Goal: Contribute content: Contribute content

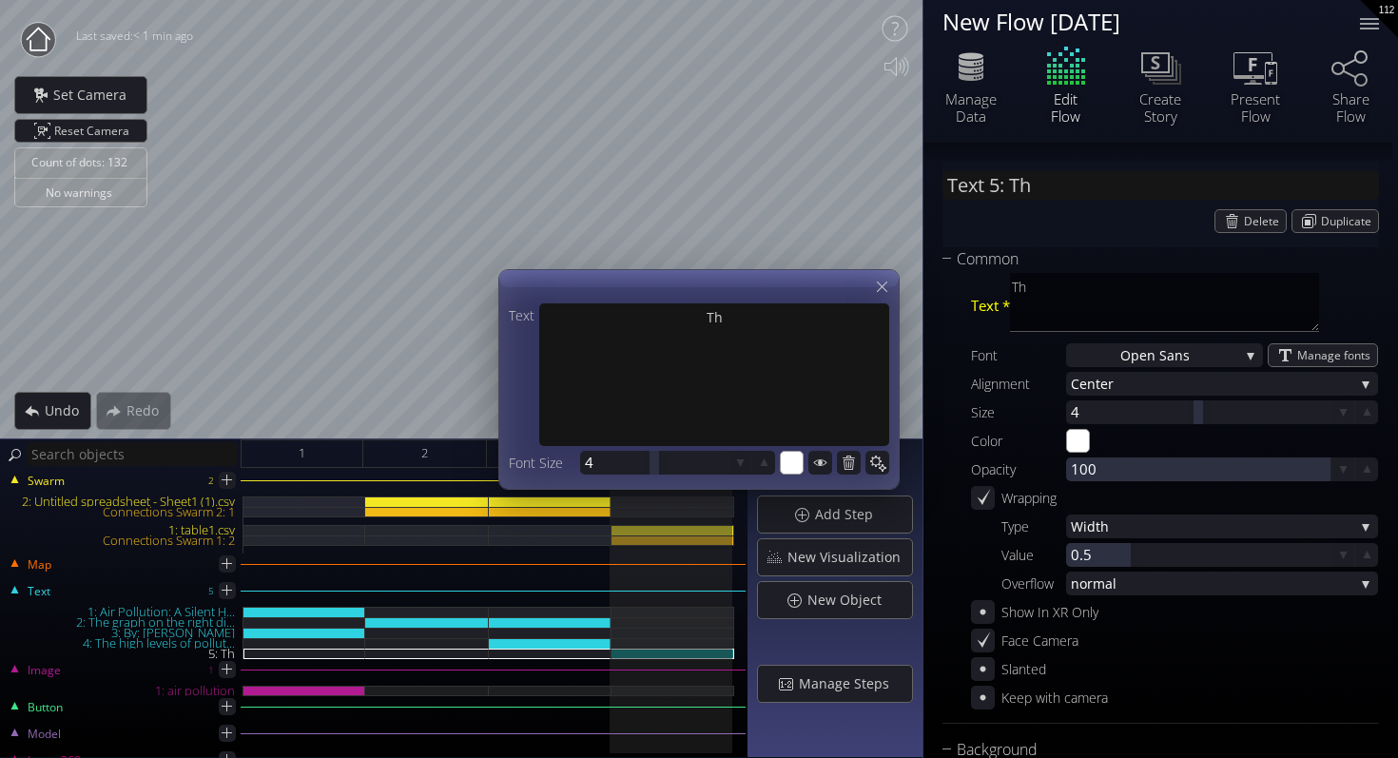
scroll to position [267, 0]
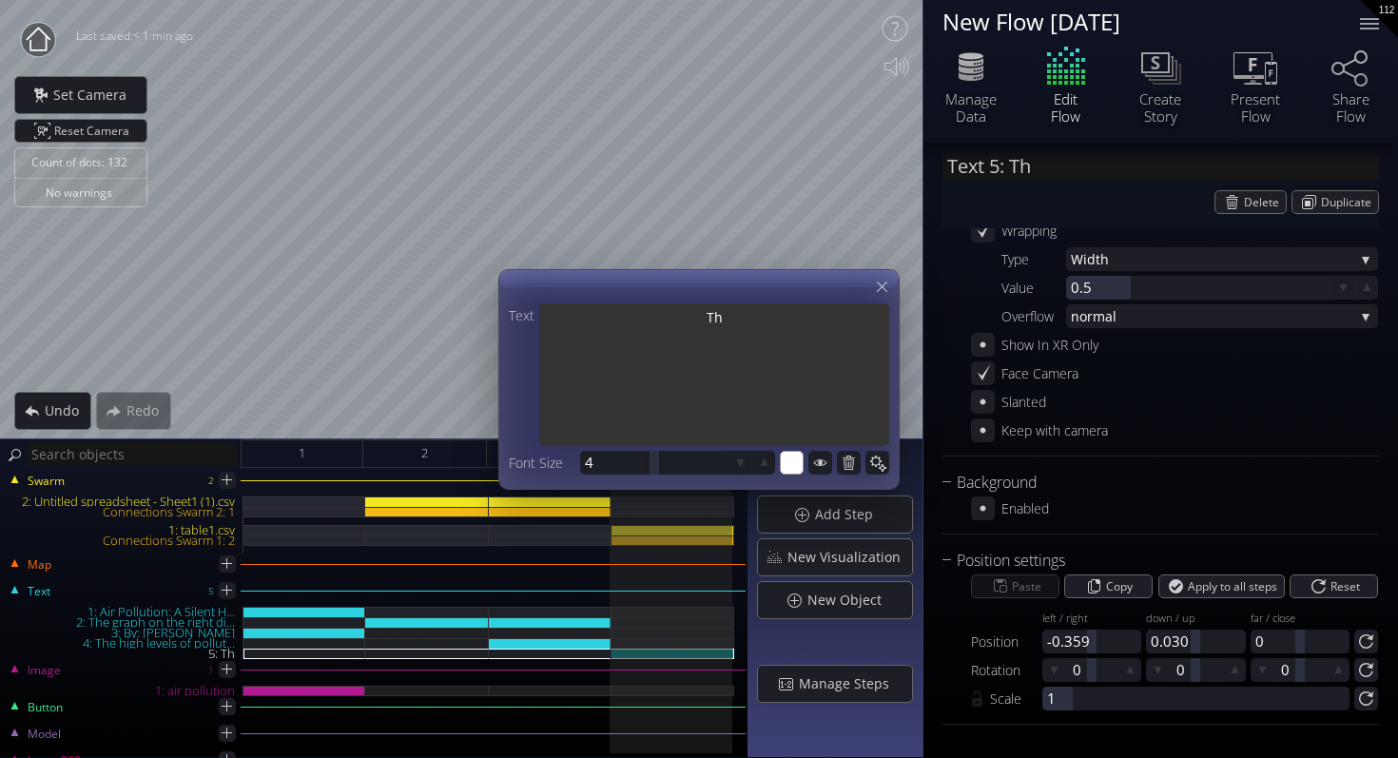
drag, startPoint x: 730, startPoint y: 320, endPoint x: 636, endPoint y: 320, distance: 94.2
click at [636, 320] on textarea "Th" at bounding box center [714, 376] width 350 height 146
type input "Text 5: This visualization shows ..."
type textarea "This visualization shows the number of deaths caused by air pollution from [DAT…"
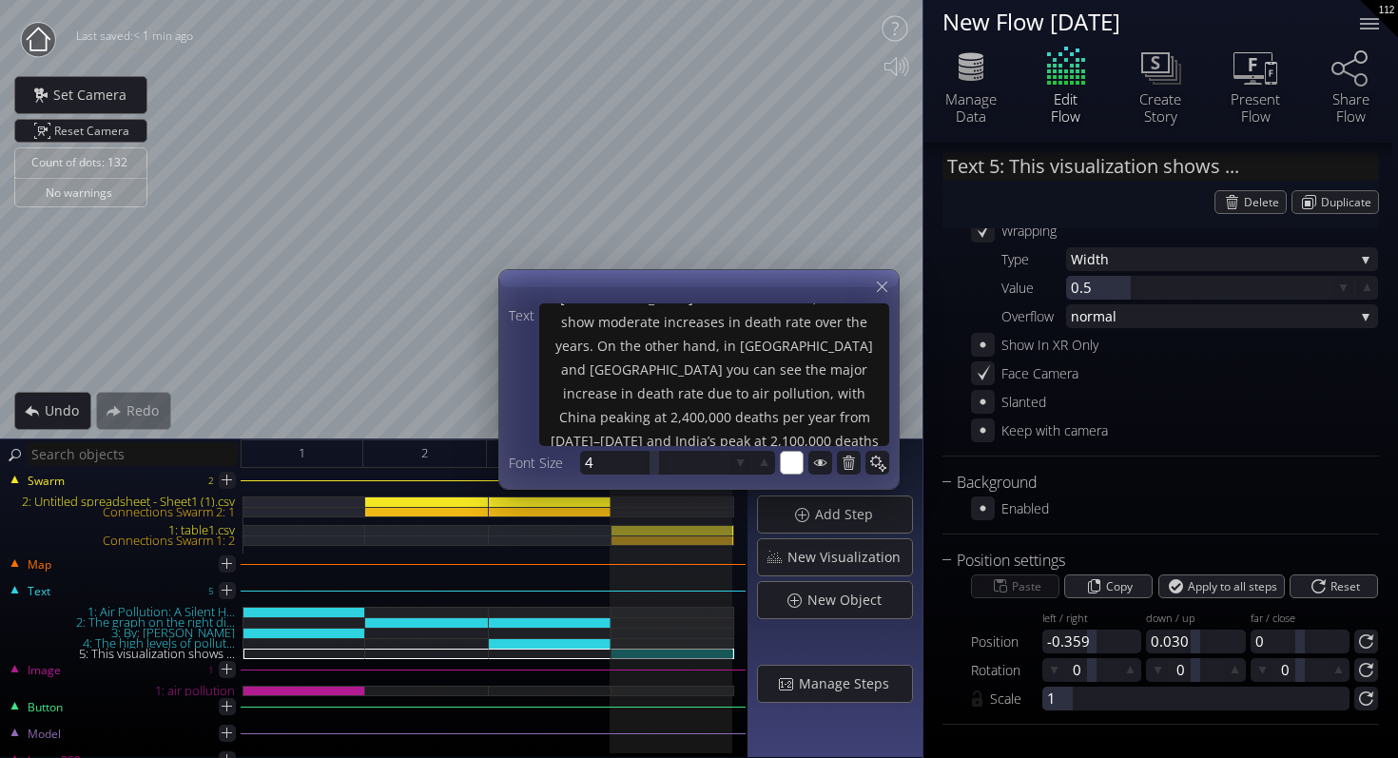
scroll to position [209, 0]
type textarea "This visualization shows the number of deaths caused by air pollution from [DAT…"
click at [597, 466] on div at bounding box center [653, 463] width 147 height 24
type input "3"
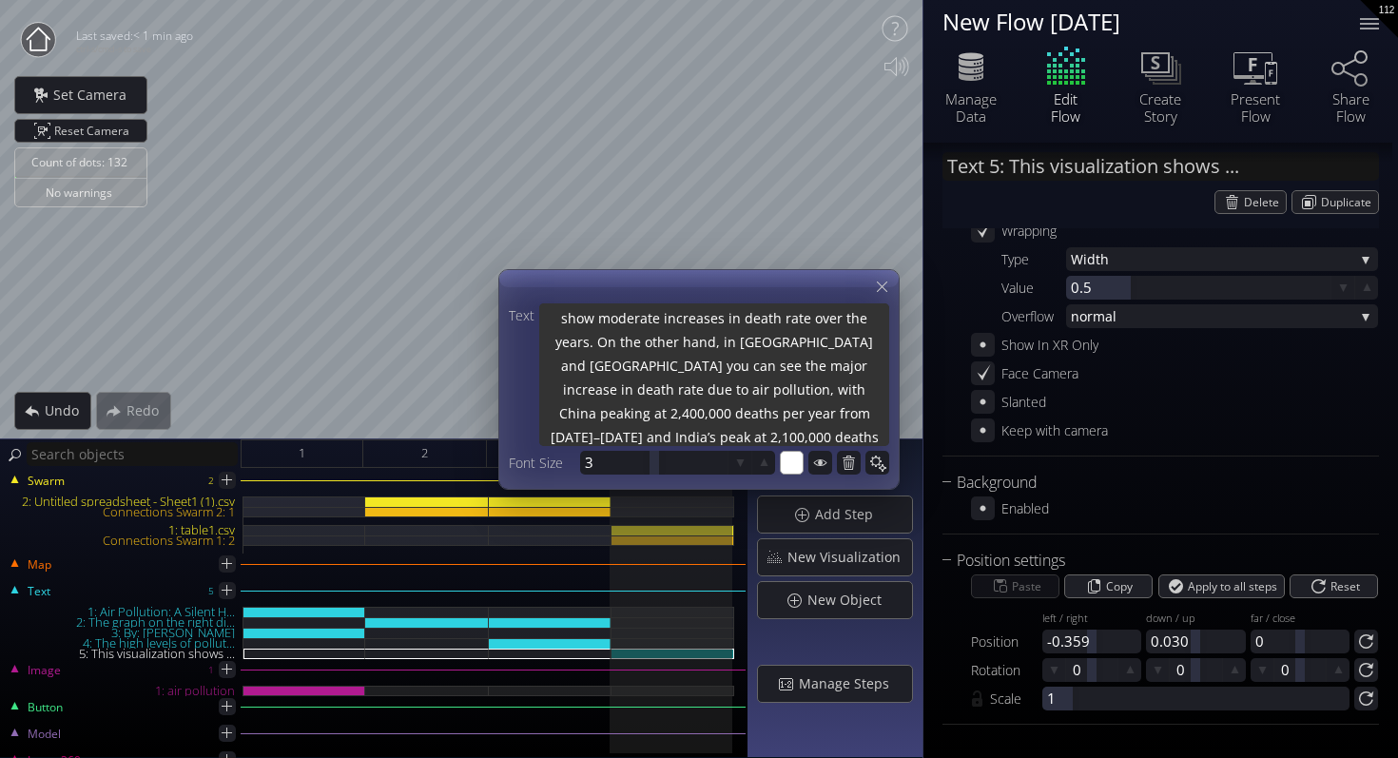
click at [649, 367] on textarea "This visualization shows the number of deaths caused by air pollution from [DAT…" at bounding box center [714, 373] width 350 height 146
type textarea "This visualization shows the number of deaths caused by air pollution from [DAT…"
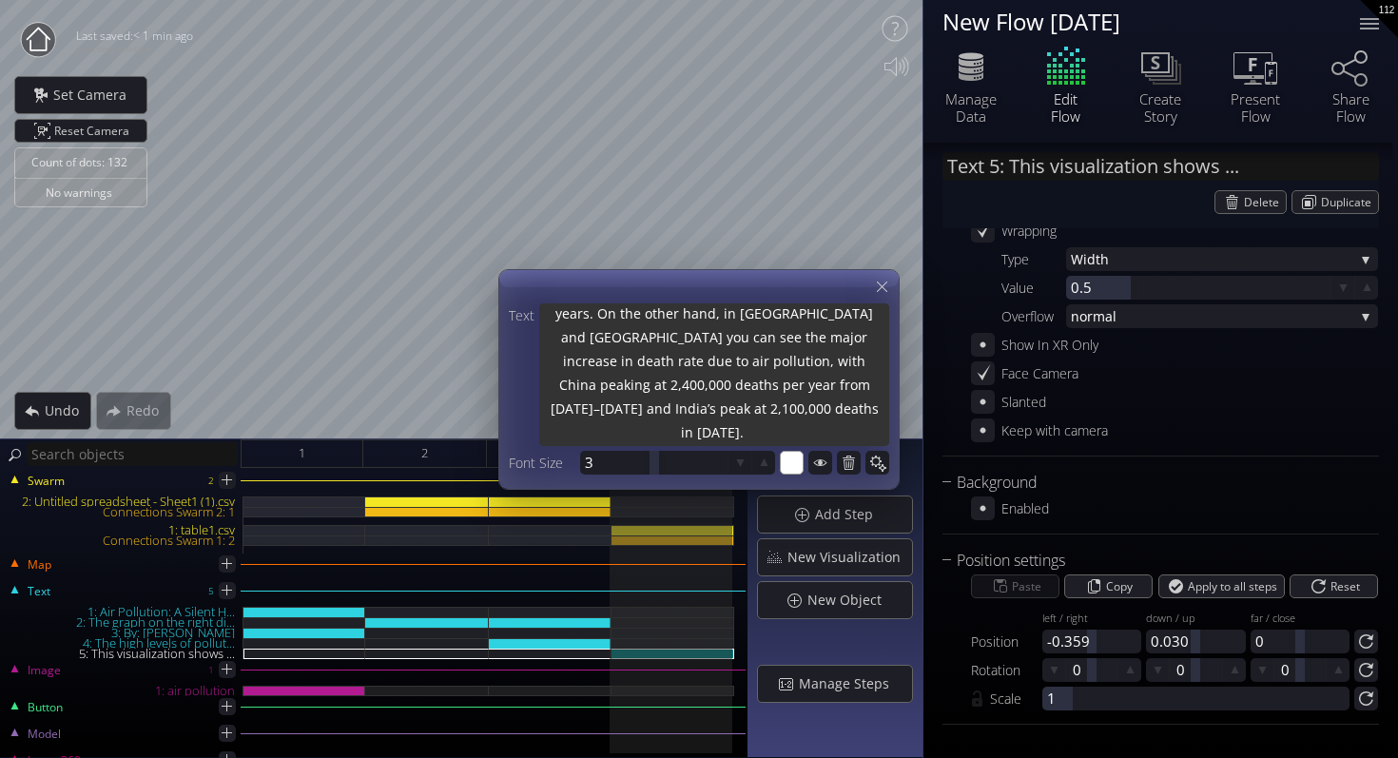
type textarea "This visualization shows the number of deaths caused by air pollution from [DAT…"
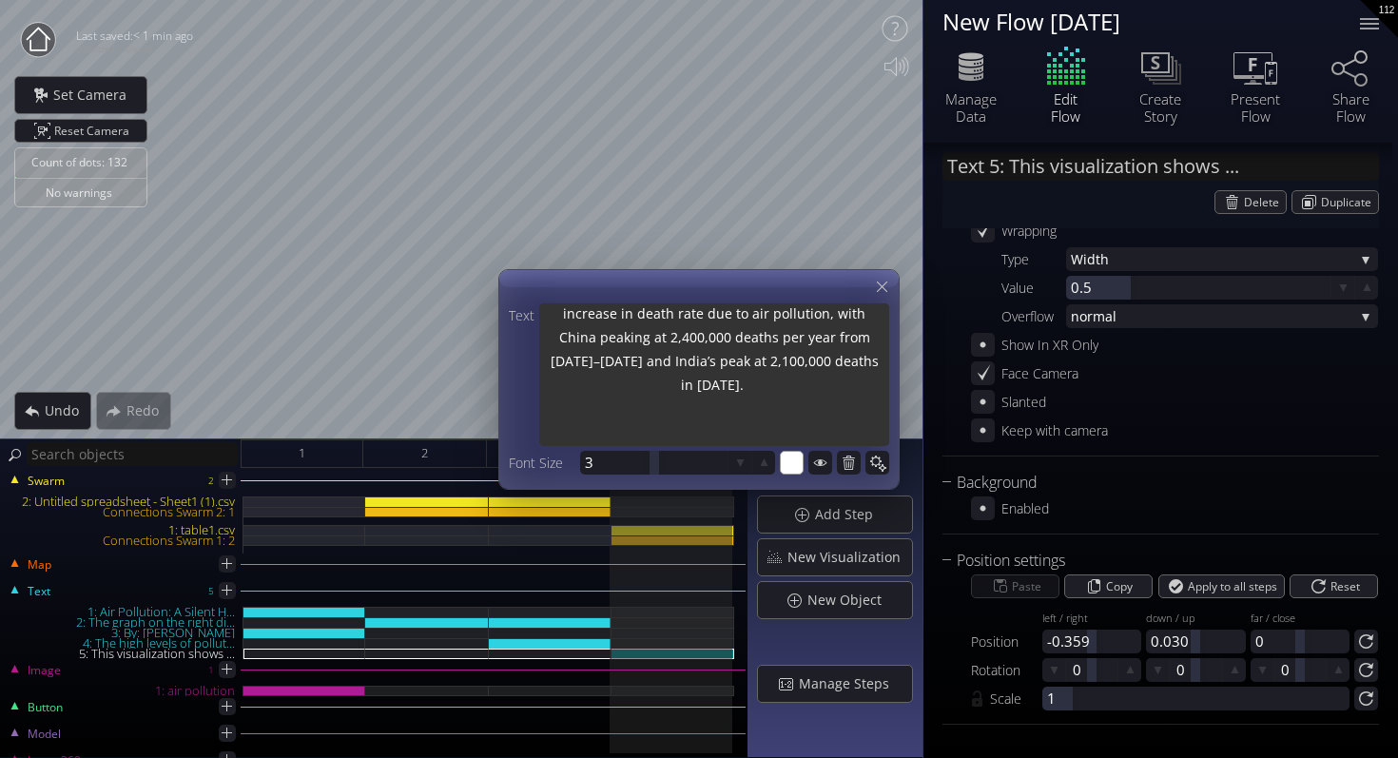
drag, startPoint x: 769, startPoint y: 437, endPoint x: 555, endPoint y: 363, distance: 226.2
click at [555, 363] on textarea "This visualization shows the number of deaths caused by air pollution from [DAT…" at bounding box center [714, 373] width 350 height 146
type textarea "This visualization shows the number of deaths caused by air pollution from [DAT…"
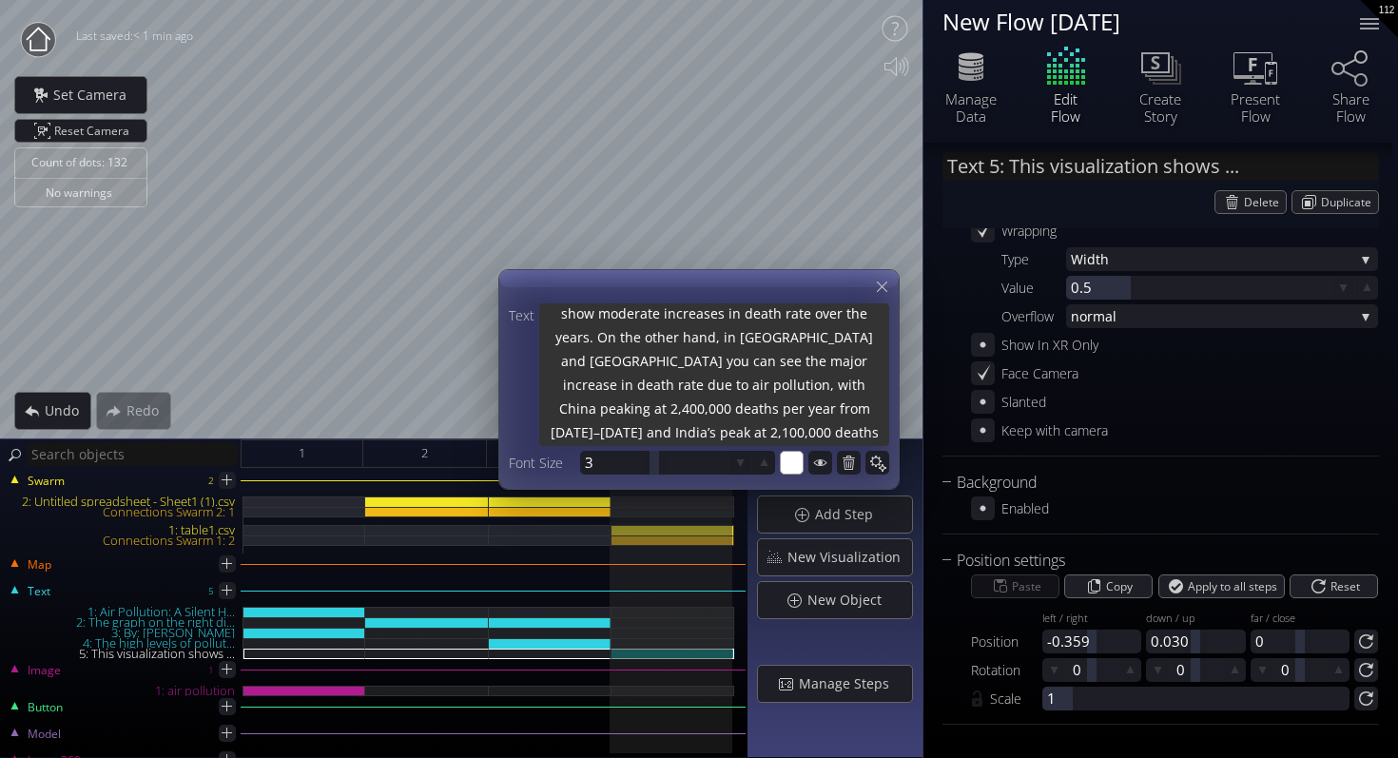
type textarea "This visualization shows the number of deaths caused by air pollution from [DAT…"
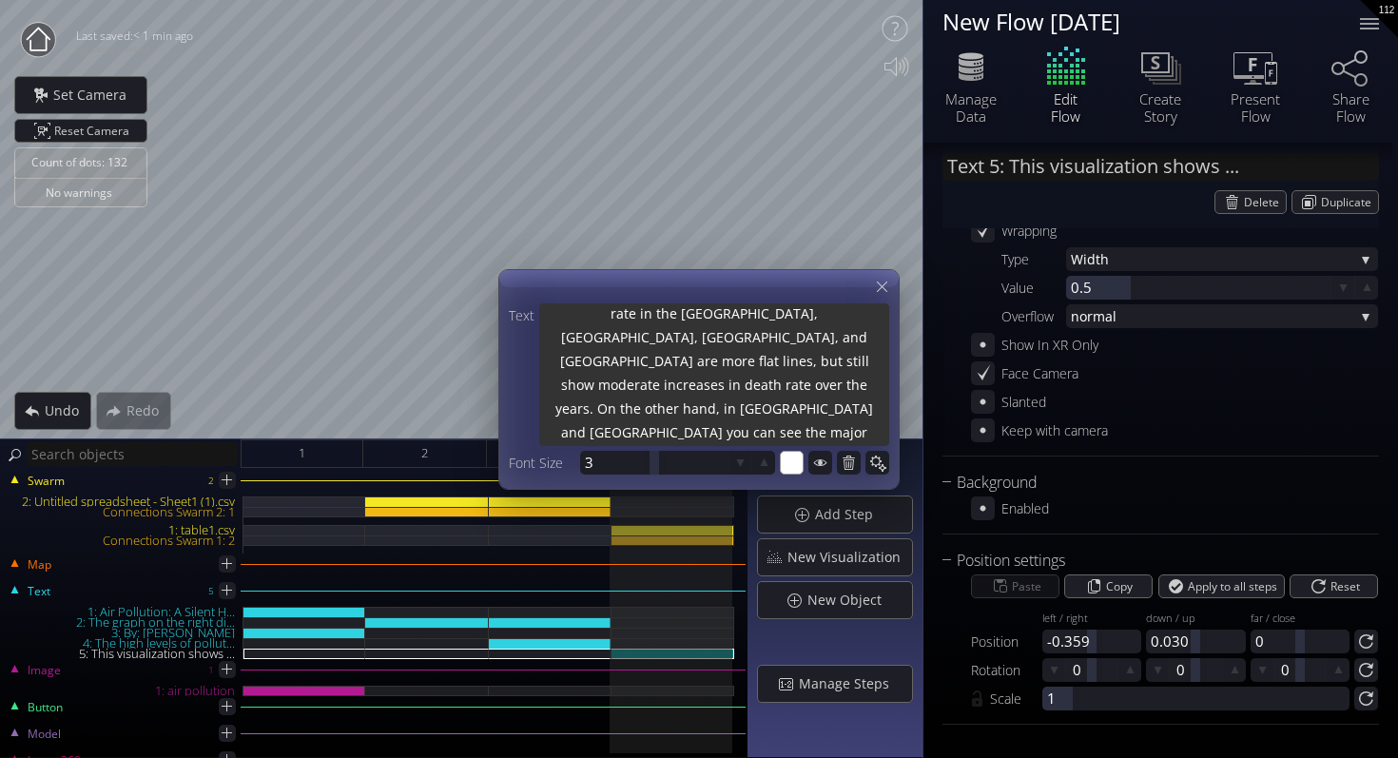
scroll to position [131, 0]
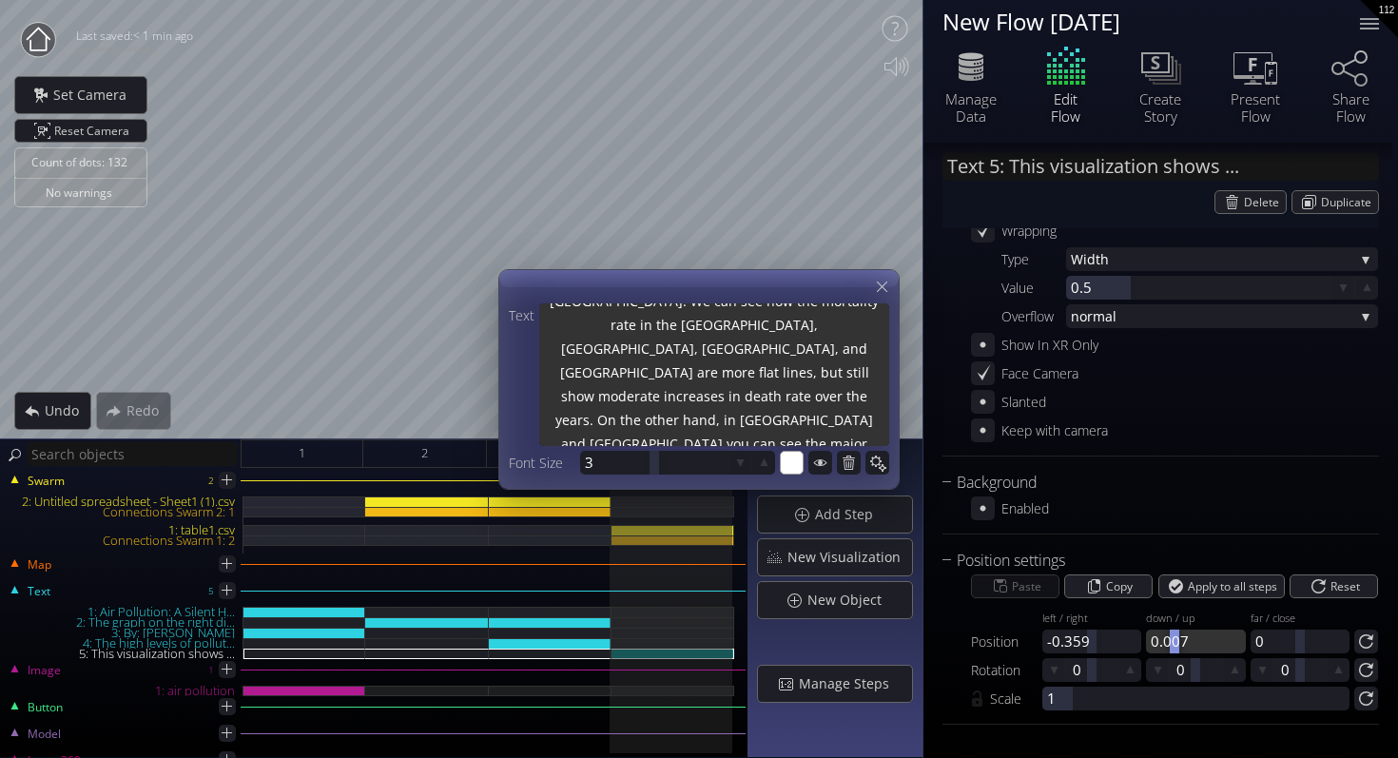
drag, startPoint x: 1196, startPoint y: 643, endPoint x: 1172, endPoint y: 646, distance: 23.9
click at [1172, 646] on div at bounding box center [1175, 642] width 10 height 24
type textarea "This visualization shows the number of deaths caused by air pollution from [DAT…"
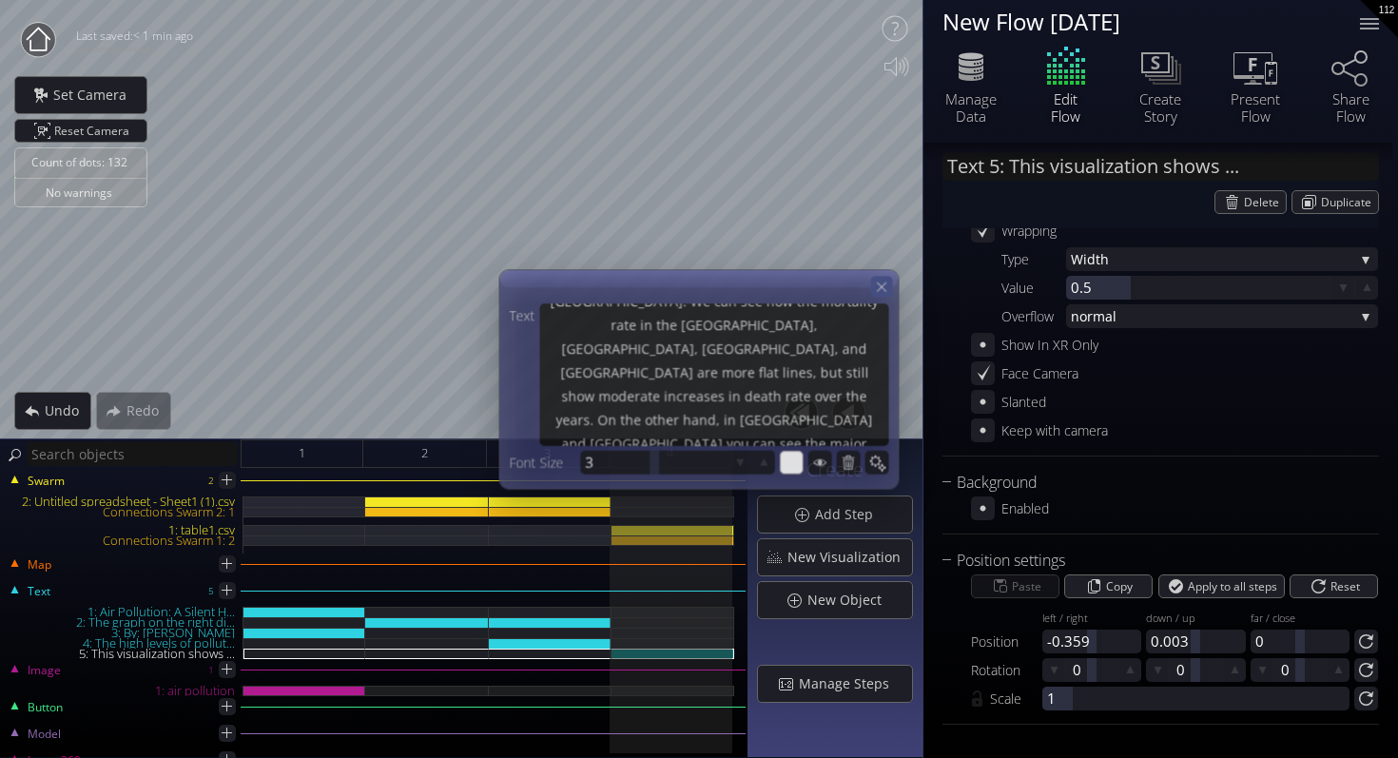
click at [880, 284] on icon at bounding box center [882, 287] width 10 height 10
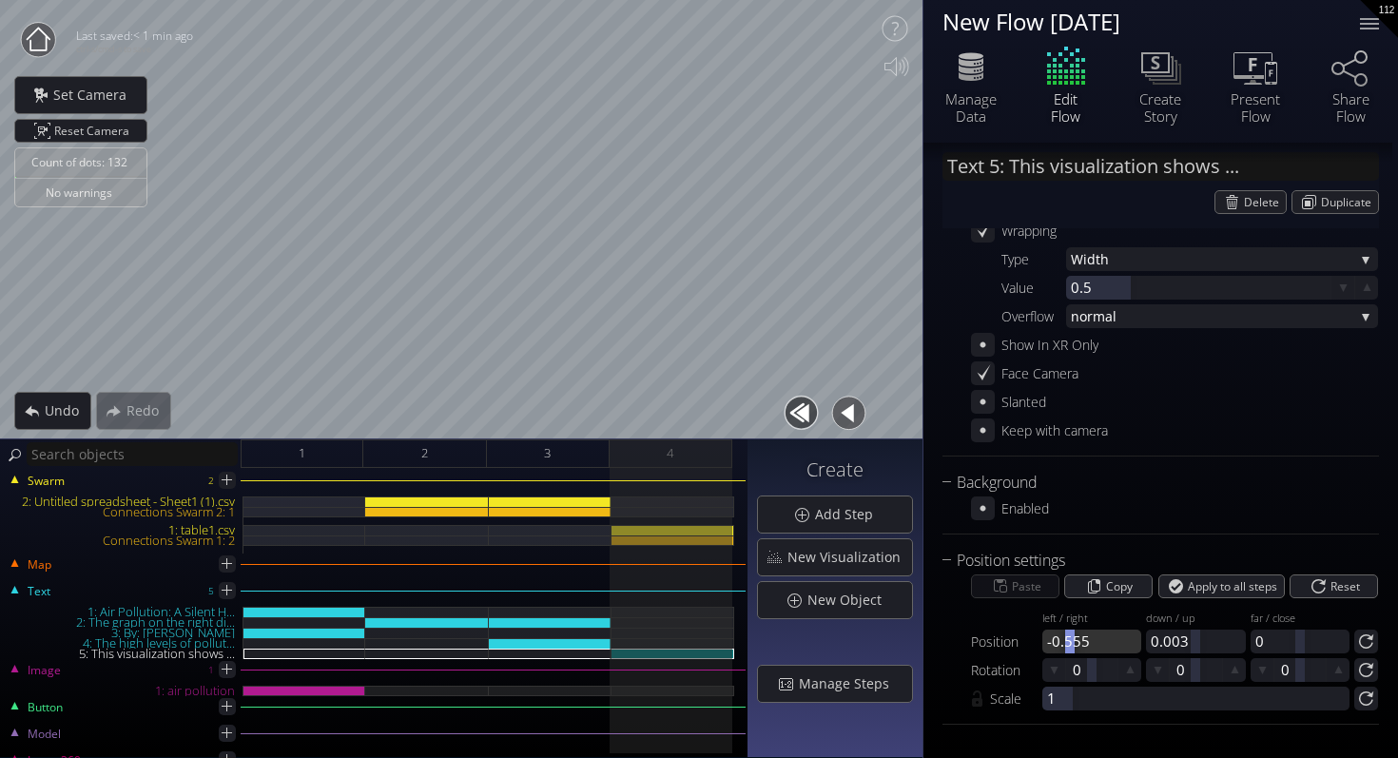
drag, startPoint x: 1090, startPoint y: 644, endPoint x: 1069, endPoint y: 644, distance: 20.9
click at [1069, 644] on div at bounding box center [1070, 642] width 10 height 24
click at [673, 529] on div "1: table1.csv" at bounding box center [673, 530] width 123 height 10
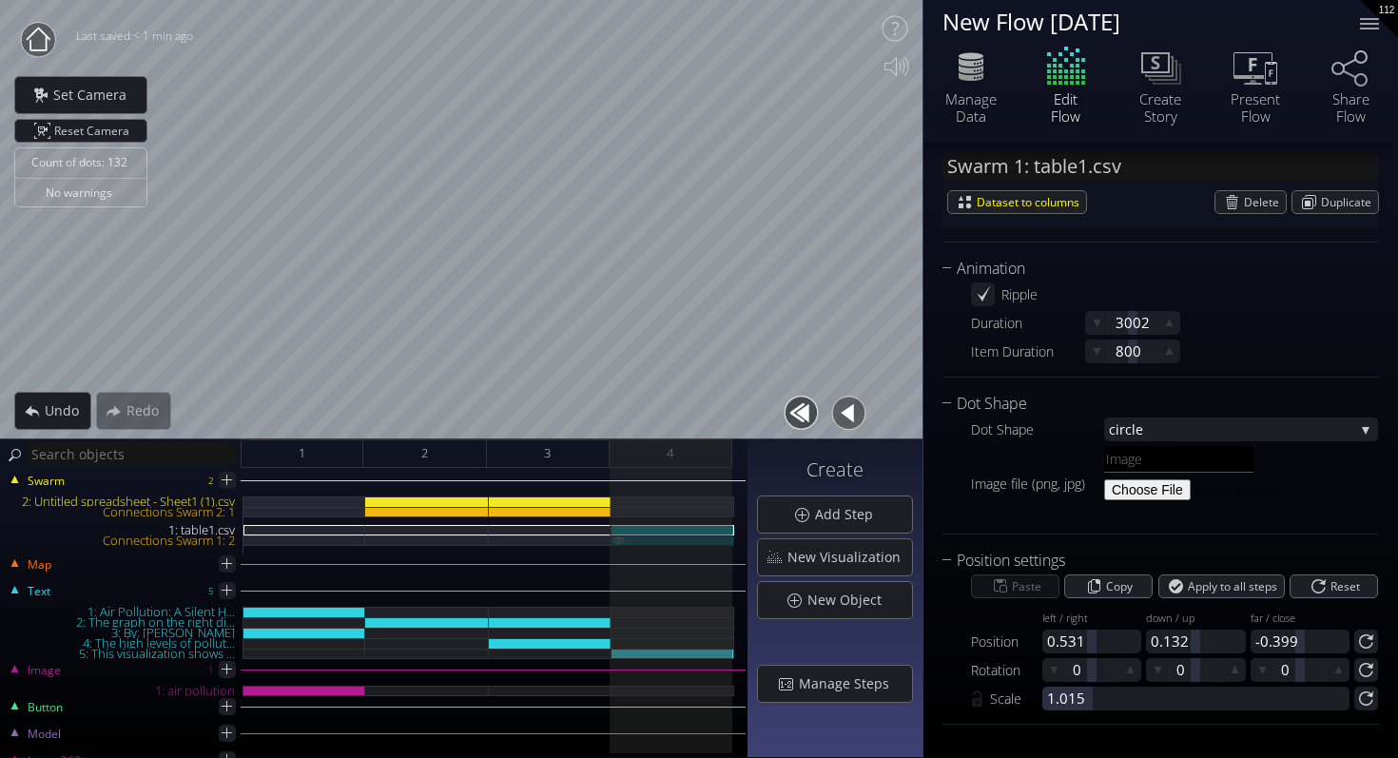
click at [675, 539] on div "Connections Swarm 1: 2" at bounding box center [673, 541] width 123 height 10
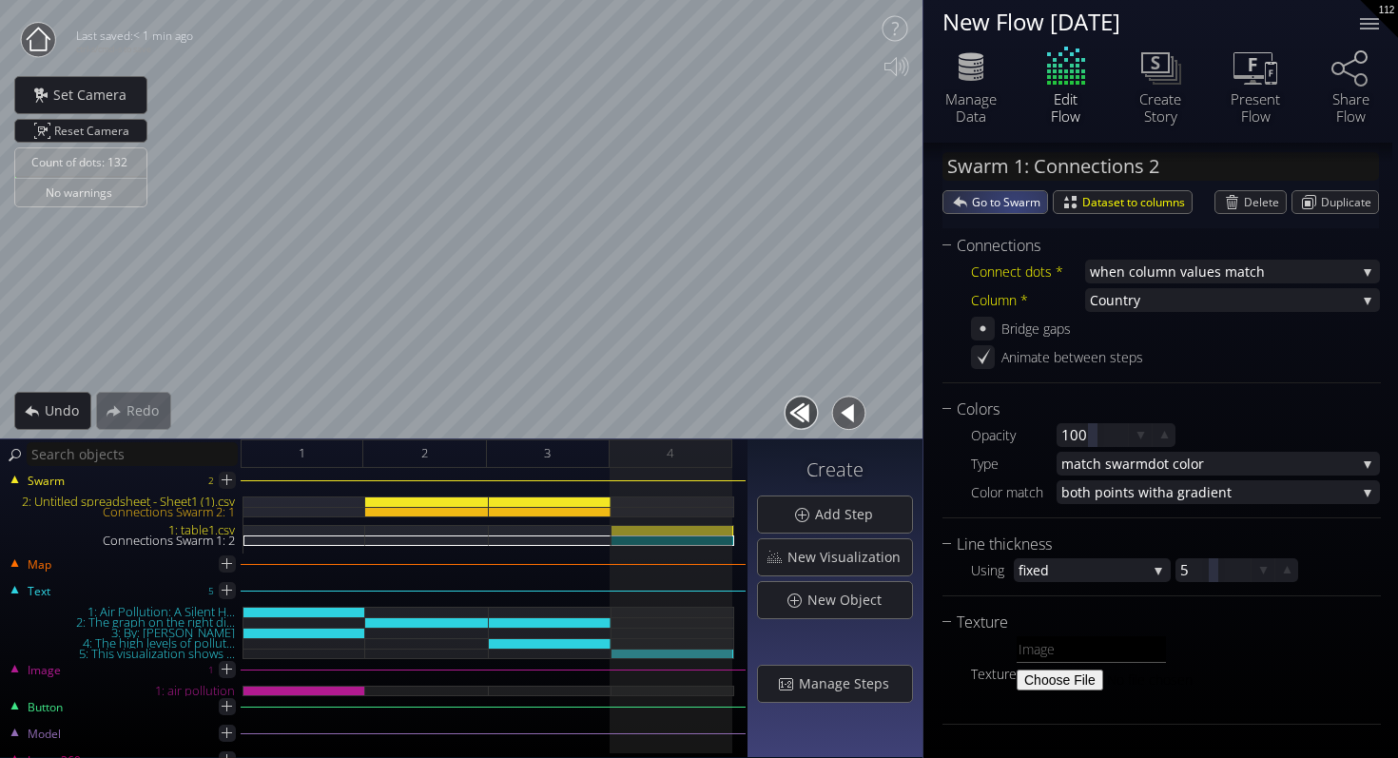
click at [1011, 208] on span "Go to Swarm" at bounding box center [1009, 202] width 75 height 22
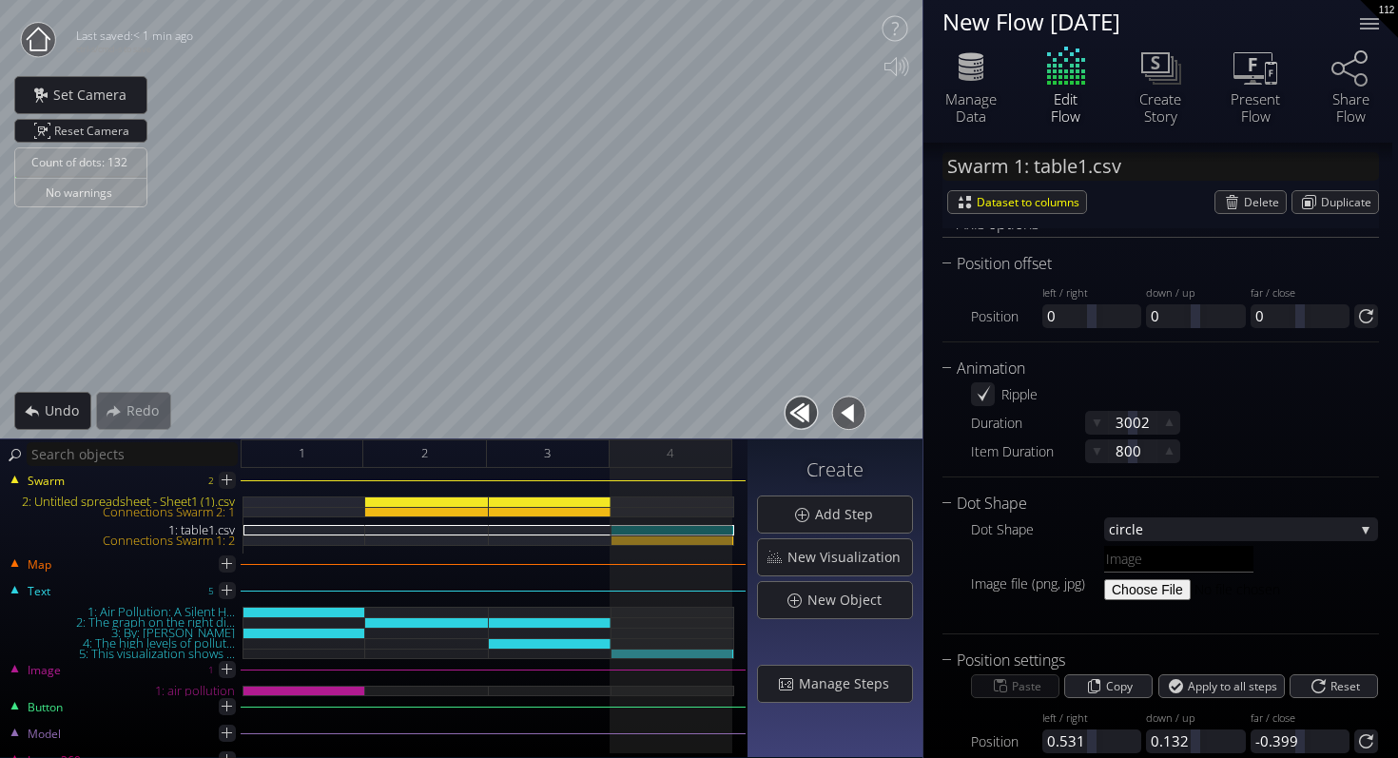
scroll to position [2222, 0]
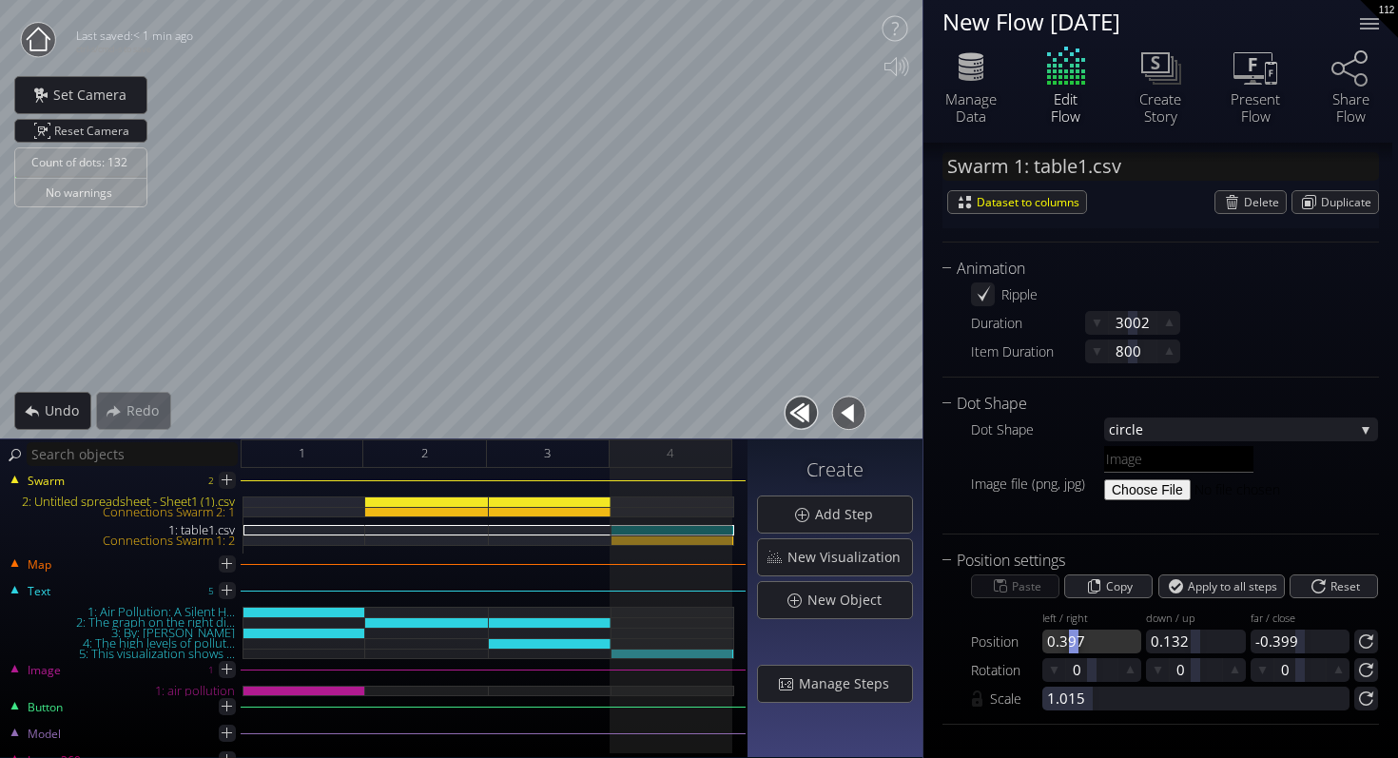
drag, startPoint x: 1086, startPoint y: 641, endPoint x: 1073, endPoint y: 641, distance: 13.3
click at [1073, 641] on div at bounding box center [1074, 642] width 10 height 24
drag, startPoint x: 1085, startPoint y: 637, endPoint x: 1072, endPoint y: 637, distance: 13.3
click at [1072, 637] on div at bounding box center [1073, 642] width 10 height 24
click at [699, 462] on div "4" at bounding box center [671, 453] width 123 height 29
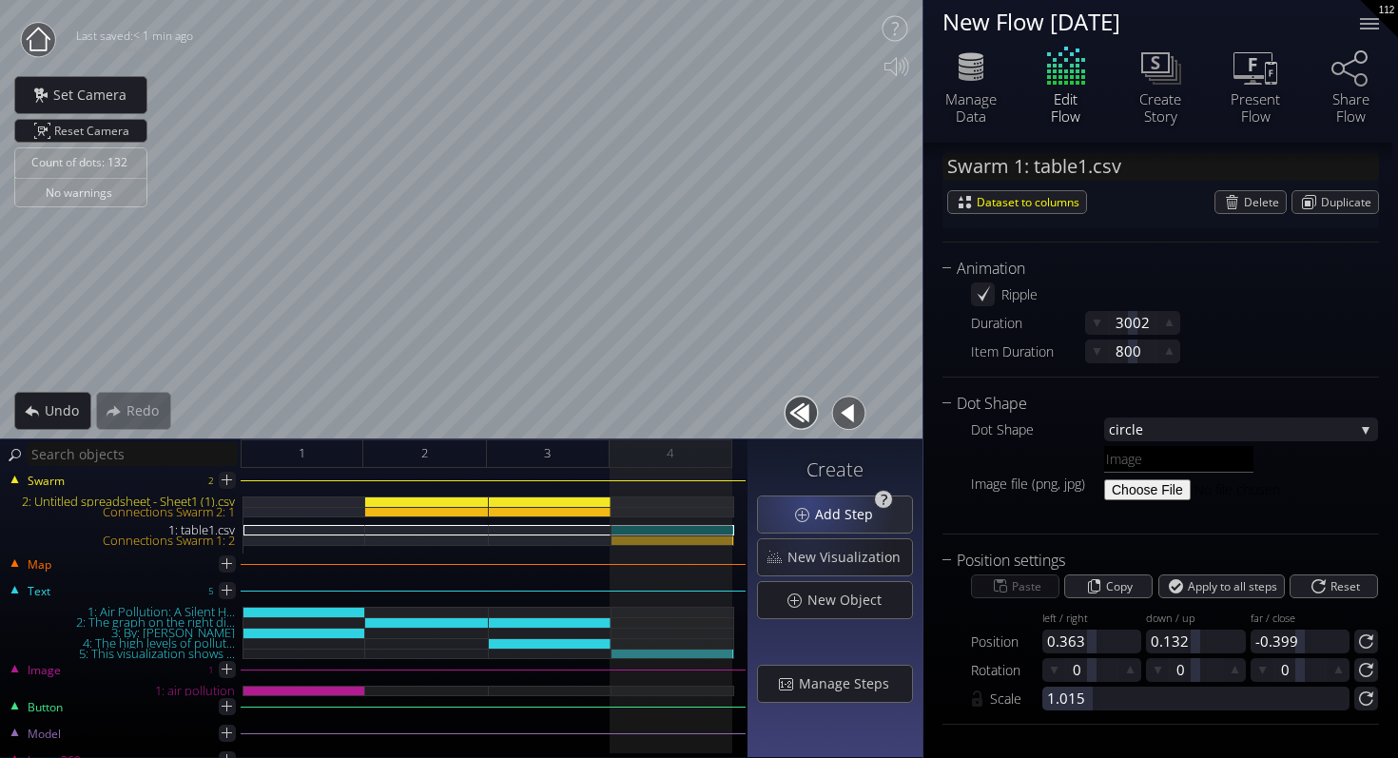
click at [818, 516] on span "Add Step" at bounding box center [849, 514] width 70 height 19
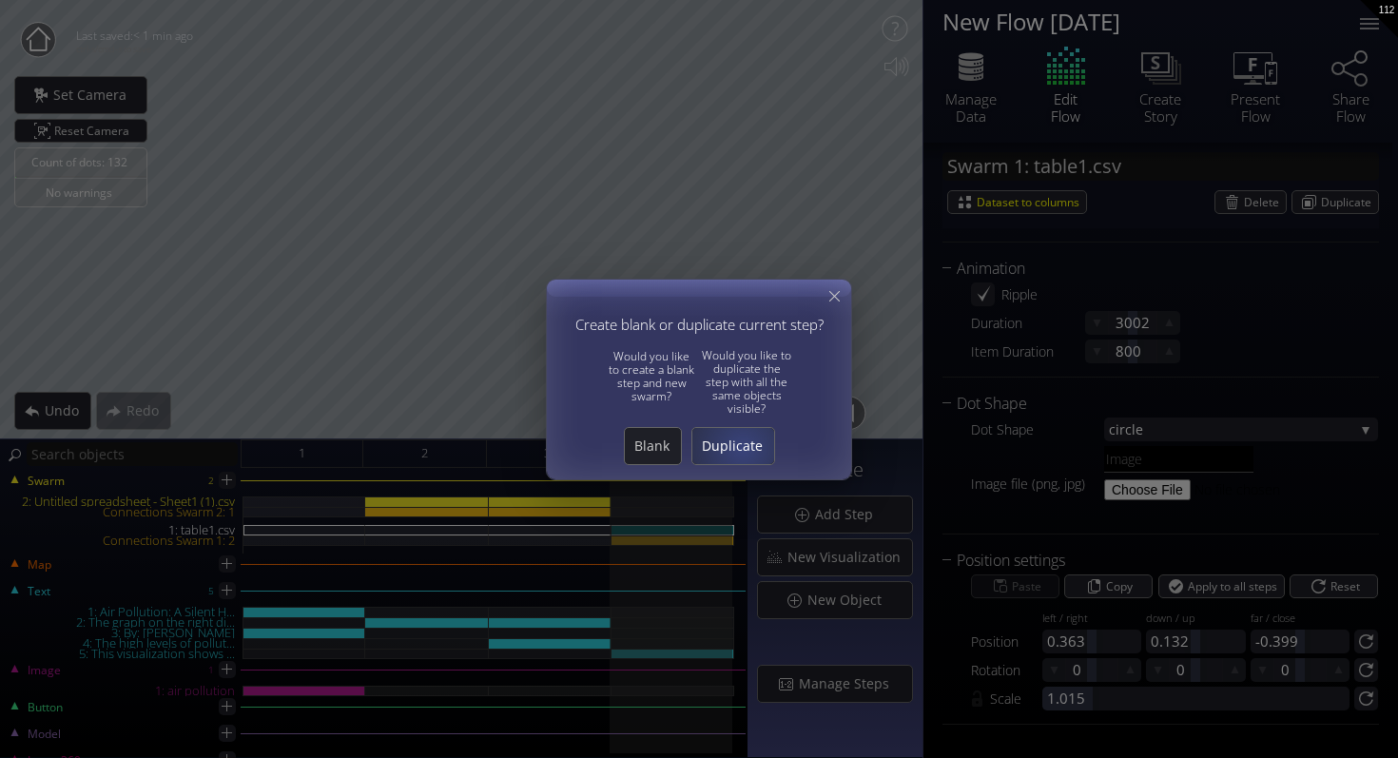
click at [742, 449] on span "Duplicate" at bounding box center [733, 446] width 82 height 19
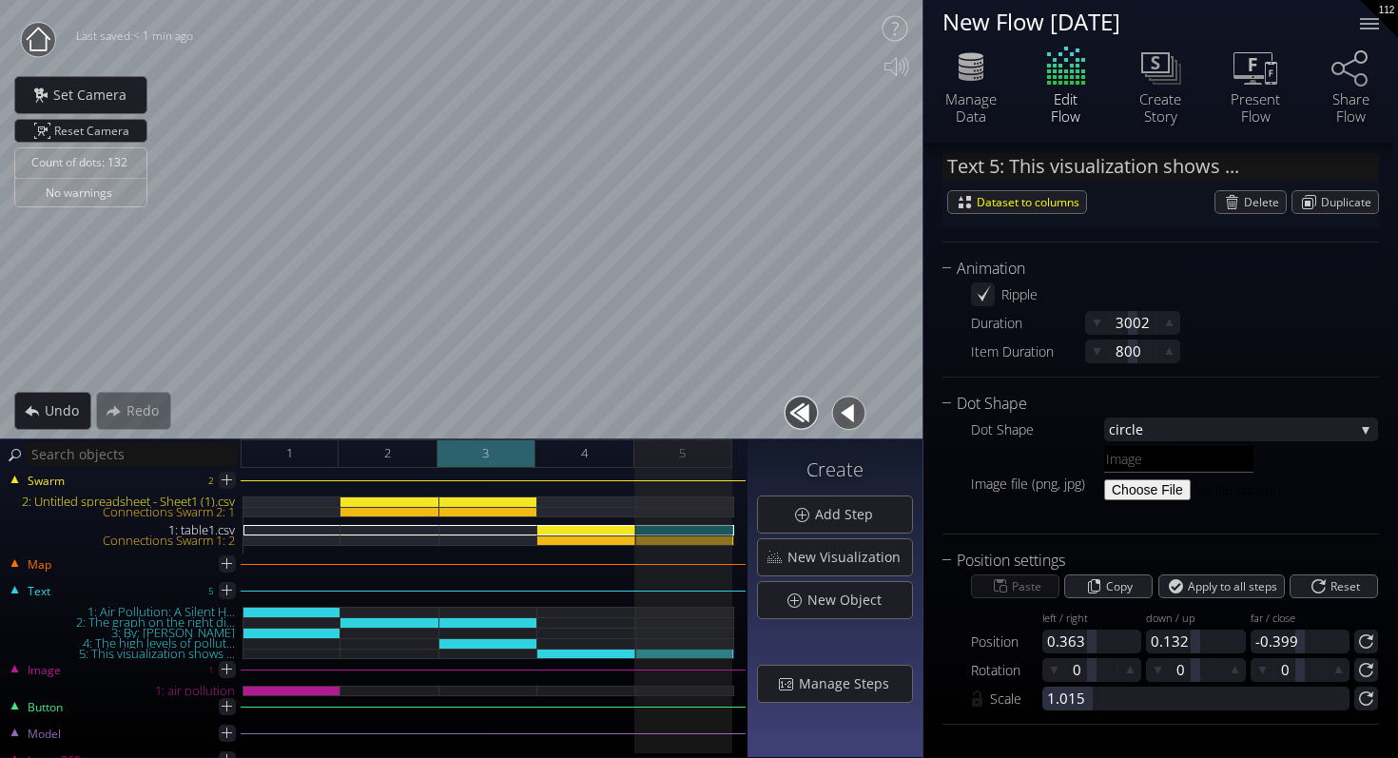
scroll to position [267, 0]
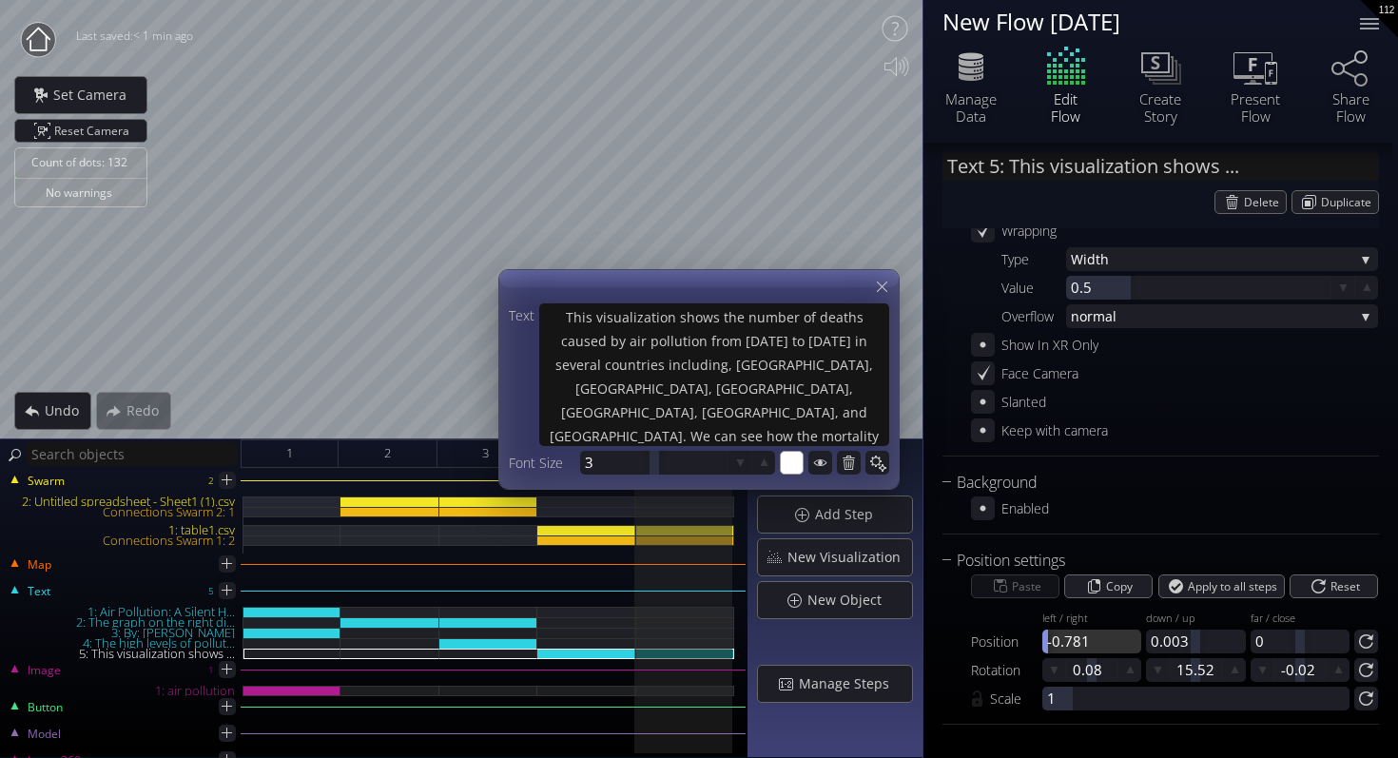
drag, startPoint x: 1088, startPoint y: 647, endPoint x: 1043, endPoint y: 648, distance: 44.7
click at [1043, 648] on div at bounding box center [1044, 642] width 10 height 24
click at [878, 282] on icon at bounding box center [882, 287] width 10 height 10
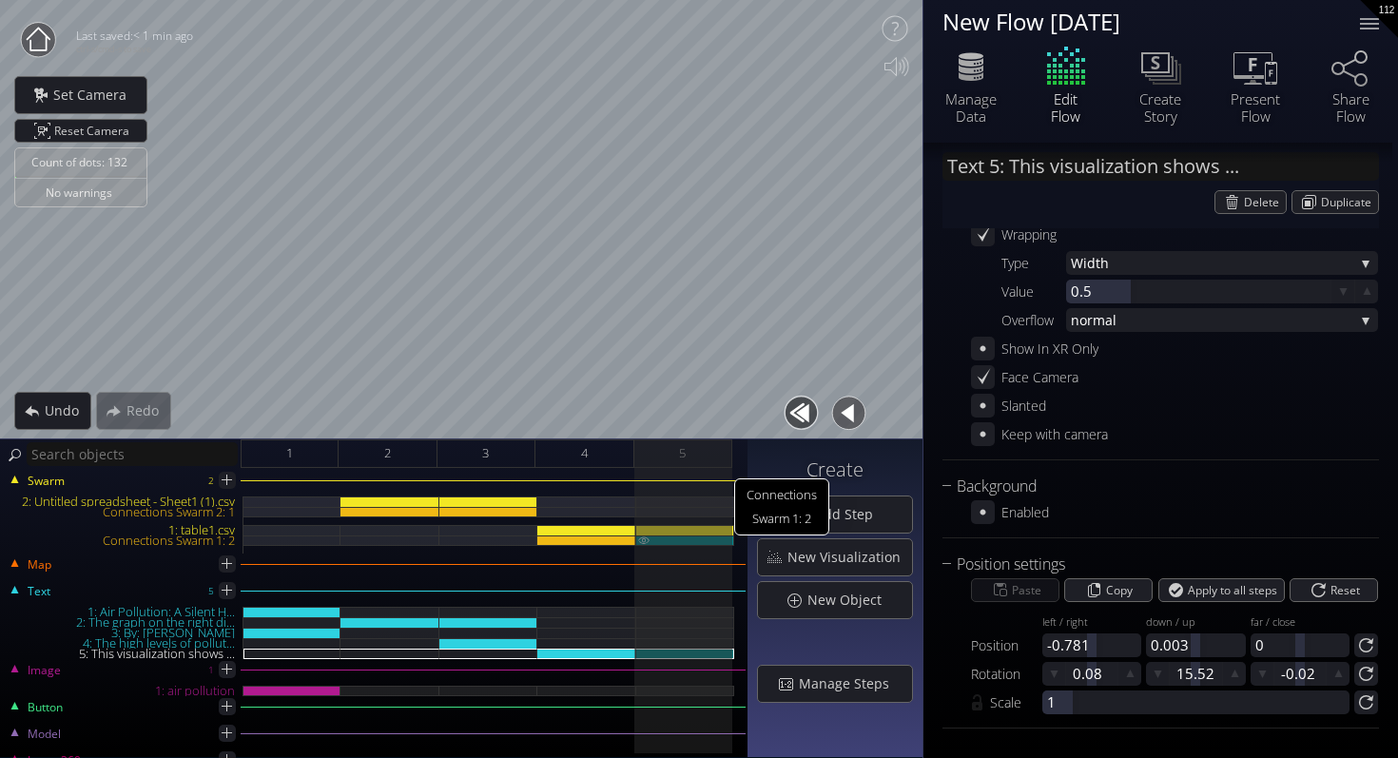
click at [708, 540] on div "Connections Swarm 1: 2" at bounding box center [685, 541] width 98 height 10
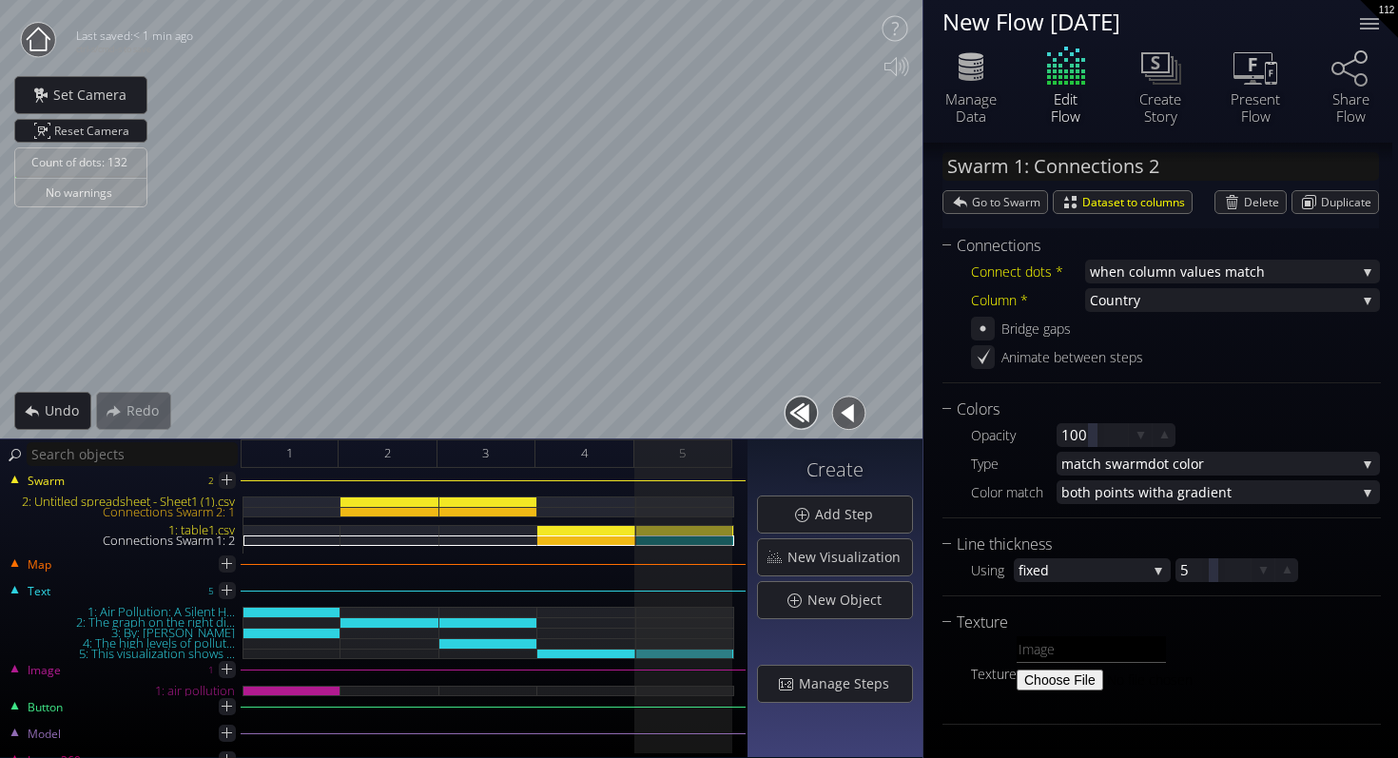
scroll to position [205, 0]
click at [1015, 199] on span "Go to Swarm" at bounding box center [1009, 202] width 75 height 22
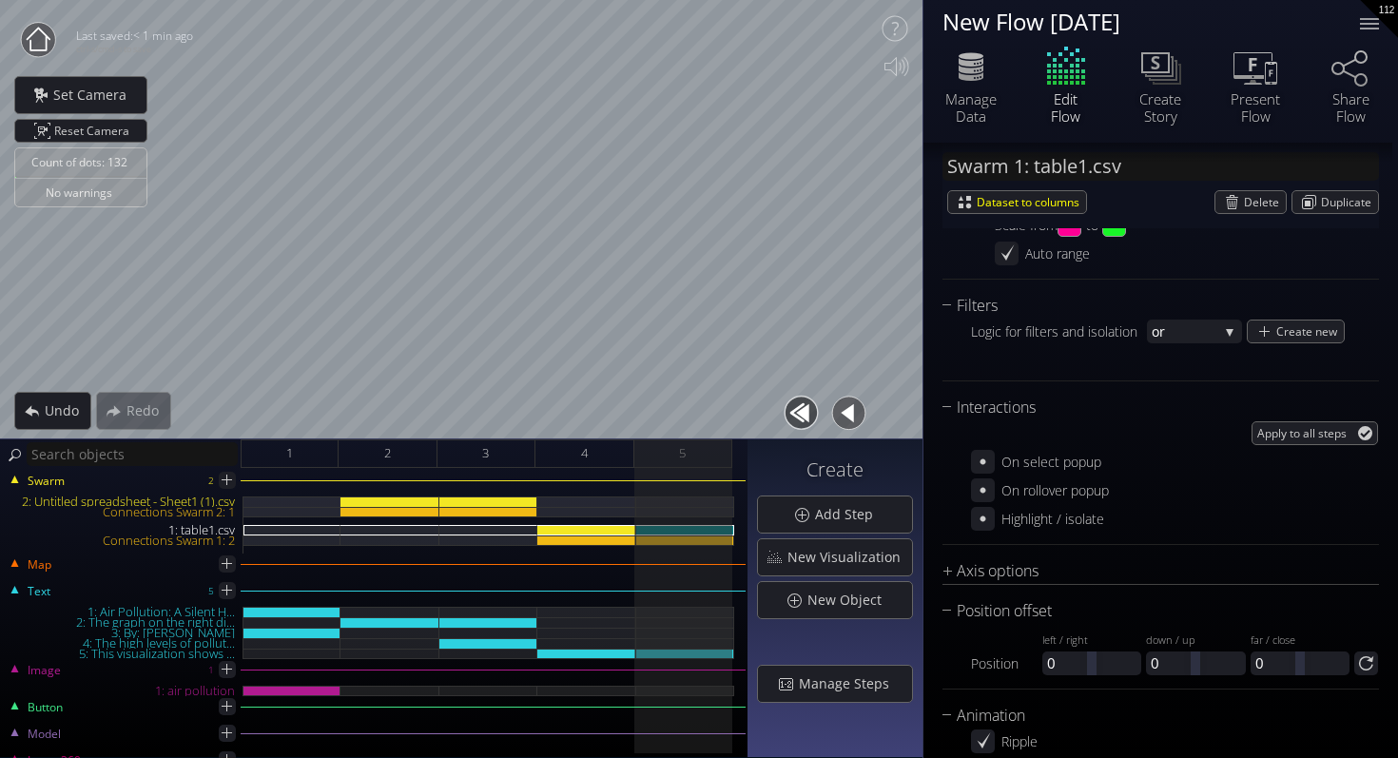
scroll to position [2222, 0]
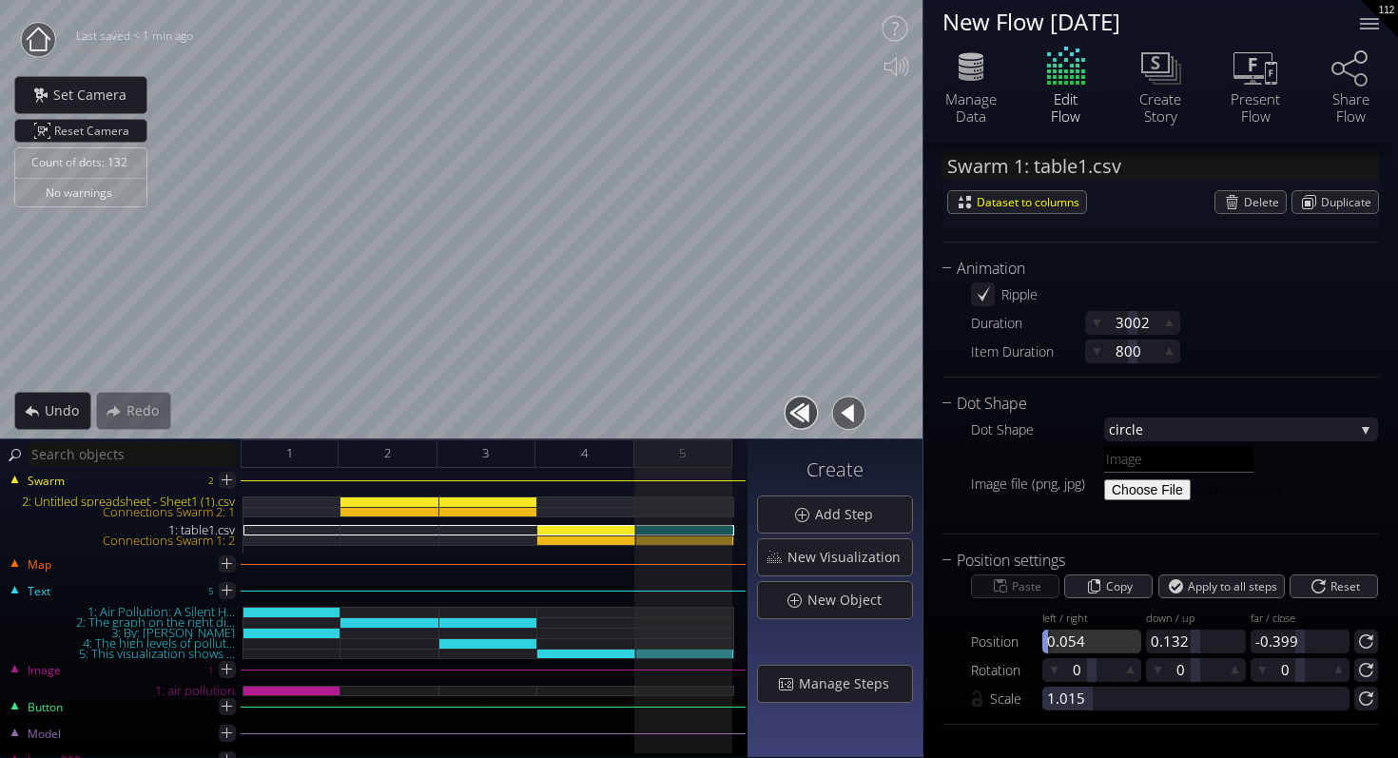
drag, startPoint x: 1085, startPoint y: 646, endPoint x: 1043, endPoint y: 646, distance: 41.9
click at [1043, 646] on div at bounding box center [1091, 642] width 99 height 24
drag, startPoint x: 1086, startPoint y: 647, endPoint x: 1070, endPoint y: 647, distance: 16.2
click at [1070, 647] on div at bounding box center [1071, 642] width 10 height 24
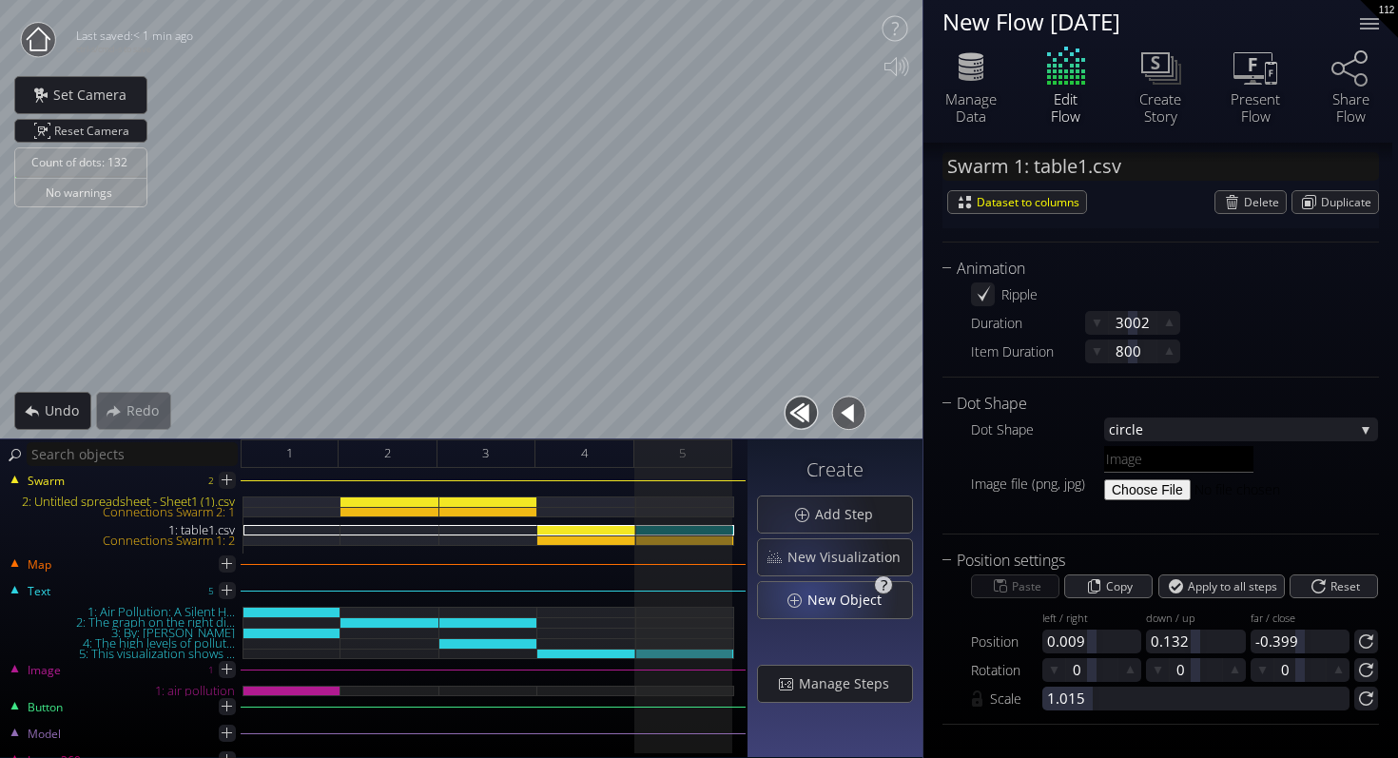
click at [814, 602] on span "New Object" at bounding box center [850, 600] width 87 height 19
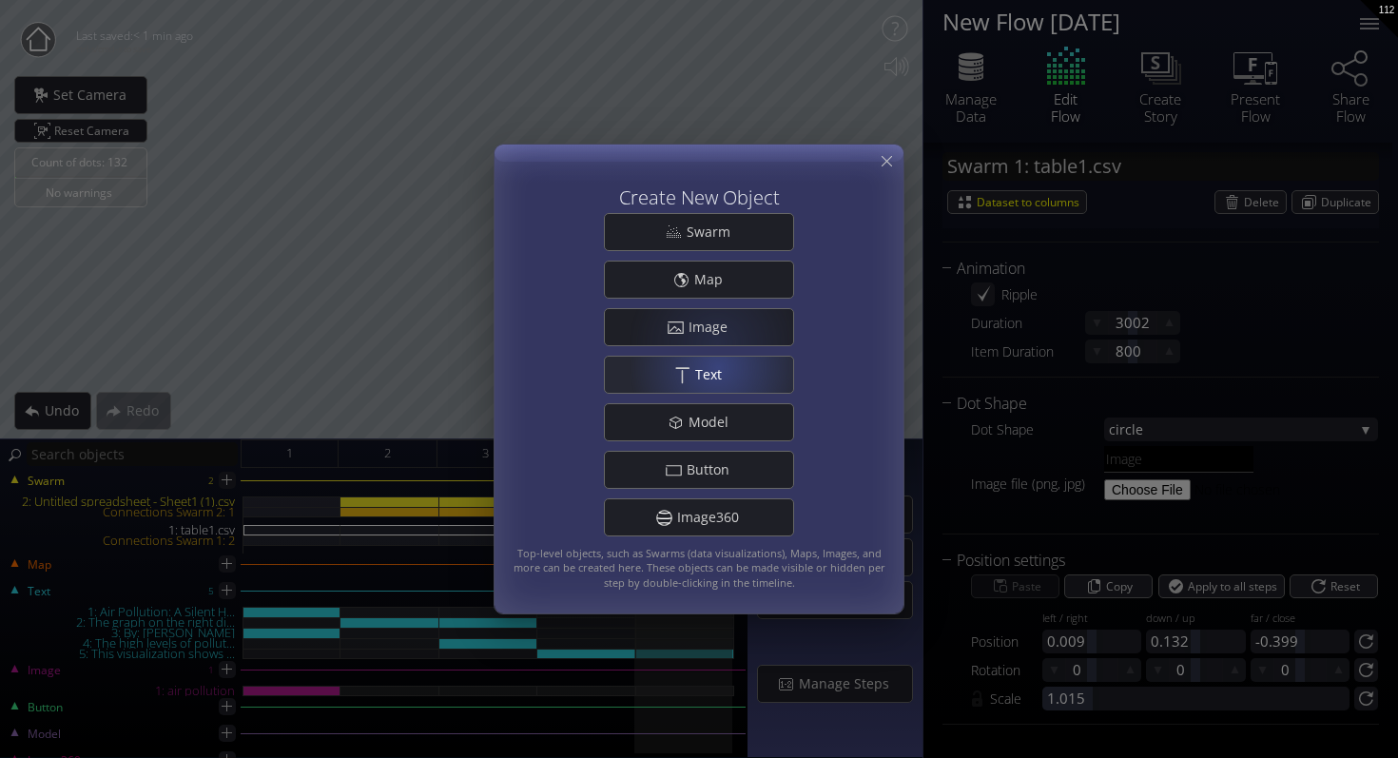
click at [723, 375] on span "Text" at bounding box center [713, 374] width 39 height 19
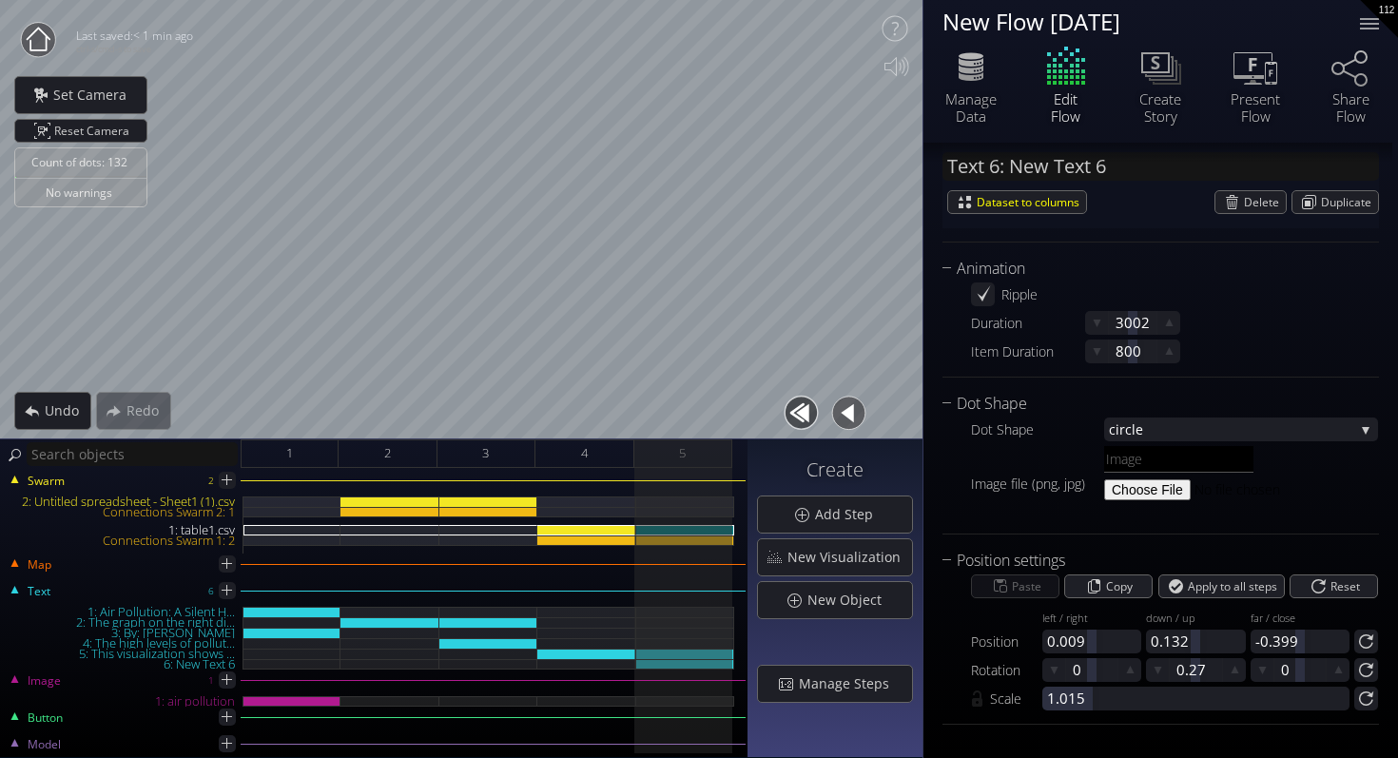
scroll to position [267, 0]
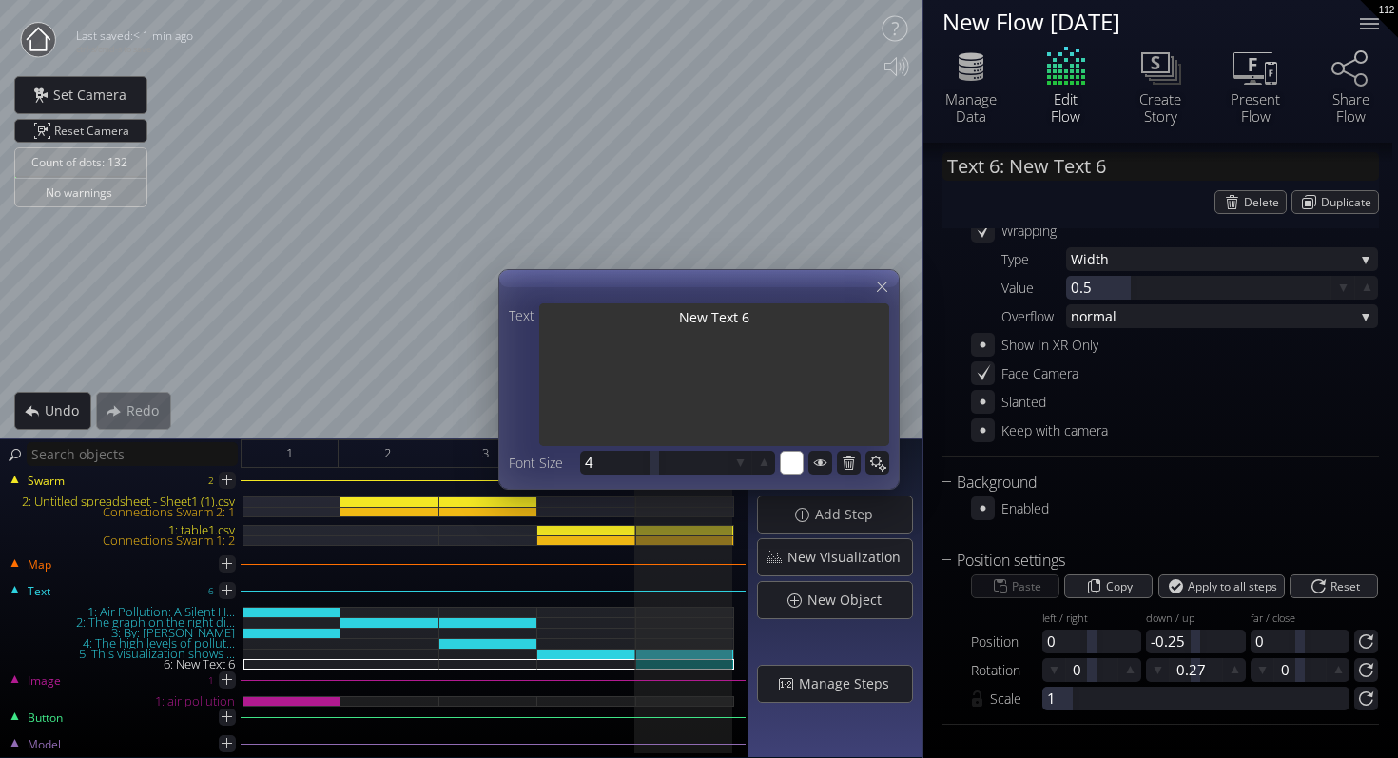
drag, startPoint x: 767, startPoint y: 321, endPoint x: 612, endPoint y: 321, distance: 155.0
click at [612, 321] on textarea "New Text 6" at bounding box center [714, 376] width 350 height 146
paste textarea "These major numbers demonstrate how large the impact of air pollution is in not…"
type input "Text 6: These major numbers demon..."
type textarea "These major numbers demonstrate how large the impact of air pollution is in not…"
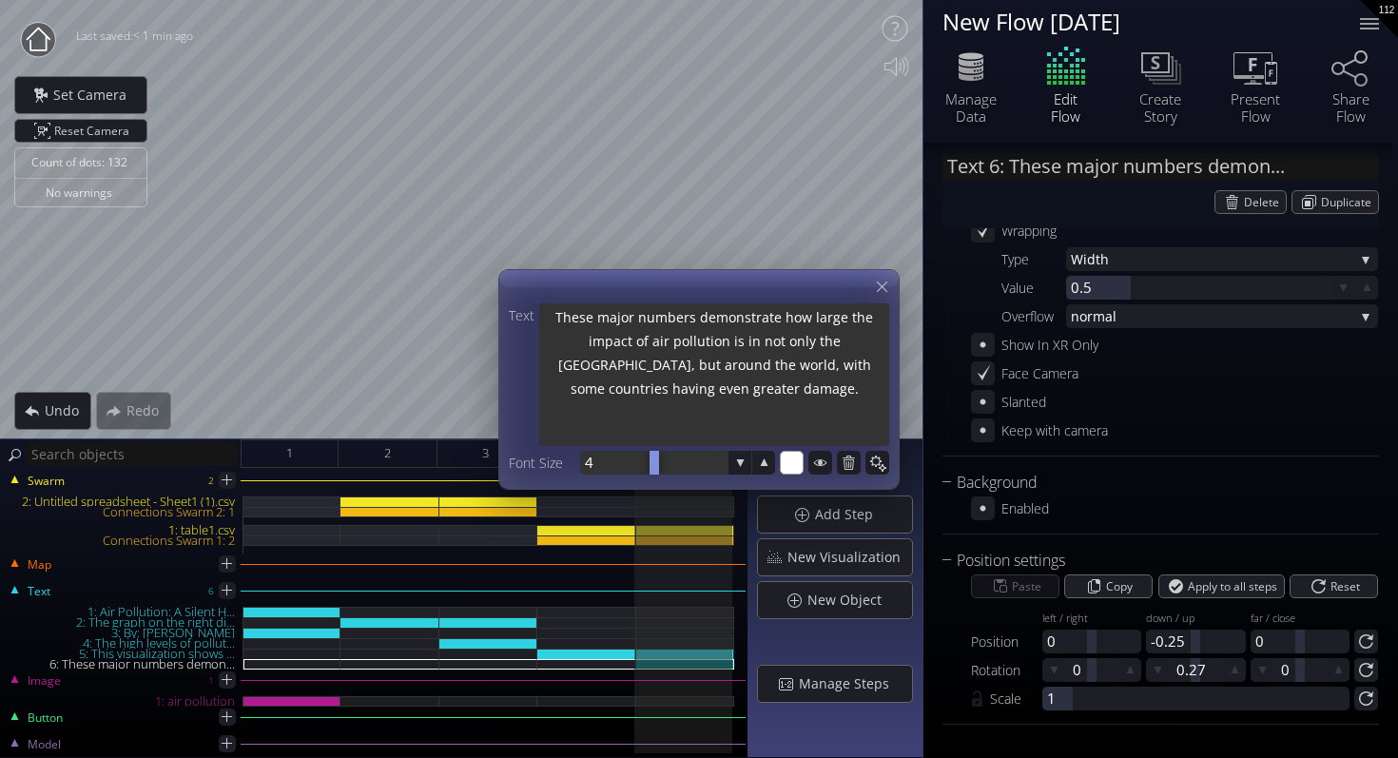
type textarea "These major numbers demonstrate how large the impact of air pollution is in not…"
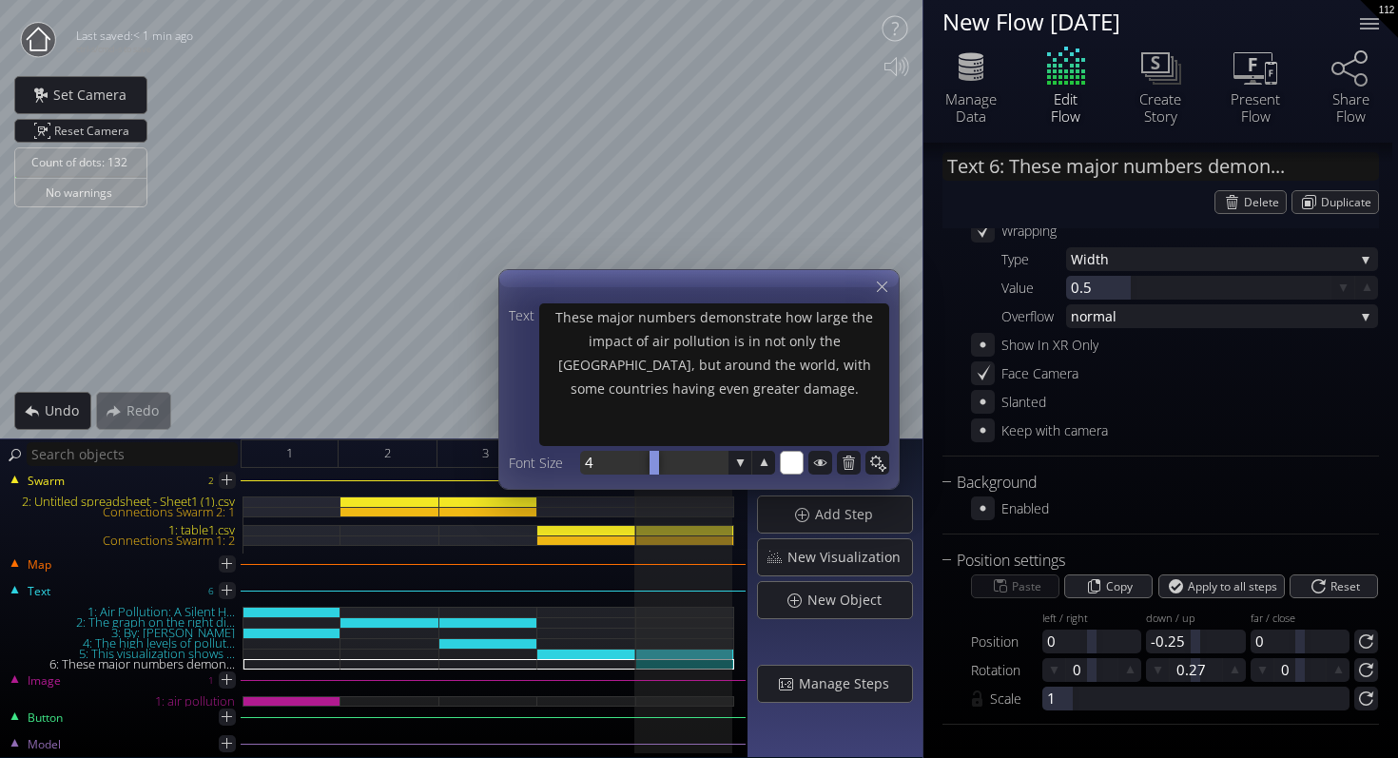
click at [589, 466] on div at bounding box center [653, 463] width 147 height 24
type input "3"
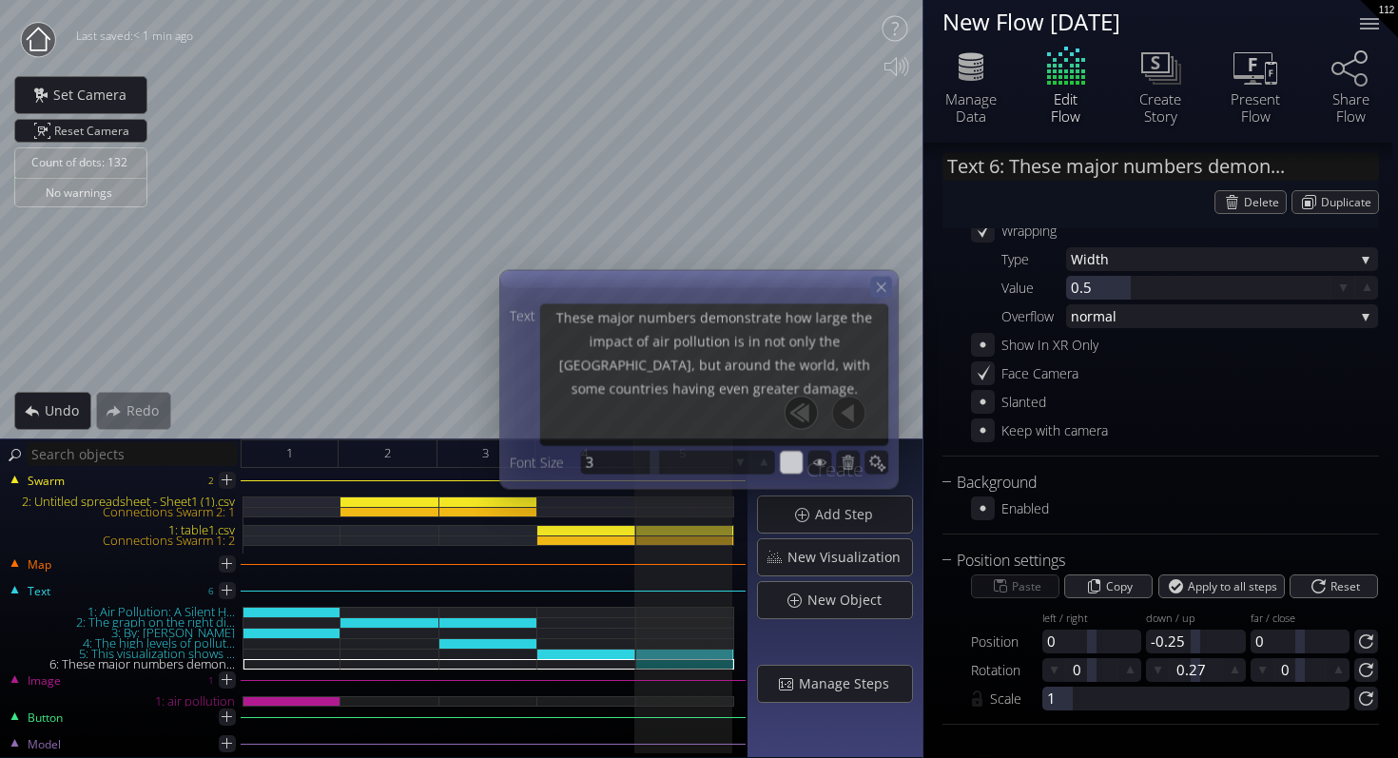
click at [876, 281] on icon at bounding box center [881, 287] width 16 height 16
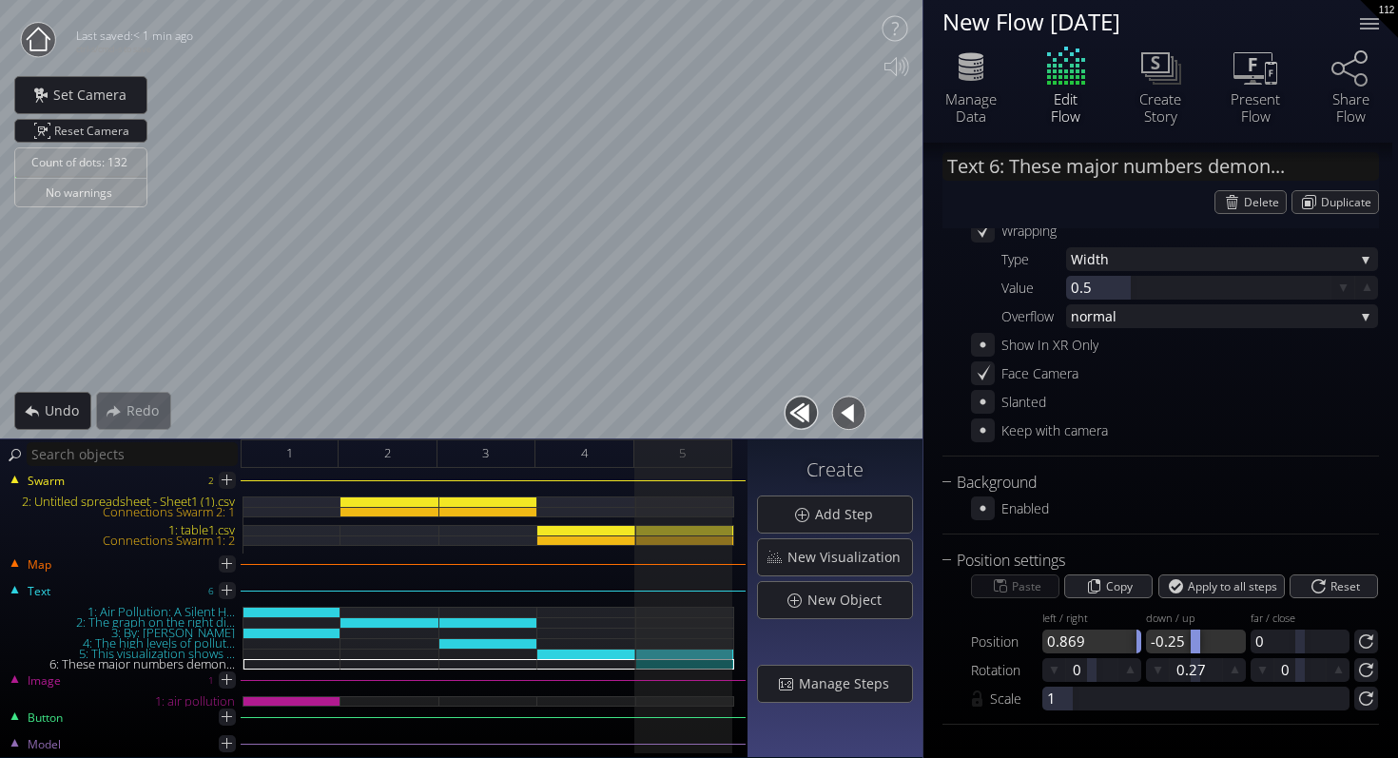
drag, startPoint x: 1083, startPoint y: 633, endPoint x: 1240, endPoint y: 638, distance: 157.0
click at [1240, 638] on div "Position left / right 0.869 down / up -0.25 far / close 0" at bounding box center [1174, 628] width 407 height 50
drag, startPoint x: 1195, startPoint y: 643, endPoint x: 1281, endPoint y: 628, distance: 87.9
click at [1281, 628] on div "Position left / right 0.899 down / up 0.011 far / close 0" at bounding box center [1174, 628] width 407 height 50
drag, startPoint x: 1194, startPoint y: 639, endPoint x: 1166, endPoint y: 639, distance: 27.6
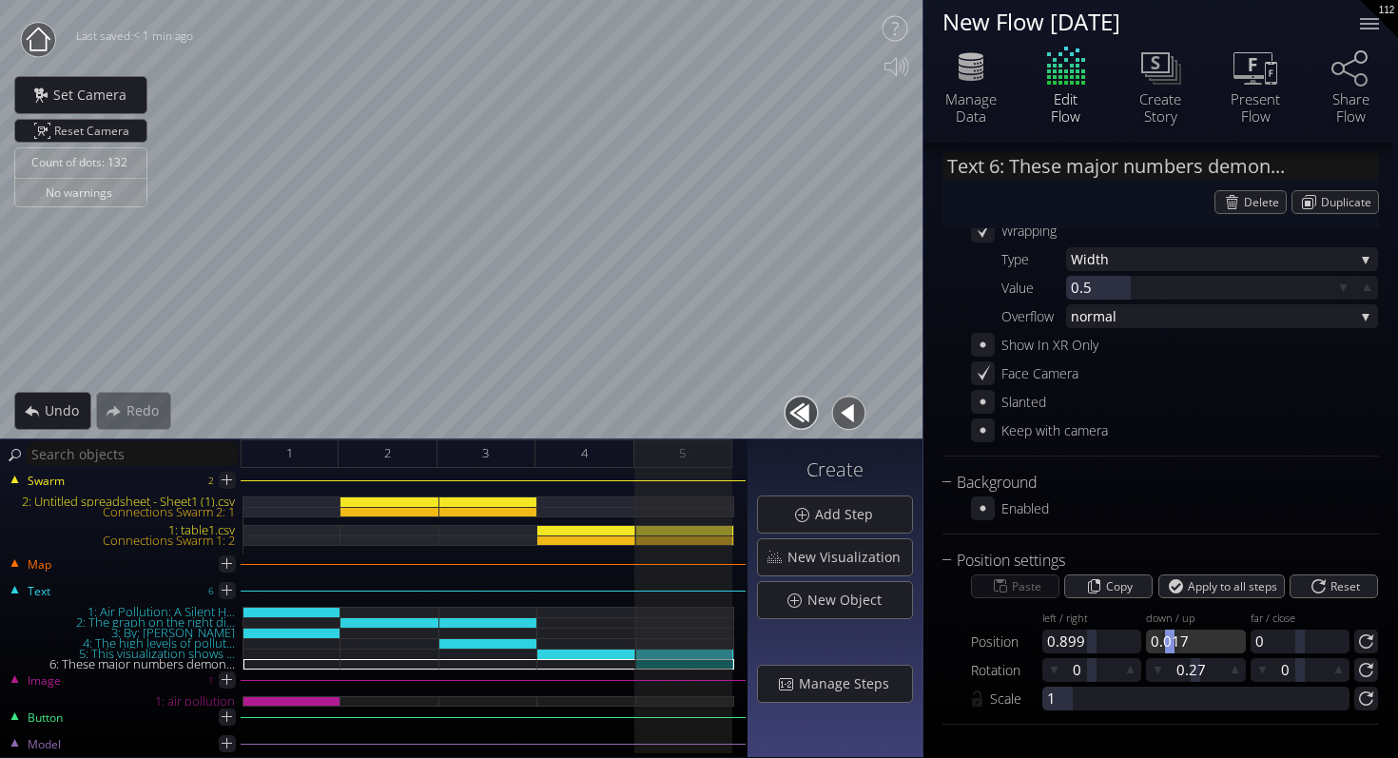
click at [1166, 639] on div at bounding box center [1170, 642] width 10 height 24
drag, startPoint x: 1084, startPoint y: 647, endPoint x: 1061, endPoint y: 647, distance: 23.8
click at [1061, 647] on div at bounding box center [1091, 642] width 99 height 24
drag, startPoint x: 1088, startPoint y: 645, endPoint x: 1065, endPoint y: 645, distance: 22.8
click at [1065, 645] on div at bounding box center [1066, 642] width 10 height 24
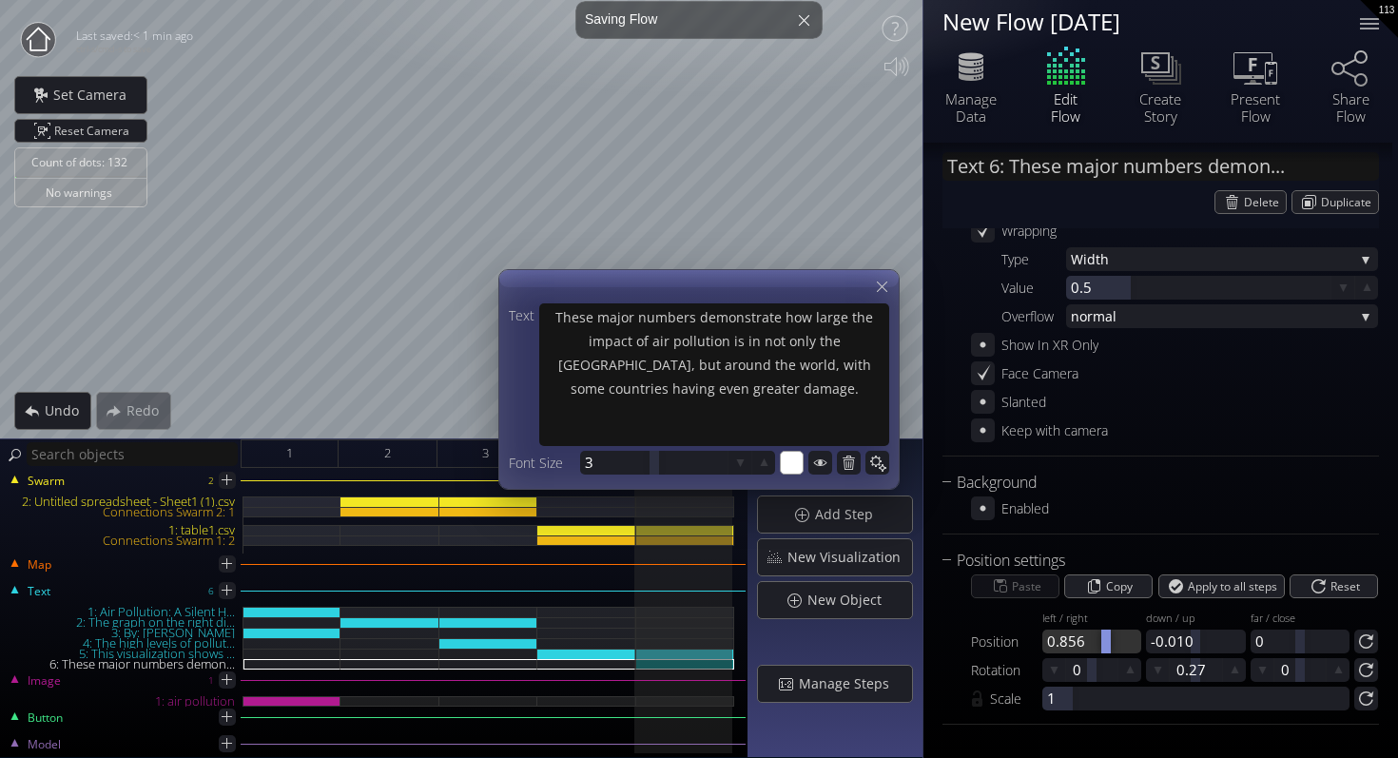
drag, startPoint x: 1087, startPoint y: 637, endPoint x: 1105, endPoint y: 637, distance: 18.1
click at [1105, 637] on div at bounding box center [1106, 642] width 10 height 24
click at [882, 295] on div at bounding box center [882, 287] width 24 height 24
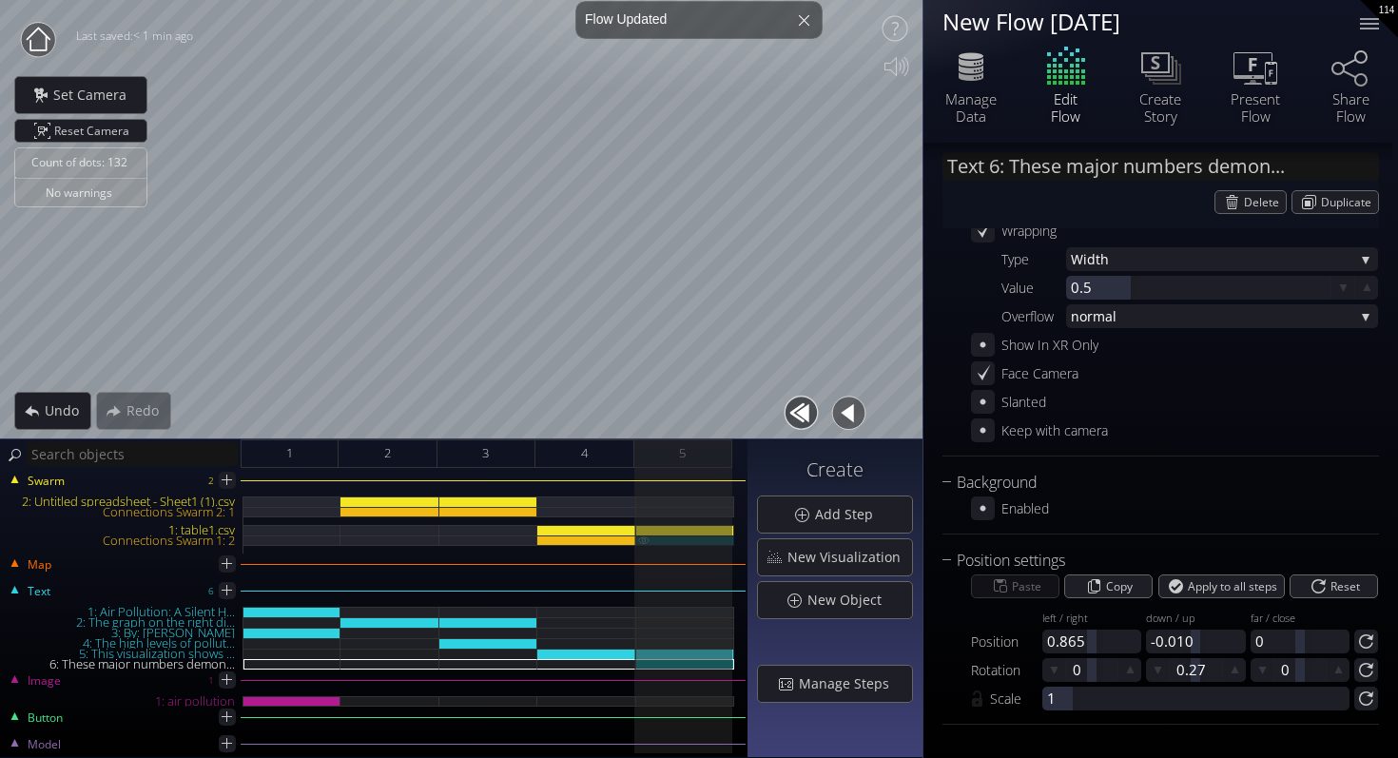
click at [715, 539] on div "Connections Swarm 1: 2" at bounding box center [685, 541] width 98 height 10
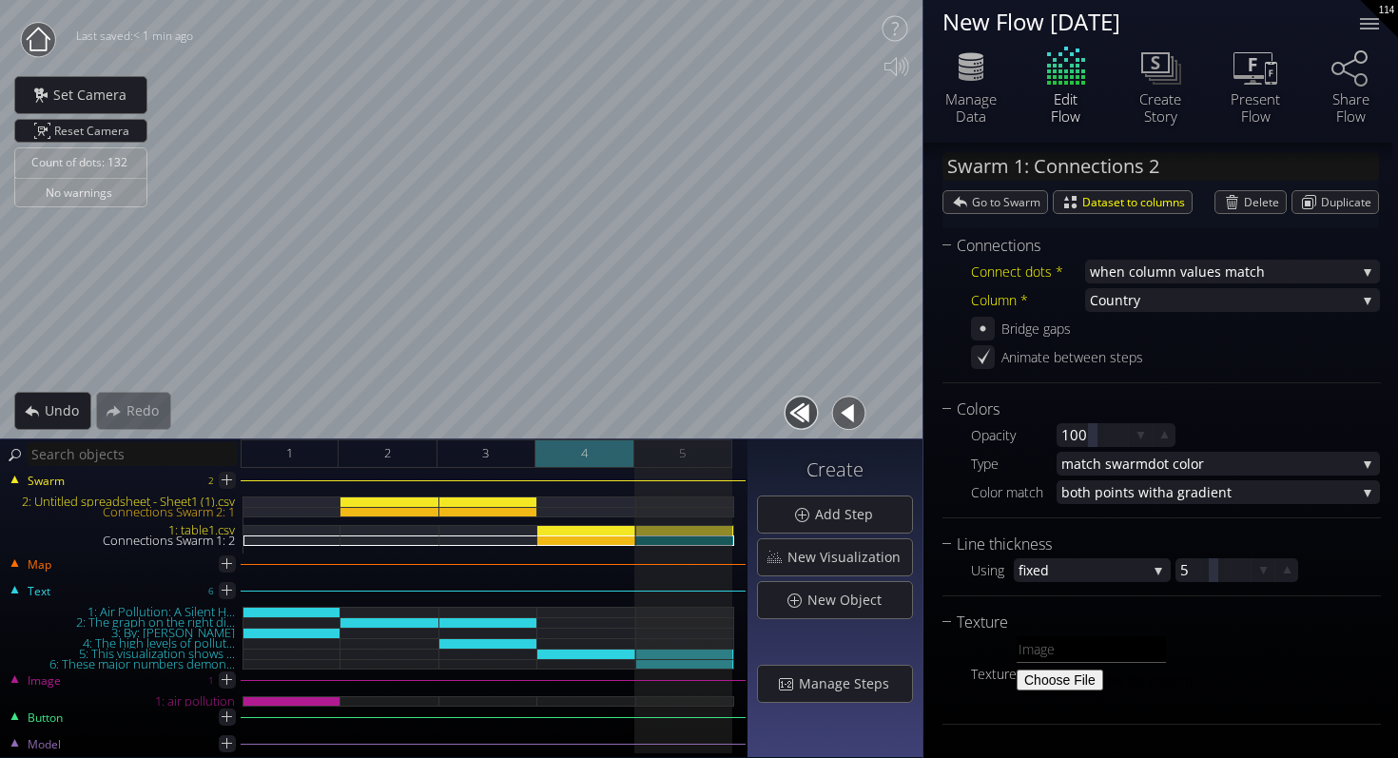
click at [586, 458] on span "4" at bounding box center [584, 453] width 7 height 24
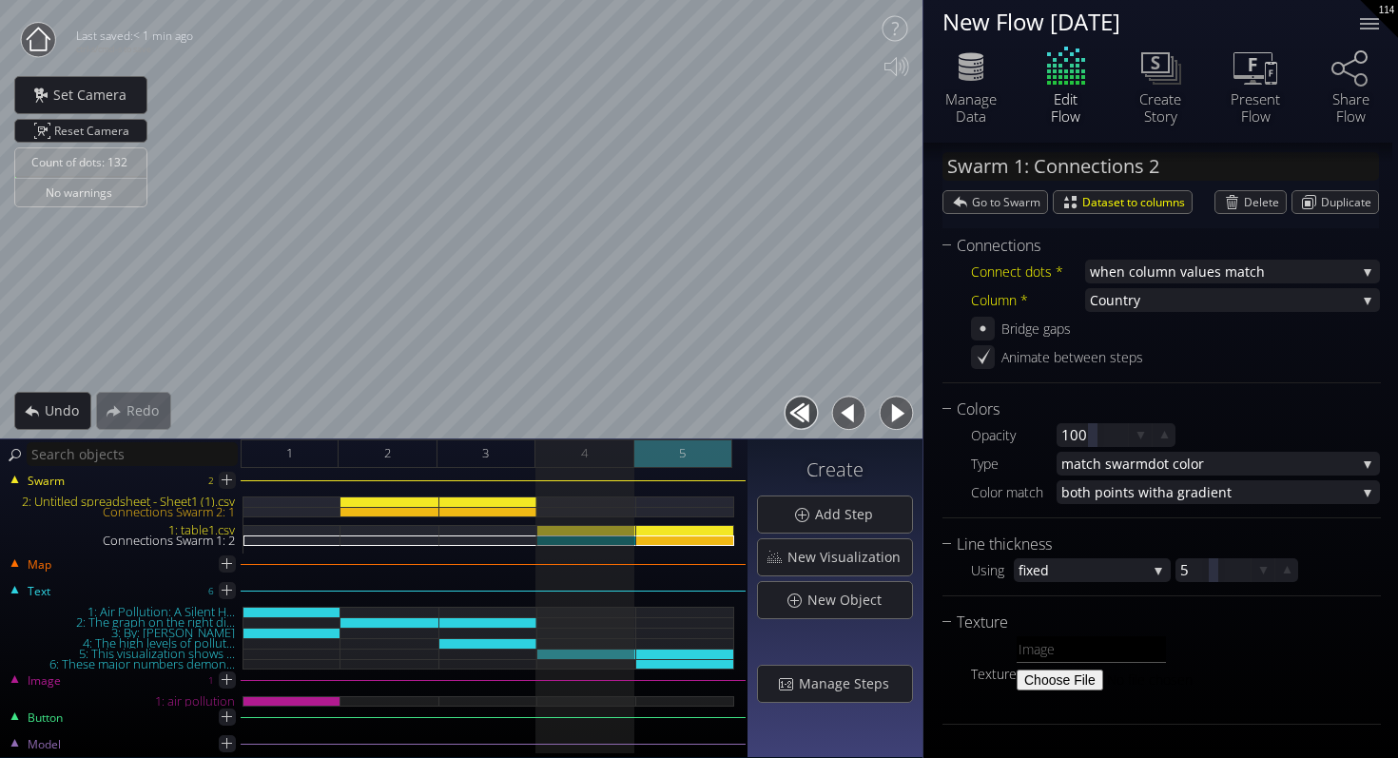
click at [667, 458] on div "5" at bounding box center [683, 453] width 98 height 29
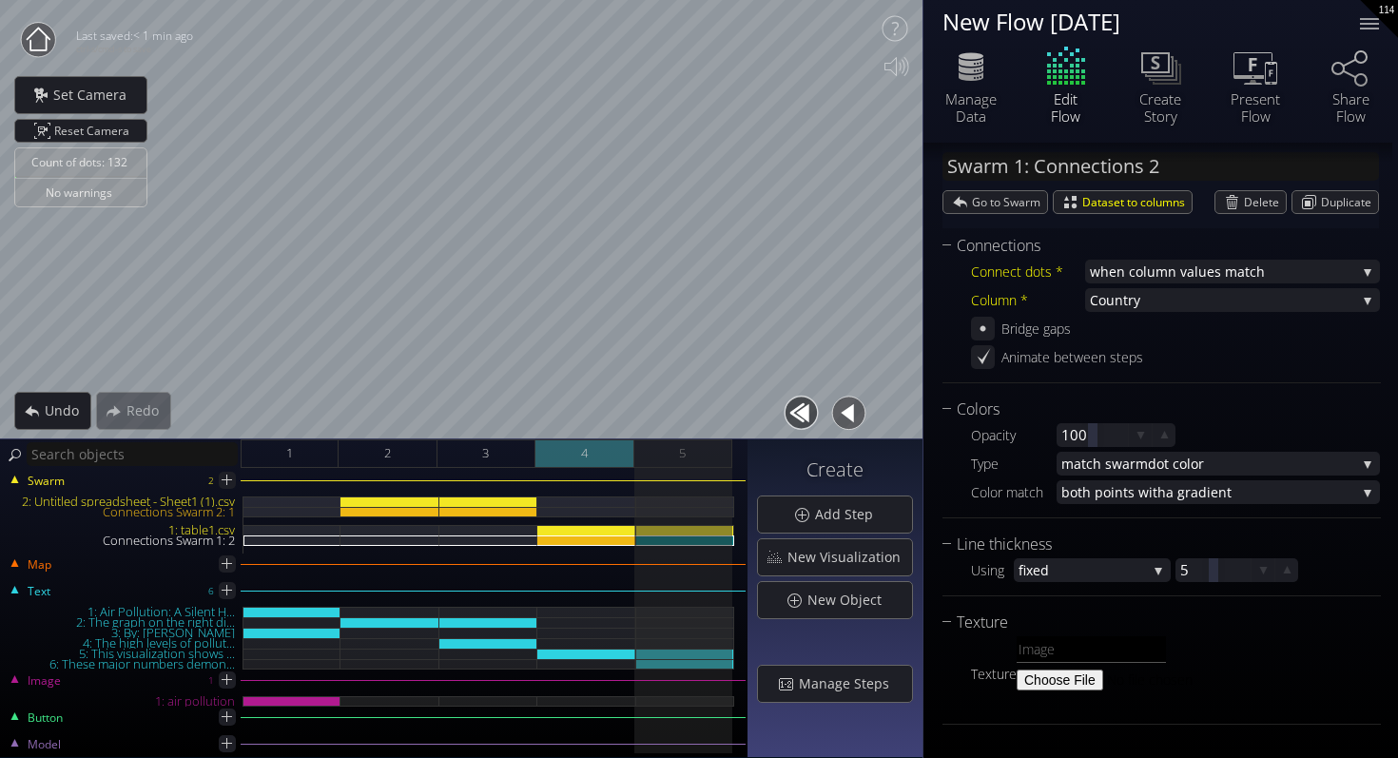
click at [611, 459] on div "4" at bounding box center [585, 453] width 98 height 29
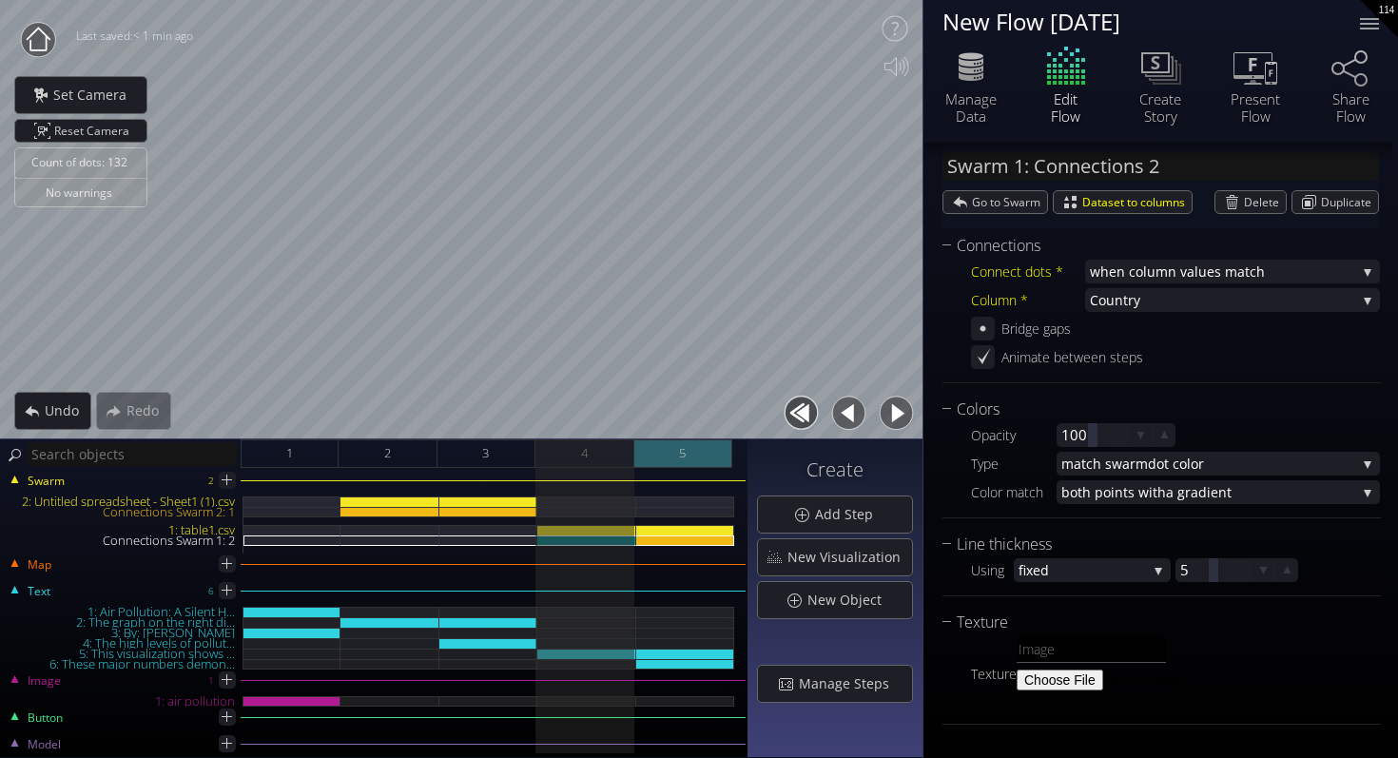
click at [661, 462] on div "5" at bounding box center [683, 453] width 98 height 29
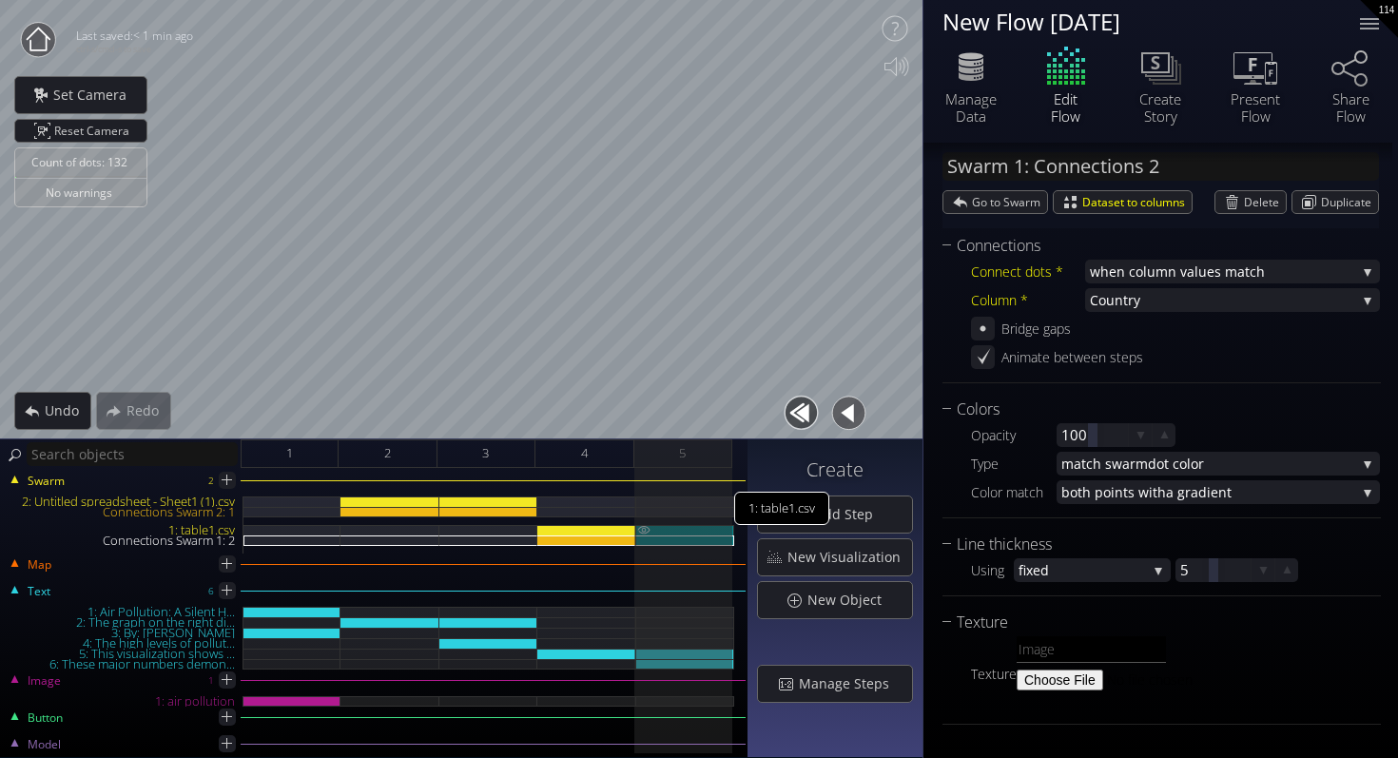
click at [680, 527] on div "1: table1.csv" at bounding box center [685, 530] width 98 height 10
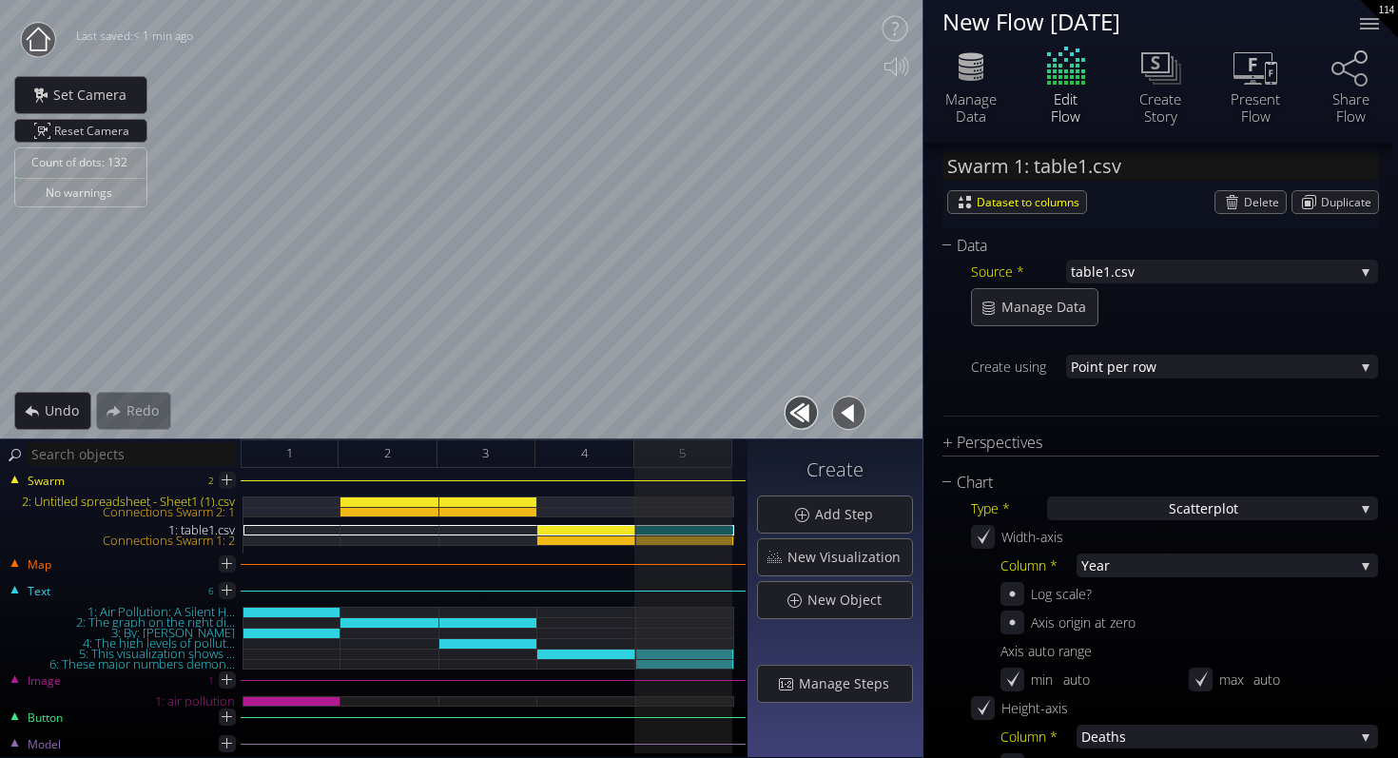
click at [719, 546] on div at bounding box center [685, 525] width 98 height 57
click at [681, 541] on div "Connections Swarm 1: 2" at bounding box center [685, 541] width 98 height 10
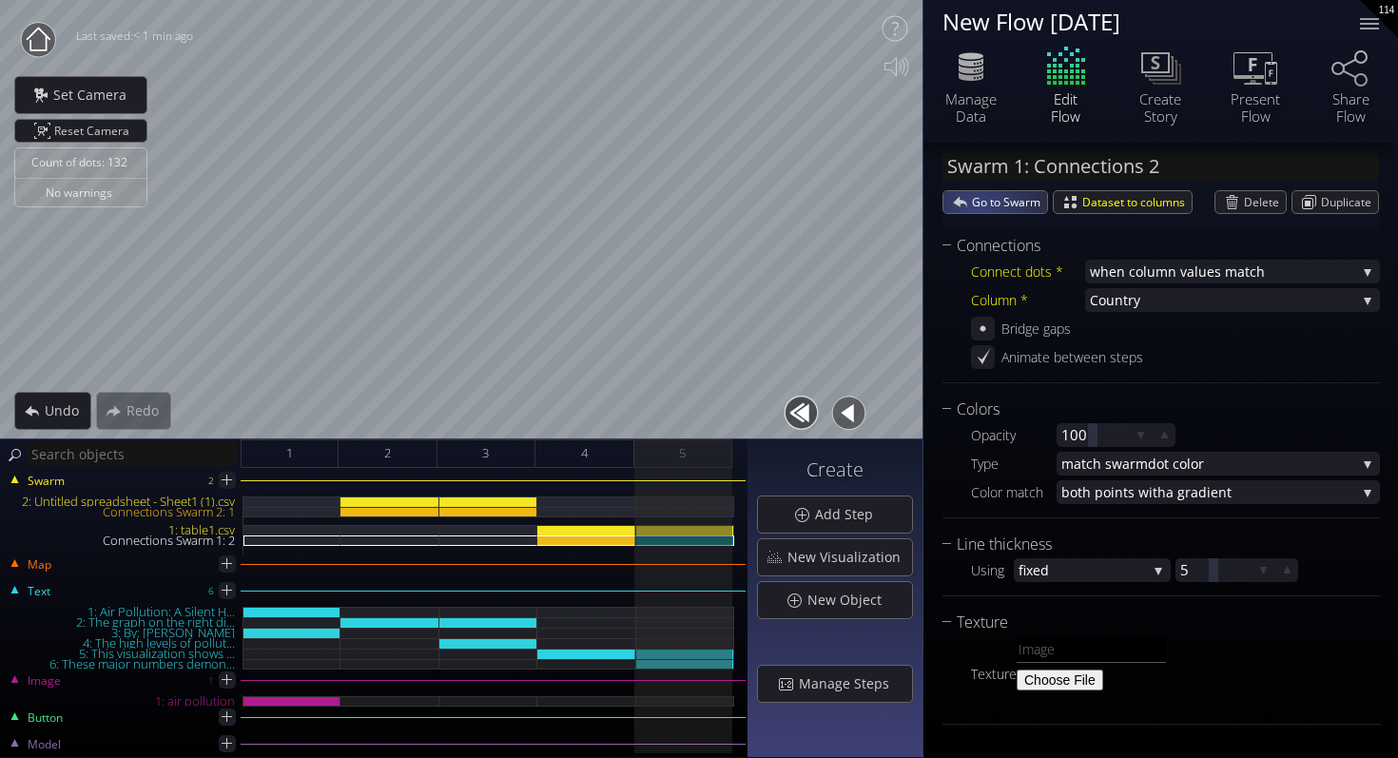
click at [981, 206] on span "Go to Swarm" at bounding box center [1009, 202] width 75 height 22
type input "Swarm 1: table1.csv"
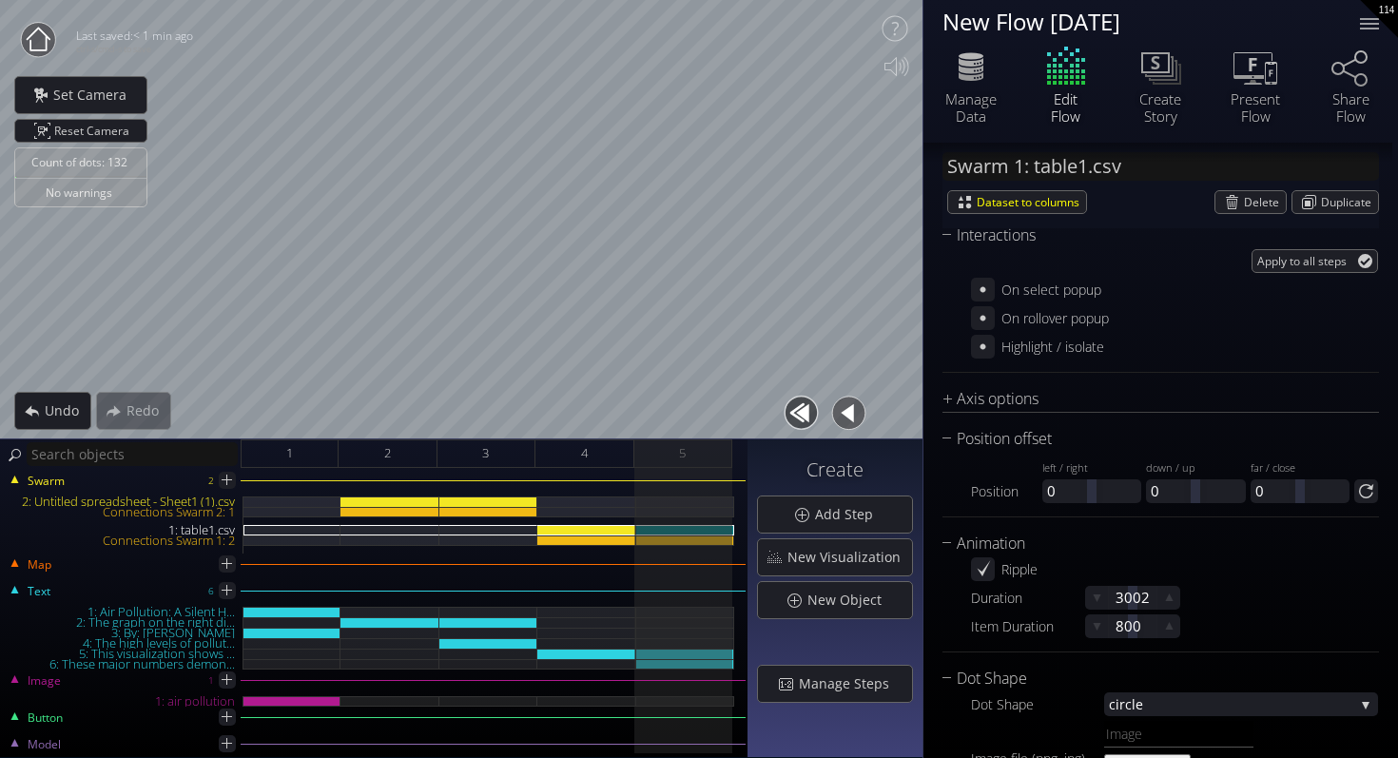
scroll to position [2222, 0]
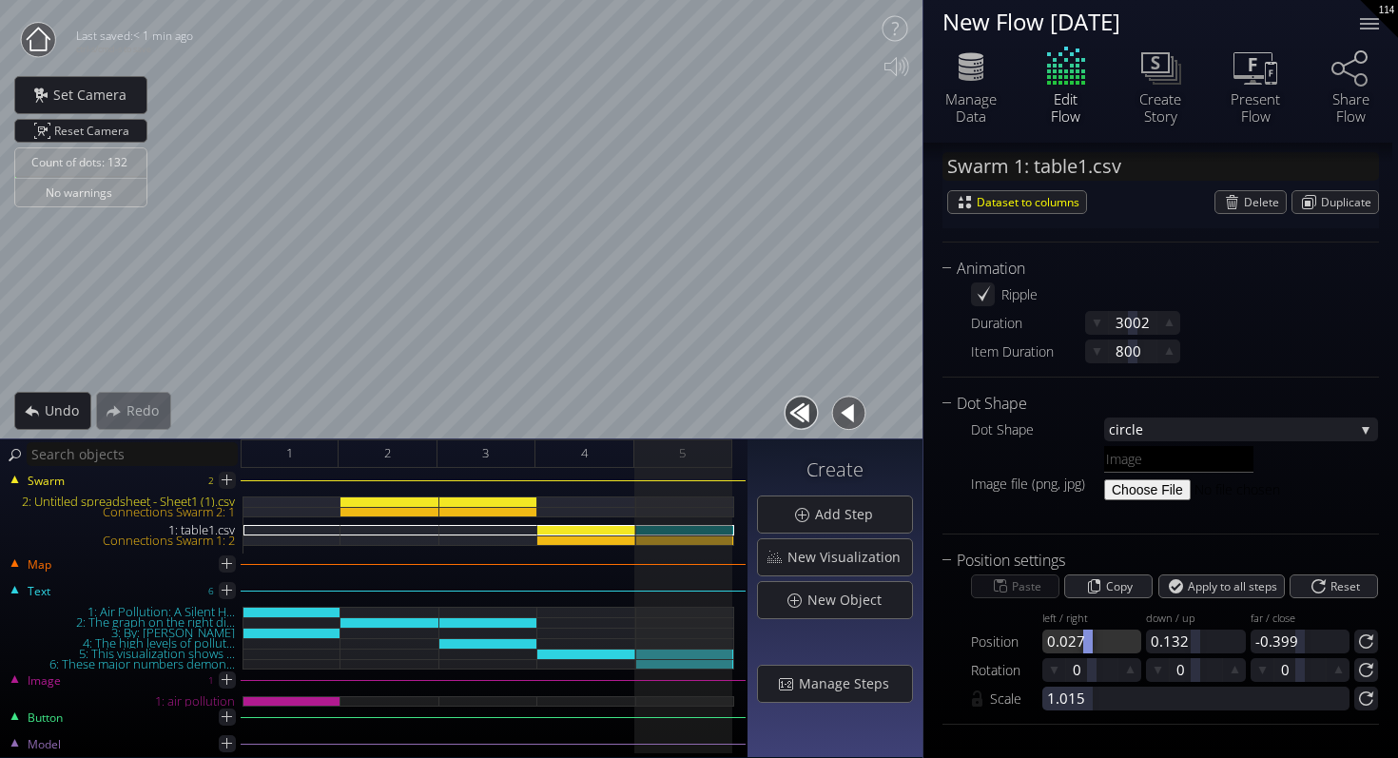
click at [1087, 635] on div at bounding box center [1091, 642] width 99 height 24
click at [787, 399] on button "button" at bounding box center [801, 413] width 43 height 43
type input "#fbff00"
type input "#f40101"
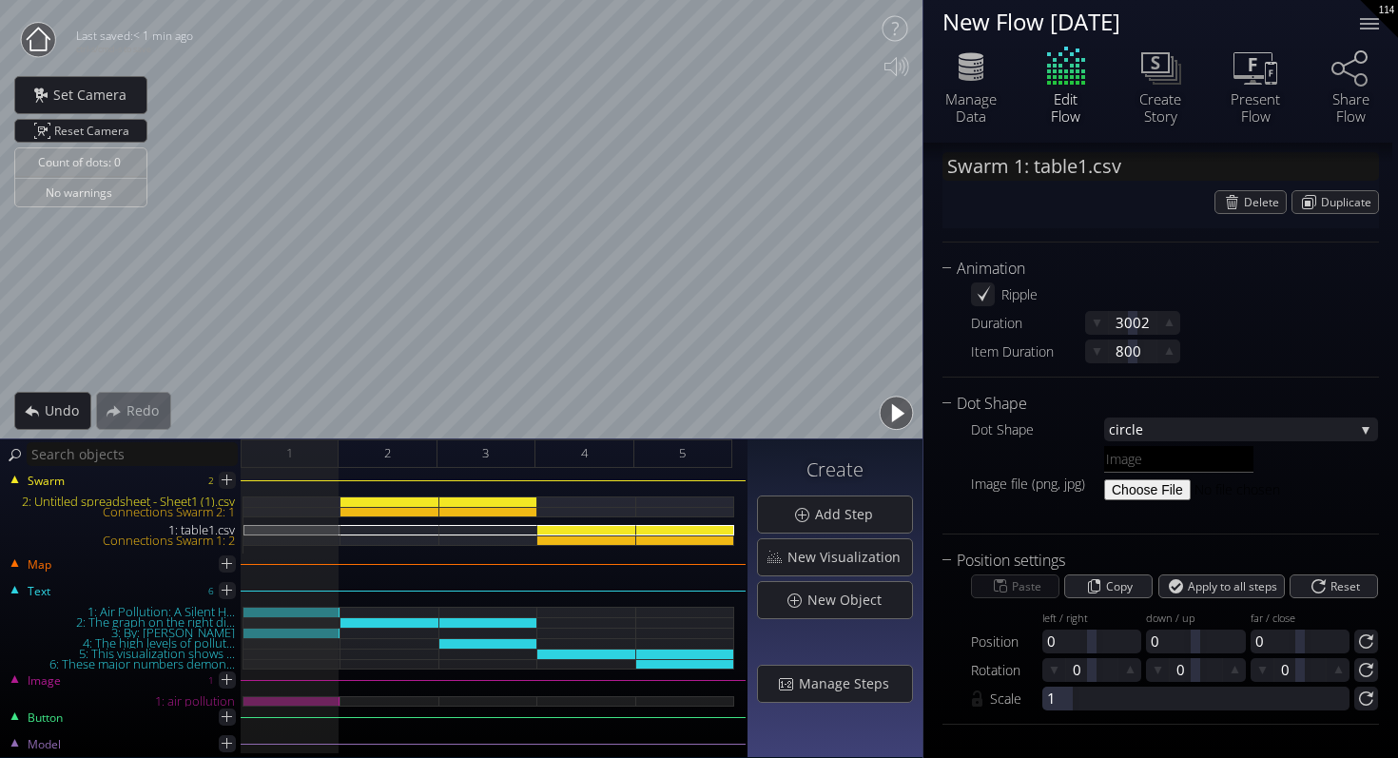
click at [903, 411] on button "button" at bounding box center [896, 413] width 43 height 43
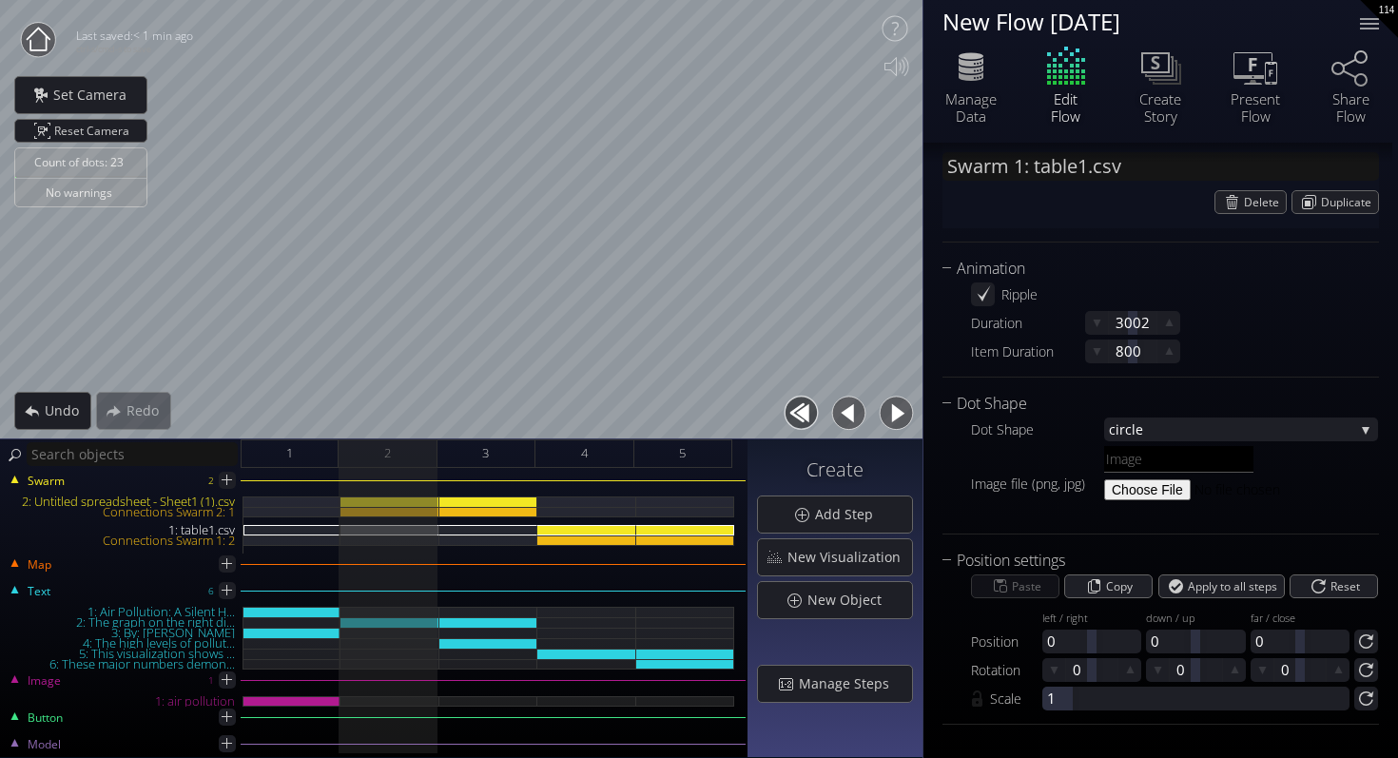
click at [903, 411] on button "button" at bounding box center [896, 413] width 43 height 43
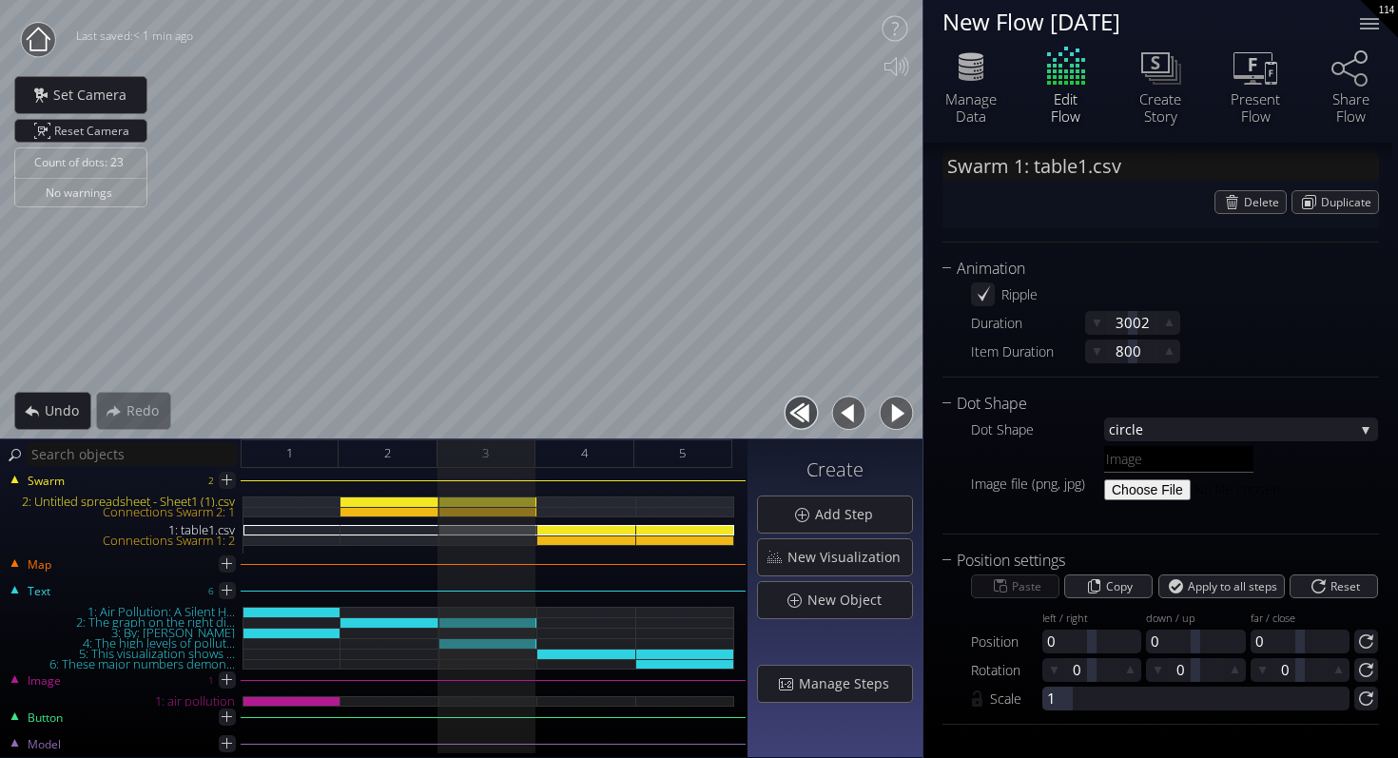
click at [903, 411] on button "button" at bounding box center [896, 413] width 43 height 43
type input "#ff0095"
type input "#19f528"
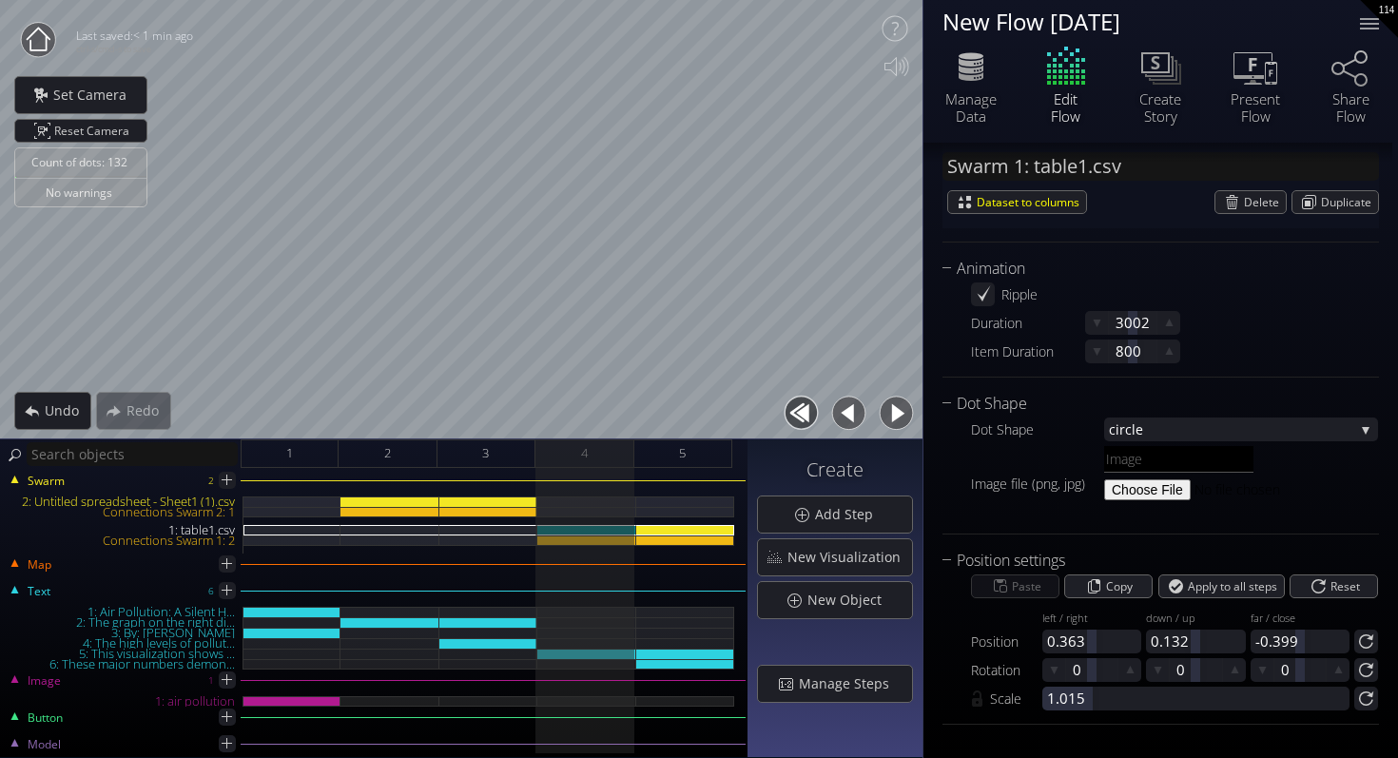
click at [903, 411] on button "button" at bounding box center [896, 413] width 43 height 43
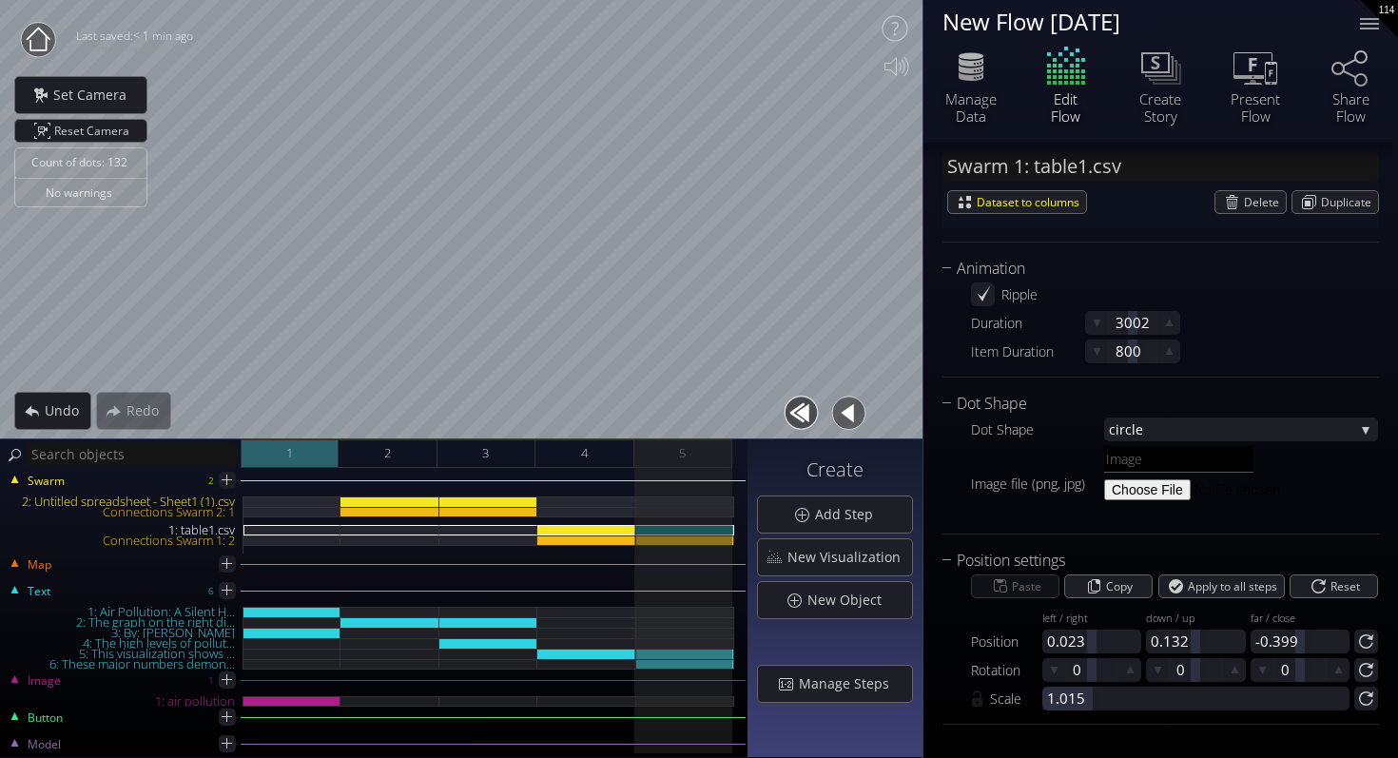
type input "Text 5: This visualization shows ..."
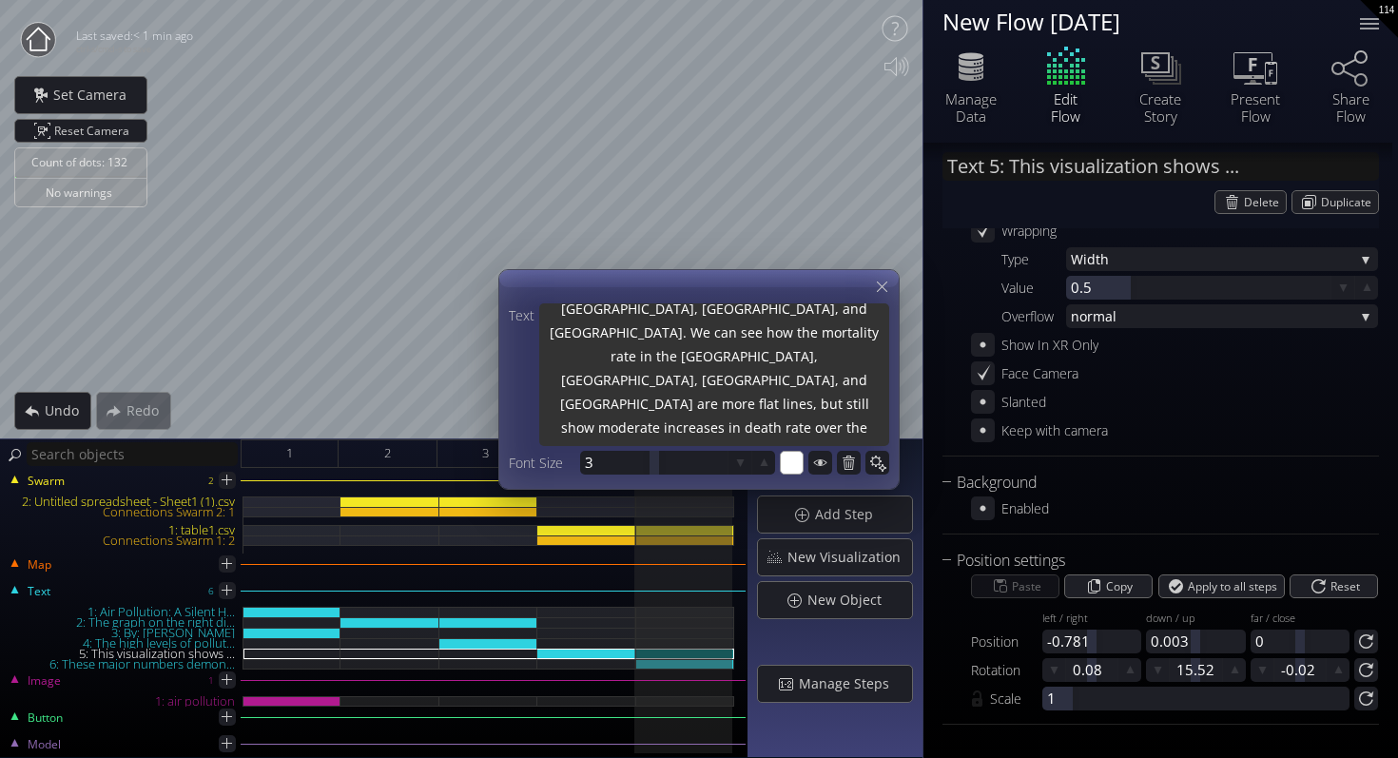
scroll to position [143, 0]
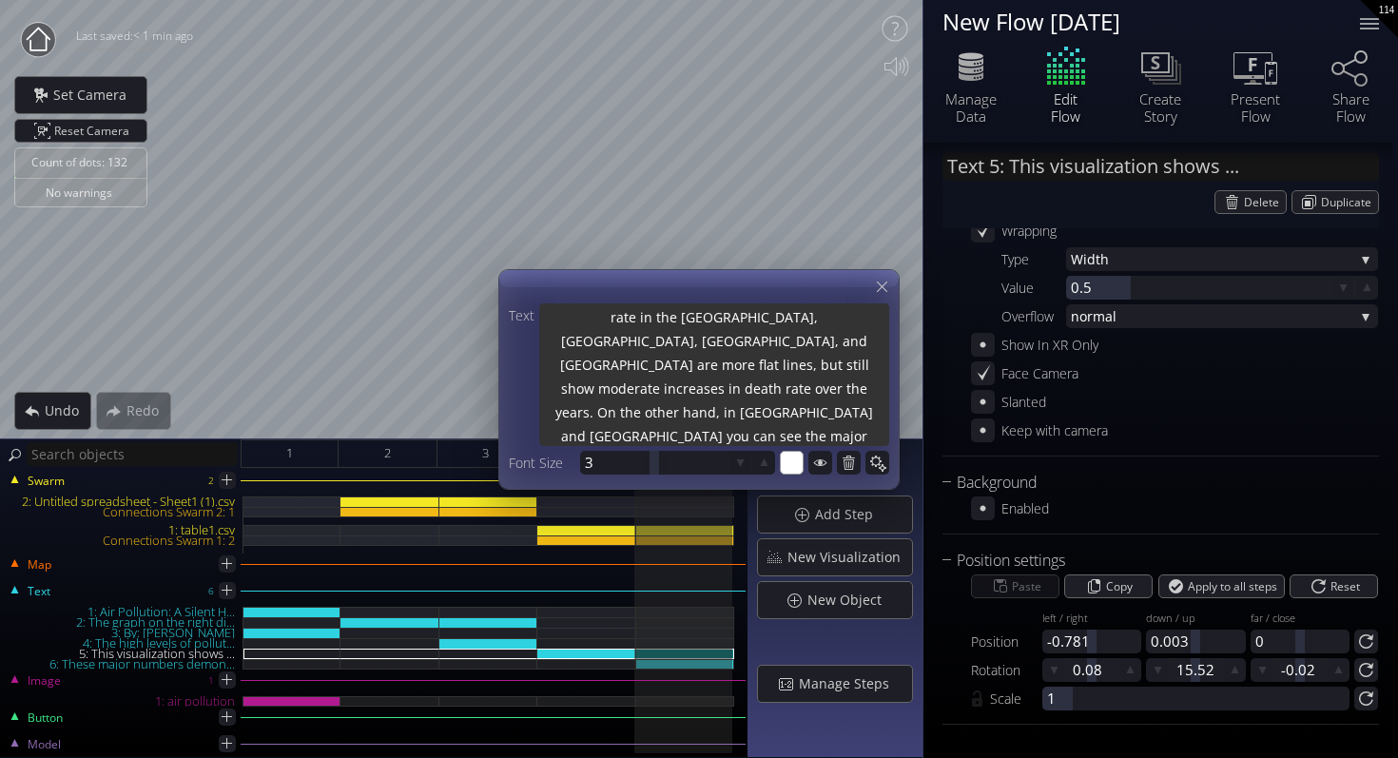
click at [772, 436] on textarea "This visualization shows the number of deaths caused by air pollution from [DAT…" at bounding box center [714, 376] width 350 height 146
paste textarea "IHME, Global Burden of Disease (2024)"
type textarea "This visualization shows the number of deaths caused by air pollution from [DAT…"
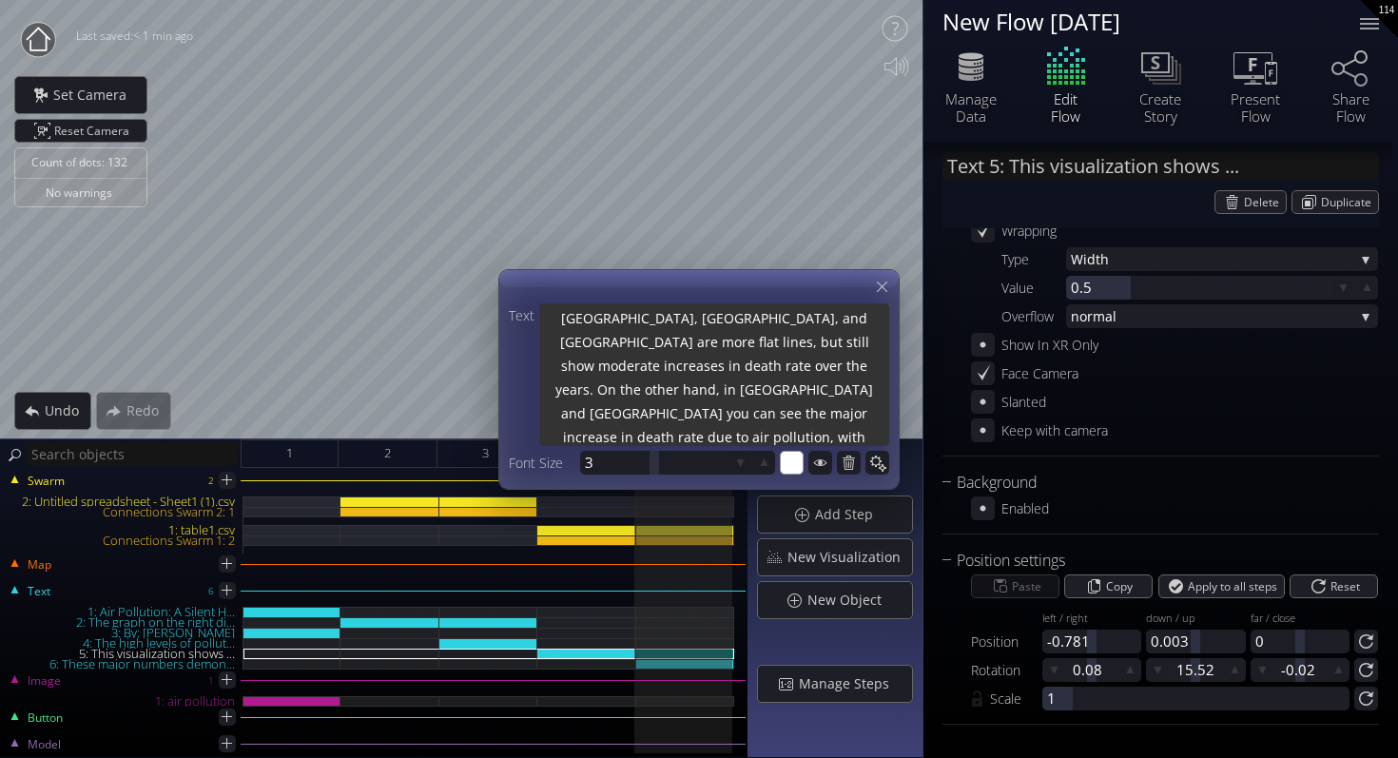
click at [661, 413] on textarea "This visualization shows the number of deaths caused by air pollution from [DAT…" at bounding box center [714, 373] width 350 height 146
type textarea "This visualization shows the number of deaths caused by air pollution from [DAT…"
click at [731, 437] on textarea "This visualization shows the number of deaths caused by air pollution from [DAT…" at bounding box center [714, 373] width 350 height 146
type textarea "This visualization shows the number of deaths caused by air pollution from [DAT…"
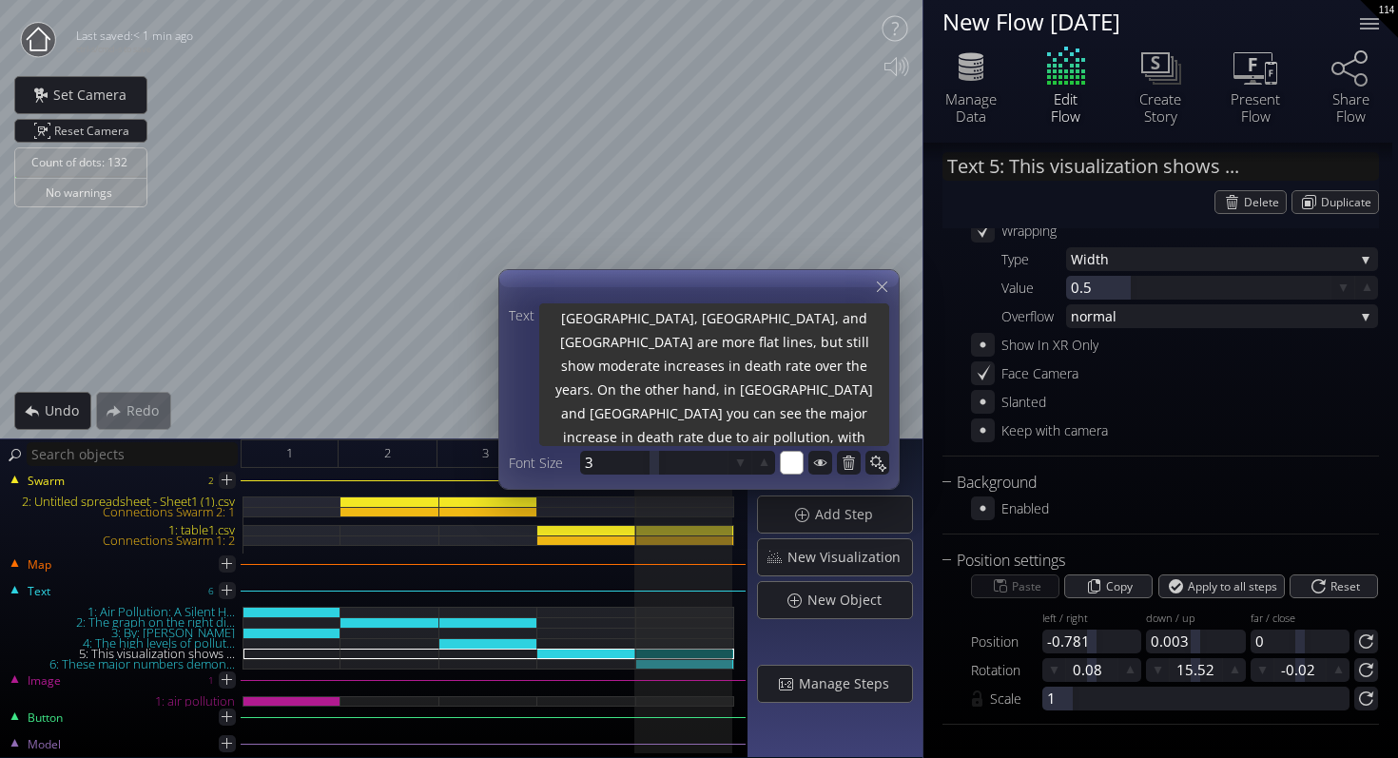
type textarea "This visualization shows the number of deaths caused by air pollution from [DAT…"
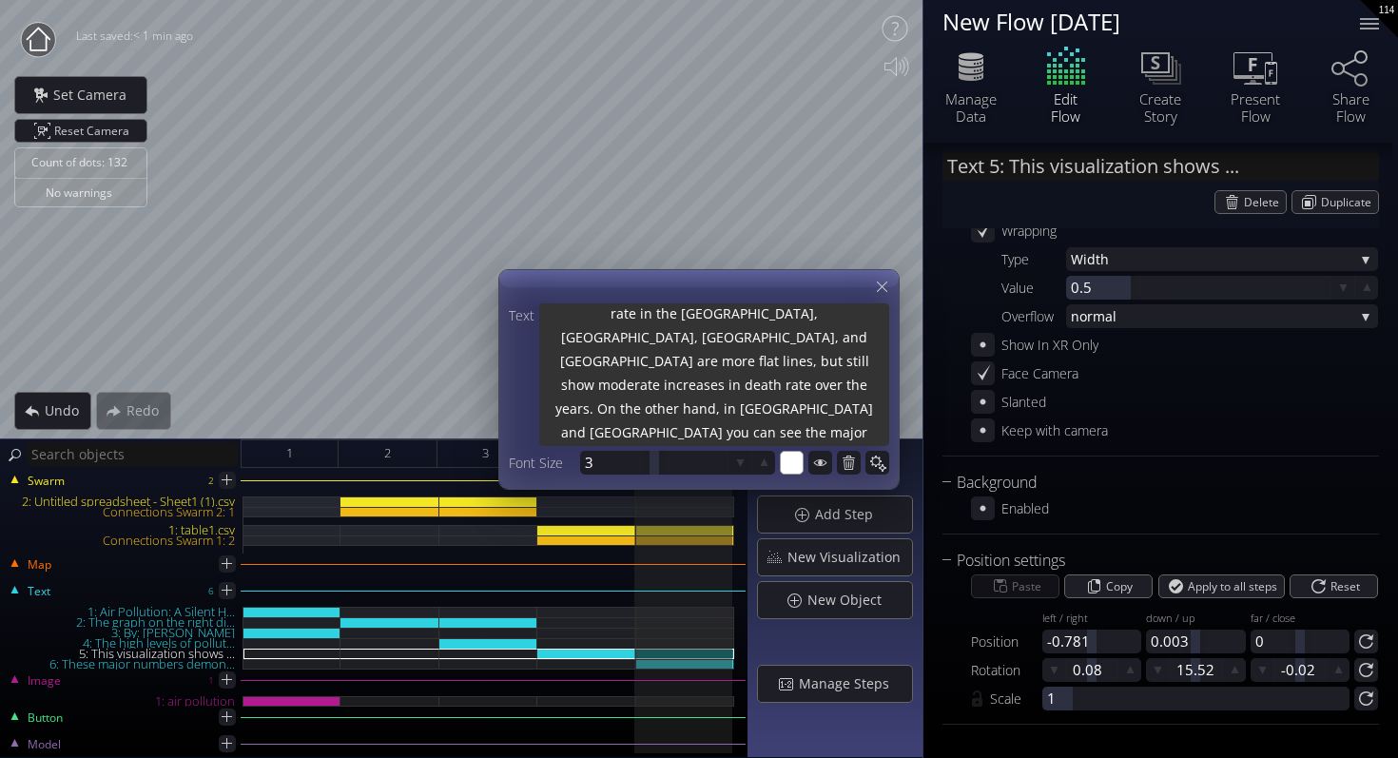
type textarea "This visualization shows the number of deaths caused by air pollution from [DAT…"
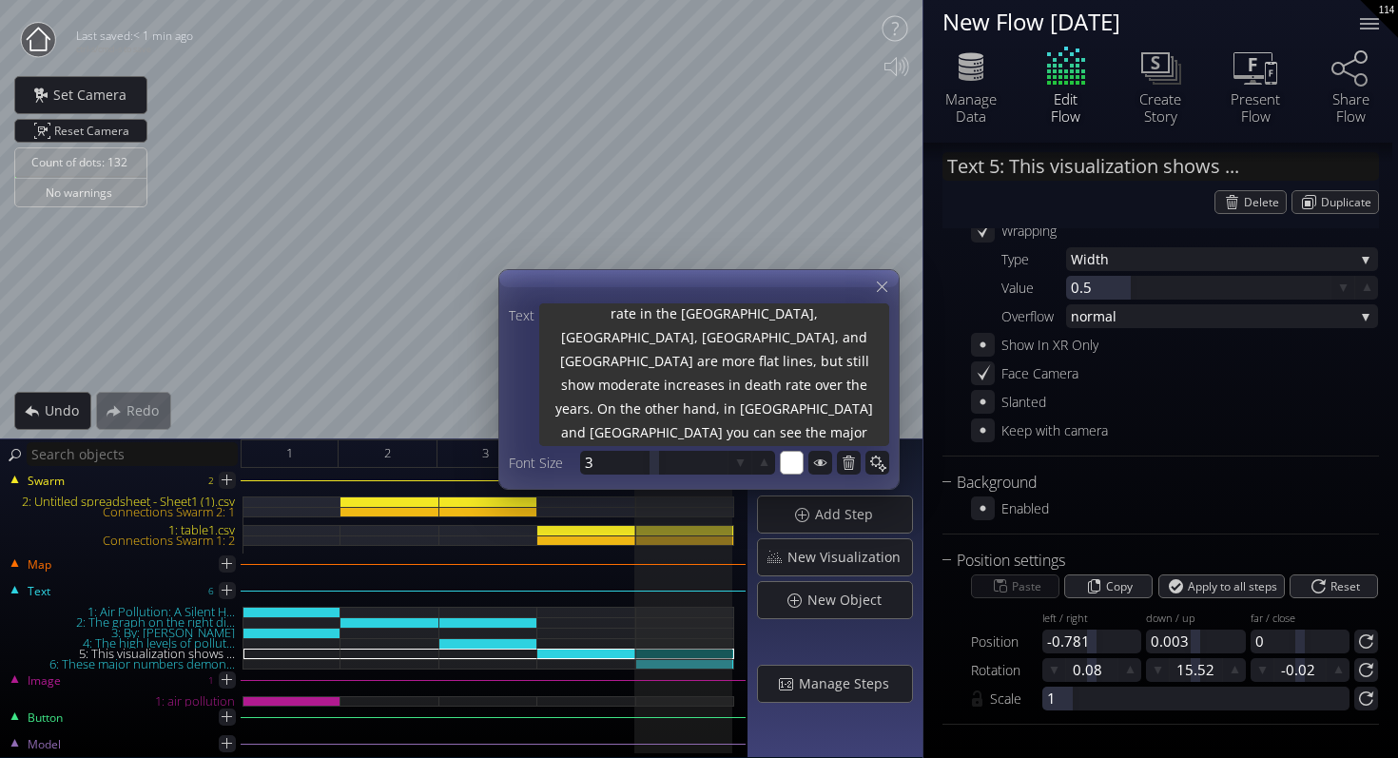
type textarea "This visualization shows the number of deaths caused by air pollution from [DAT…"
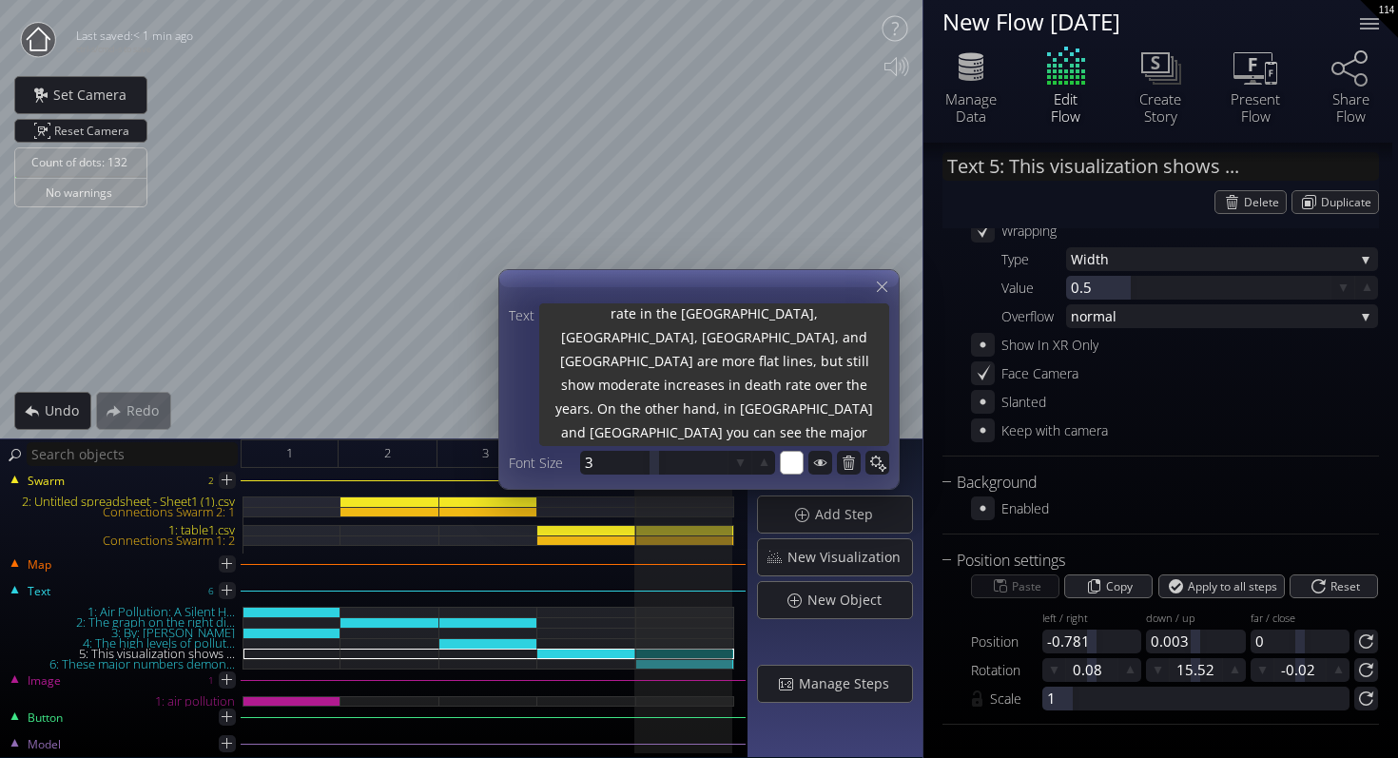
type textarea "This visualization shows the number of deaths caused by air pollution from [DAT…"
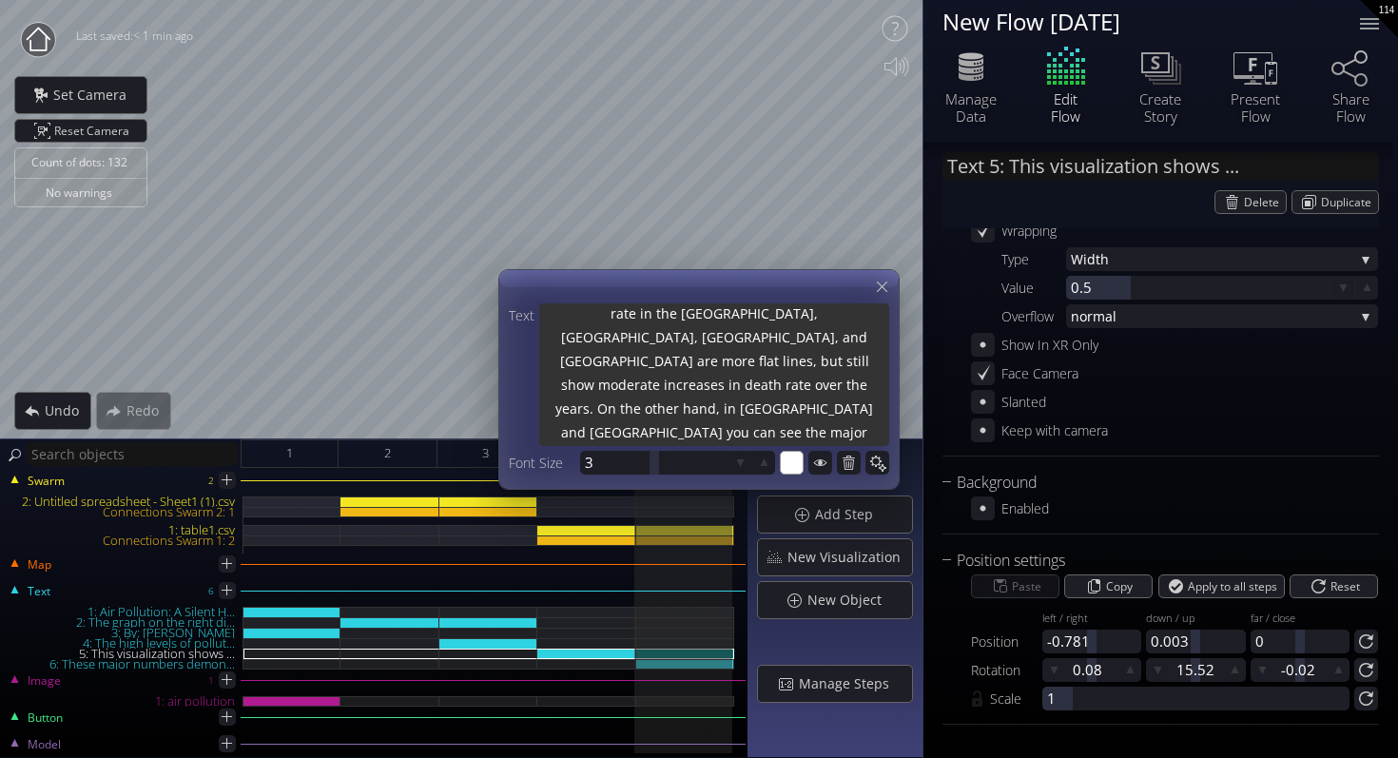
type textarea "This visualization shows the number of deaths caused by air pollution from [DAT…"
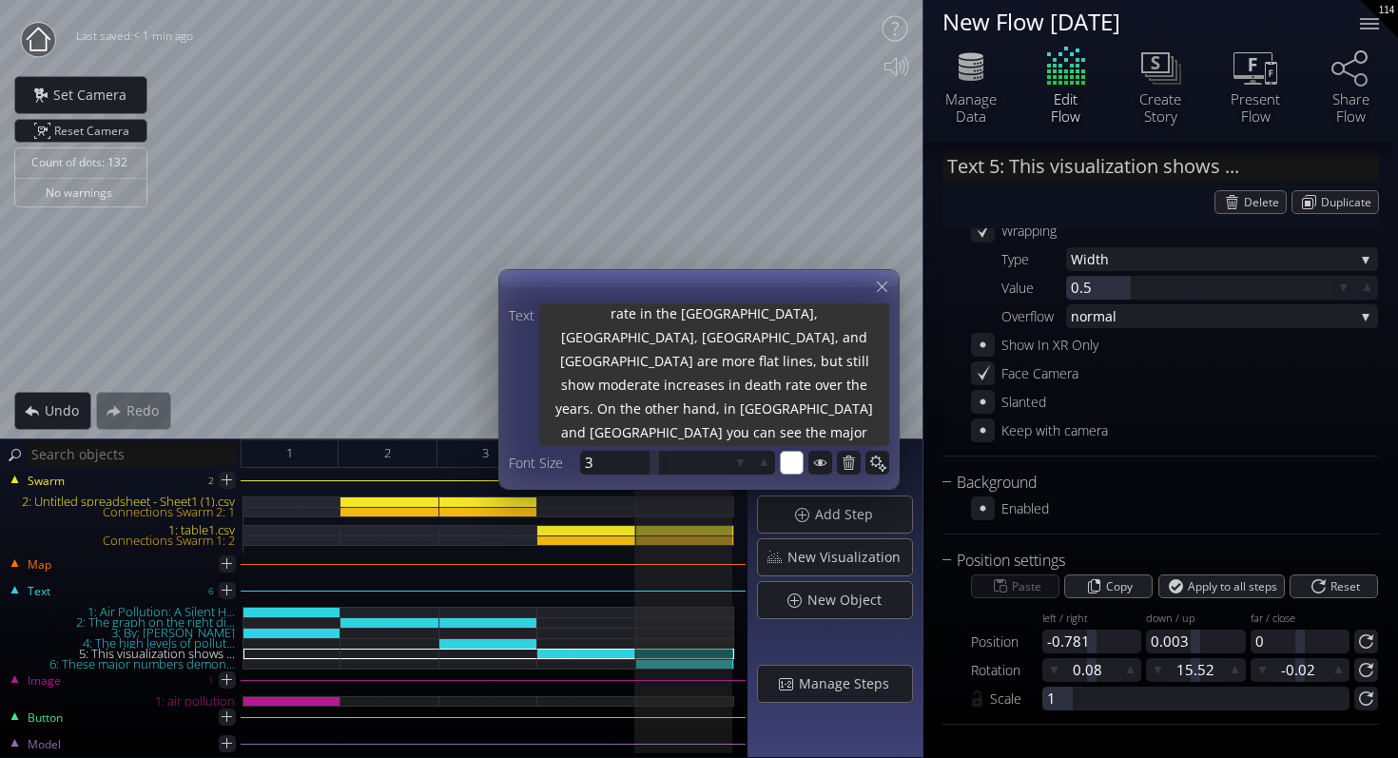
type textarea "This visualization shows the number of deaths caused by air pollution from [DAT…"
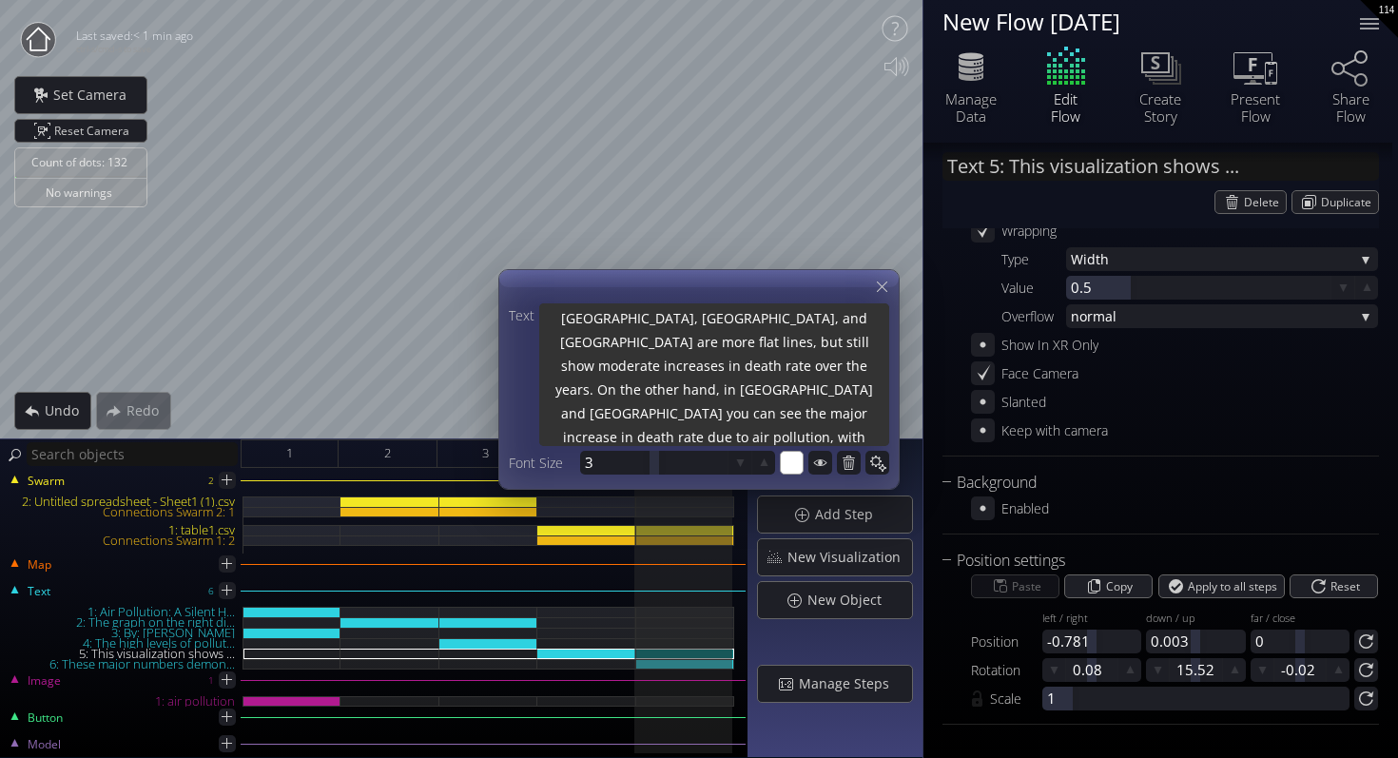
type textarea "This visualization shows the number of deaths caused by air pollution from [DAT…"
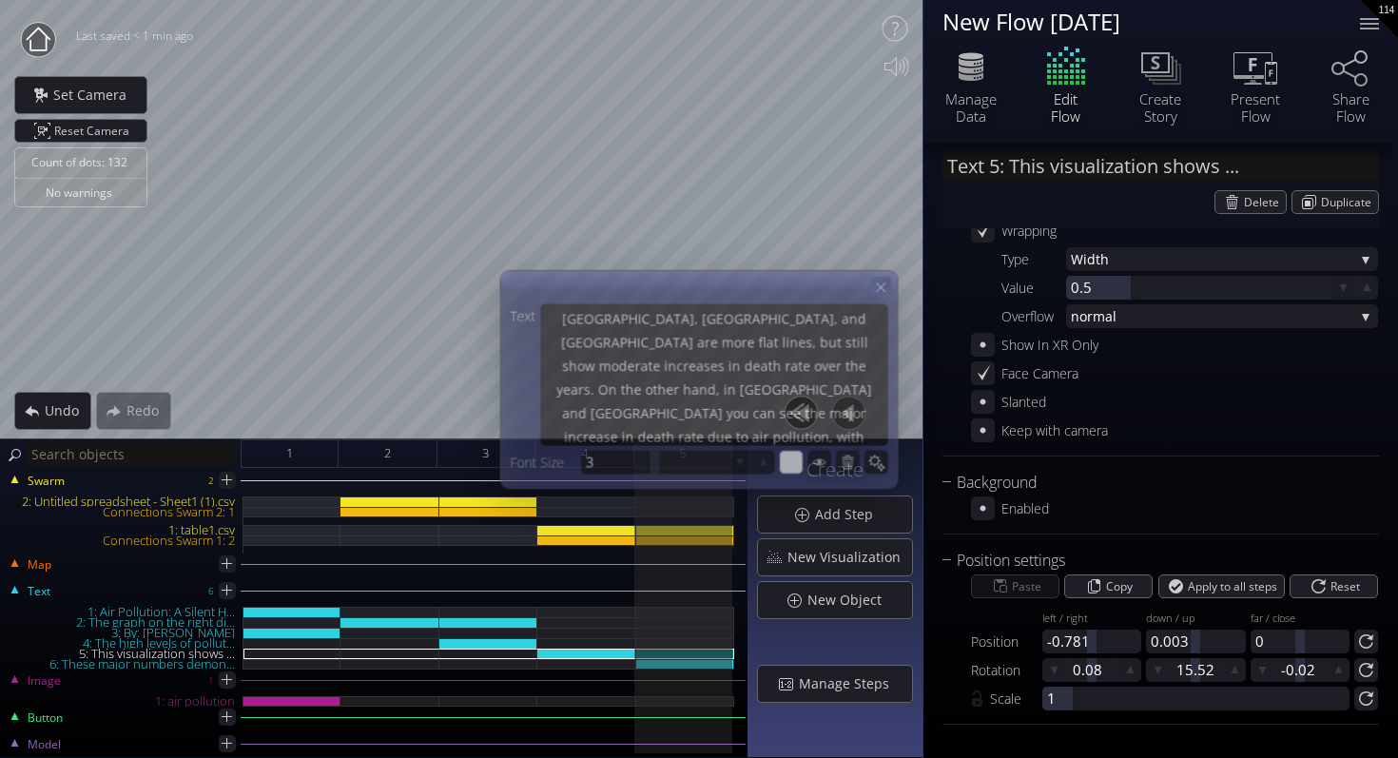
click at [885, 285] on icon at bounding box center [881, 287] width 16 height 16
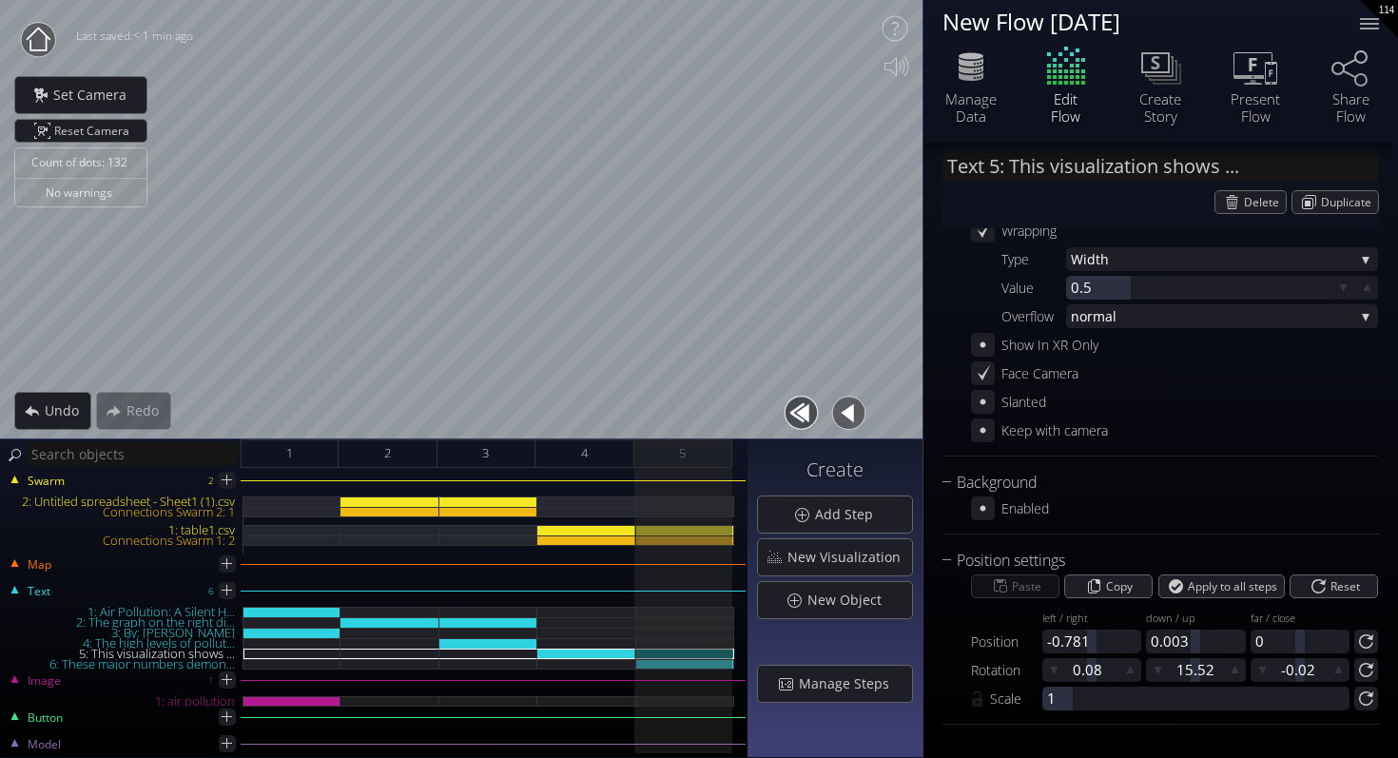
click at [813, 408] on button "button" at bounding box center [801, 413] width 43 height 43
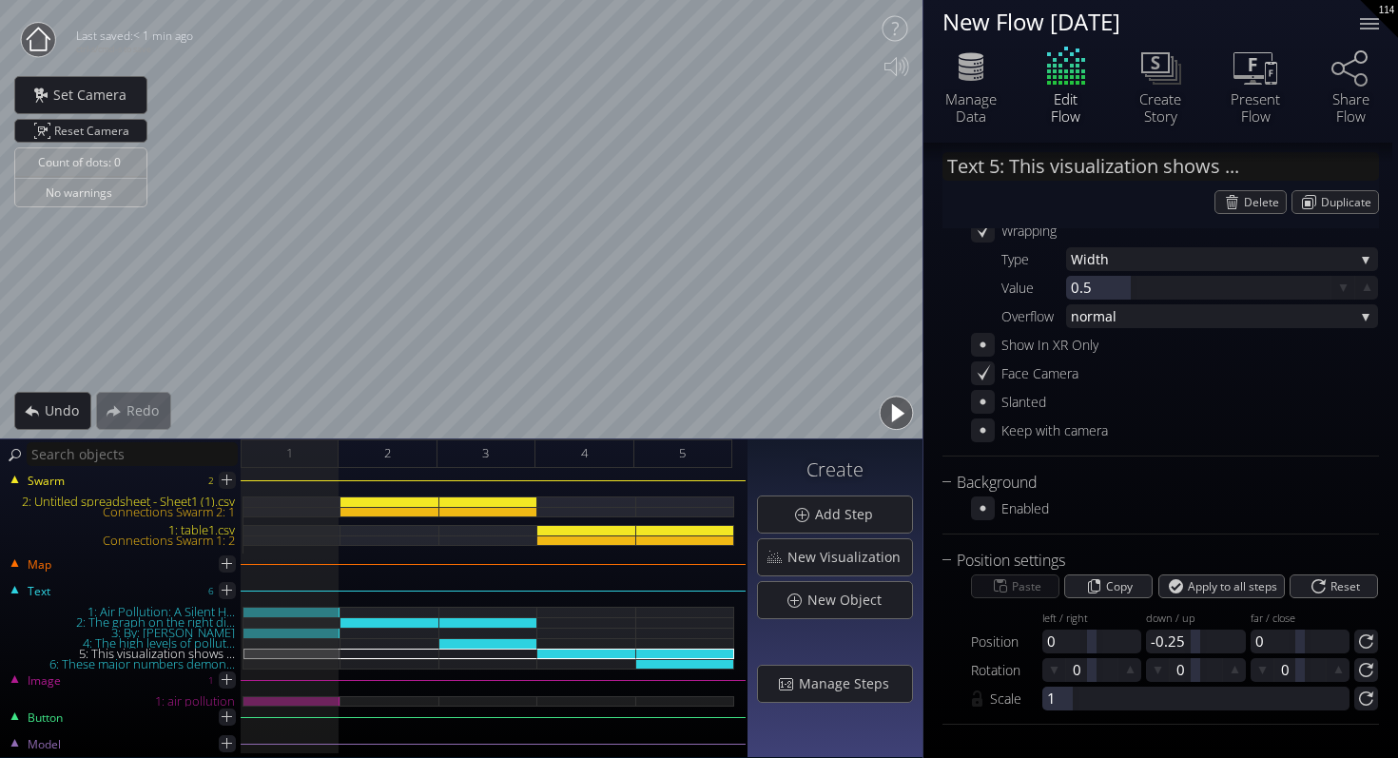
click at [896, 416] on button "button" at bounding box center [896, 413] width 43 height 43
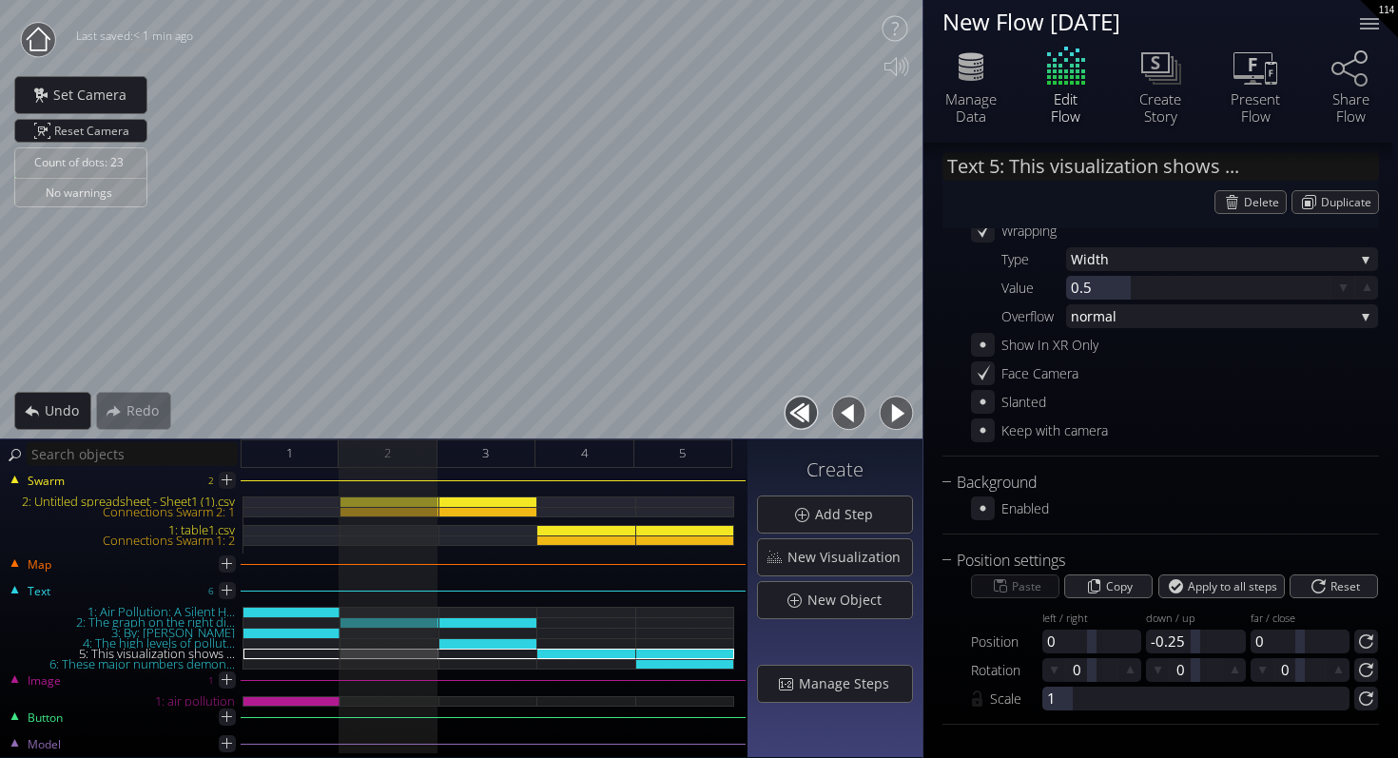
click at [896, 416] on button "button" at bounding box center [896, 413] width 43 height 43
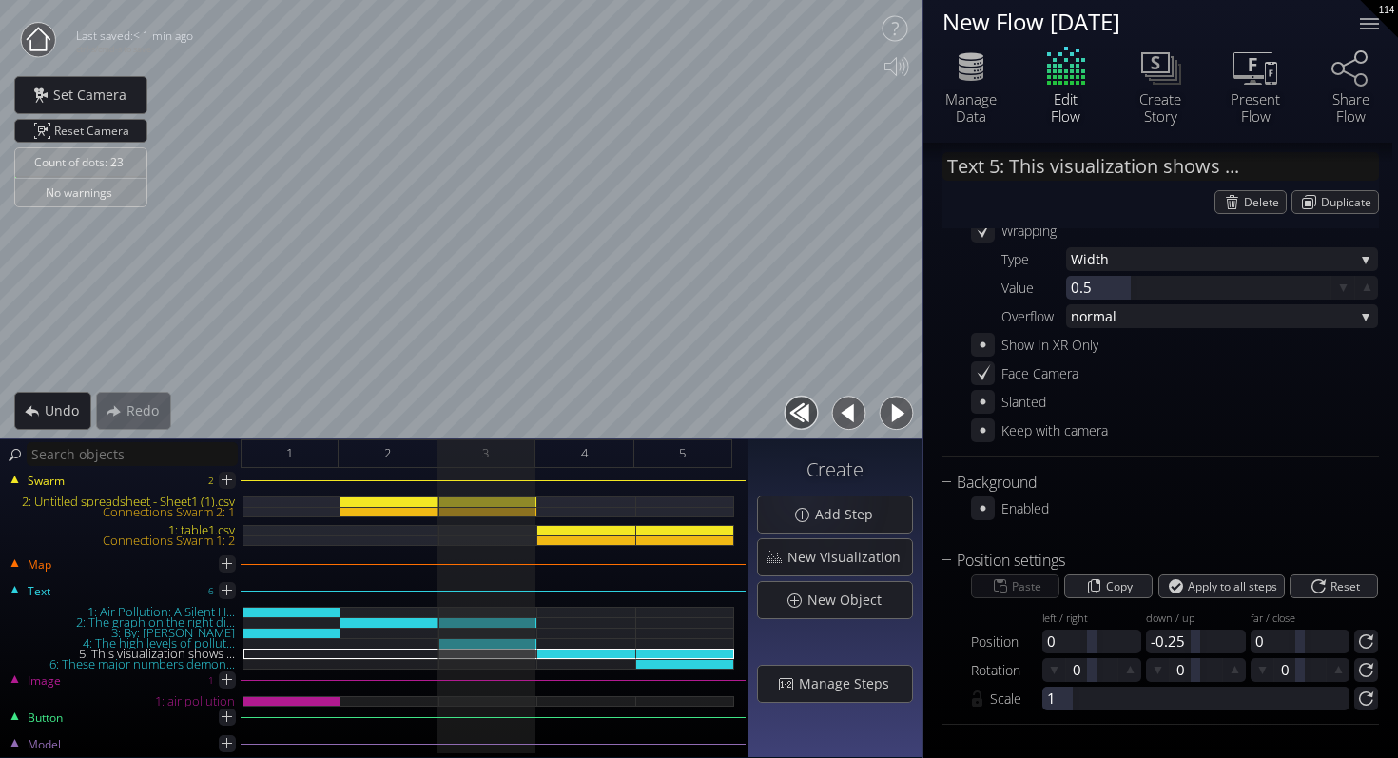
click at [885, 422] on button "button" at bounding box center [896, 413] width 43 height 43
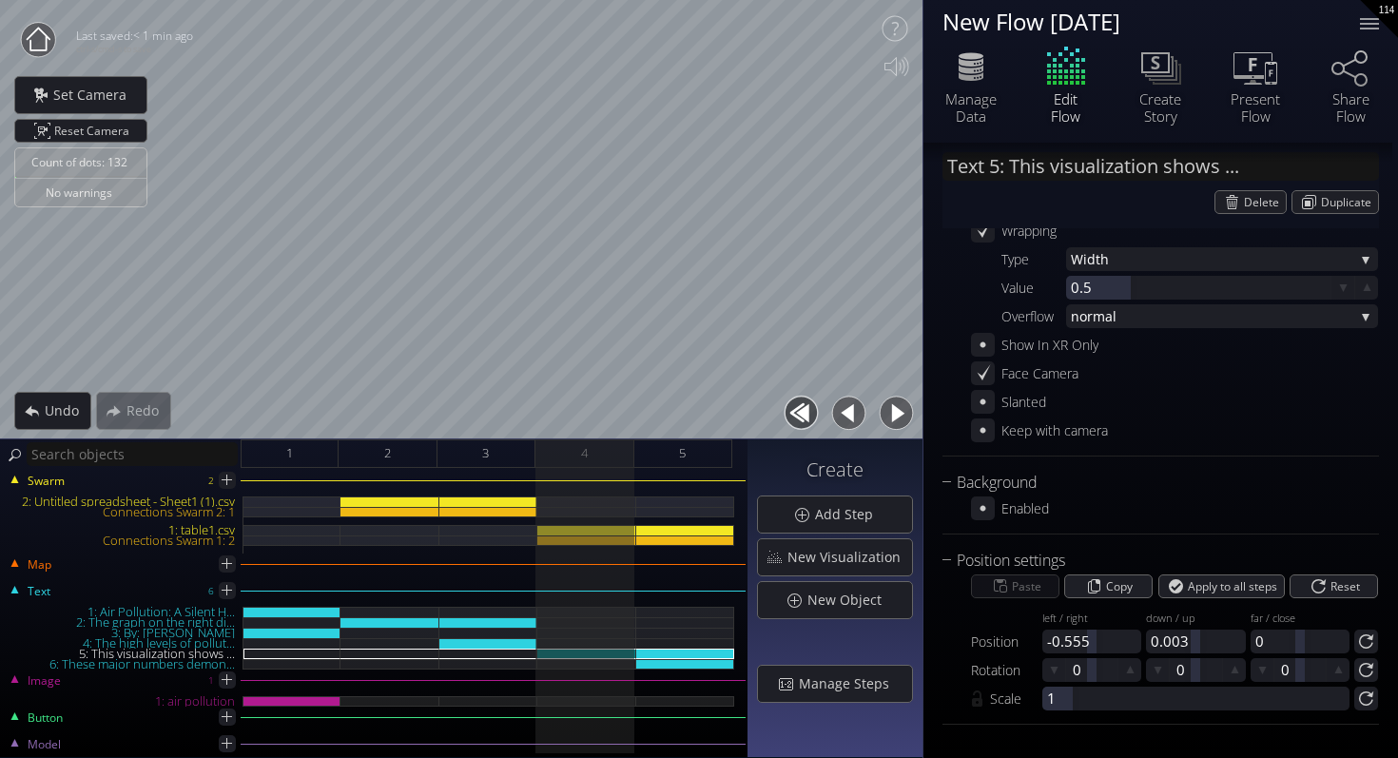
click at [897, 415] on button "button" at bounding box center [896, 413] width 43 height 43
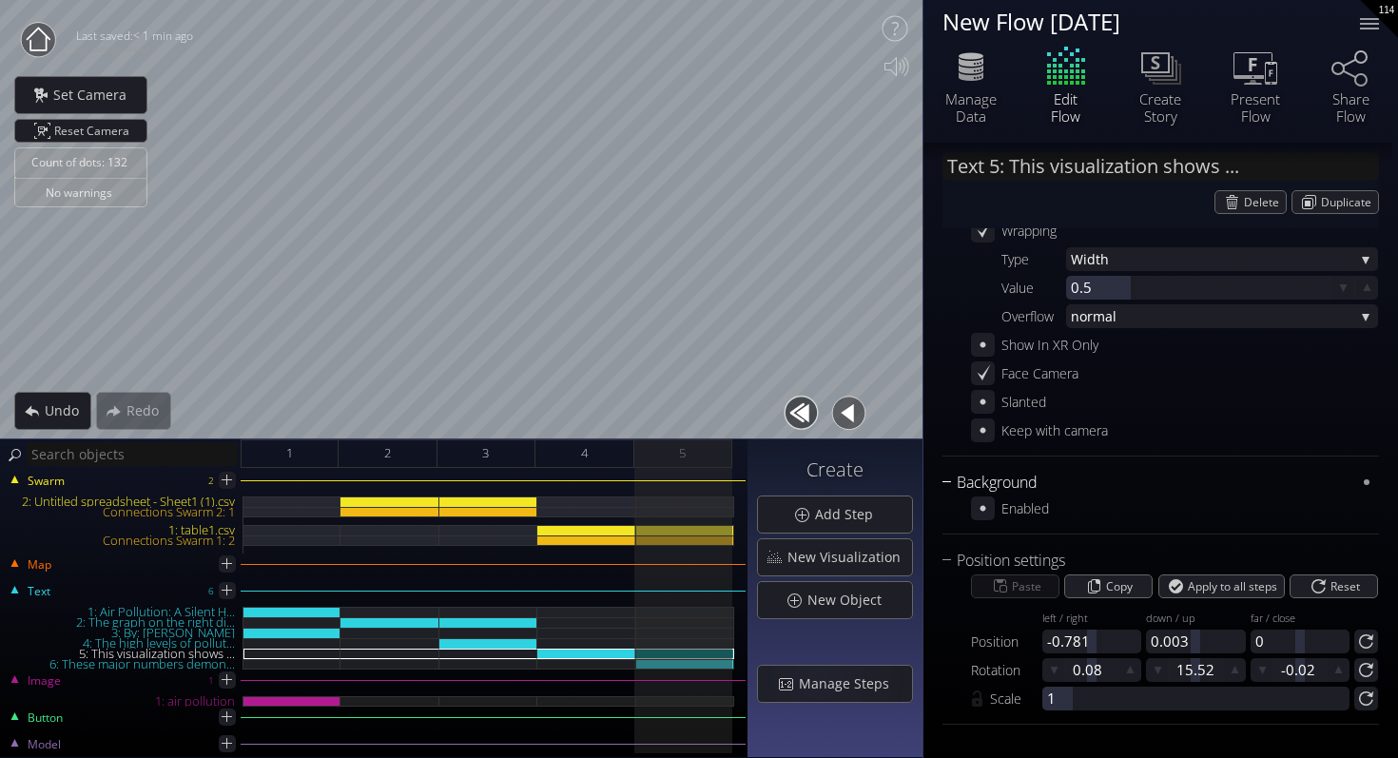
scroll to position [0, 0]
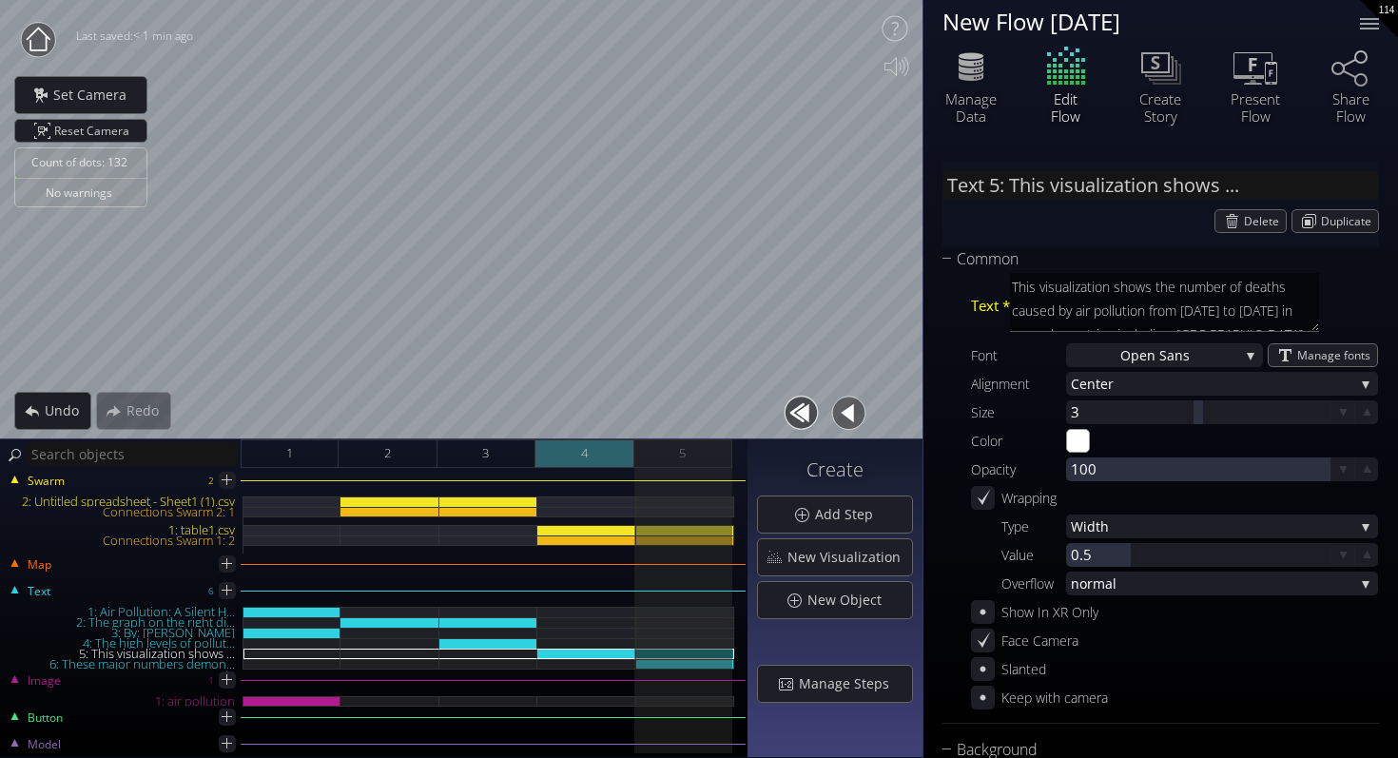
click at [625, 446] on div "4" at bounding box center [585, 453] width 98 height 29
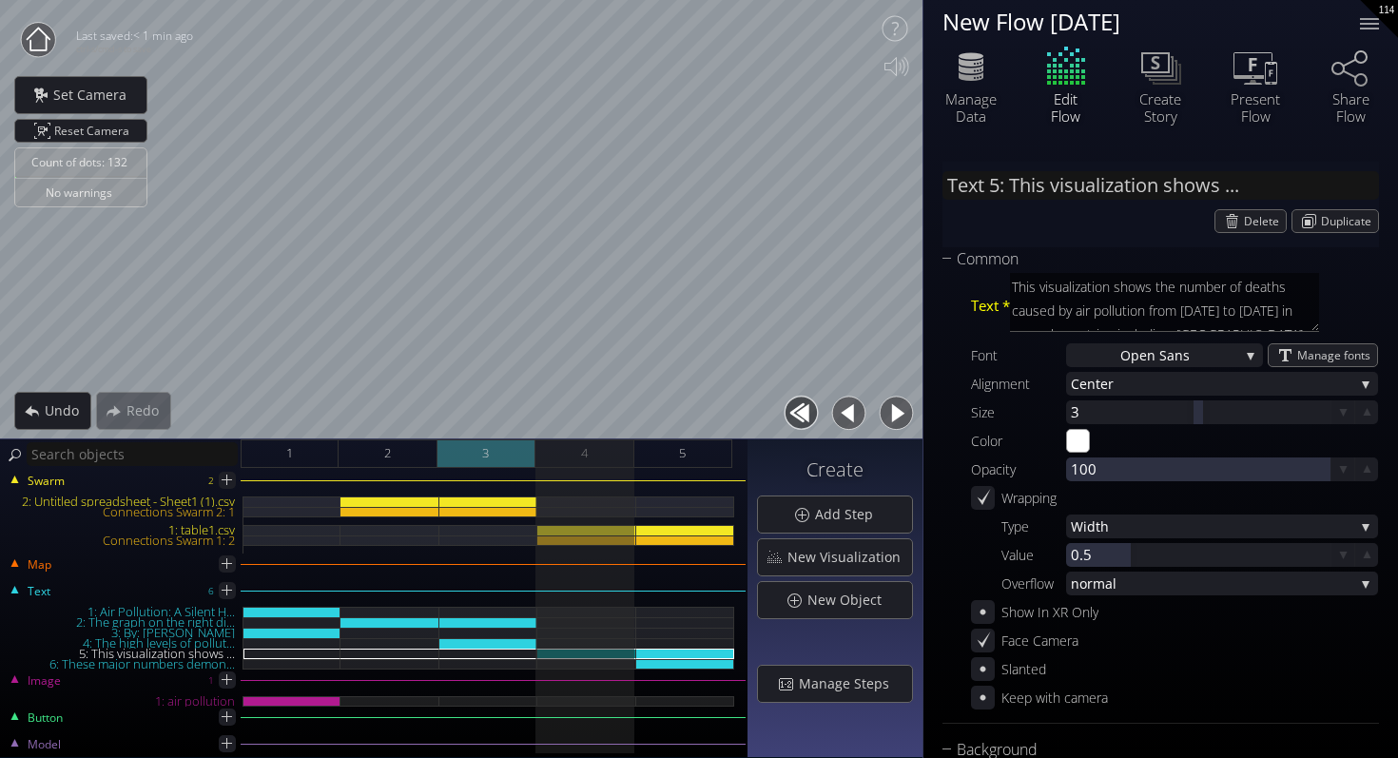
click at [533, 456] on div "3" at bounding box center [487, 453] width 98 height 29
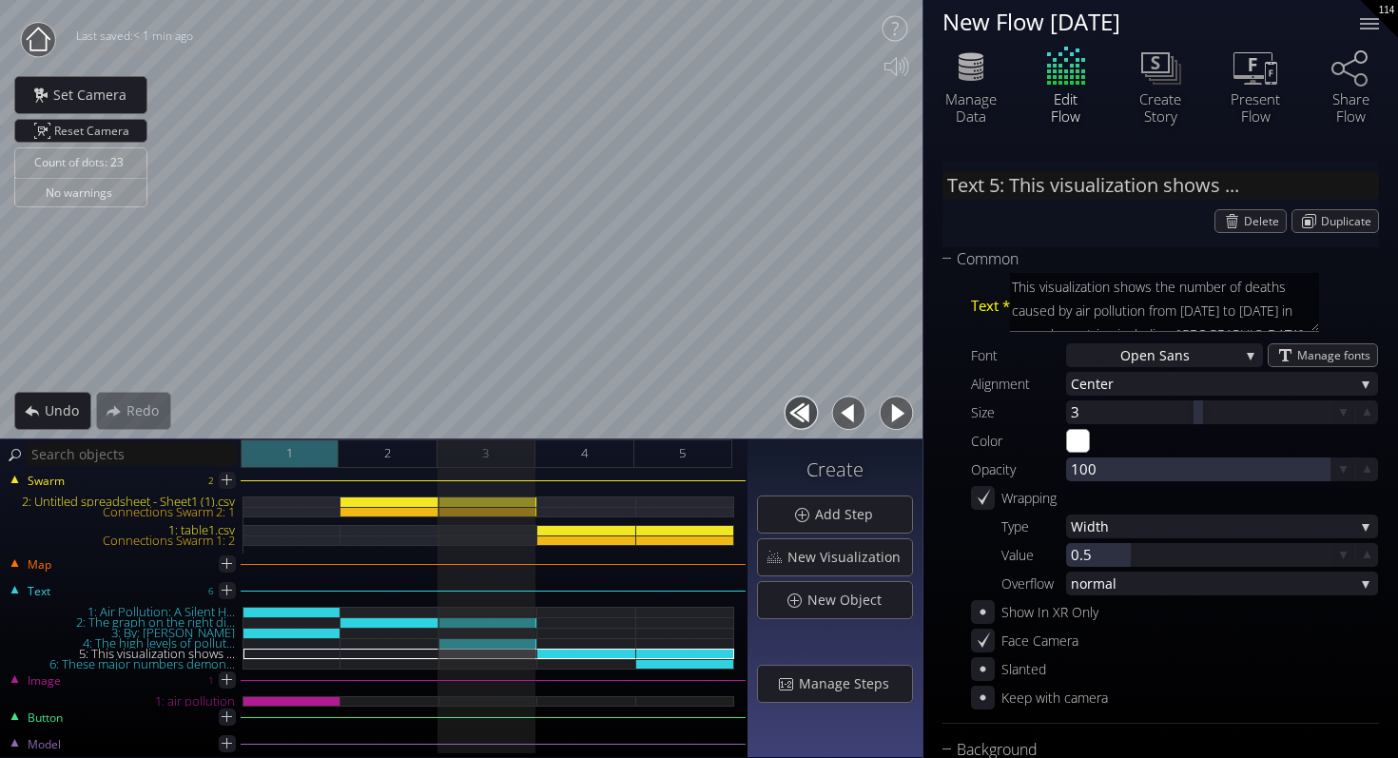
click at [269, 458] on div "1" at bounding box center [290, 453] width 98 height 29
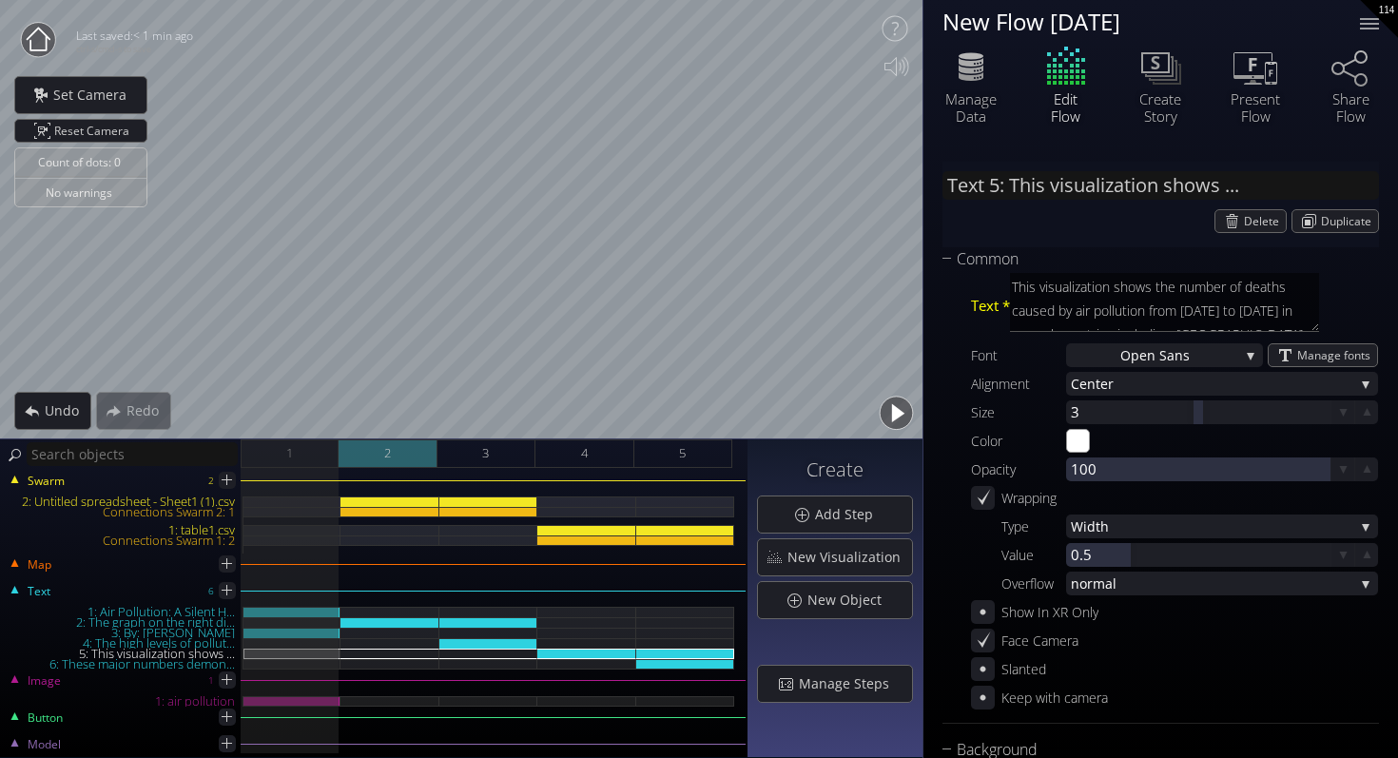
click at [389, 463] on span "2" at bounding box center [387, 453] width 7 height 24
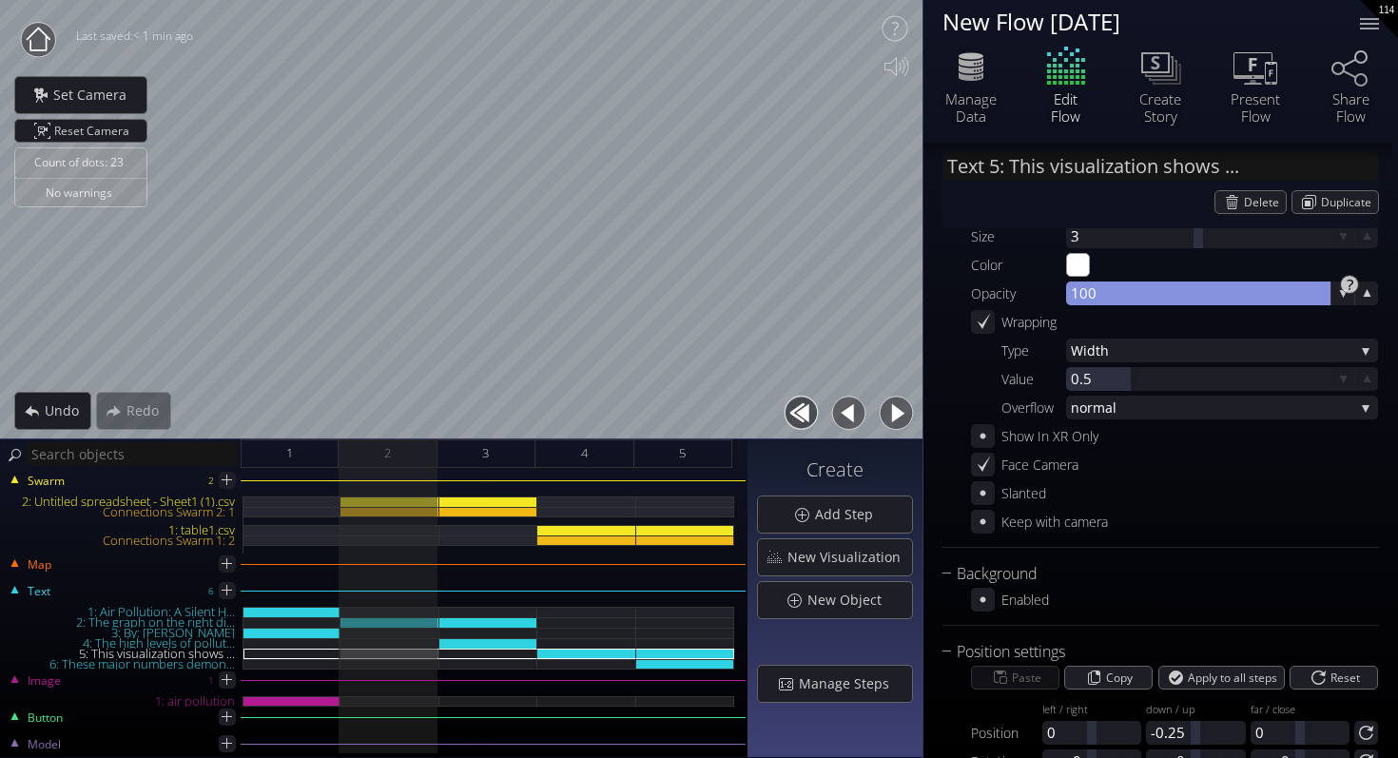
scroll to position [212, 0]
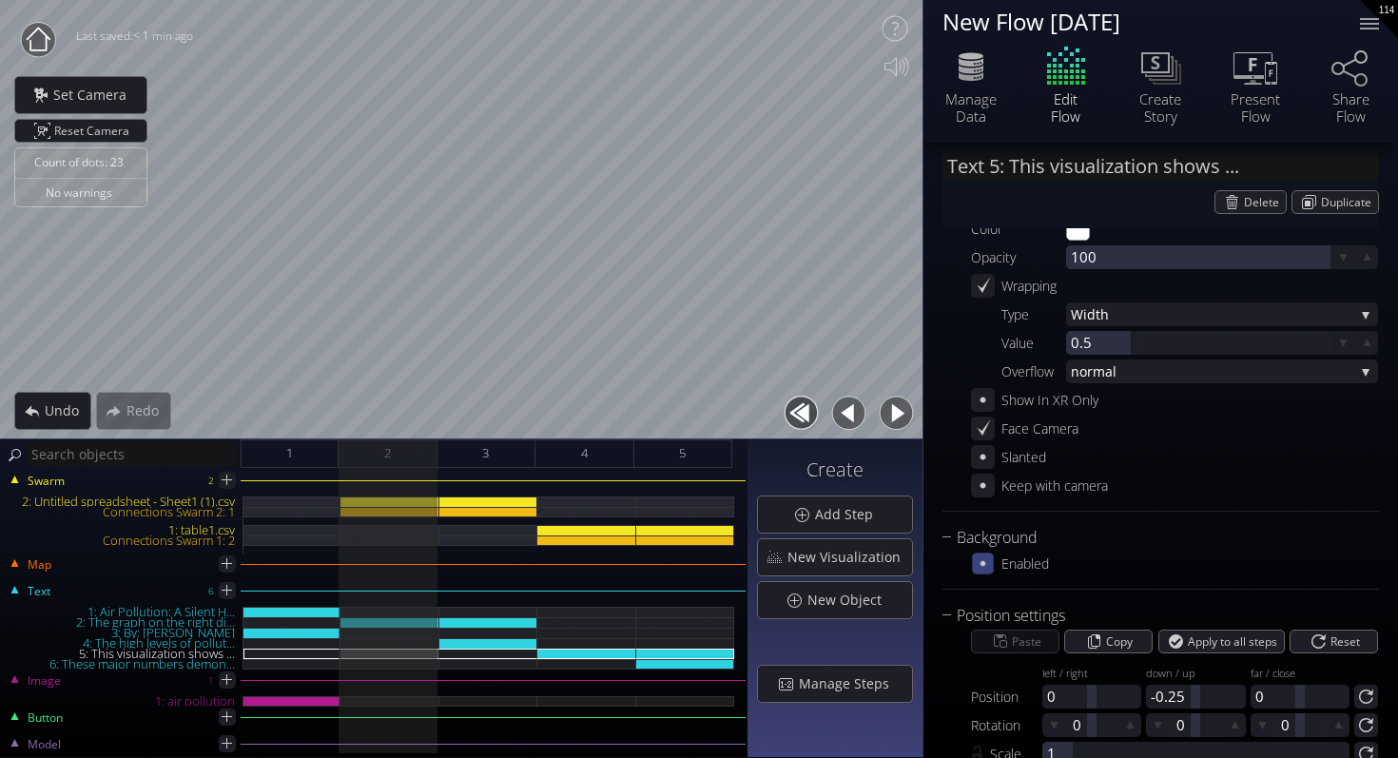
click at [978, 564] on icon at bounding box center [983, 563] width 16 height 16
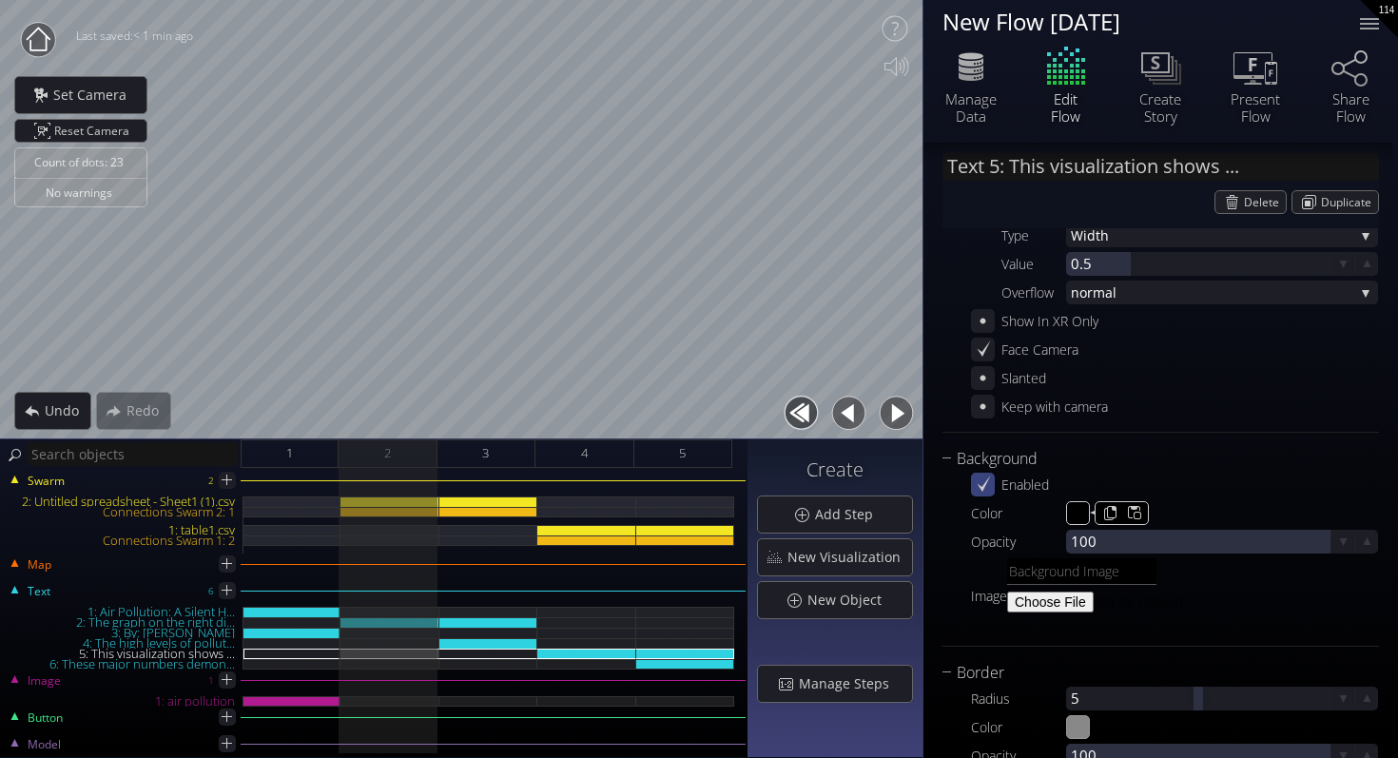
scroll to position [308, 0]
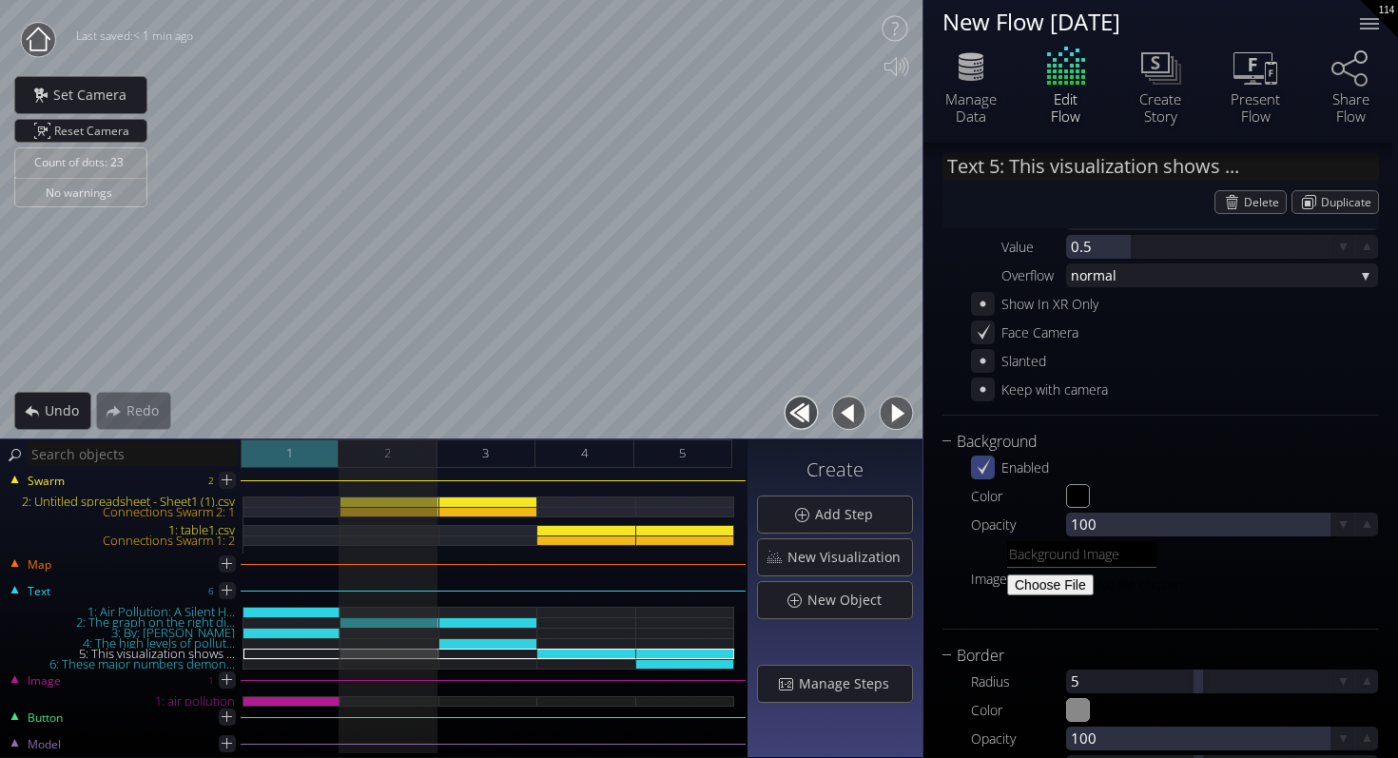
click at [305, 461] on div "1" at bounding box center [290, 453] width 98 height 29
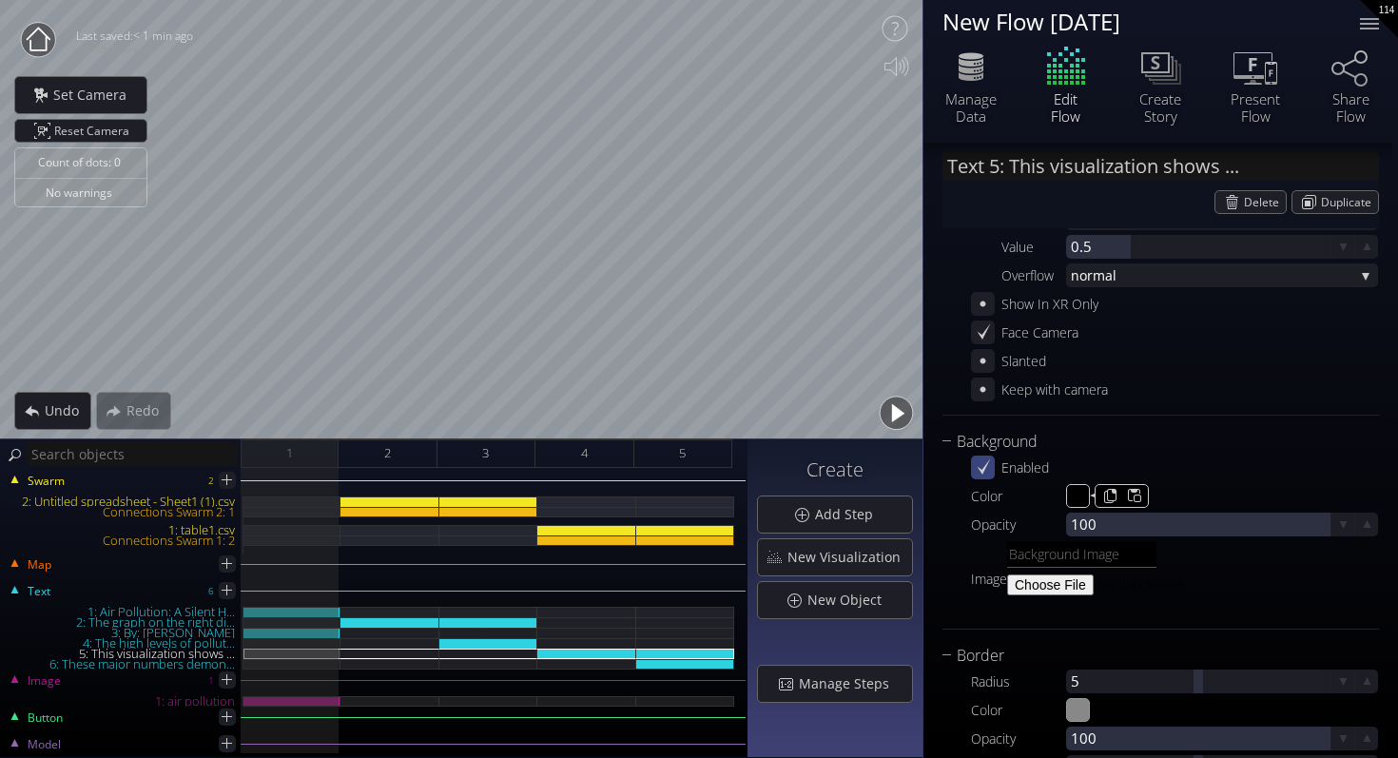
click at [1064, 496] on div "Color" at bounding box center [1018, 496] width 95 height 24
click at [1077, 497] on input "#000000" at bounding box center [1079, 497] width 24 height 24
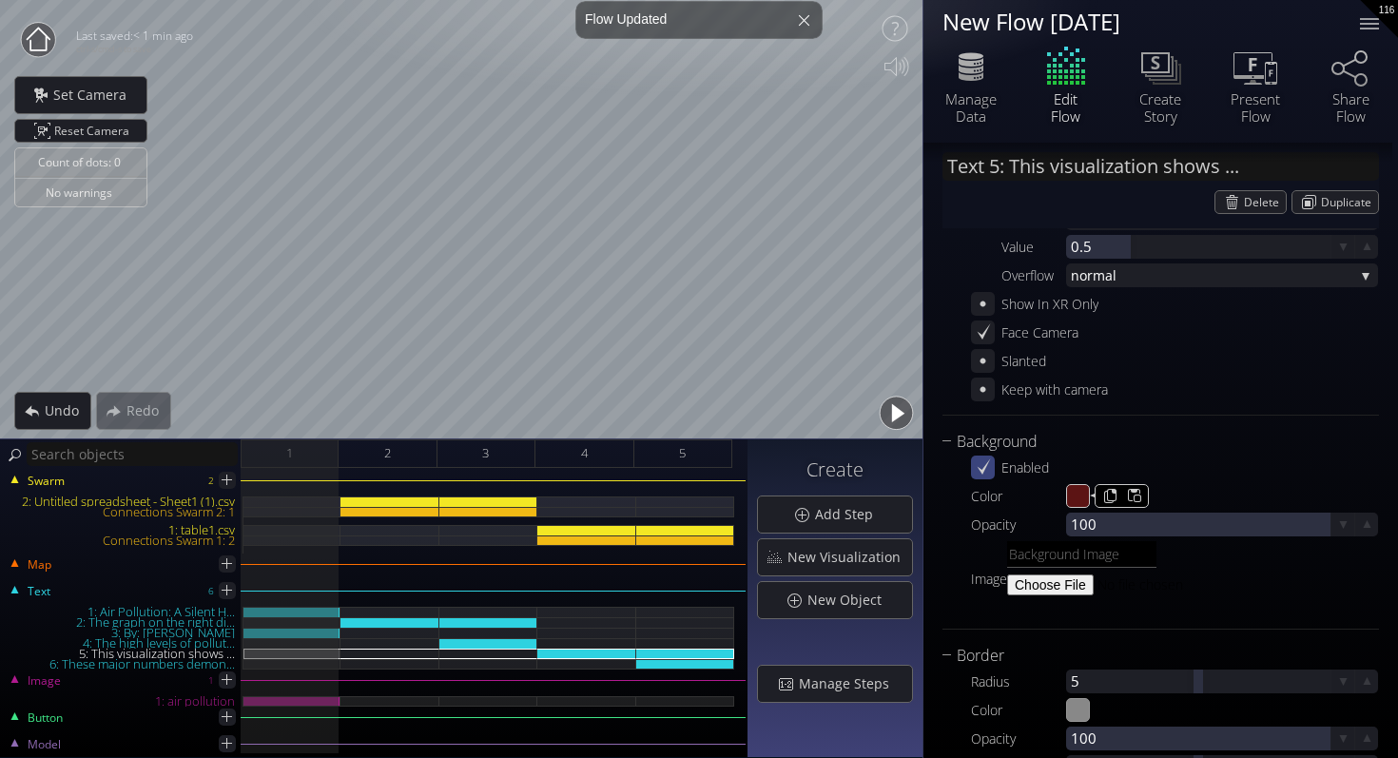
click at [1225, 468] on div "Enabled" at bounding box center [1174, 468] width 407 height 24
type input "#5c1414"
click at [1089, 530] on div at bounding box center [1198, 525] width 264 height 24
type input "100"
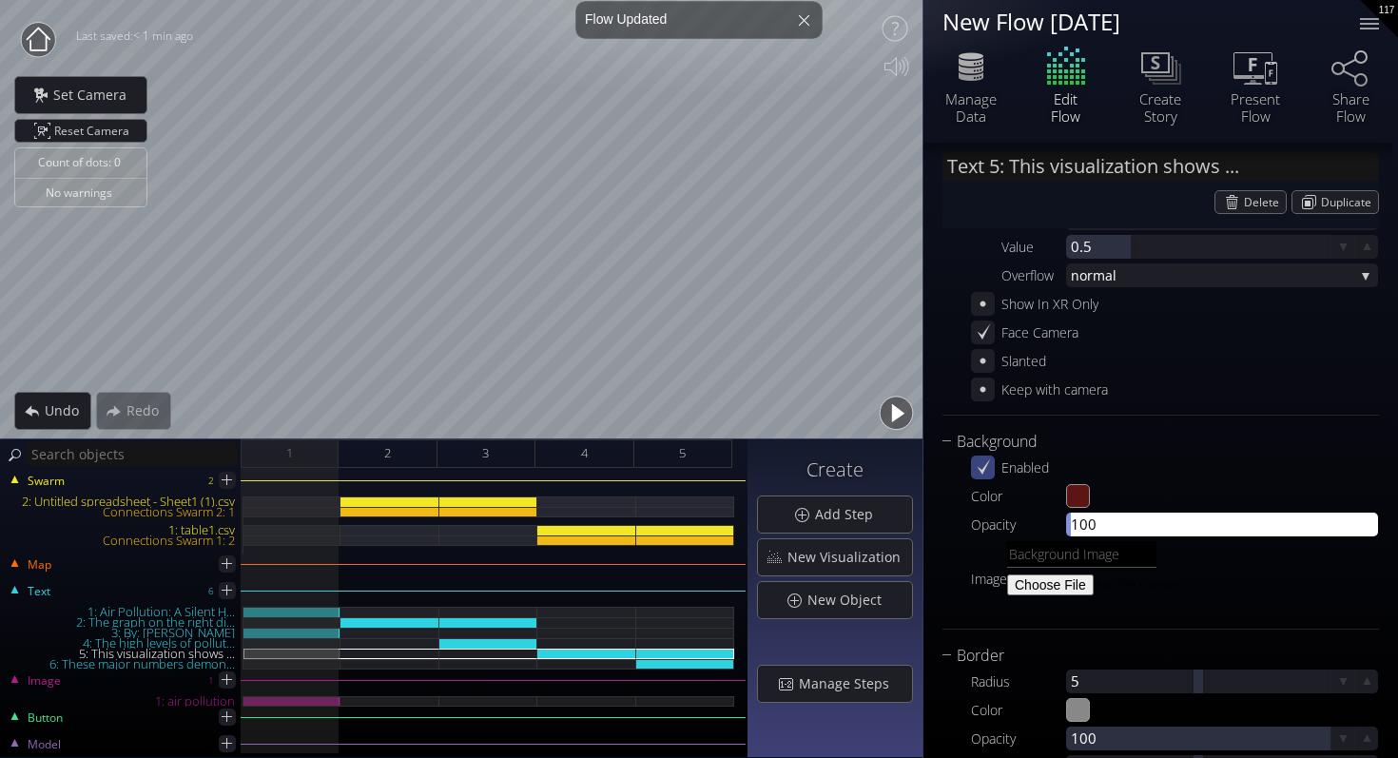
drag, startPoint x: 1092, startPoint y: 528, endPoint x: 1073, endPoint y: 519, distance: 20.9
click at [1026, 522] on div "Opacity 100 100" at bounding box center [1174, 525] width 407 height 24
click at [1135, 515] on input "100" at bounding box center [1227, 525] width 312 height 24
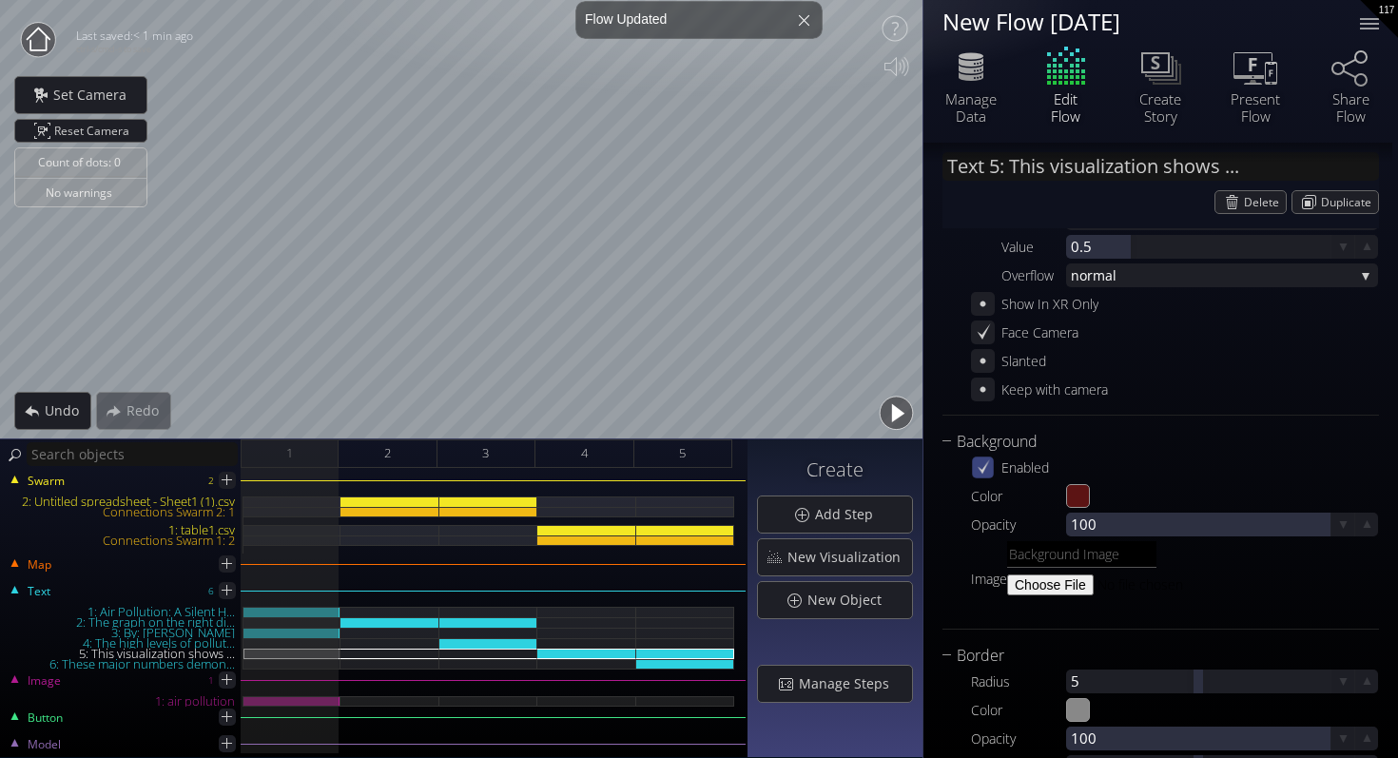
click at [985, 469] on icon at bounding box center [983, 467] width 16 height 16
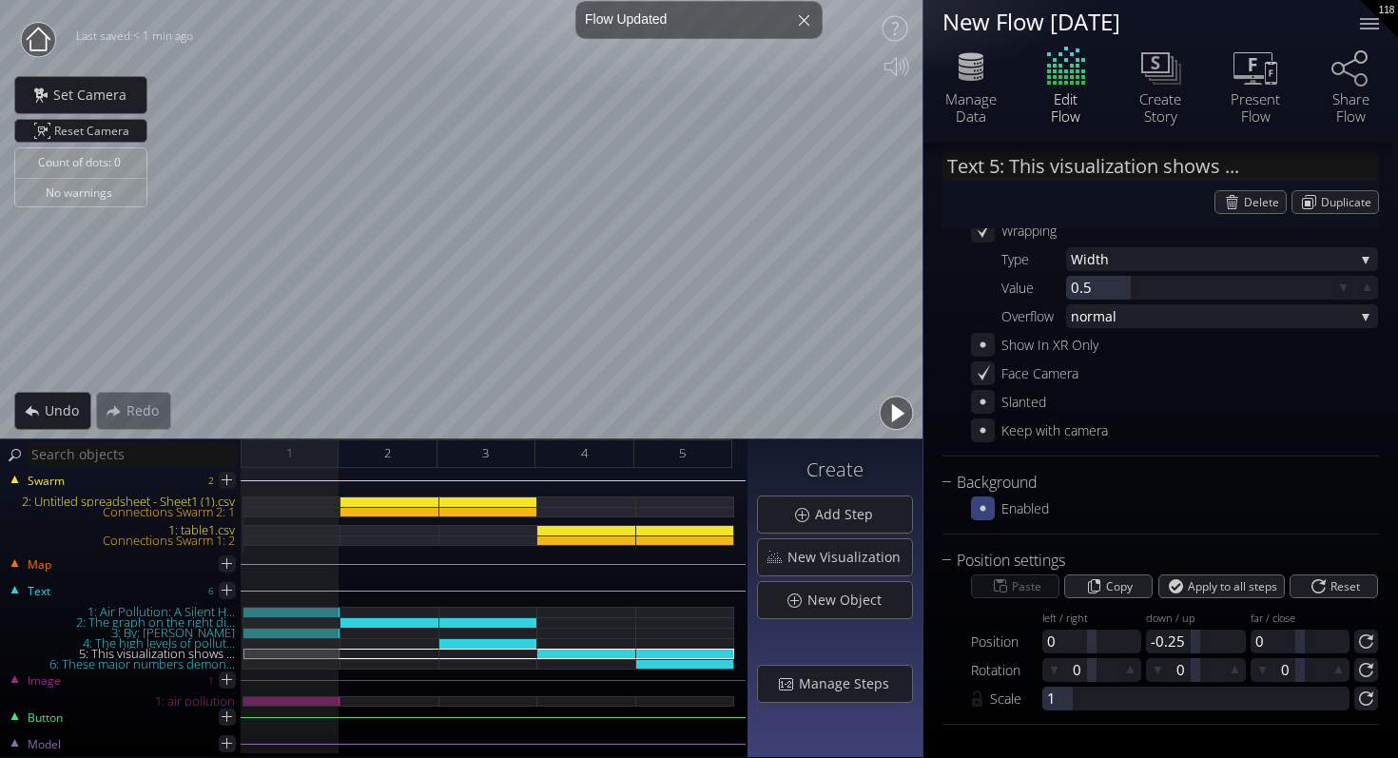
click at [978, 515] on icon at bounding box center [983, 508] width 18 height 18
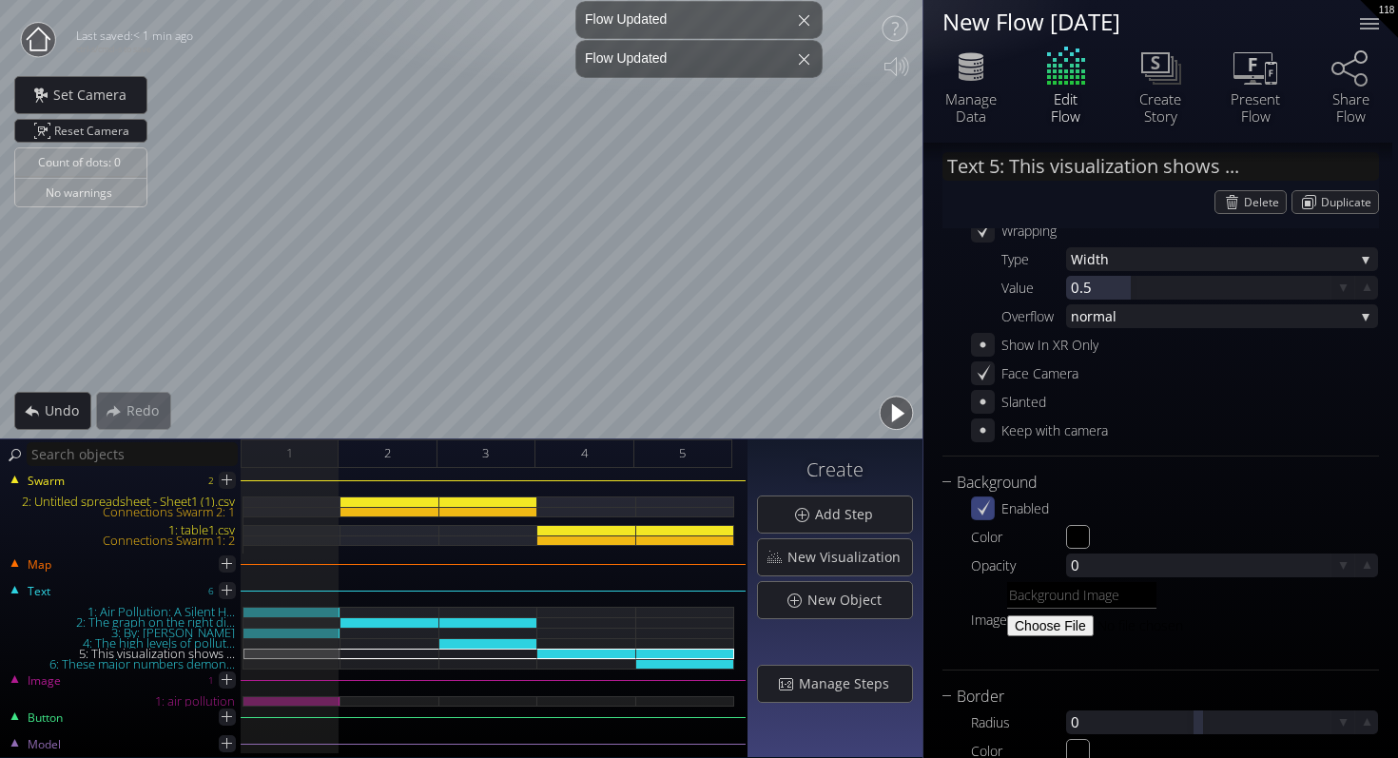
scroll to position [308, 0]
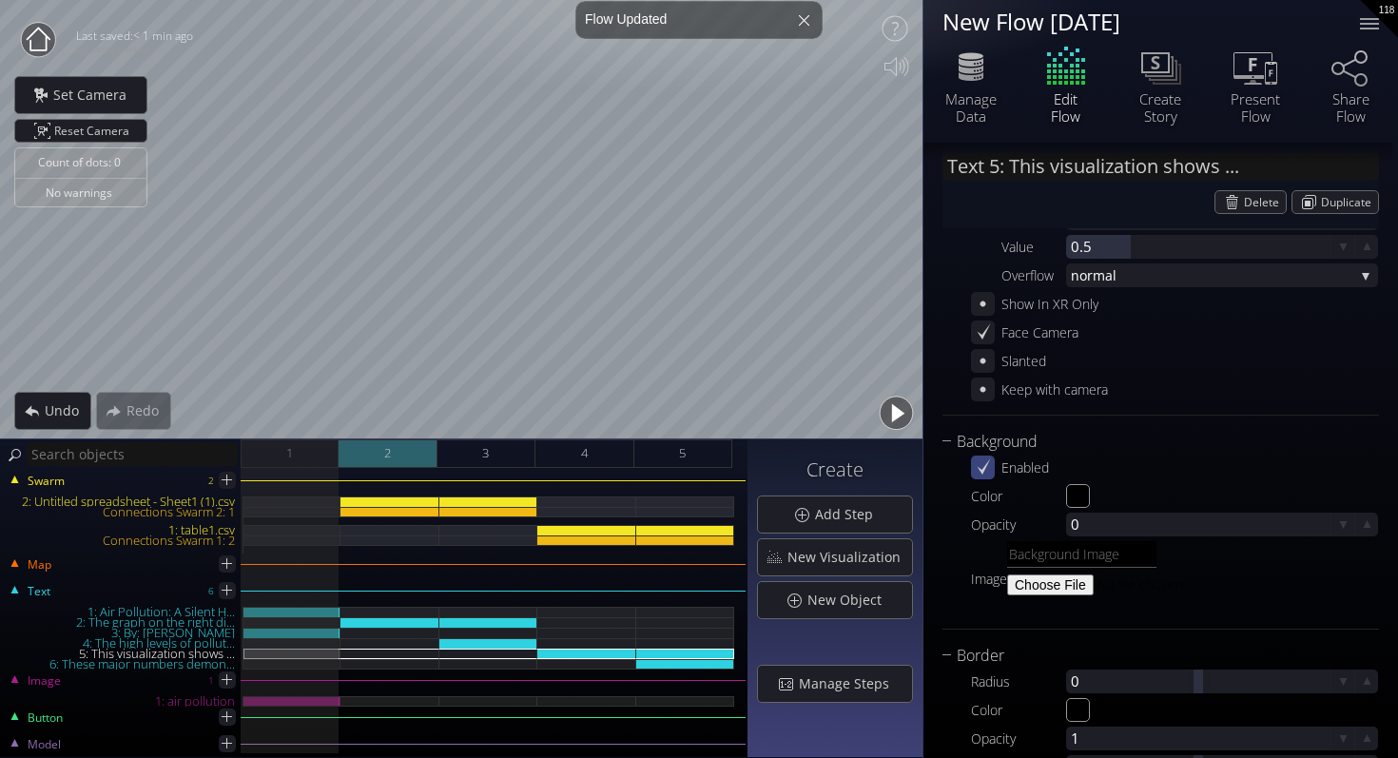
click at [342, 454] on div "2" at bounding box center [388, 453] width 98 height 29
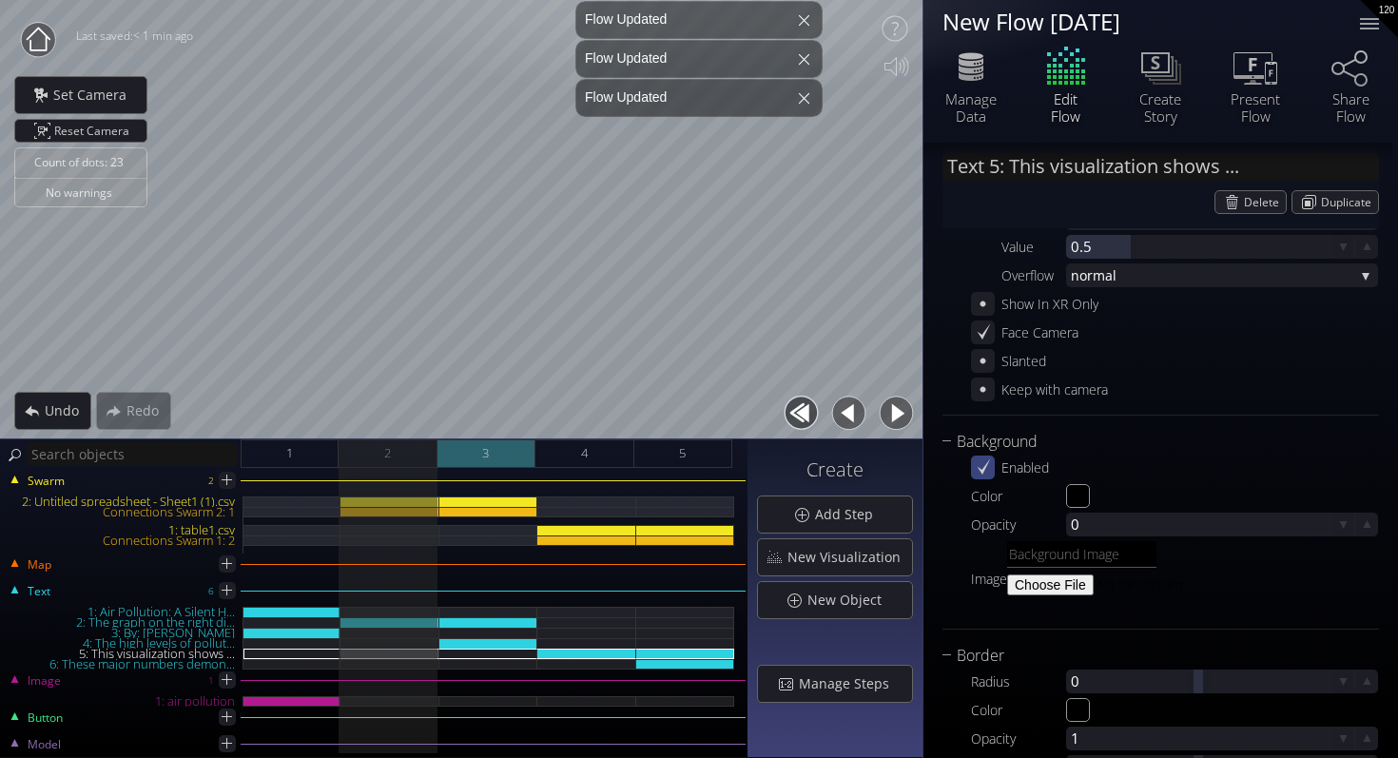
click at [480, 455] on div "3" at bounding box center [487, 453] width 98 height 29
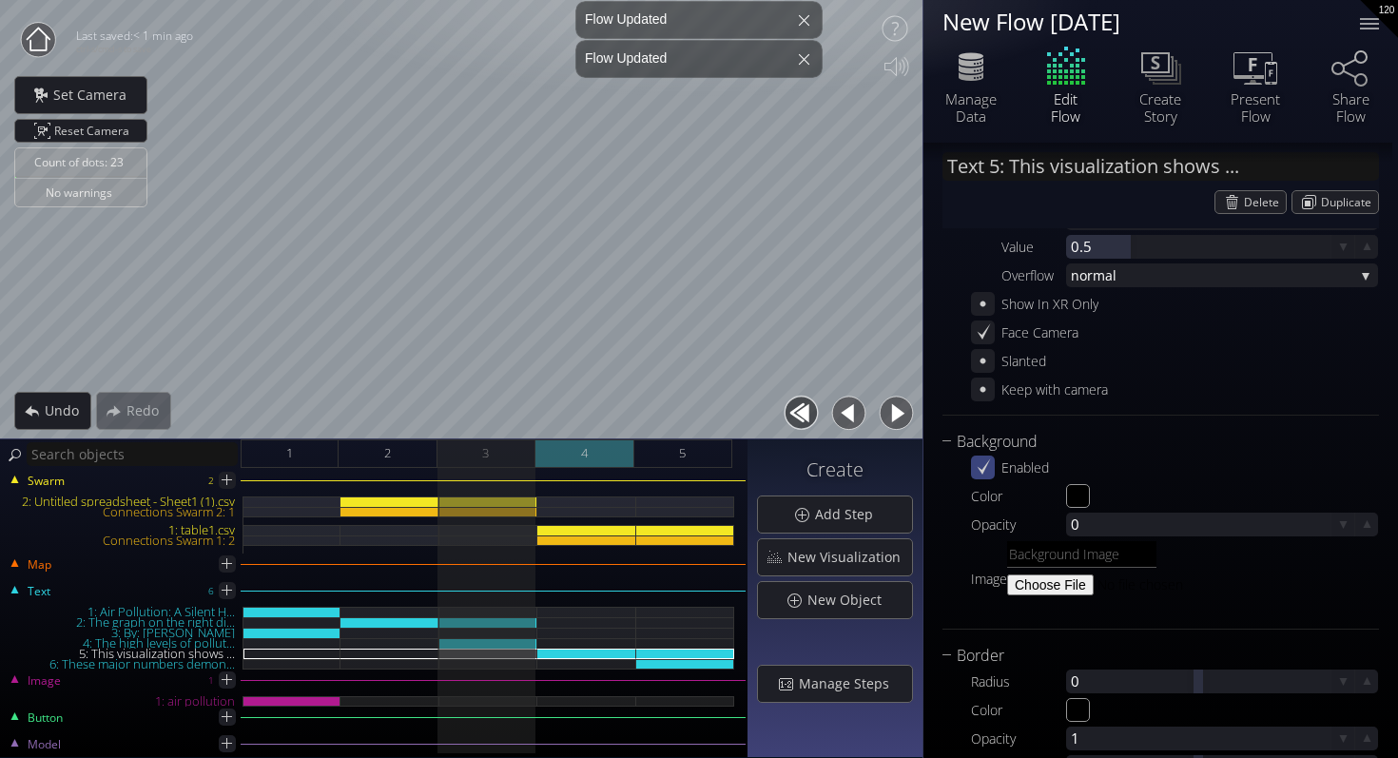
click at [575, 449] on div "4" at bounding box center [585, 453] width 98 height 29
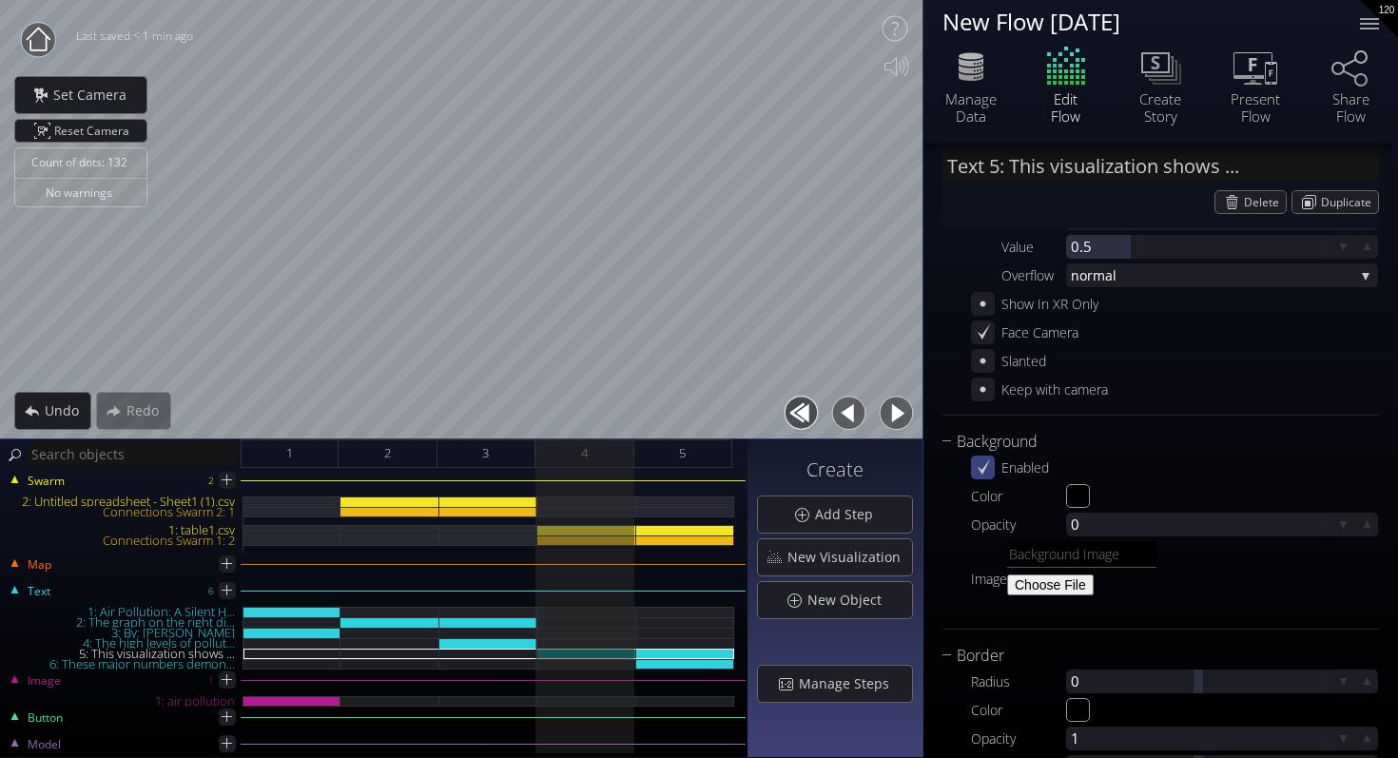
click at [841, 404] on button "button" at bounding box center [849, 413] width 43 height 43
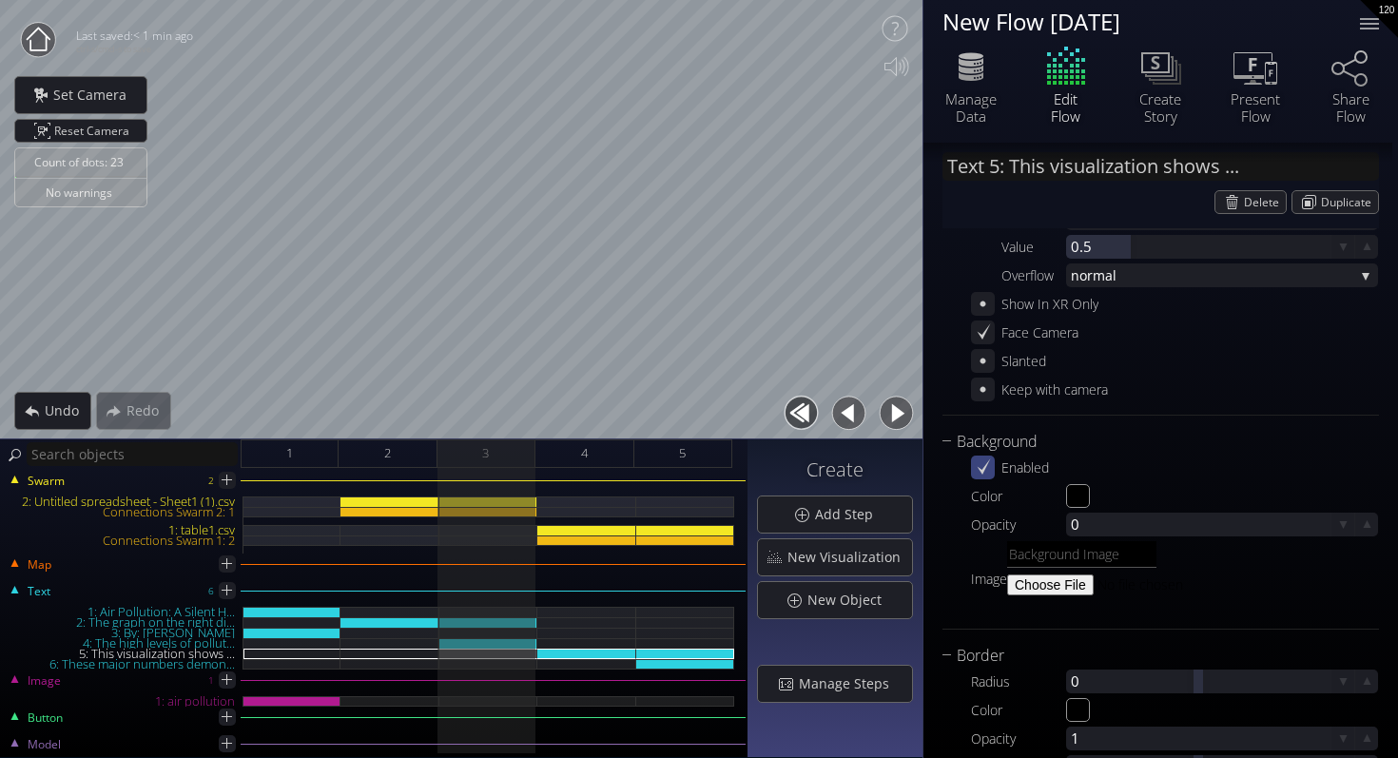
click at [896, 418] on button "button" at bounding box center [896, 413] width 43 height 43
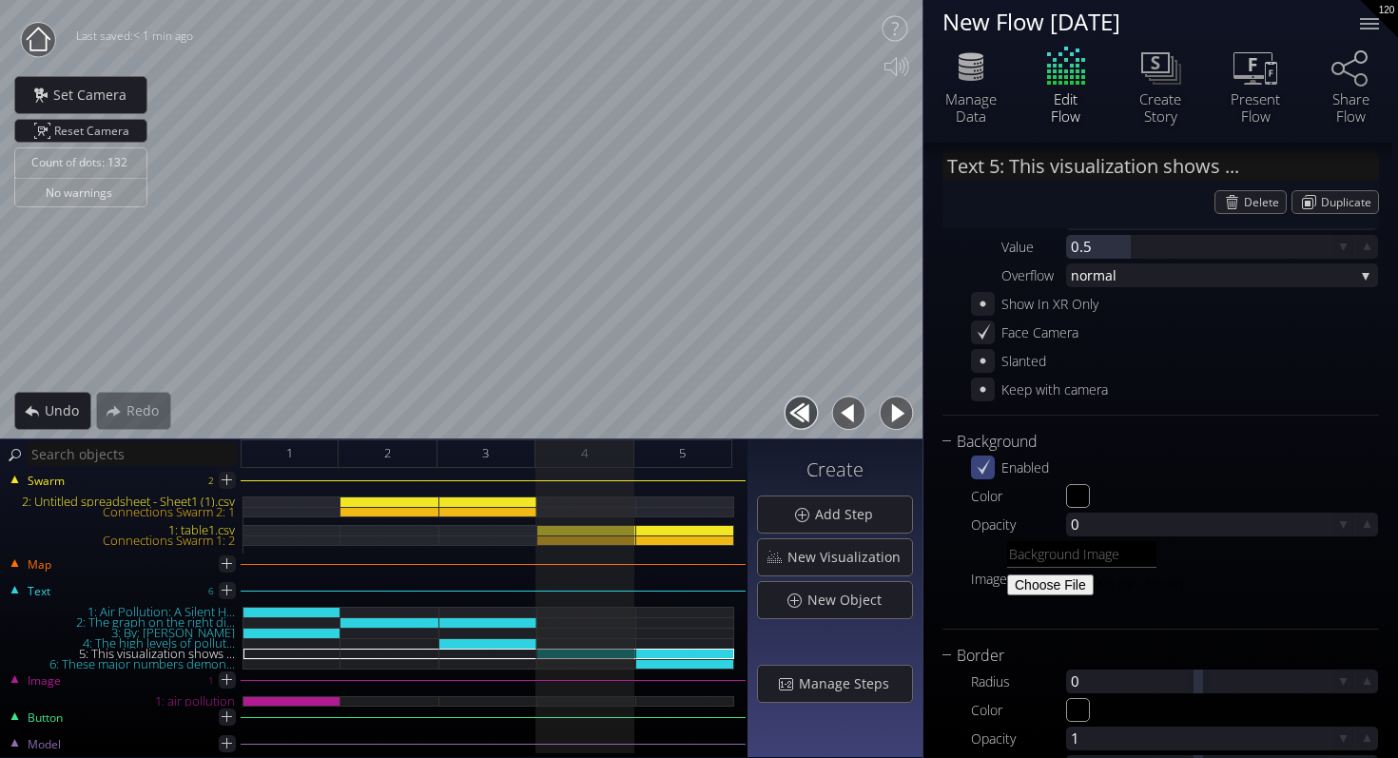
click at [896, 418] on button "button" at bounding box center [896, 413] width 43 height 43
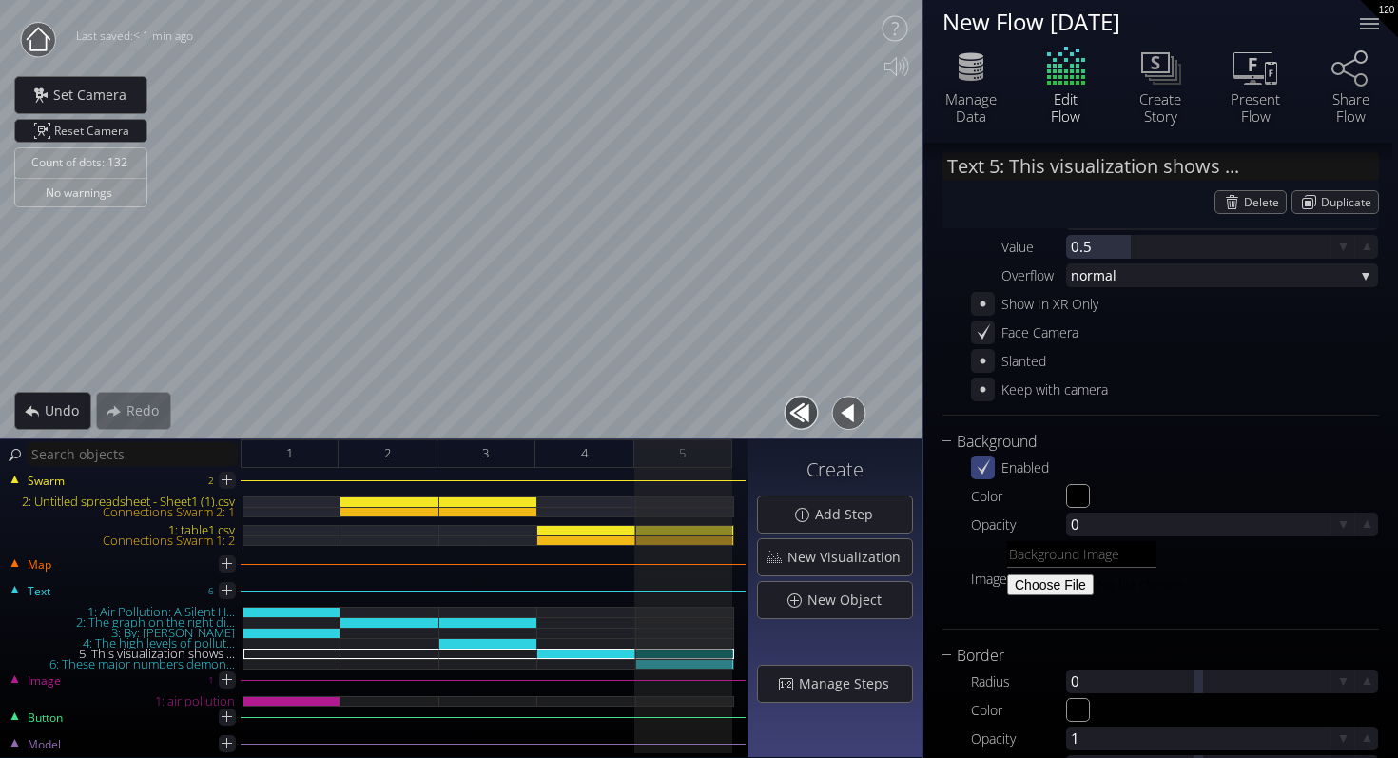
type input "Text 6: These major numbers demon..."
type textarea "These major numbers demonstrate how large the impact of air pollution is in not…"
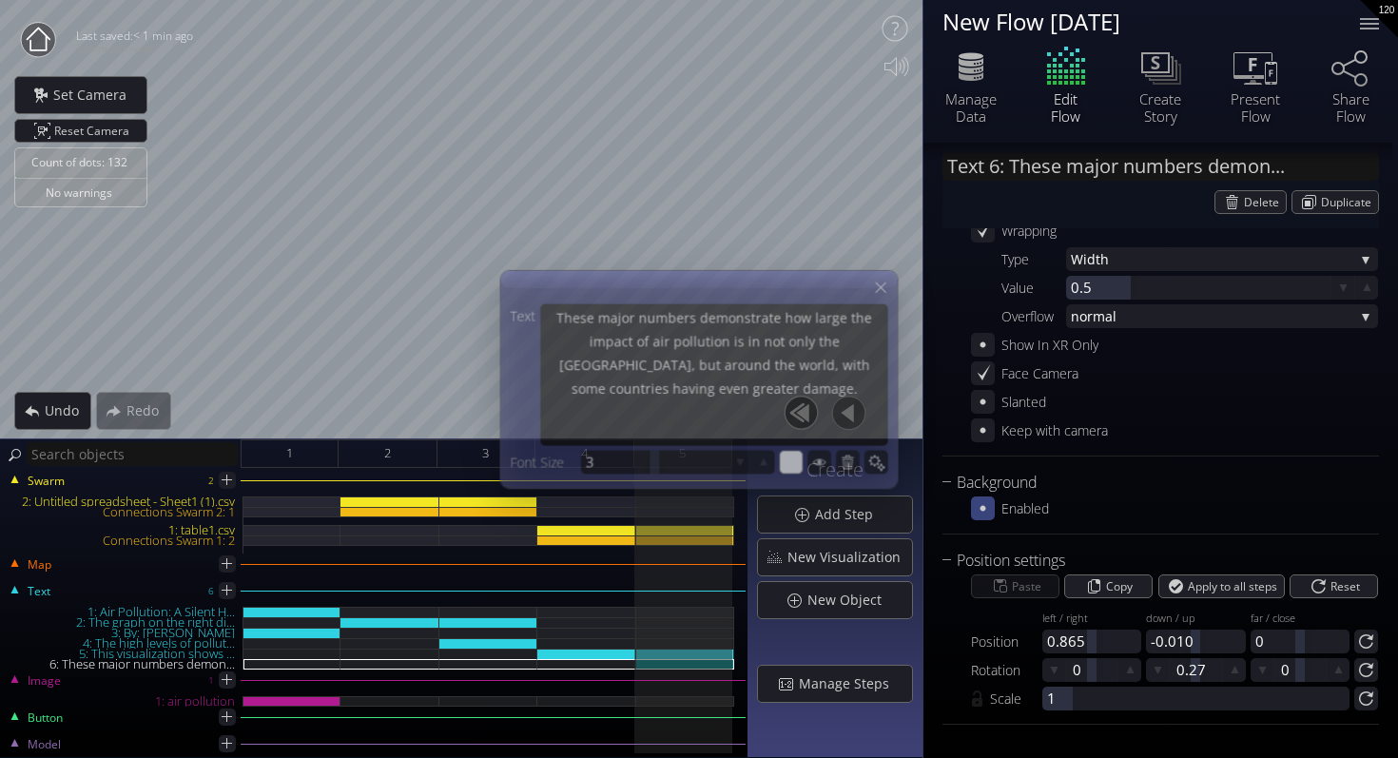
scroll to position [267, 0]
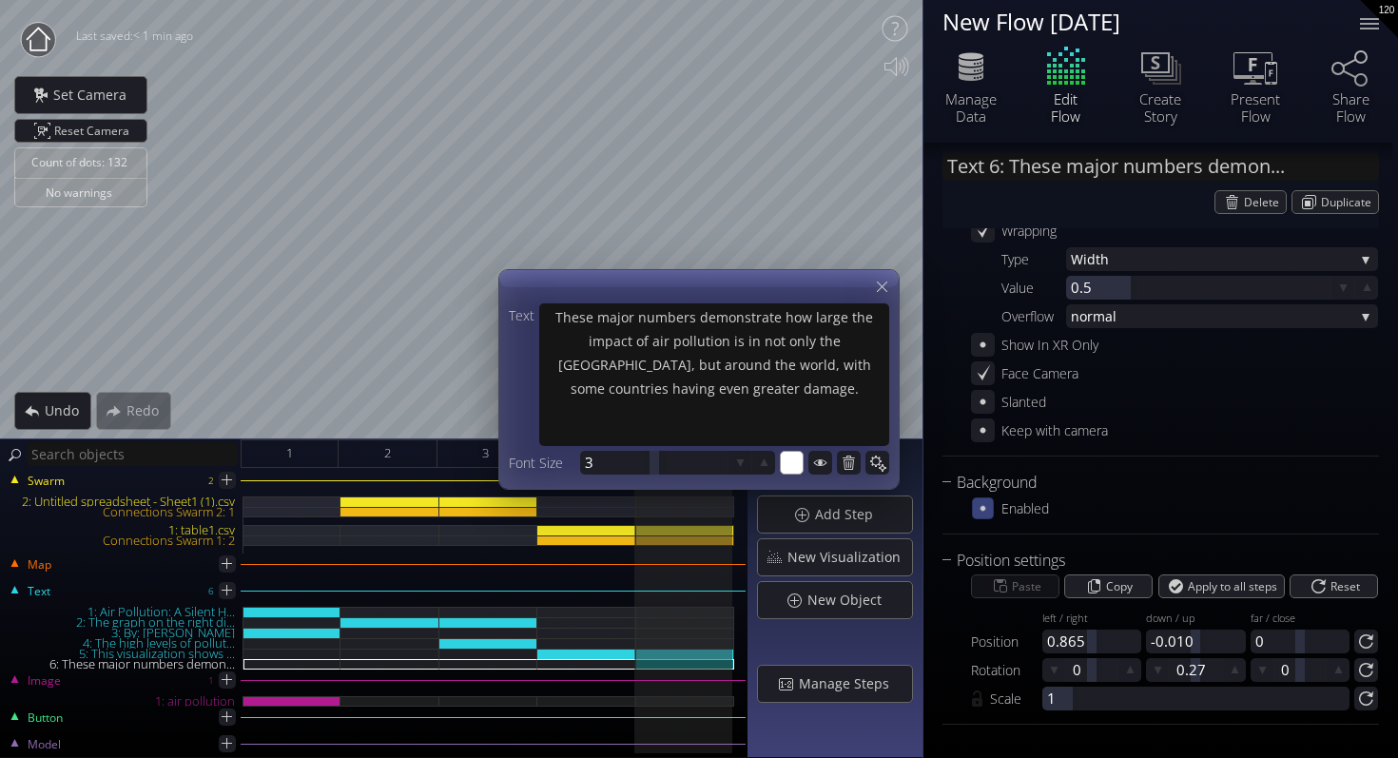
click at [984, 517] on div at bounding box center [983, 508] width 22 height 22
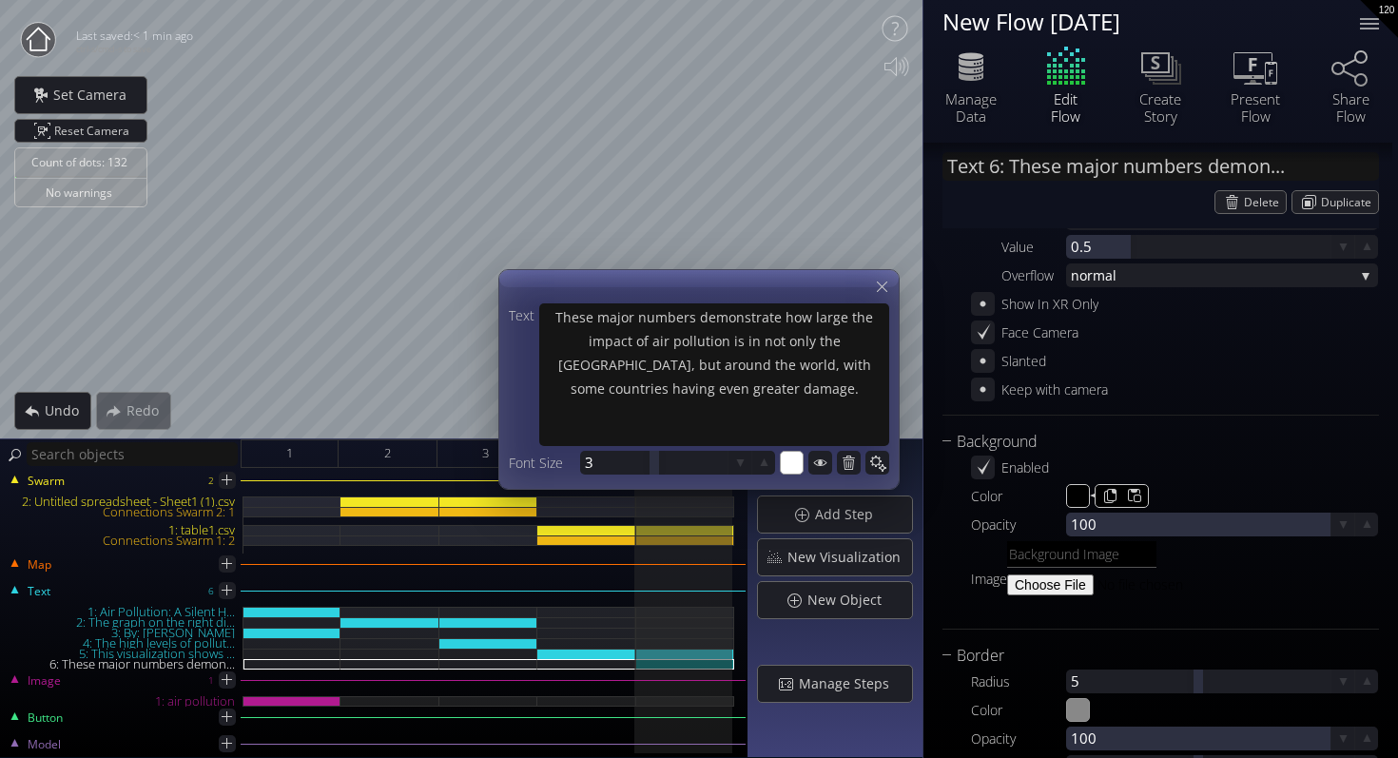
click at [1073, 488] on input "#000000" at bounding box center [1079, 497] width 24 height 24
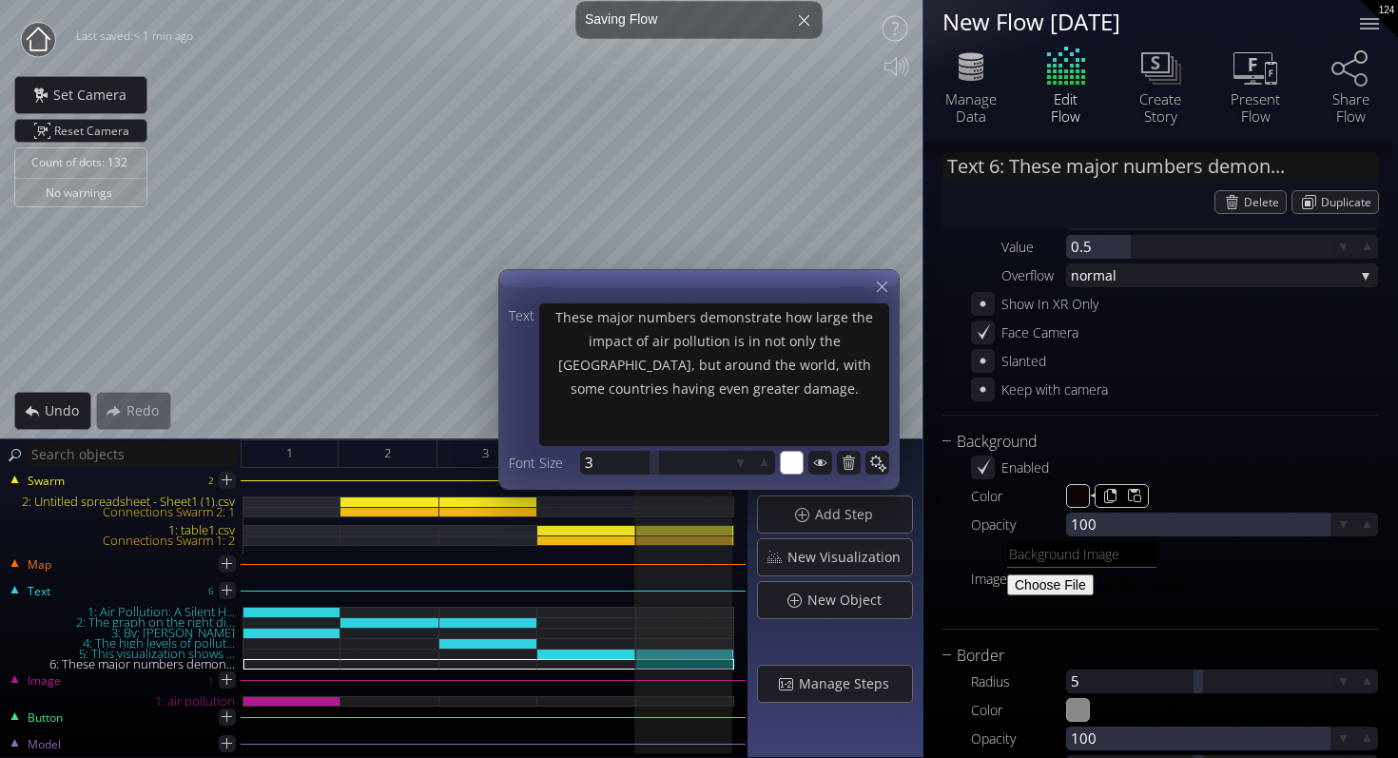
type input "#0a0606"
click at [1237, 478] on div "Enabled" at bounding box center [1174, 468] width 407 height 24
click at [880, 293] on icon at bounding box center [882, 287] width 18 height 18
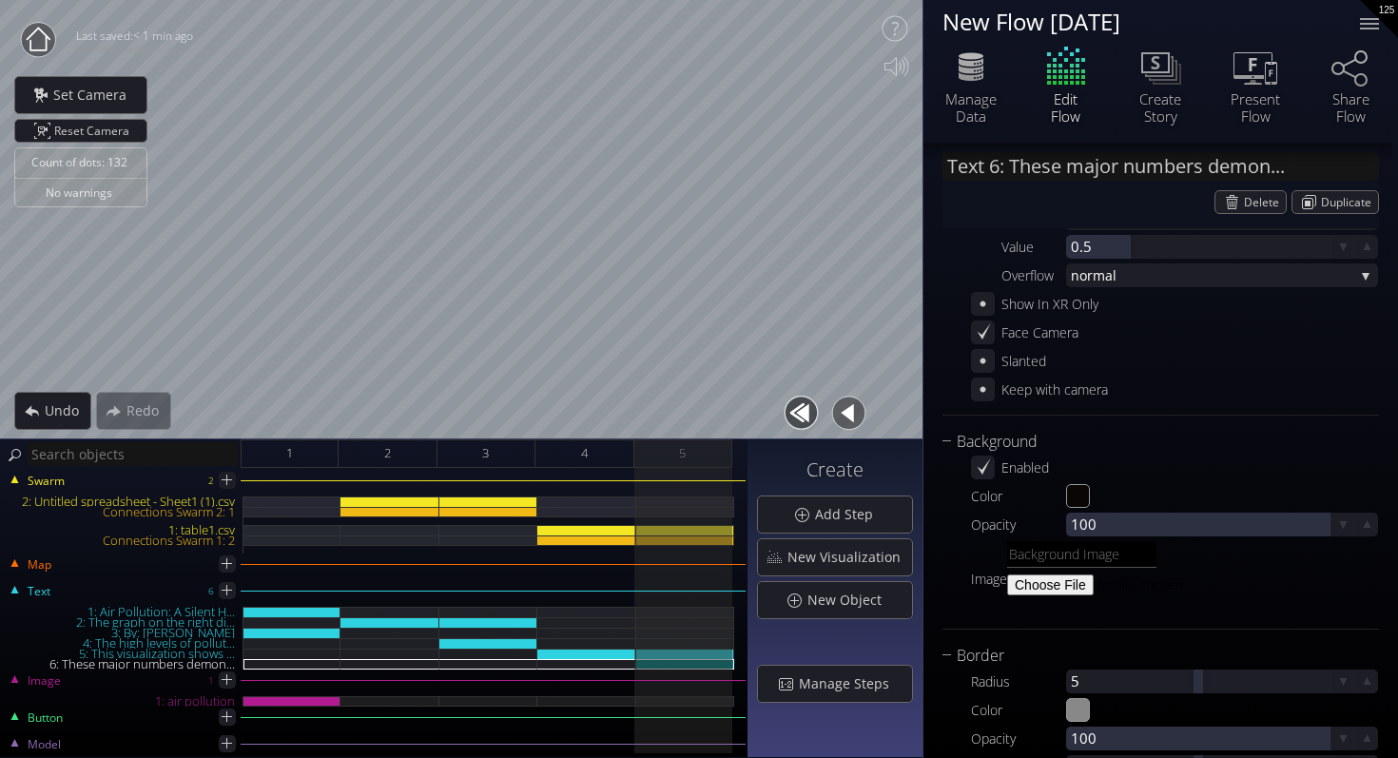
type input "Text 5: This visualization shows ..."
type textarea "This visualization shows the number of deaths caused by air pollution from [DAT…"
type input "#000000"
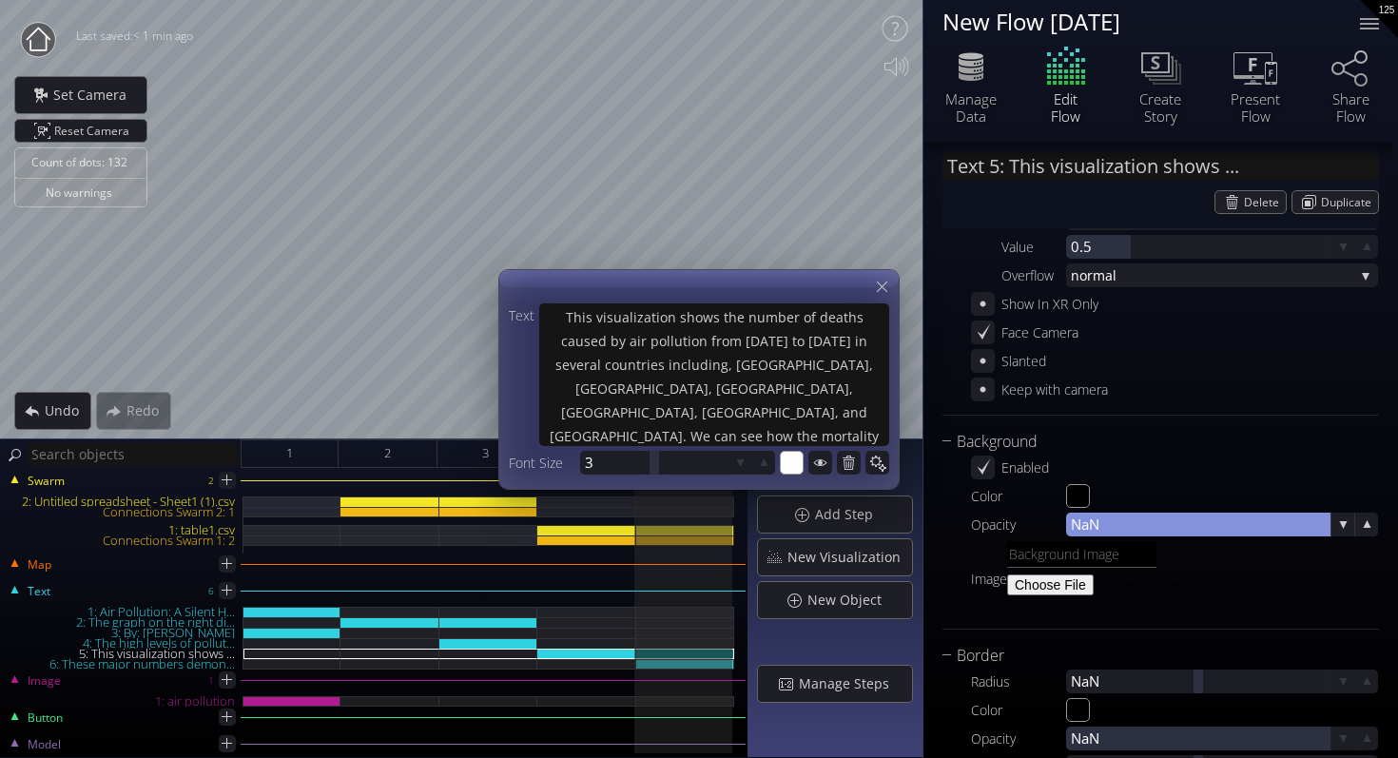
click at [1103, 525] on div at bounding box center [1198, 525] width 264 height 24
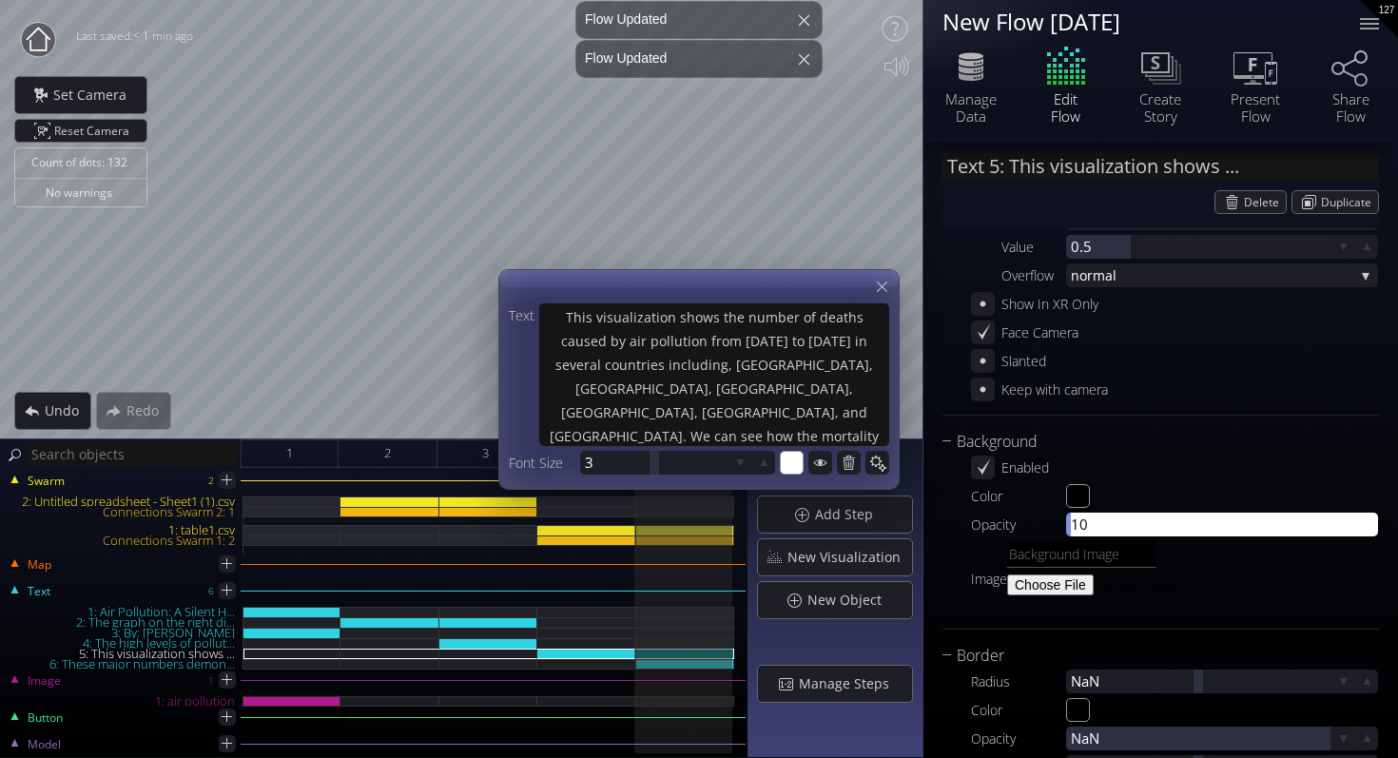
type input "100"
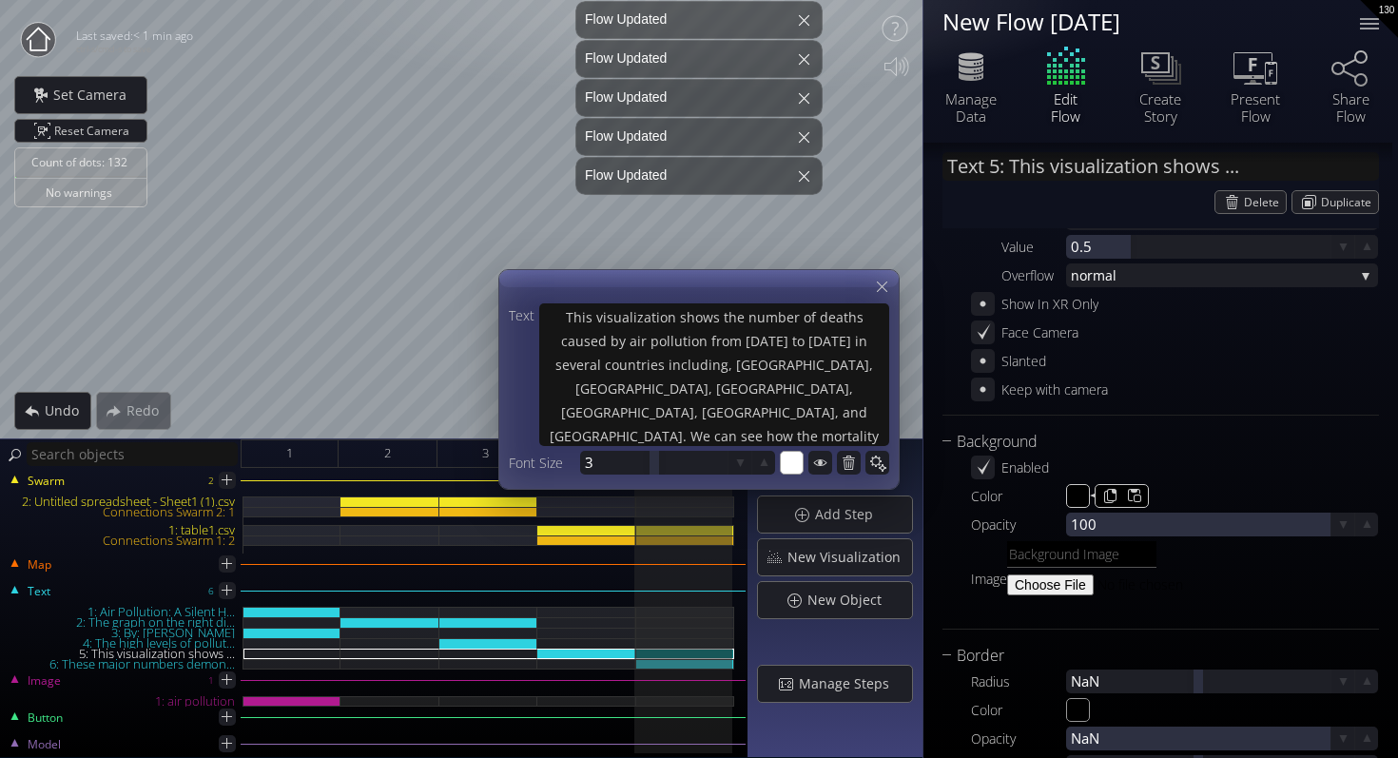
click at [1077, 499] on input "#000000" at bounding box center [1079, 497] width 24 height 24
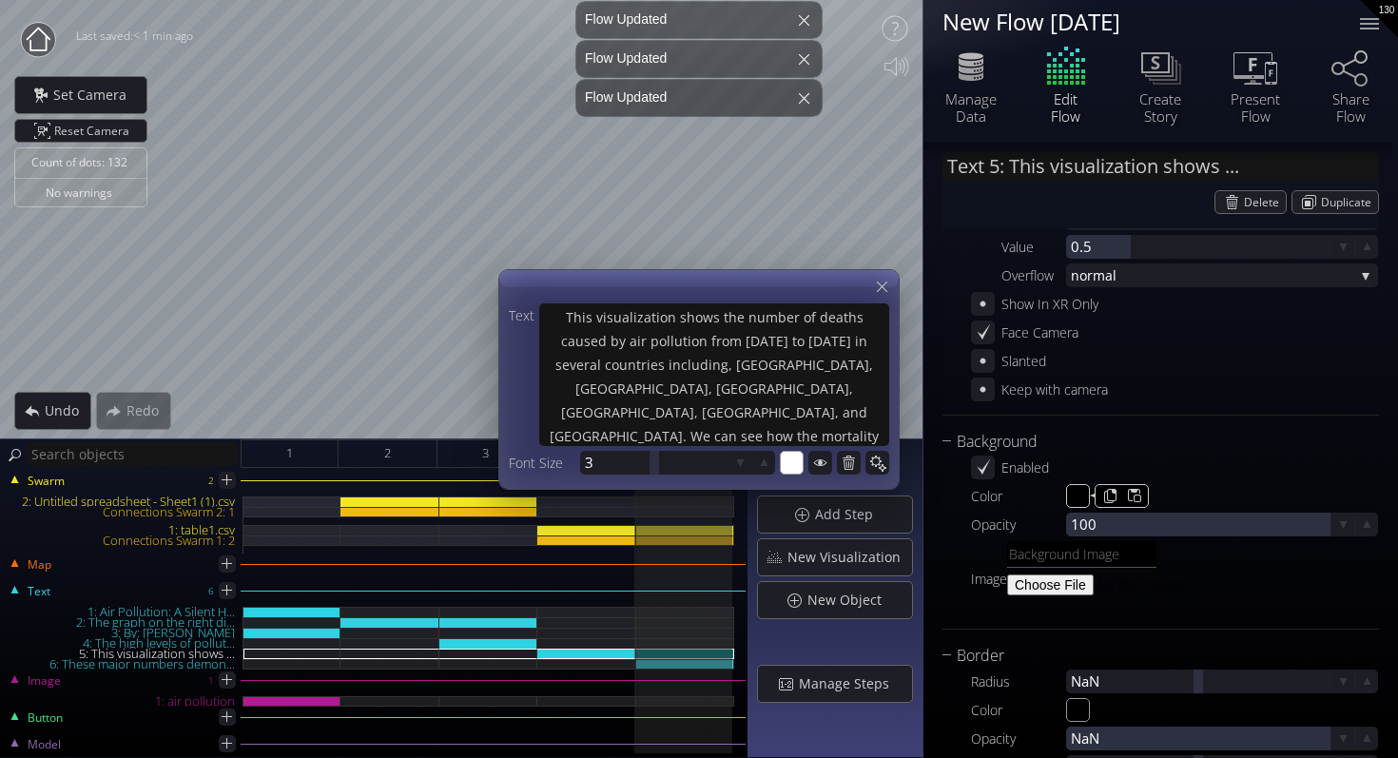
click at [1202, 494] on div "Color #000000" at bounding box center [1174, 496] width 407 height 24
click at [879, 286] on icon at bounding box center [882, 287] width 18 height 18
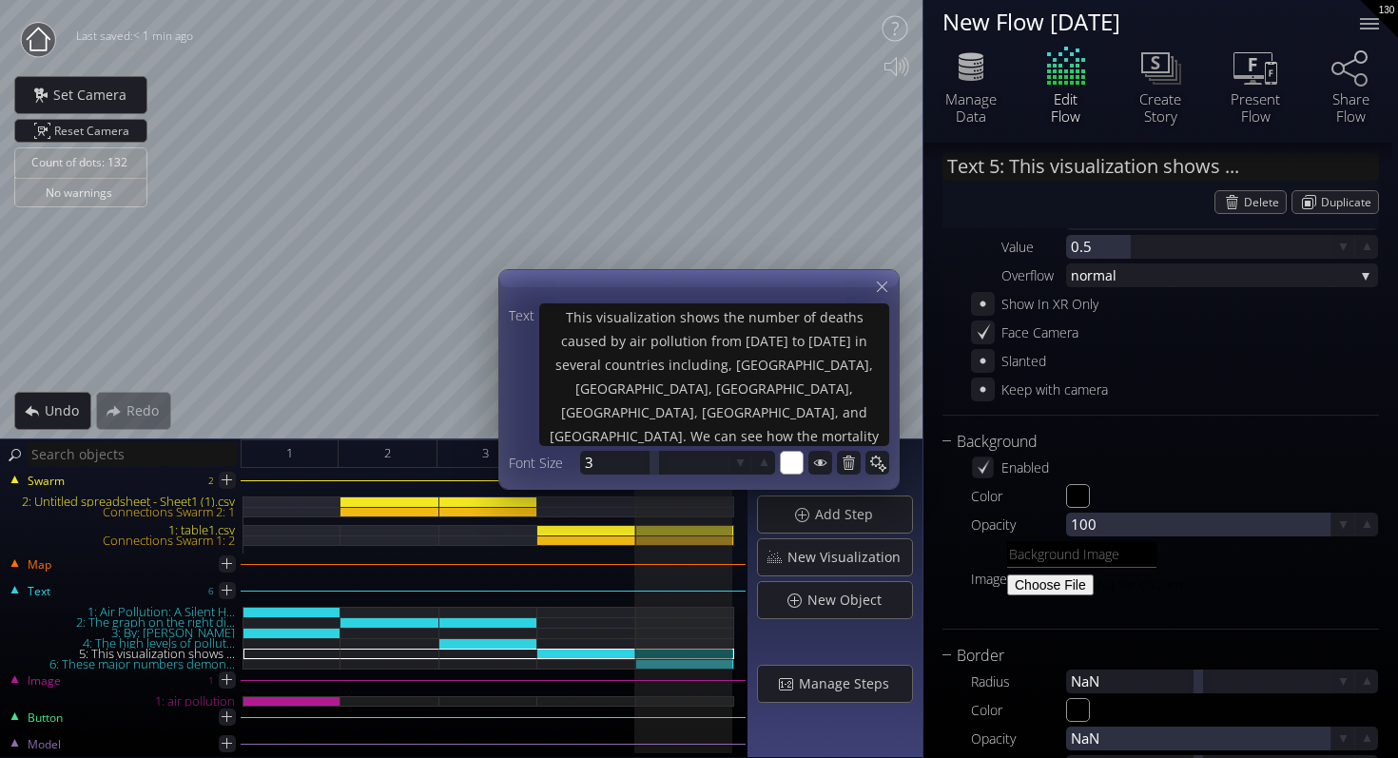
click at [990, 466] on icon at bounding box center [983, 467] width 16 height 16
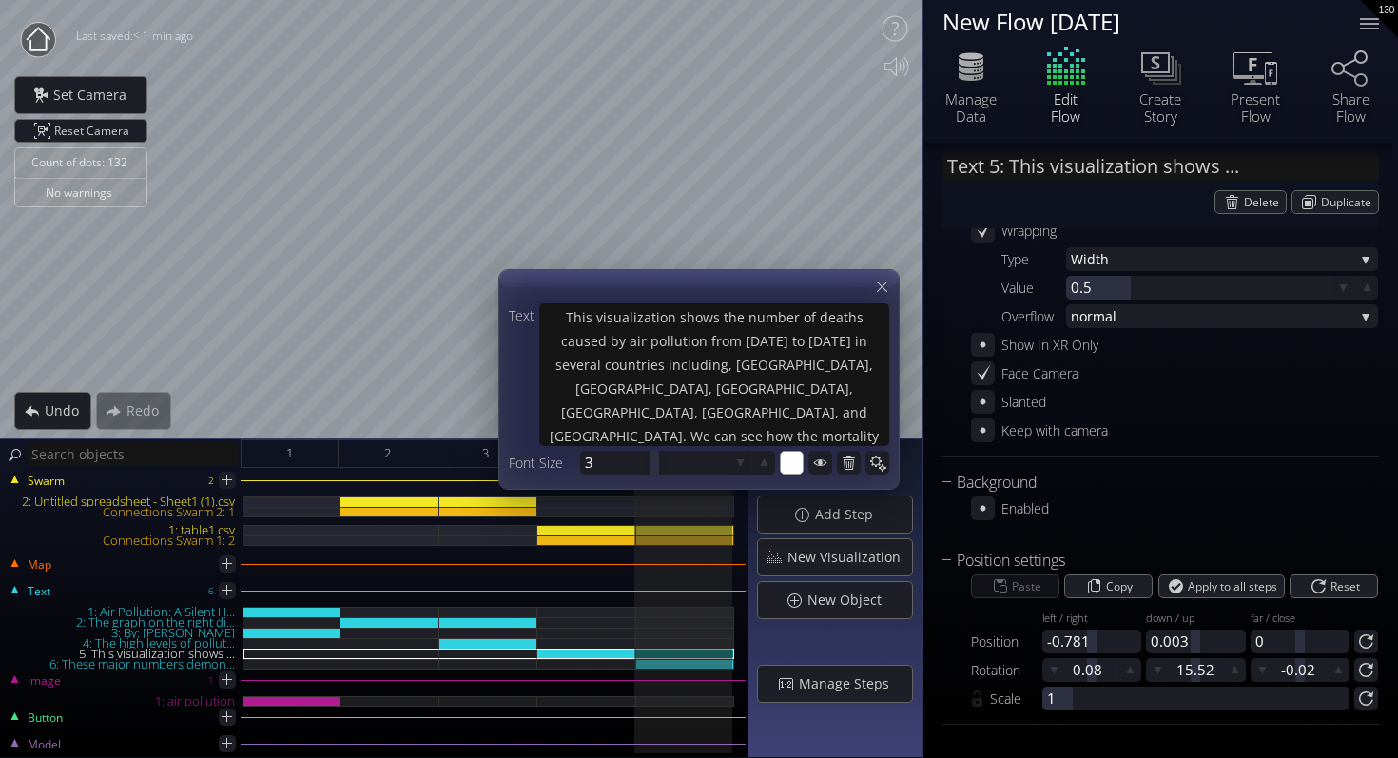
type input "Text 6: These major numbers demon..."
type textarea "These major numbers demonstrate how large the impact of air pollution is in not…"
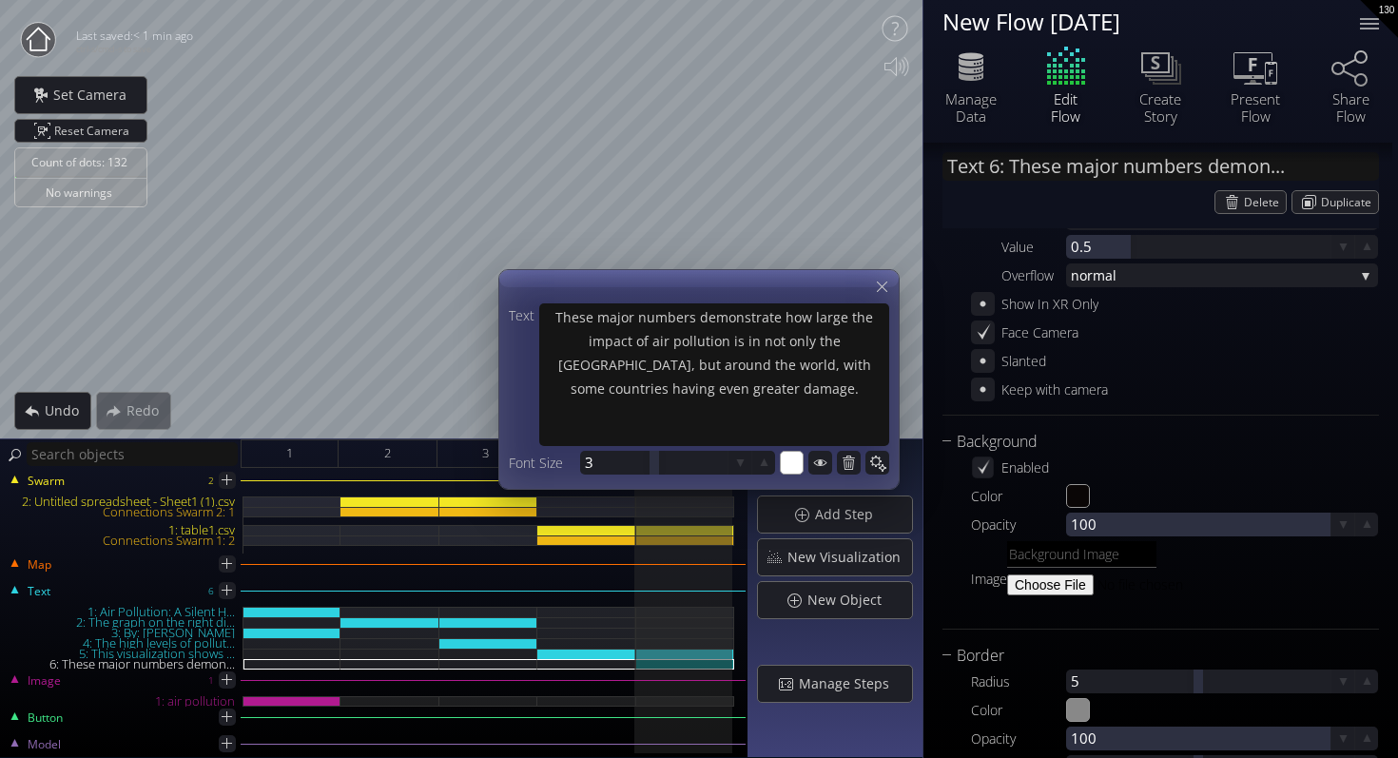
click at [980, 475] on icon at bounding box center [983, 467] width 16 height 16
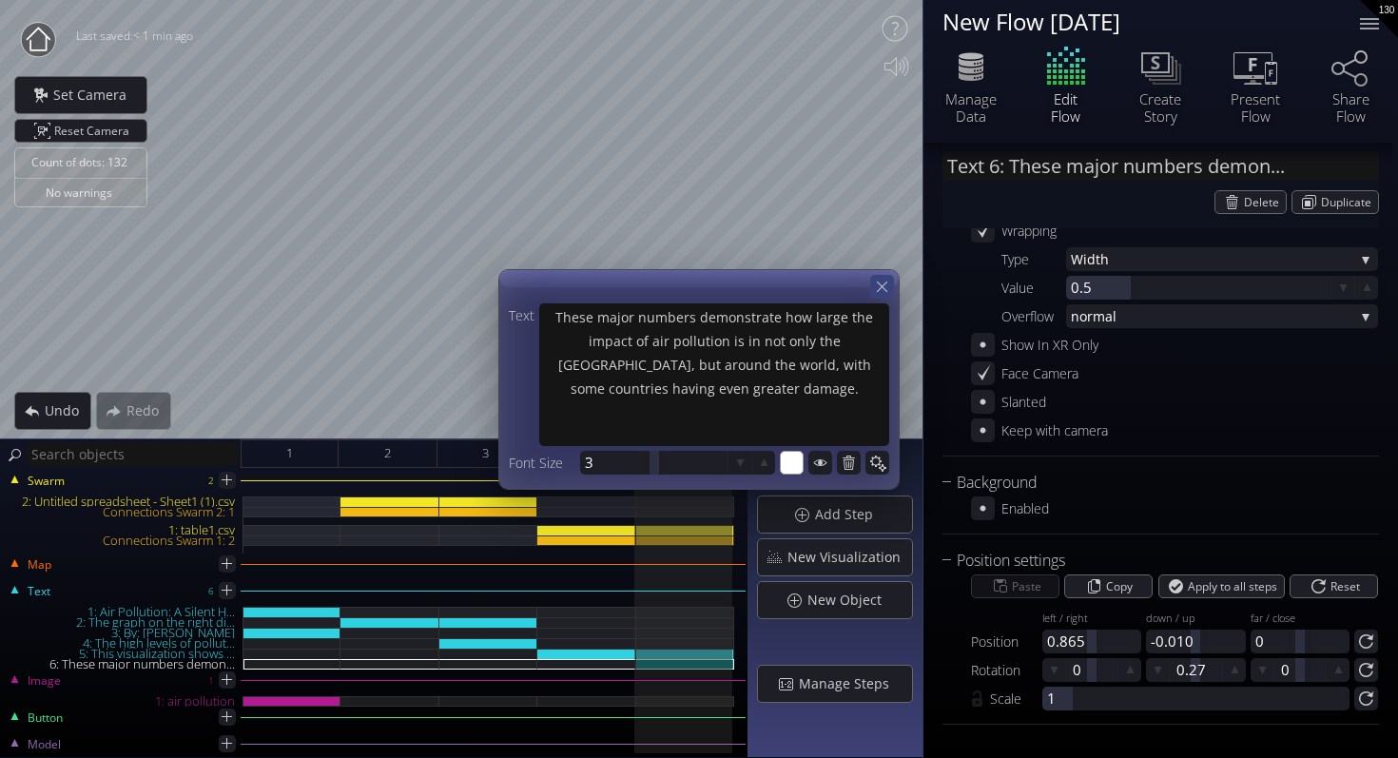
click at [886, 280] on icon at bounding box center [882, 287] width 18 height 18
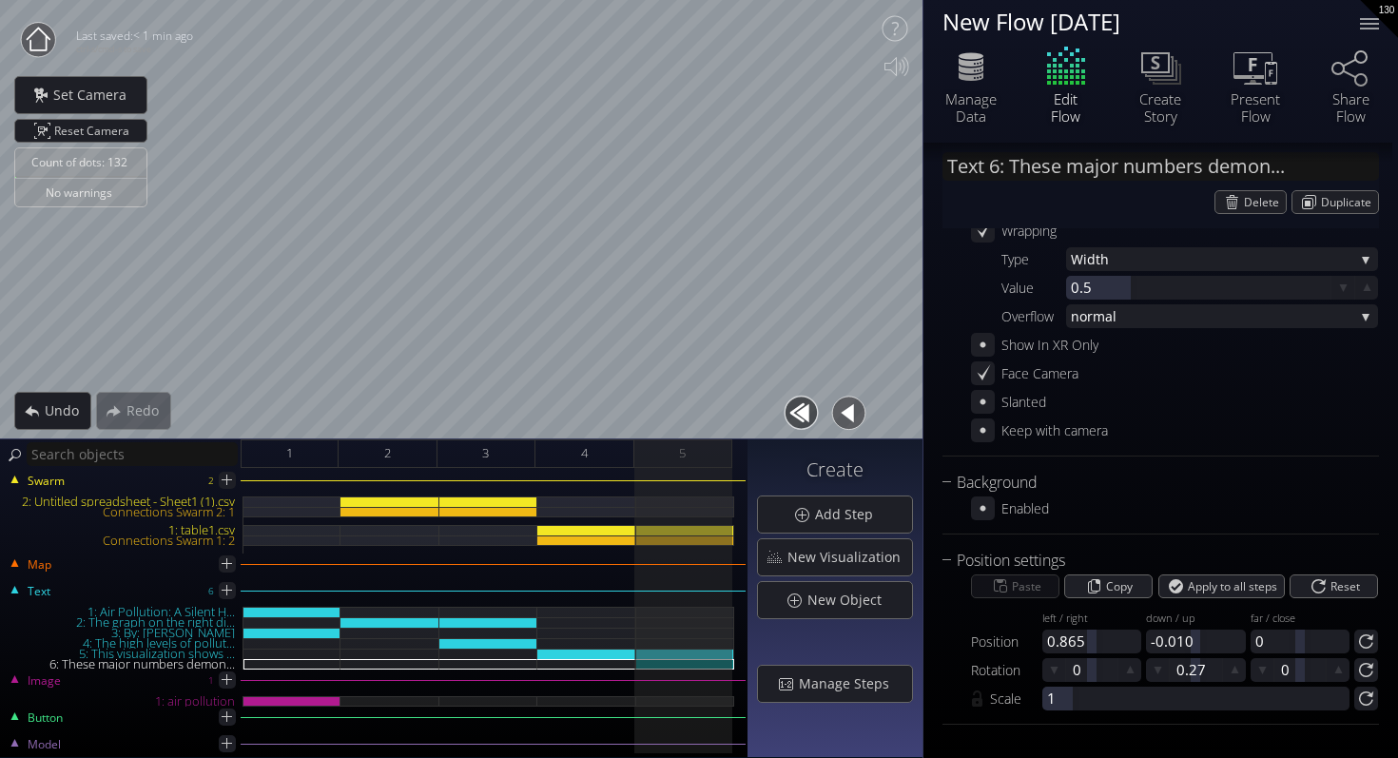
scroll to position [0, 0]
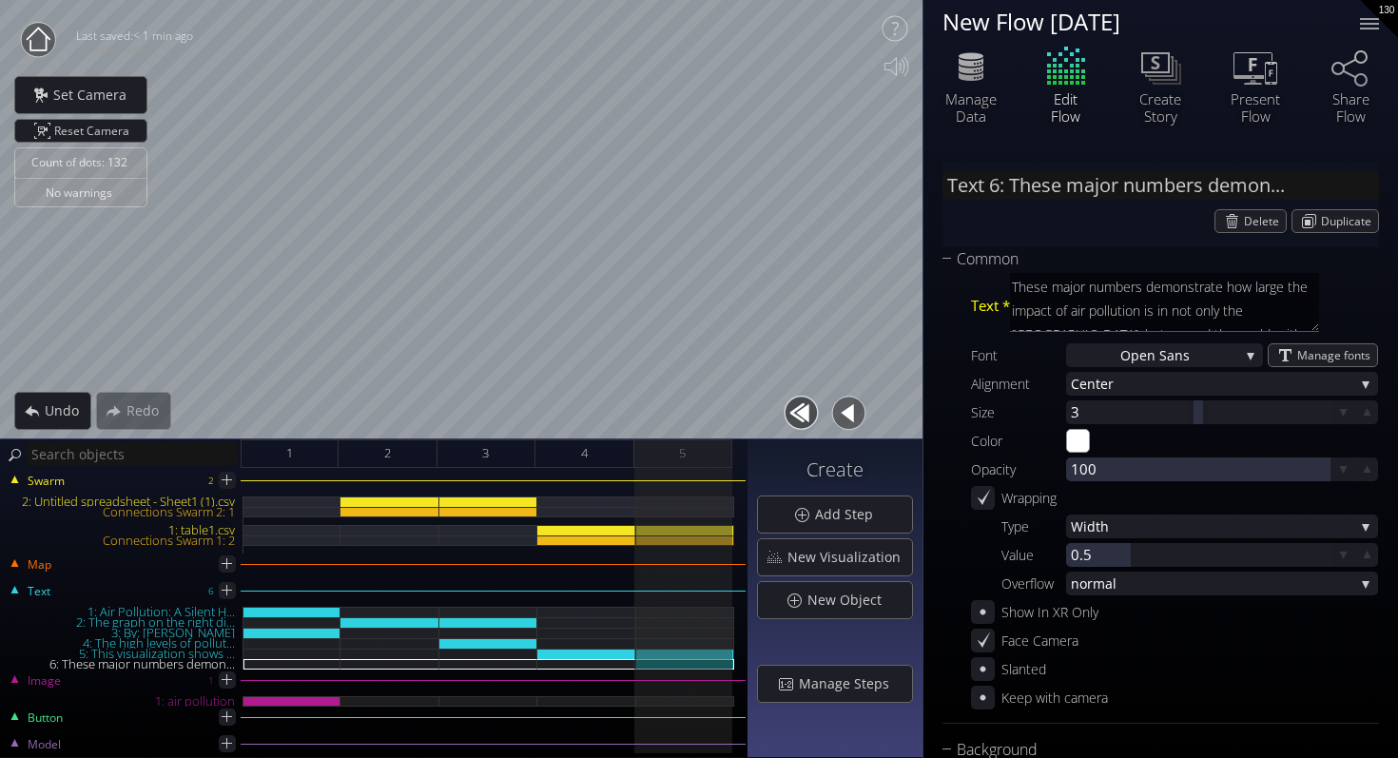
click at [1075, 76] on div "Edit Flow" at bounding box center [1066, 83] width 95 height 81
click at [253, 447] on div "1" at bounding box center [290, 453] width 98 height 29
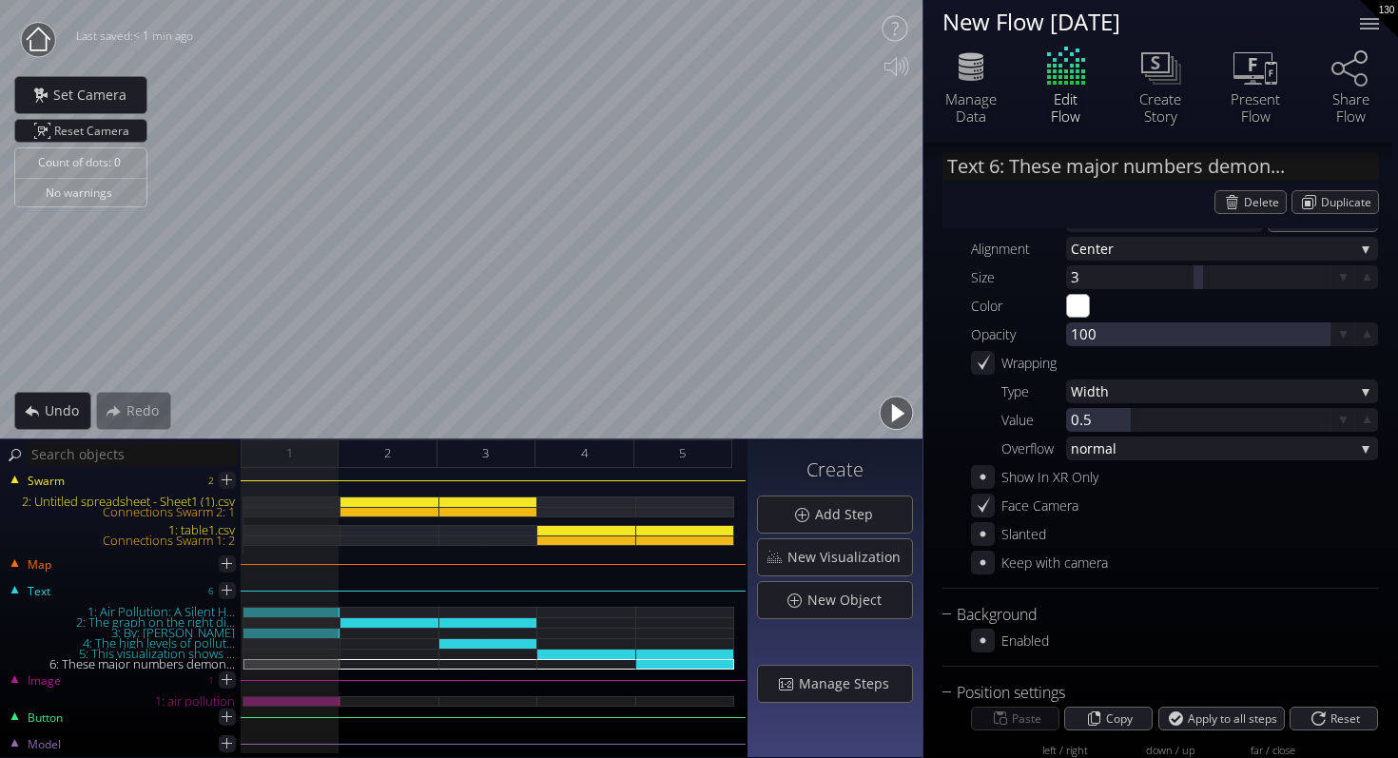
scroll to position [145, 0]
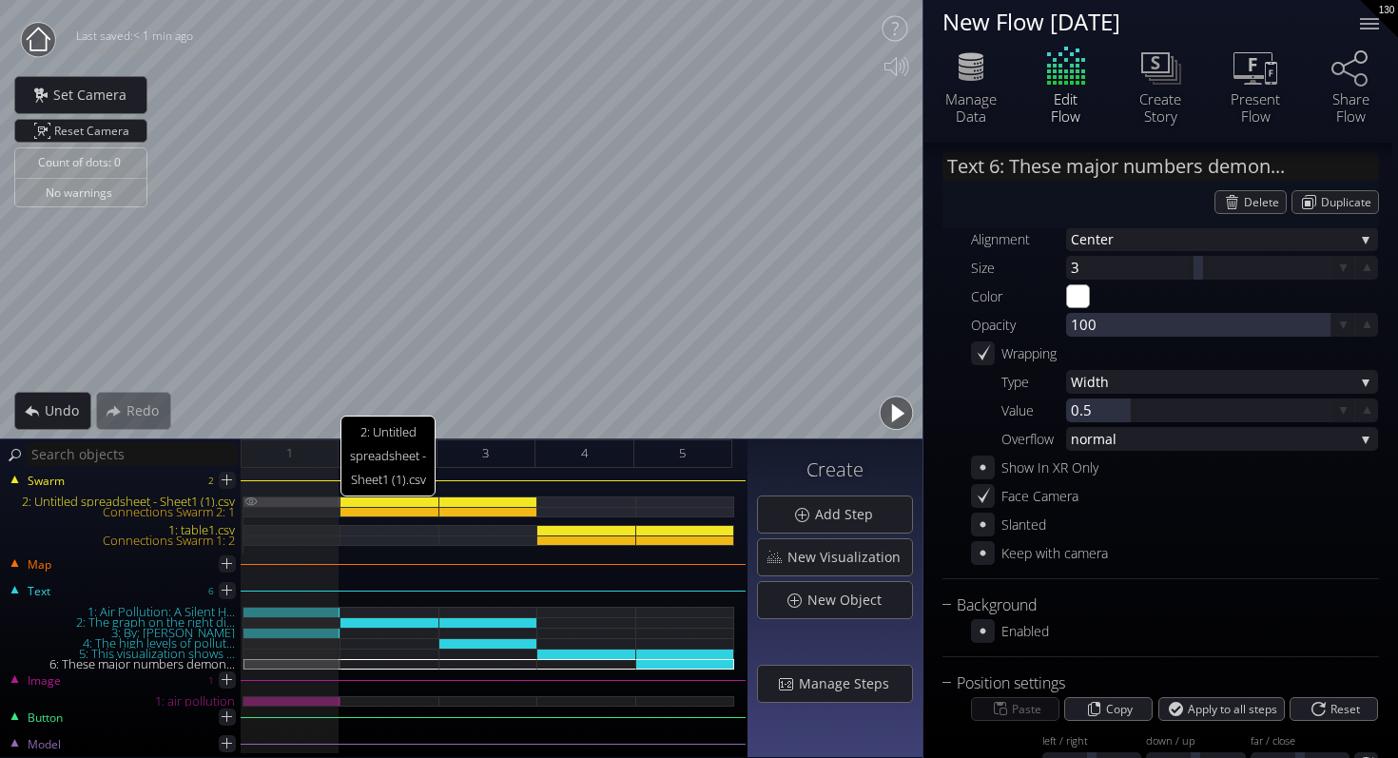
click at [309, 504] on div "2: Untitled spreadsheet - Sheet1 (1).csv" at bounding box center [291, 502] width 97 height 10
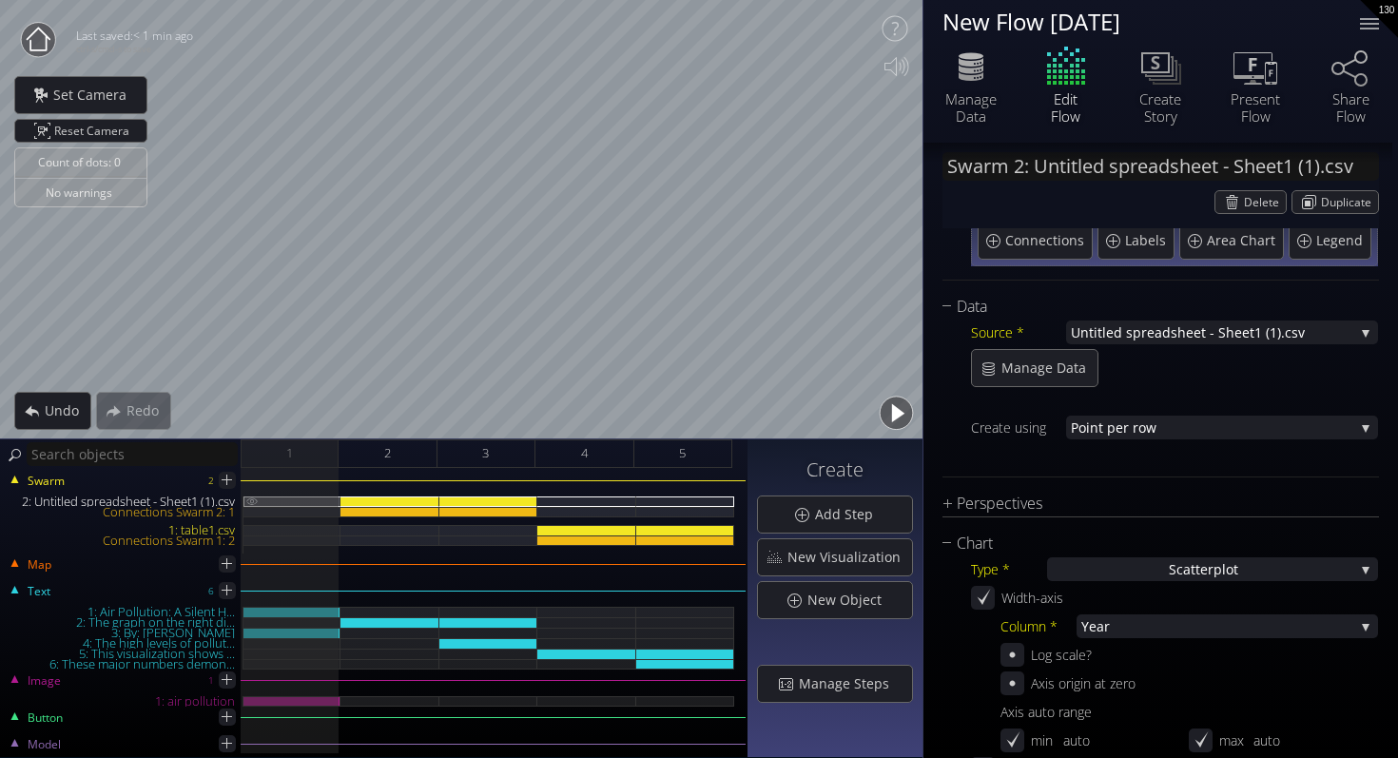
scroll to position [337, 0]
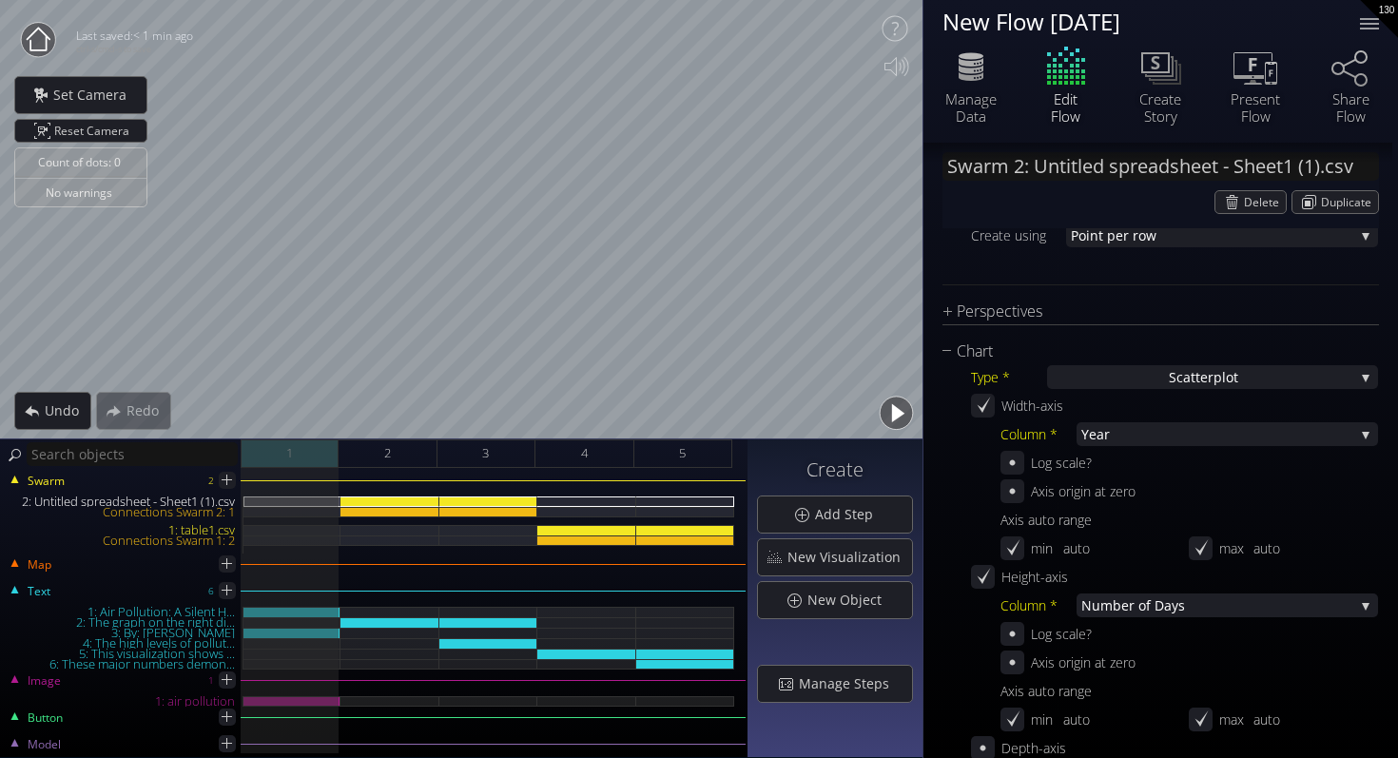
click at [320, 460] on div "1" at bounding box center [290, 453] width 98 height 29
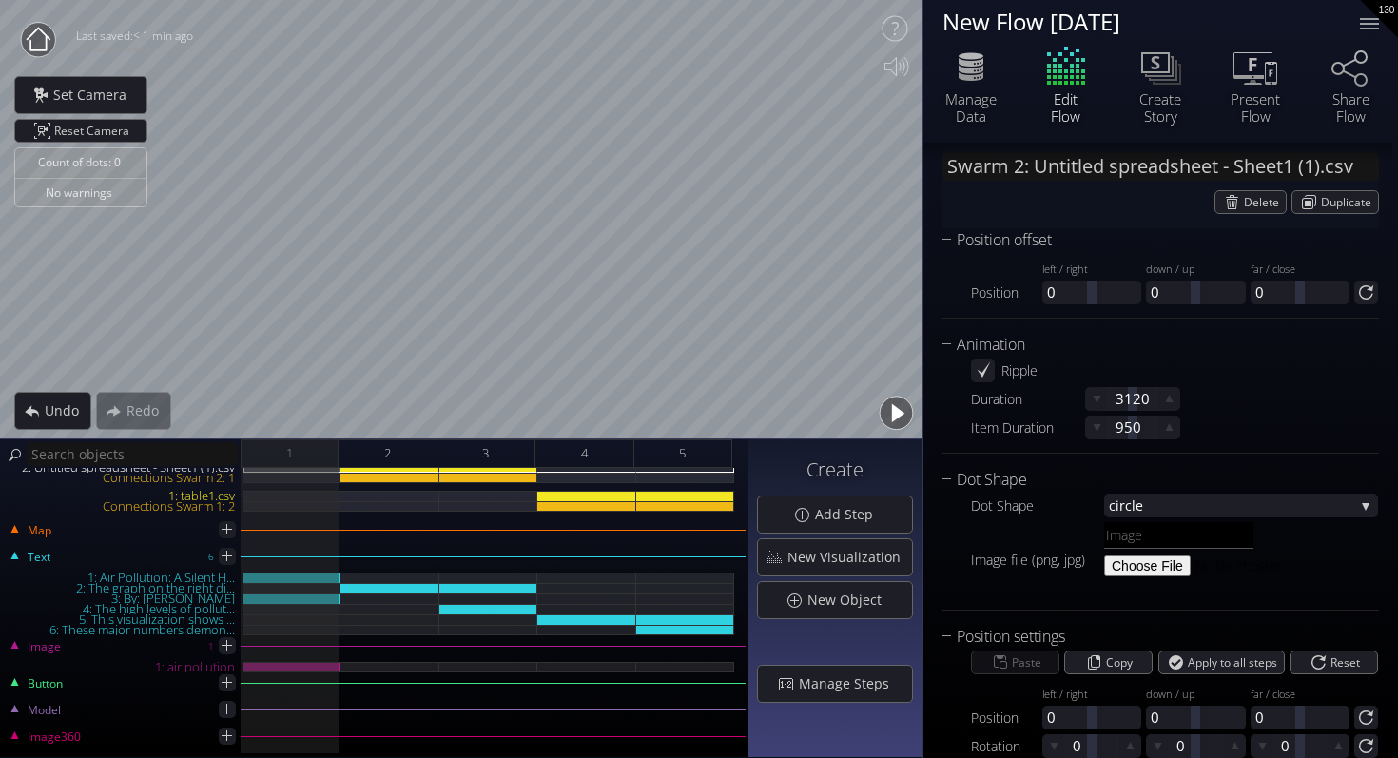
scroll to position [0, 0]
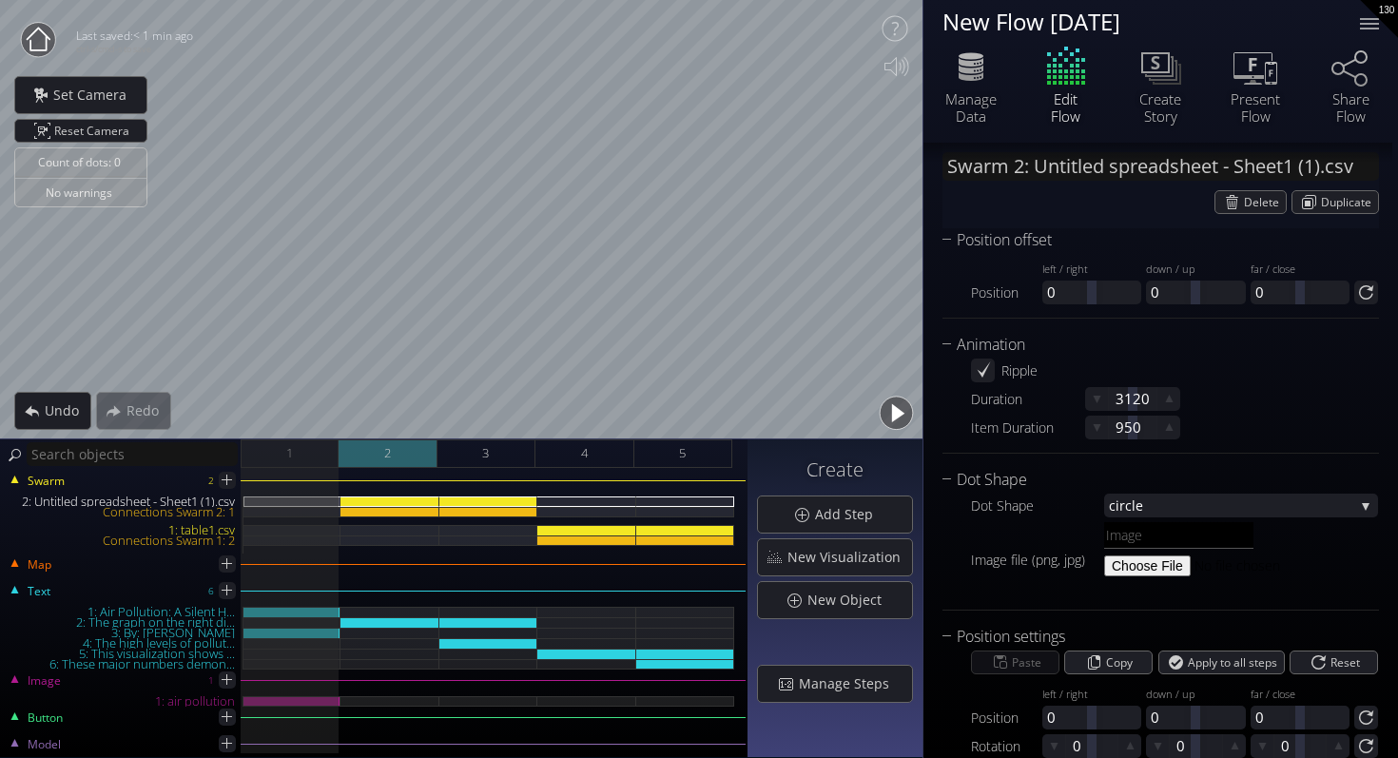
click at [406, 451] on div "2" at bounding box center [388, 453] width 98 height 29
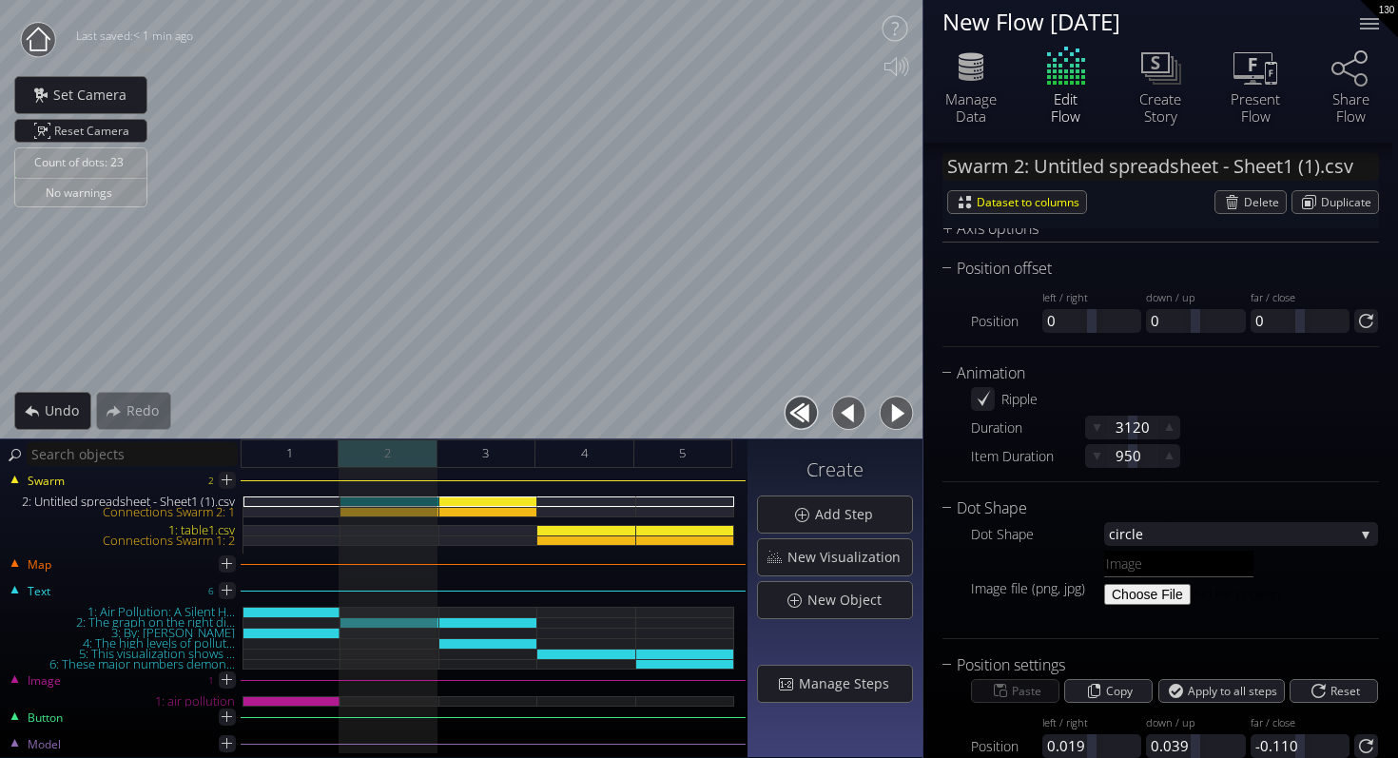
scroll to position [2089, 0]
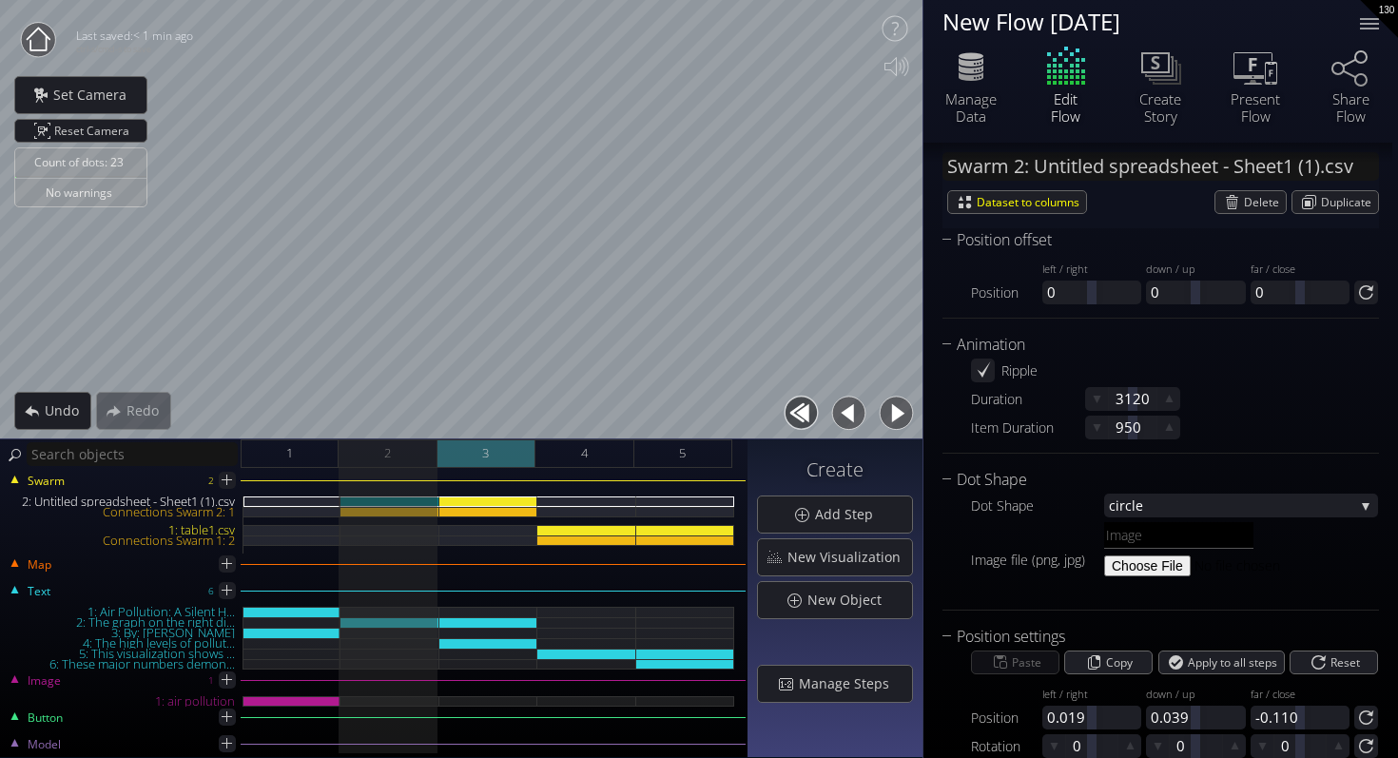
click at [507, 450] on div "3" at bounding box center [487, 453] width 98 height 29
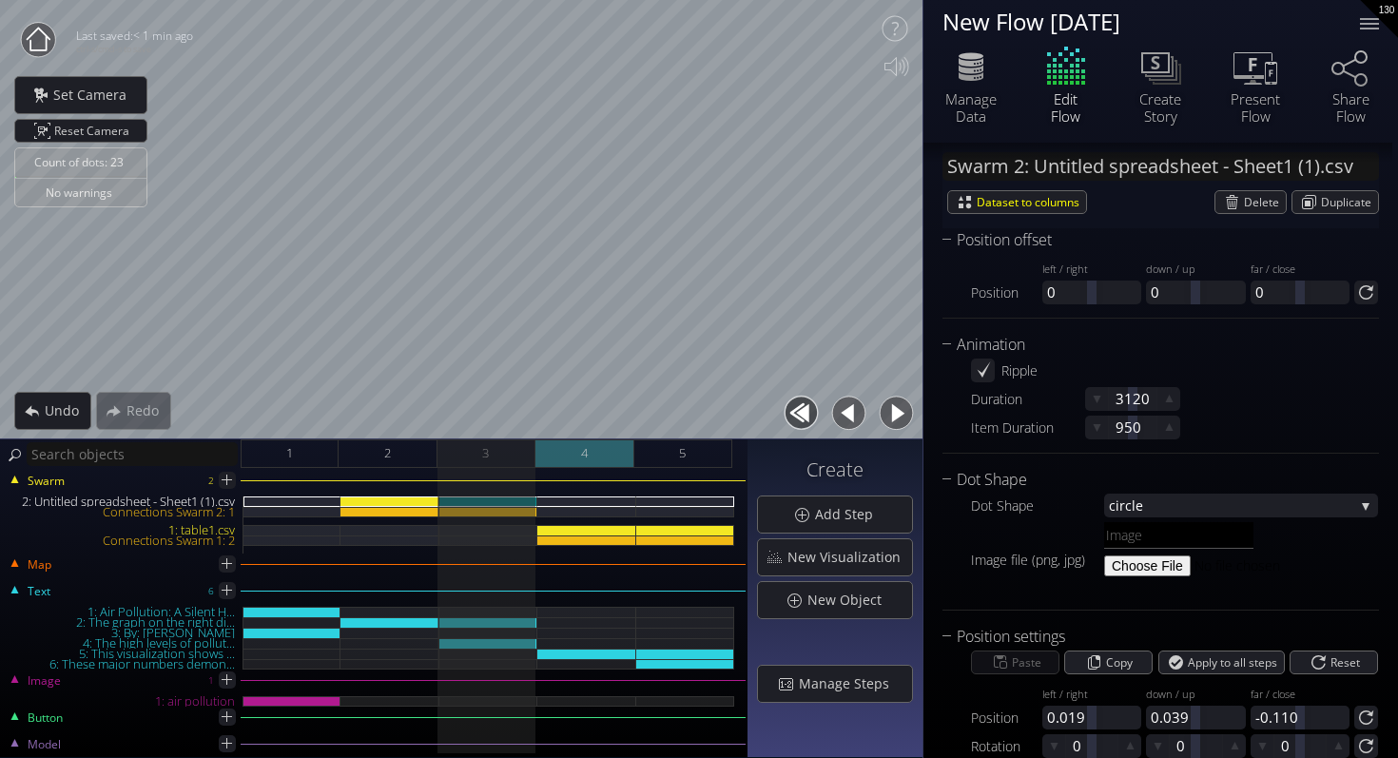
click at [575, 453] on div "4" at bounding box center [585, 453] width 98 height 29
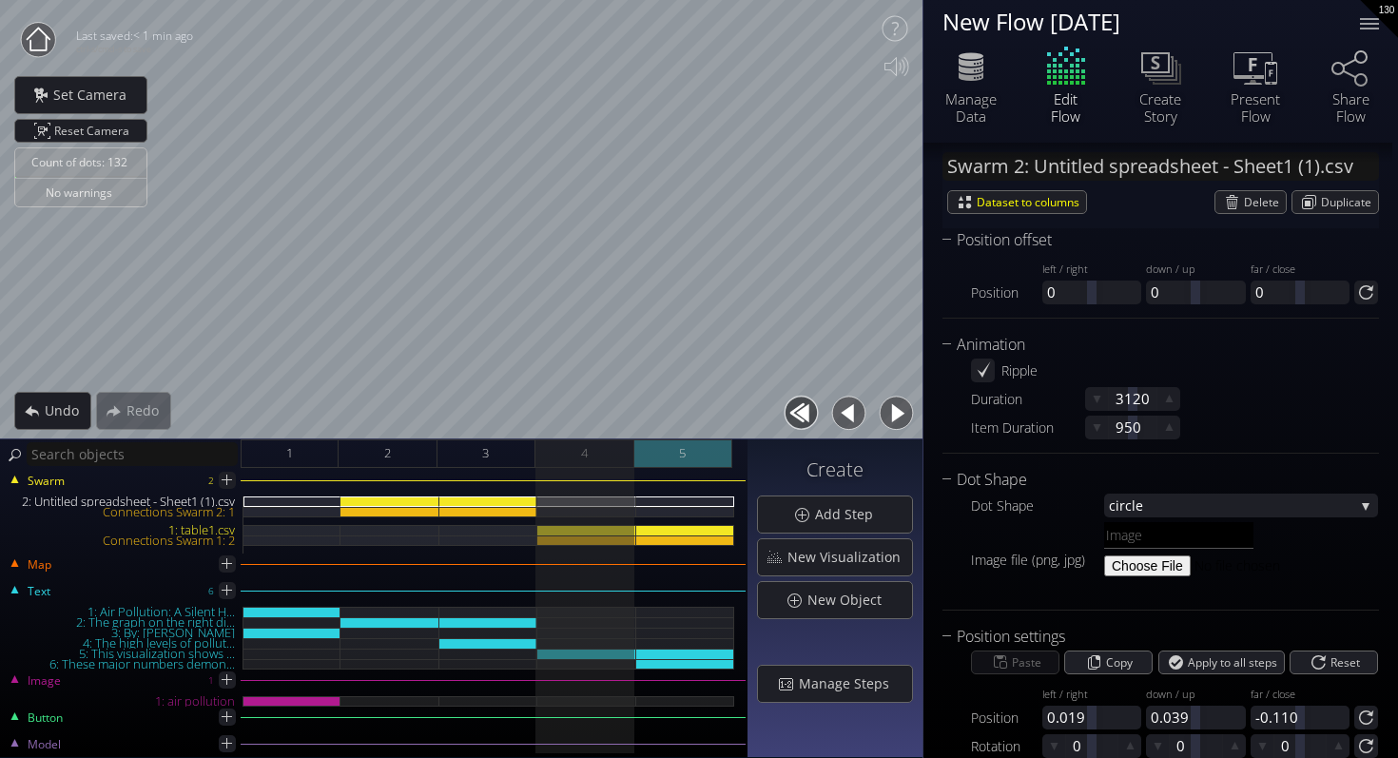
click at [676, 453] on div "5" at bounding box center [683, 453] width 98 height 29
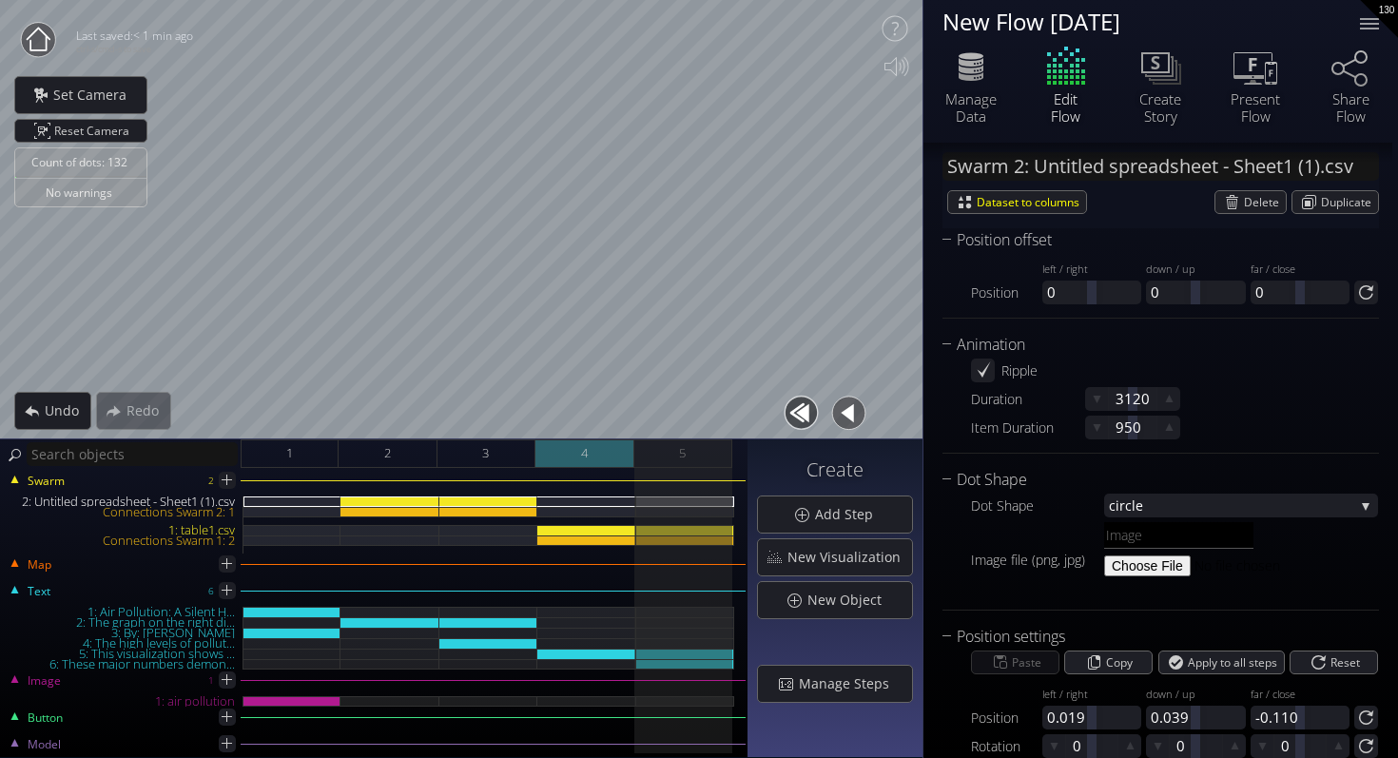
click at [590, 456] on div "4" at bounding box center [585, 453] width 98 height 29
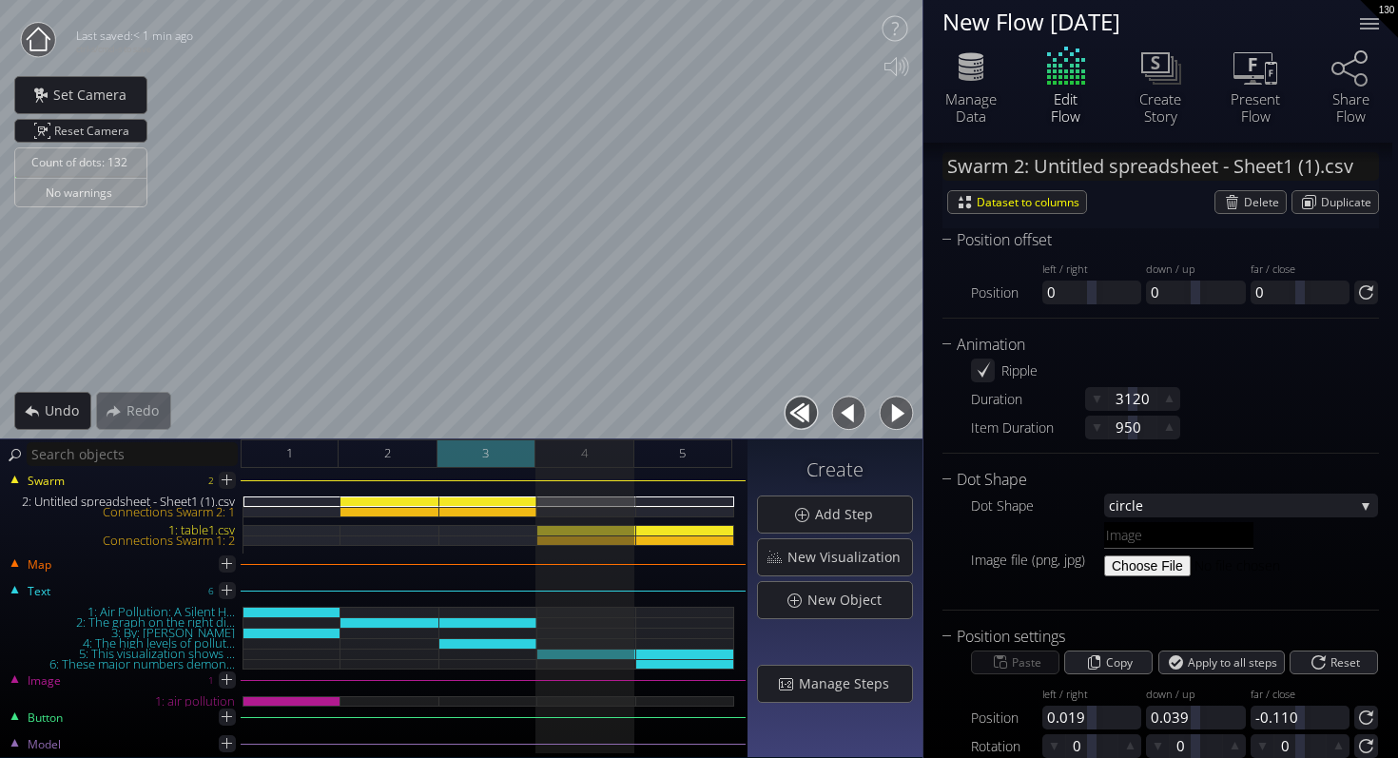
click at [500, 466] on div "3" at bounding box center [487, 453] width 98 height 29
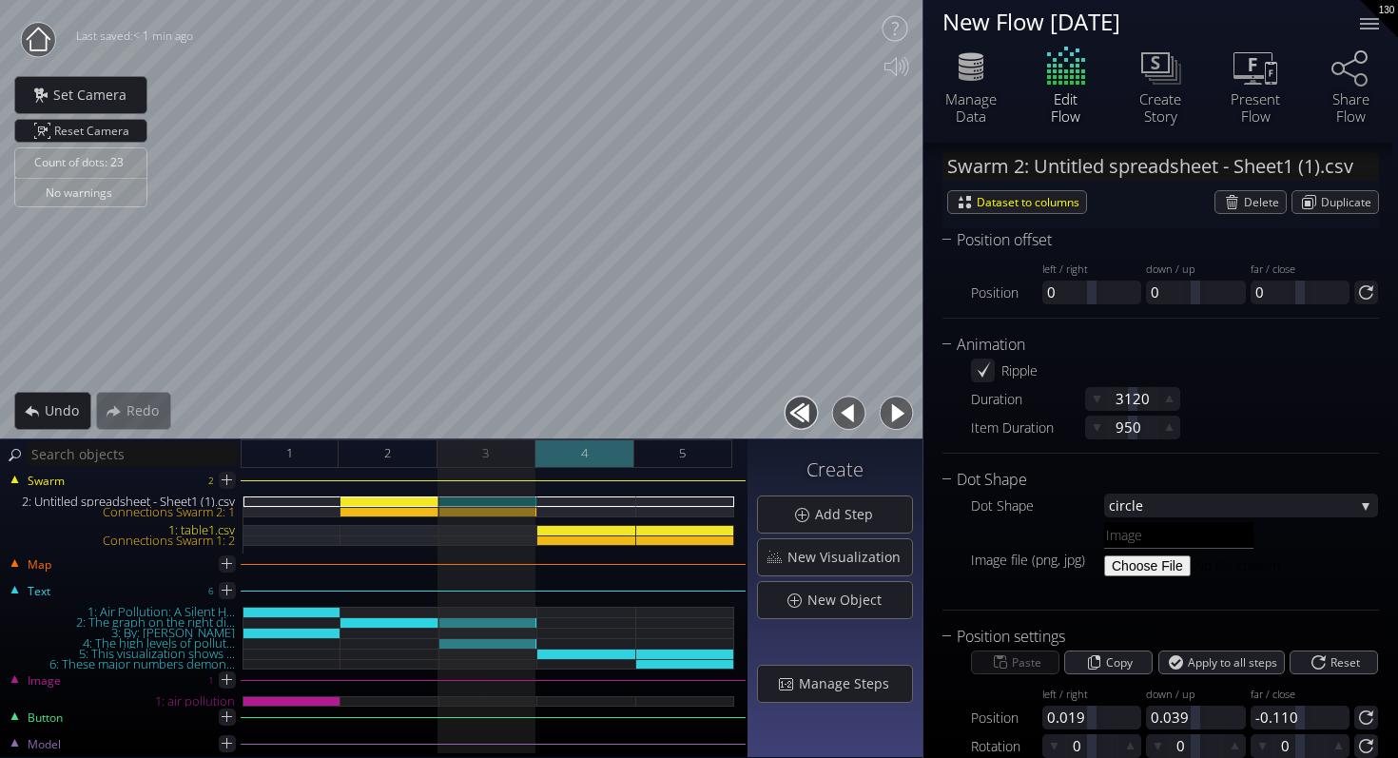
click at [604, 456] on div "4" at bounding box center [585, 453] width 98 height 29
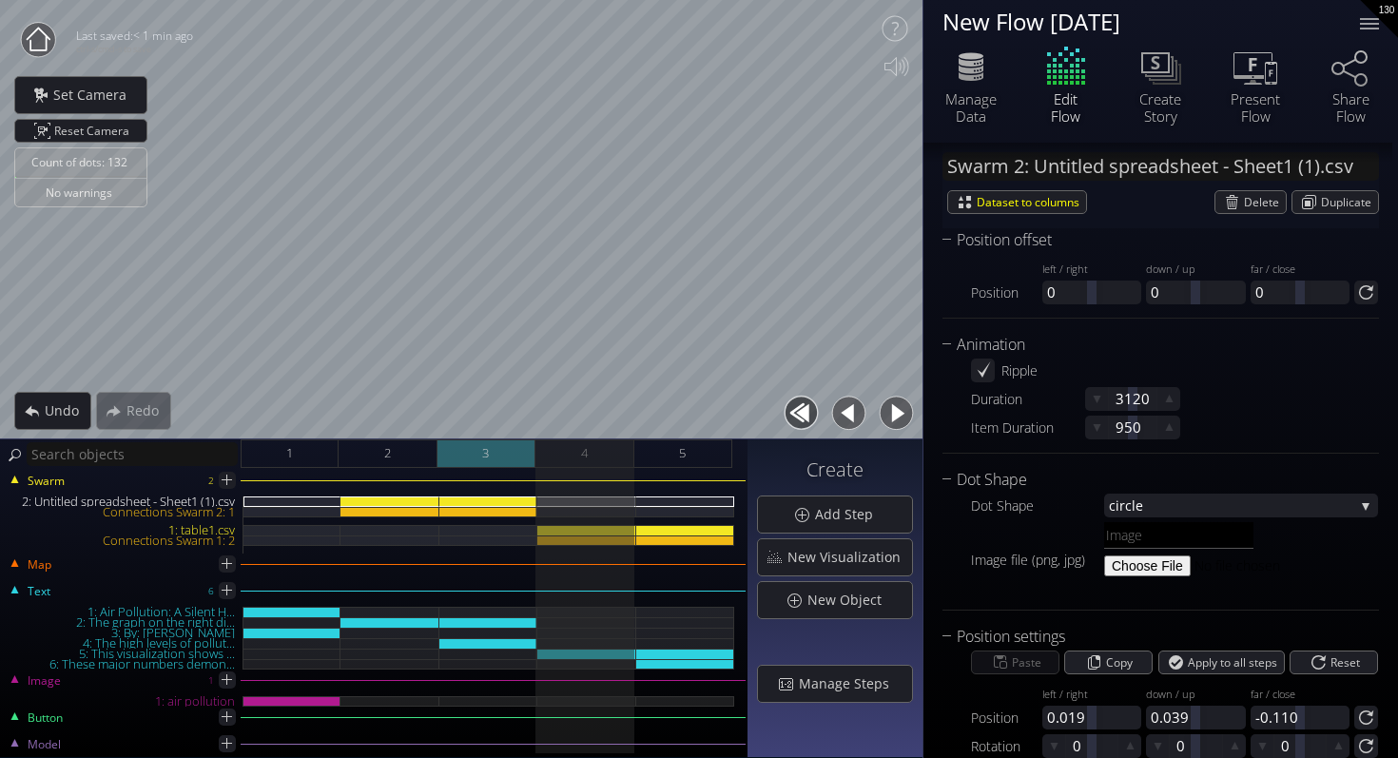
click at [477, 447] on div "3" at bounding box center [487, 453] width 98 height 29
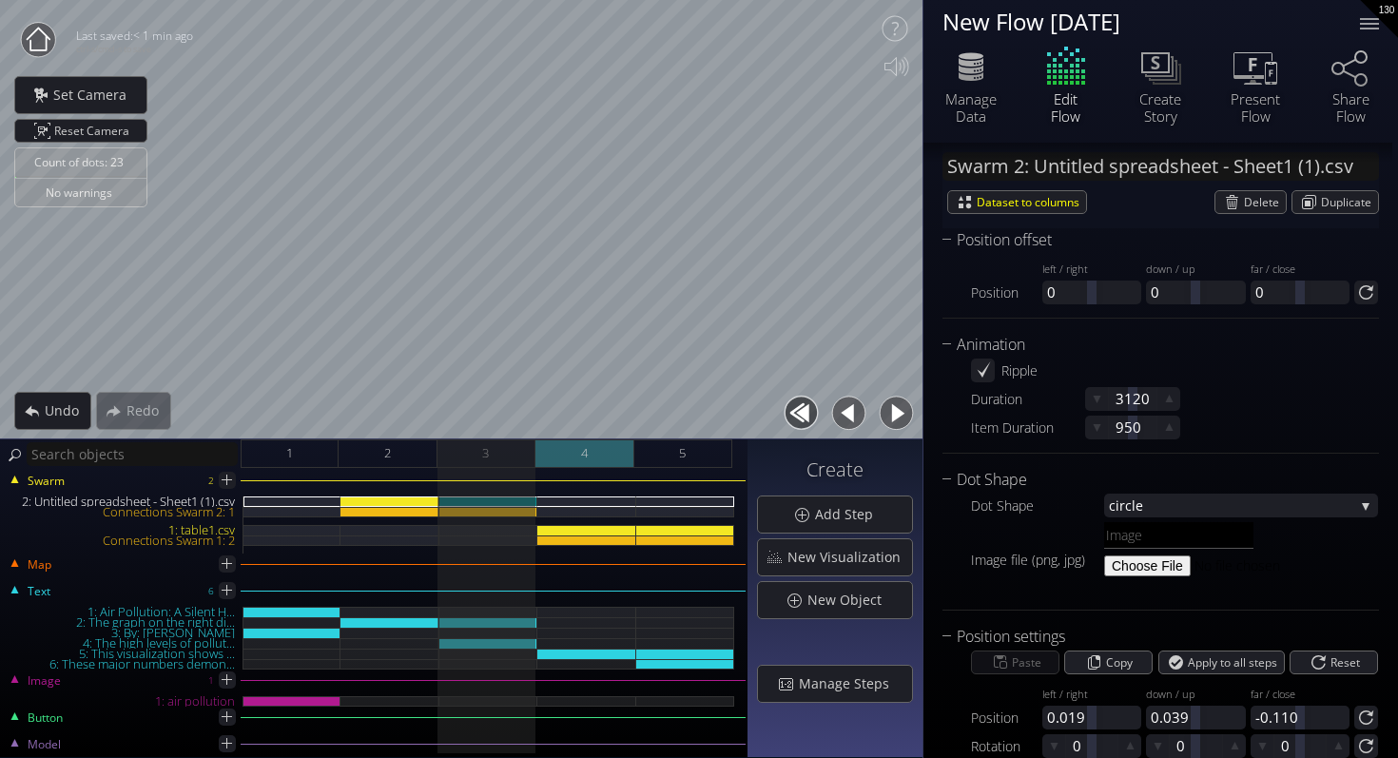
click at [562, 447] on div "4" at bounding box center [585, 453] width 98 height 29
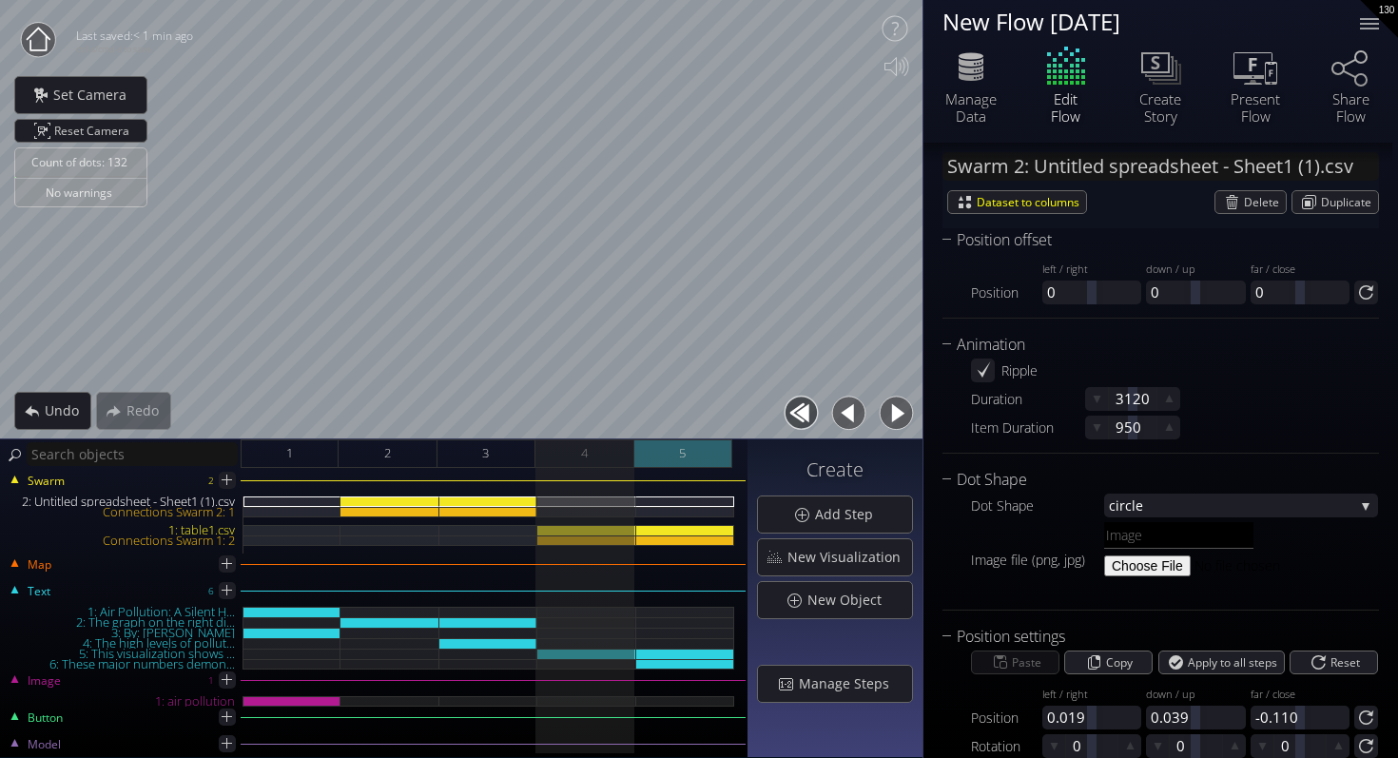
click at [654, 455] on div "5" at bounding box center [683, 453] width 98 height 29
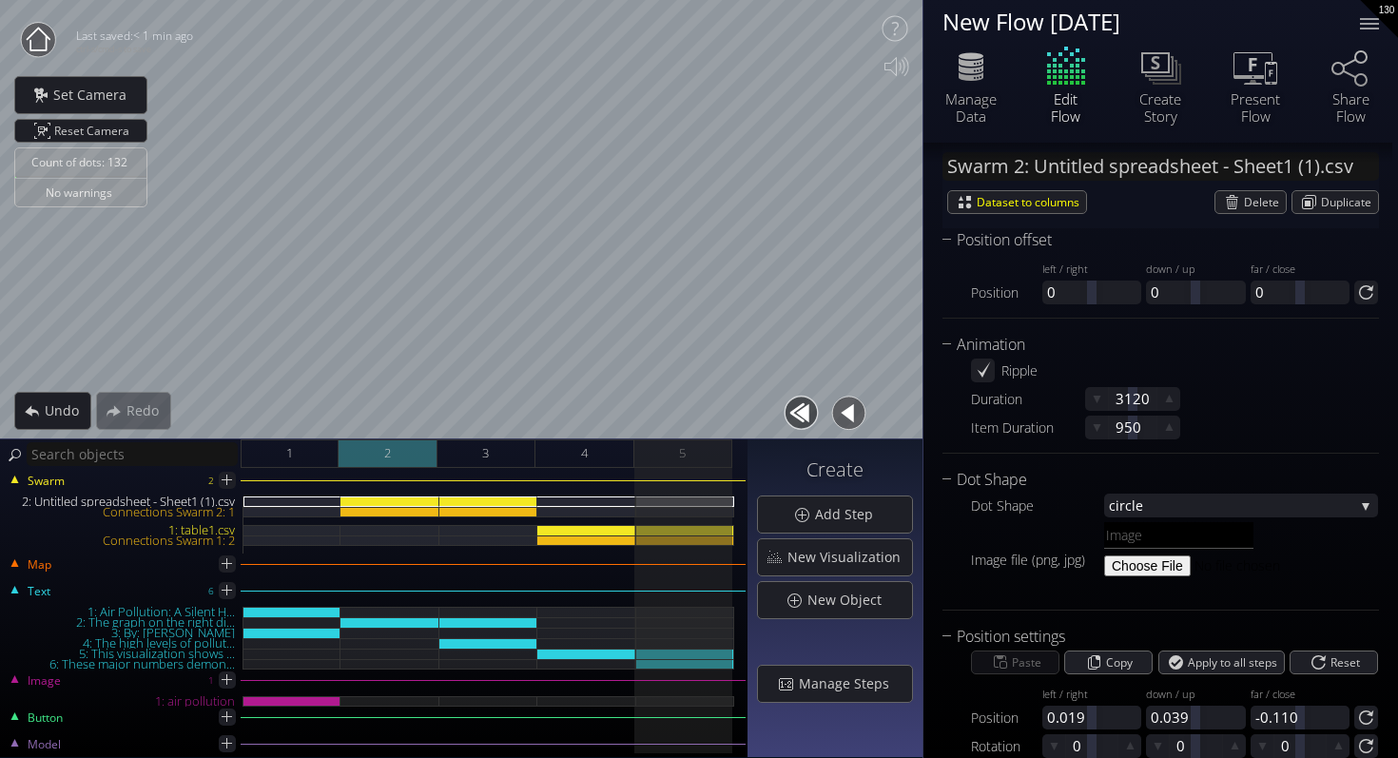
click at [395, 465] on div "2" at bounding box center [388, 453] width 98 height 29
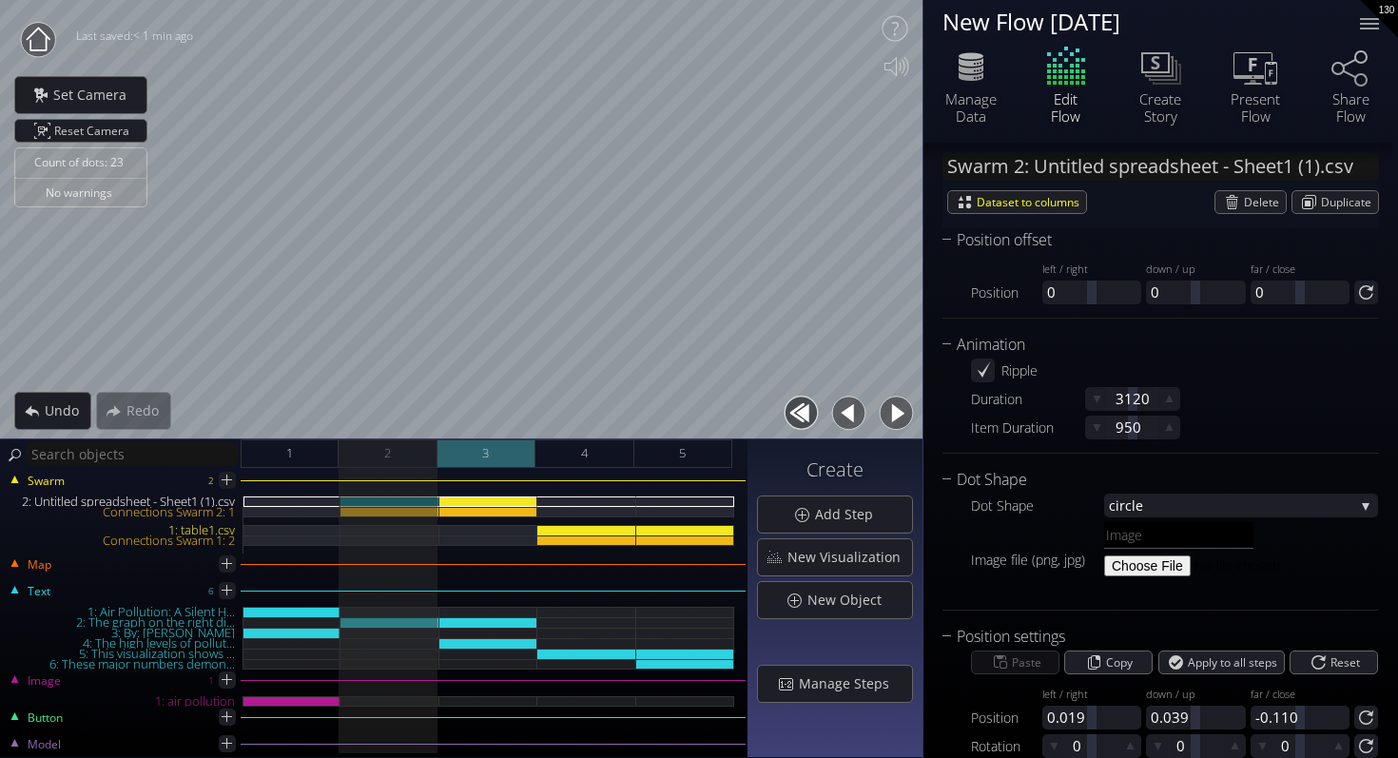
click at [509, 447] on div "3" at bounding box center [487, 453] width 98 height 29
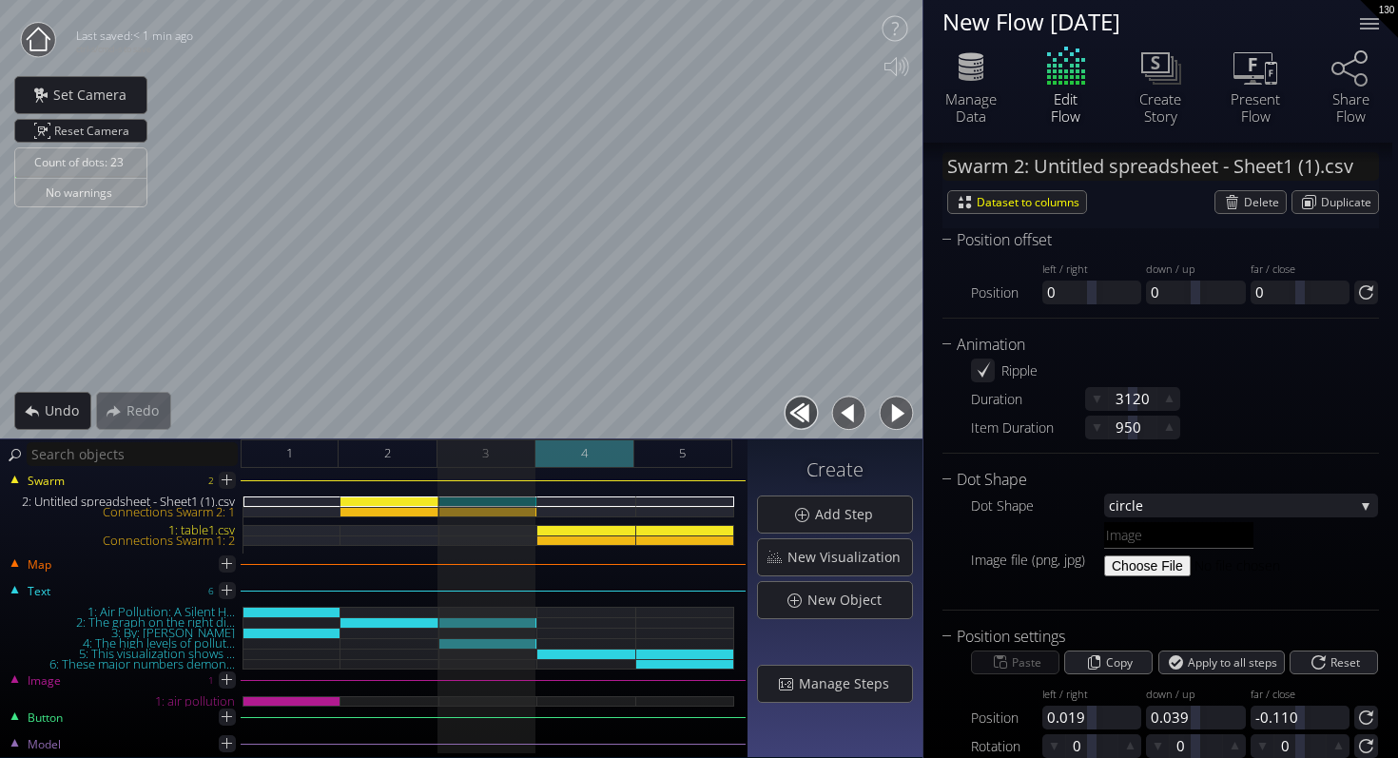
click at [576, 452] on div "4" at bounding box center [585, 453] width 98 height 29
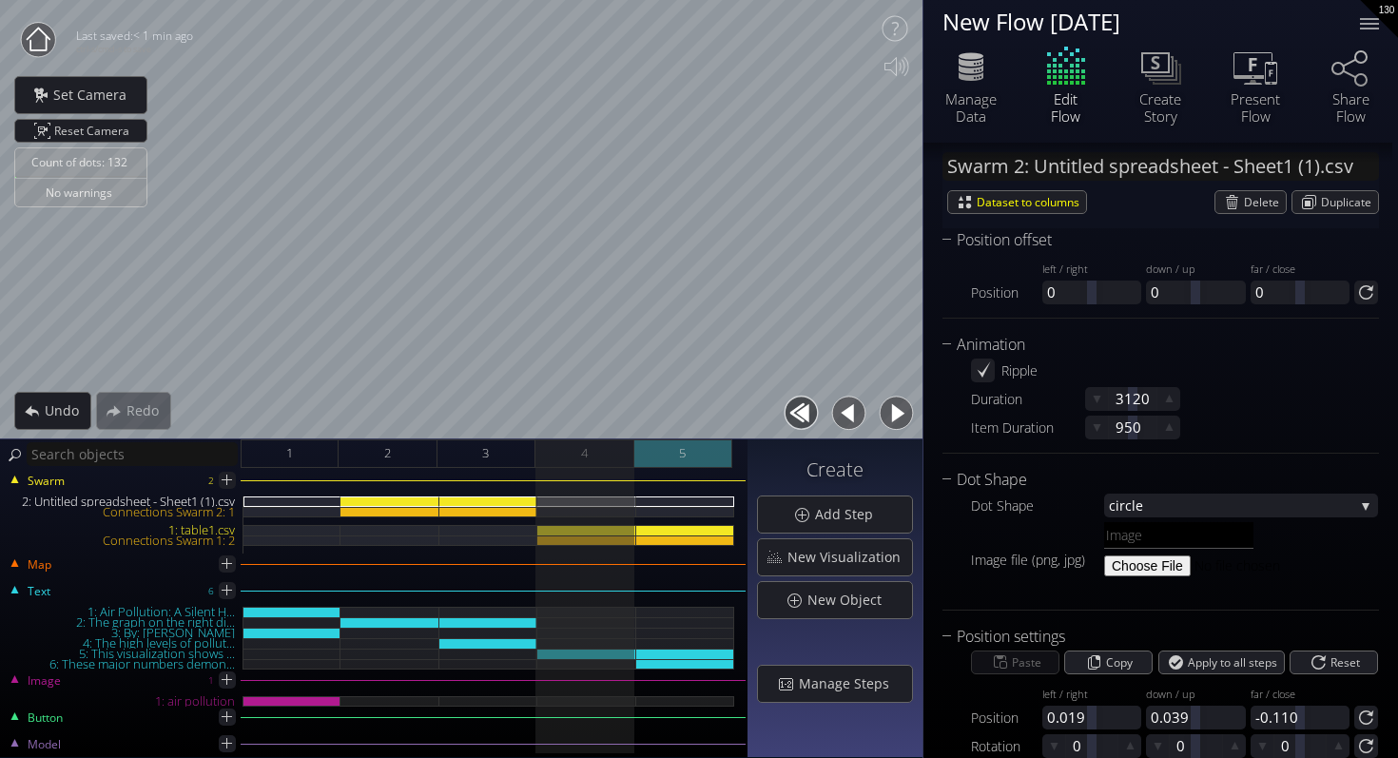
click at [691, 462] on div "5" at bounding box center [683, 453] width 98 height 29
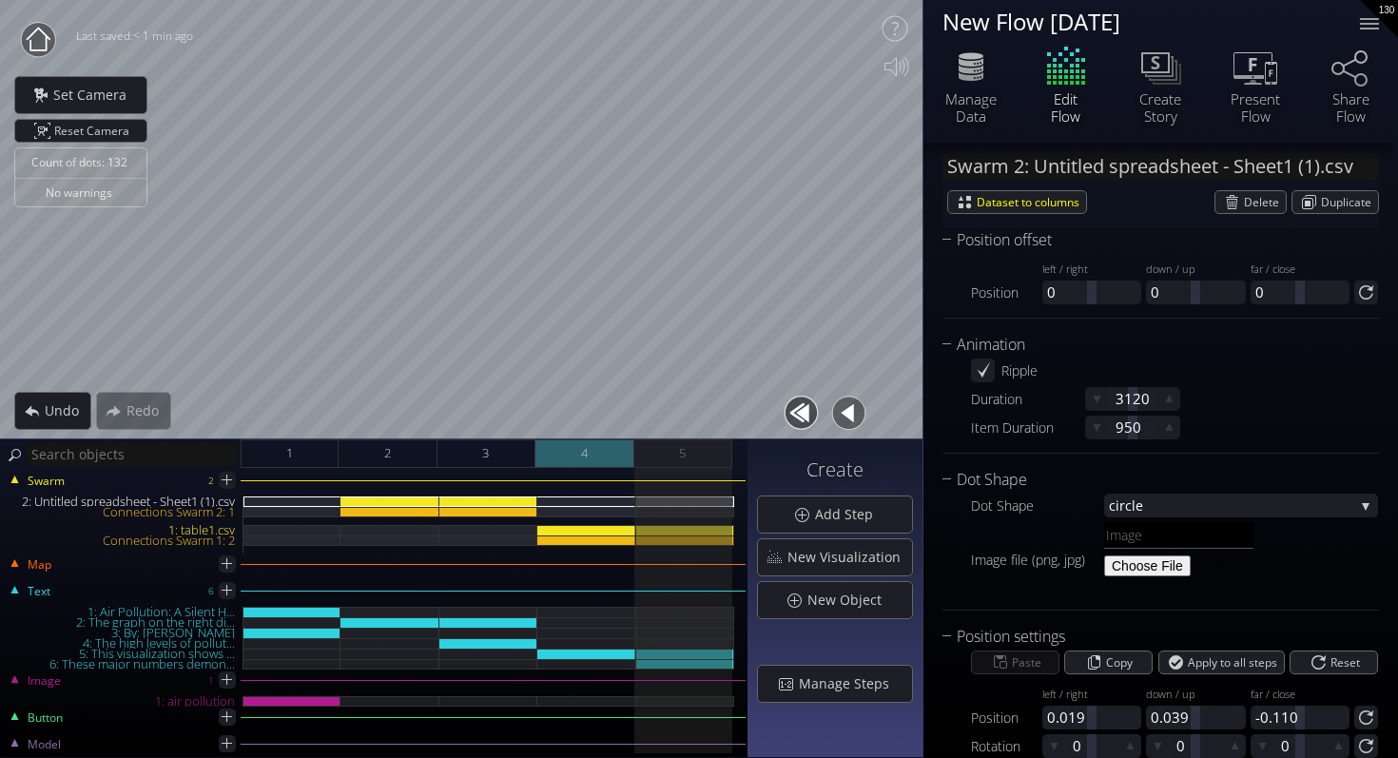
click at [573, 463] on div "4" at bounding box center [585, 453] width 98 height 29
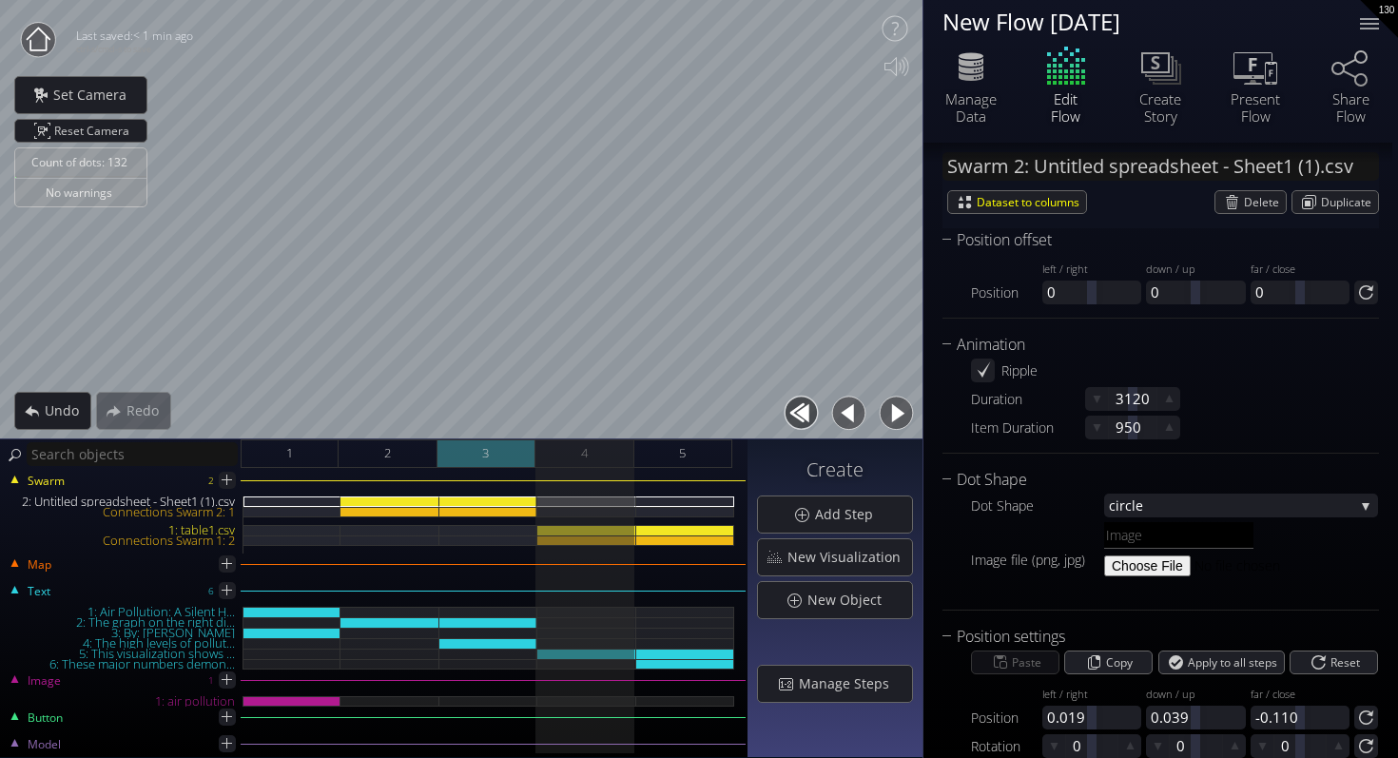
click at [501, 451] on div "3" at bounding box center [487, 453] width 98 height 29
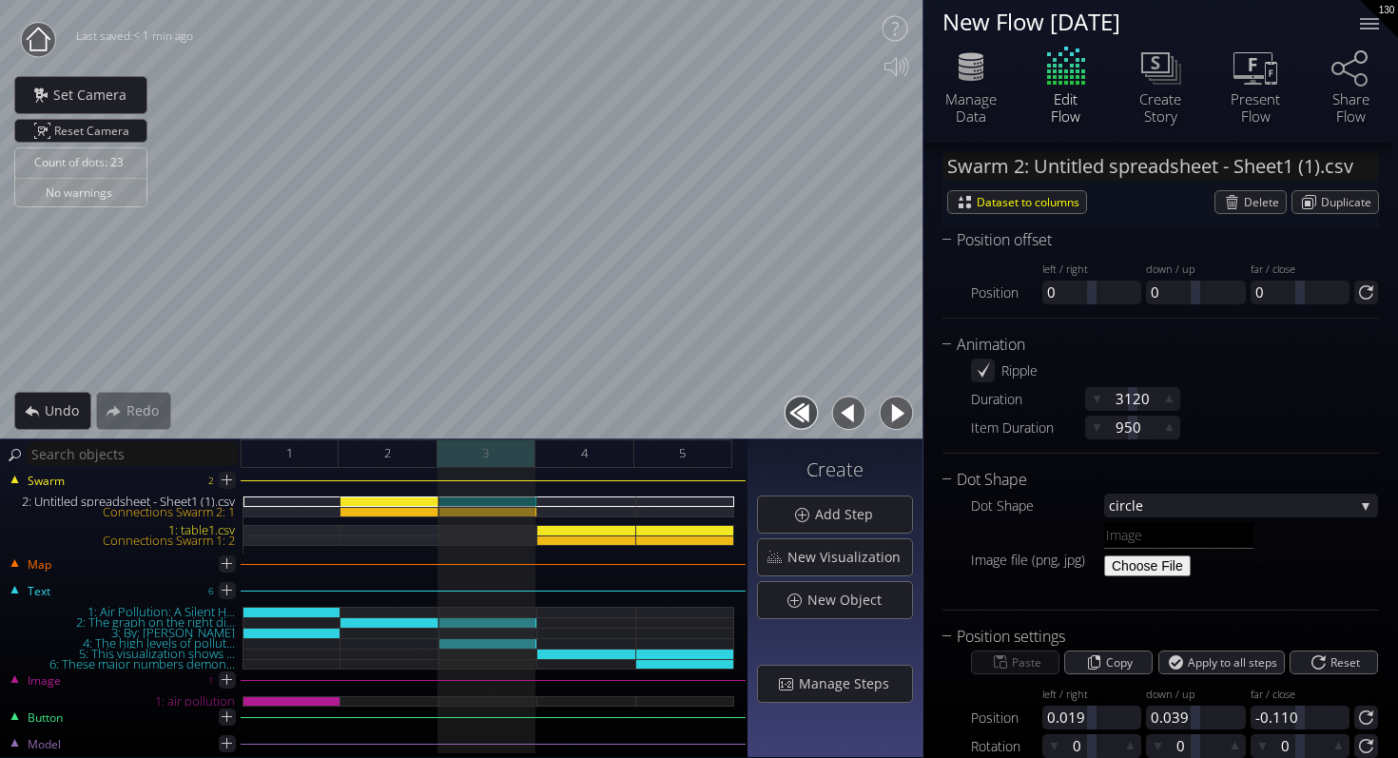
click at [476, 452] on div "3" at bounding box center [487, 453] width 98 height 29
click at [626, 454] on div "4" at bounding box center [585, 453] width 98 height 29
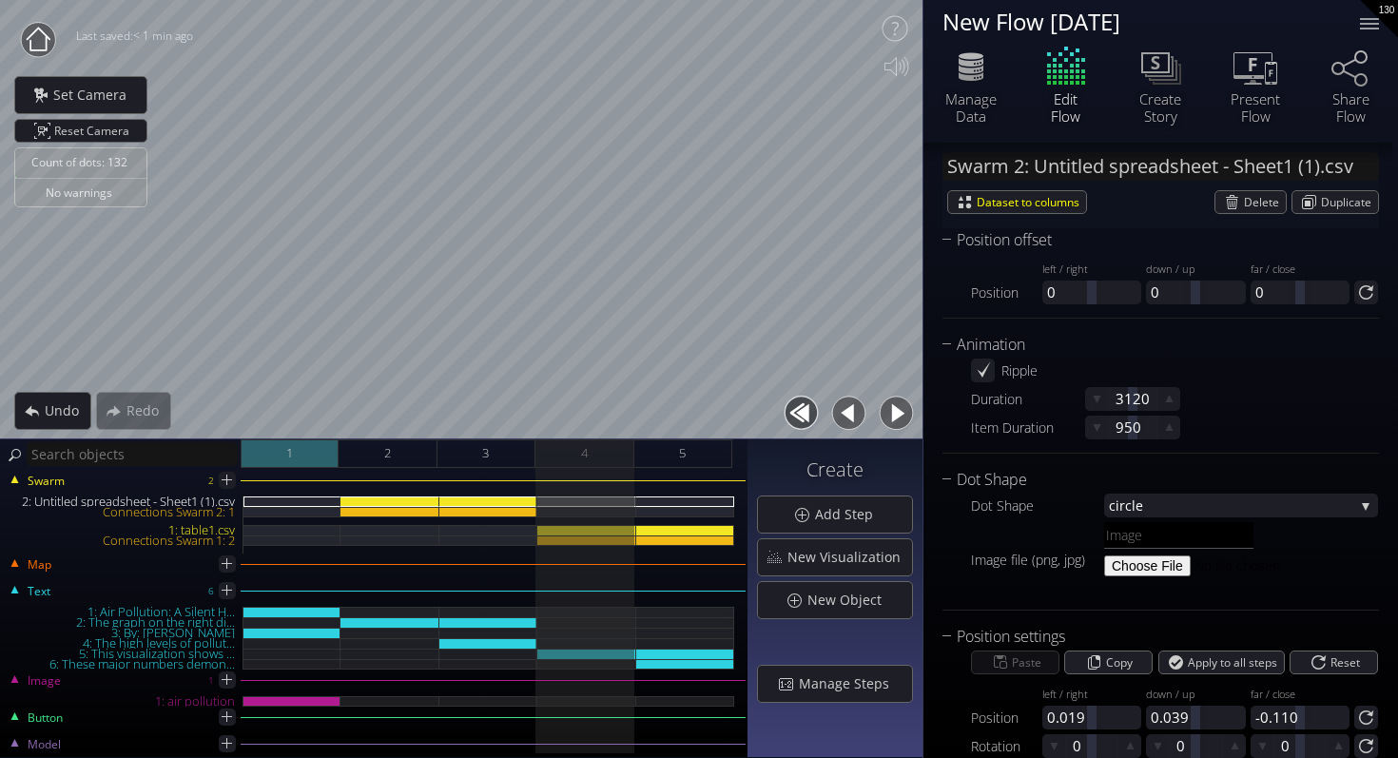
type input "Text 5: This visualization shows ..."
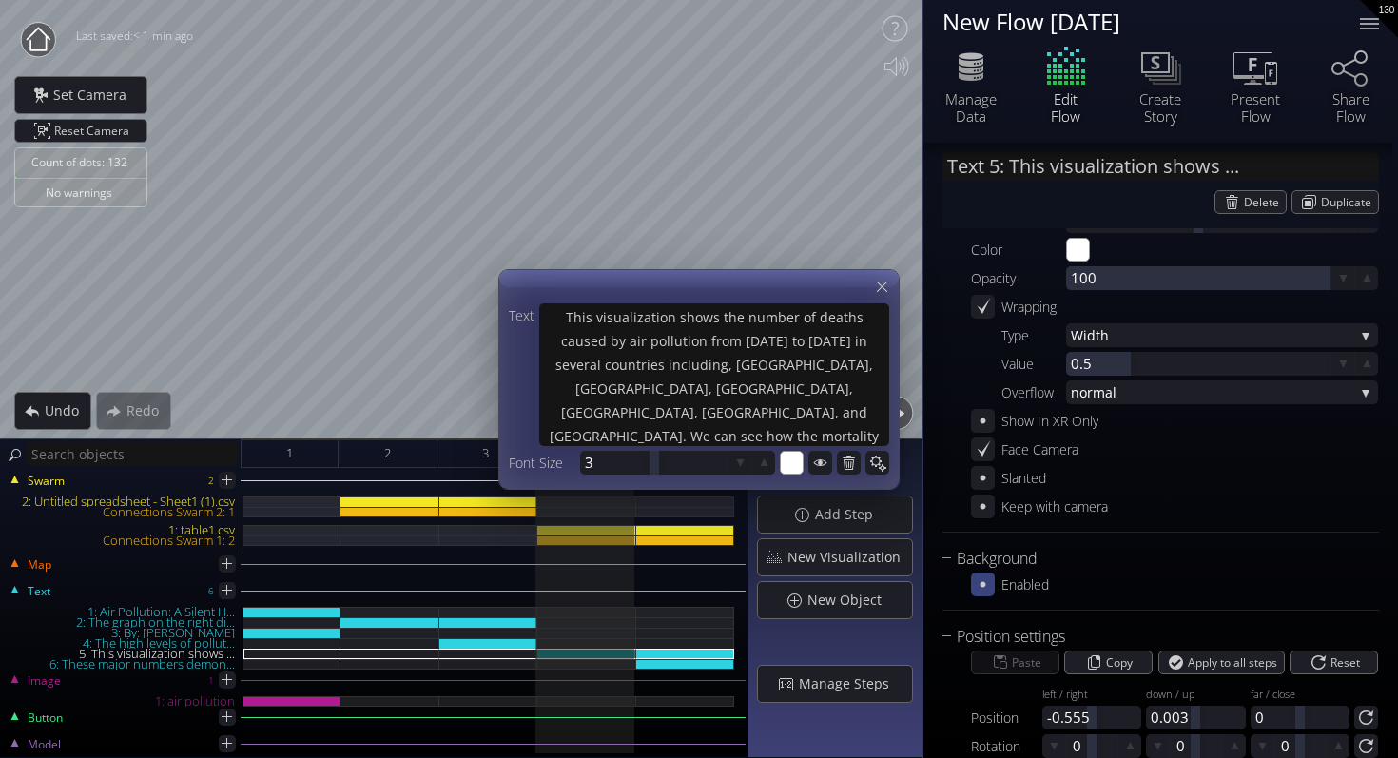
click at [991, 592] on div at bounding box center [983, 585] width 24 height 24
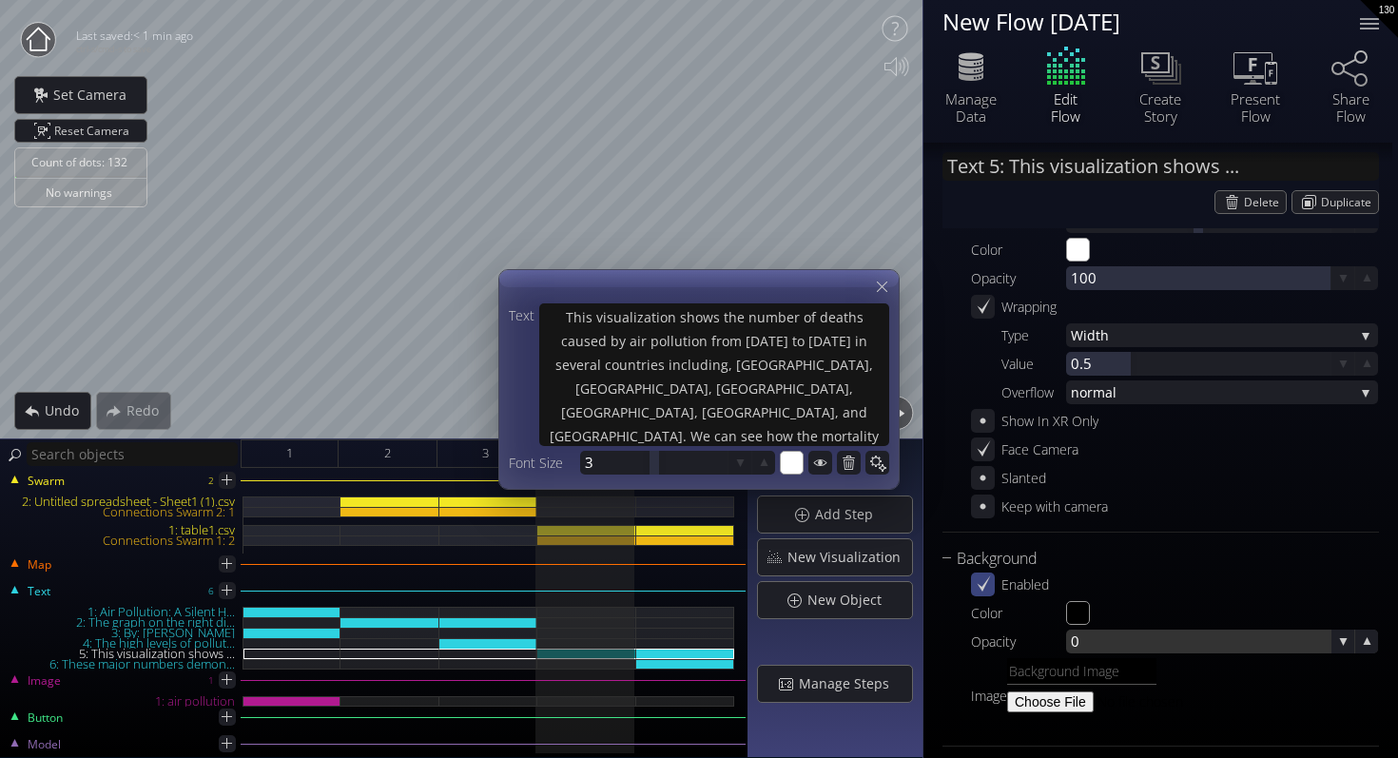
click at [1088, 639] on div at bounding box center [1198, 642] width 264 height 24
click at [1090, 642] on div at bounding box center [1185, 642] width 238 height 24
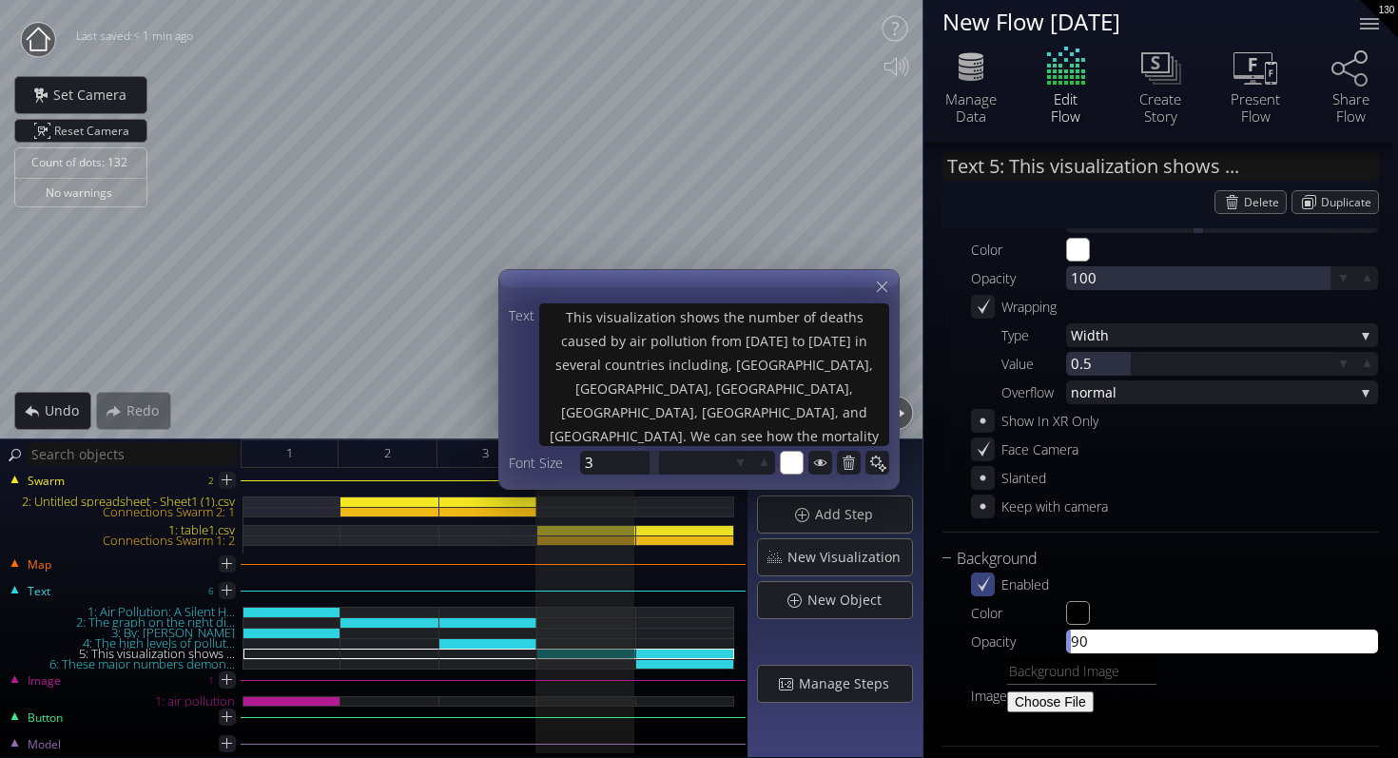
type input "9"
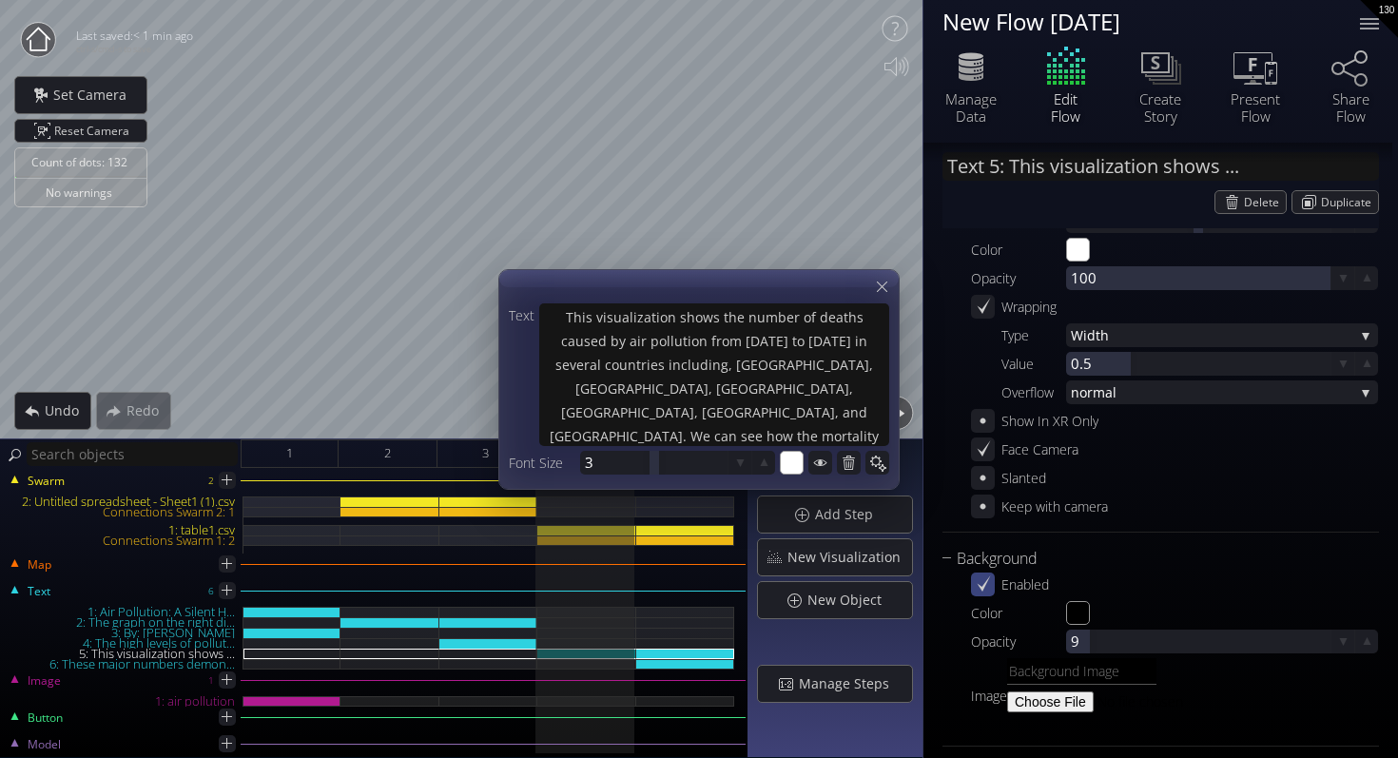
click at [889, 270] on div at bounding box center [698, 379] width 399 height 219
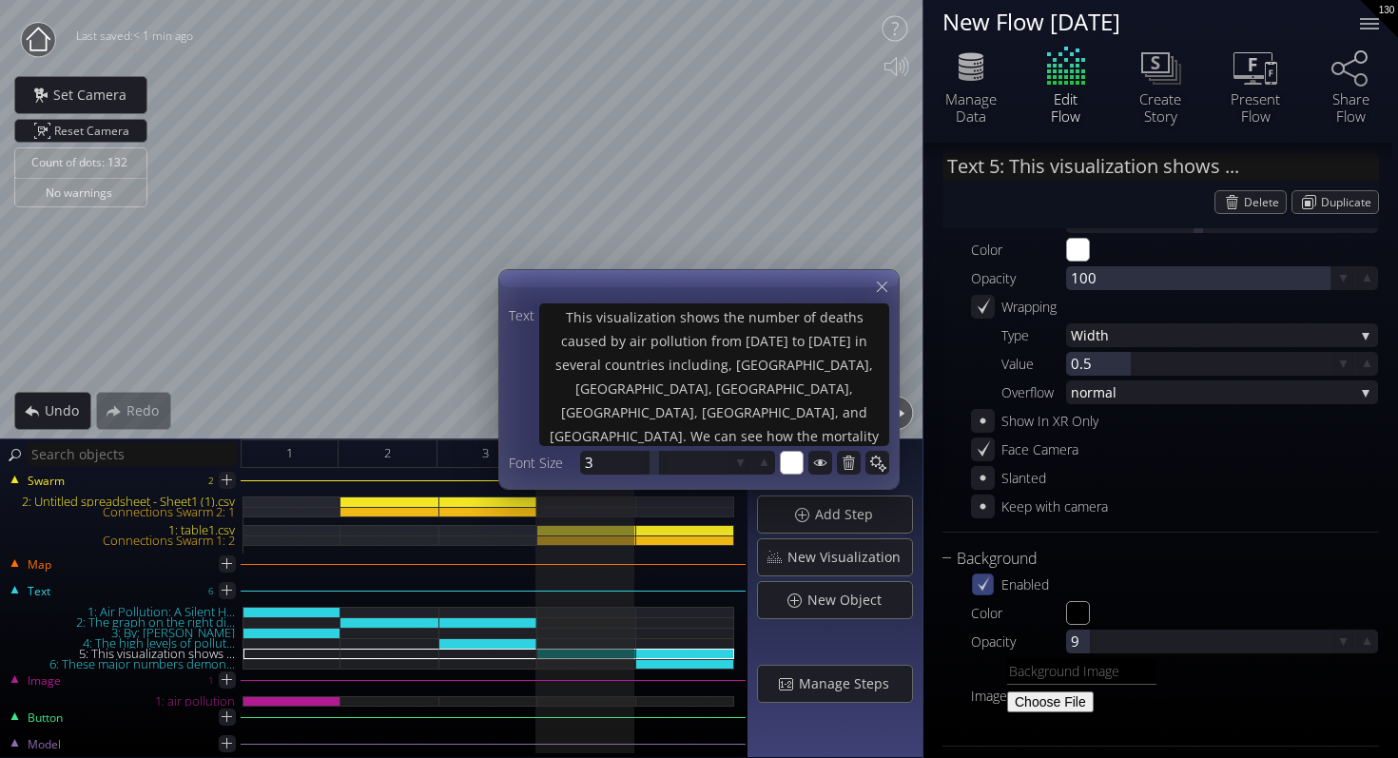
click at [980, 588] on icon at bounding box center [983, 584] width 16 height 16
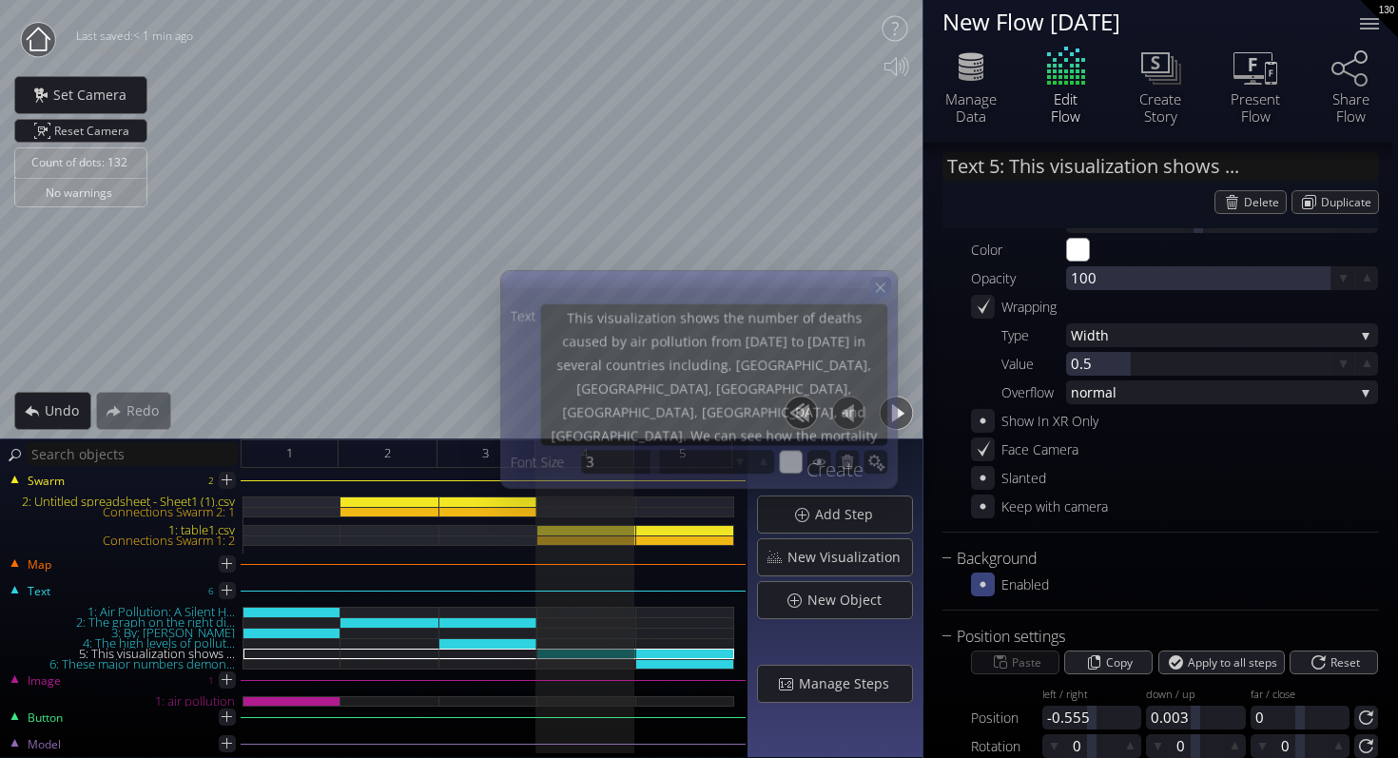
click at [879, 289] on icon at bounding box center [880, 287] width 16 height 16
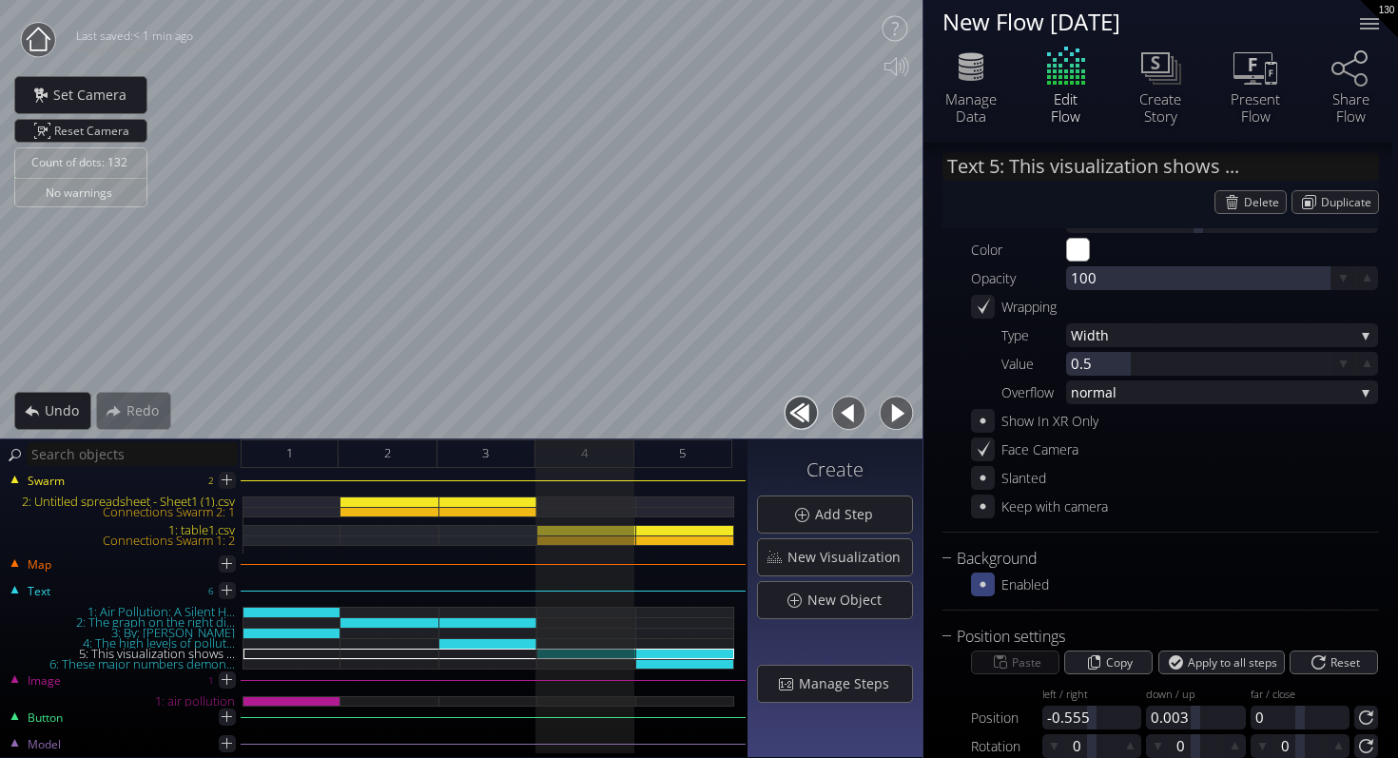
click at [886, 421] on button "button" at bounding box center [896, 413] width 43 height 43
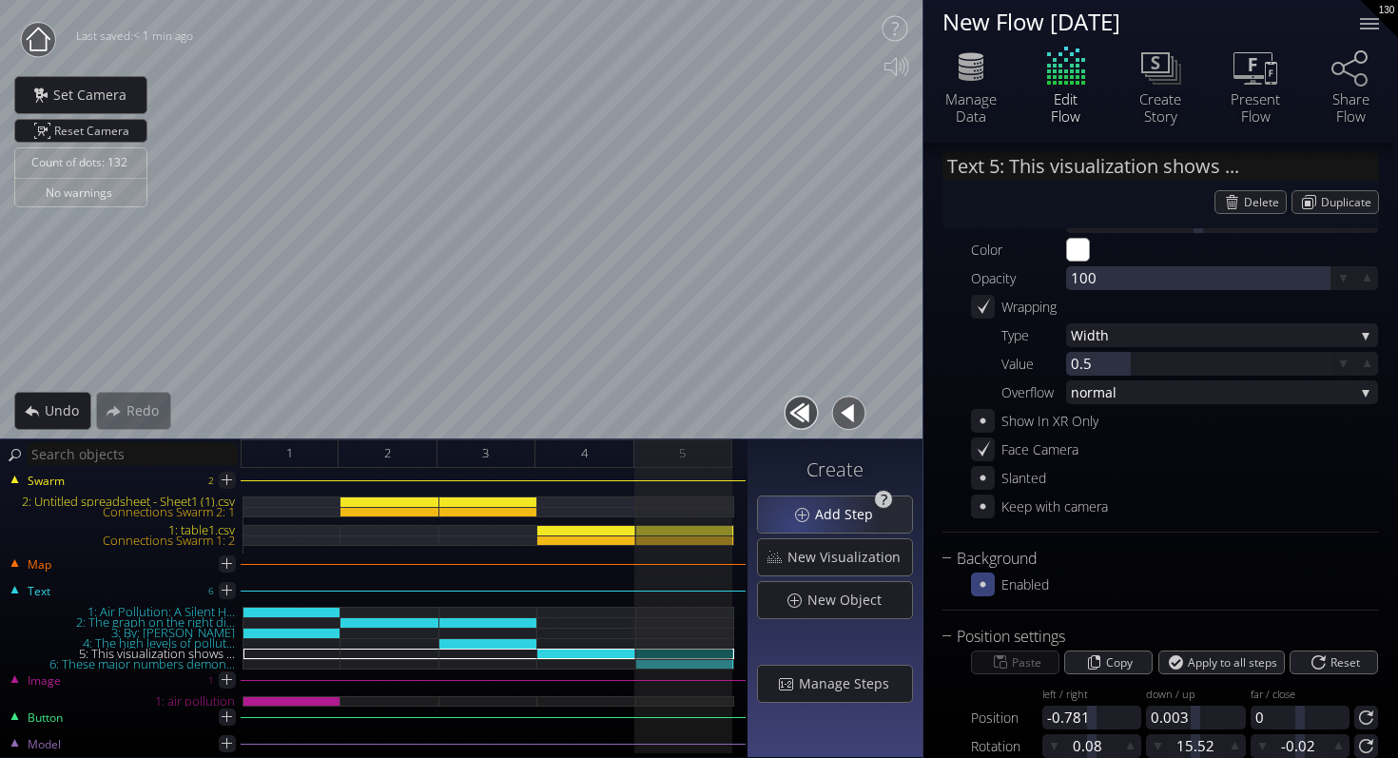
click at [801, 529] on div "Add Step" at bounding box center [835, 515] width 154 height 36
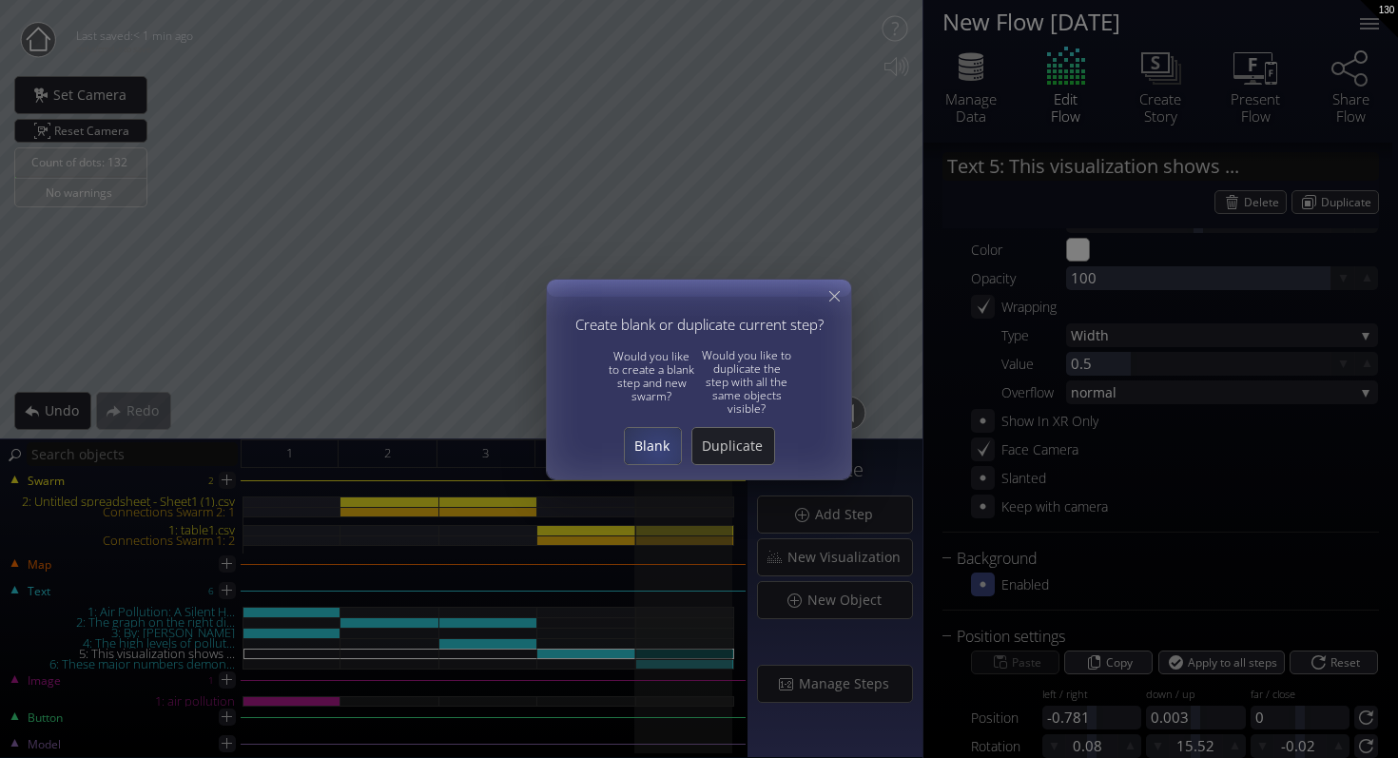
click at [658, 450] on span "Blank" at bounding box center [653, 446] width 56 height 19
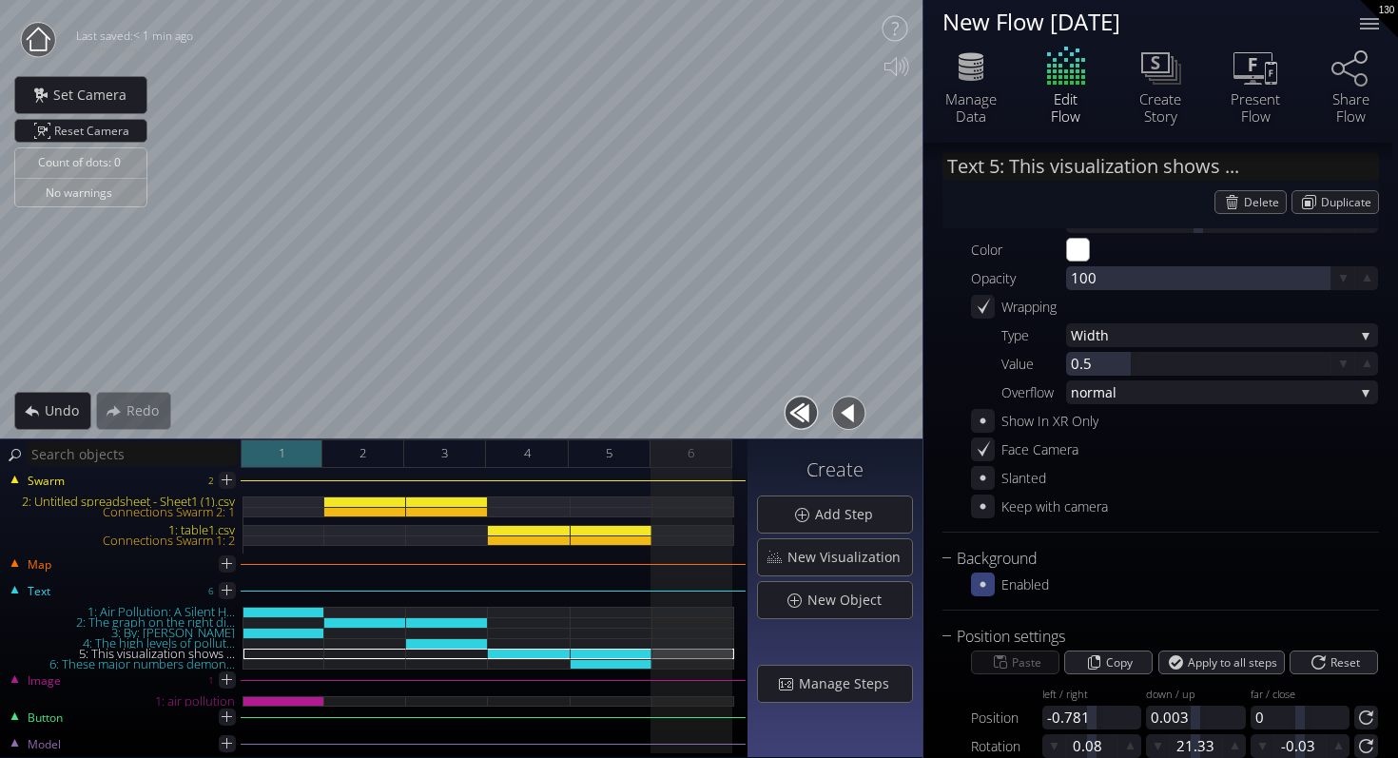
click at [301, 458] on div "1" at bounding box center [282, 453] width 82 height 29
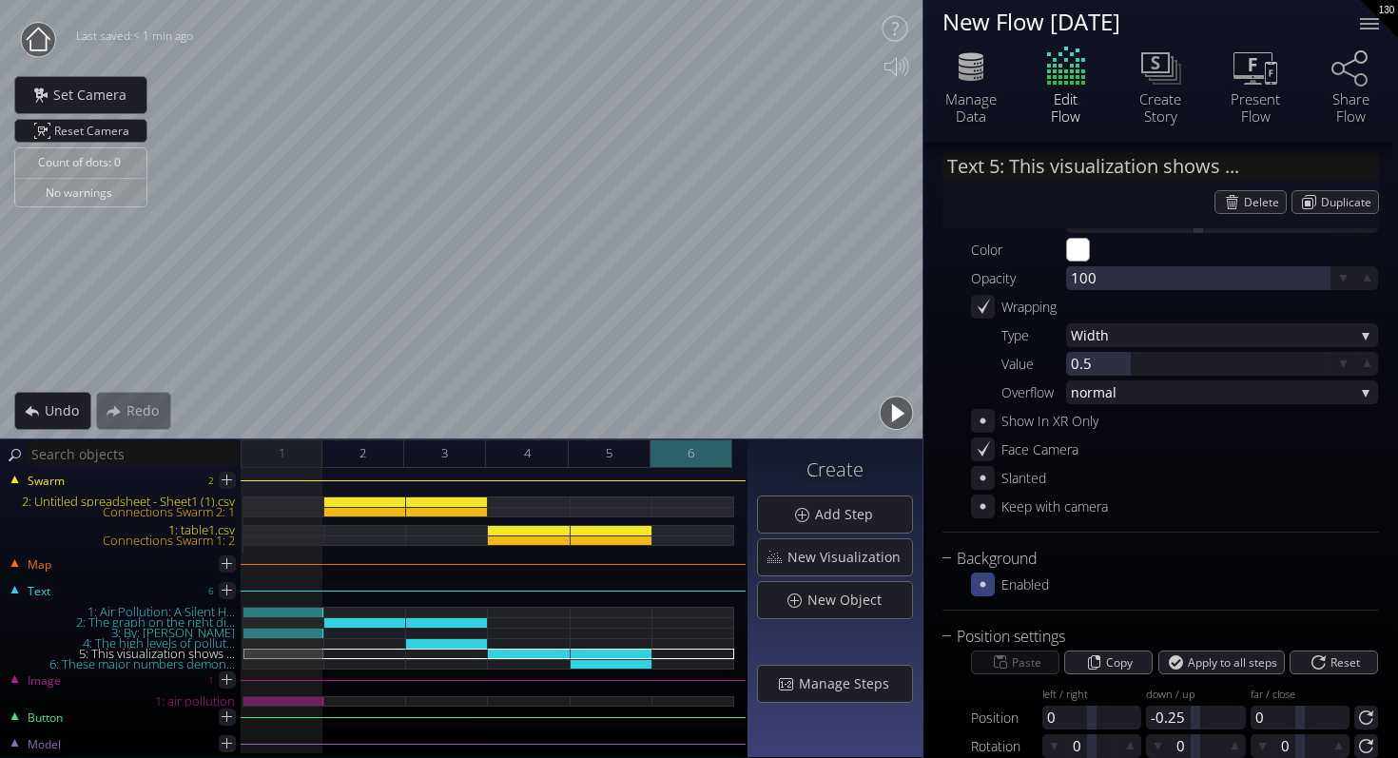
click at [685, 445] on div "6" at bounding box center [692, 453] width 82 height 29
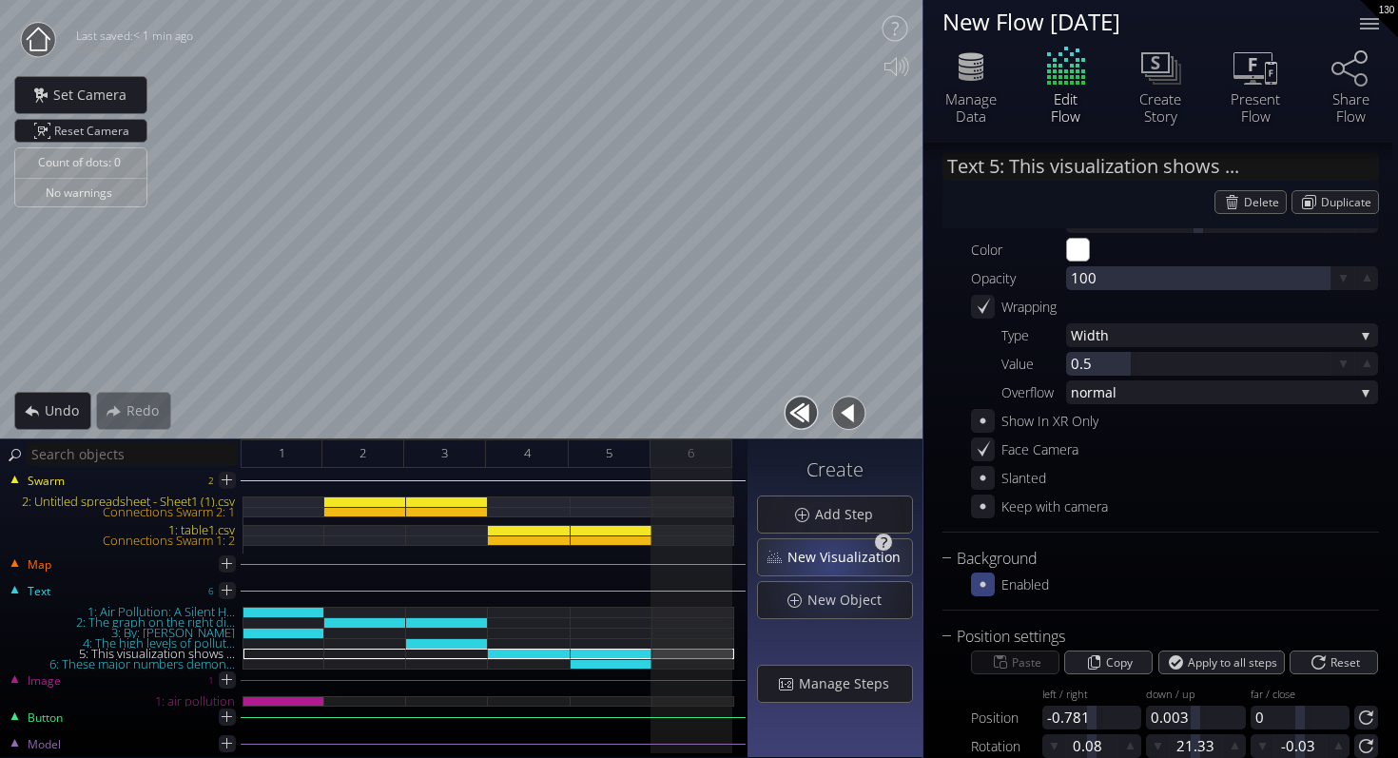
click at [835, 563] on span "New Visualization" at bounding box center [850, 557] width 126 height 19
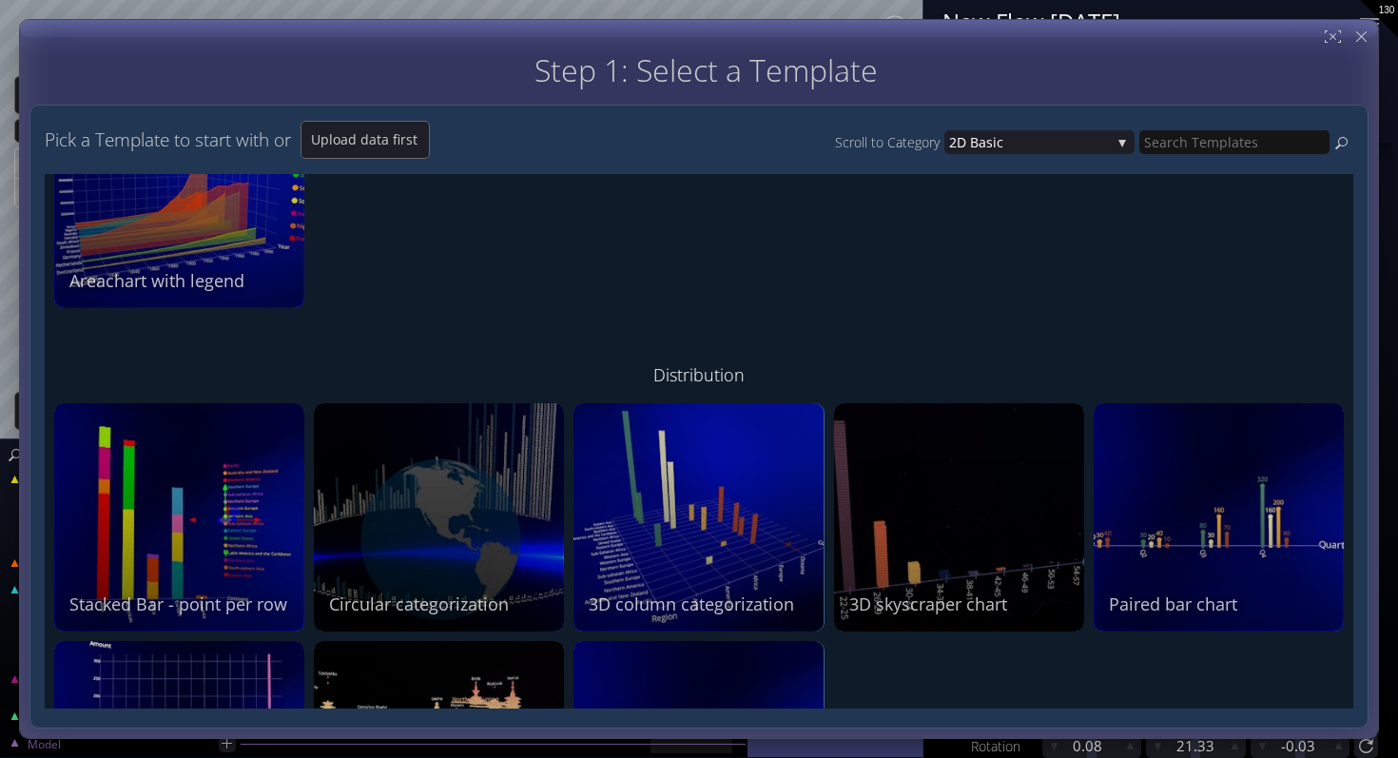
scroll to position [1075, 0]
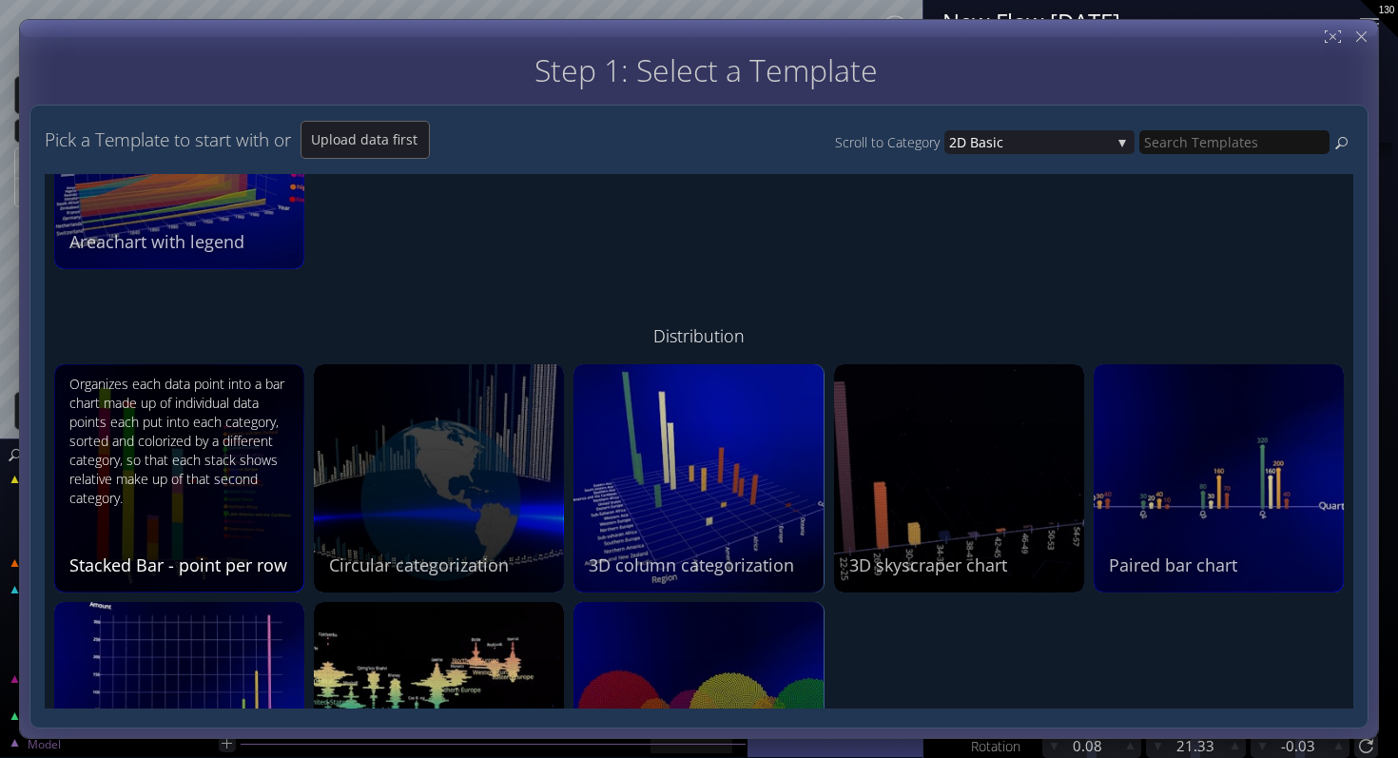
click at [175, 510] on div "Organizes each data point into a bar chart made up of individual data points ea…" at bounding box center [181, 476] width 224 height 203
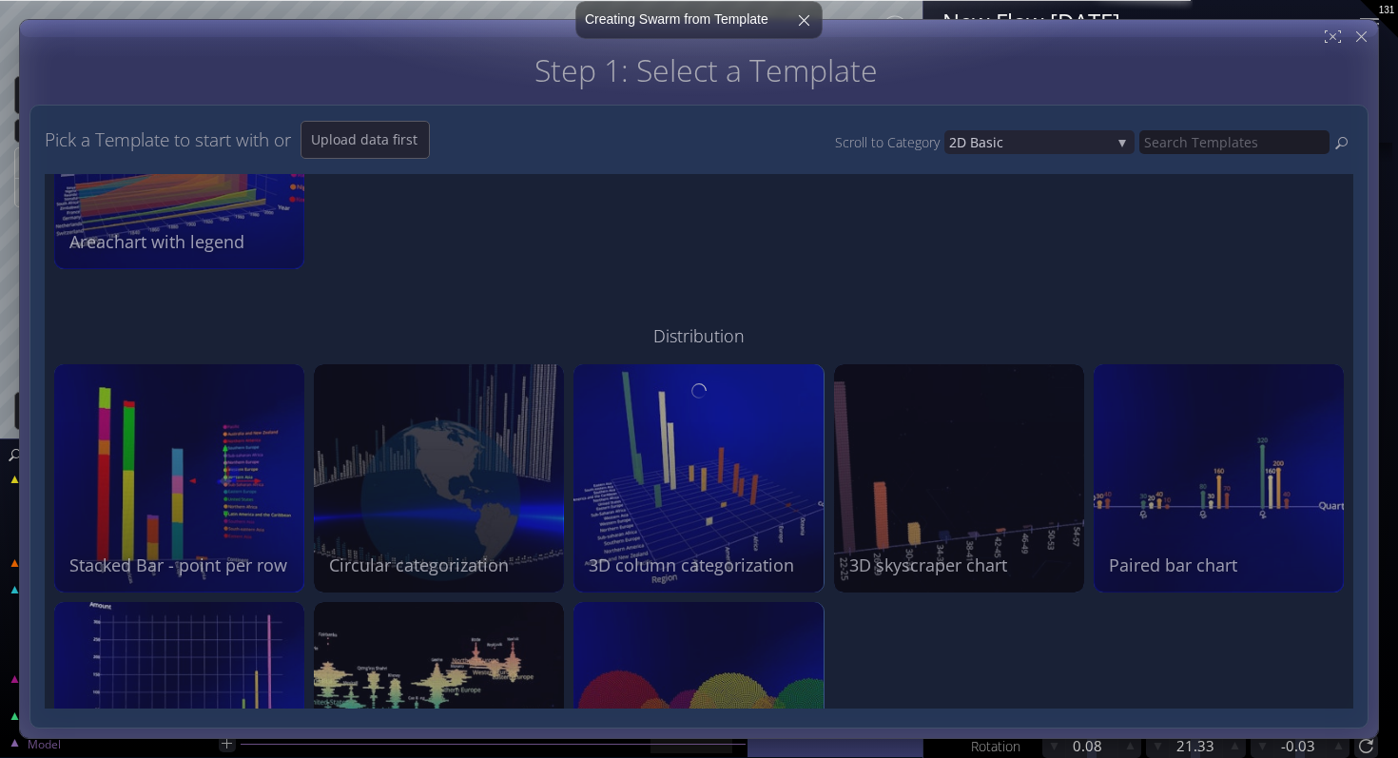
type input "Swarm 3: Snapshot: Stacked Bar - point per row"
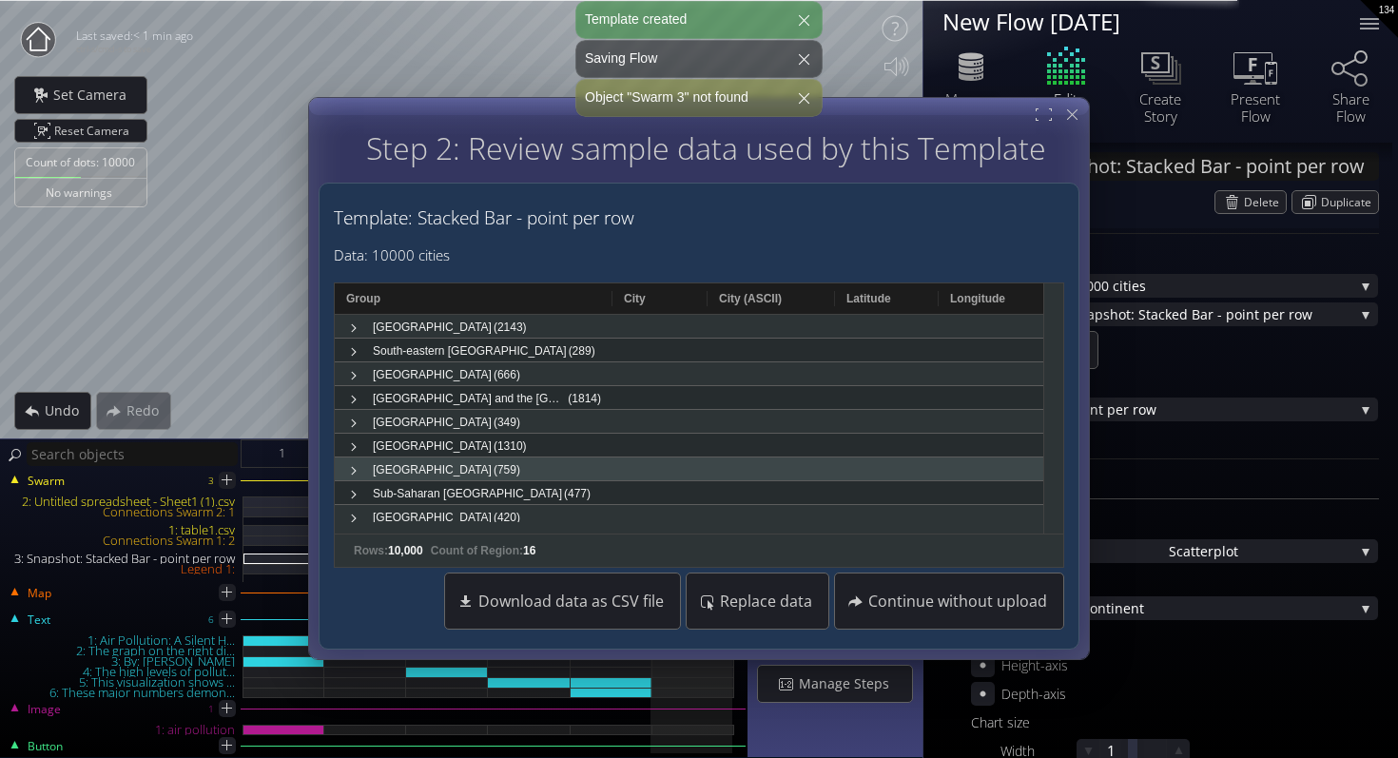
scroll to position [1666, 0]
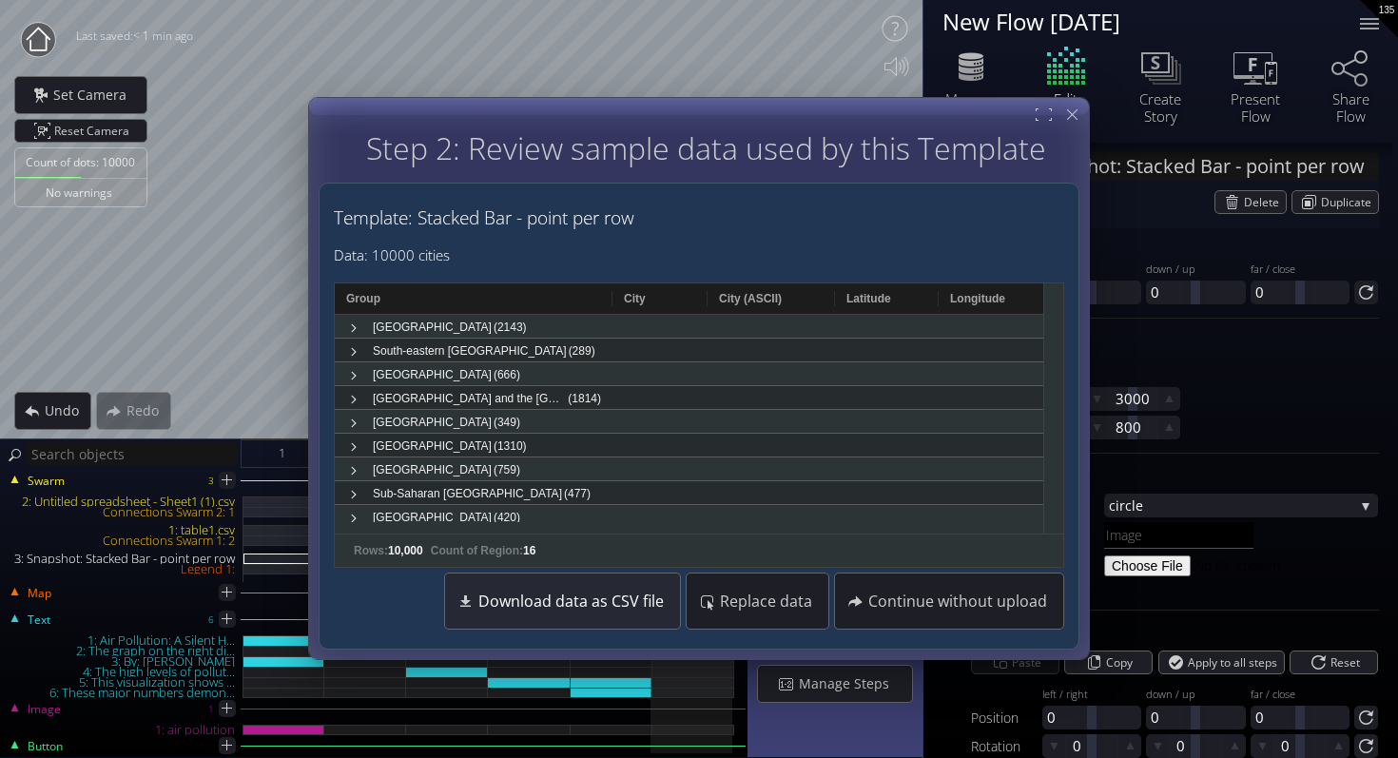
click at [539, 625] on div "Download data as CSV file" at bounding box center [562, 602] width 226 height 55
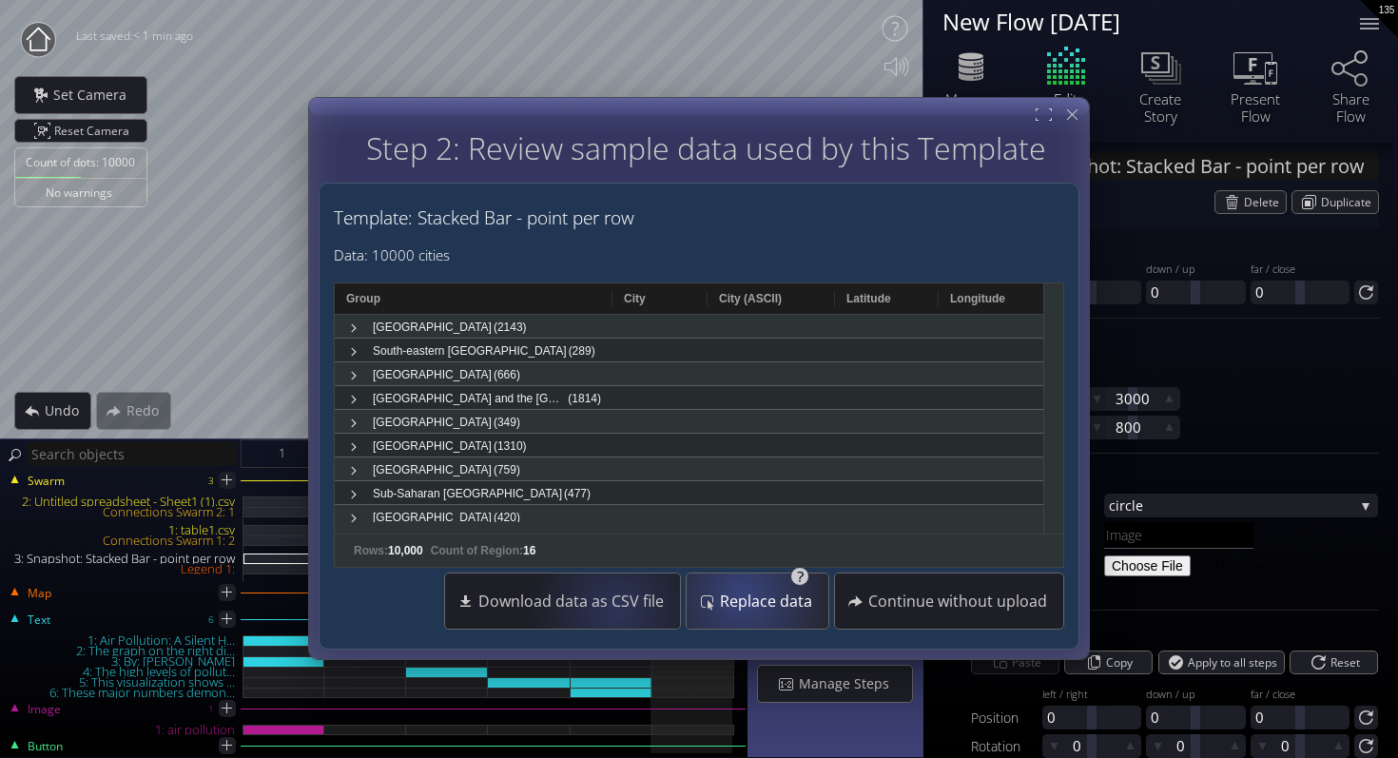
click at [774, 595] on span "Replace data" at bounding box center [771, 602] width 105 height 19
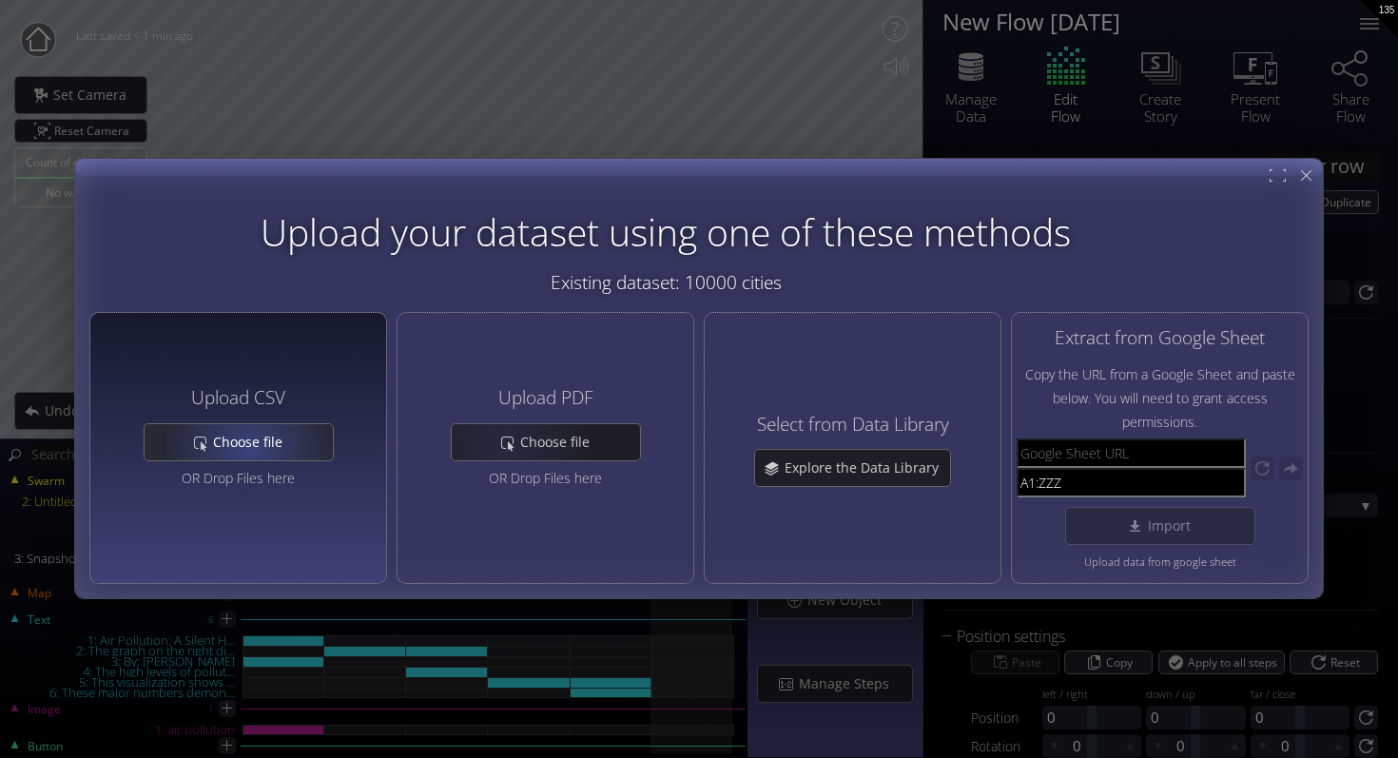
click at [236, 440] on span "Choose file" at bounding box center [253, 442] width 82 height 19
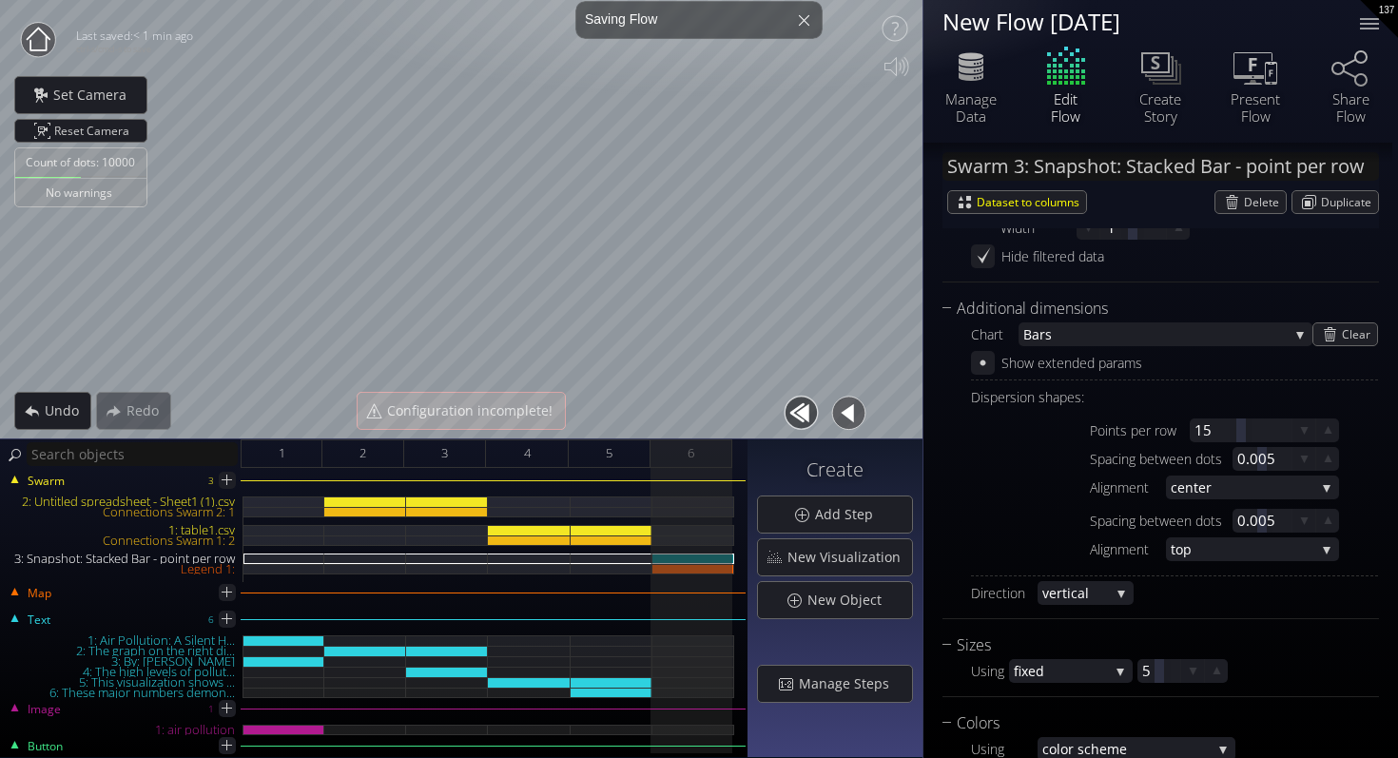
scroll to position [657, 0]
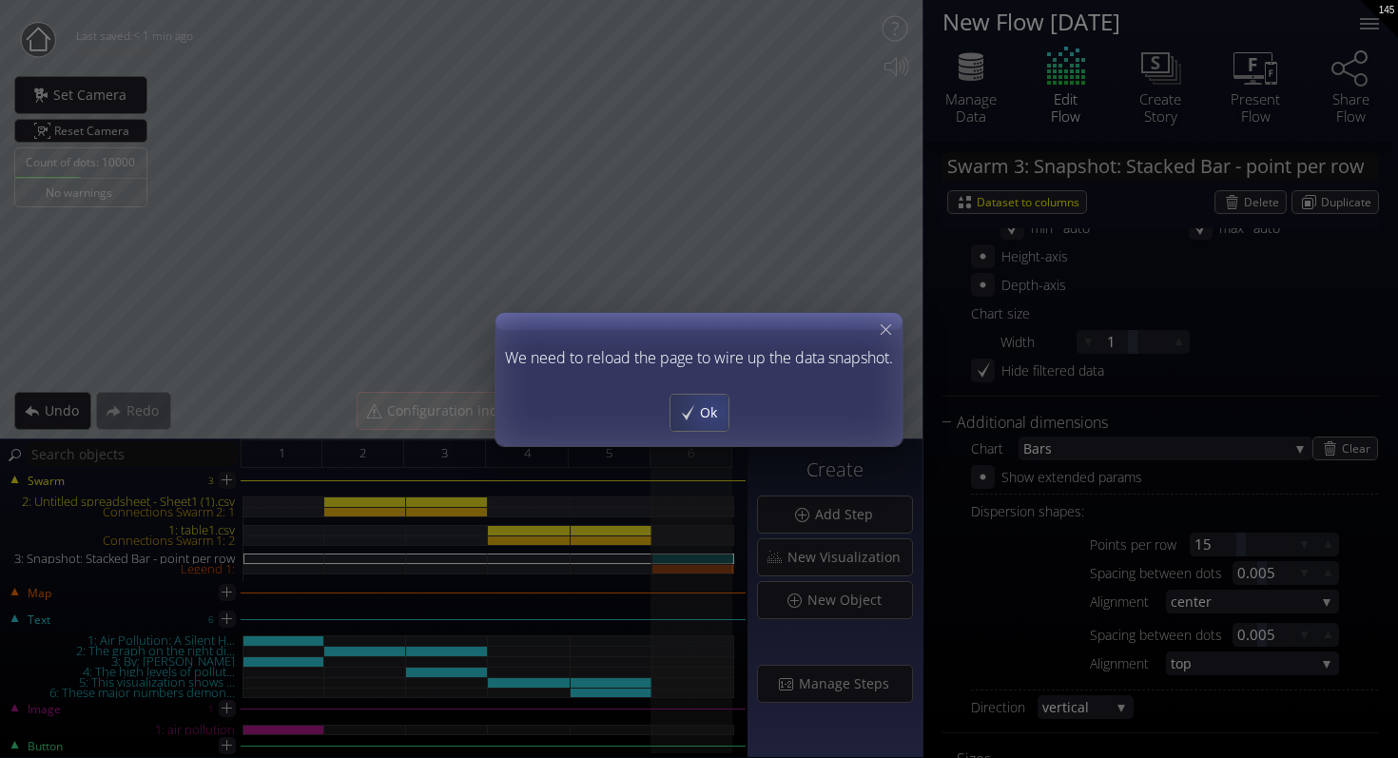
click at [712, 410] on span "Ok" at bounding box center [713, 412] width 29 height 19
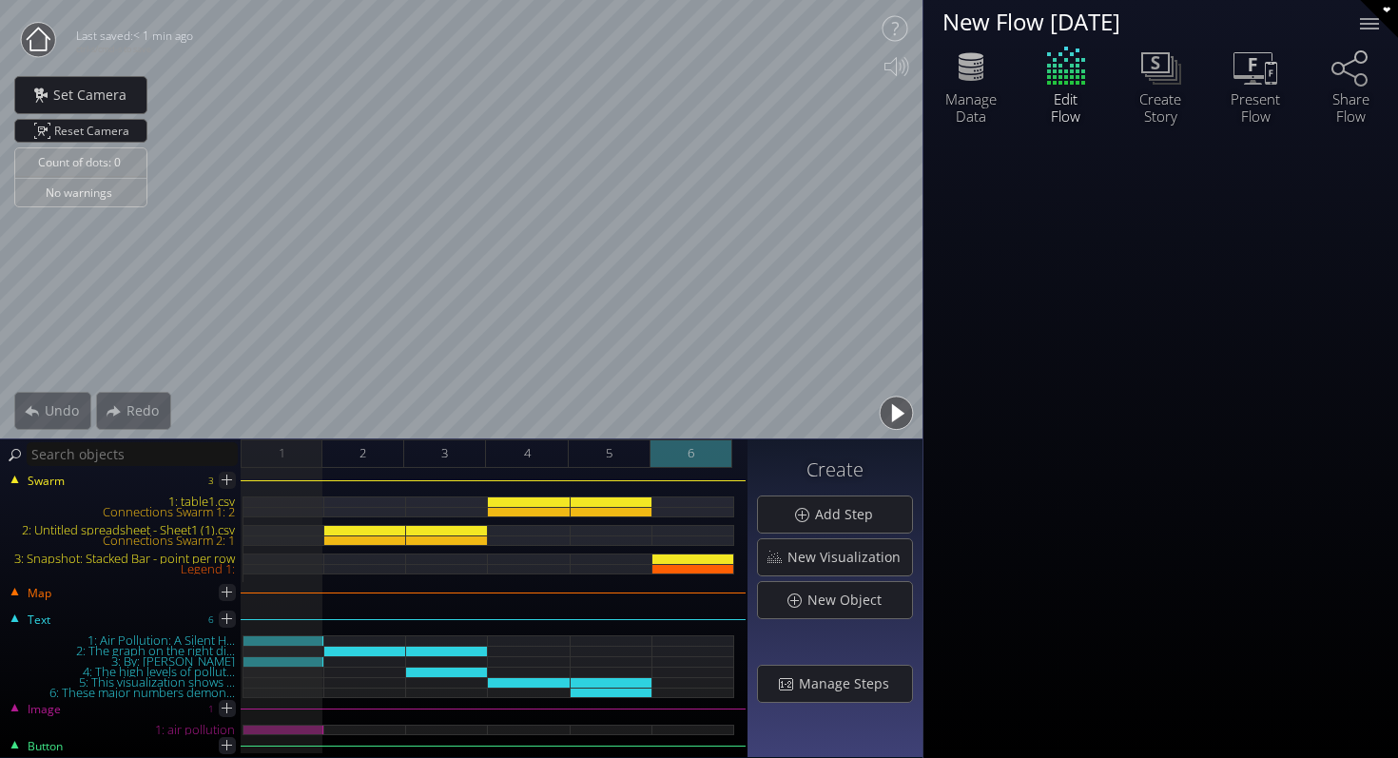
click at [707, 453] on div "6" at bounding box center [692, 453] width 82 height 29
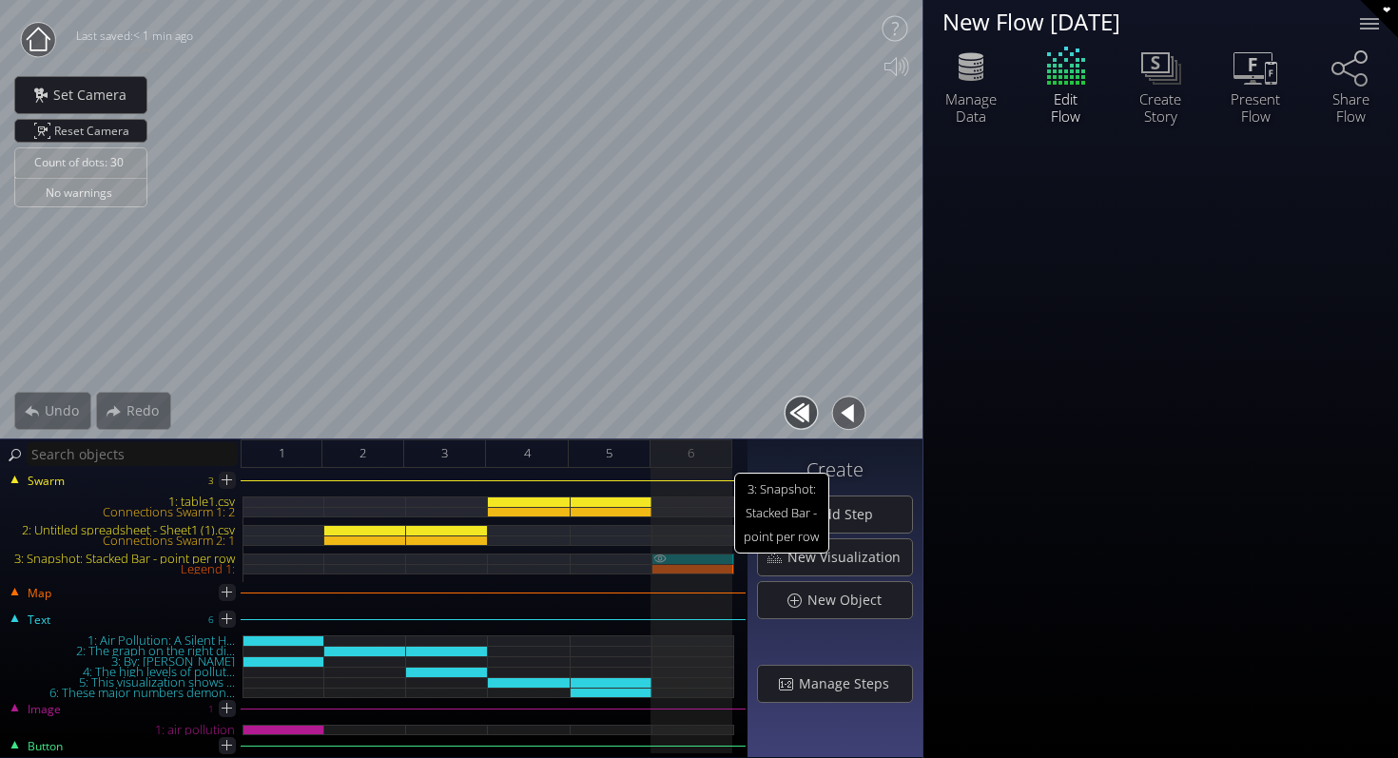
click at [699, 560] on div "3: Snapshot: Stacked Bar - point per row" at bounding box center [693, 559] width 82 height 10
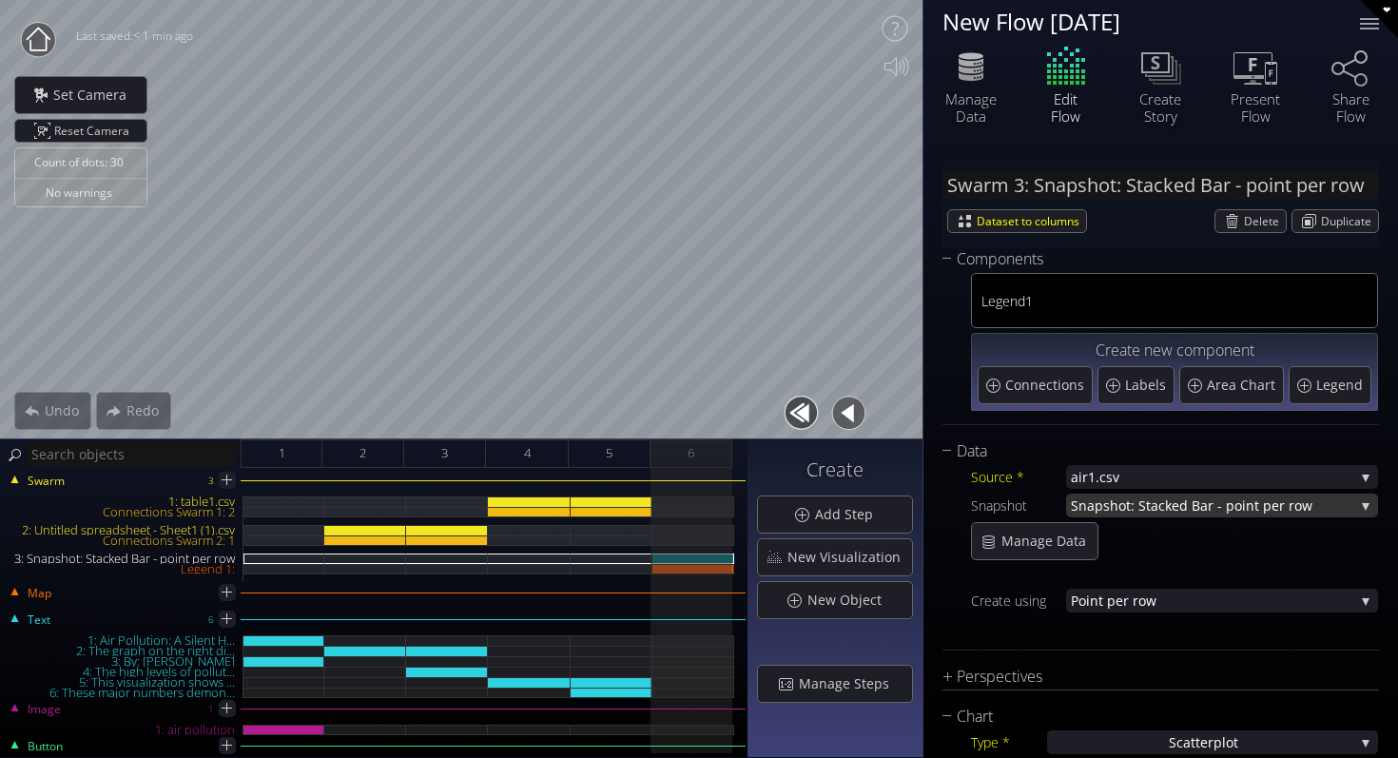
click at [1171, 509] on span "Snapshot: Stacked Bar - poi" at bounding box center [1158, 506] width 175 height 24
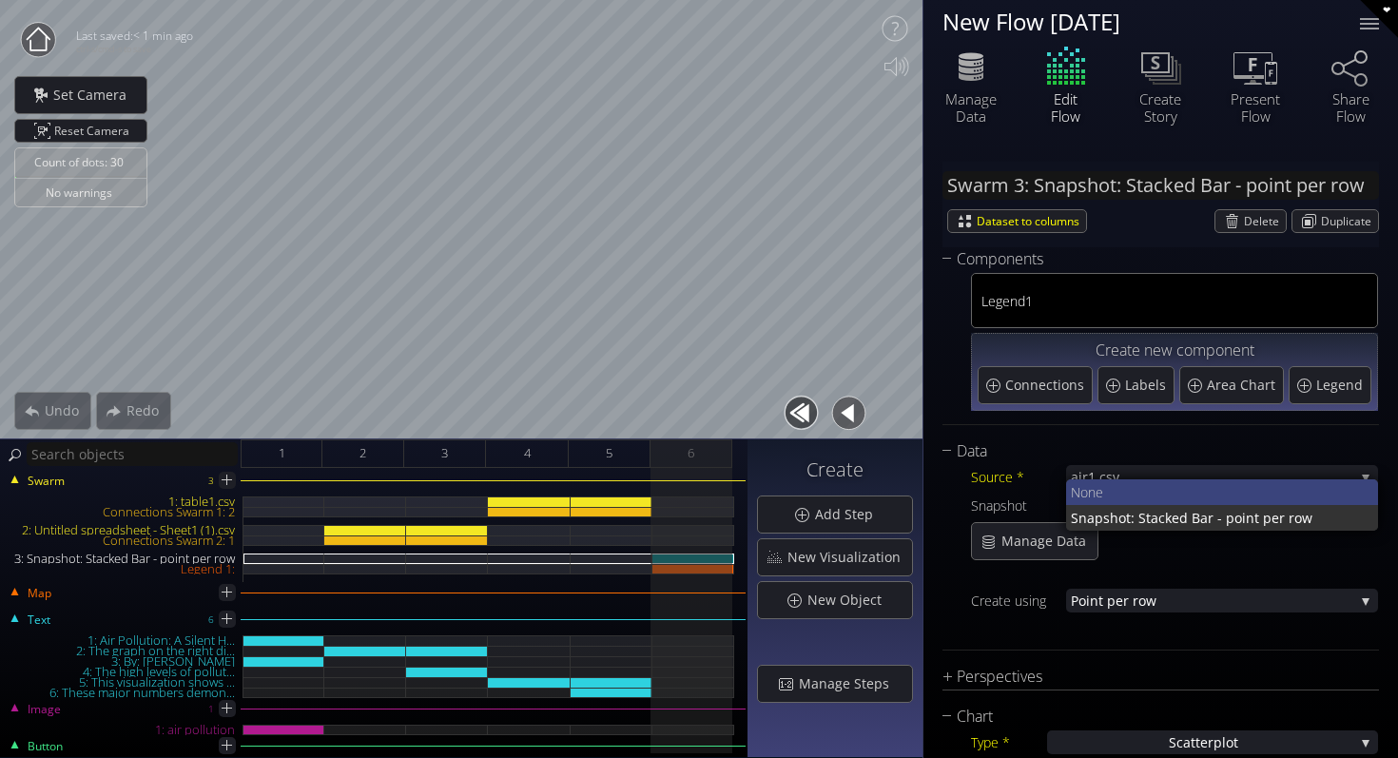
click at [1151, 492] on span "None" at bounding box center [1217, 492] width 293 height 26
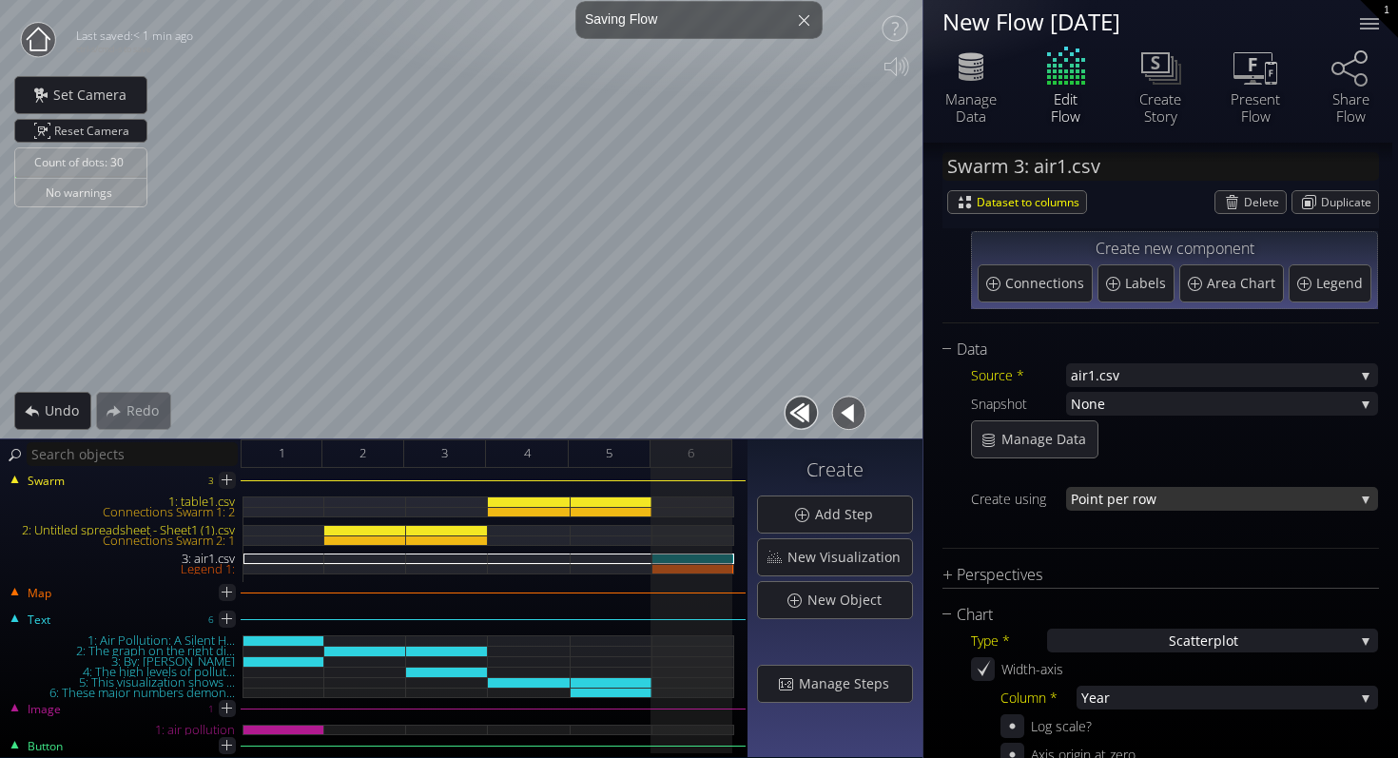
scroll to position [103, 0]
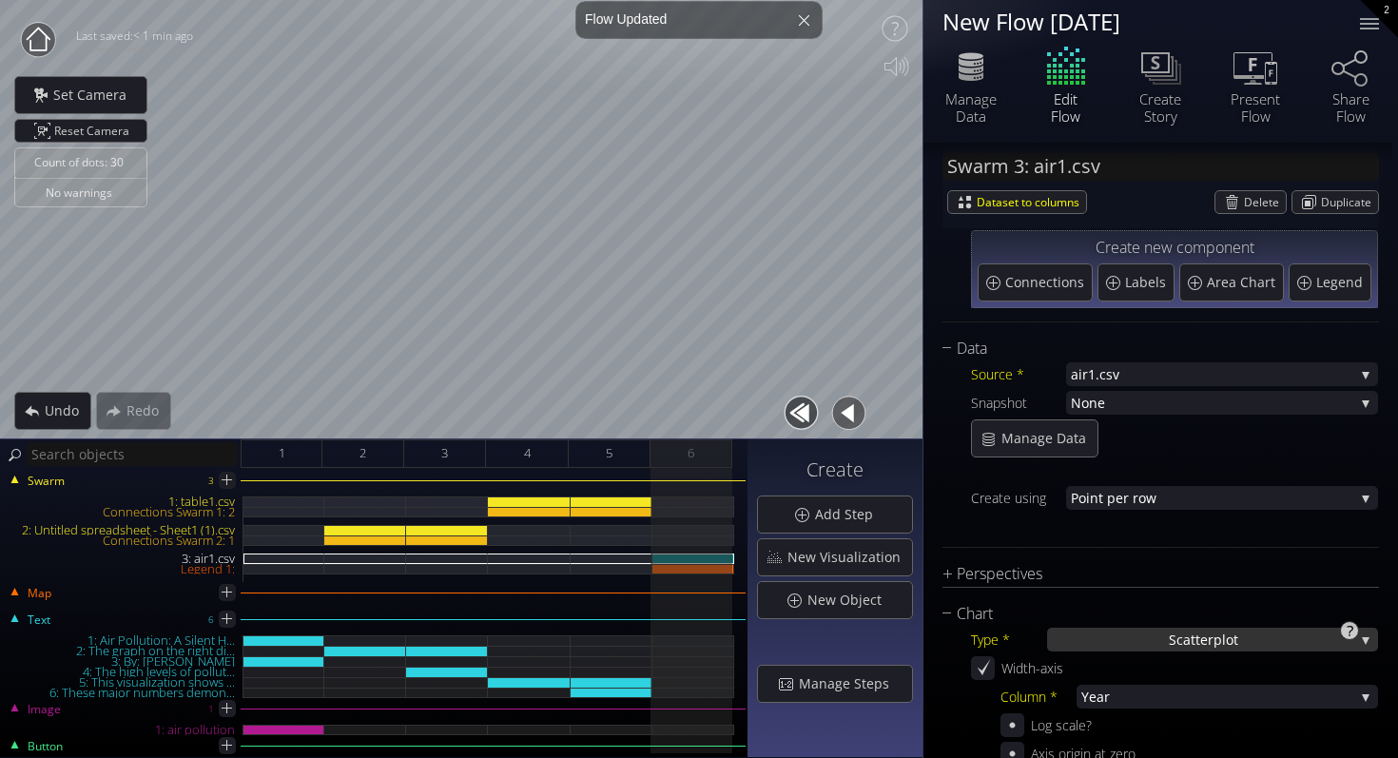
click at [1130, 646] on div "S catterplot" at bounding box center [1212, 640] width 331 height 24
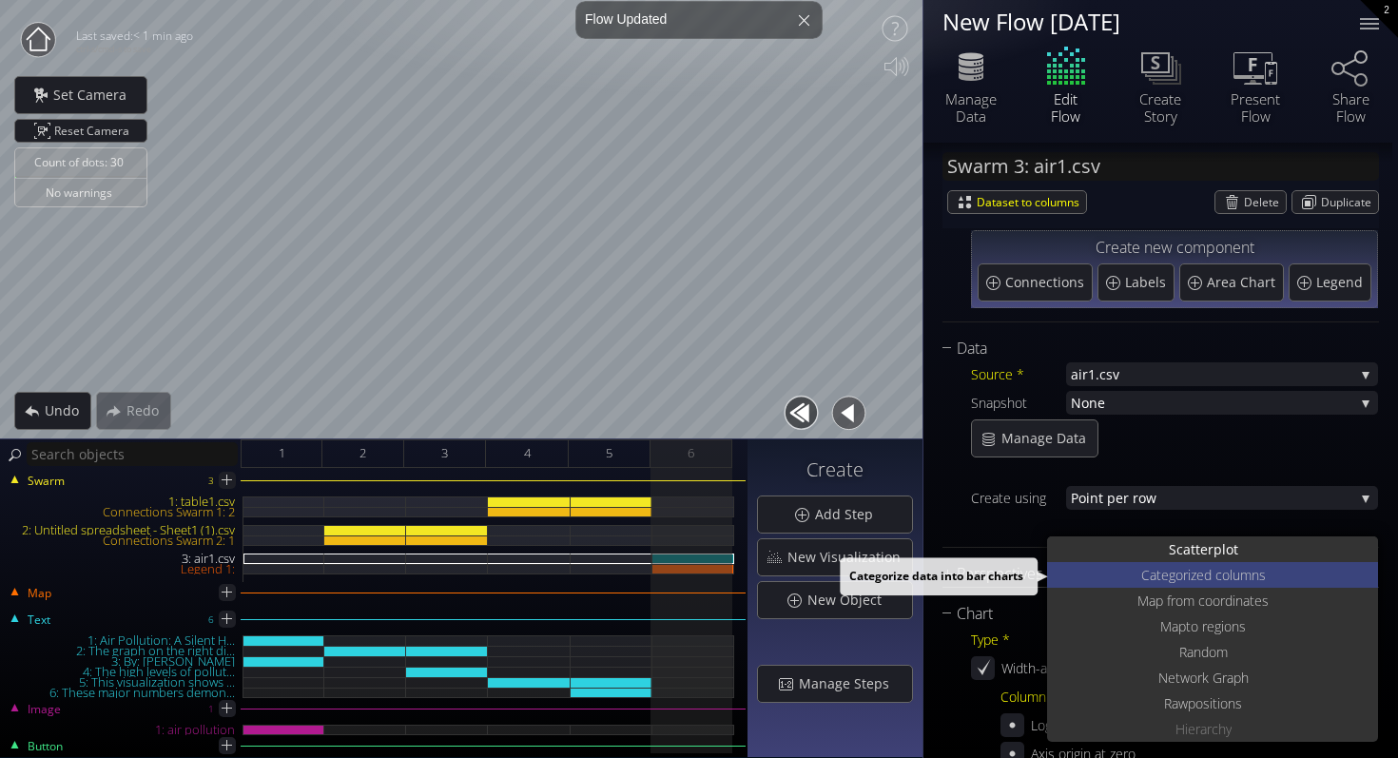
click at [1159, 570] on span "Categoriz" at bounding box center [1168, 575] width 55 height 26
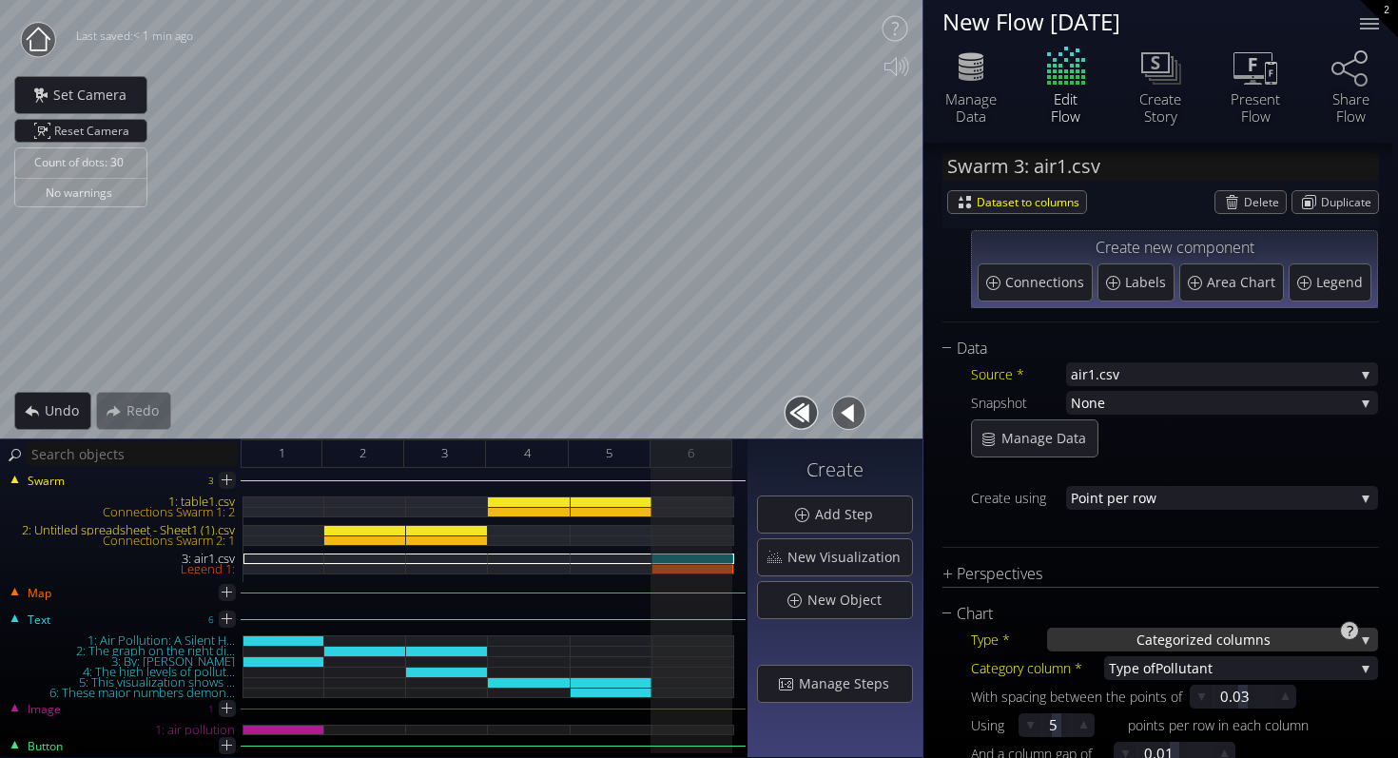
click at [1161, 635] on span "Categoriz" at bounding box center [1167, 640] width 60 height 24
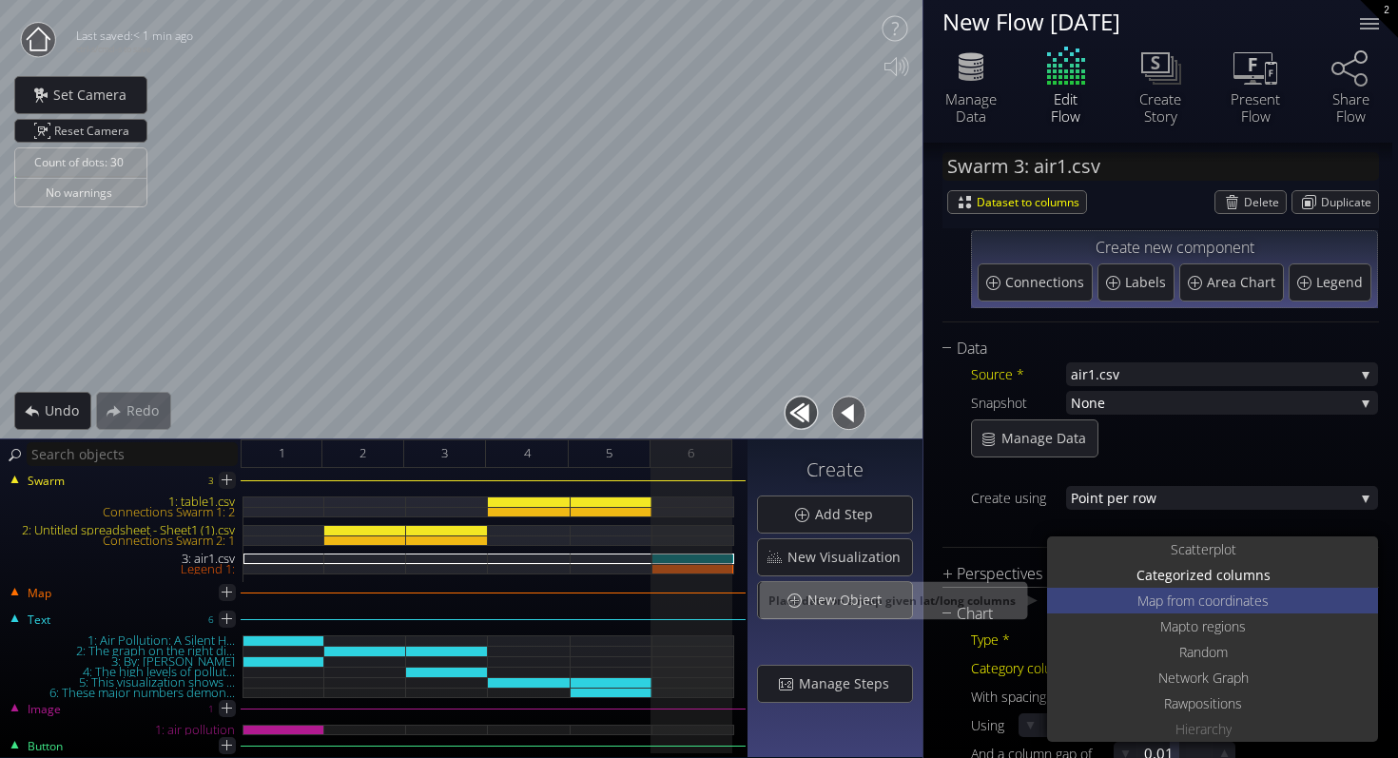
click at [1168, 598] on span "Map from c" at bounding box center [1172, 601] width 68 height 26
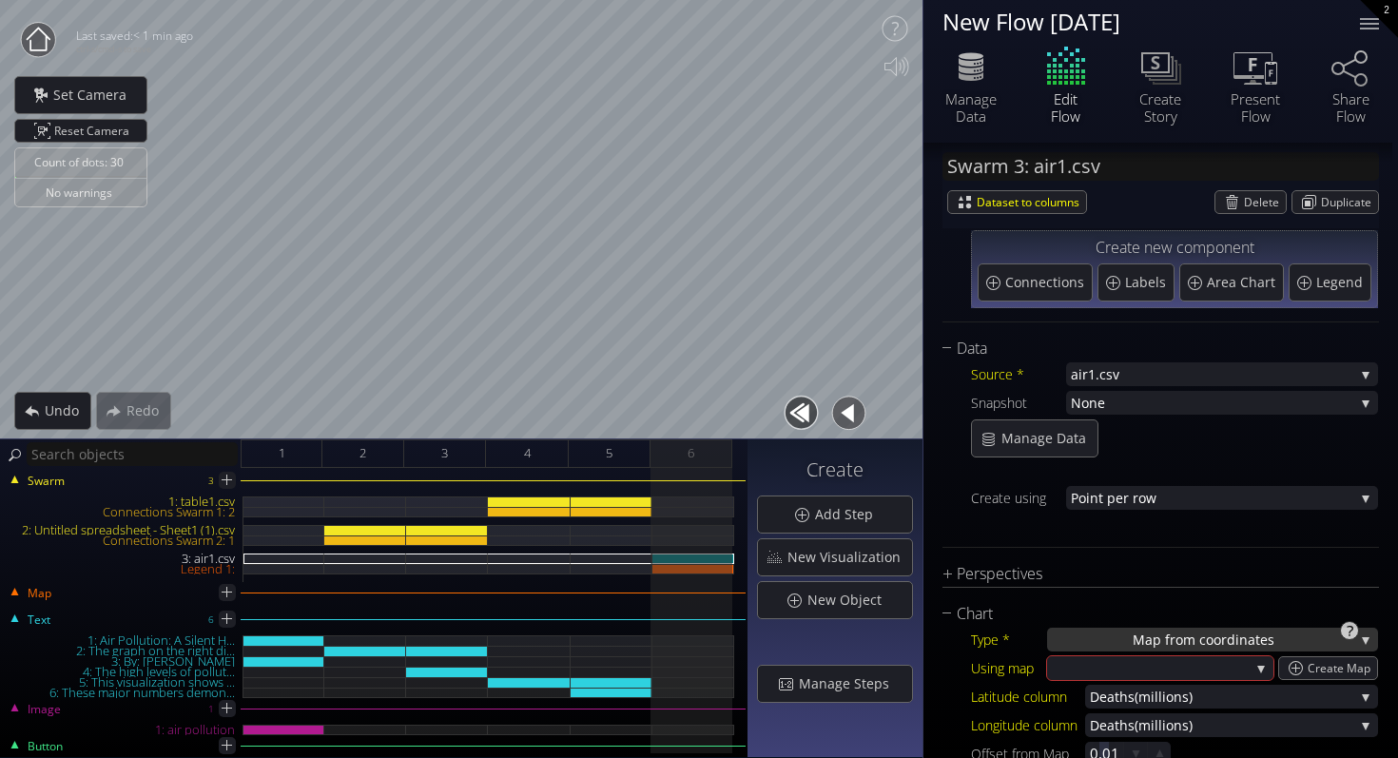
click at [1167, 645] on span "Map from c" at bounding box center [1169, 640] width 73 height 24
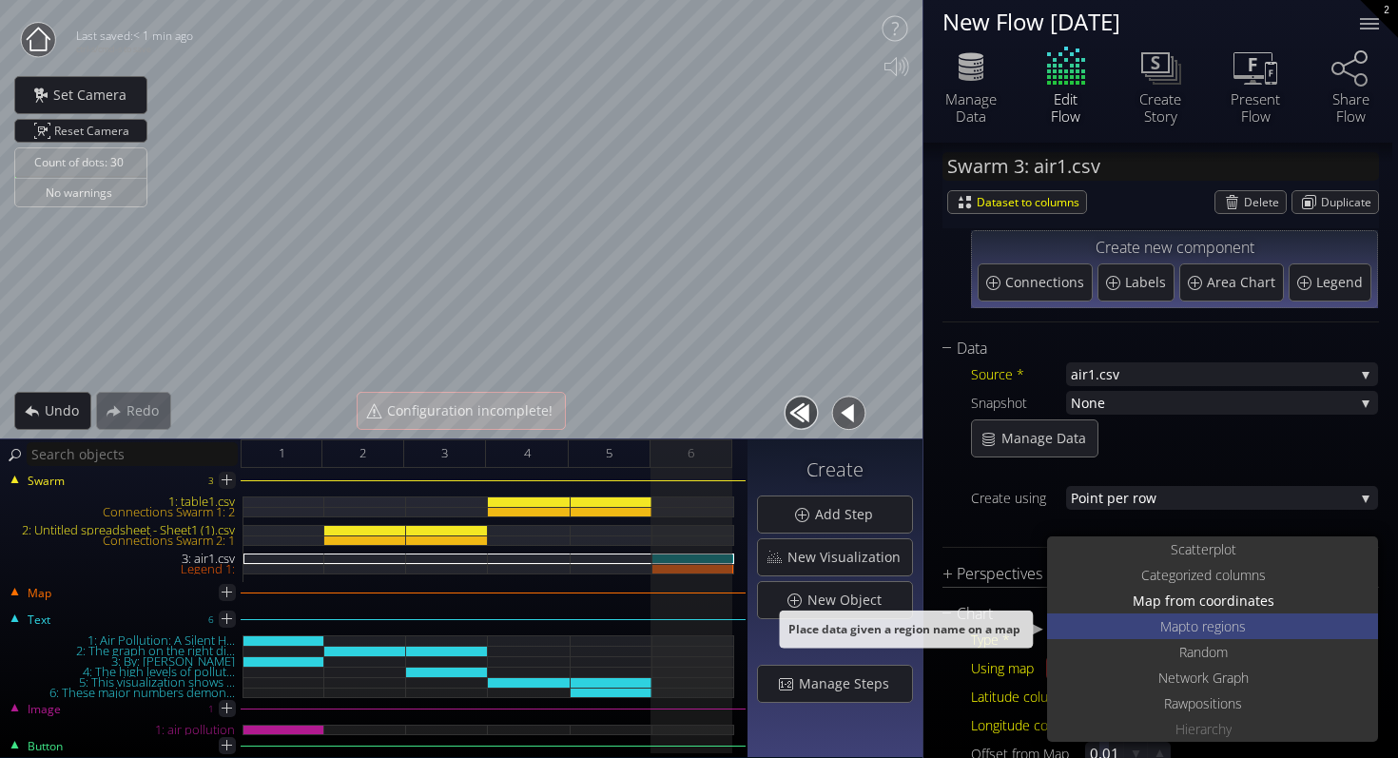
click at [1172, 628] on span "Map" at bounding box center [1173, 627] width 26 height 26
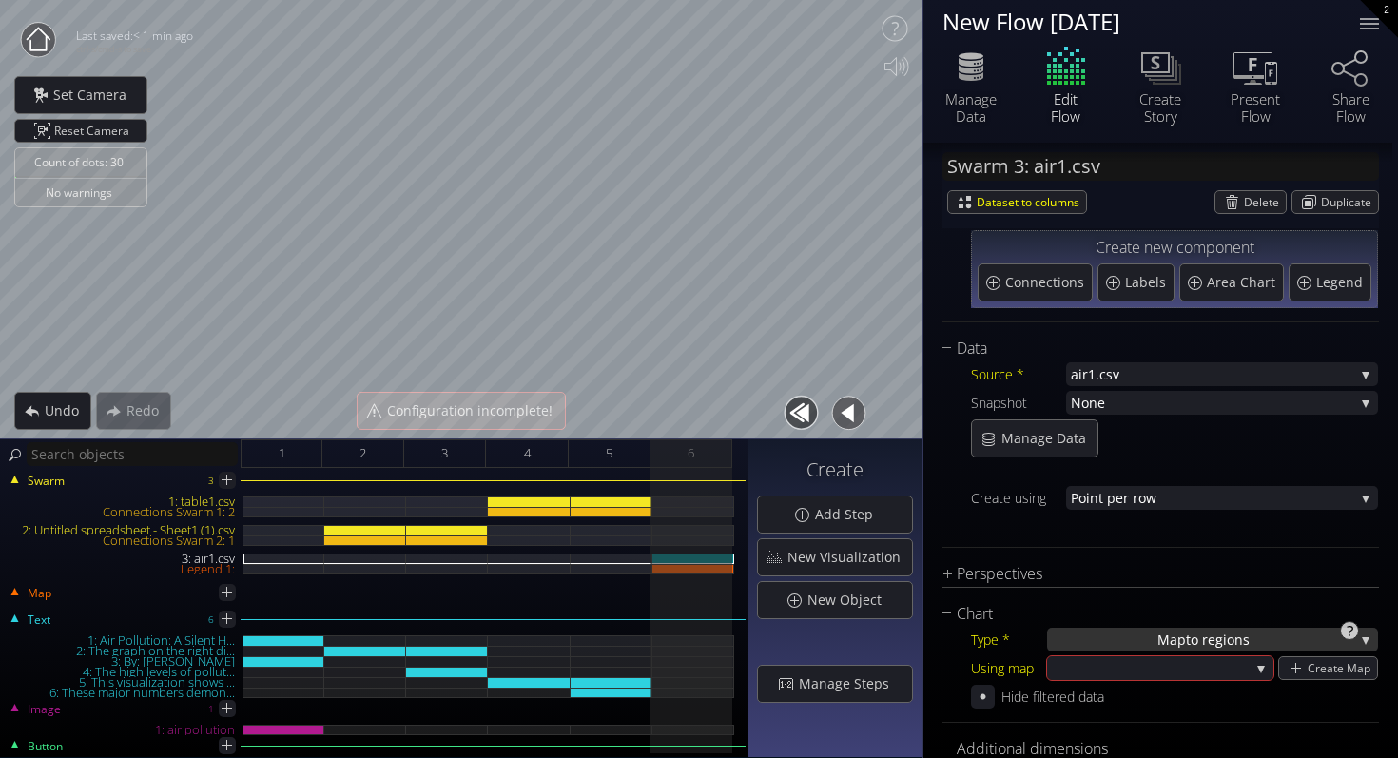
click at [1160, 633] on span "Map" at bounding box center [1172, 640] width 29 height 24
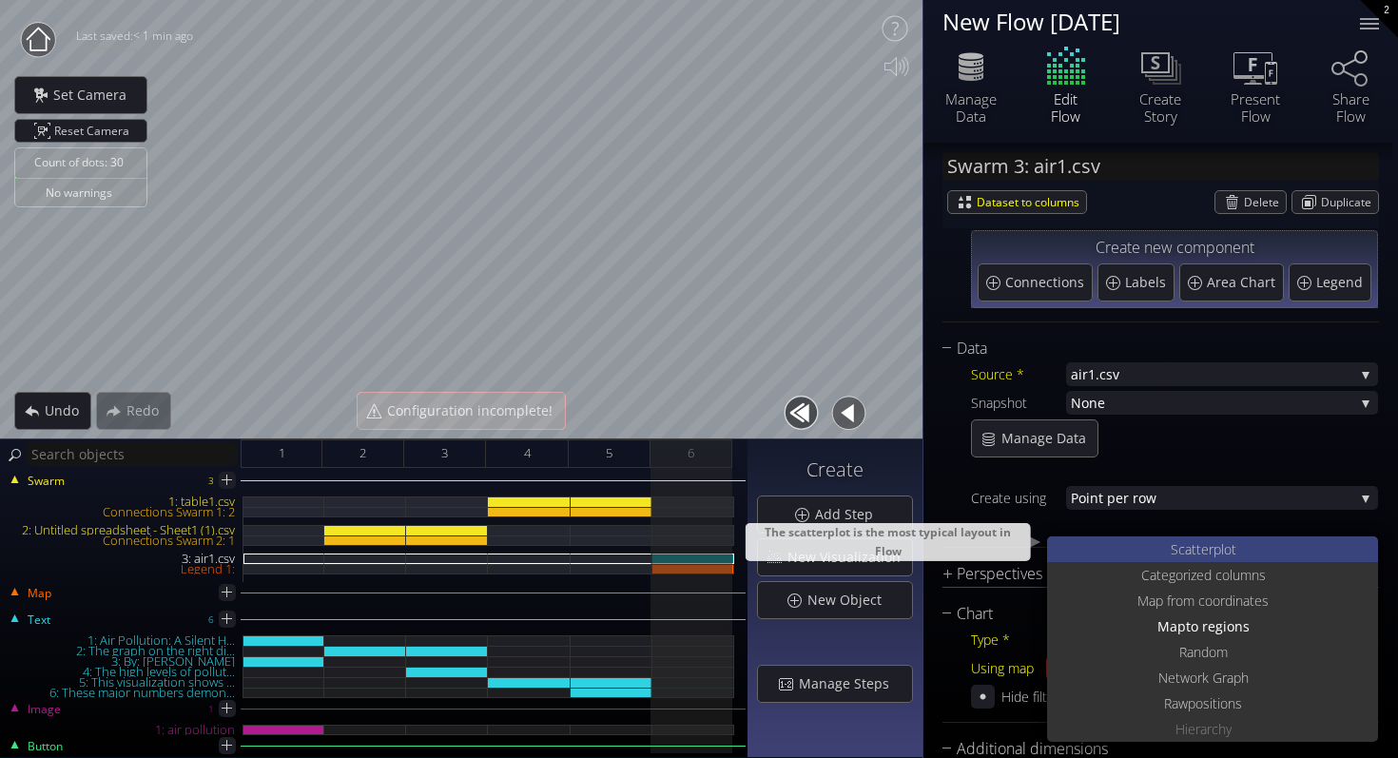
click at [1172, 541] on span "S" at bounding box center [1175, 549] width 8 height 26
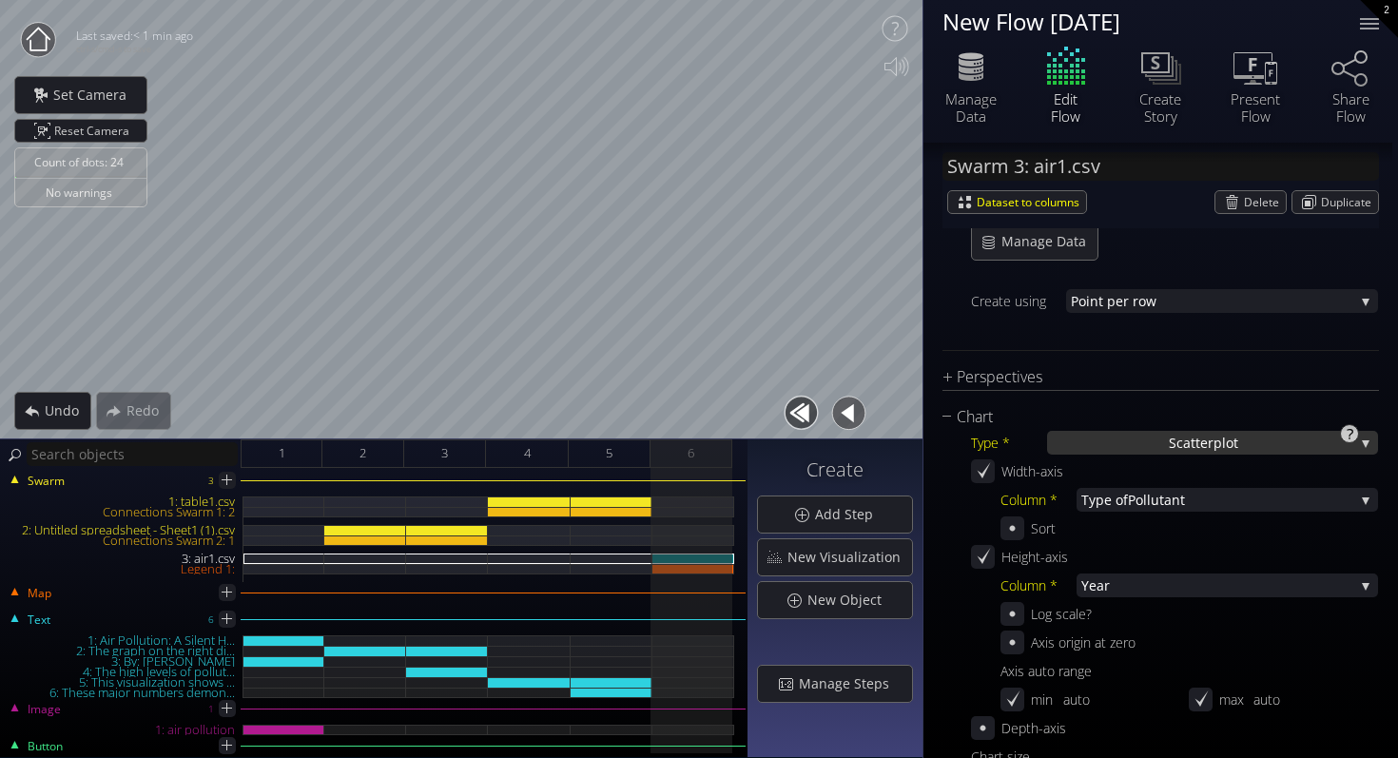
scroll to position [359, 0]
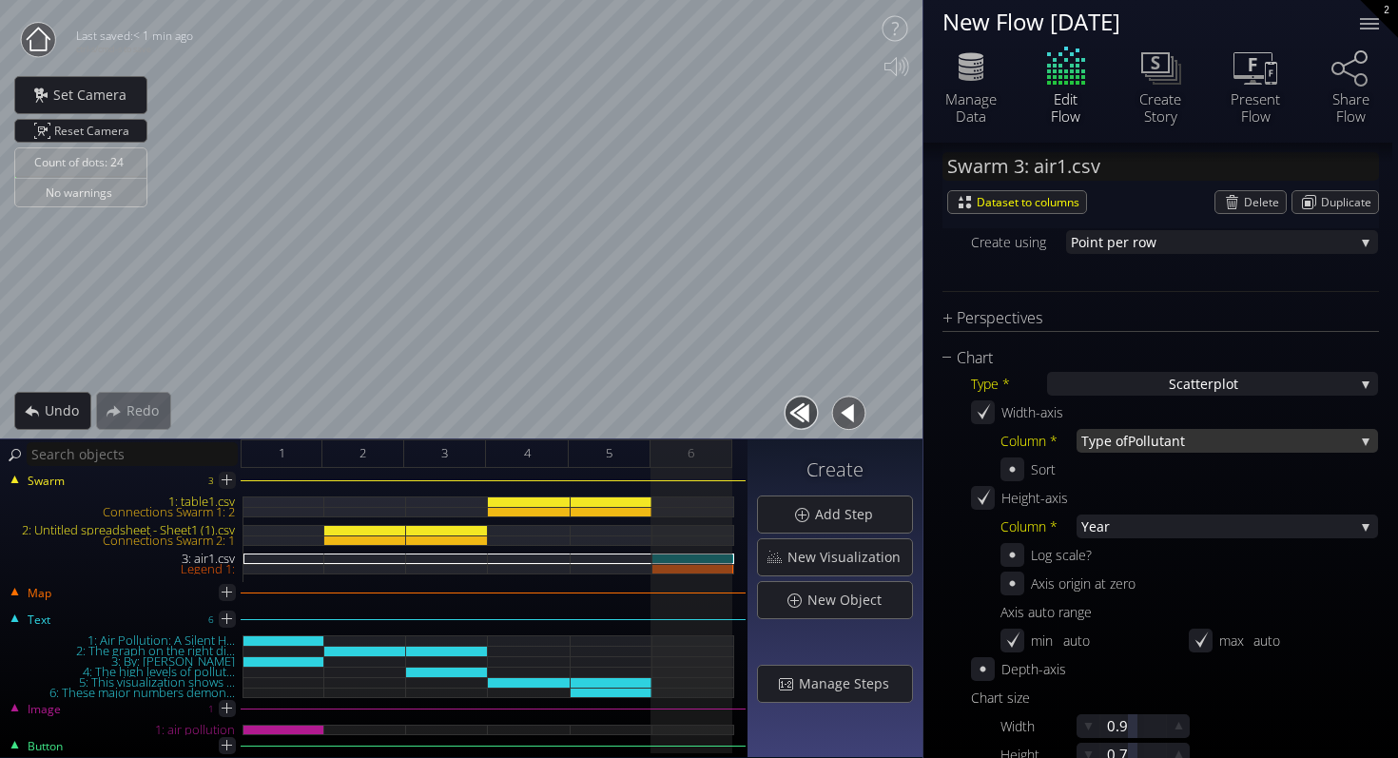
click at [1139, 444] on span "Pollutant" at bounding box center [1241, 441] width 226 height 24
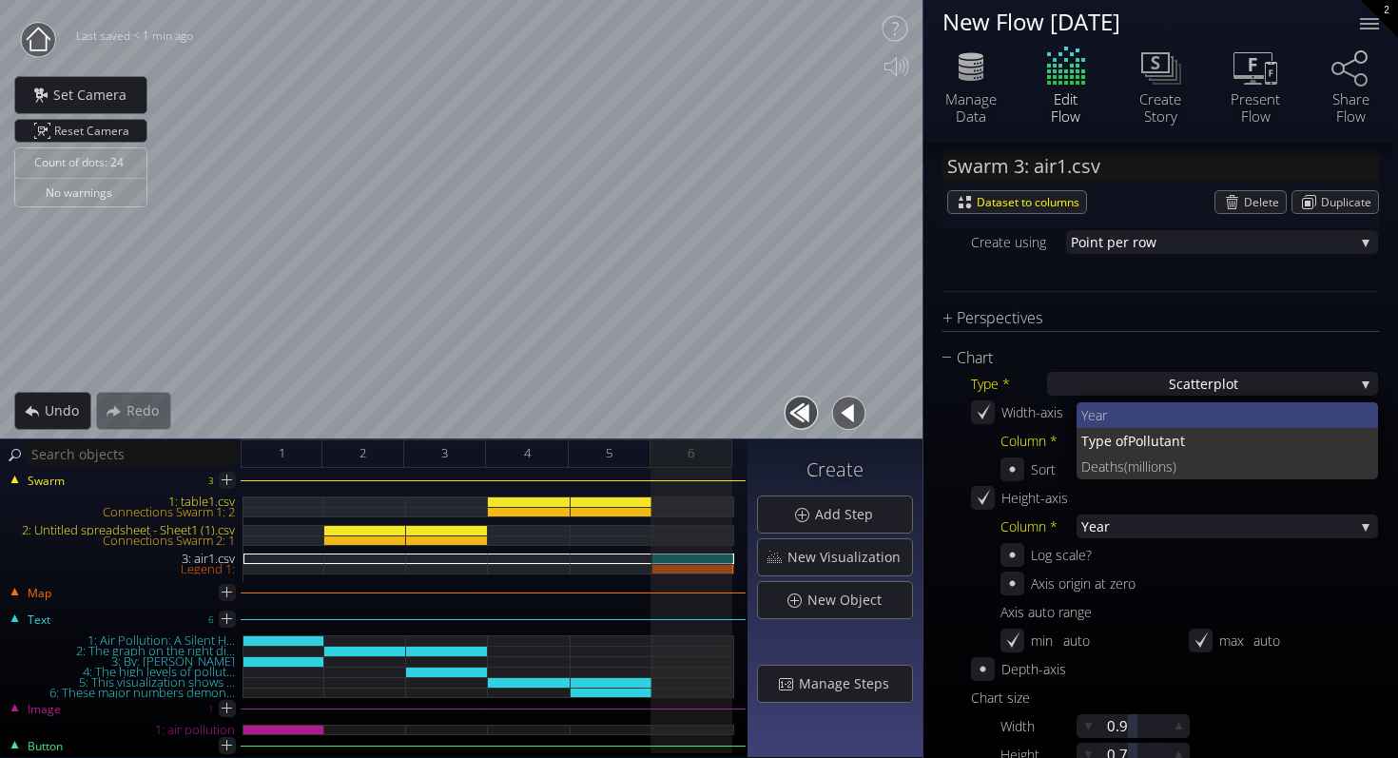
click at [1132, 416] on span "Year" at bounding box center [1222, 415] width 282 height 26
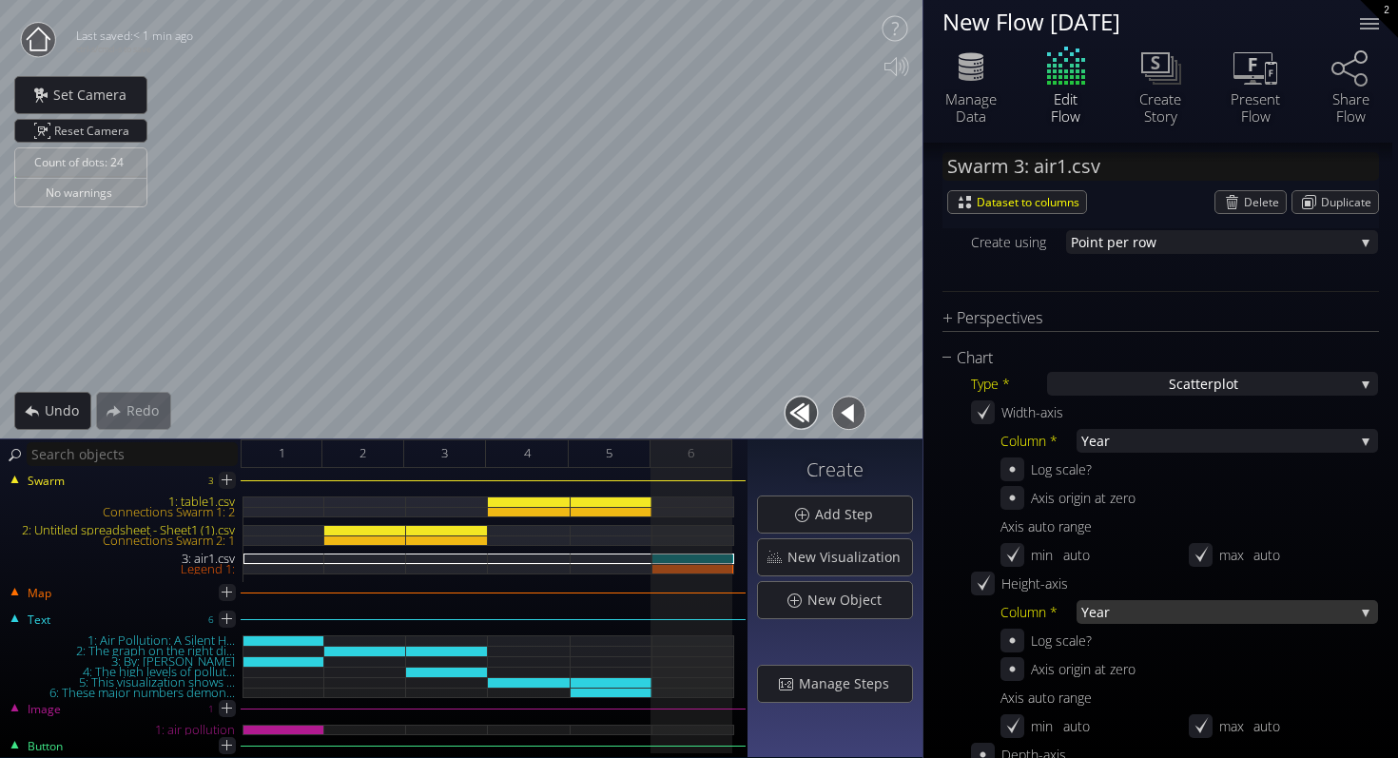
click at [1136, 609] on span "Year" at bounding box center [1217, 612] width 273 height 24
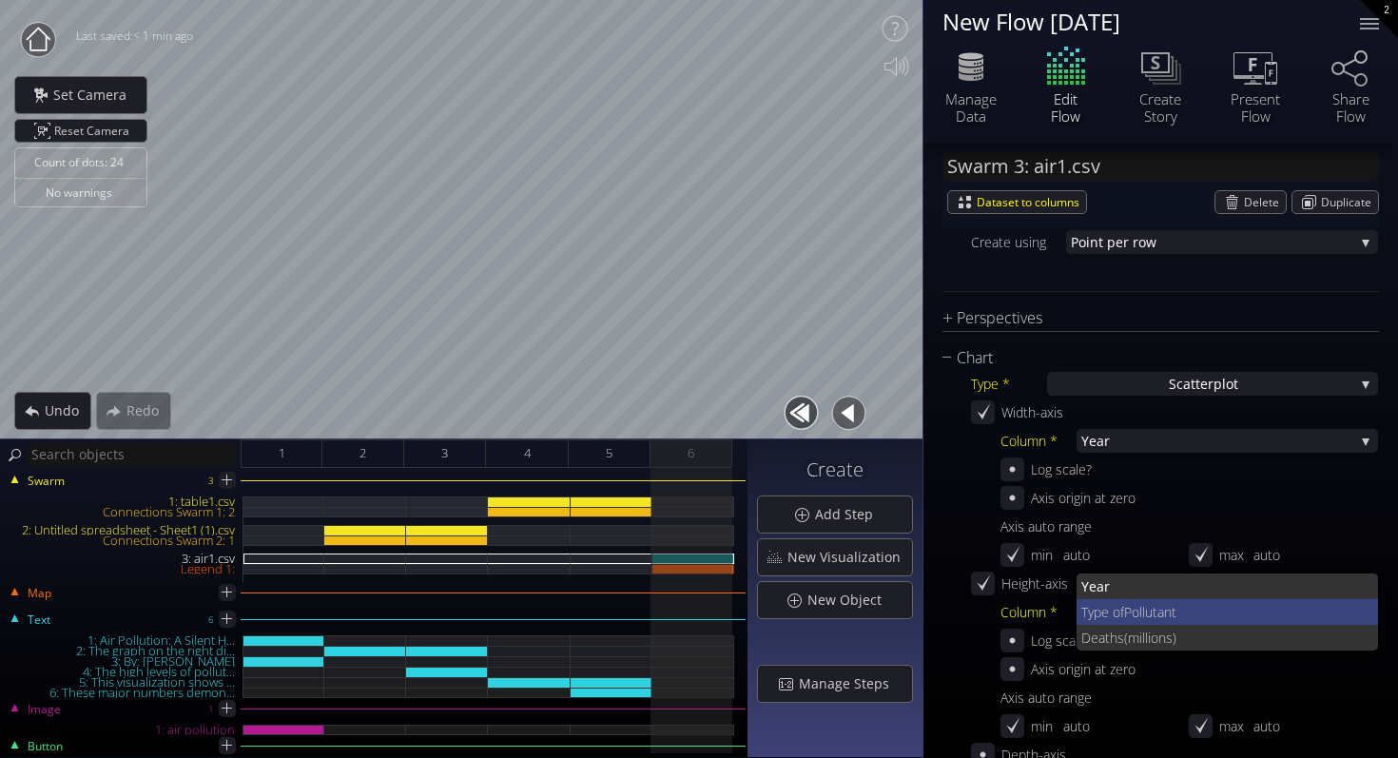
click at [1133, 615] on span "Pollutant" at bounding box center [1244, 612] width 240 height 26
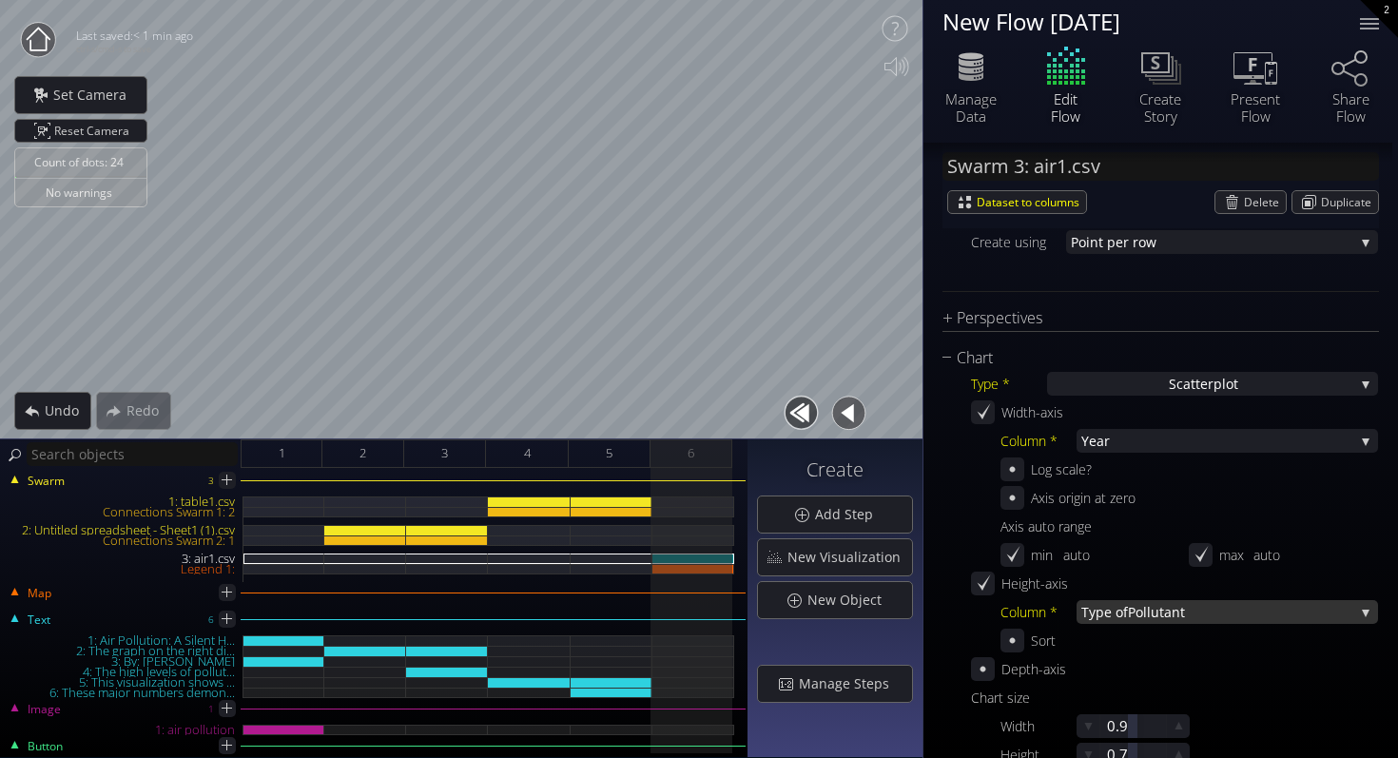
click at [1134, 605] on span "Pollutant" at bounding box center [1241, 612] width 226 height 24
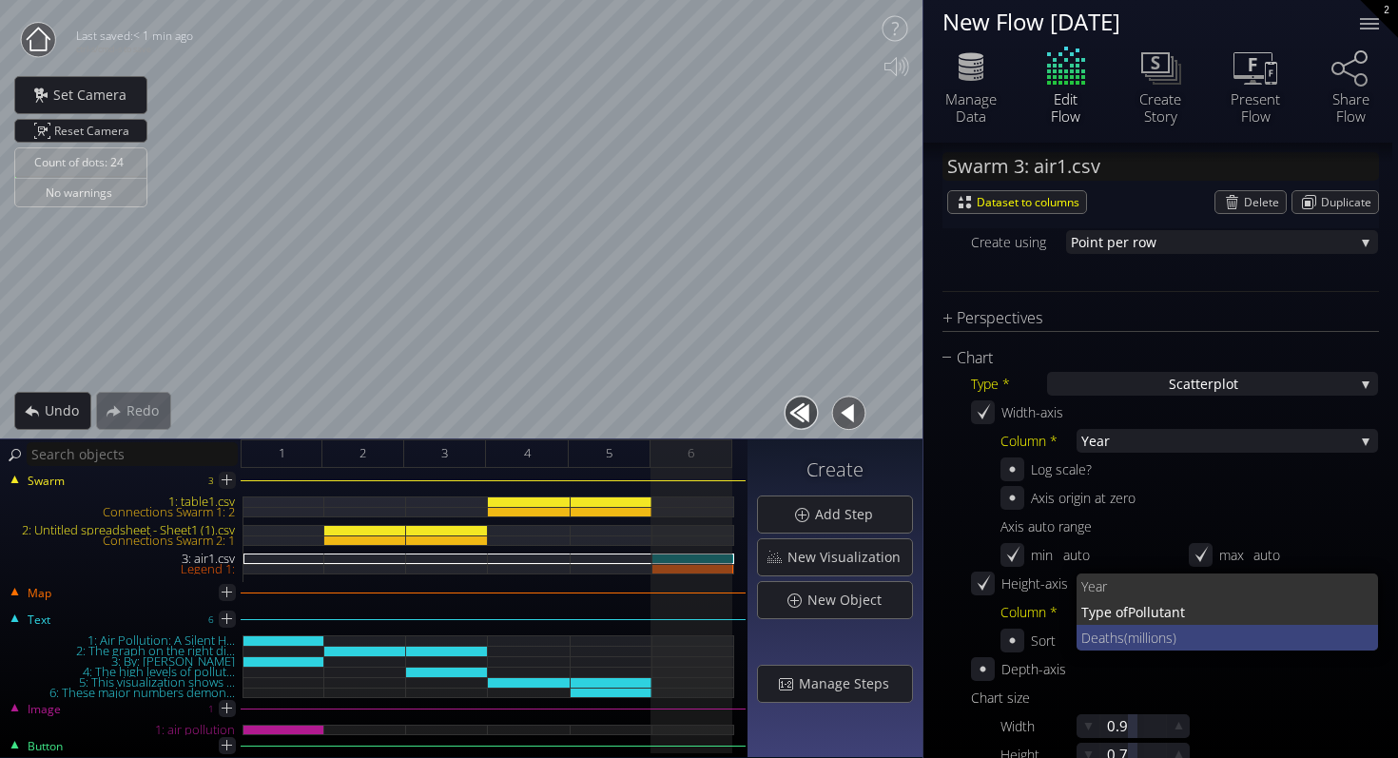
click at [1151, 636] on span "(millions)" at bounding box center [1244, 638] width 240 height 26
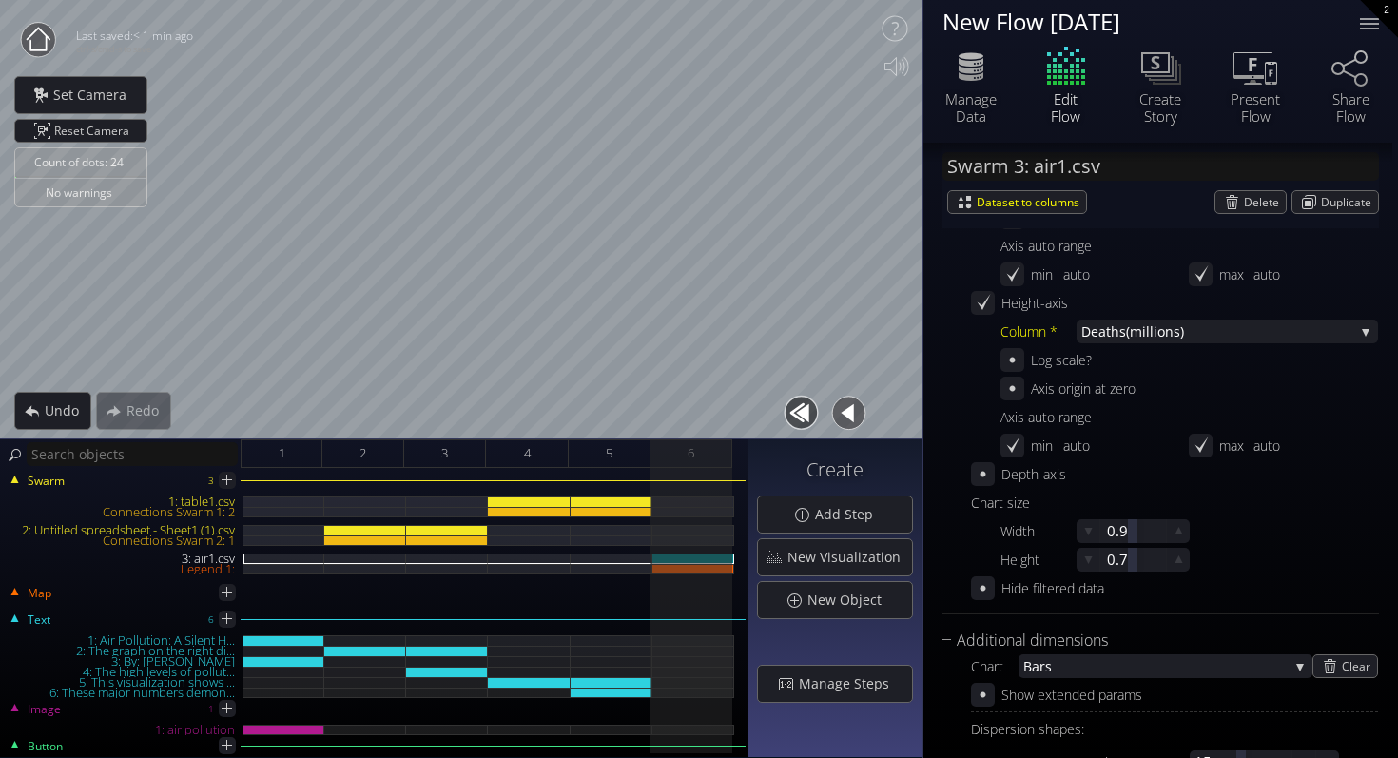
scroll to position [637, 0]
click at [1125, 666] on span "Bars" at bounding box center [1155, 668] width 265 height 24
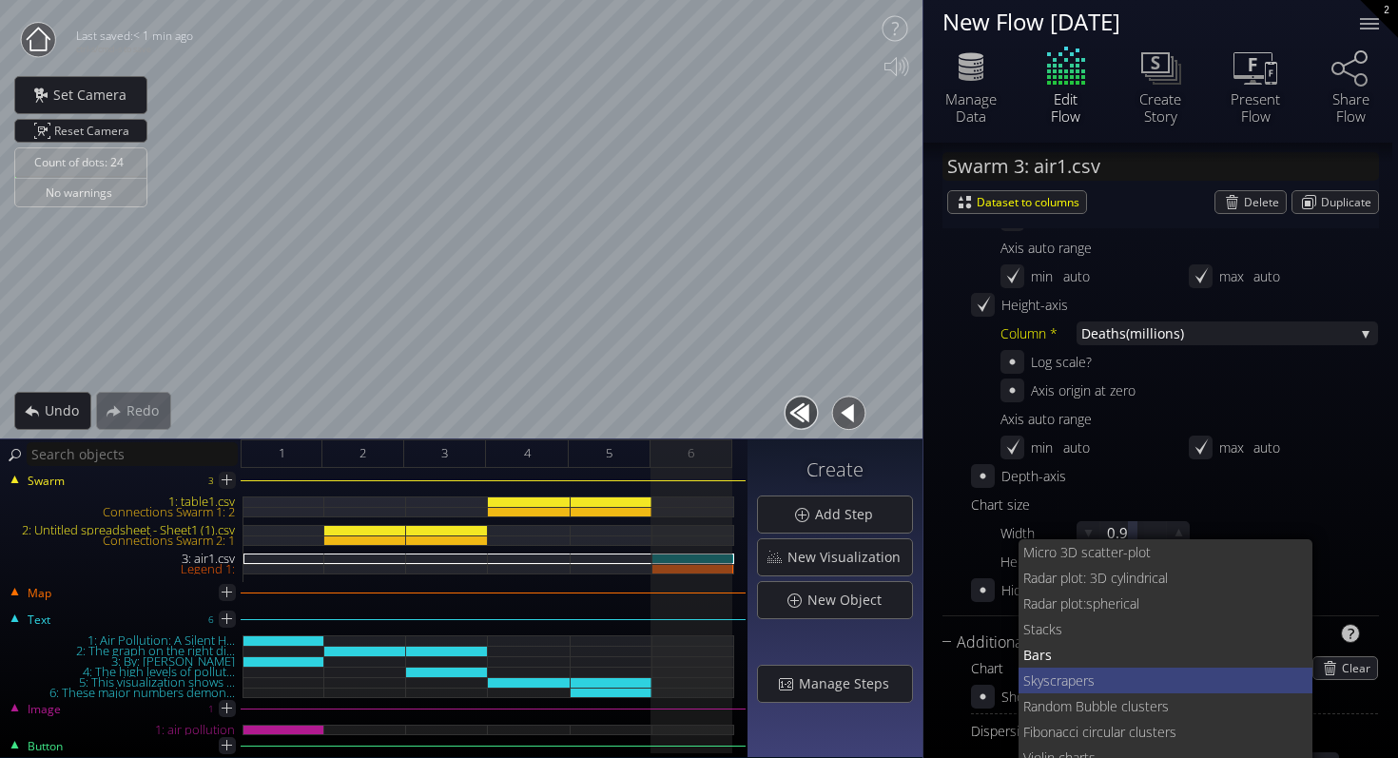
click at [1129, 678] on span "kyscrapers" at bounding box center [1164, 681] width 267 height 26
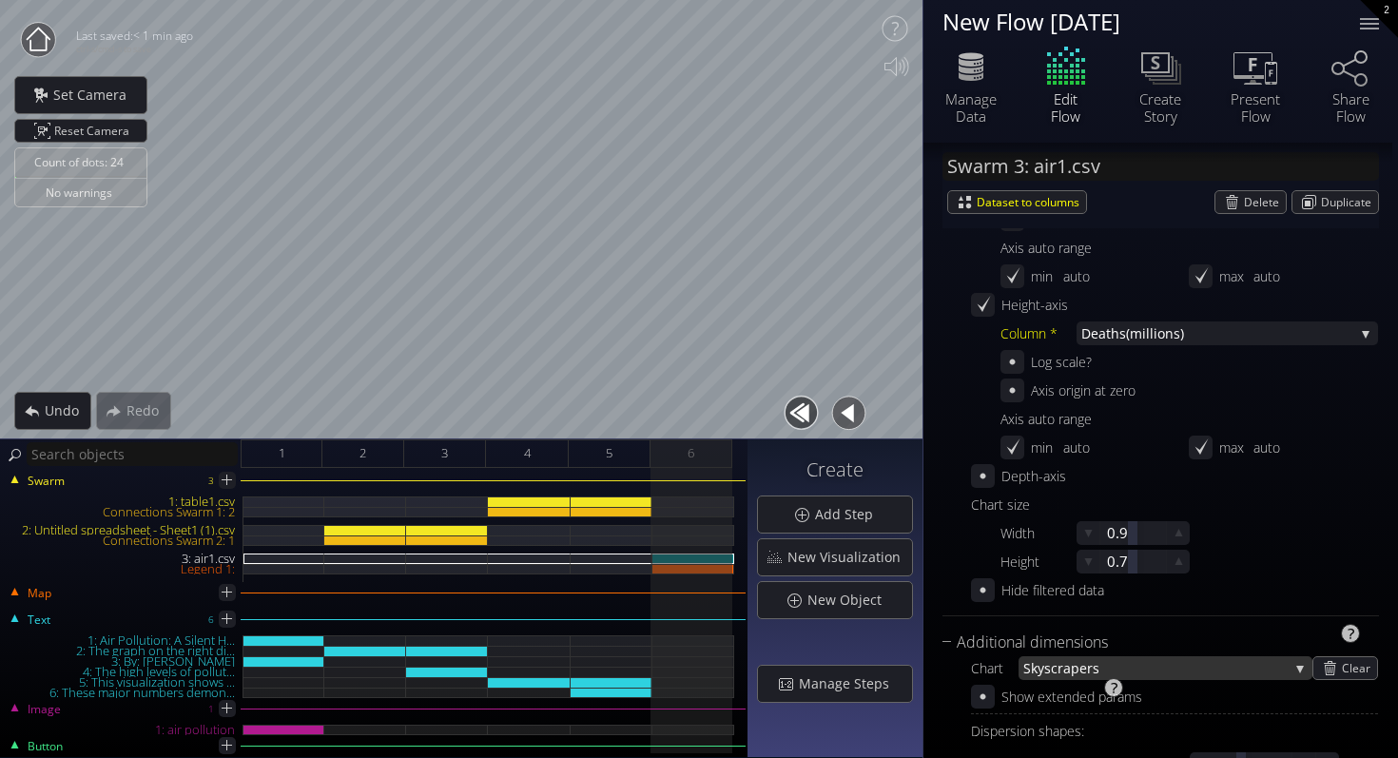
click at [1129, 677] on span "kyscrapers" at bounding box center [1160, 668] width 258 height 24
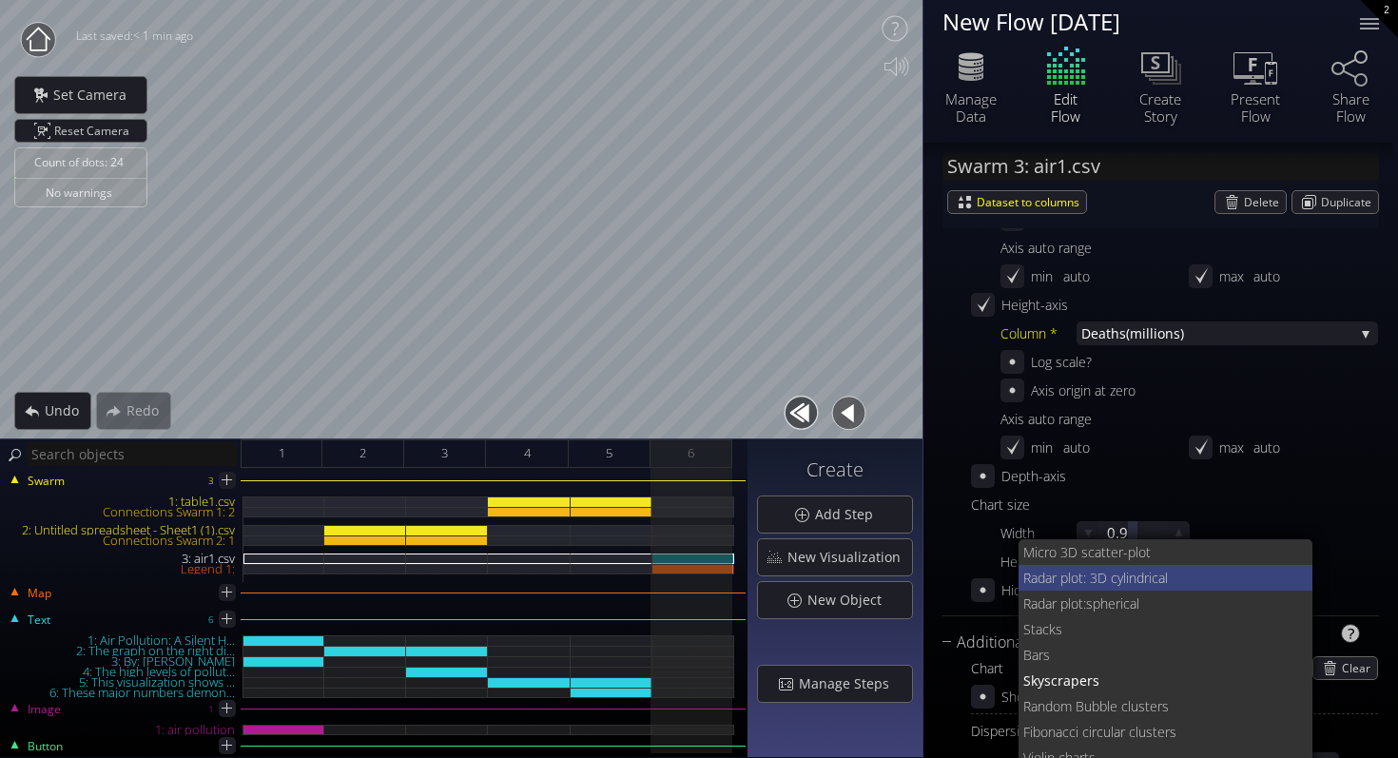
click at [1126, 572] on span "ylindrical" at bounding box center [1208, 578] width 181 height 26
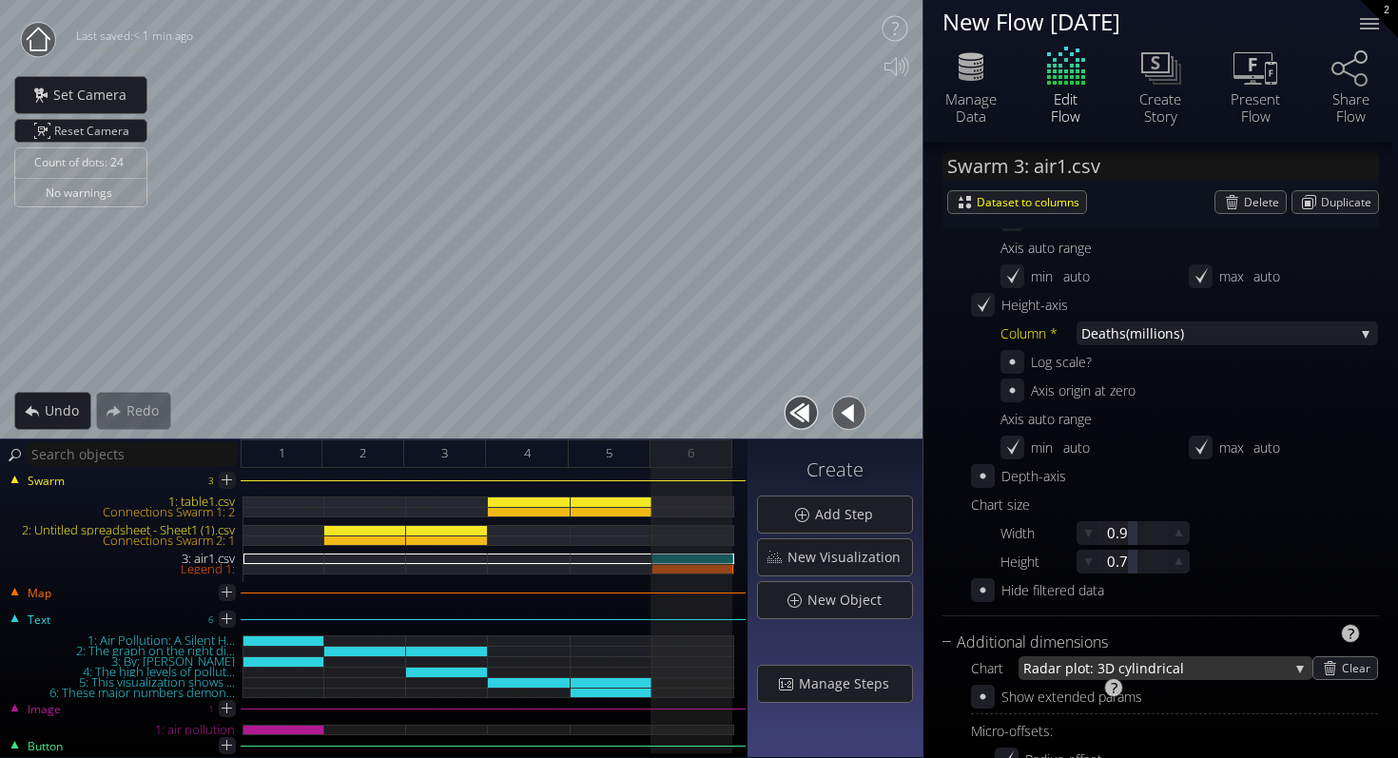
click at [1128, 665] on span "ylindrical" at bounding box center [1207, 668] width 164 height 24
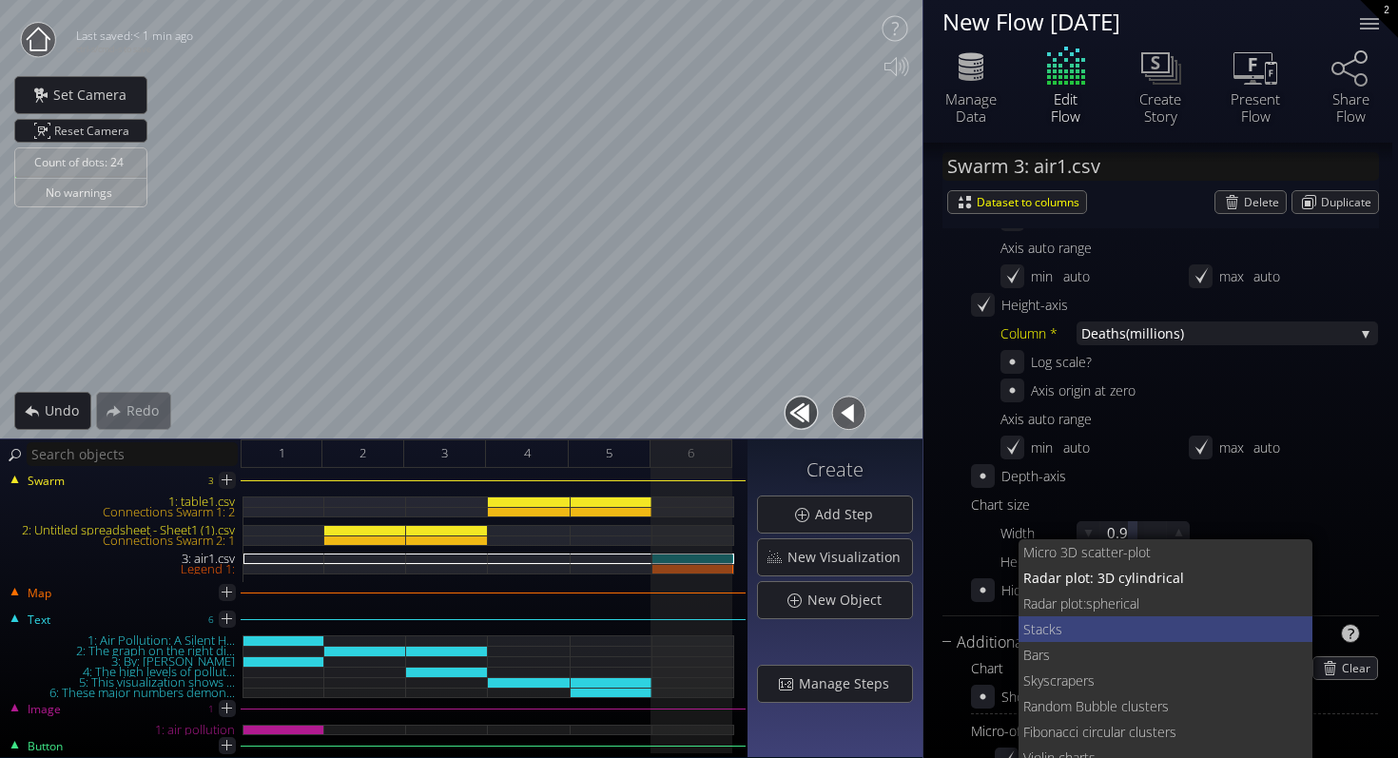
click at [1132, 633] on span "acks" at bounding box center [1167, 629] width 263 height 26
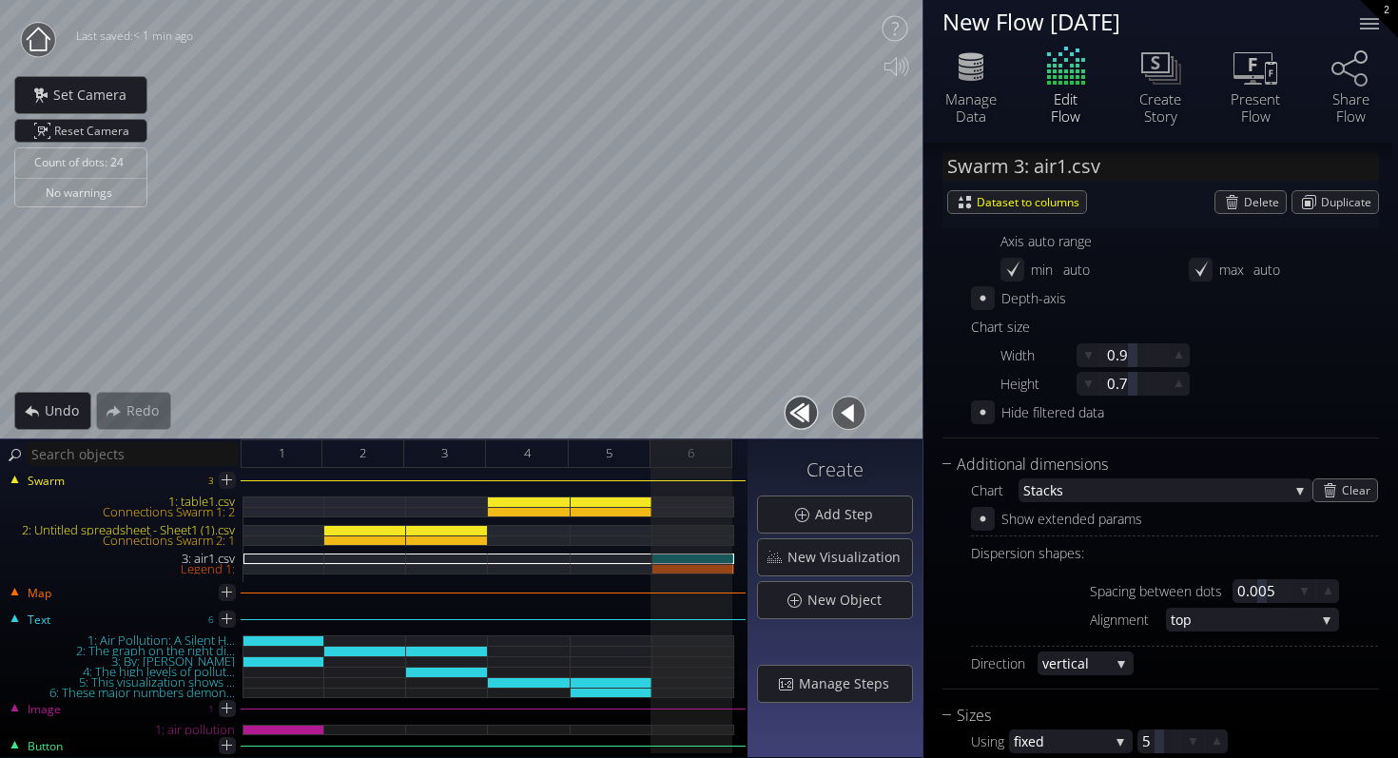
scroll to position [0, 0]
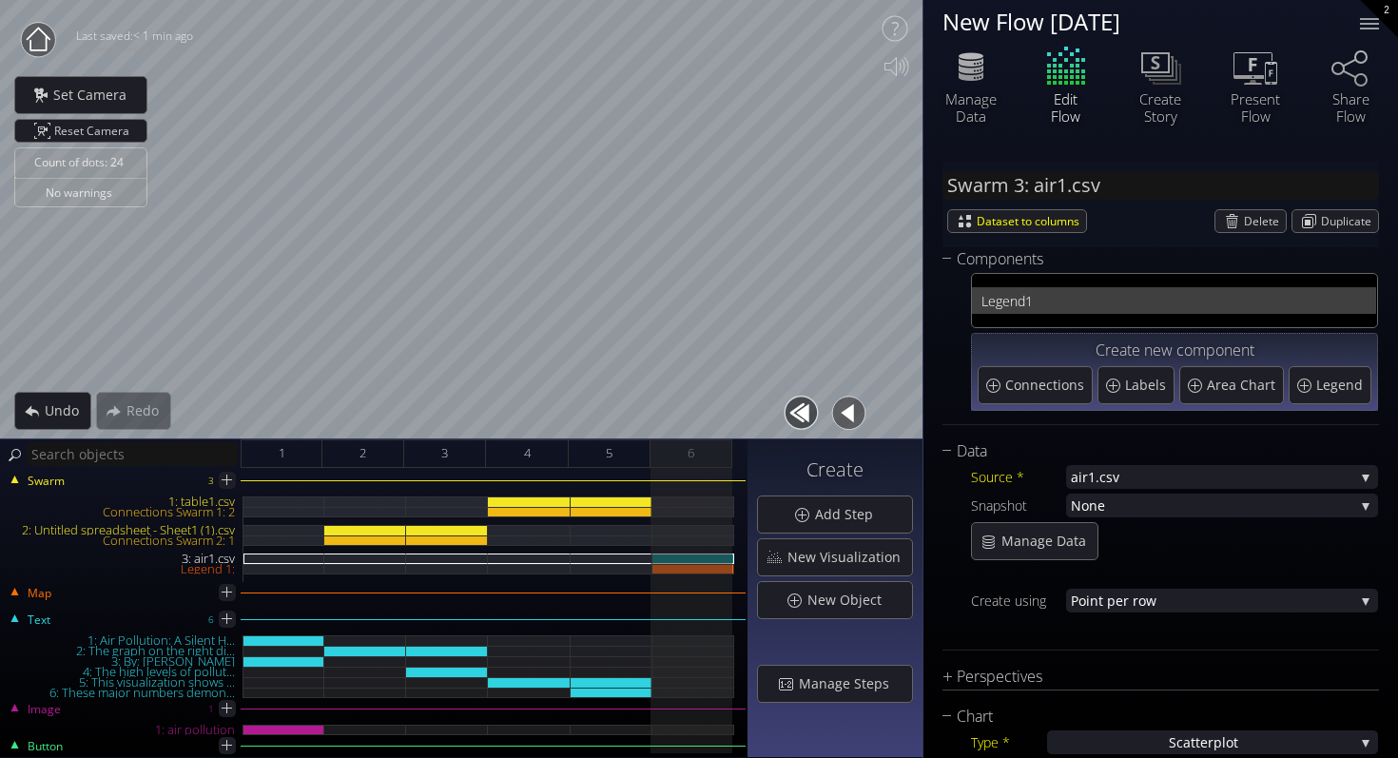
click at [1045, 301] on span "1" at bounding box center [1195, 301] width 341 height 24
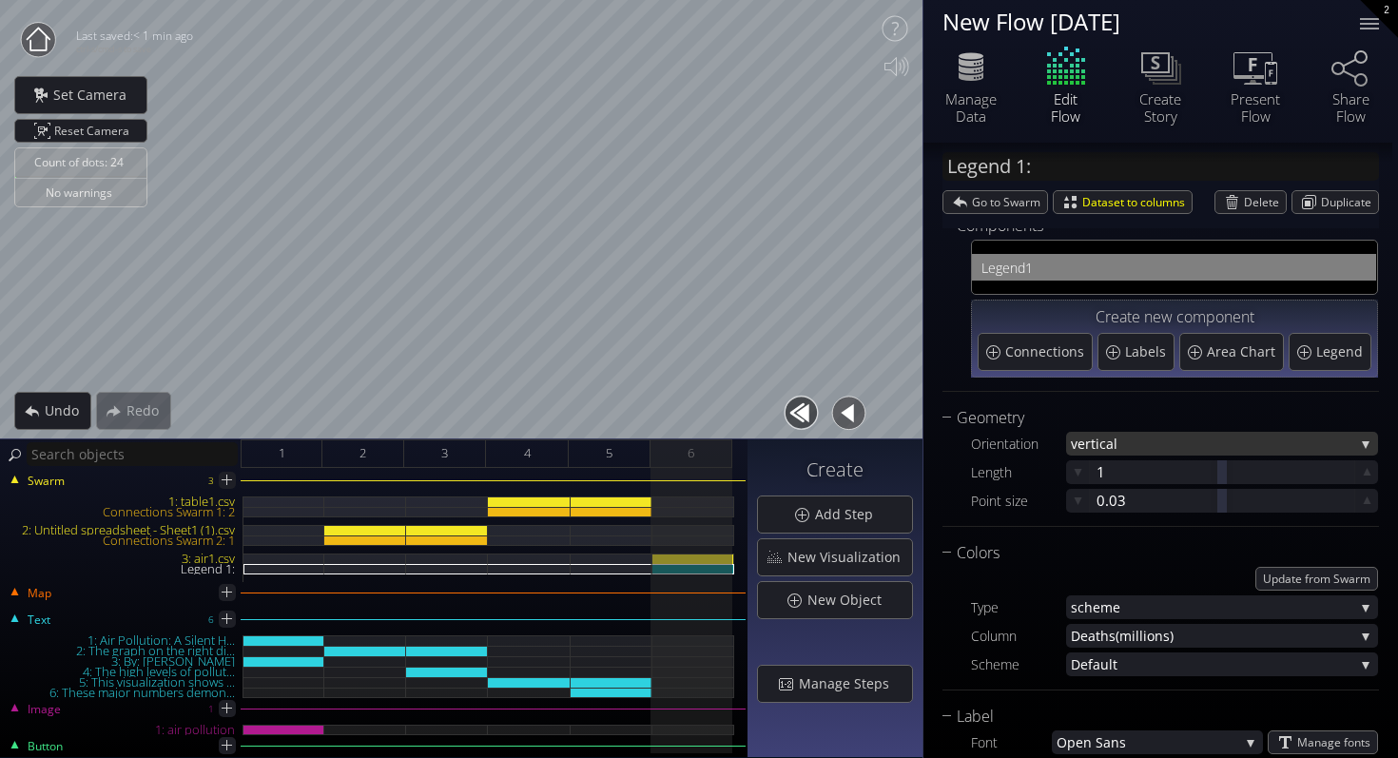
scroll to position [36, 0]
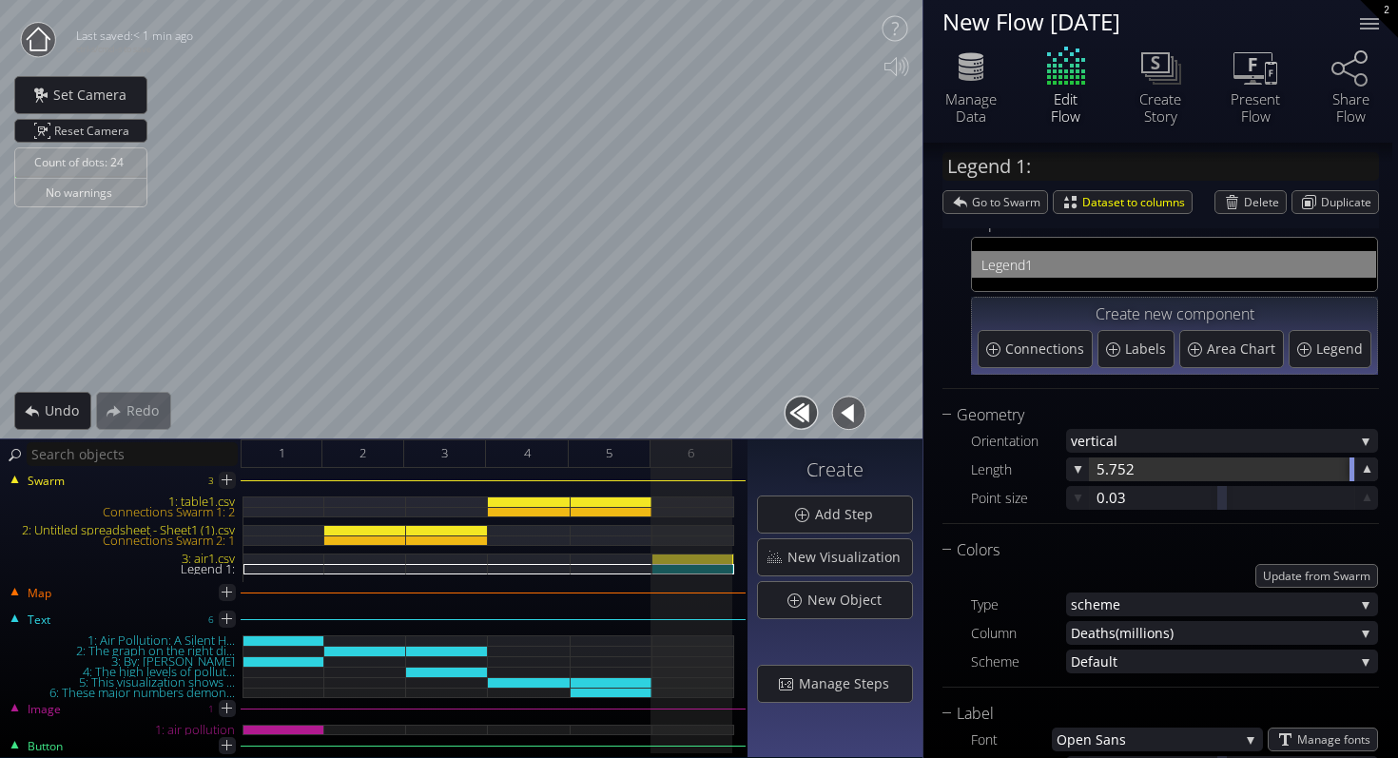
drag, startPoint x: 1213, startPoint y: 471, endPoint x: 1386, endPoint y: 471, distance: 173.1
click at [1386, 471] on div "Legend 1: Go to Swarm Dataset to columns Delete Duplicate Components Legend 1 C…" at bounding box center [1161, 770] width 475 height 1327
drag, startPoint x: 1220, startPoint y: 504, endPoint x: 1293, endPoint y: 503, distance: 72.3
click at [1293, 503] on div at bounding box center [1297, 498] width 10 height 24
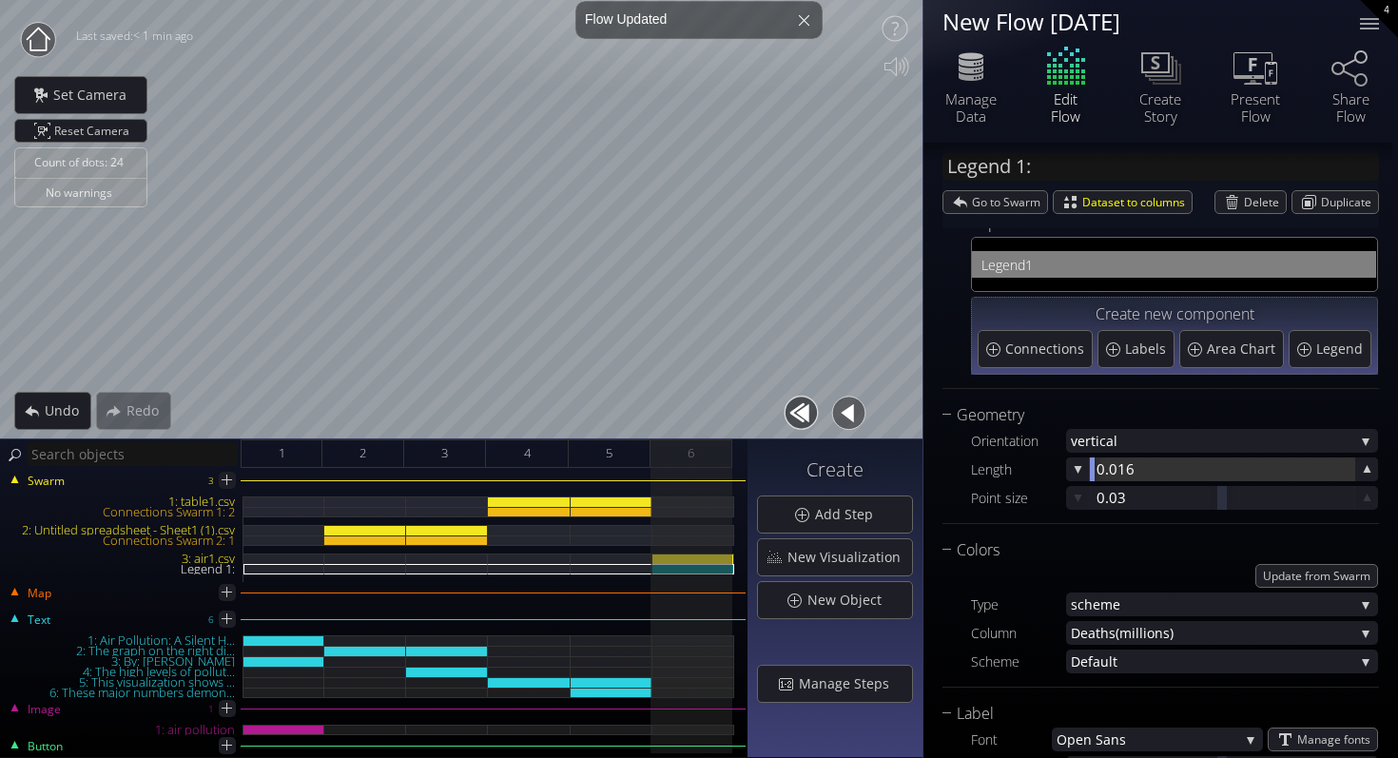
drag, startPoint x: 1222, startPoint y: 470, endPoint x: 938, endPoint y: 468, distance: 284.4
click at [938, 468] on div "Legend 1: Go to Swarm Dataset to columns Delete Duplicate Components Legend 1 C…" at bounding box center [1161, 770] width 475 height 1327
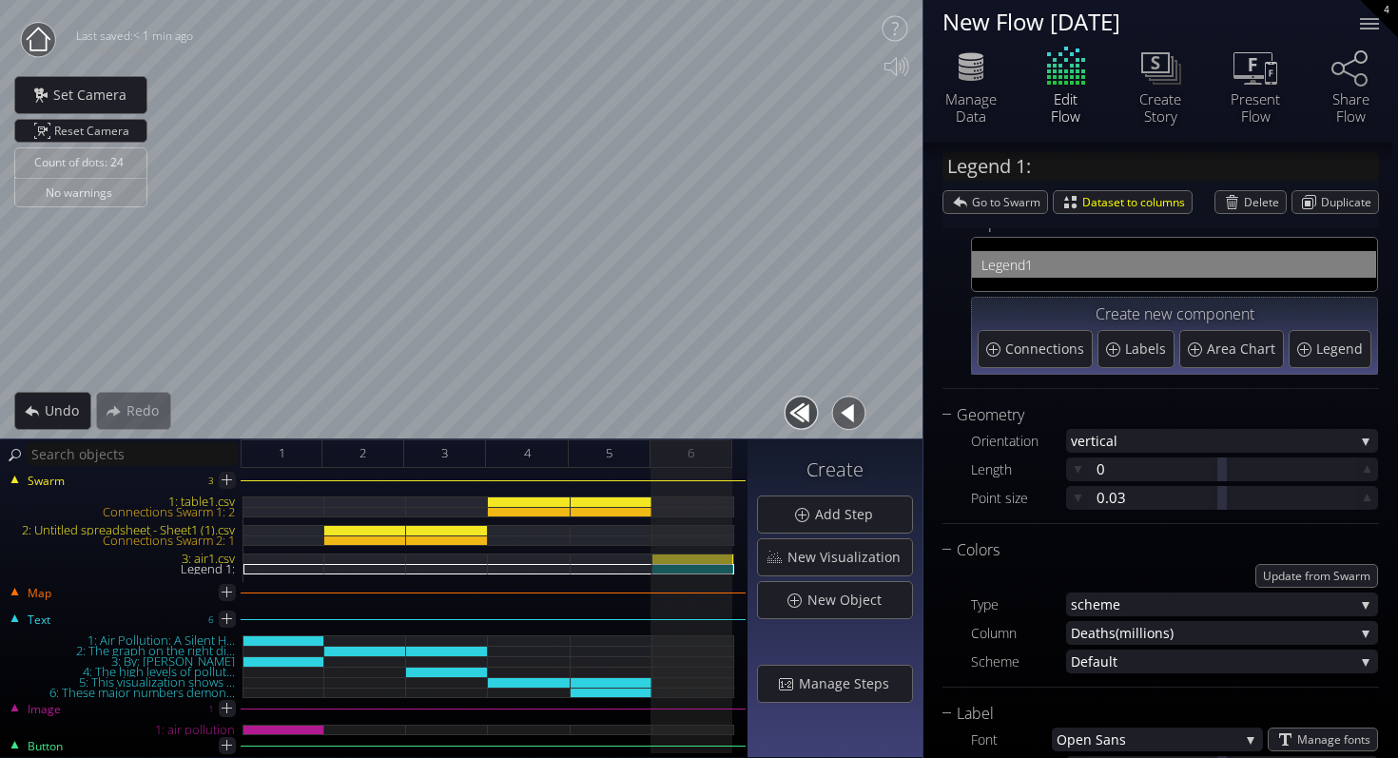
click at [802, 411] on button "button" at bounding box center [801, 413] width 43 height 43
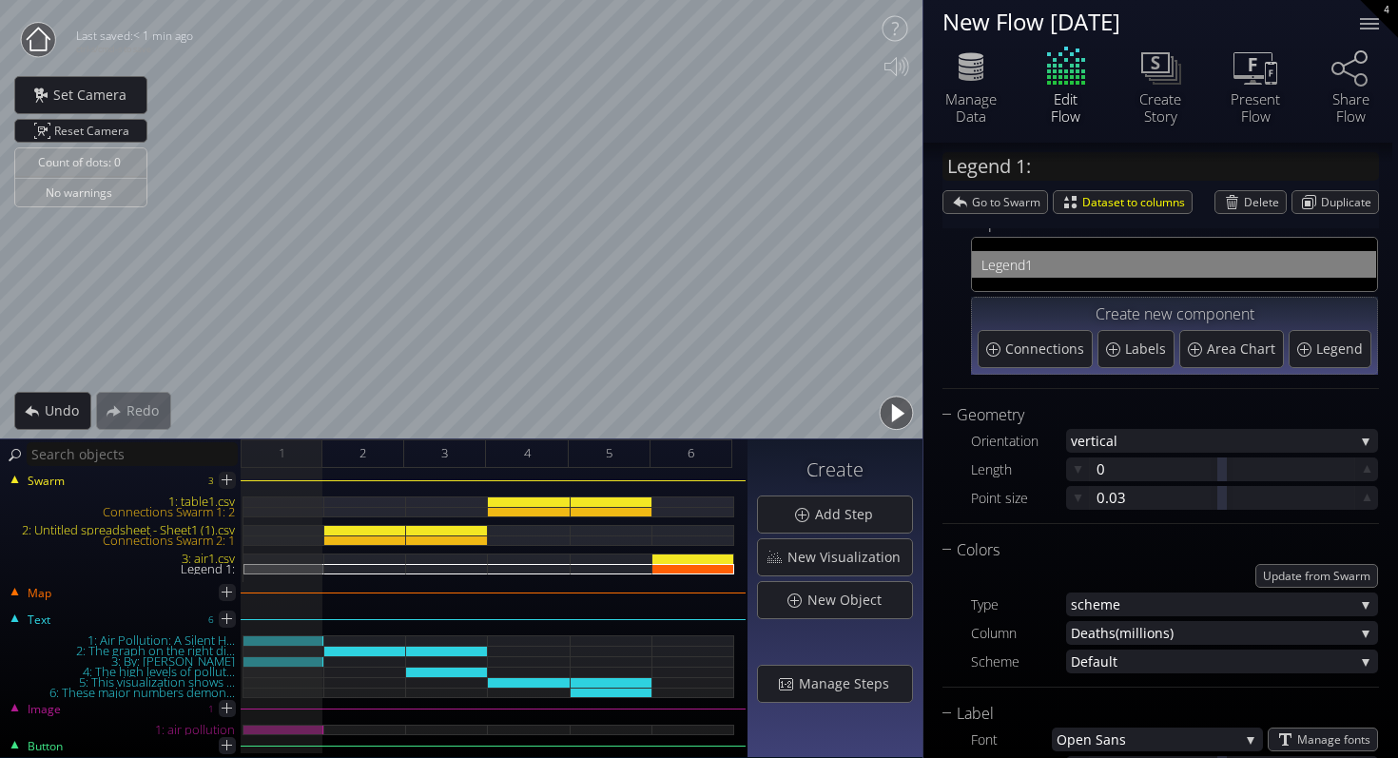
click at [899, 421] on button "button" at bounding box center [896, 413] width 43 height 43
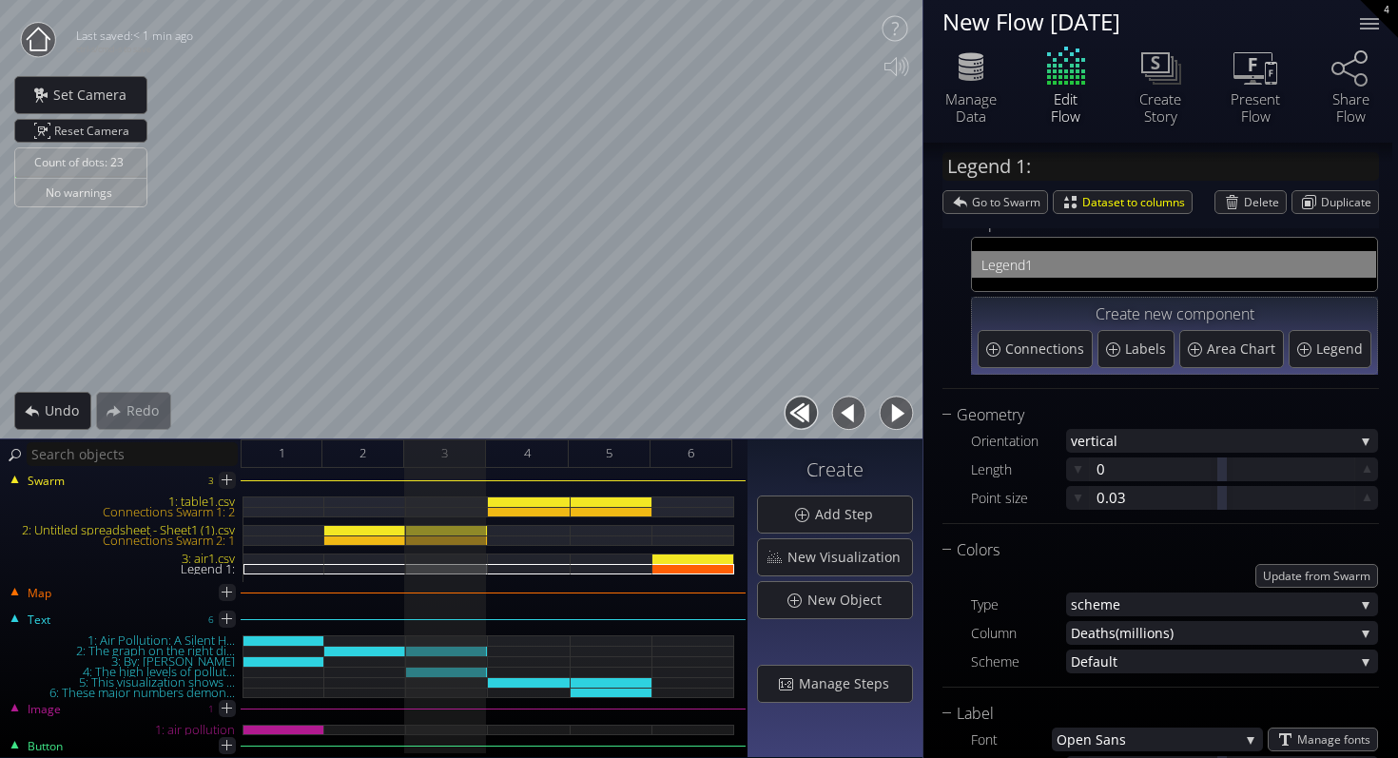
click at [899, 421] on button "button" at bounding box center [896, 413] width 43 height 43
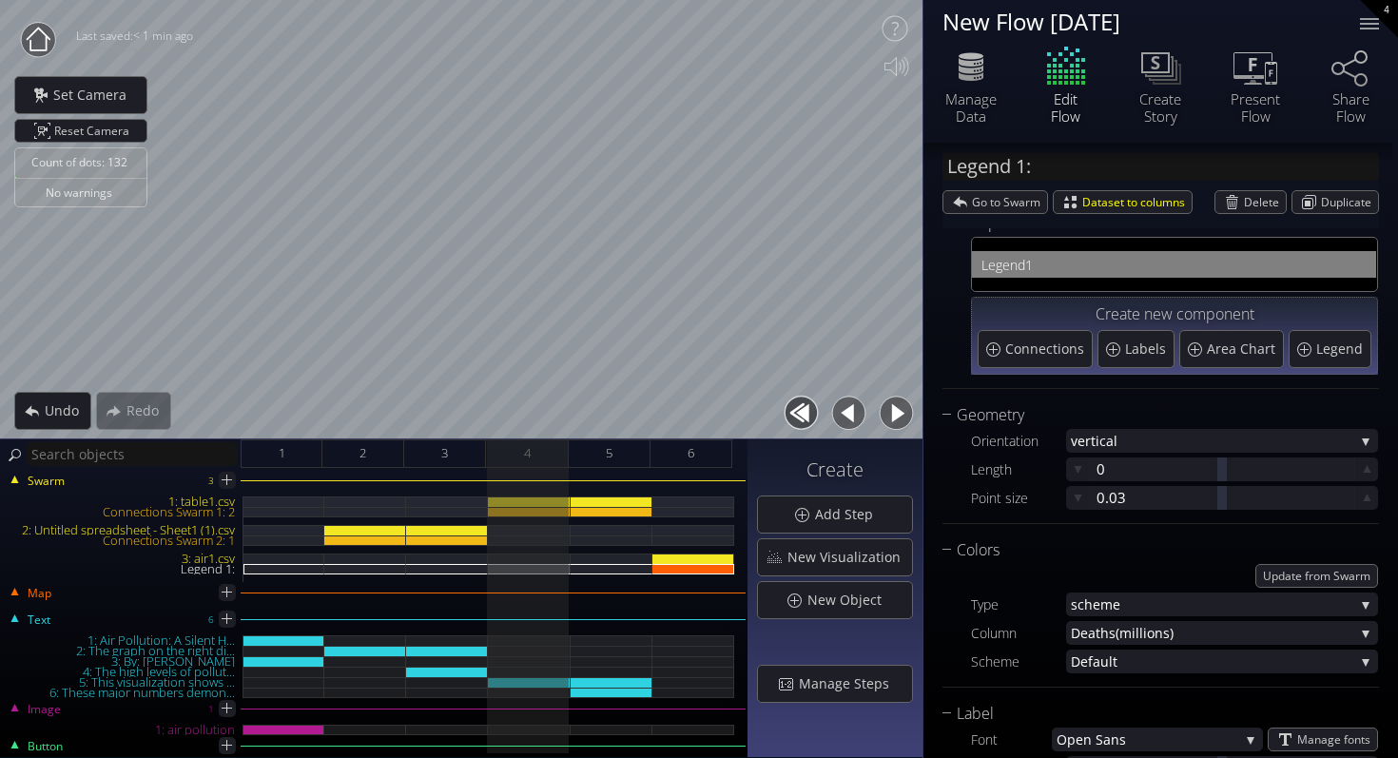
click at [899, 421] on button "button" at bounding box center [896, 413] width 43 height 43
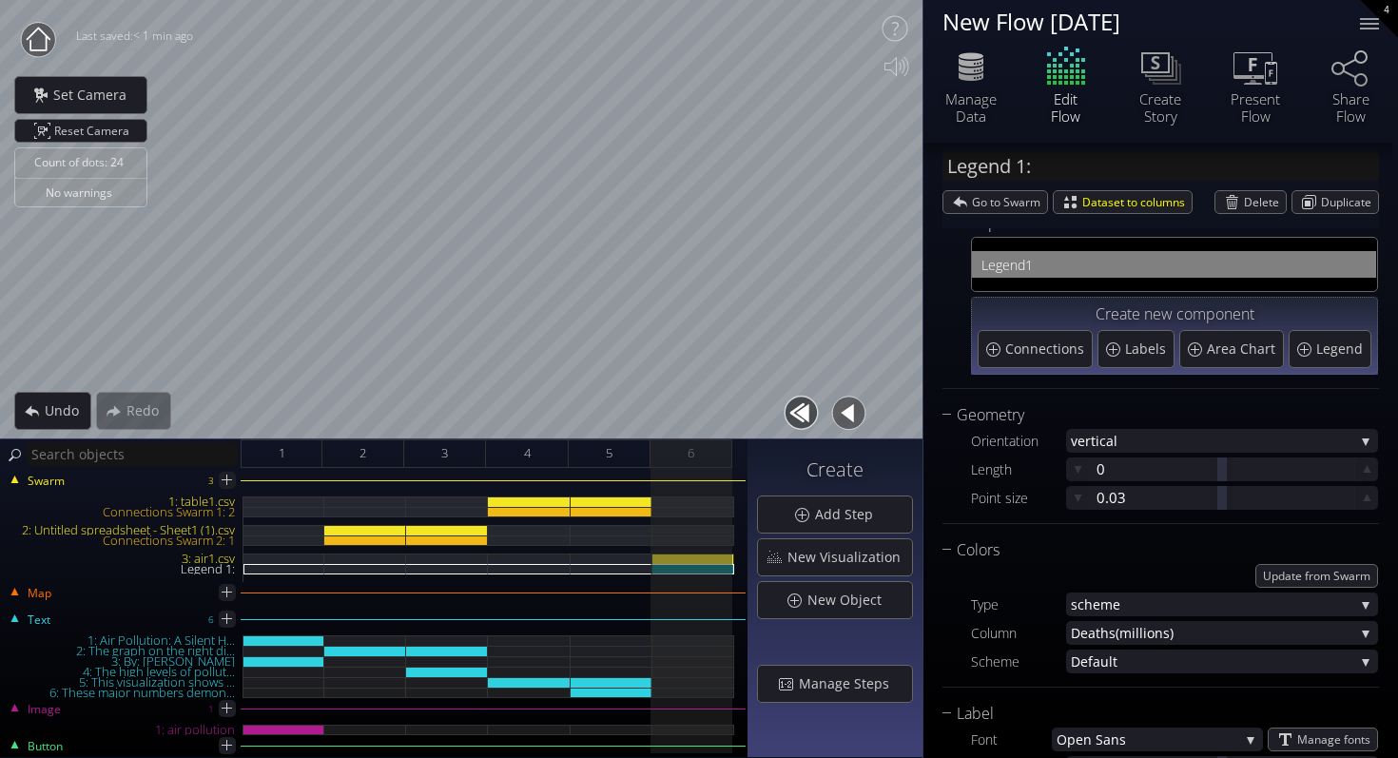
click at [852, 416] on button "button" at bounding box center [849, 413] width 43 height 43
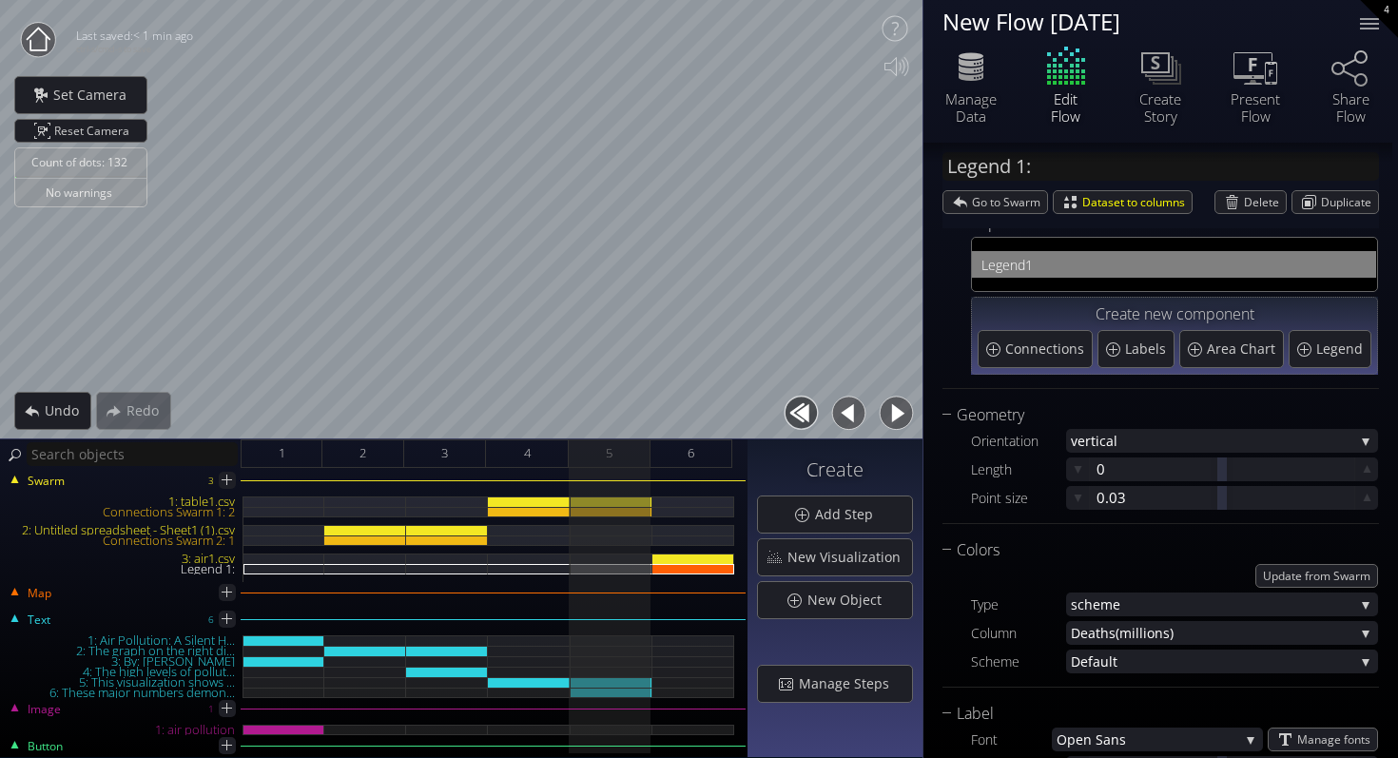
click at [897, 406] on button "button" at bounding box center [896, 413] width 43 height 43
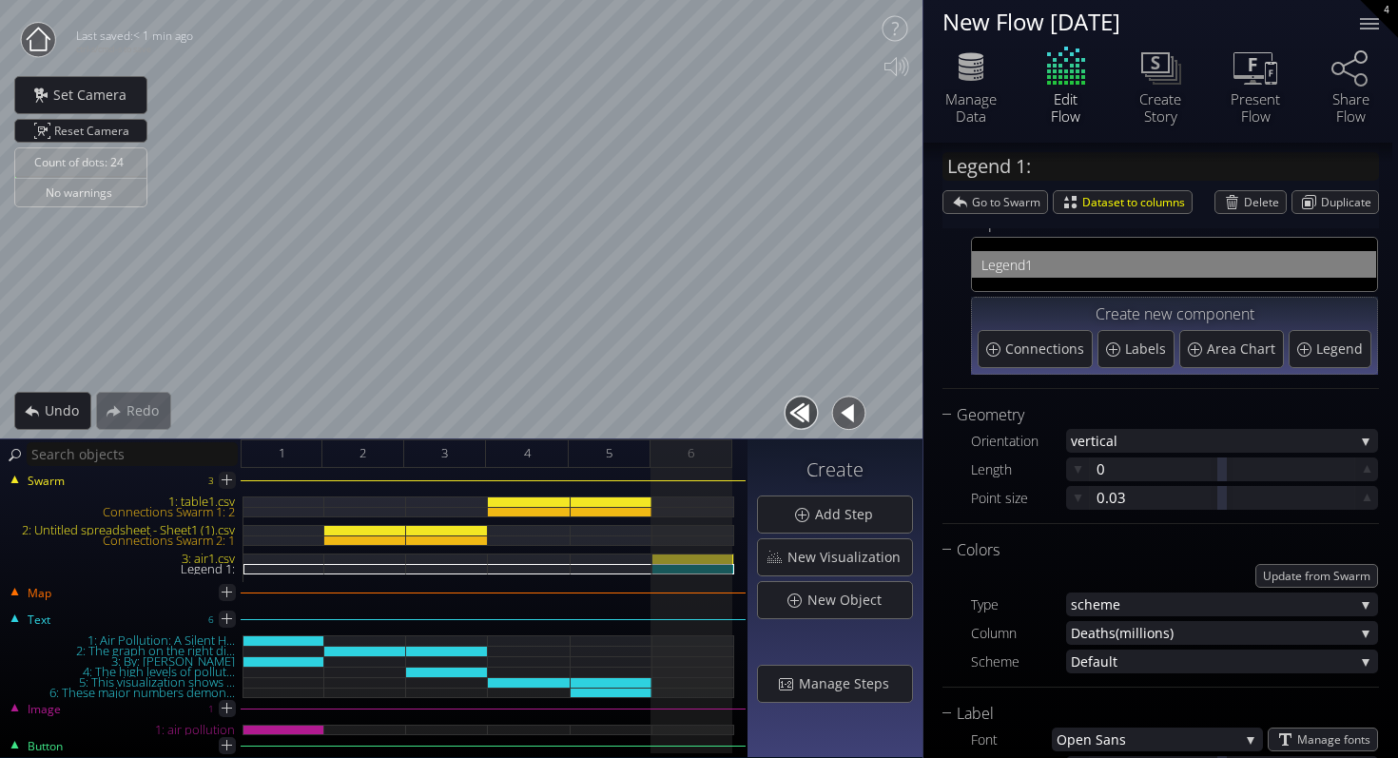
click at [832, 399] on button "button" at bounding box center [849, 413] width 43 height 43
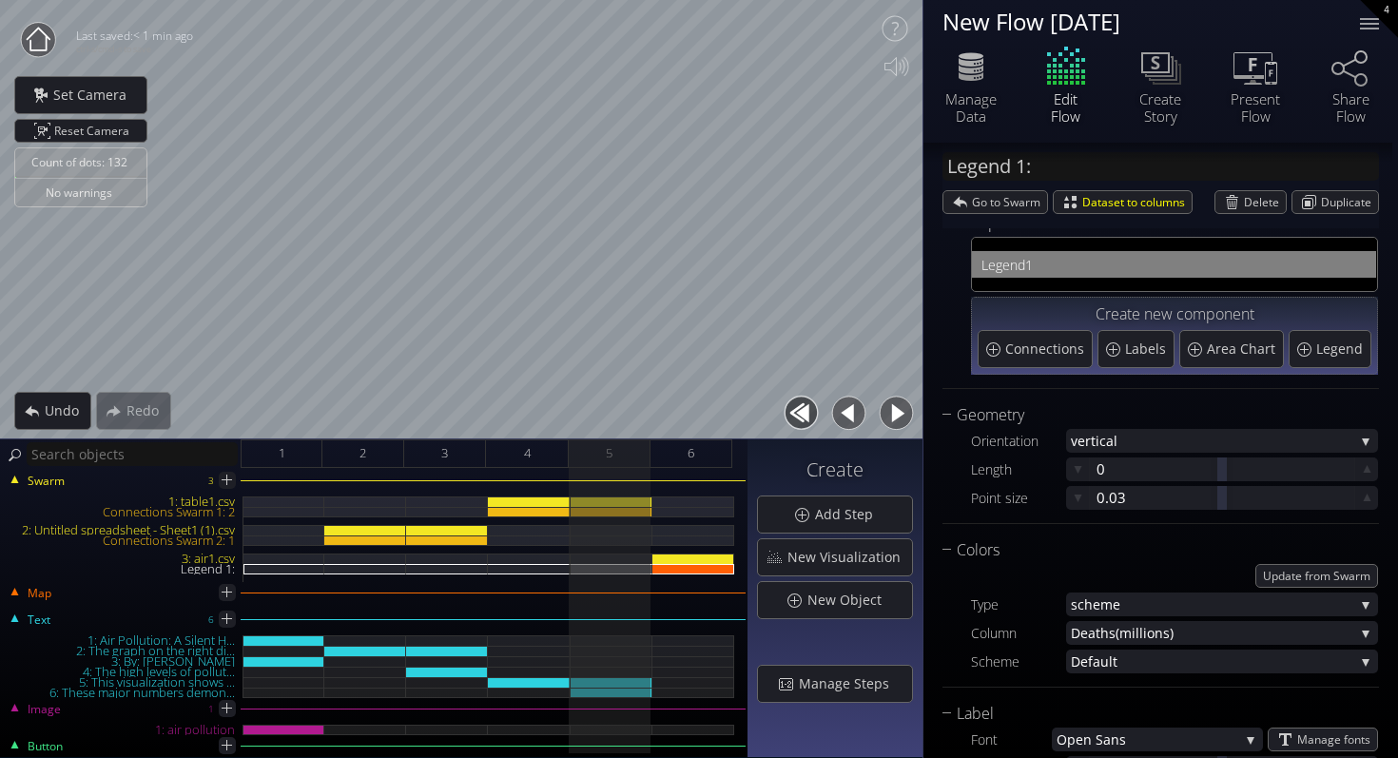
click at [890, 410] on button "button" at bounding box center [896, 413] width 43 height 43
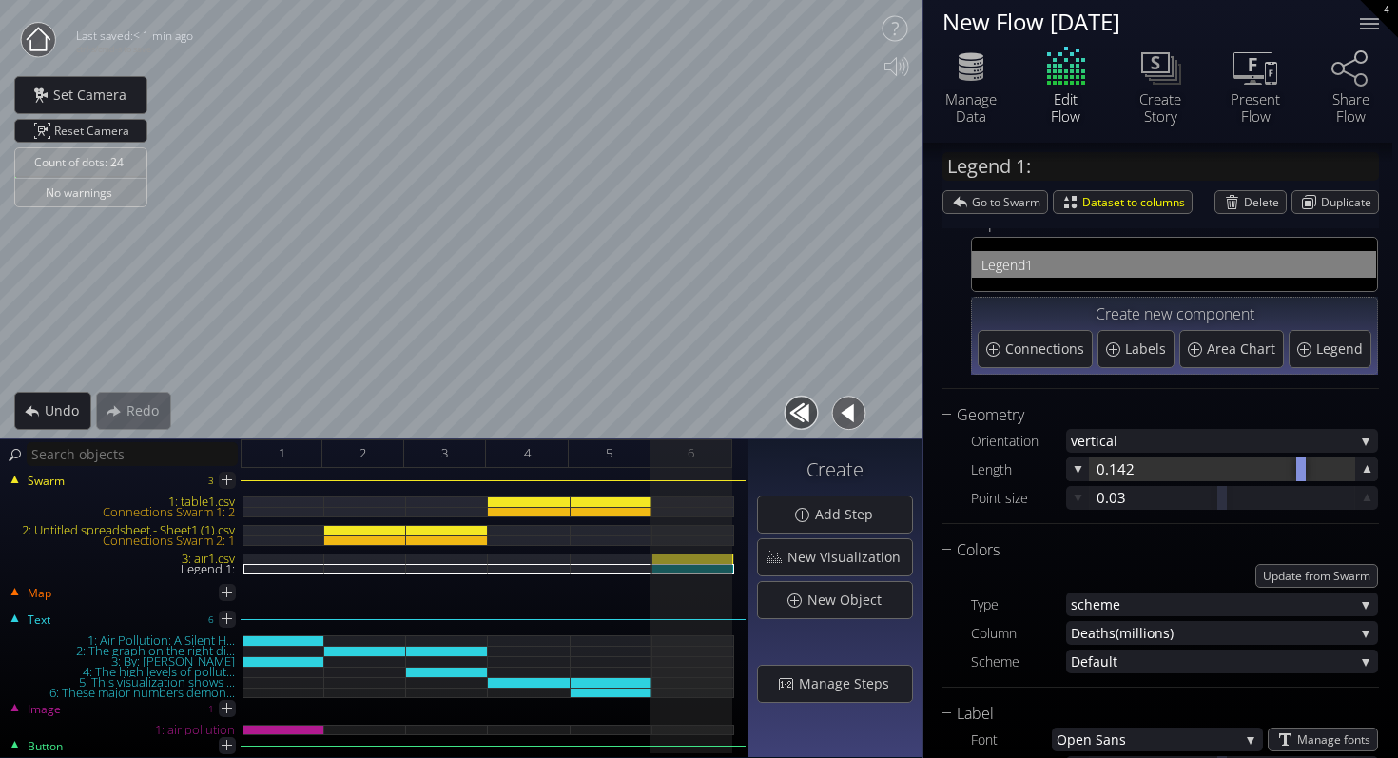
drag, startPoint x: 1216, startPoint y: 472, endPoint x: 1298, endPoint y: 475, distance: 82.8
click at [1298, 475] on div at bounding box center [1301, 470] width 10 height 24
drag, startPoint x: 1219, startPoint y: 471, endPoint x: 1288, endPoint y: 470, distance: 68.5
click at [1291, 470] on div at bounding box center [1296, 470] width 10 height 24
drag, startPoint x: 1221, startPoint y: 493, endPoint x: 1121, endPoint y: 520, distance: 103.6
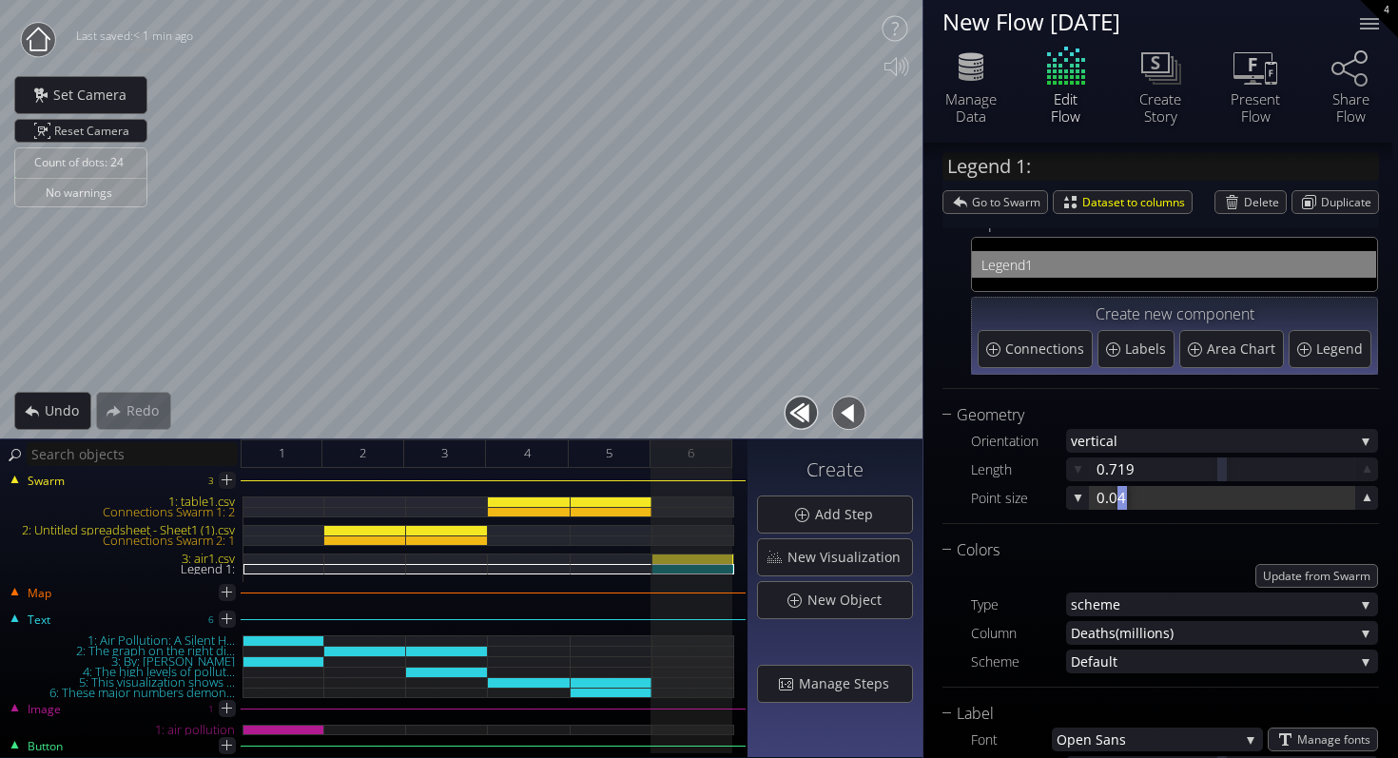
click at [1121, 520] on div "Geometry Orientation vertic al vertic al horizontal Length 0.719 Point size 0.04" at bounding box center [1161, 463] width 437 height 121
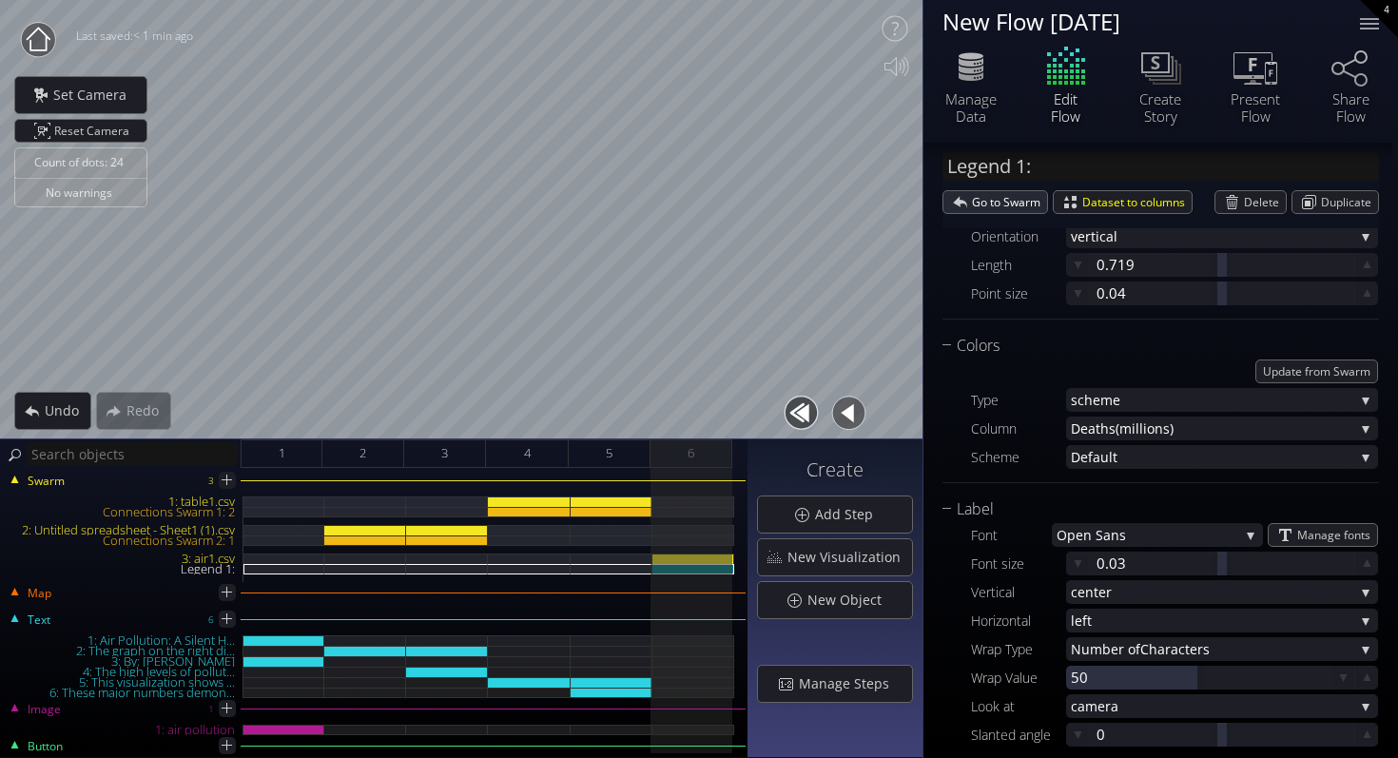
click at [1024, 205] on span "Go to Swarm" at bounding box center [1009, 202] width 75 height 22
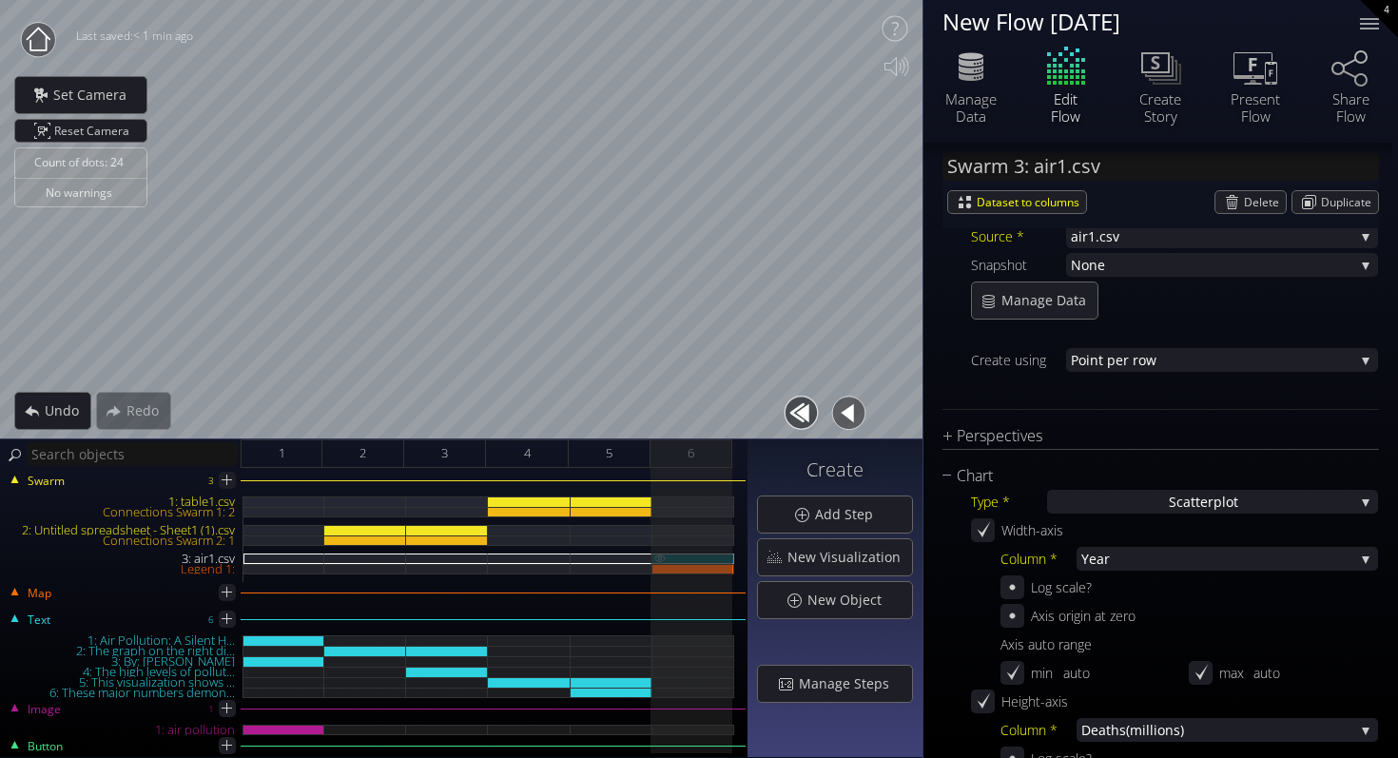
click at [700, 556] on div "3: air1.csv" at bounding box center [693, 559] width 82 height 10
click at [700, 569] on div "Legend 1:" at bounding box center [693, 569] width 82 height 10
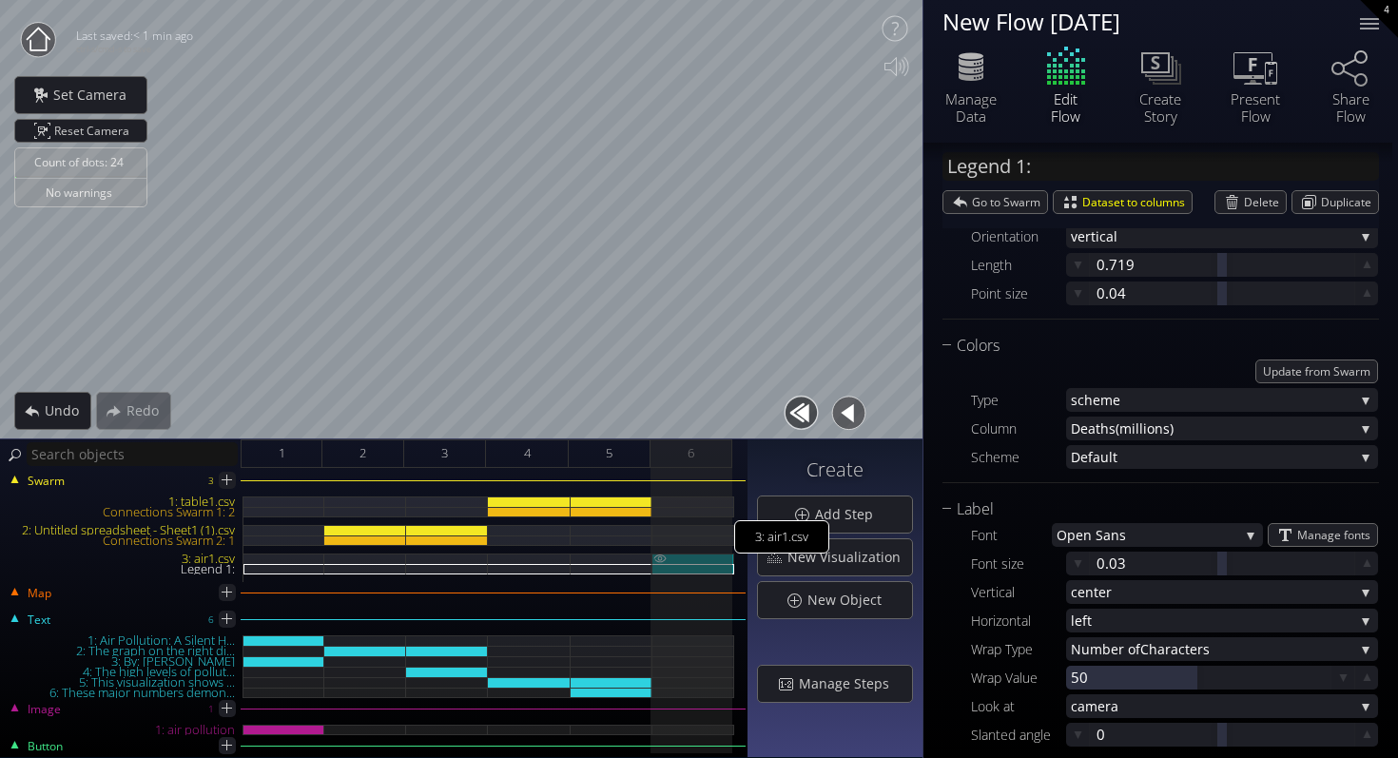
click at [700, 559] on div "3: air1.csv" at bounding box center [693, 559] width 82 height 10
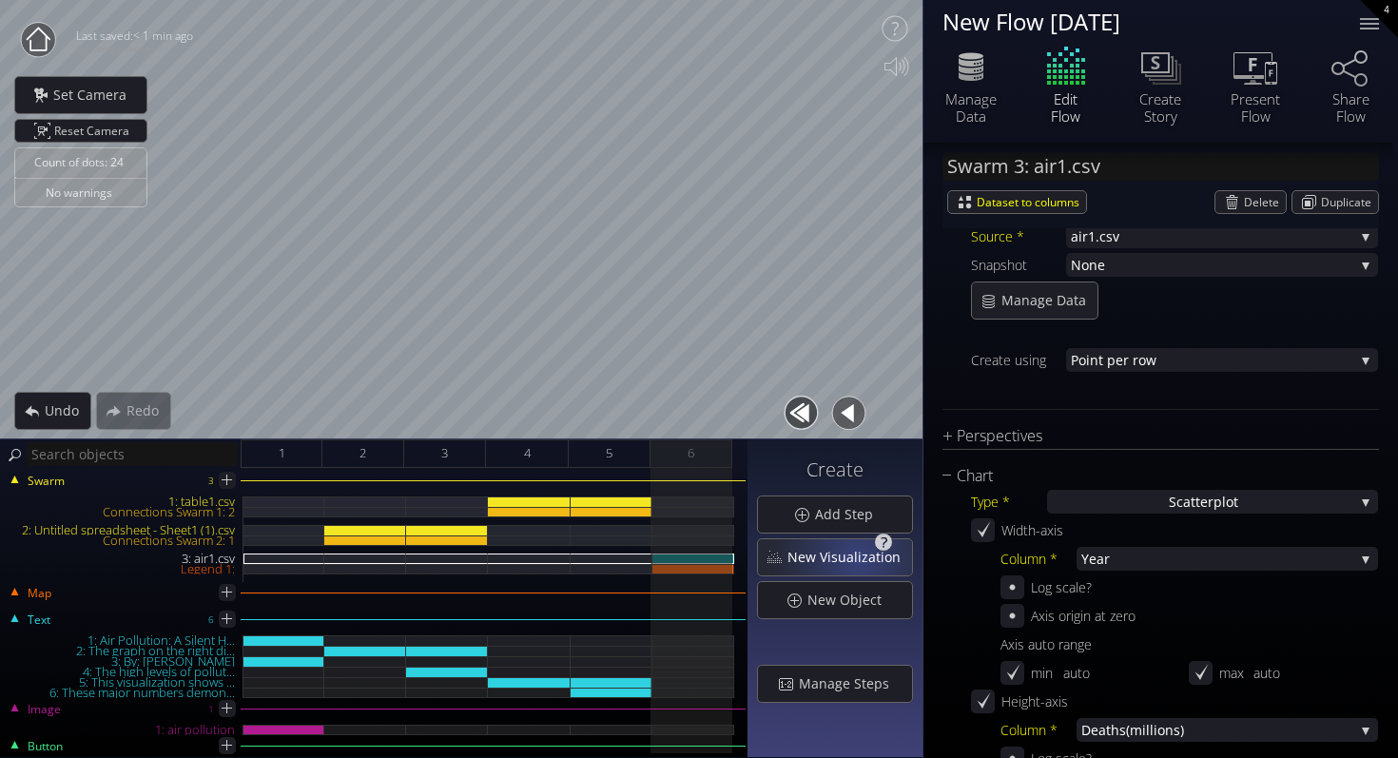
click at [862, 557] on span "New Visualization" at bounding box center [850, 557] width 126 height 19
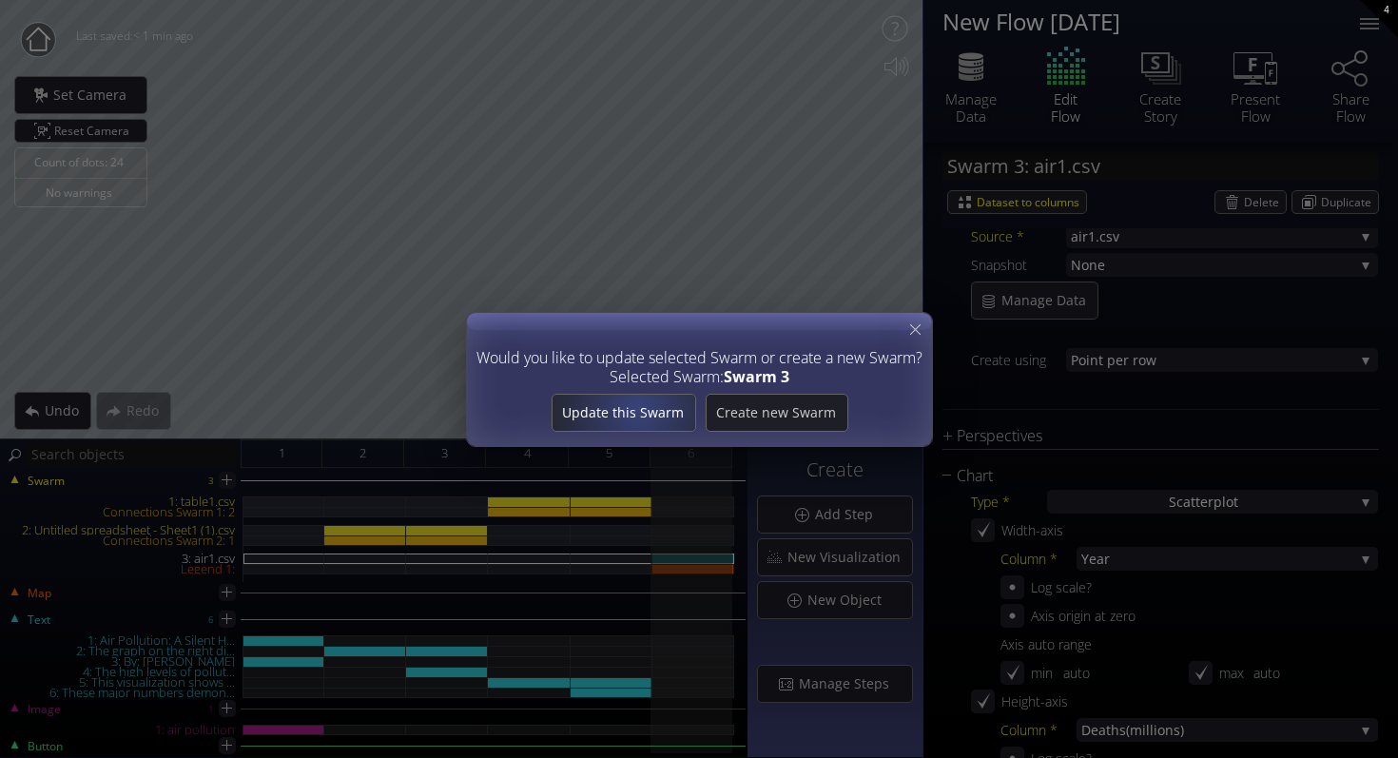
click at [640, 406] on span "Update this Swarm" at bounding box center [623, 412] width 143 height 19
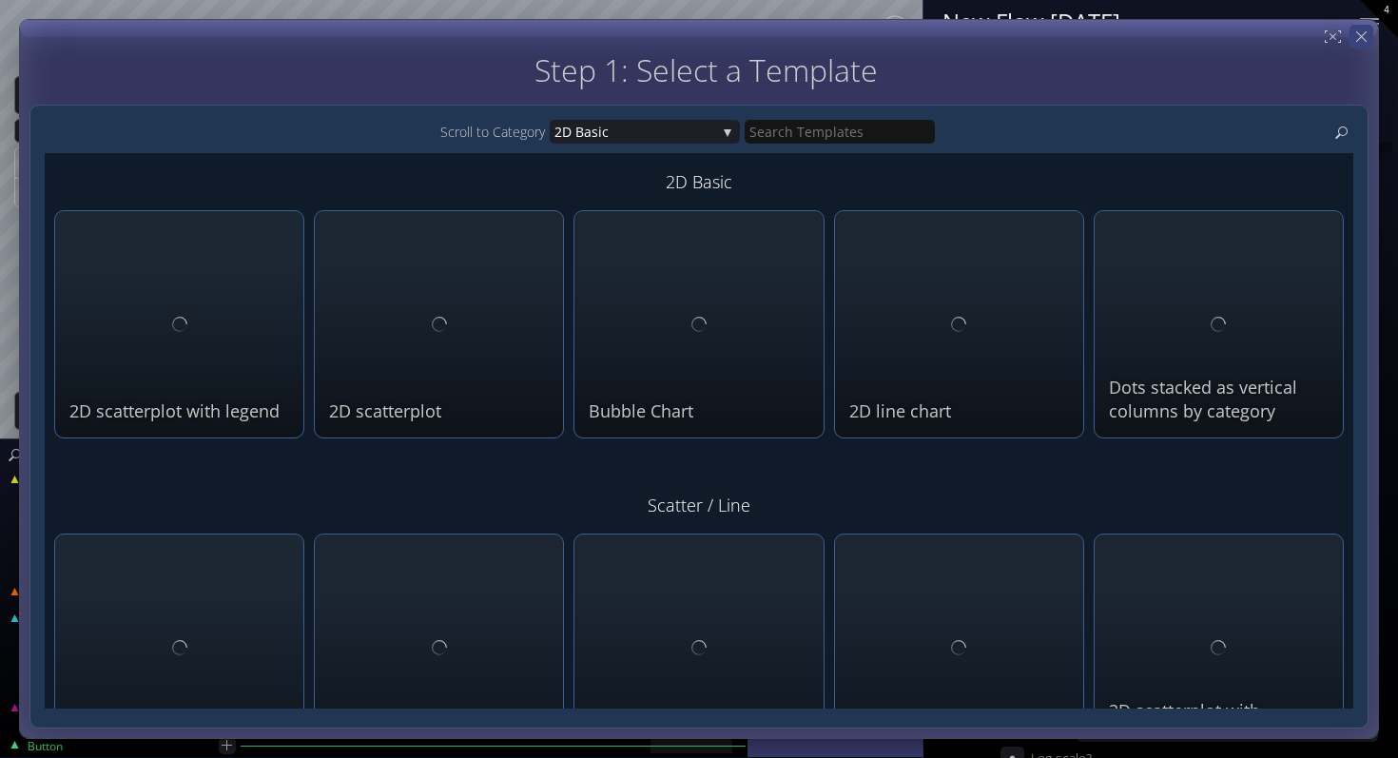
click at [1356, 42] on icon at bounding box center [1362, 37] width 18 height 18
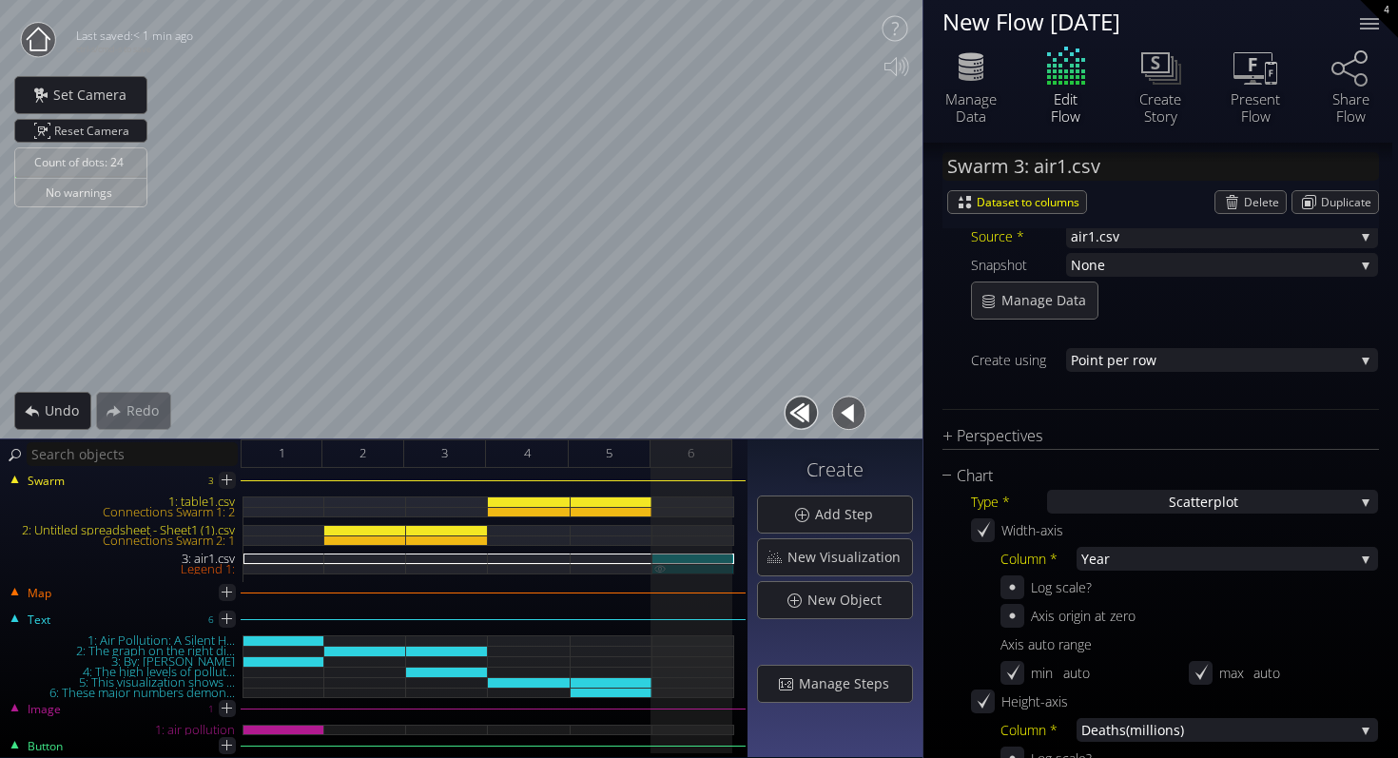
click at [680, 564] on div "Legend 1:" at bounding box center [693, 569] width 82 height 10
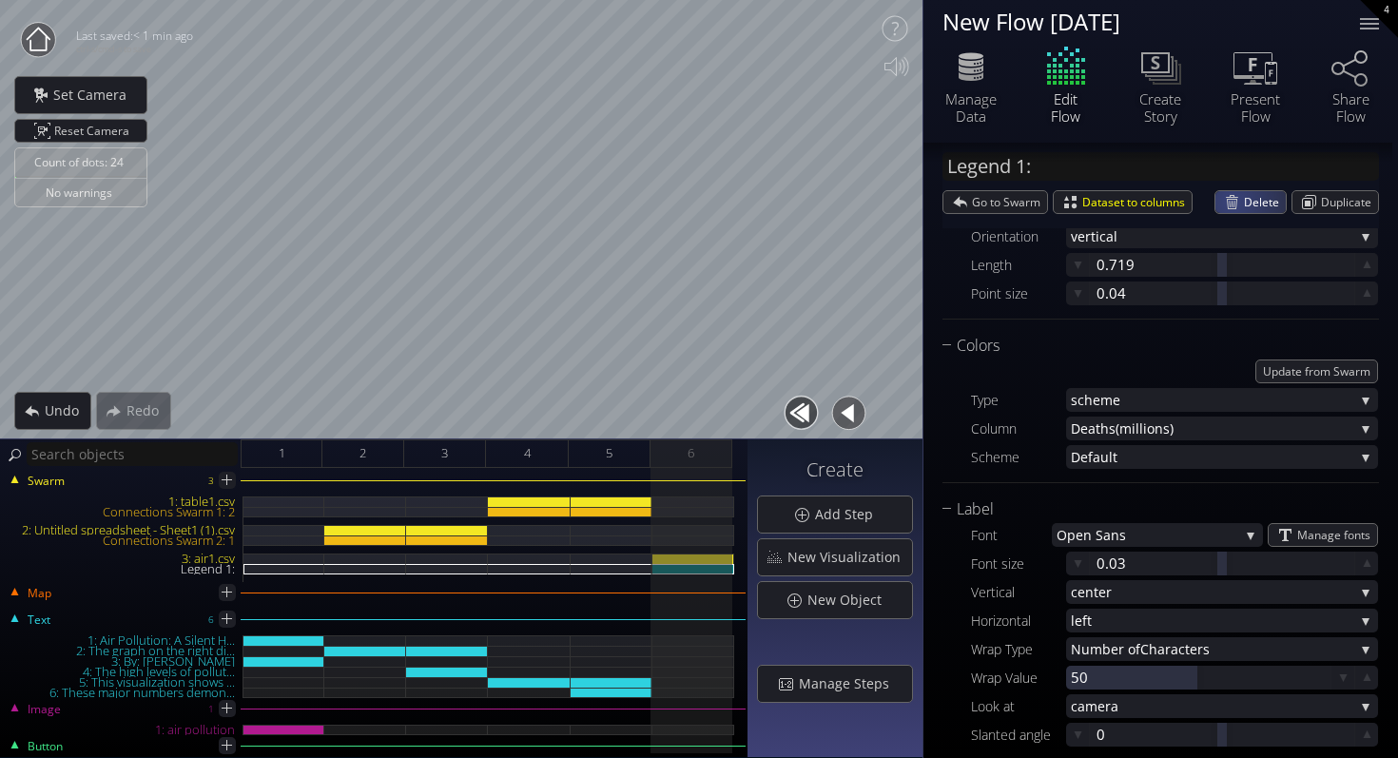
click at [1230, 204] on div "Delete" at bounding box center [1251, 202] width 70 height 22
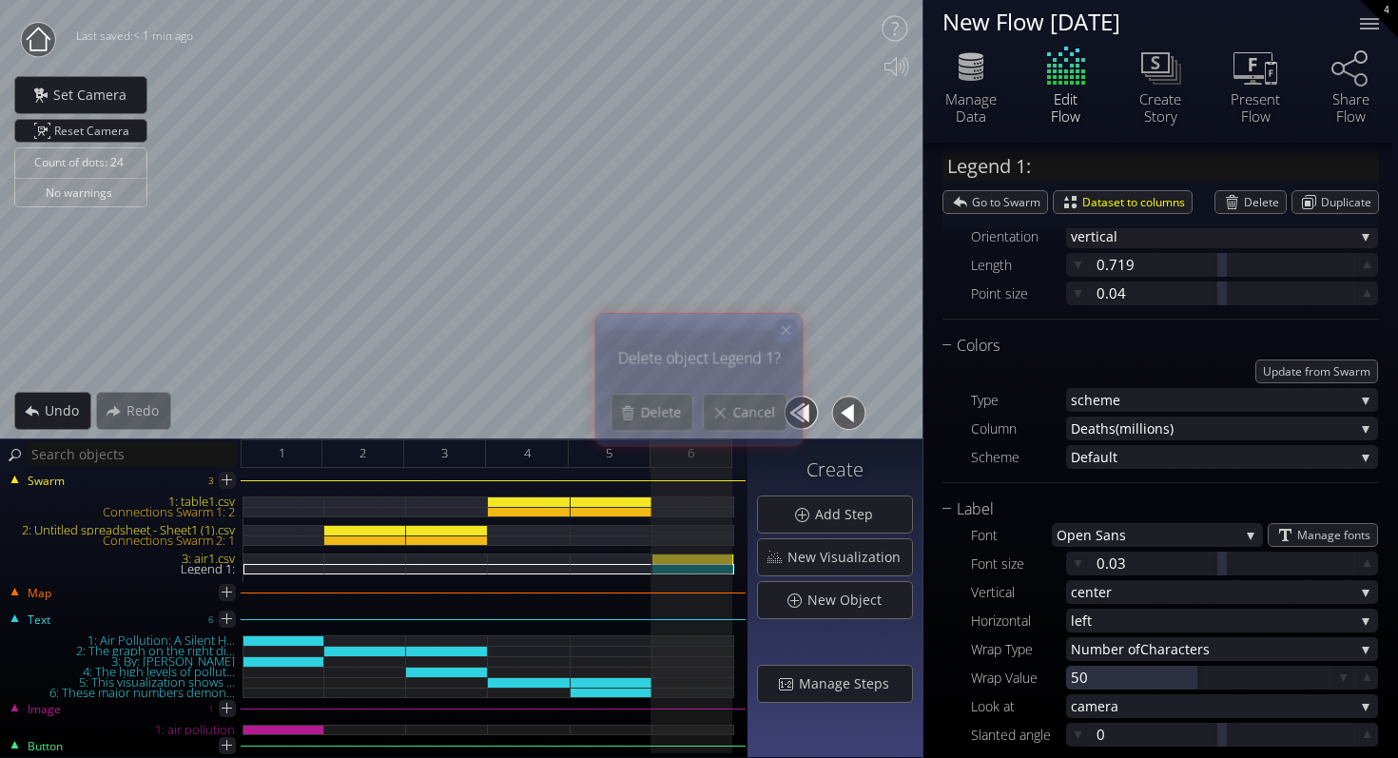
click at [782, 334] on icon at bounding box center [786, 329] width 16 height 16
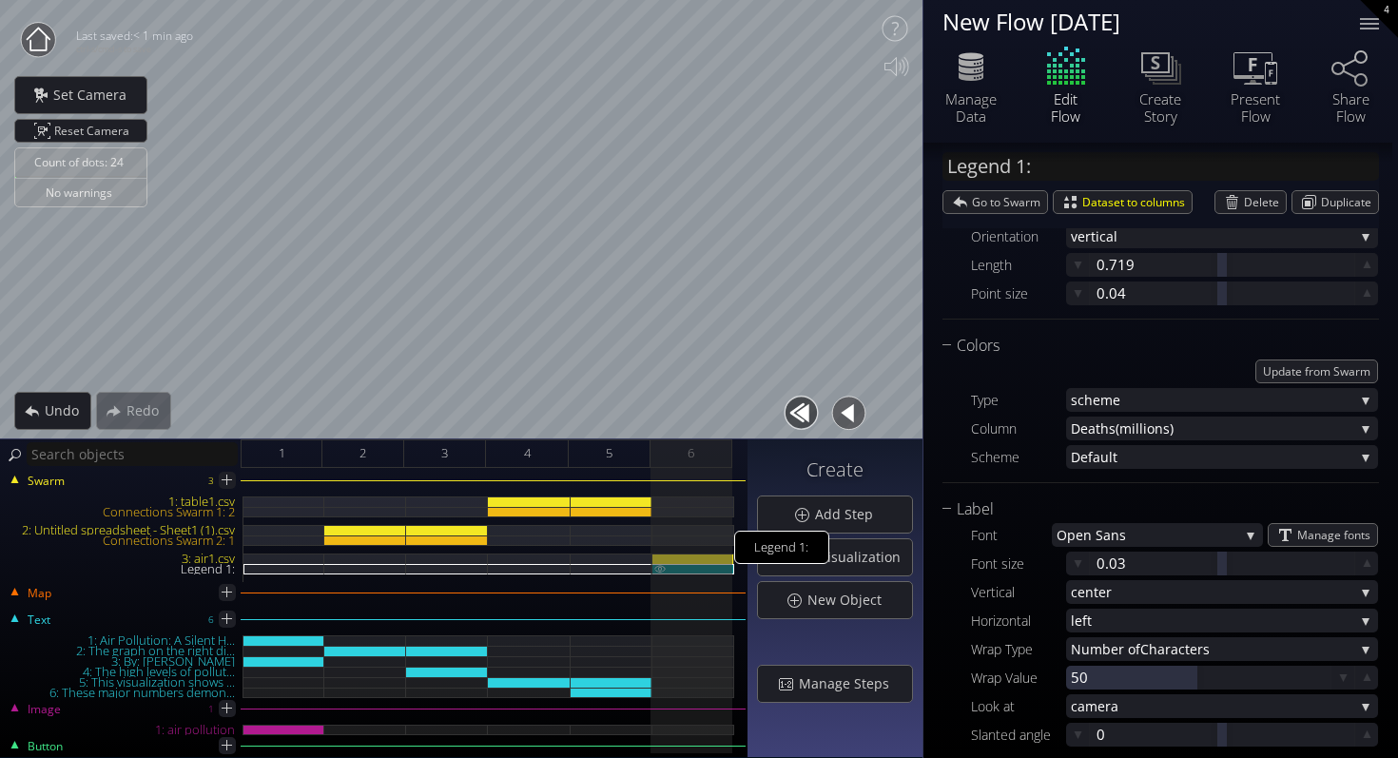
click at [704, 564] on div "Legend 1:" at bounding box center [693, 569] width 82 height 10
click at [704, 551] on div "3: air1.csv" at bounding box center [693, 540] width 82 height 86
click at [704, 554] on div at bounding box center [693, 559] width 82 height 10
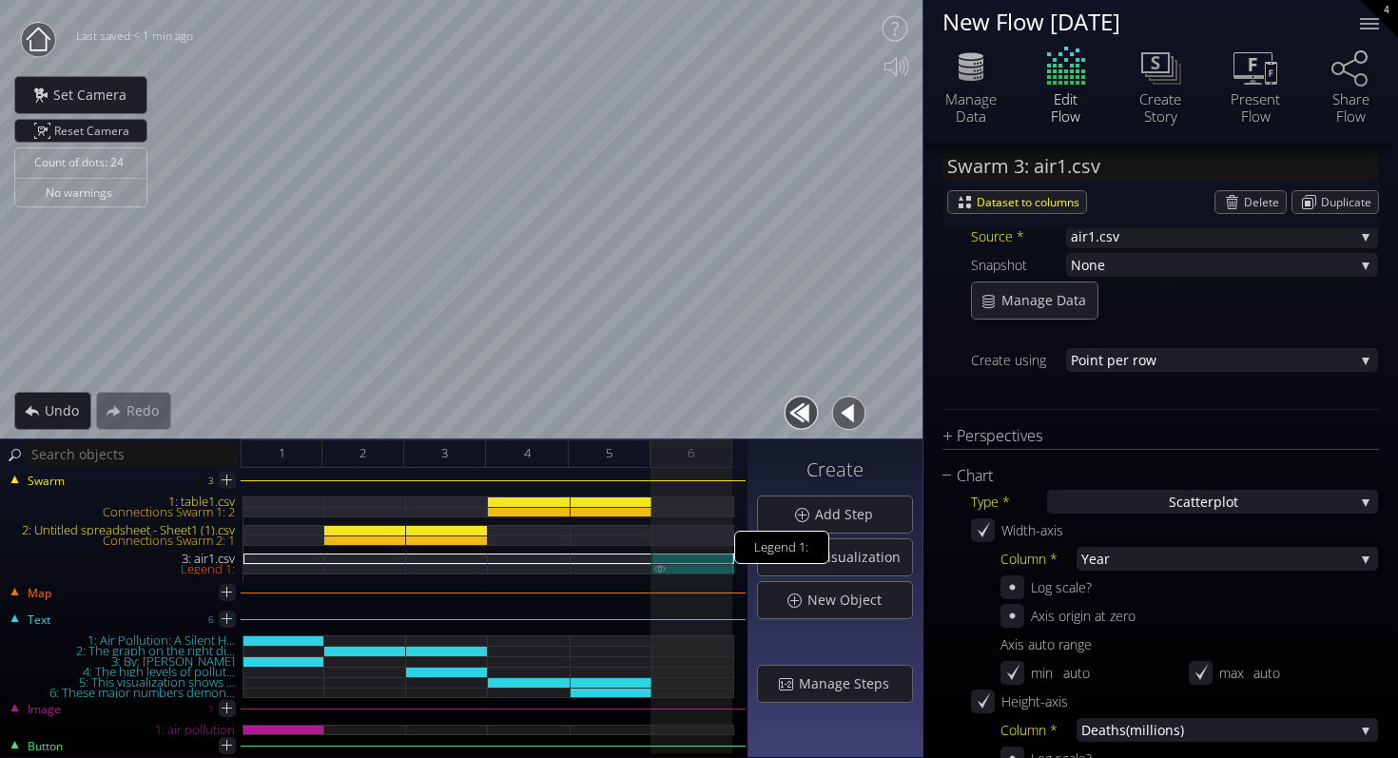
click at [702, 568] on div "Legend 1:" at bounding box center [693, 569] width 82 height 10
type input "Legend 1:"
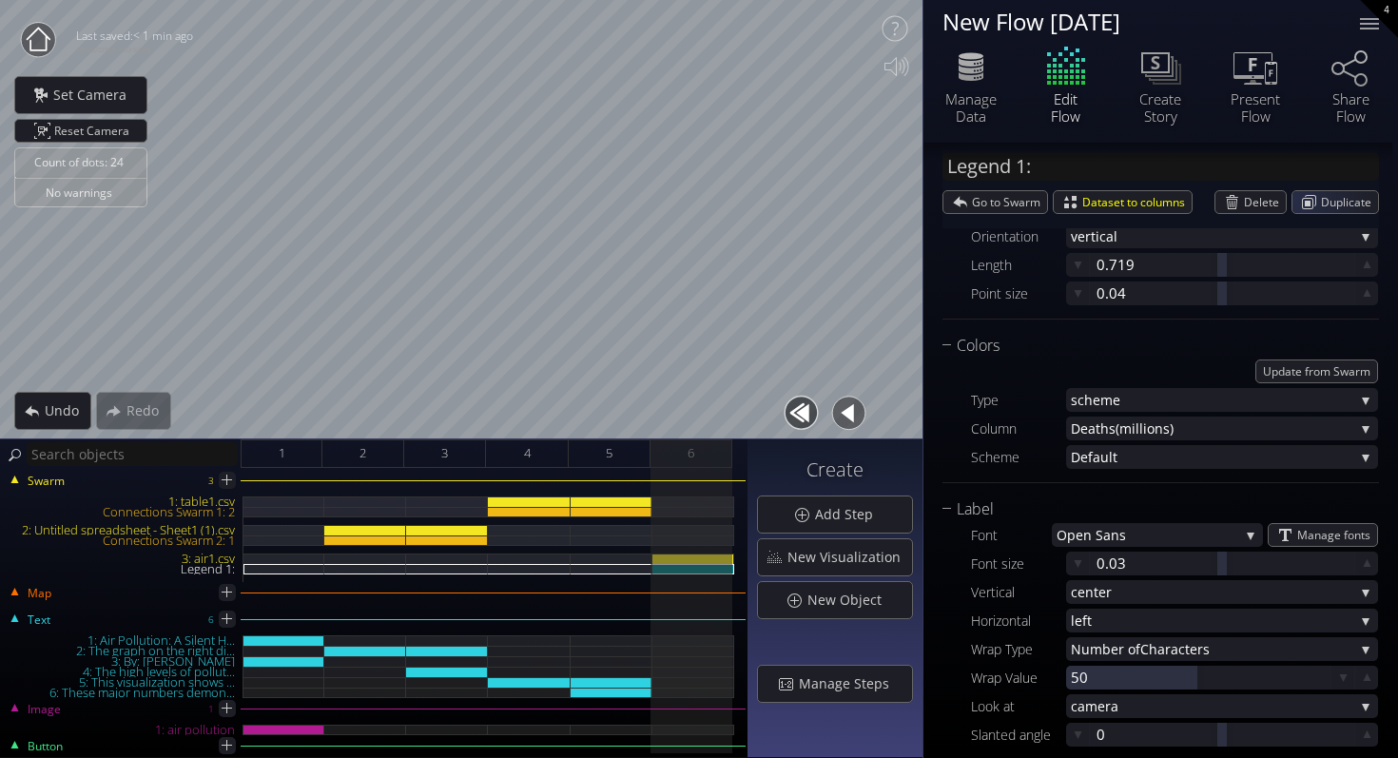
click at [1256, 220] on div "Legend 1: Go to Swarm Dataset to columns Delete Duplicate" at bounding box center [1161, 186] width 437 height 86
click at [1256, 206] on span "Delete" at bounding box center [1265, 202] width 42 height 22
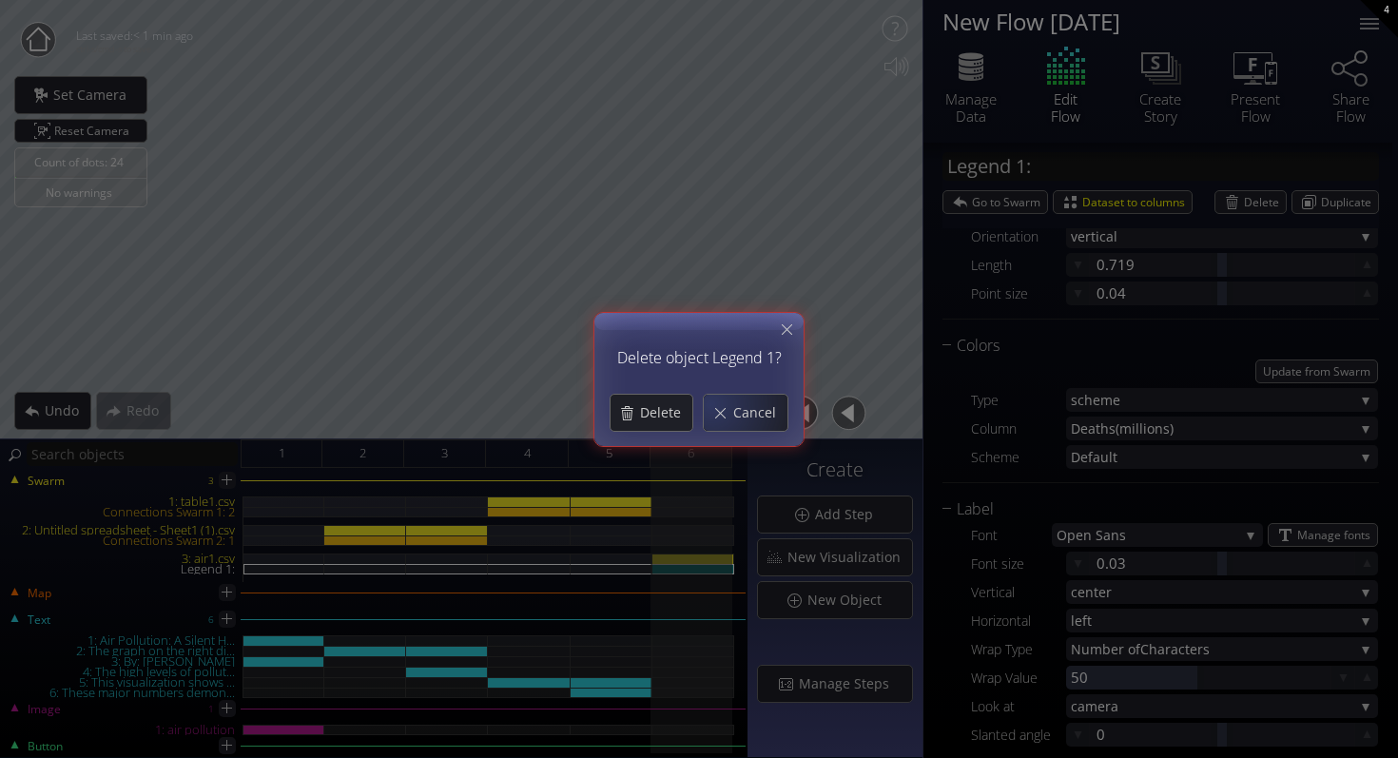
click at [694, 403] on div "Delete Cancel" at bounding box center [699, 413] width 190 height 38
click at [662, 405] on span "Delete" at bounding box center [665, 412] width 53 height 19
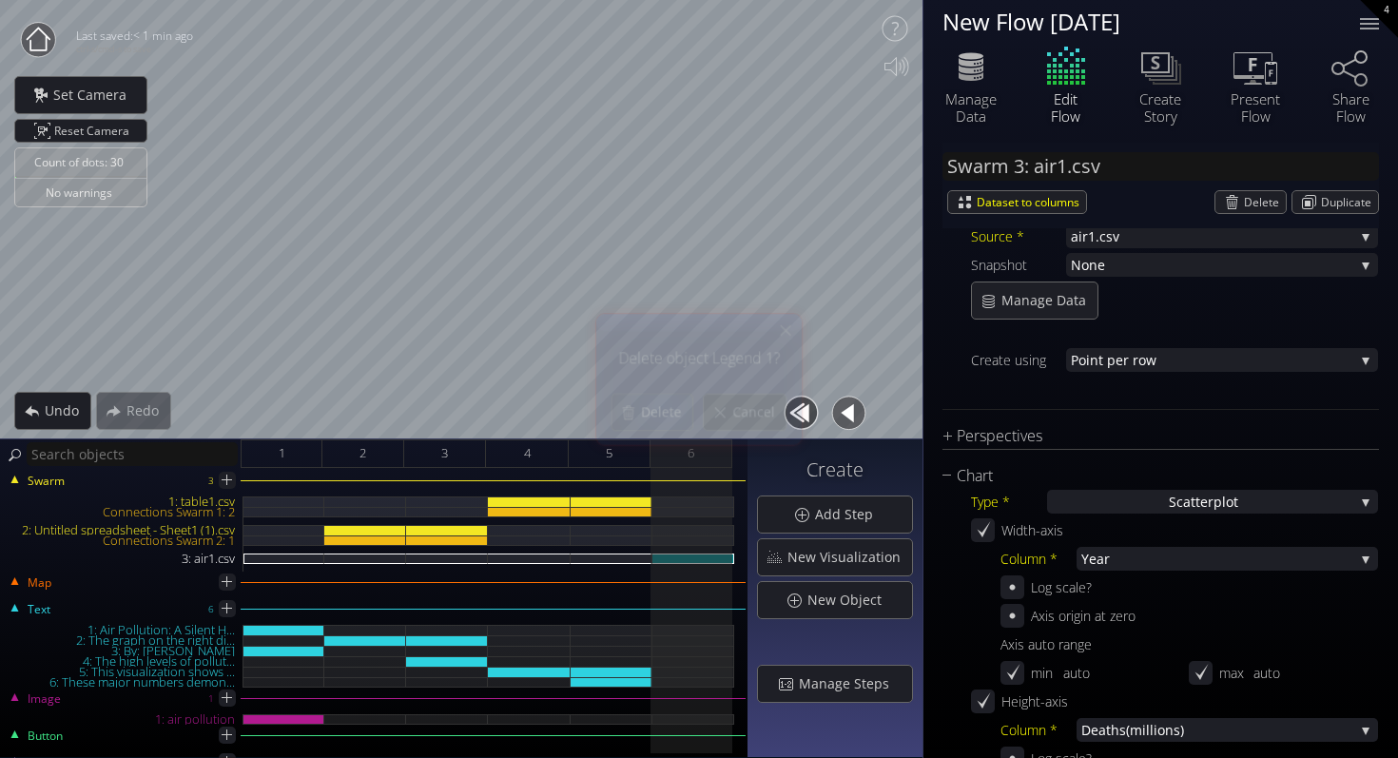
scroll to position [0, 0]
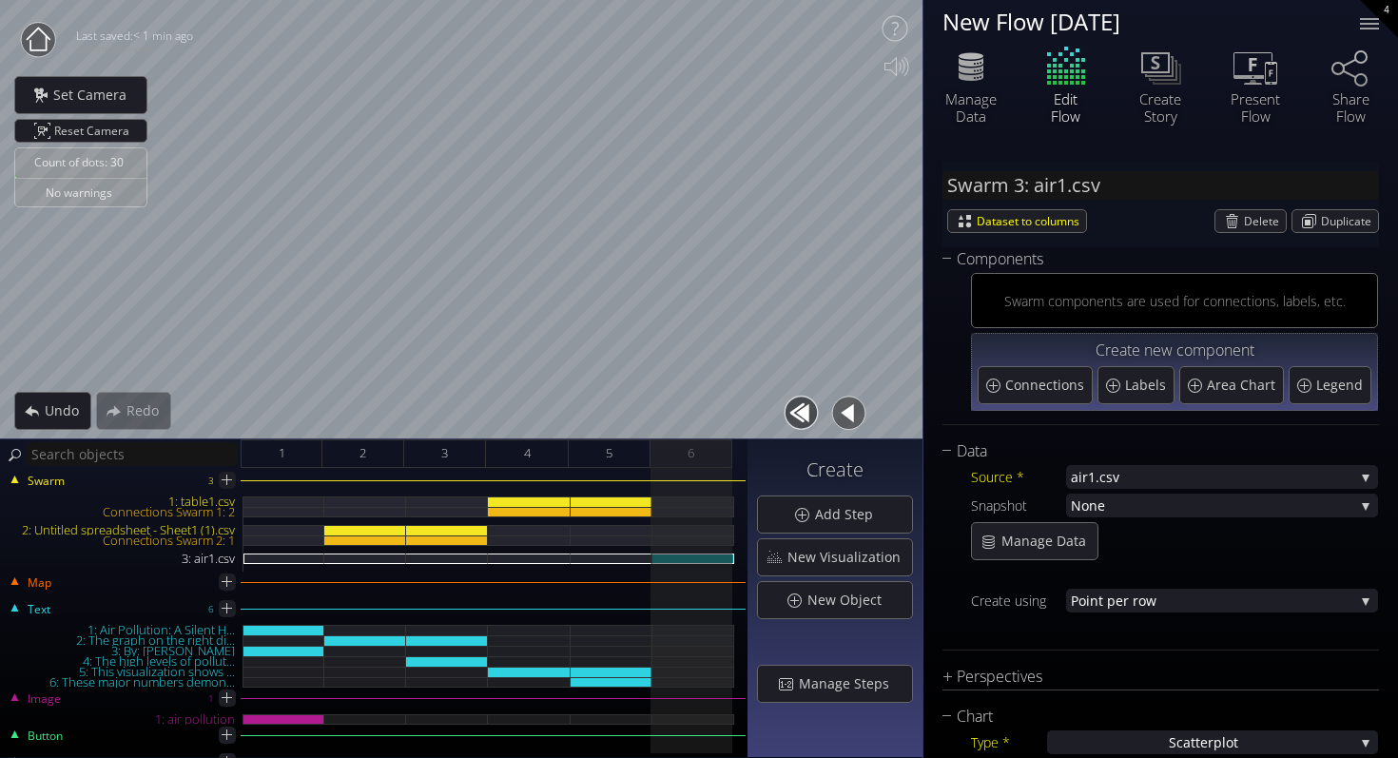
click at [696, 551] on div at bounding box center [693, 534] width 82 height 75
click at [697, 555] on div "3: air1.csv" at bounding box center [693, 559] width 82 height 10
click at [1225, 227] on div "Delete" at bounding box center [1251, 221] width 70 height 22
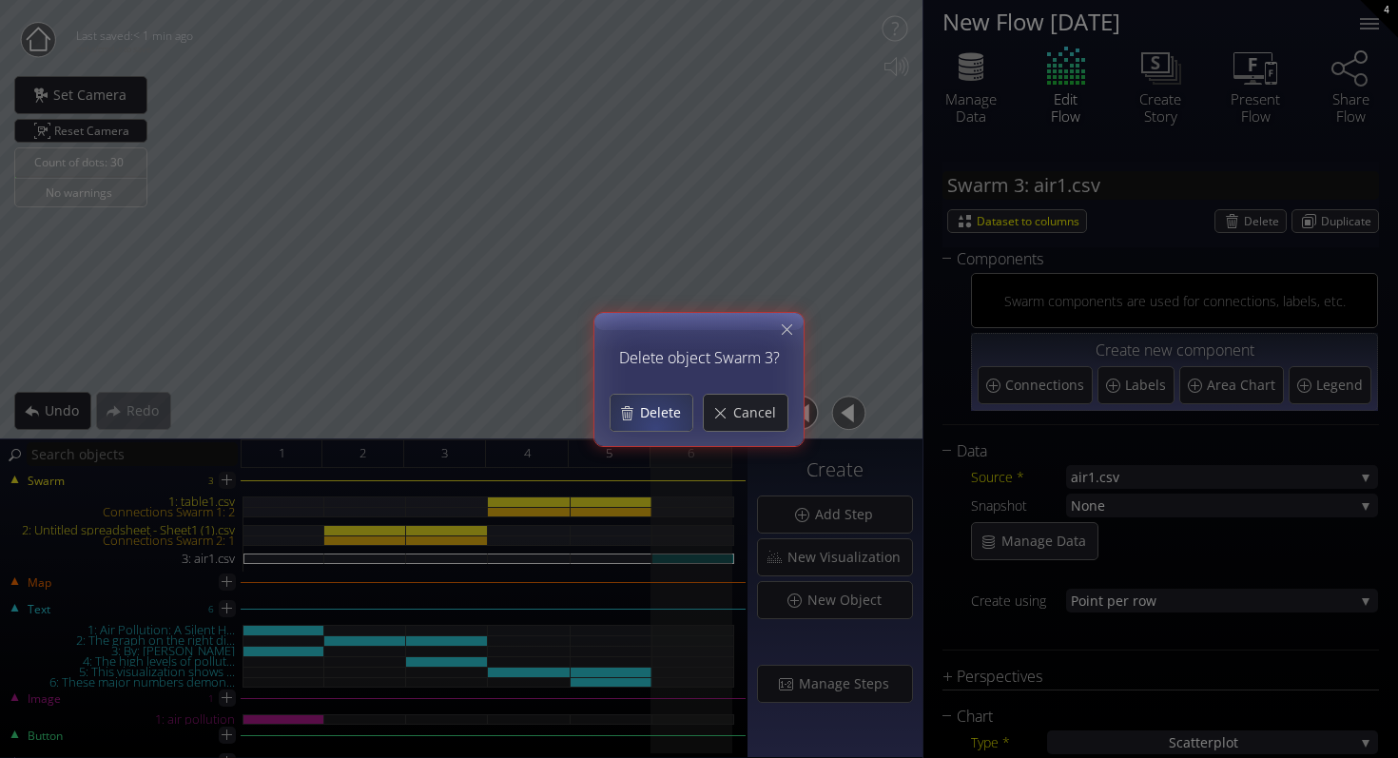
click at [650, 421] on div "Delete" at bounding box center [652, 413] width 82 height 36
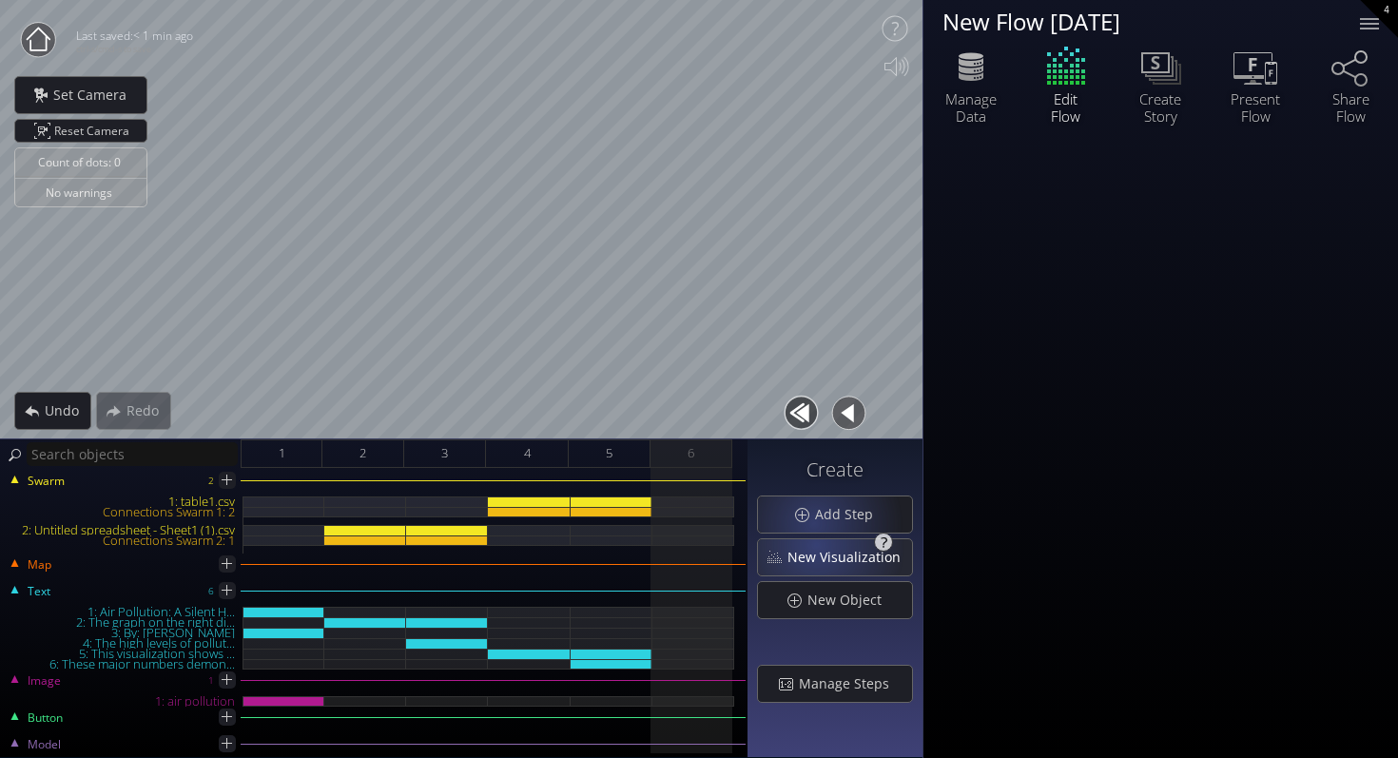
click at [821, 555] on span "New Visualization" at bounding box center [850, 557] width 126 height 19
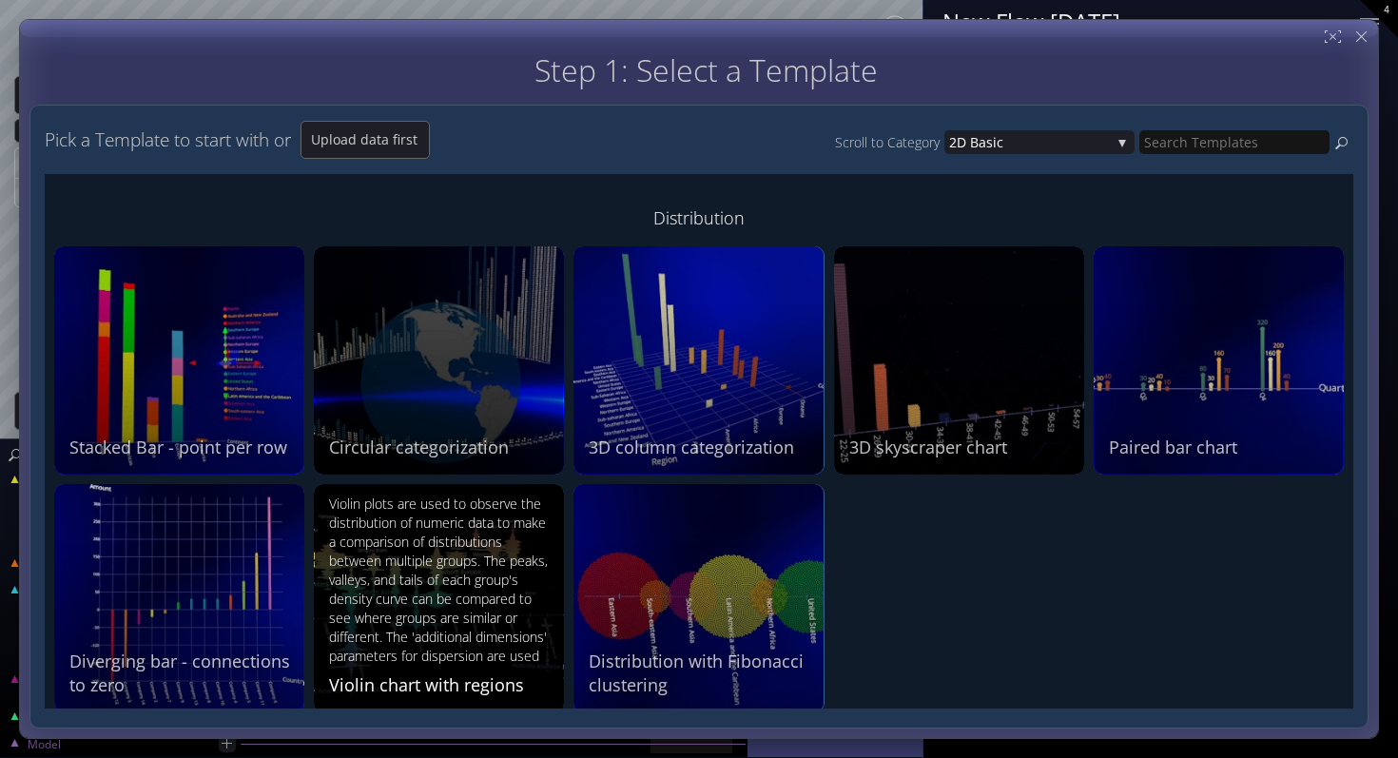
scroll to position [1191, 0]
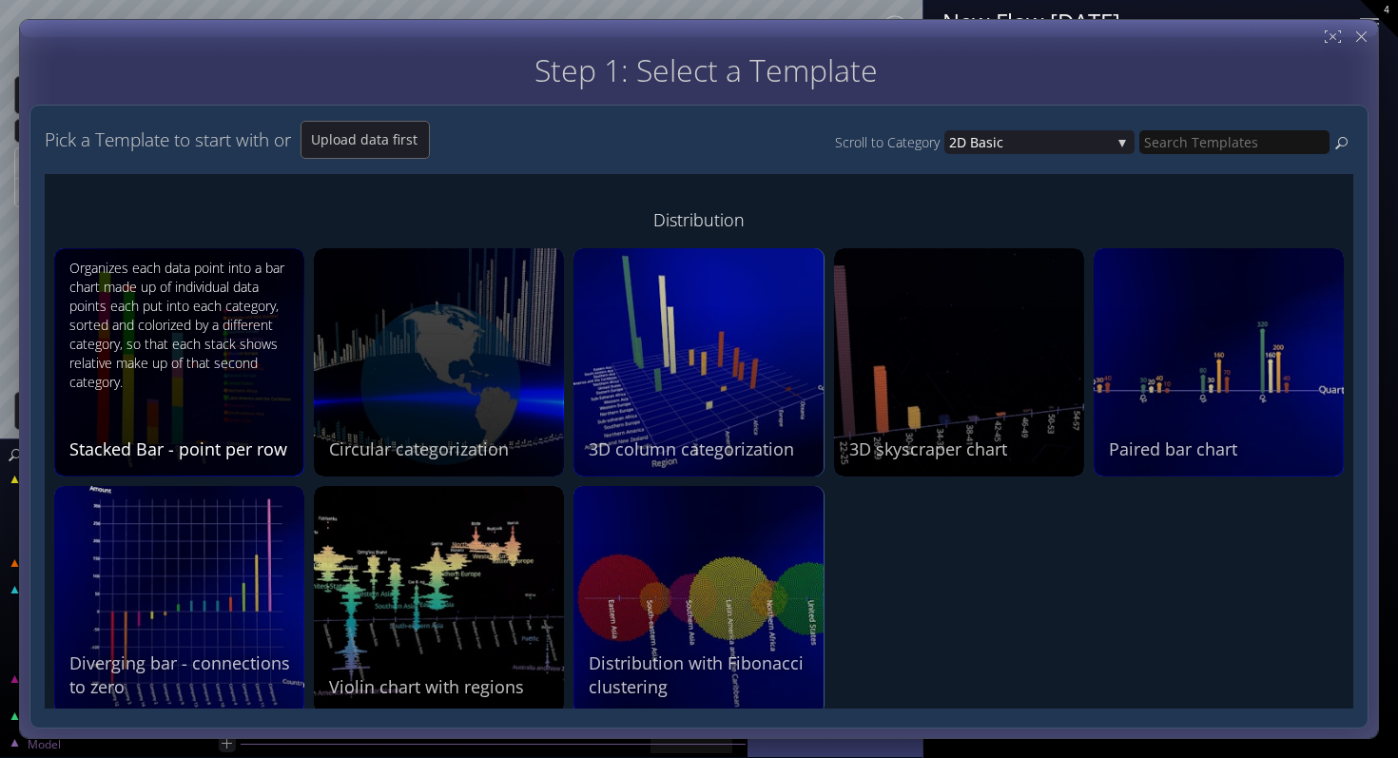
click at [216, 364] on div "Organizes each data point into a bar chart made up of individual data points ea…" at bounding box center [181, 325] width 224 height 133
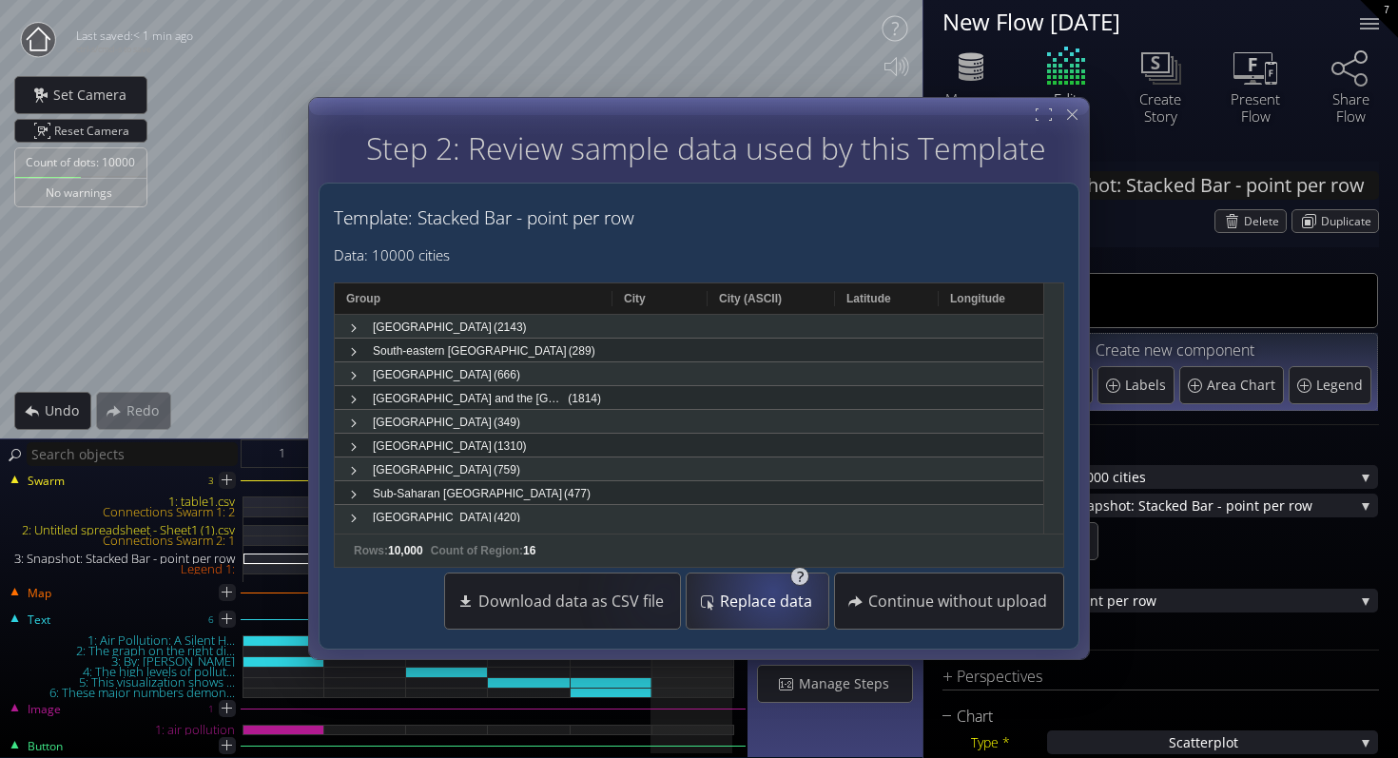
click at [784, 602] on span "Replace data" at bounding box center [771, 602] width 105 height 19
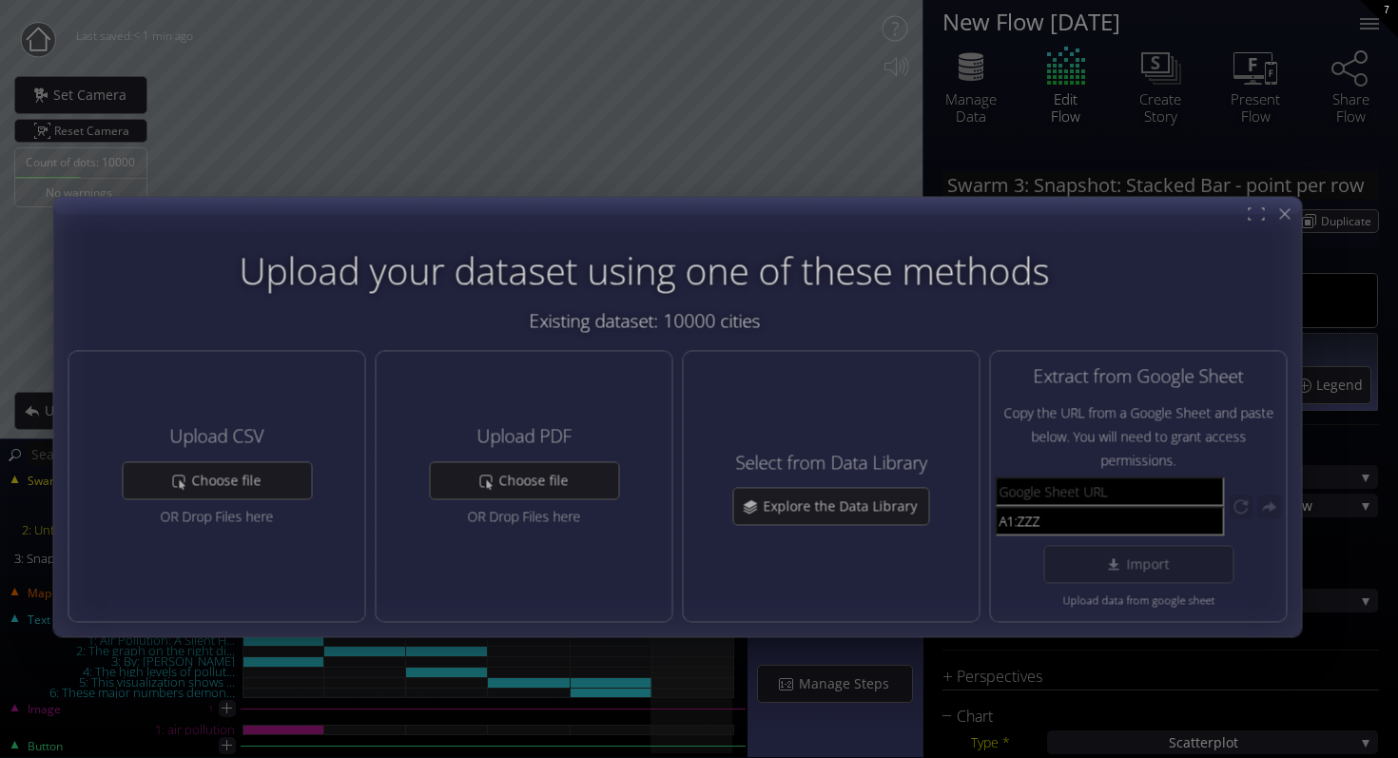
drag, startPoint x: 739, startPoint y: 172, endPoint x: 720, endPoint y: 215, distance: 46.8
click at [720, 215] on div at bounding box center [677, 417] width 1248 height 439
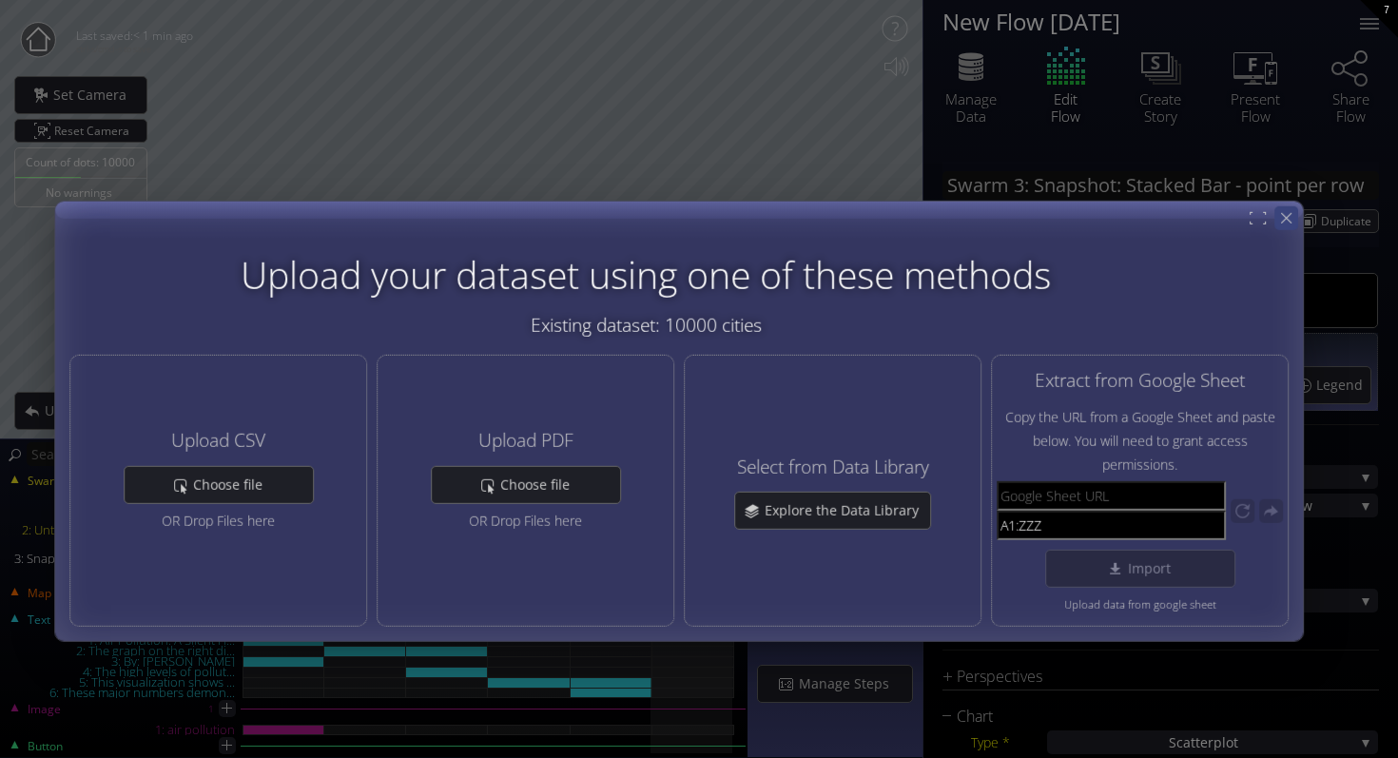
click at [1277, 220] on icon at bounding box center [1286, 218] width 18 height 18
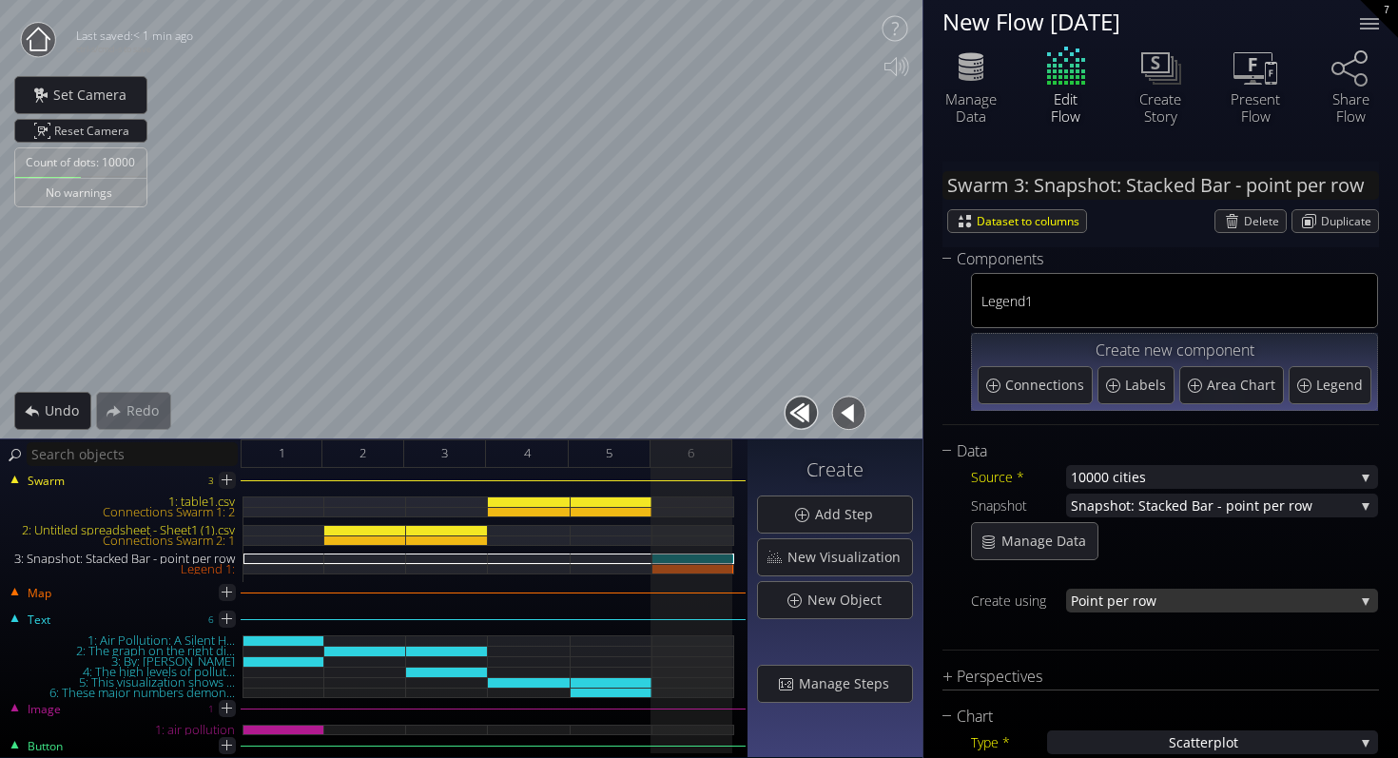
click at [1180, 603] on span "nt per row" at bounding box center [1222, 601] width 264 height 24
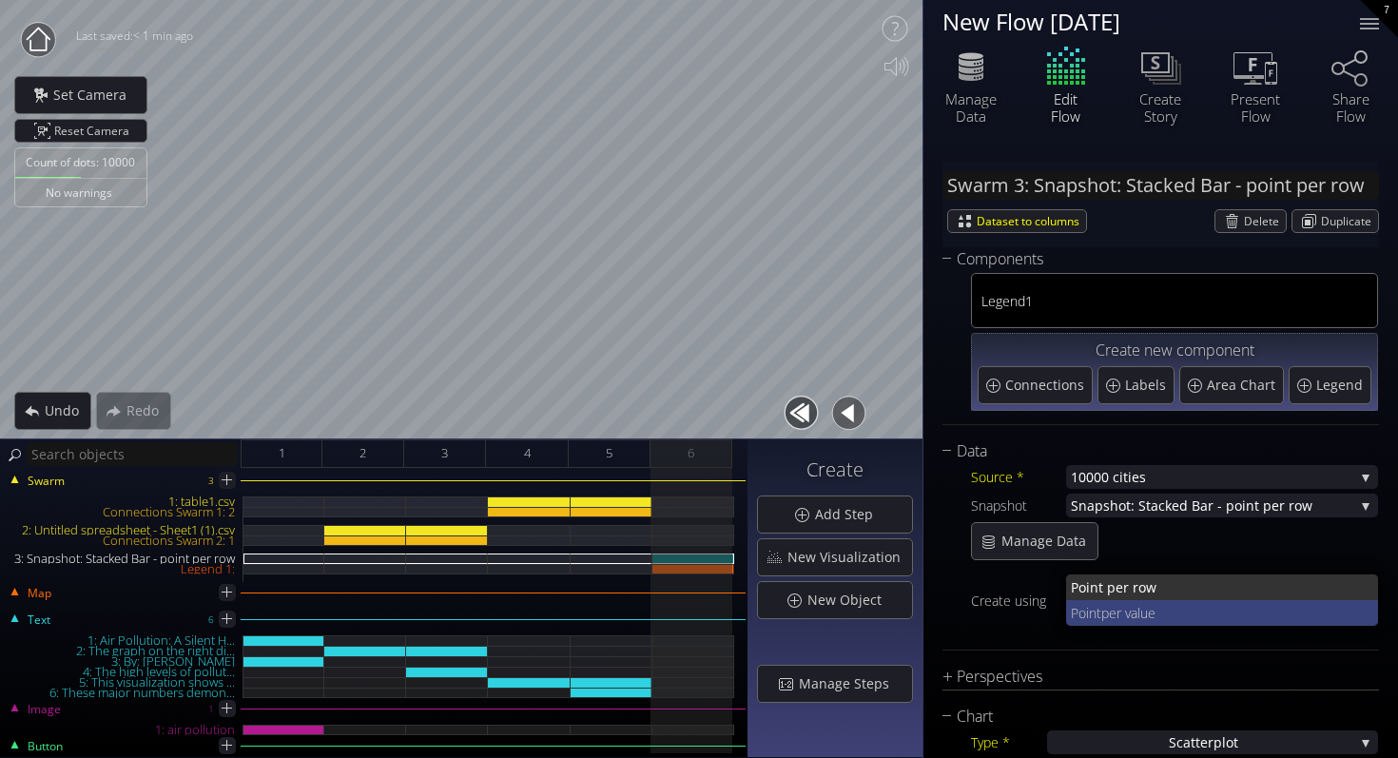
click at [1177, 605] on span "per value" at bounding box center [1232, 613] width 263 height 26
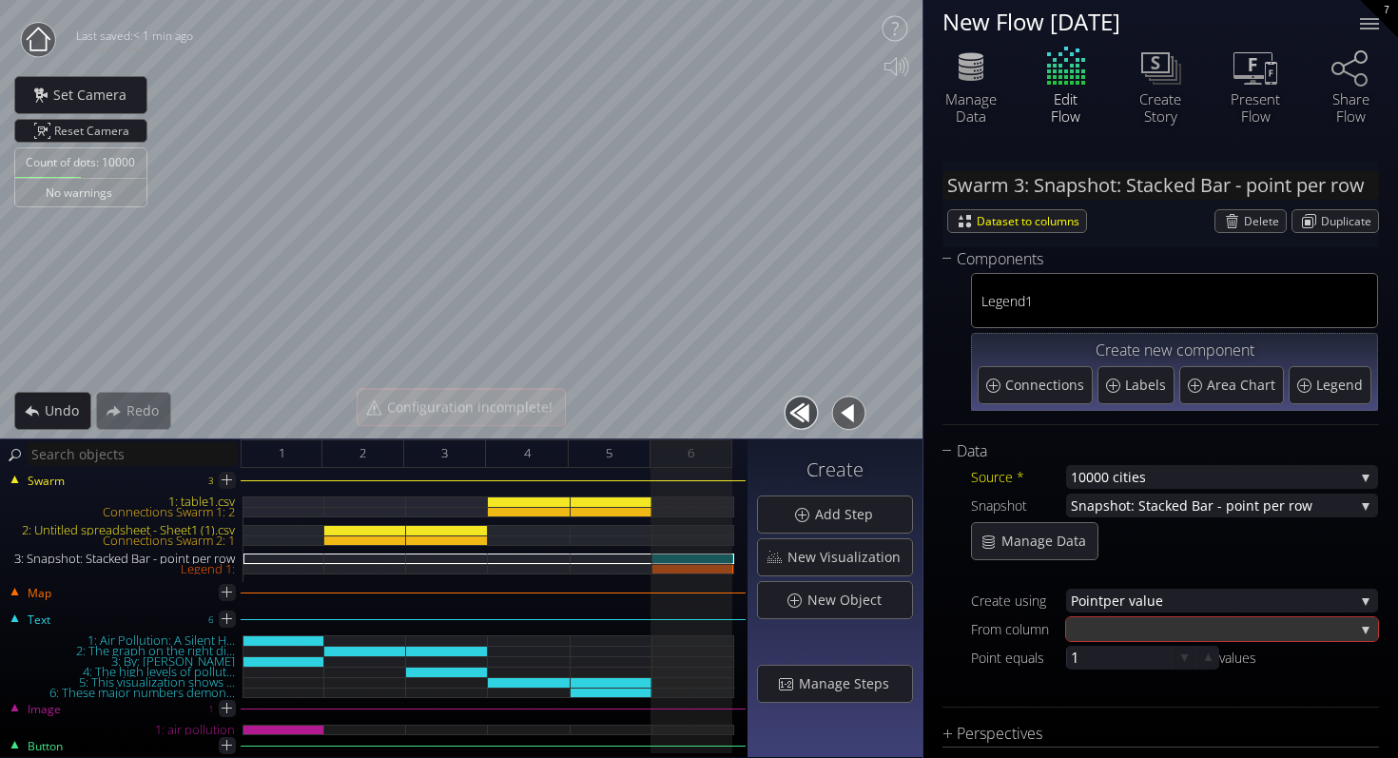
click at [1179, 633] on div at bounding box center [1212, 629] width 283 height 24
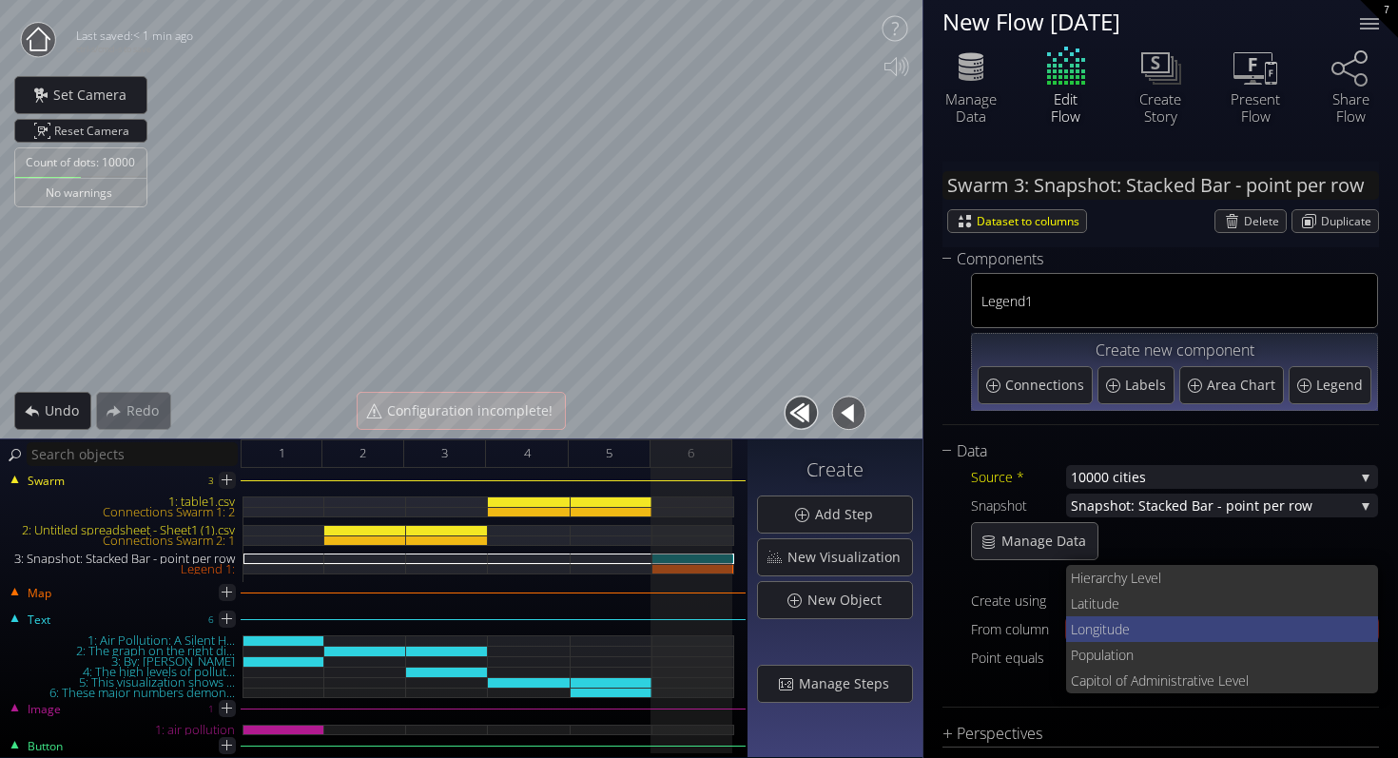
click at [1176, 627] on span "e" at bounding box center [1243, 629] width 242 height 26
click at [1162, 630] on span at bounding box center [1212, 630] width 283 height 0
click at [1162, 593] on span "per value" at bounding box center [1228, 601] width 251 height 24
click at [1162, 575] on div at bounding box center [1174, 577] width 407 height 24
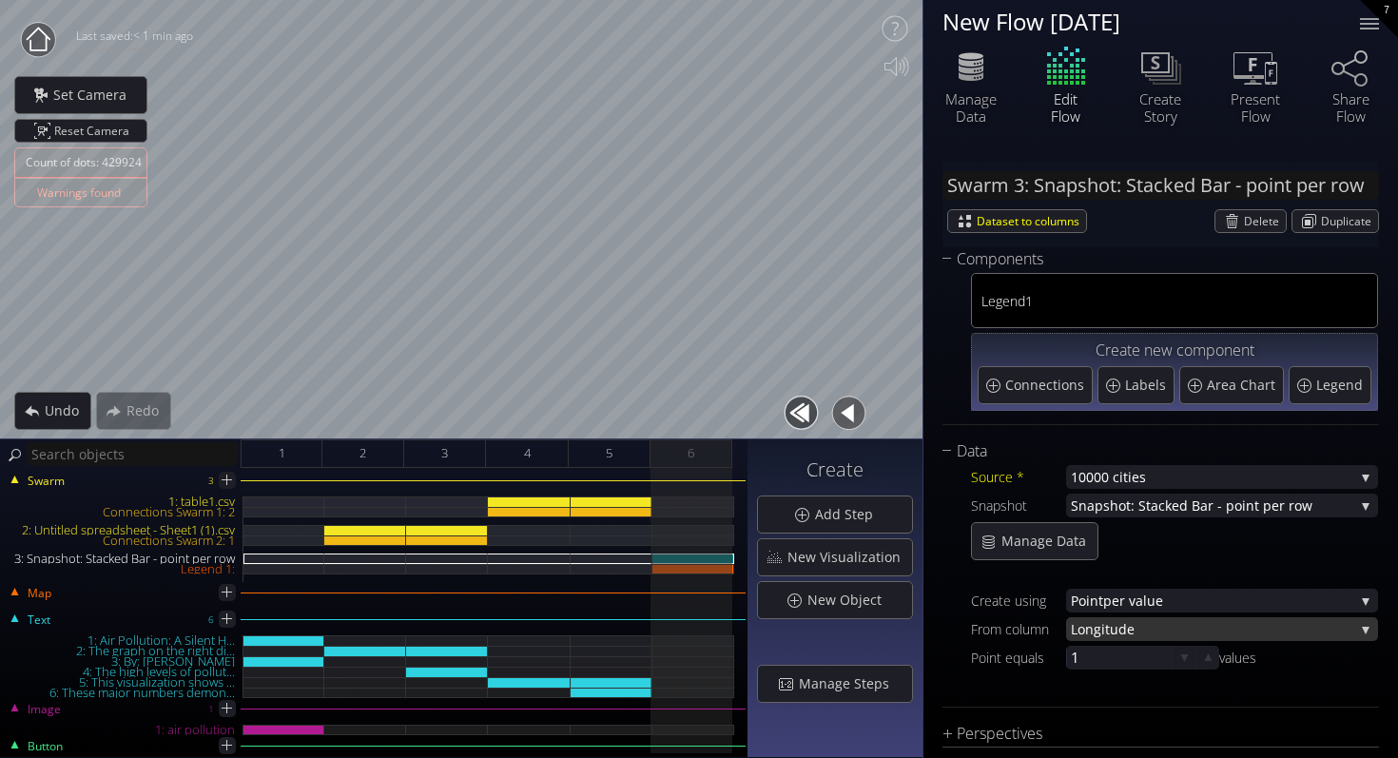
click at [1170, 632] on span "e" at bounding box center [1240, 629] width 227 height 24
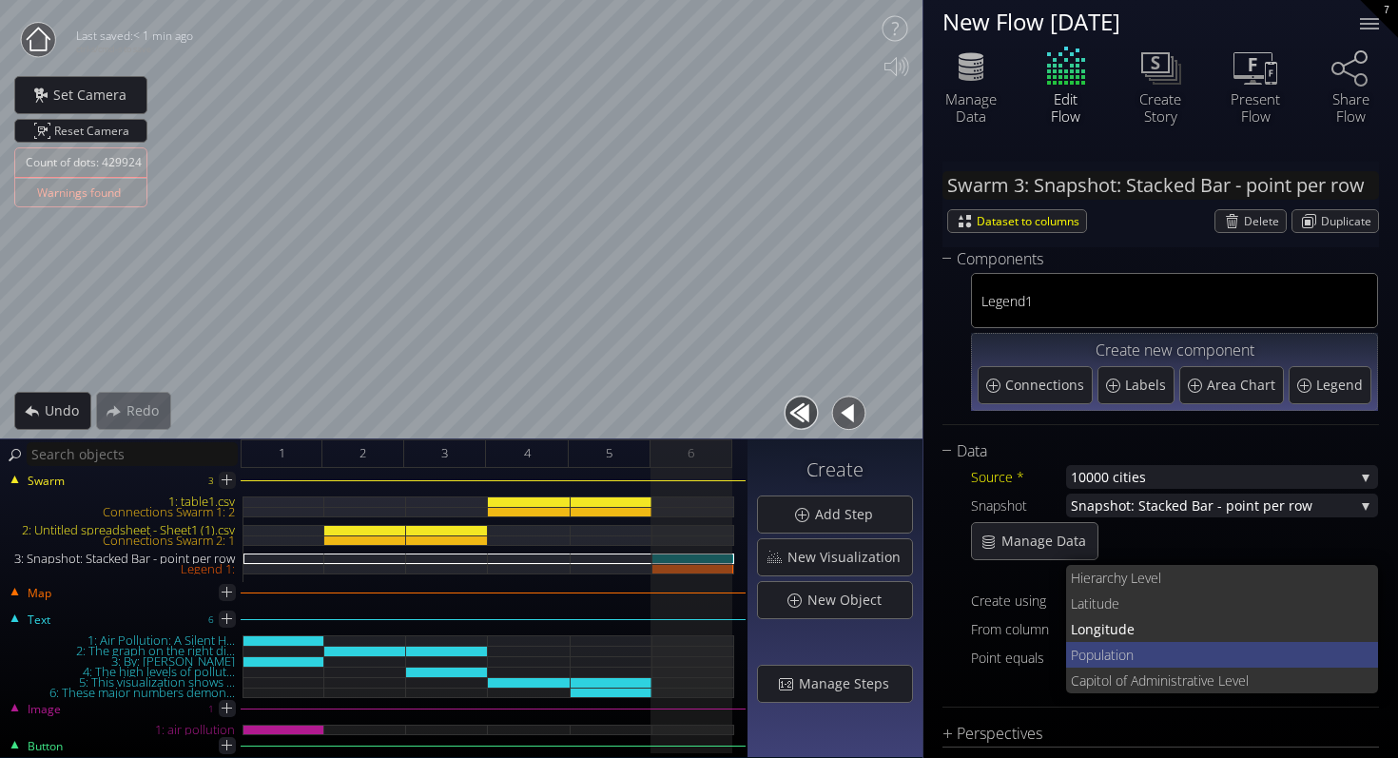
click at [1170, 658] on span "Population" at bounding box center [1217, 655] width 293 height 26
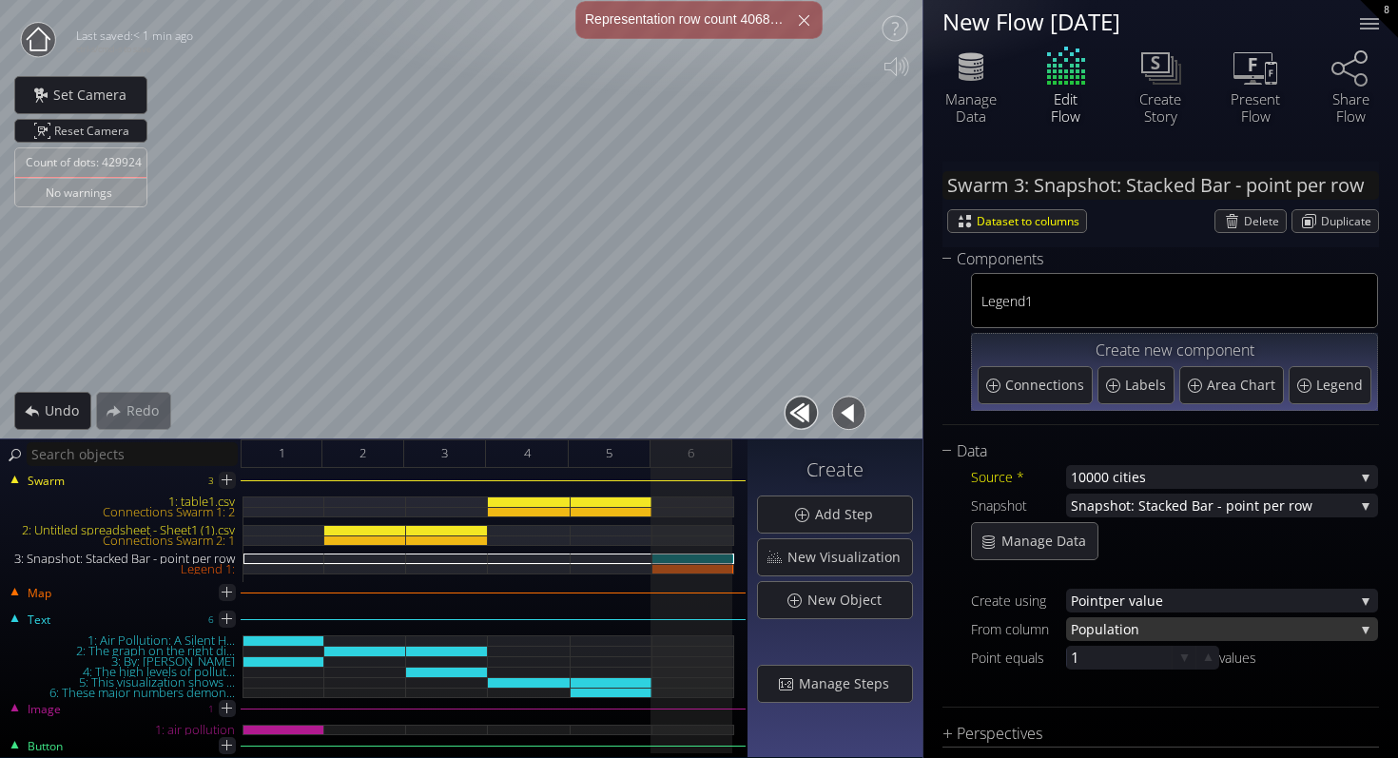
click at [1167, 635] on span "Population" at bounding box center [1212, 629] width 283 height 24
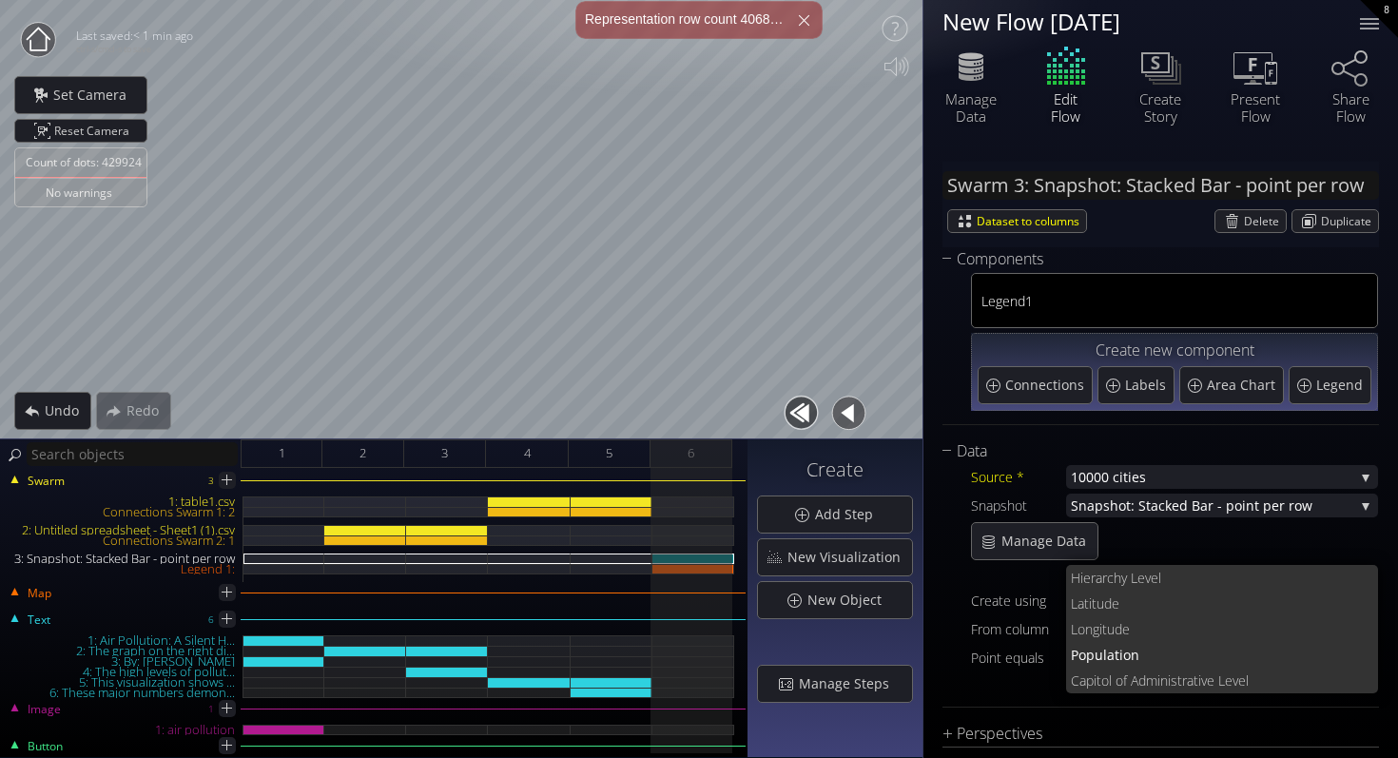
scroll to position [0, 0]
click at [1166, 692] on span "Capitol of Administra" at bounding box center [1132, 681] width 123 height 26
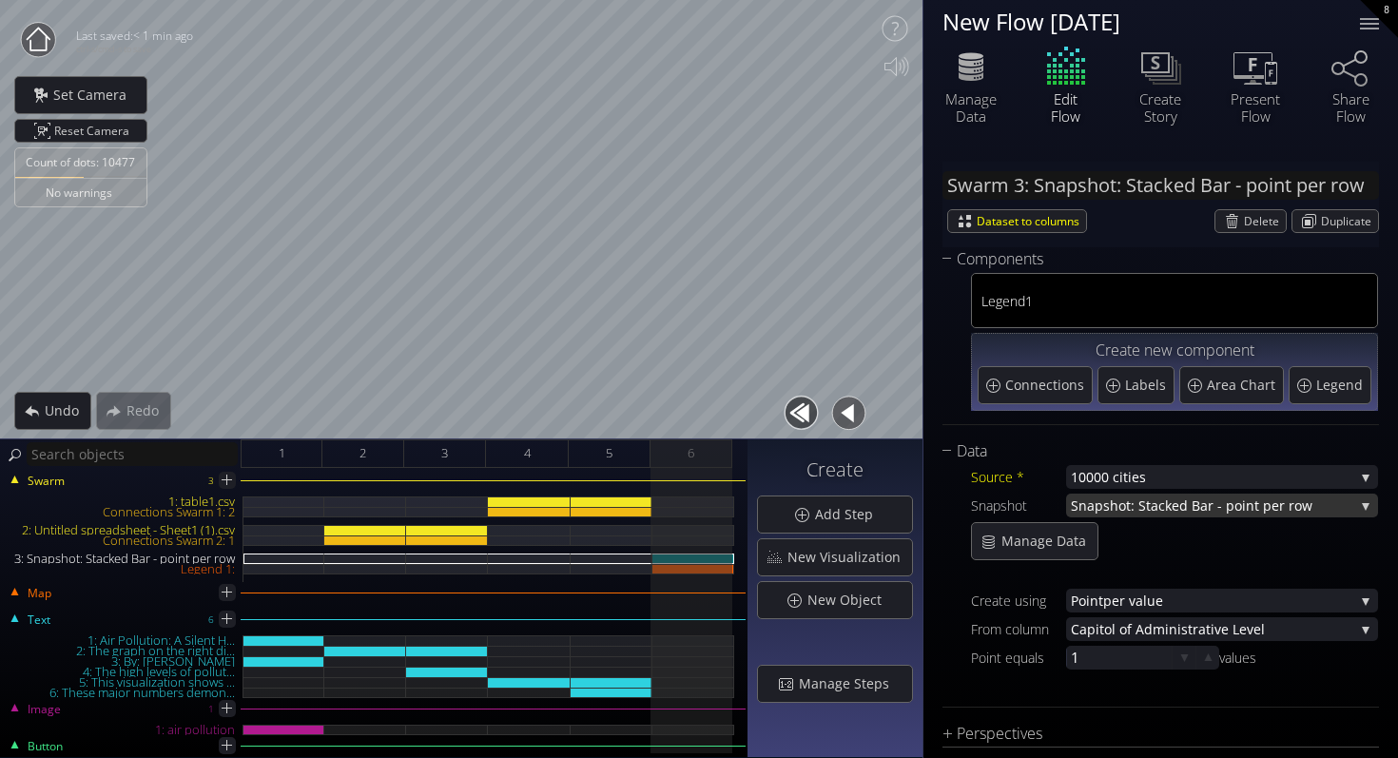
click at [1159, 513] on span "Snapshot: Stacked Bar - poi" at bounding box center [1158, 506] width 175 height 24
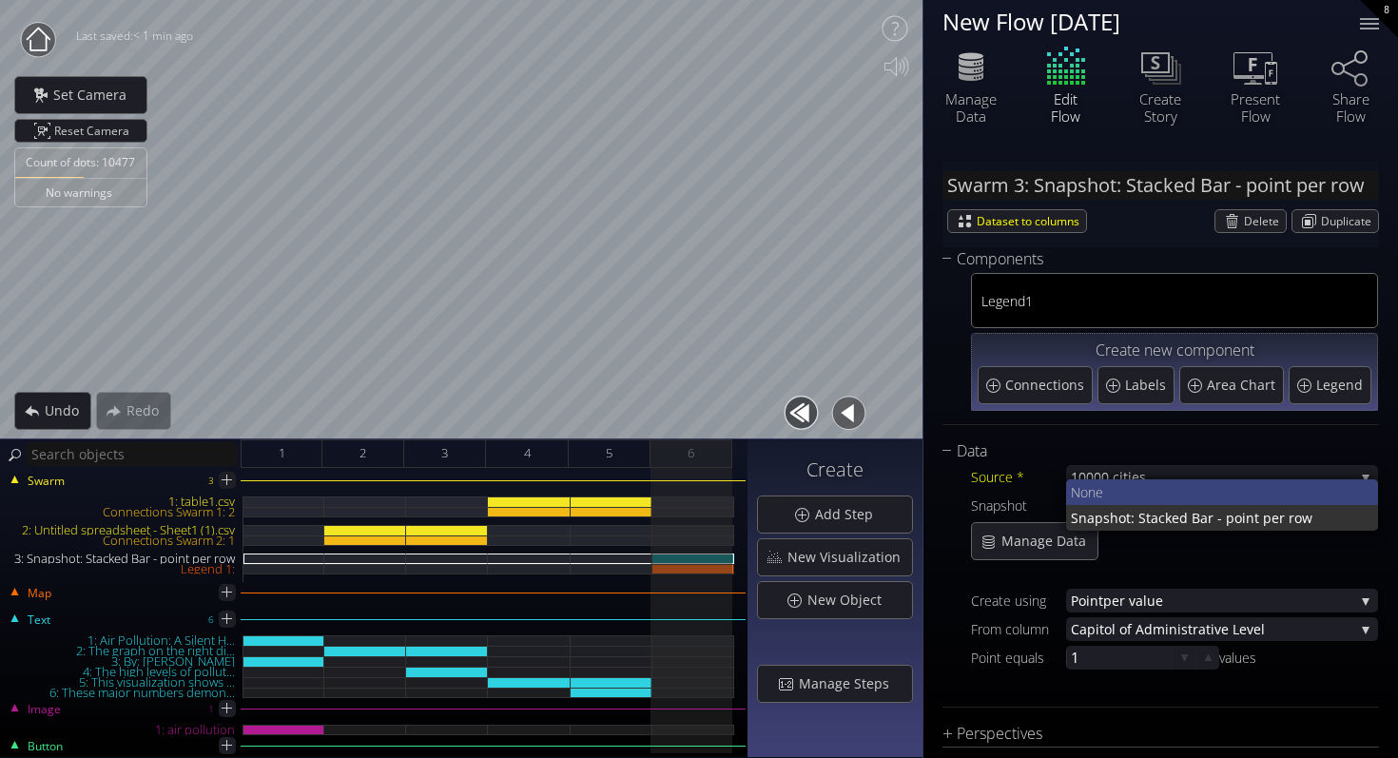
click at [1156, 490] on span "None" at bounding box center [1217, 492] width 293 height 26
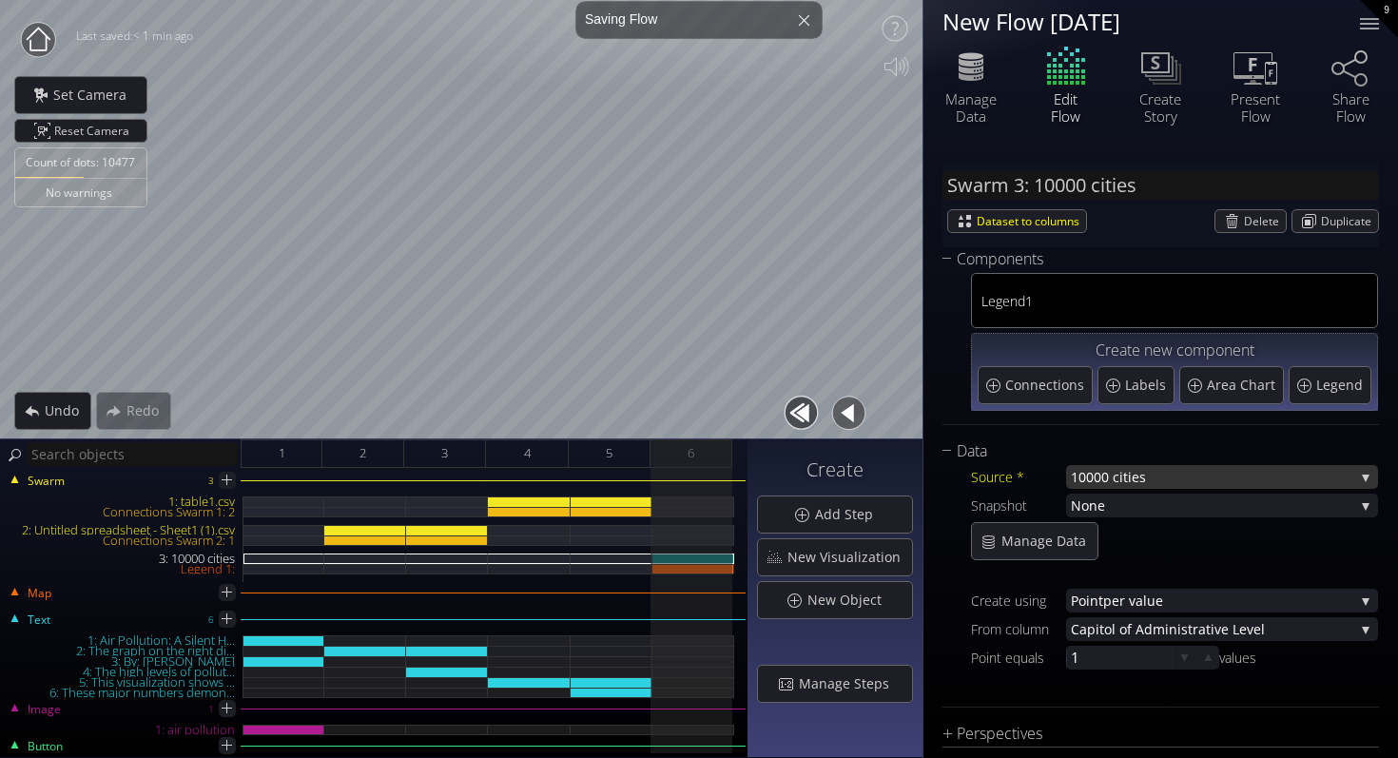
click at [1160, 480] on span "000 cities" at bounding box center [1220, 477] width 268 height 24
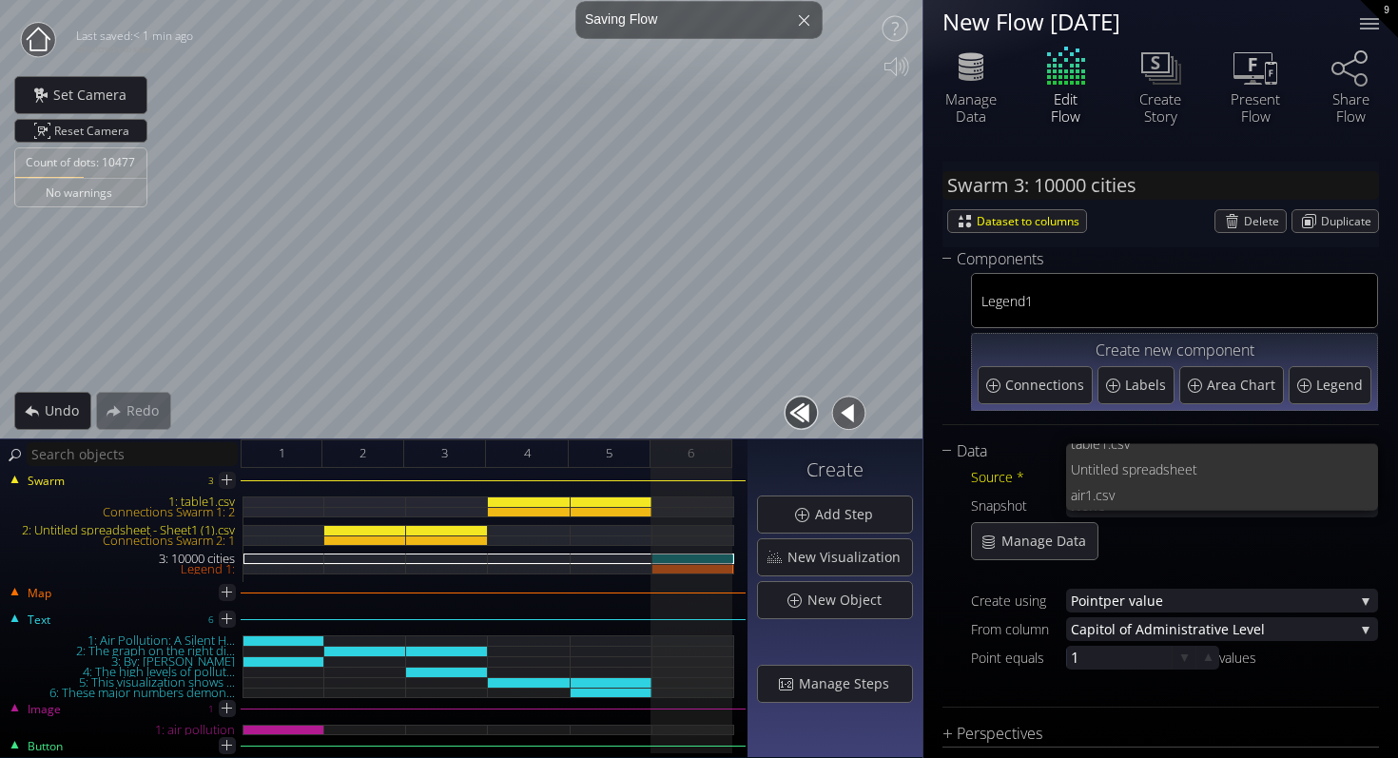
scroll to position [77, 0]
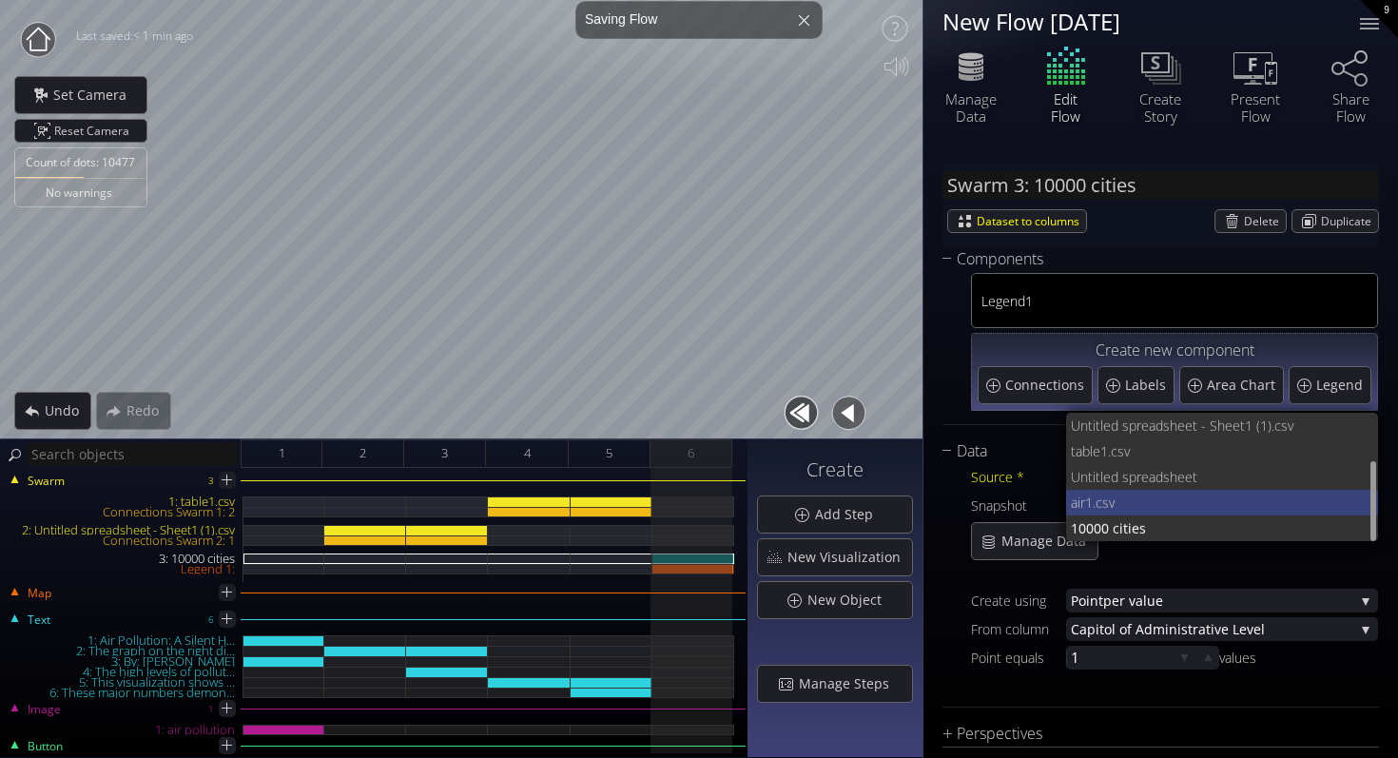
click at [1161, 497] on span "sv" at bounding box center [1233, 503] width 262 height 26
type input "Swarm 3: air1.csv"
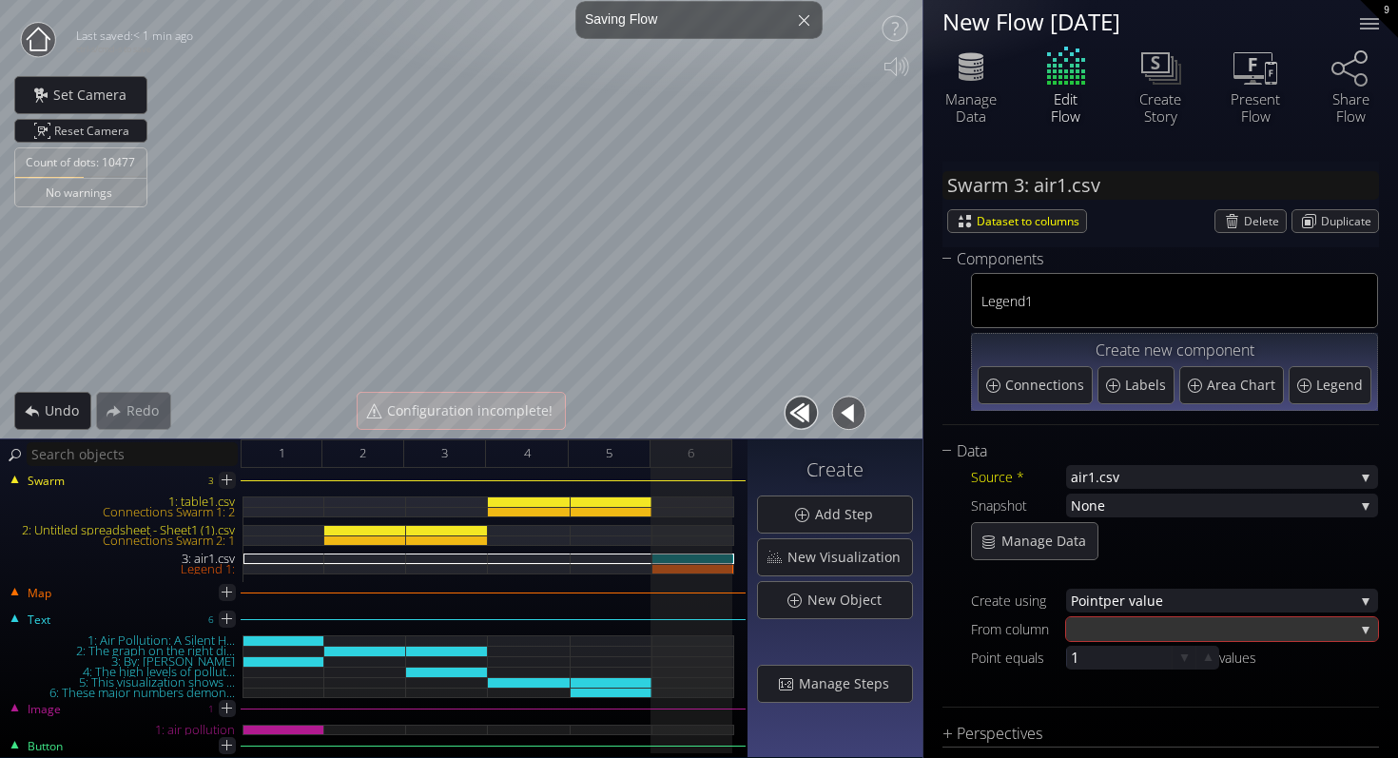
click at [1163, 618] on div at bounding box center [1212, 629] width 283 height 24
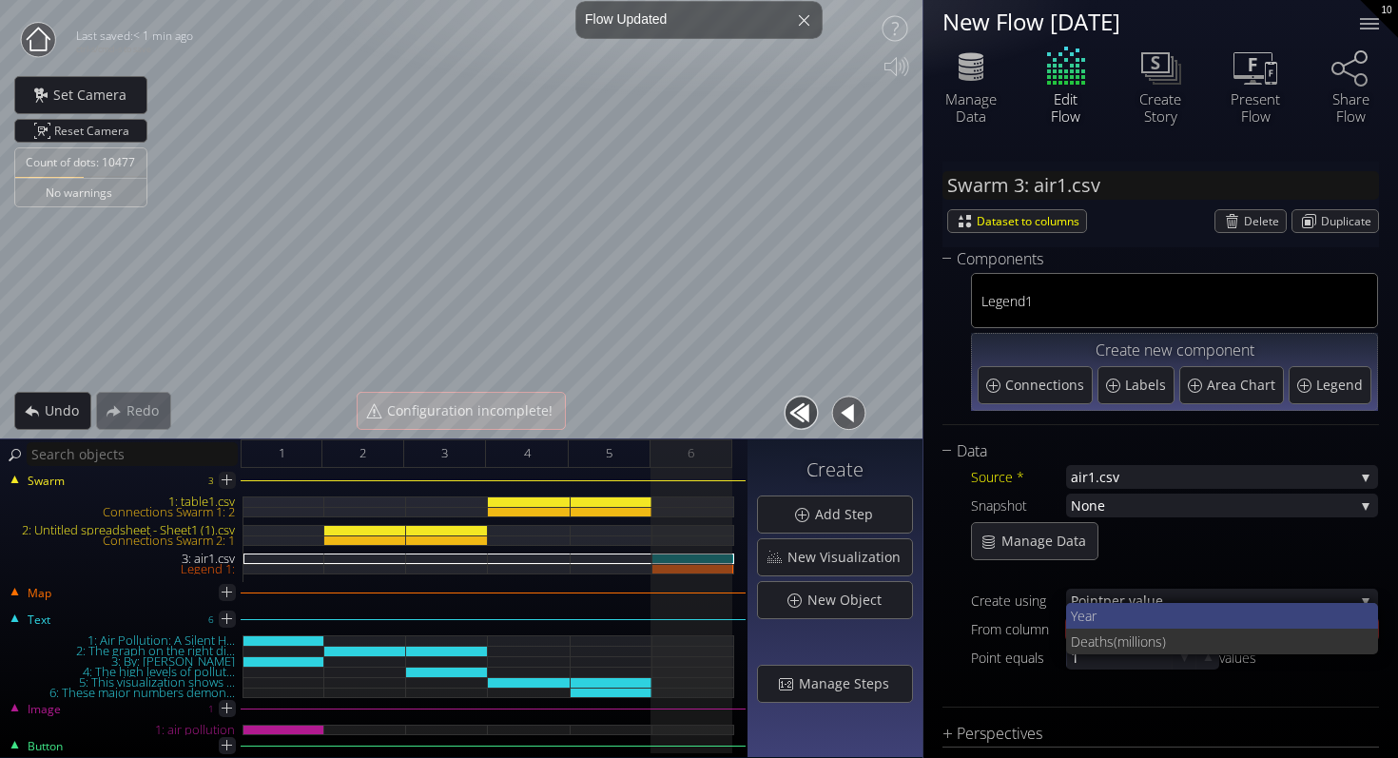
click at [1163, 619] on span "Year" at bounding box center [1217, 616] width 293 height 26
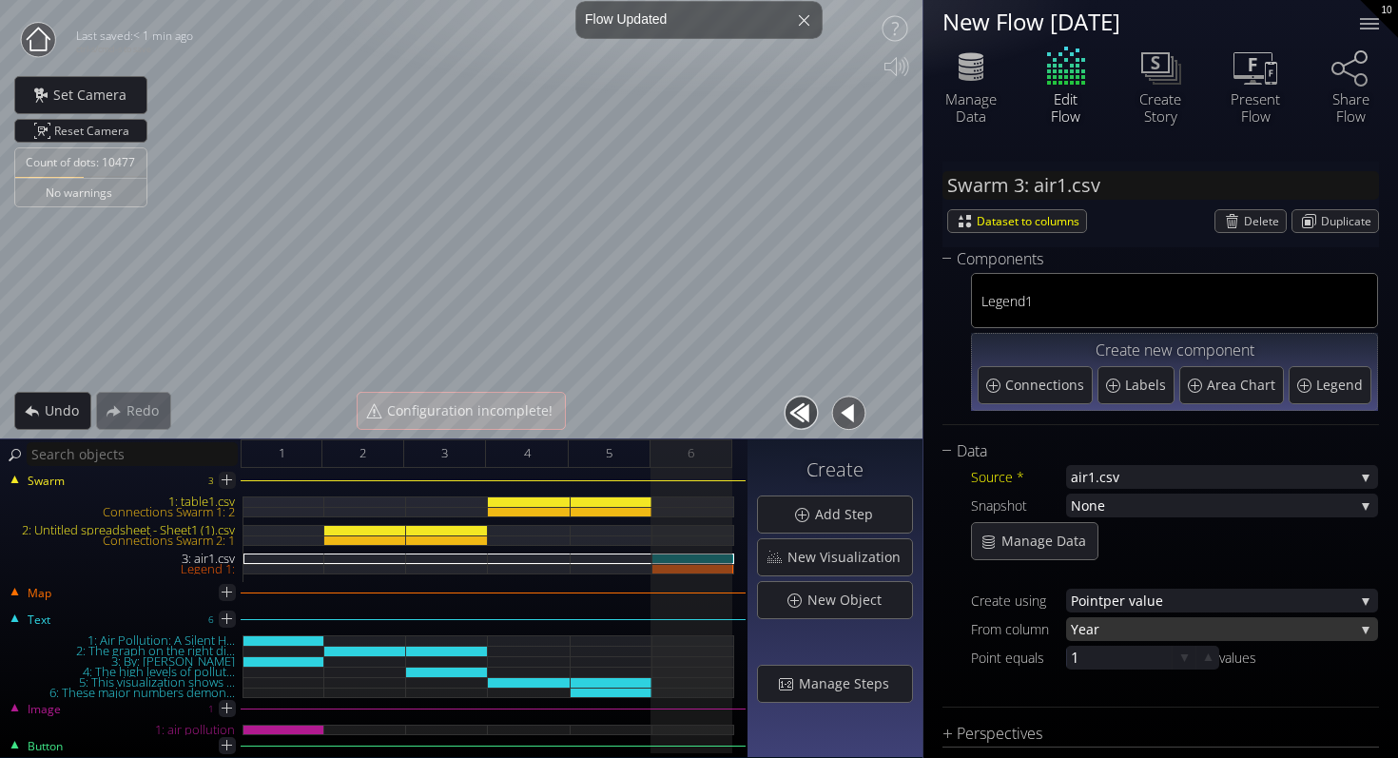
click at [1164, 630] on span "Year" at bounding box center [1212, 629] width 283 height 24
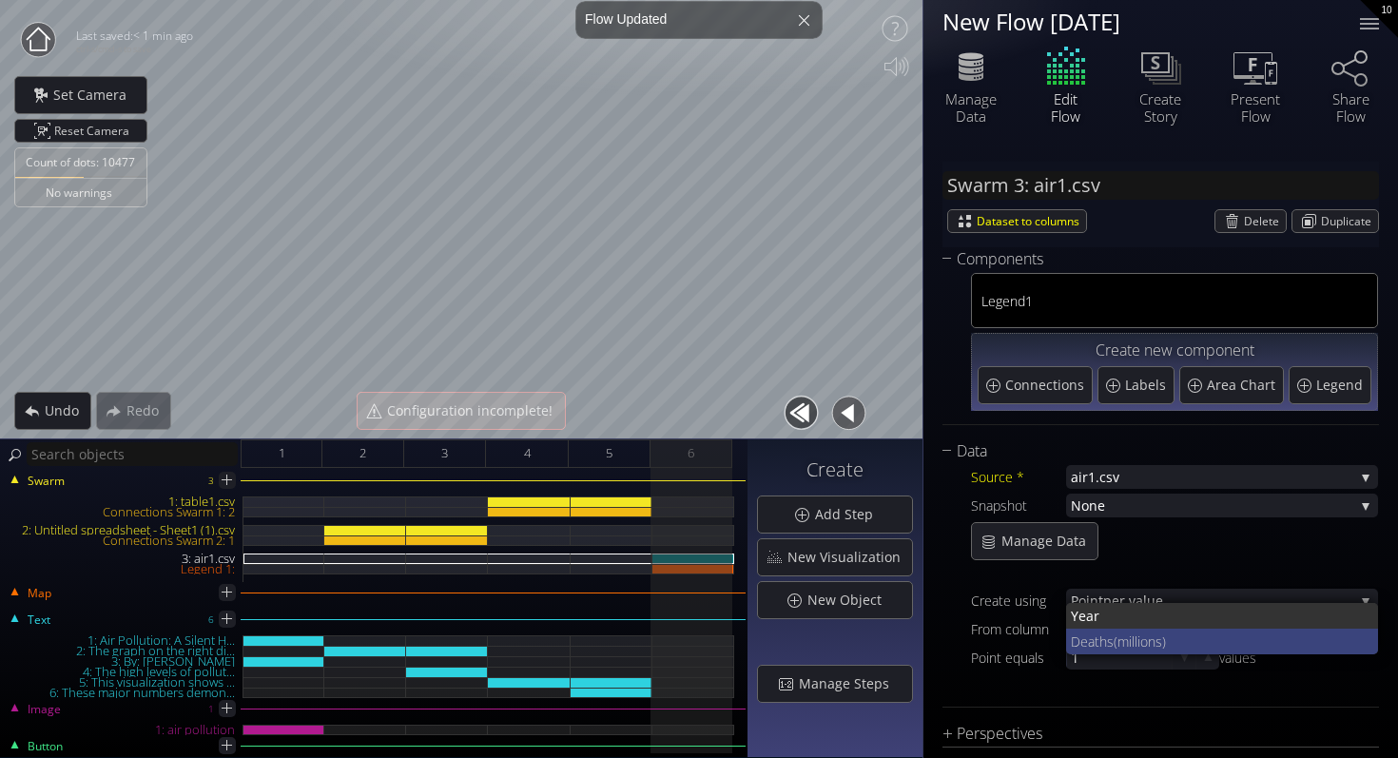
click at [1162, 648] on span "(millions)" at bounding box center [1239, 642] width 250 height 26
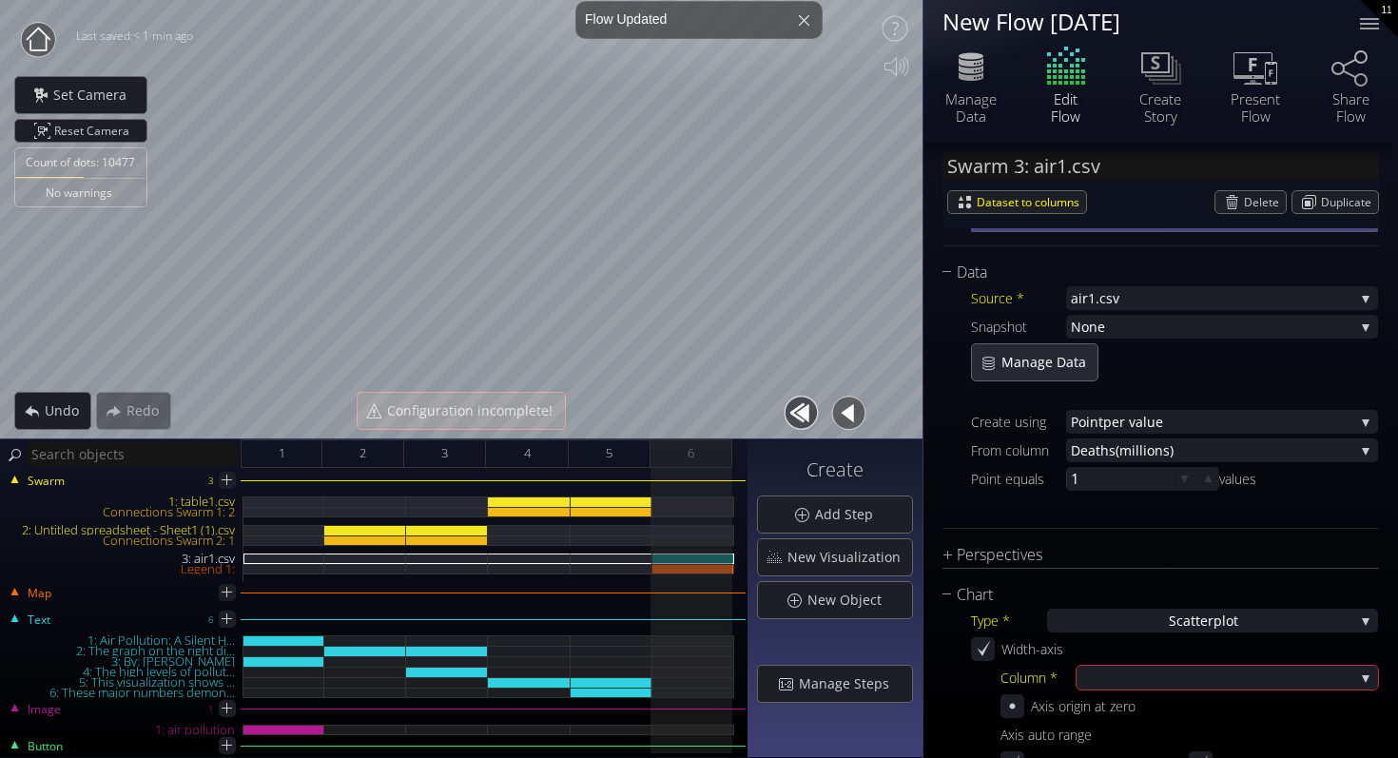
scroll to position [295, 0]
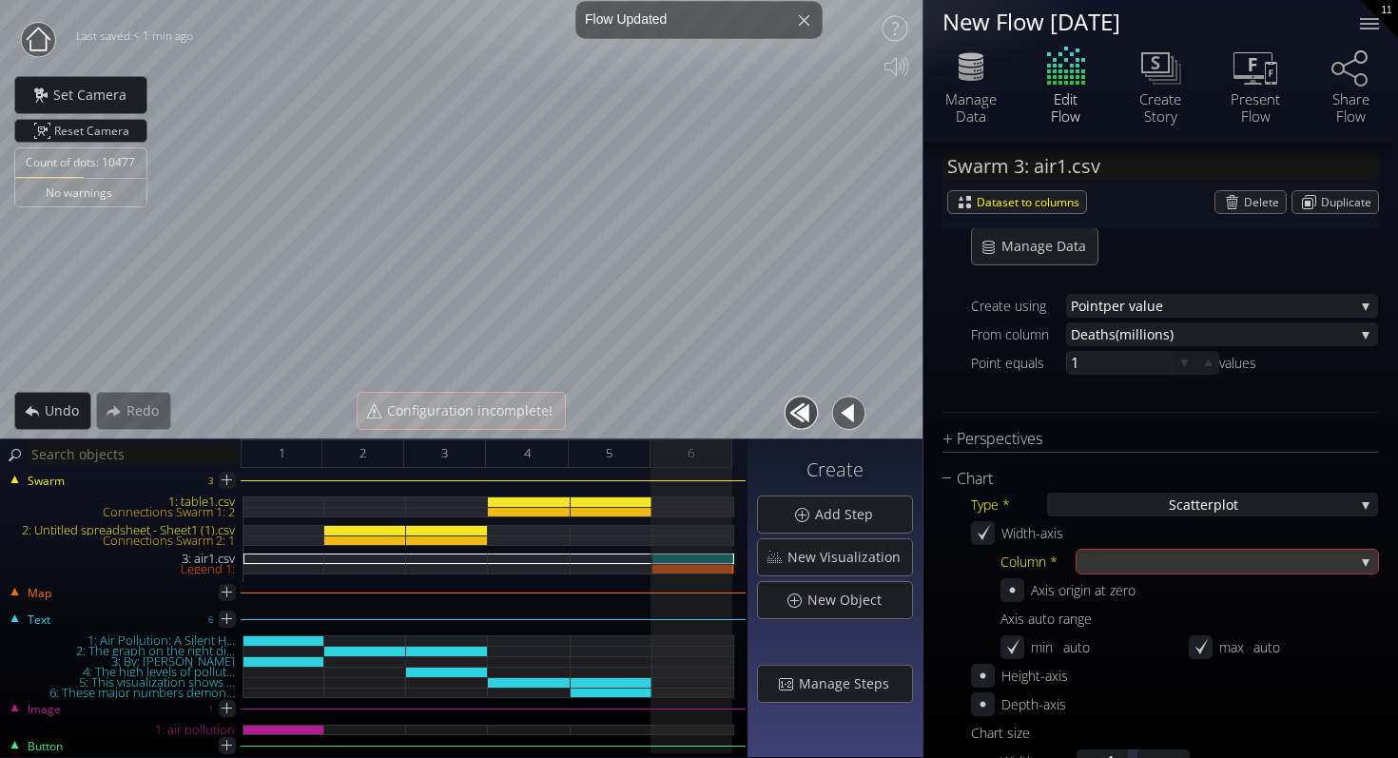
click at [1100, 556] on div at bounding box center [1217, 562] width 273 height 24
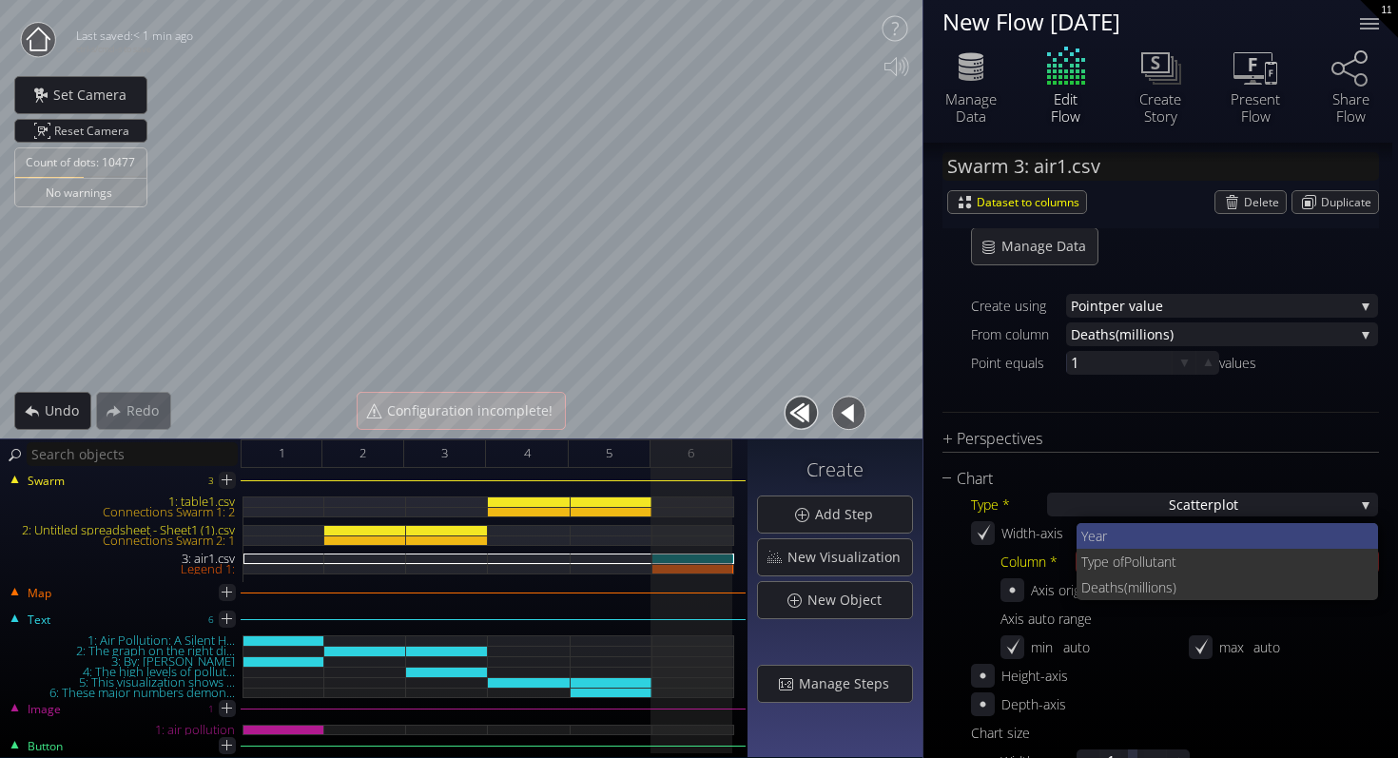
click at [1102, 548] on div "Year Type of Pollutant Deaths (millions)" at bounding box center [1228, 561] width 302 height 77
click at [1115, 541] on span "Year" at bounding box center [1222, 536] width 282 height 26
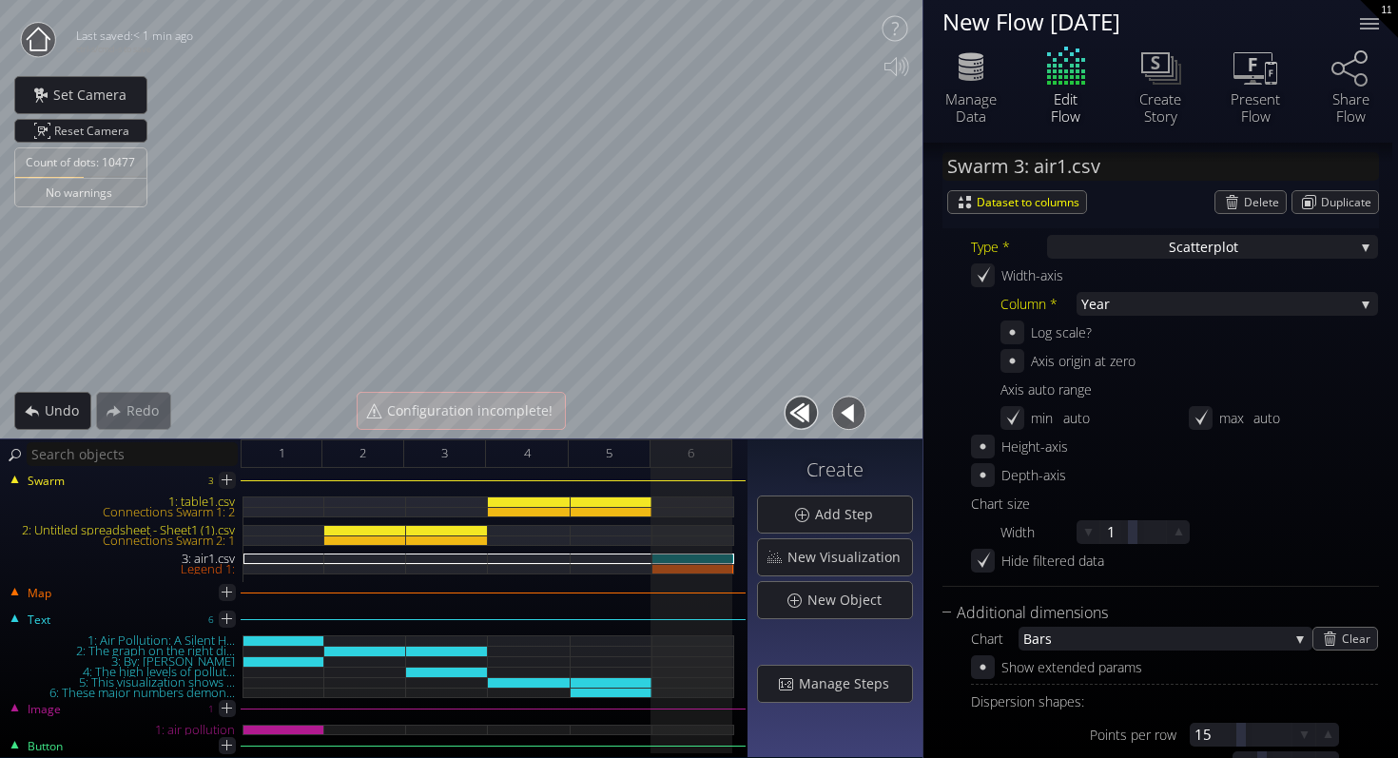
scroll to position [554, 0]
click at [1100, 649] on span "Bars" at bounding box center [1155, 638] width 265 height 24
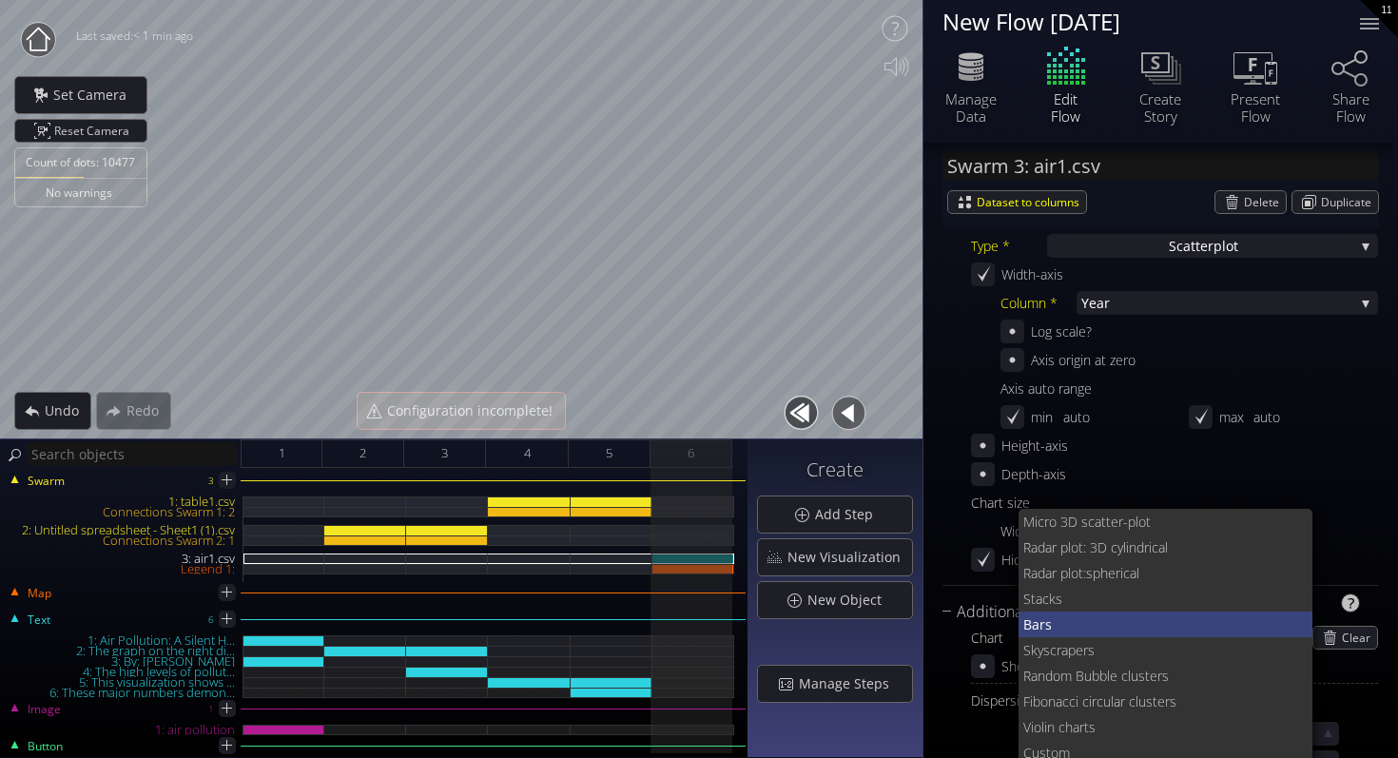
click at [1100, 630] on span "Bars" at bounding box center [1160, 625] width 275 height 26
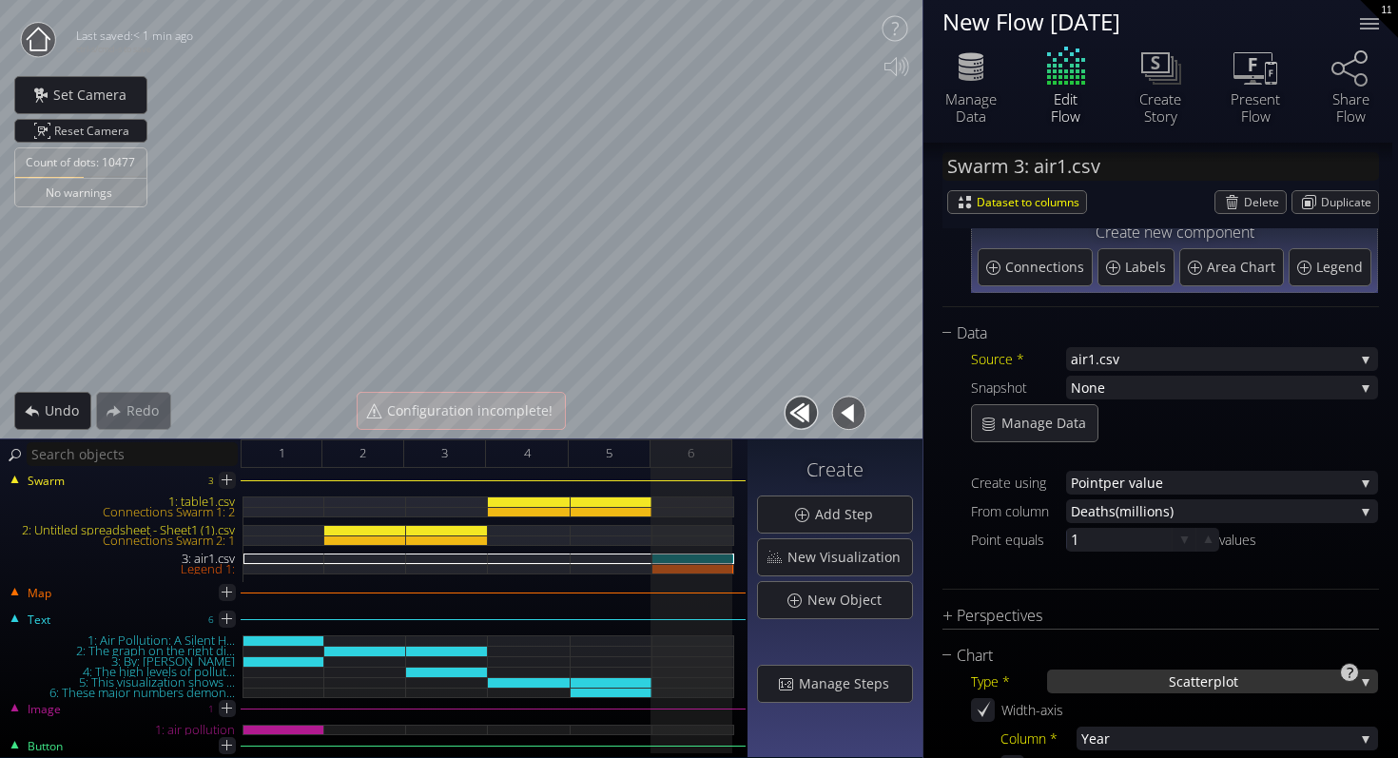
scroll to position [0, 0]
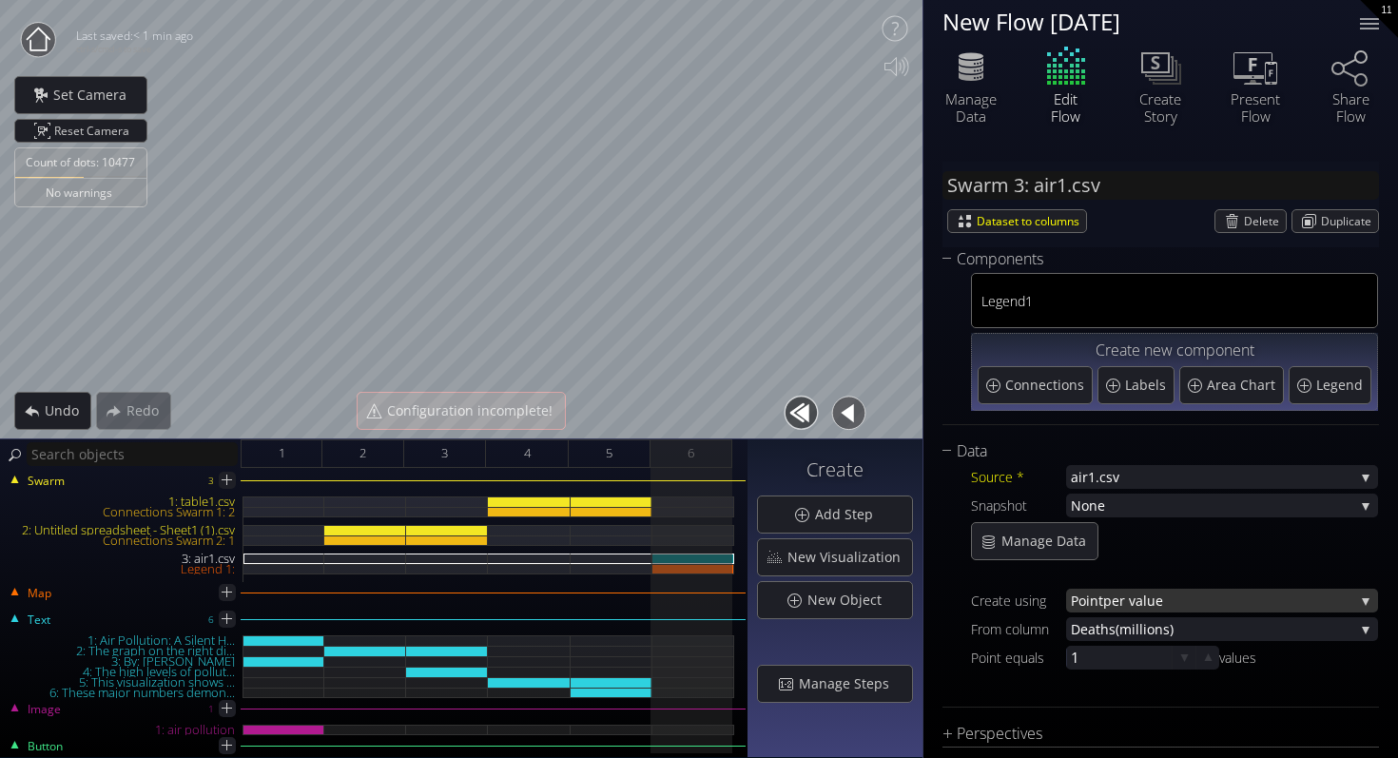
click at [1092, 605] on span "Point" at bounding box center [1087, 601] width 32 height 24
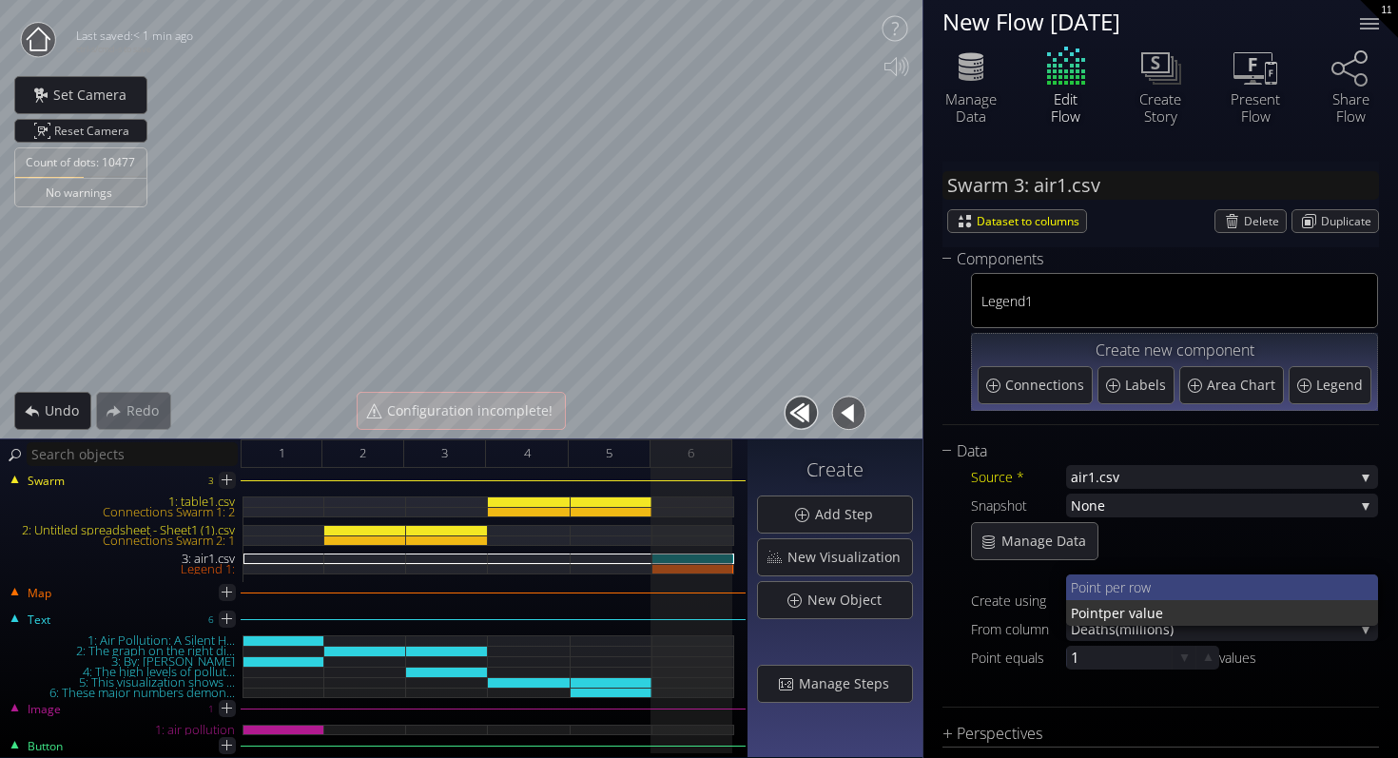
click at [1100, 588] on span "nt per row" at bounding box center [1226, 588] width 275 height 26
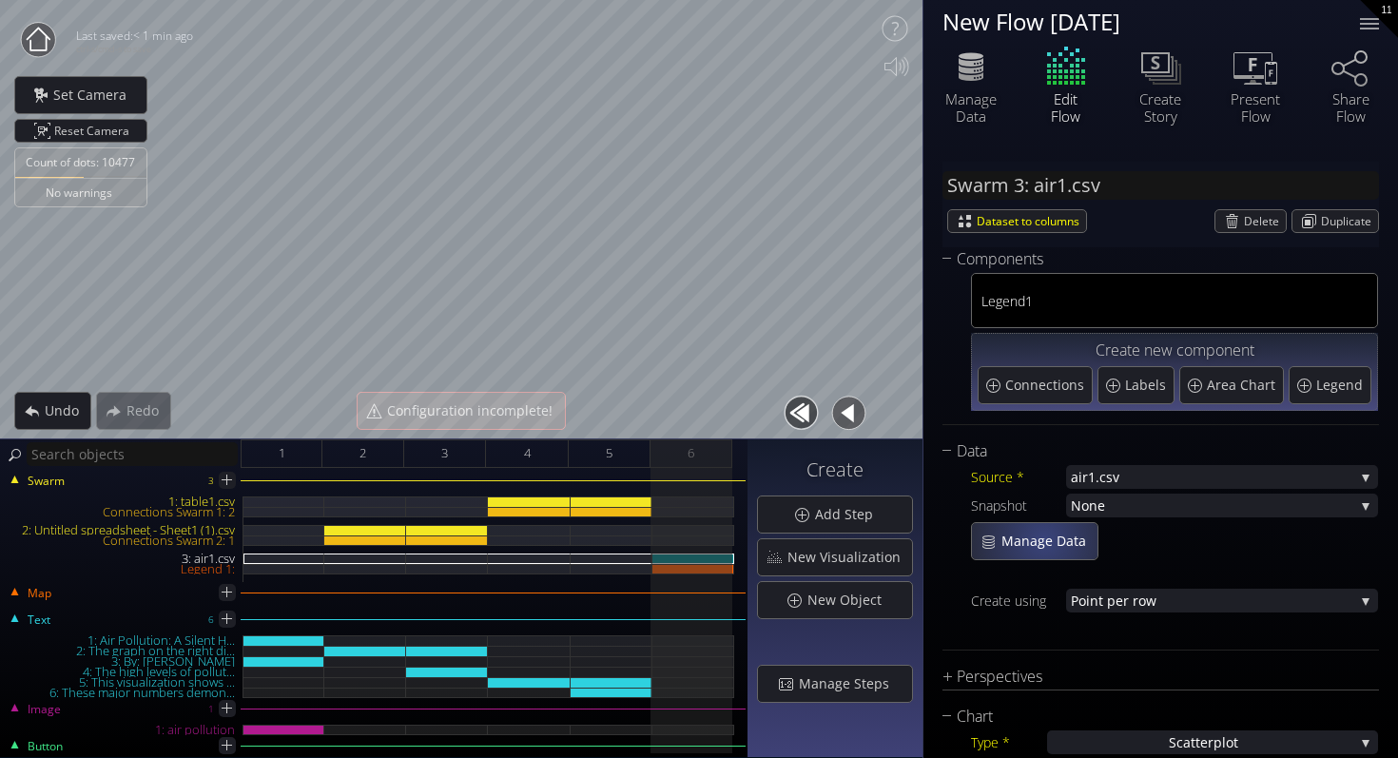
click at [1044, 539] on span "Manage Data" at bounding box center [1049, 541] width 97 height 19
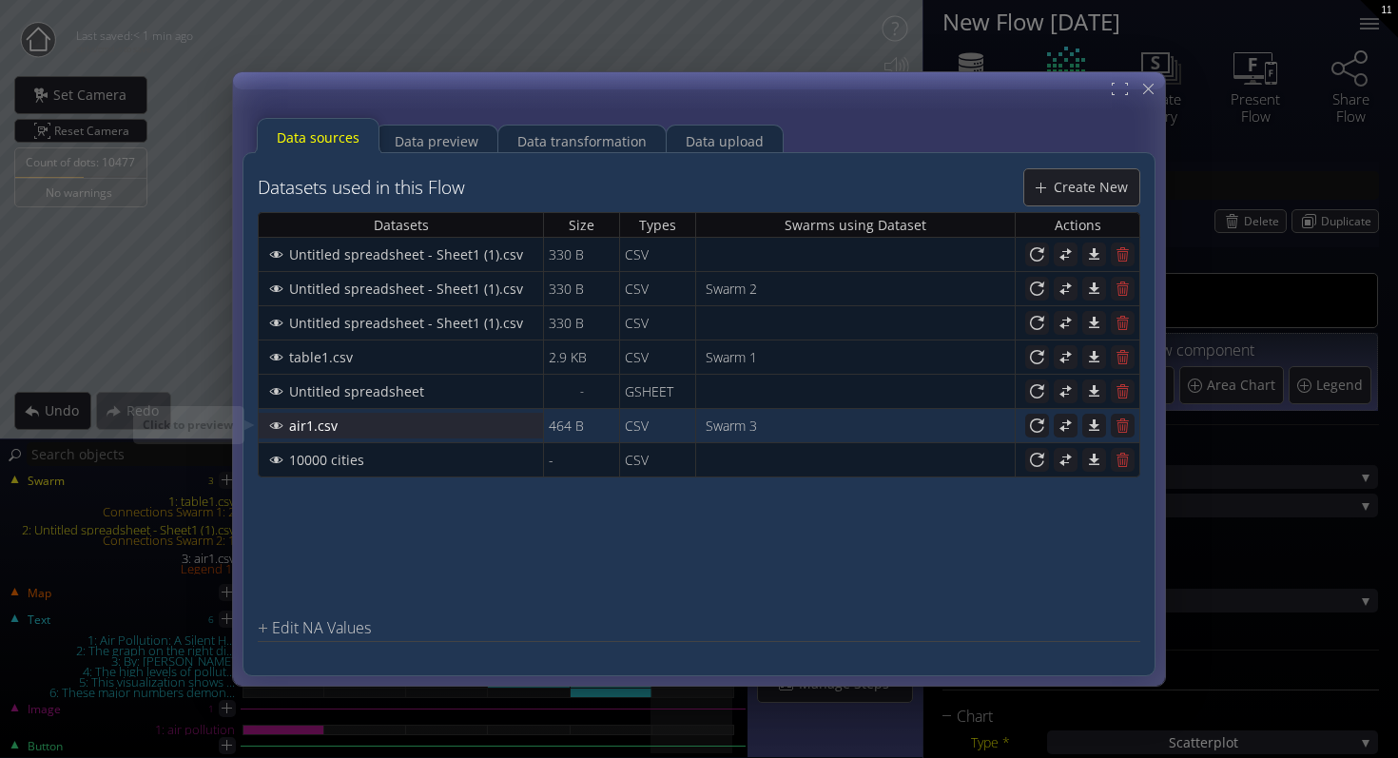
click at [274, 426] on div "air1.csv" at bounding box center [401, 426] width 282 height 24
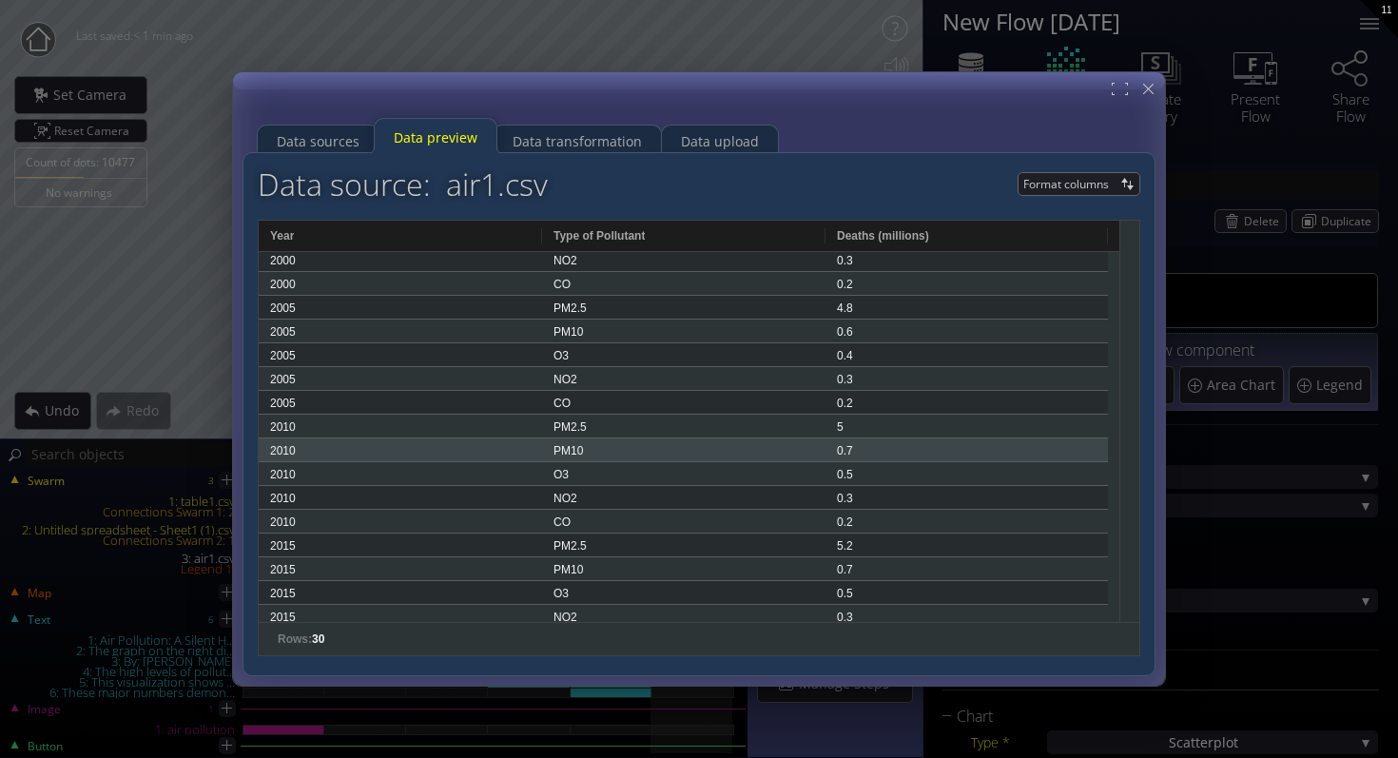
scroll to position [343, 0]
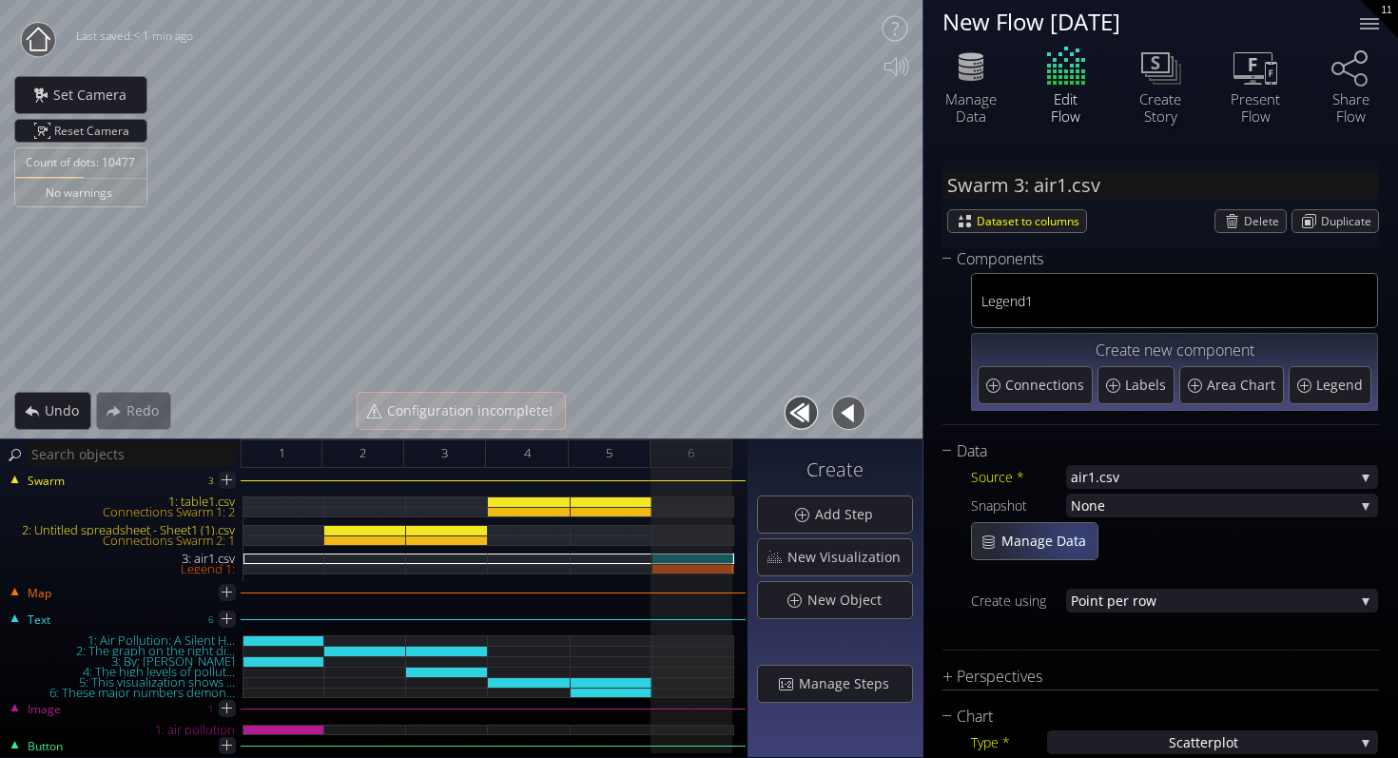
click at [1060, 531] on div "Manage Data" at bounding box center [1035, 541] width 126 height 36
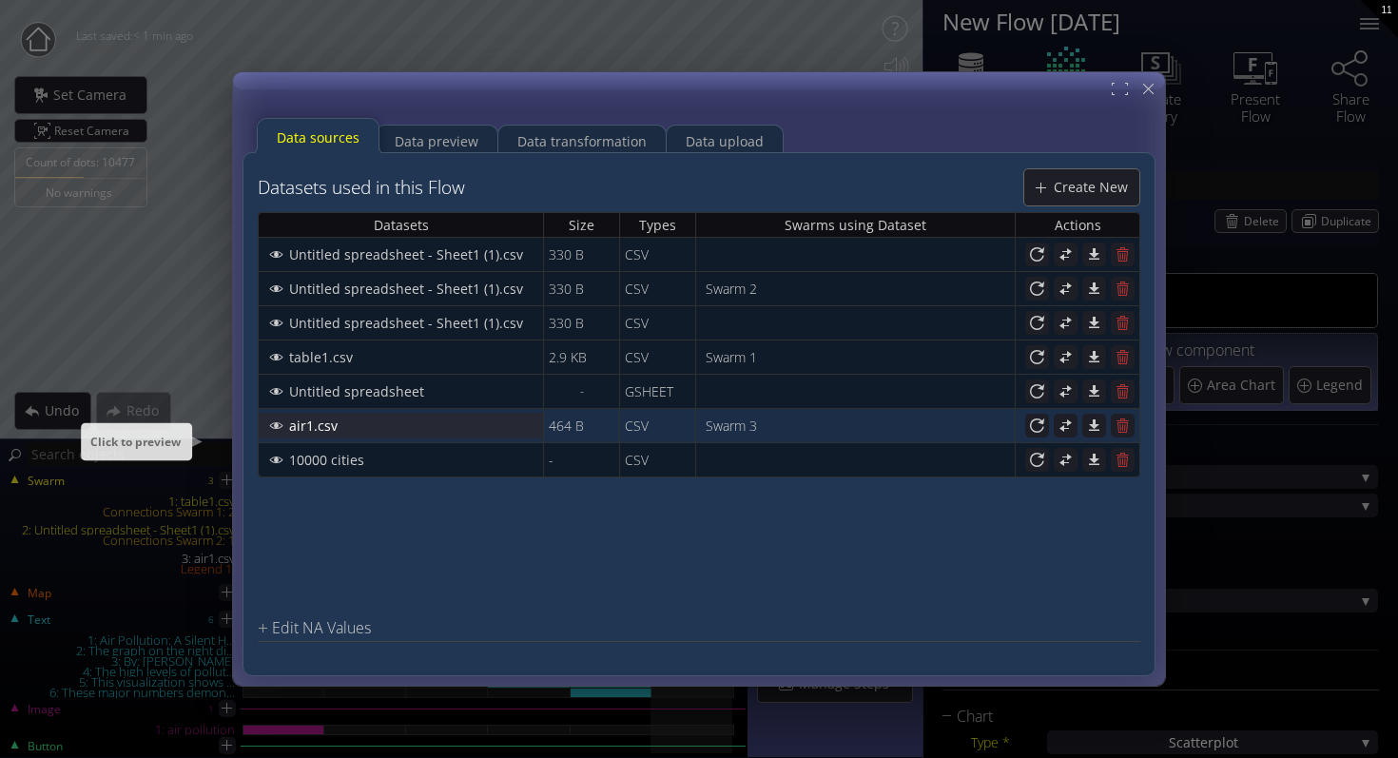
click at [408, 425] on div "air1.csv" at bounding box center [401, 426] width 282 height 24
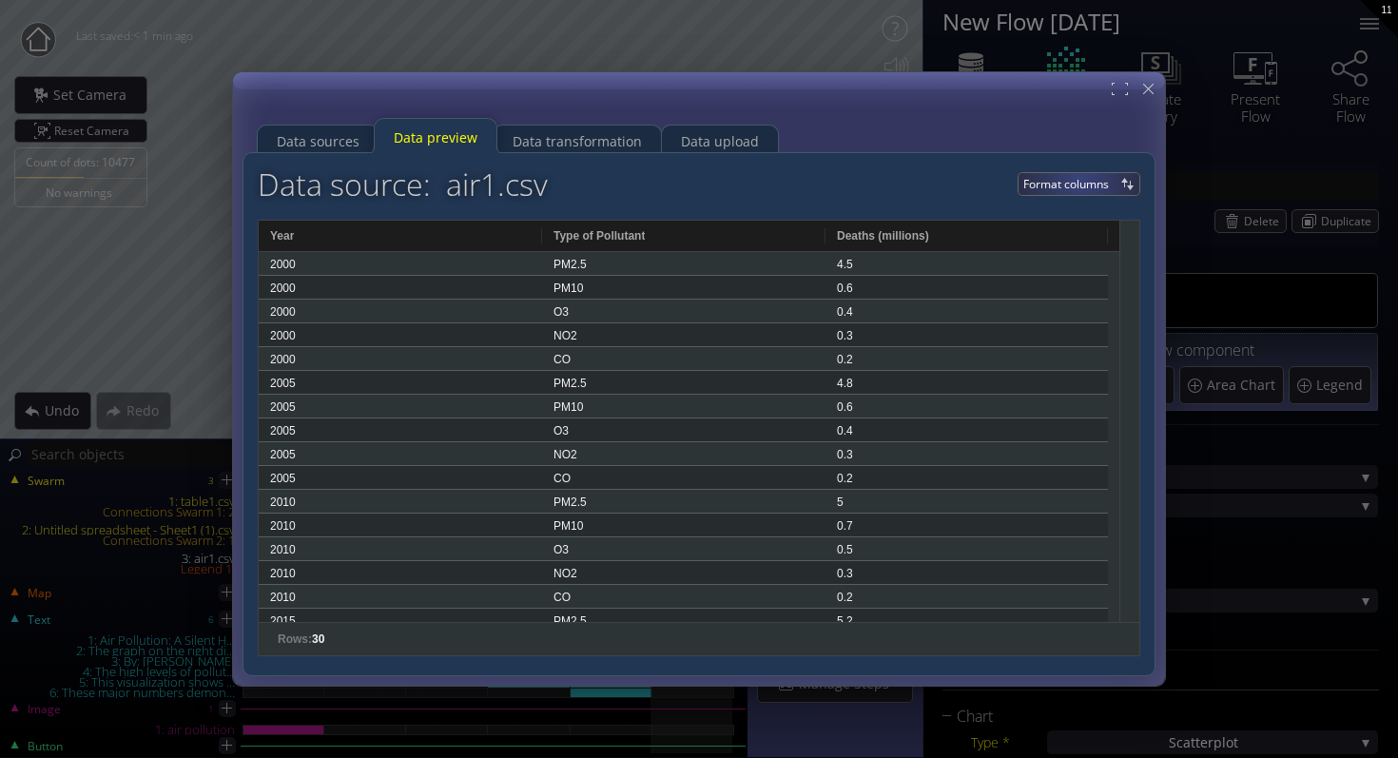
click at [1099, 181] on span "Format columns" at bounding box center [1069, 184] width 92 height 22
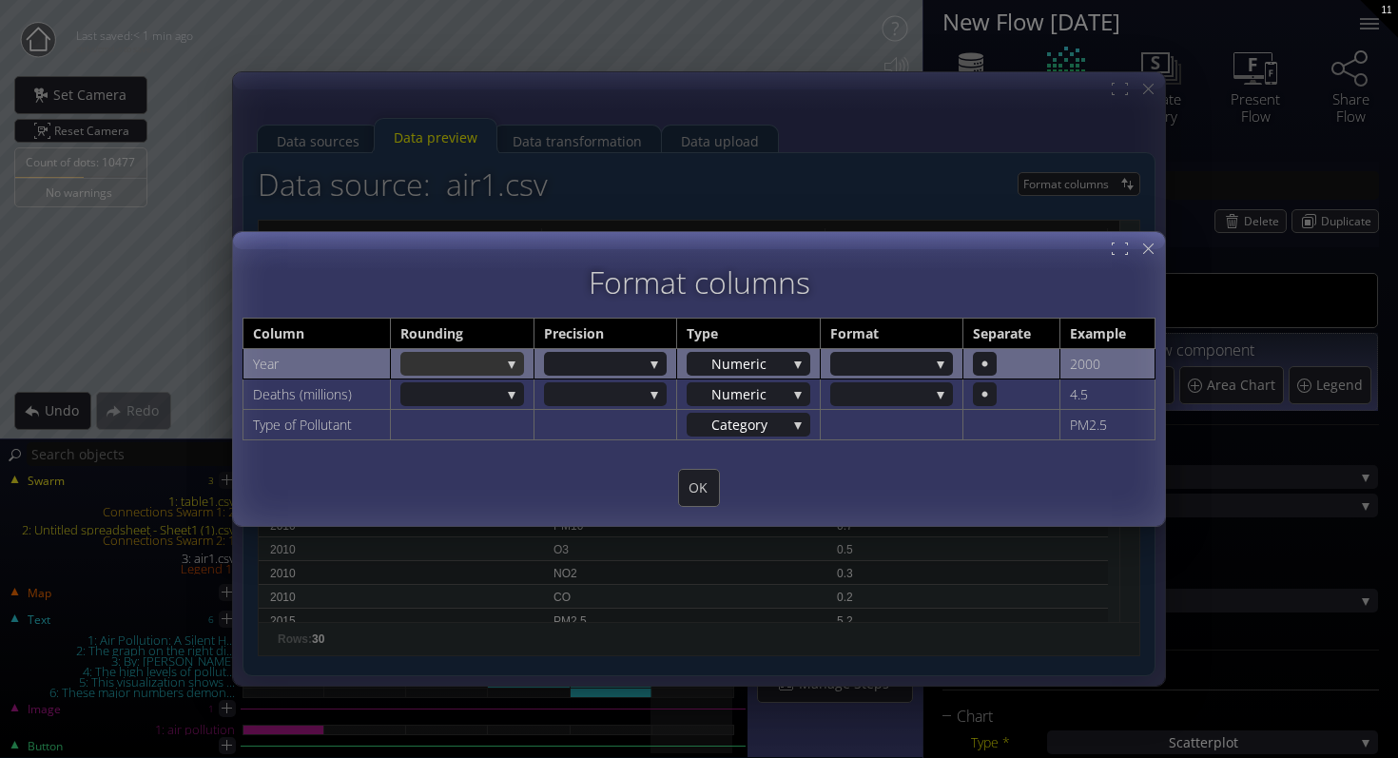
click at [495, 362] on div at bounding box center [452, 364] width 95 height 24
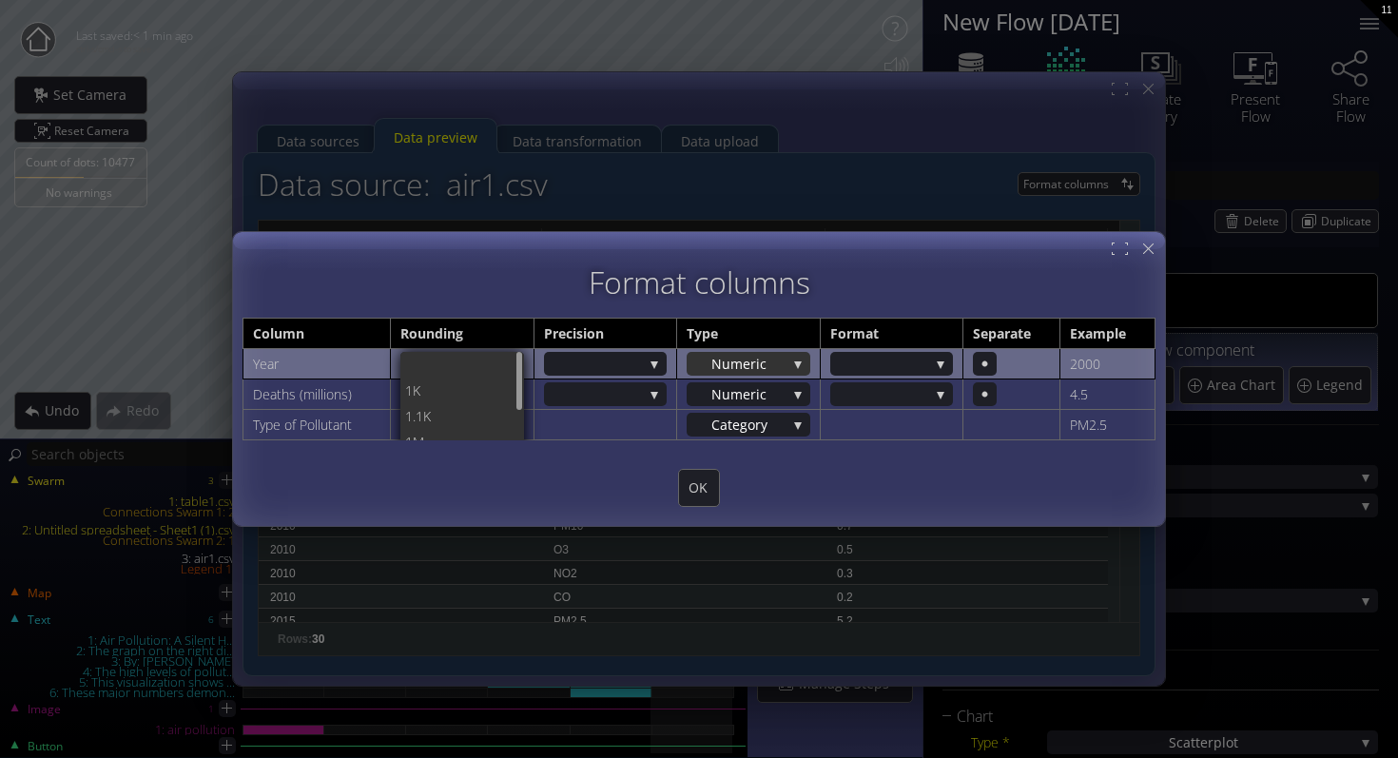
click at [718, 360] on span "Nume" at bounding box center [730, 364] width 39 height 24
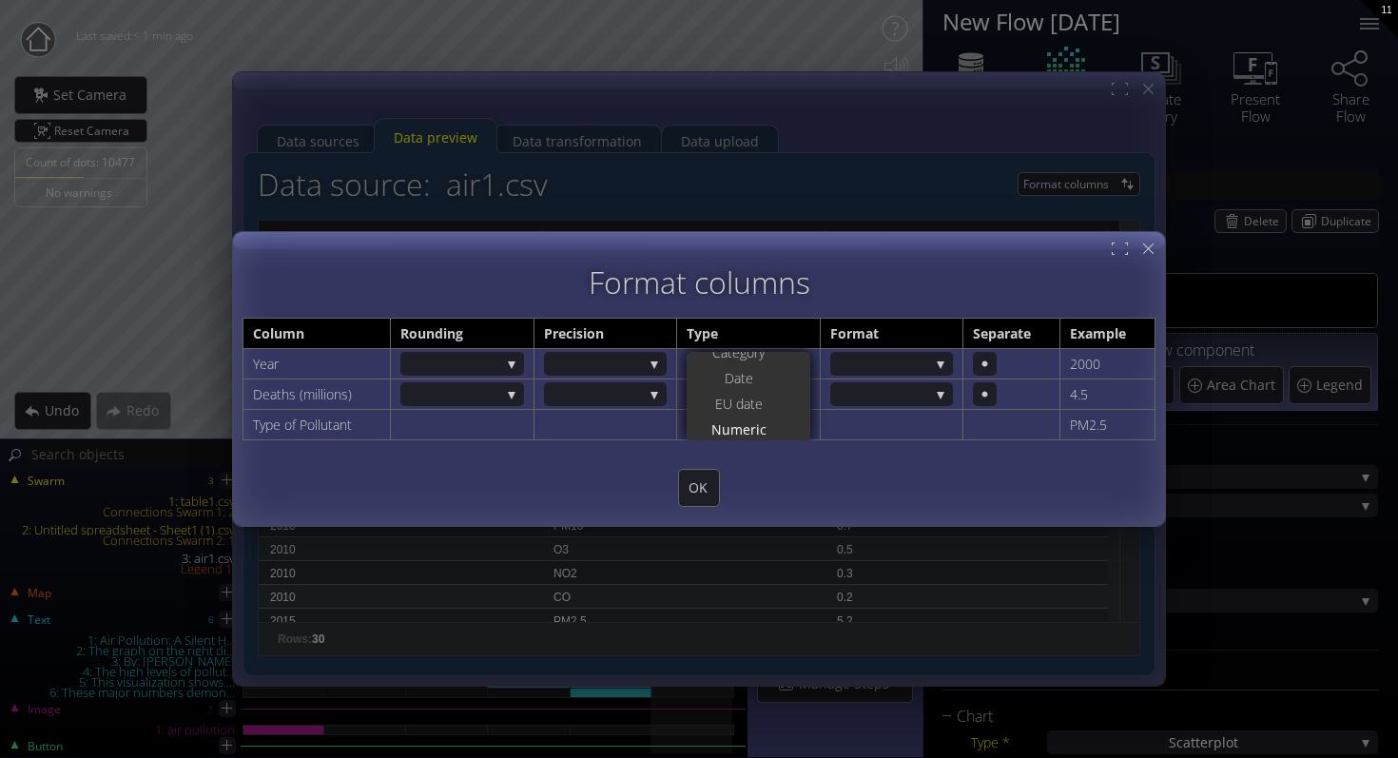
click at [905, 304] on div "Format columns Column Rounding Precision Type Format Separate Example Year 1K 1…" at bounding box center [699, 390] width 913 height 251
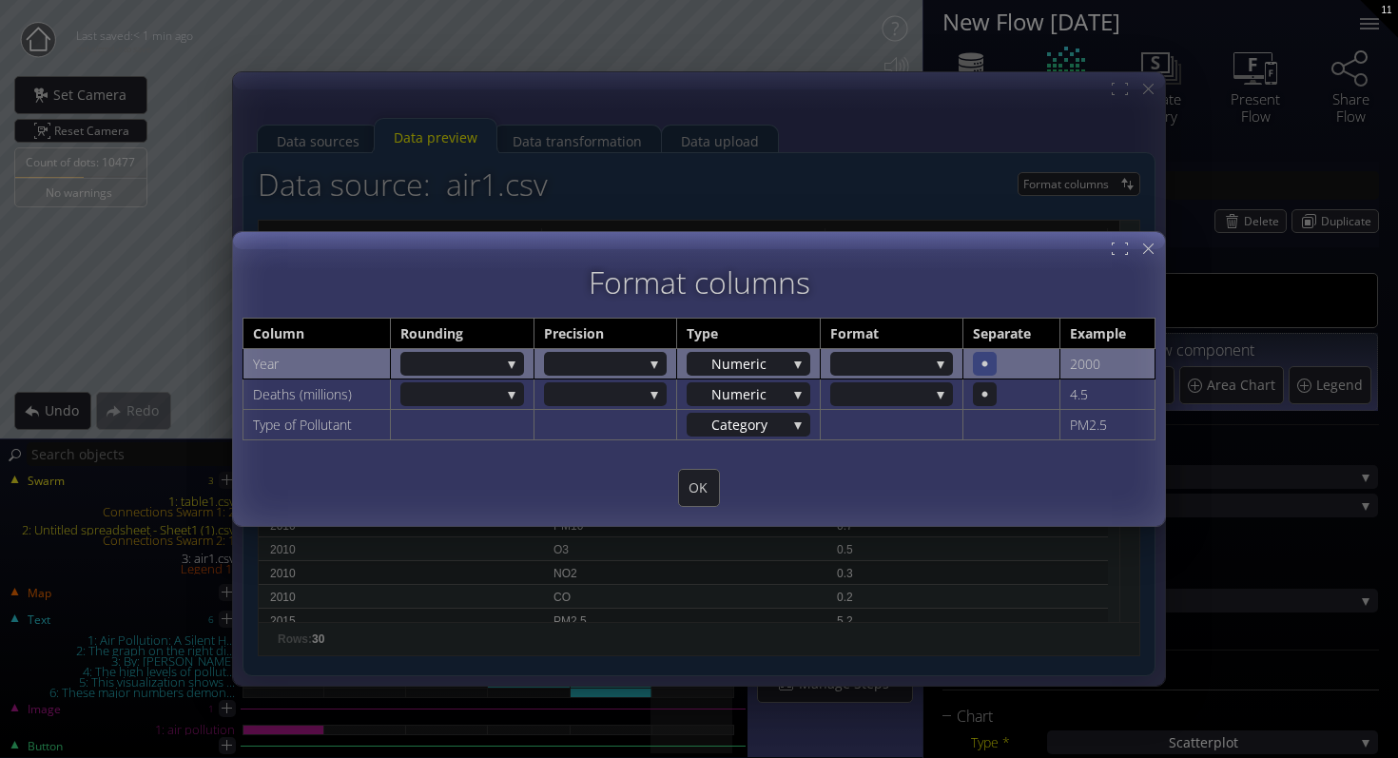
click at [984, 360] on icon at bounding box center [985, 364] width 18 height 18
click at [984, 382] on \(millions\)-column at bounding box center [1011, 394] width 77 height 24
click at [984, 360] on icon at bounding box center [985, 364] width 18 height 18
click at [705, 482] on span "OK" at bounding box center [699, 487] width 40 height 19
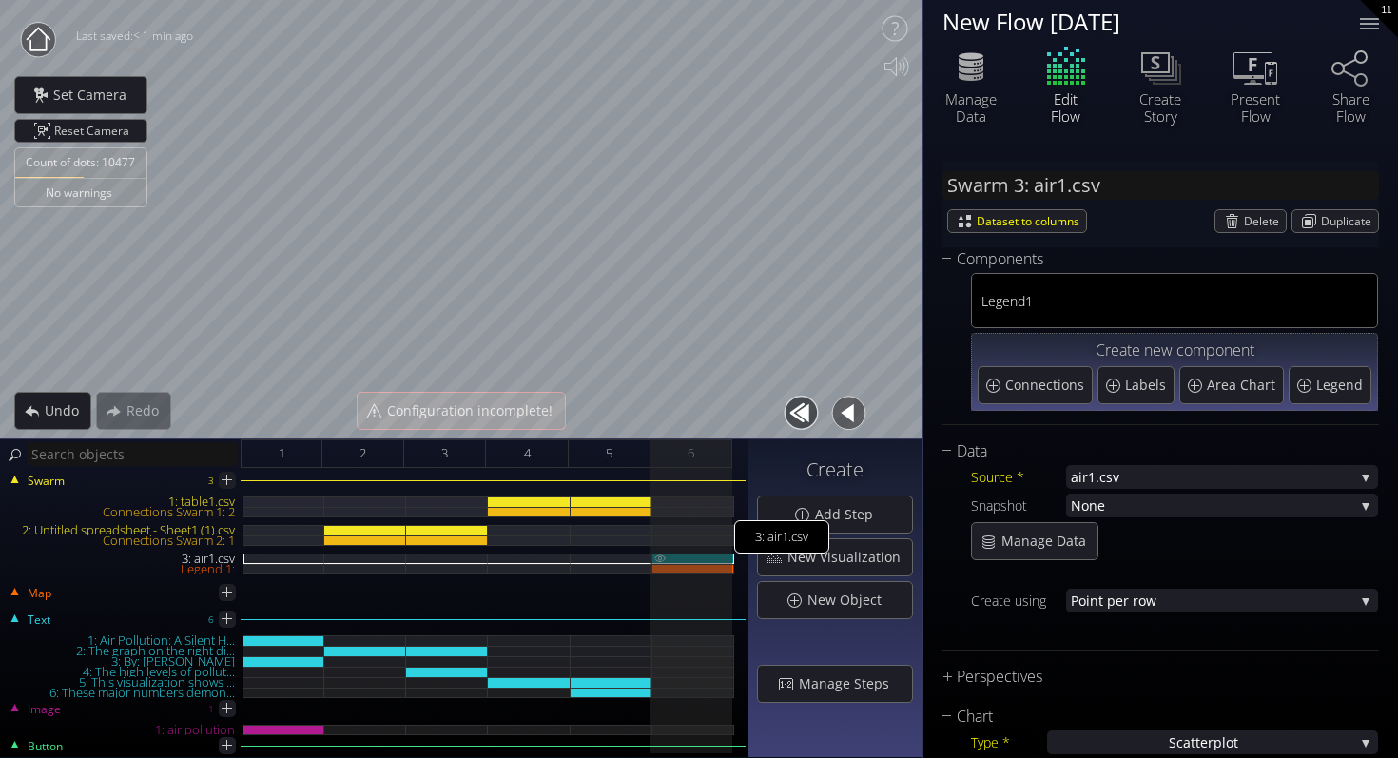
click at [704, 561] on div "3: air1.csv" at bounding box center [693, 559] width 82 height 10
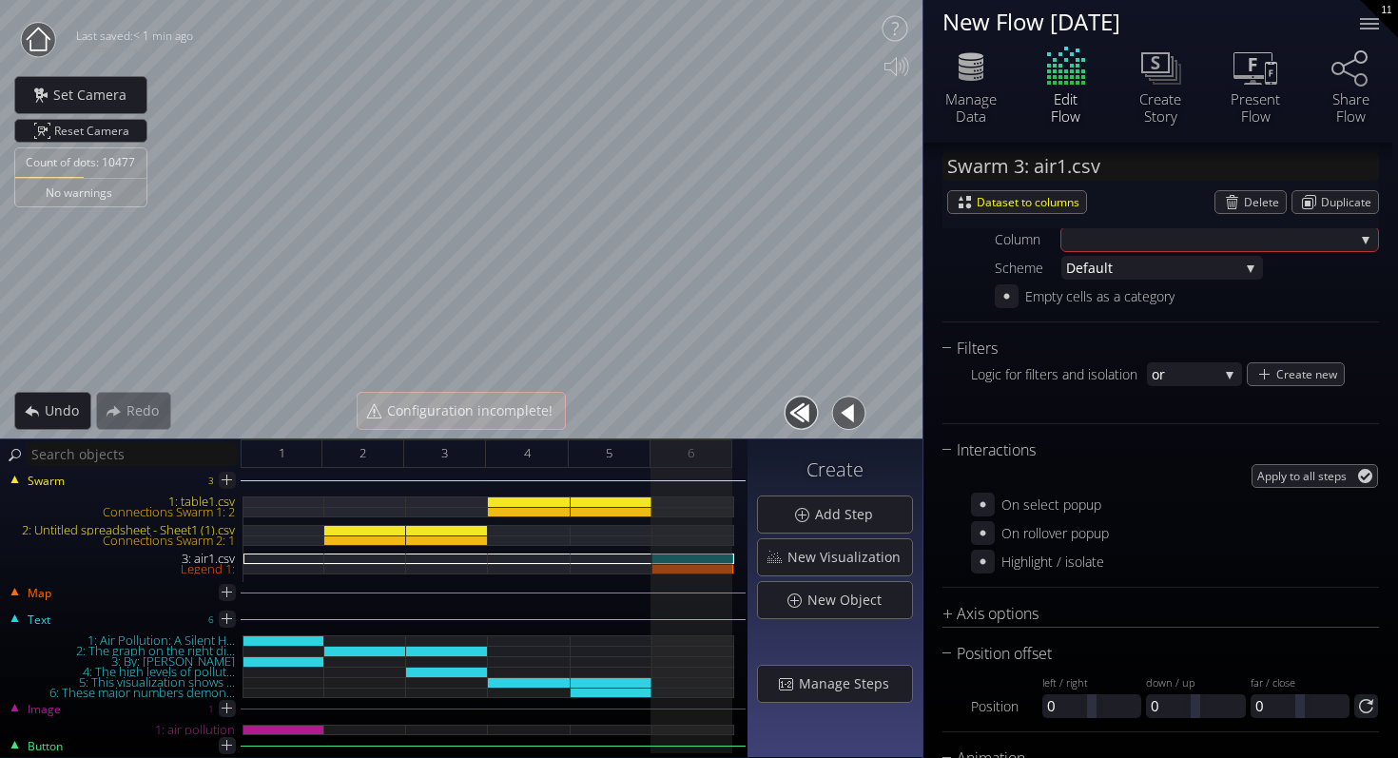
scroll to position [1568, 0]
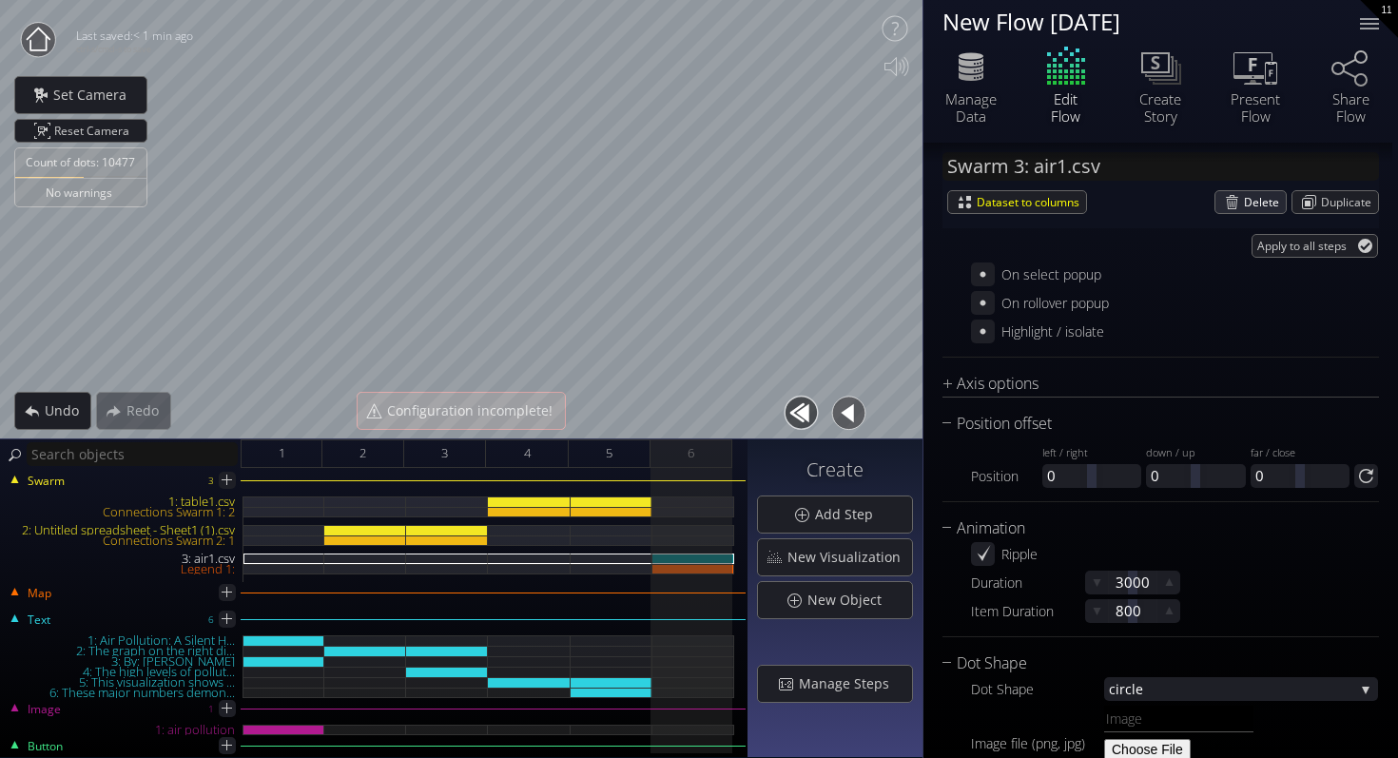
click at [1244, 206] on span "Delete" at bounding box center [1265, 202] width 42 height 22
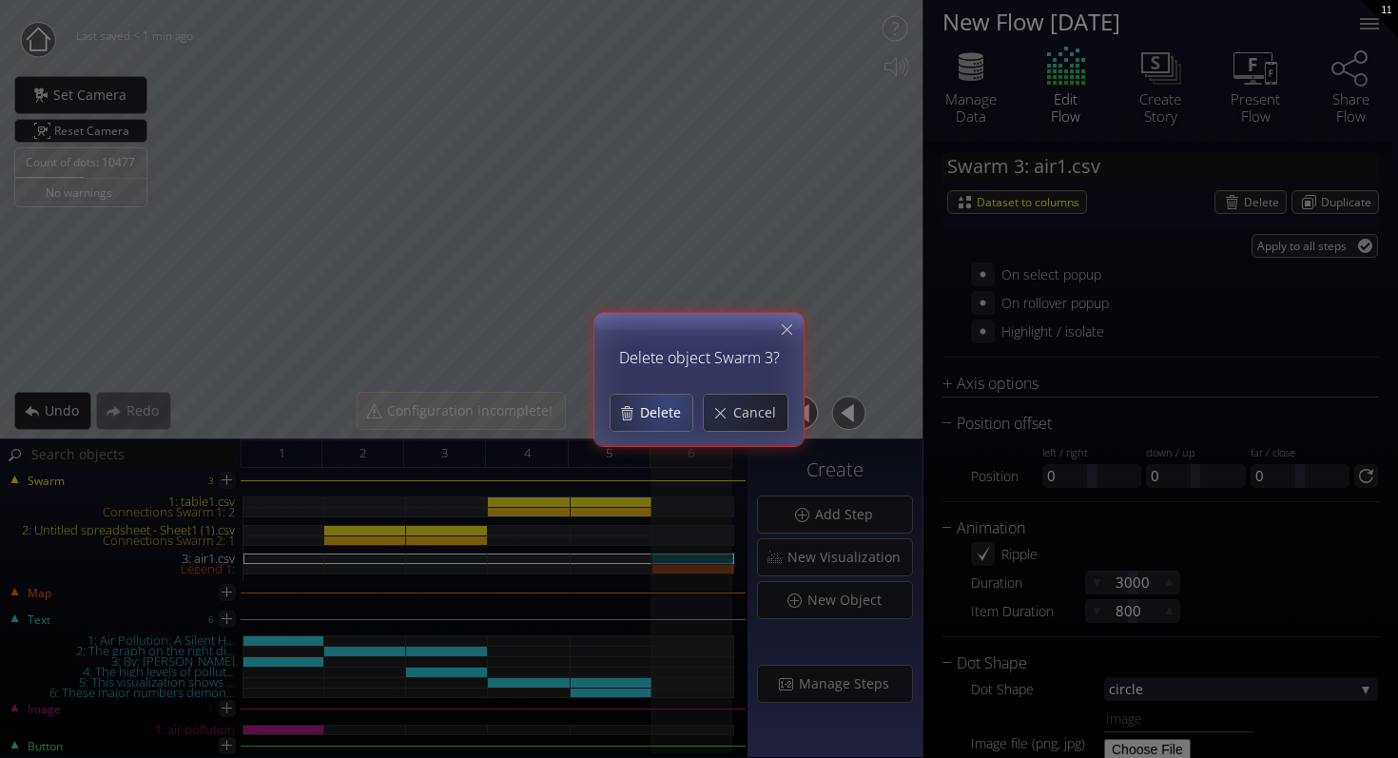
click at [654, 399] on div "Delete" at bounding box center [652, 413] width 82 height 36
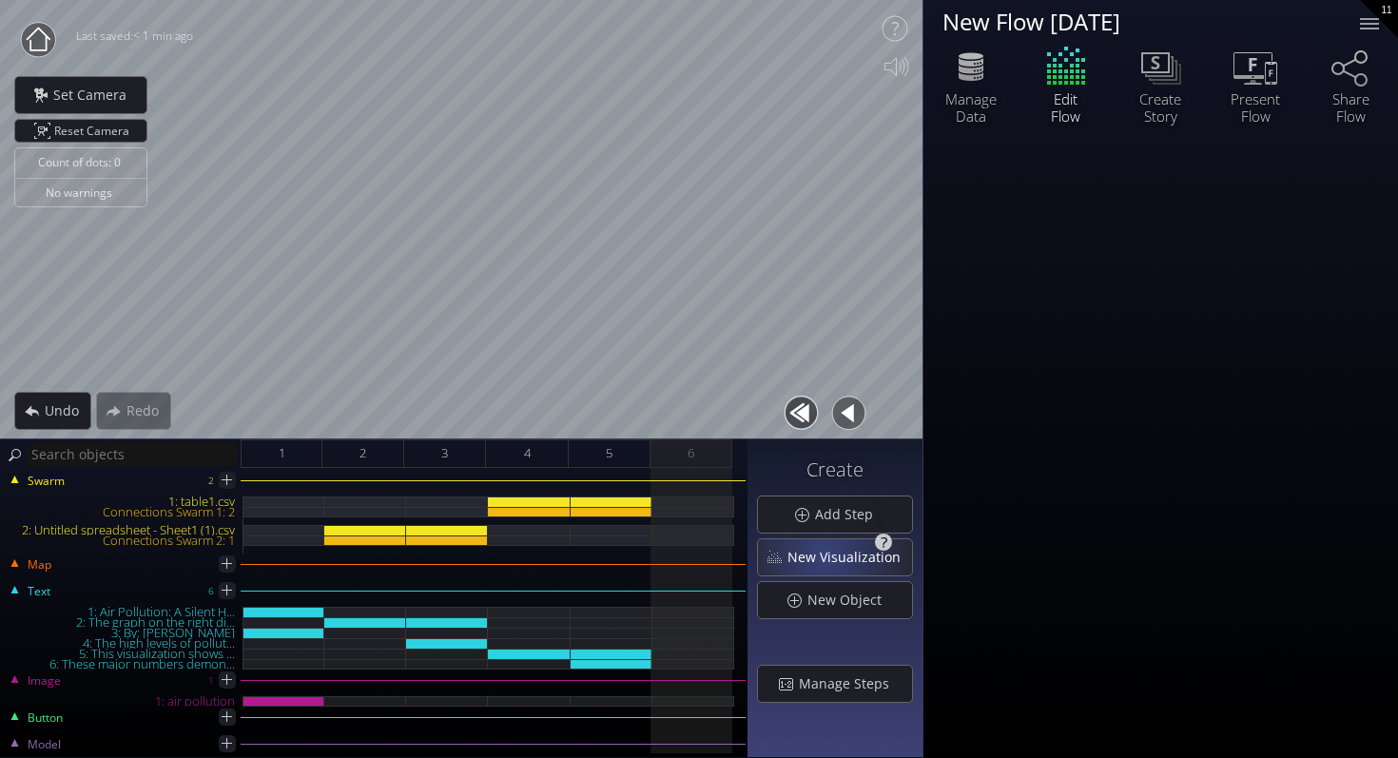
click at [829, 556] on span "New Visualization" at bounding box center [850, 557] width 126 height 19
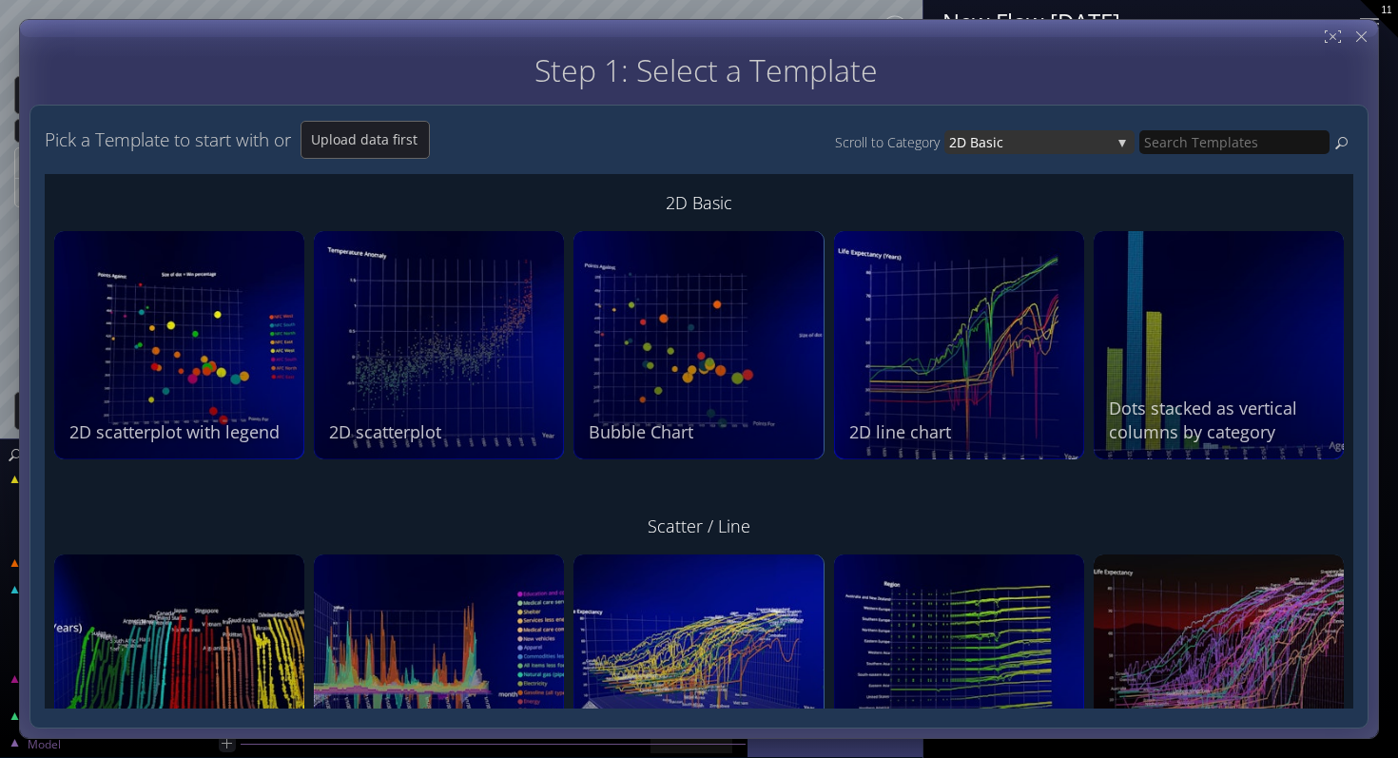
click at [1028, 147] on span "ic" at bounding box center [1052, 142] width 118 height 24
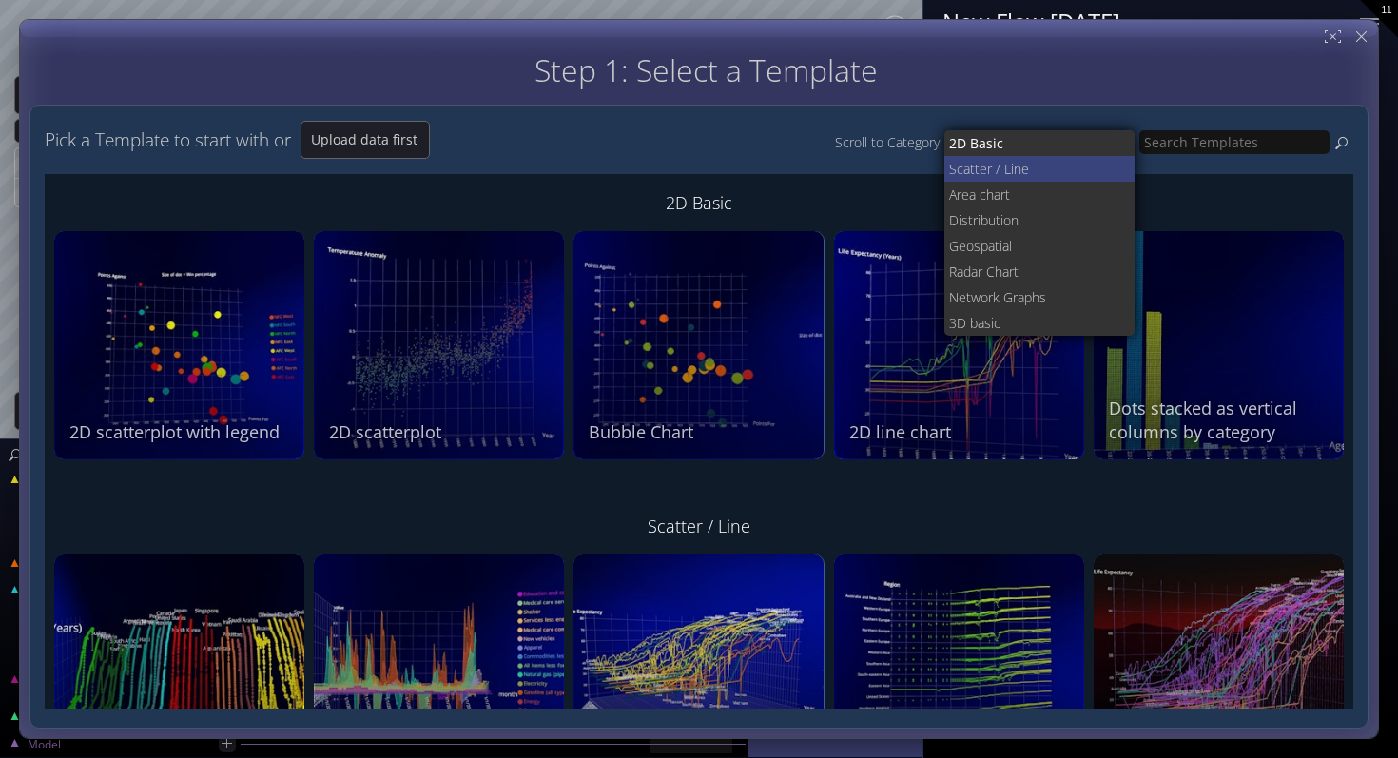
click at [1005, 172] on span "ter / Line" at bounding box center [1048, 169] width 146 height 26
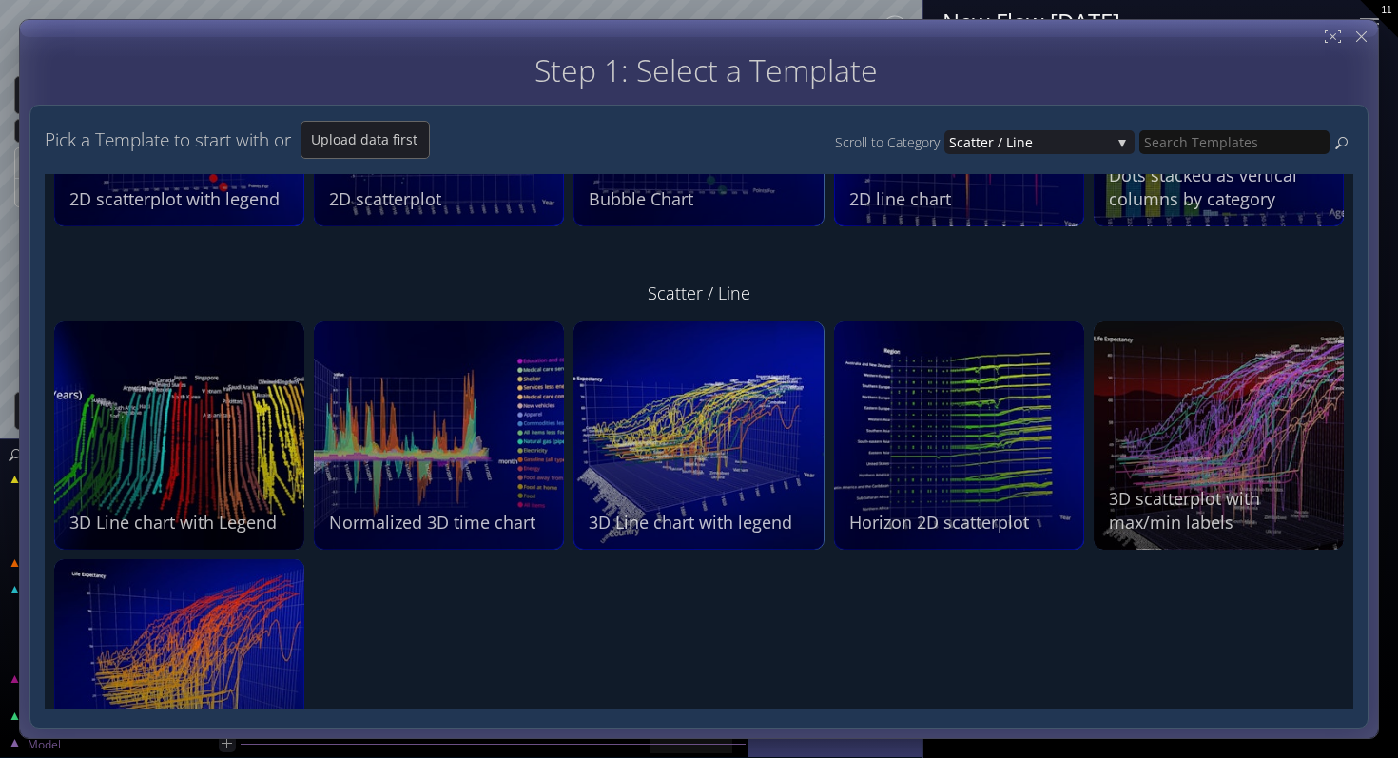
scroll to position [323, 0]
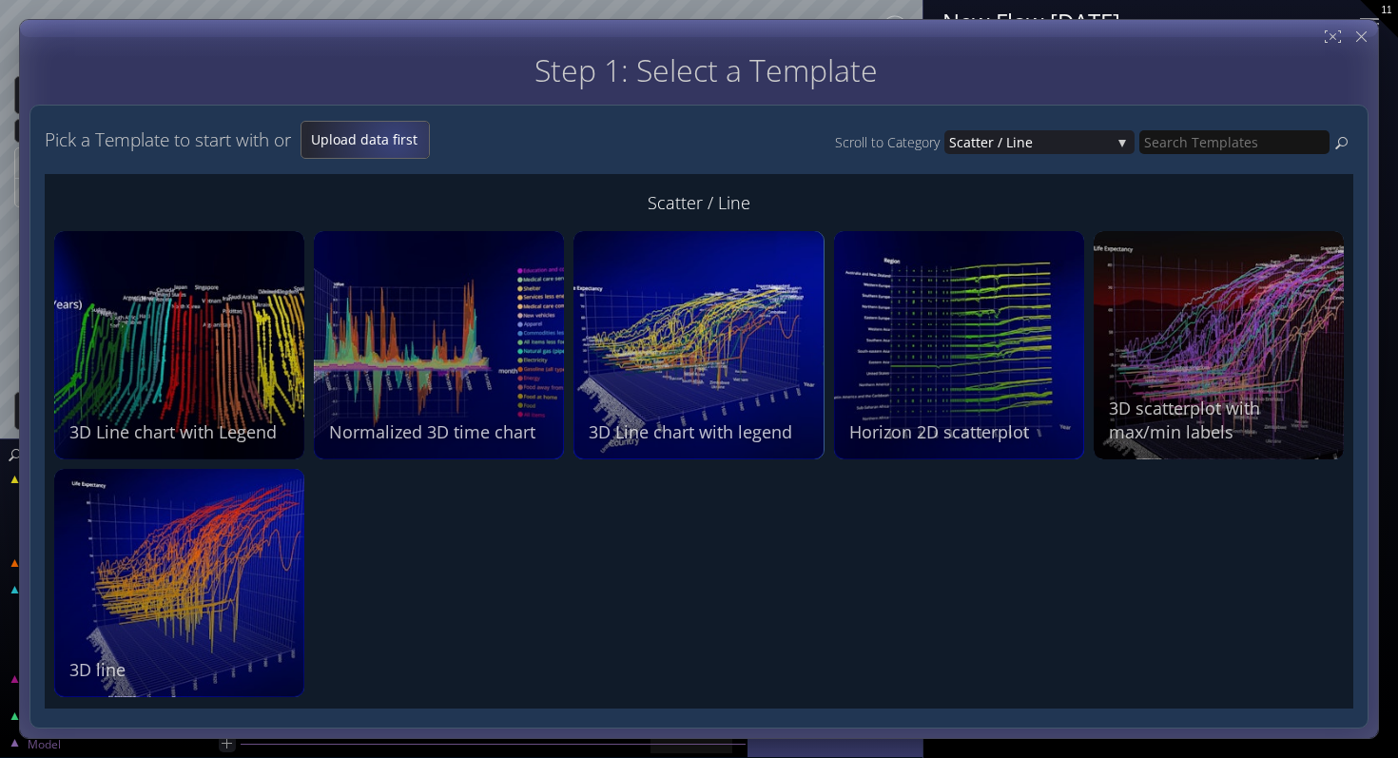
click at [399, 141] on span "Upload data first" at bounding box center [365, 139] width 127 height 19
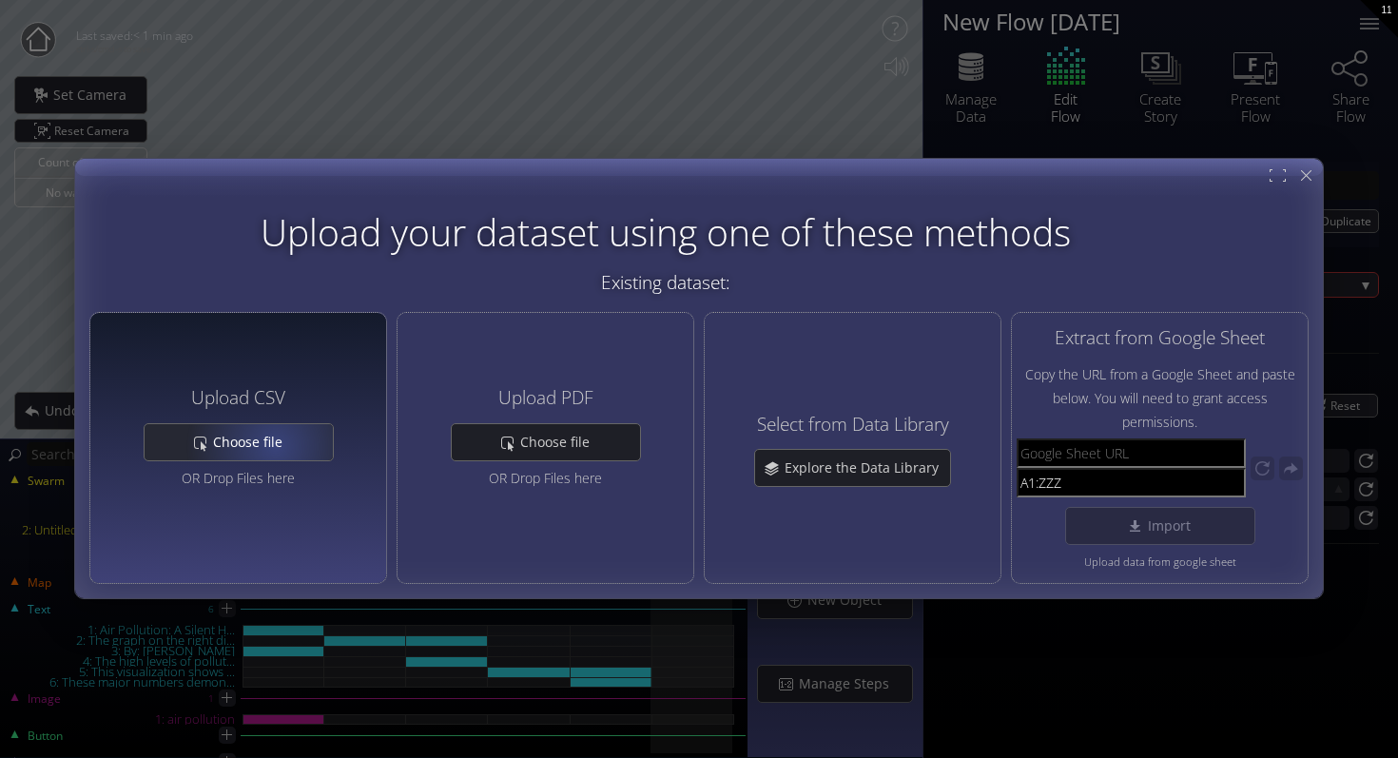
click at [276, 446] on span "Choose file" at bounding box center [253, 442] width 82 height 19
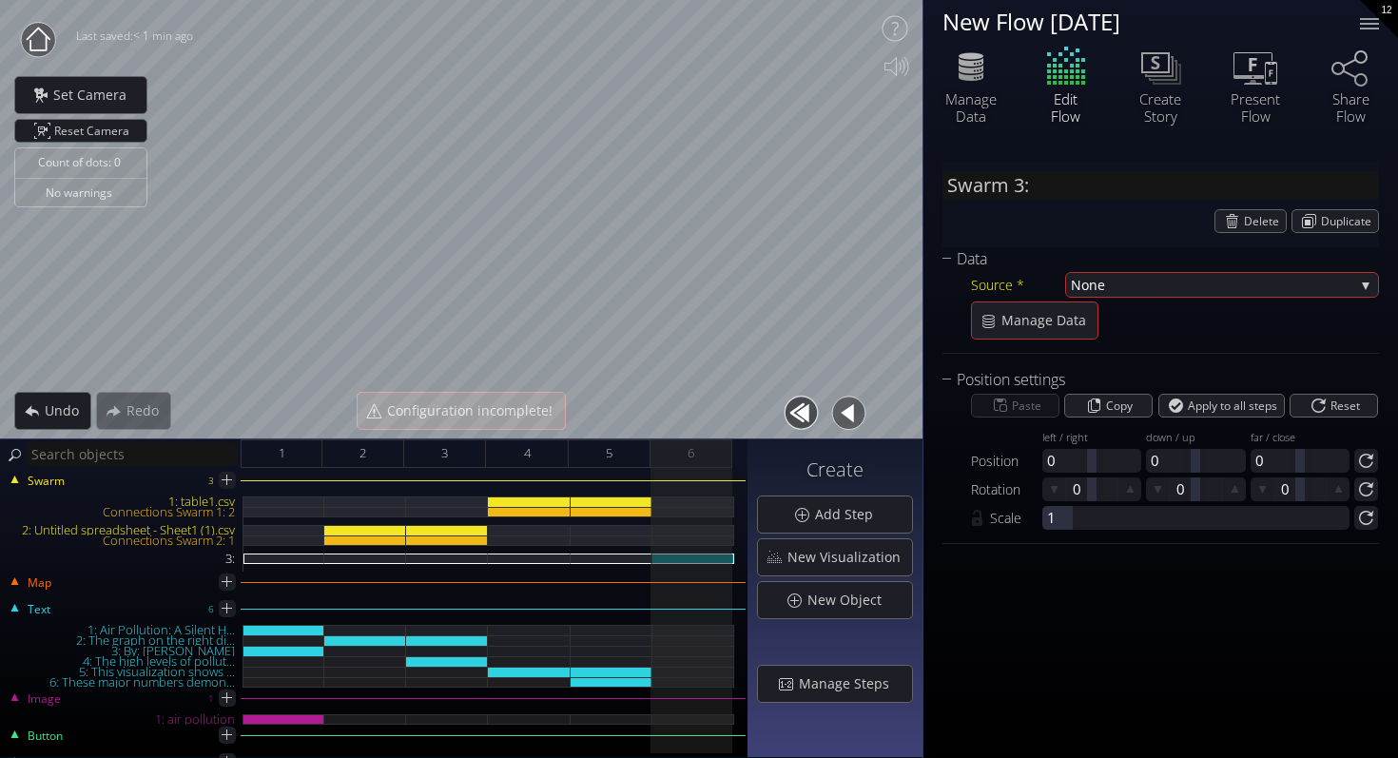
type input "Swarm 3: air1.csv"
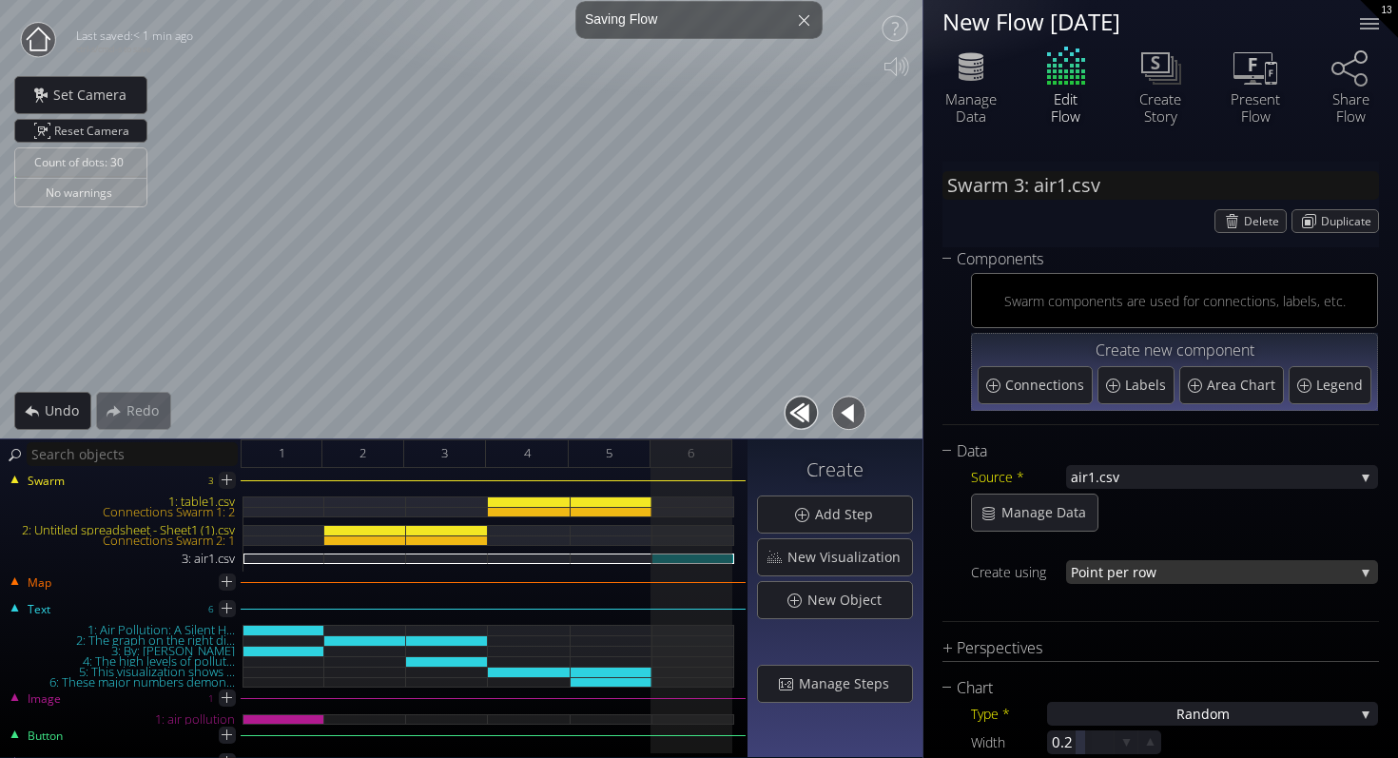
scroll to position [71, 0]
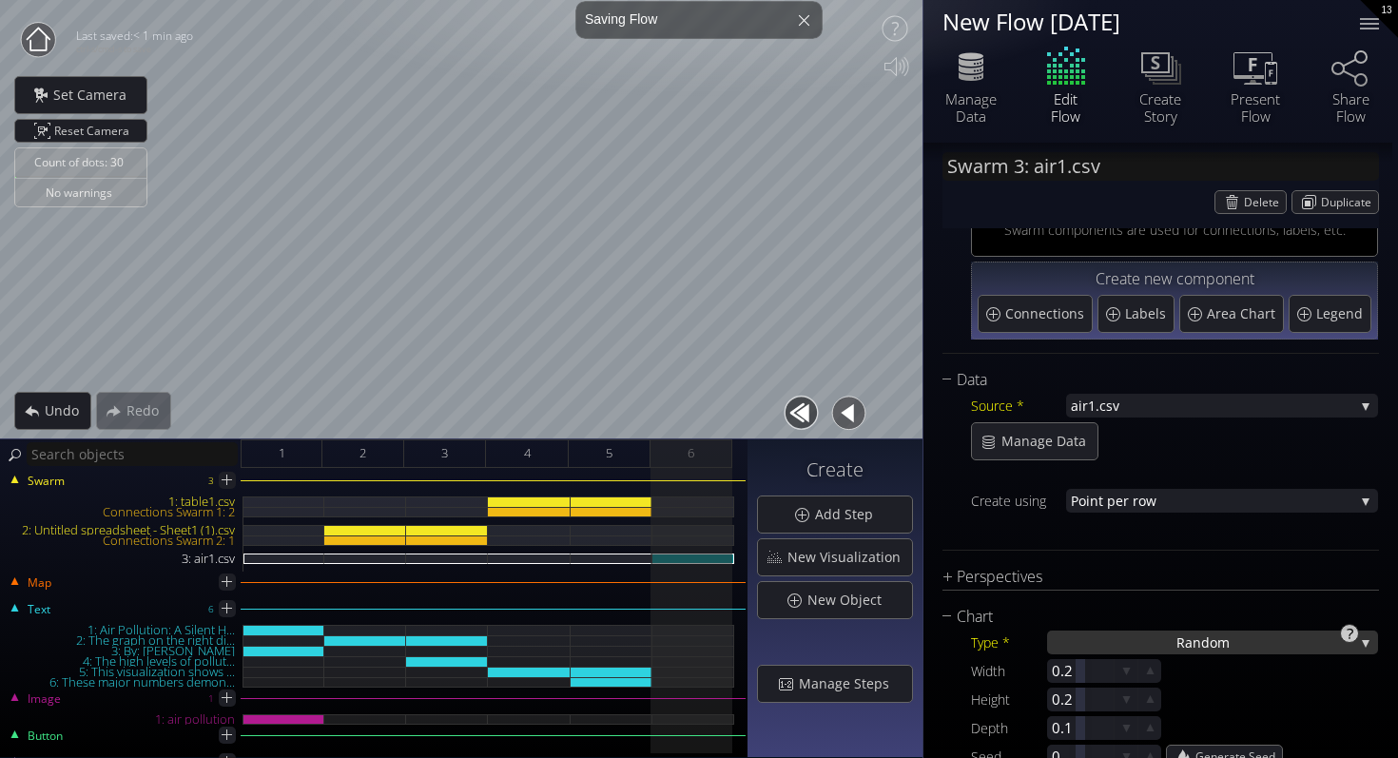
click at [1109, 633] on div "Ra ndom" at bounding box center [1212, 643] width 331 height 24
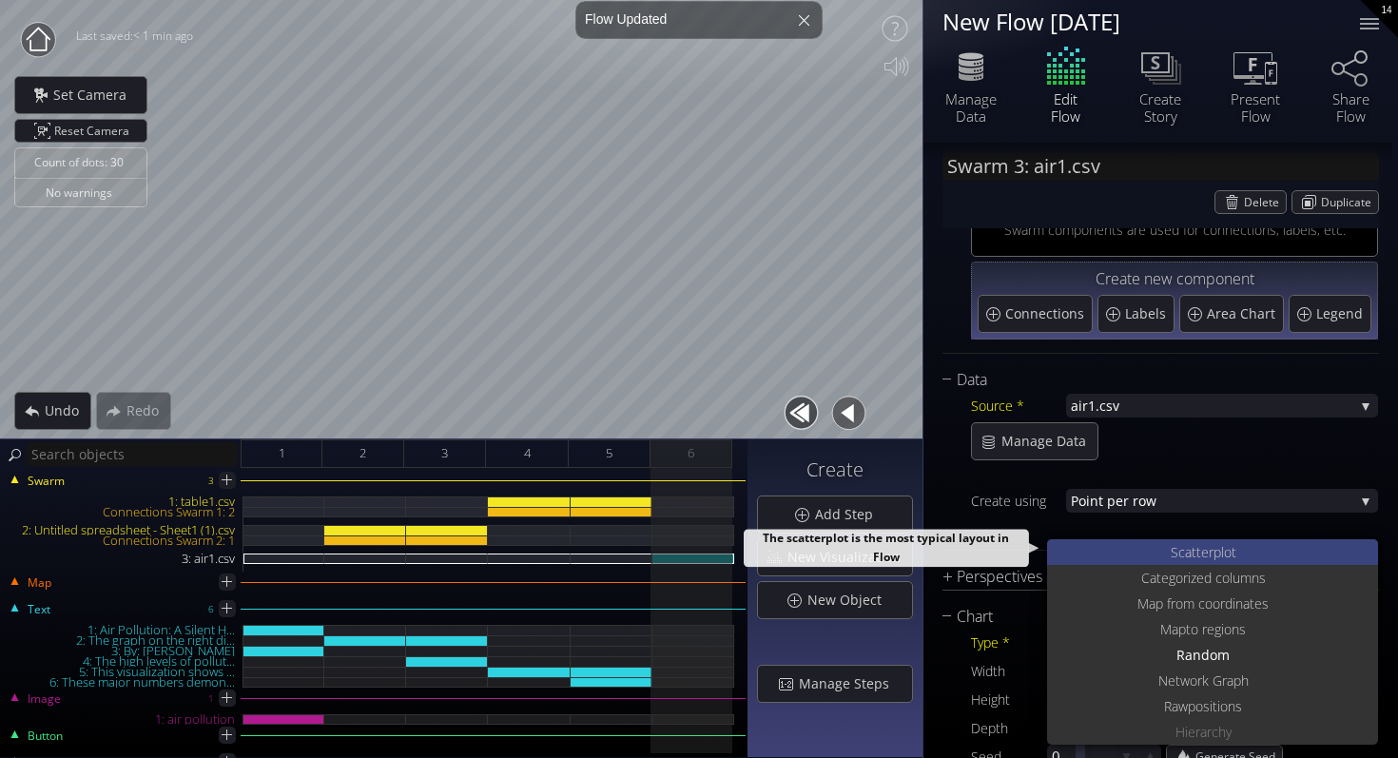
click at [1178, 545] on span "catterplot" at bounding box center [1207, 552] width 58 height 26
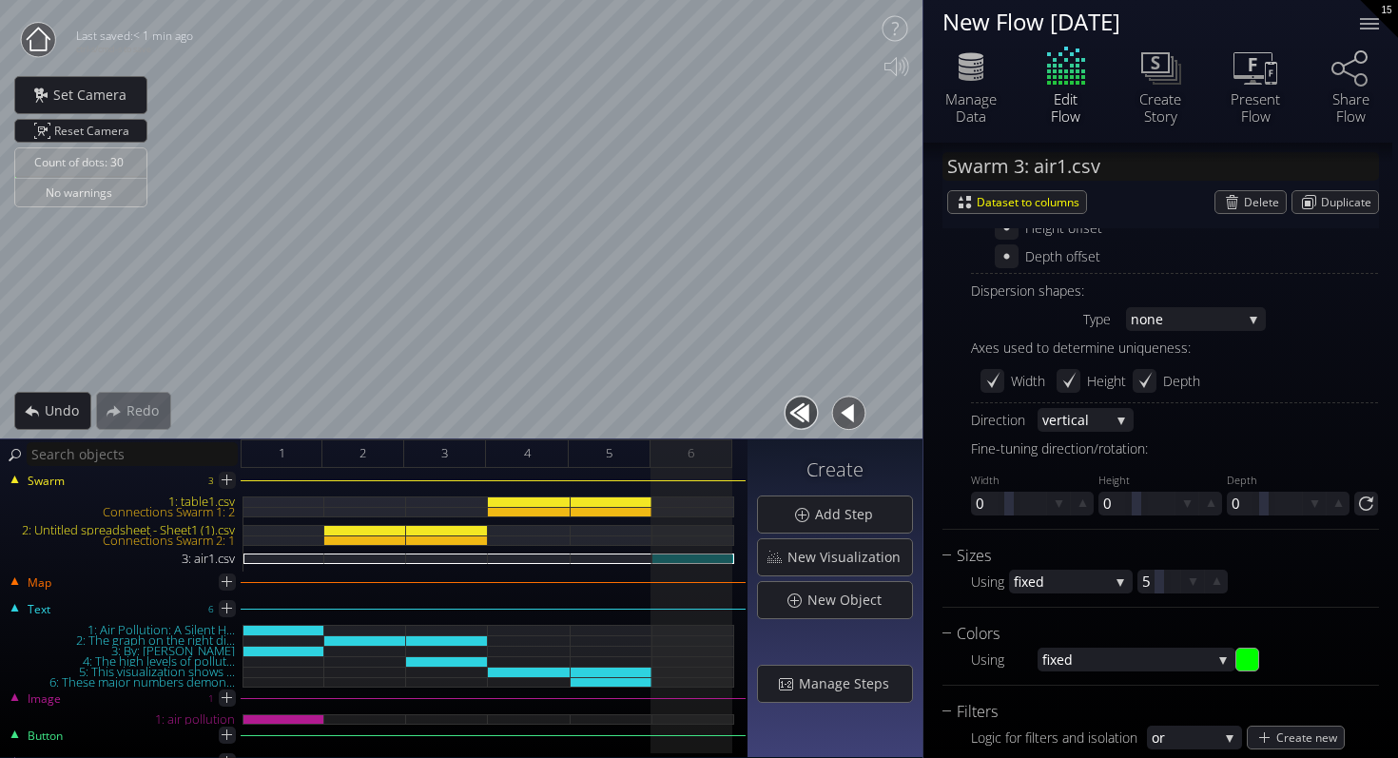
scroll to position [1173, 0]
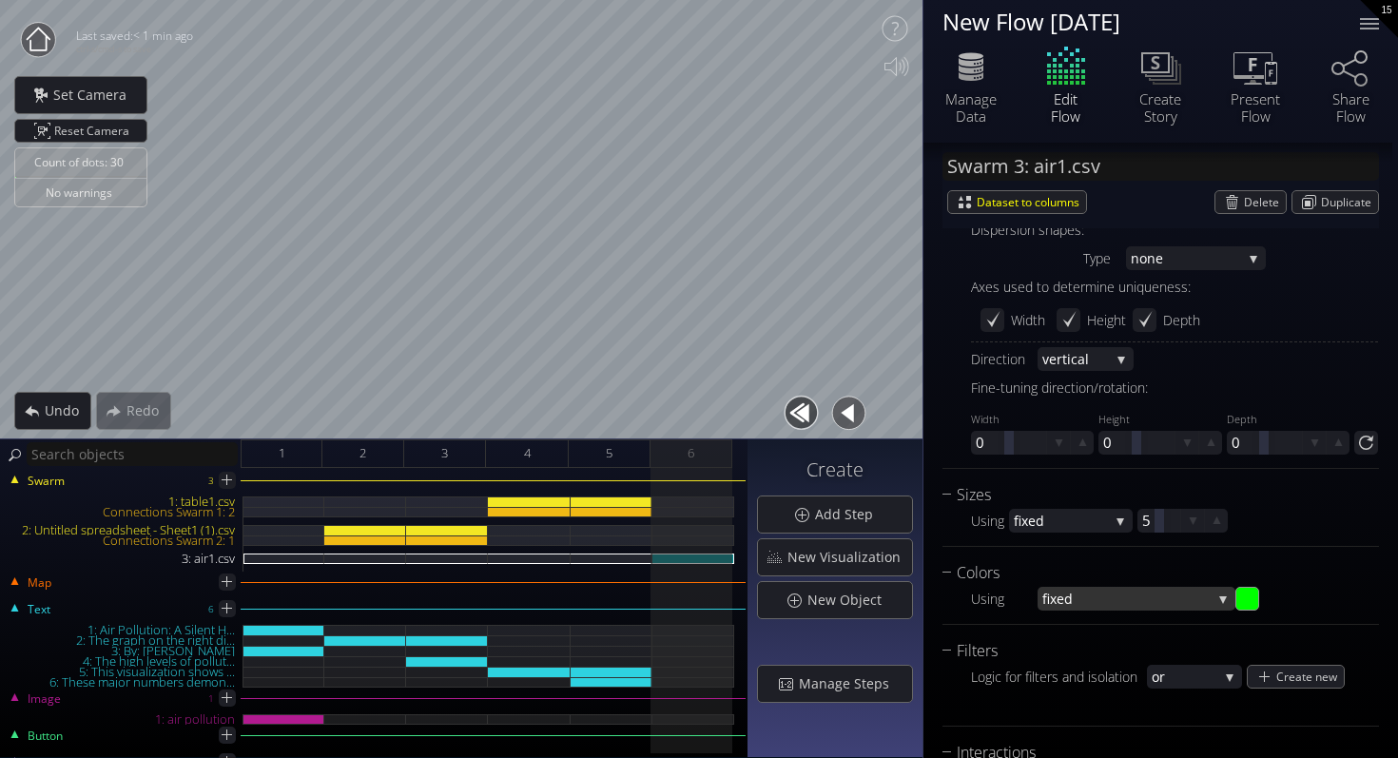
click at [1219, 596] on div "fixed" at bounding box center [1137, 599] width 198 height 24
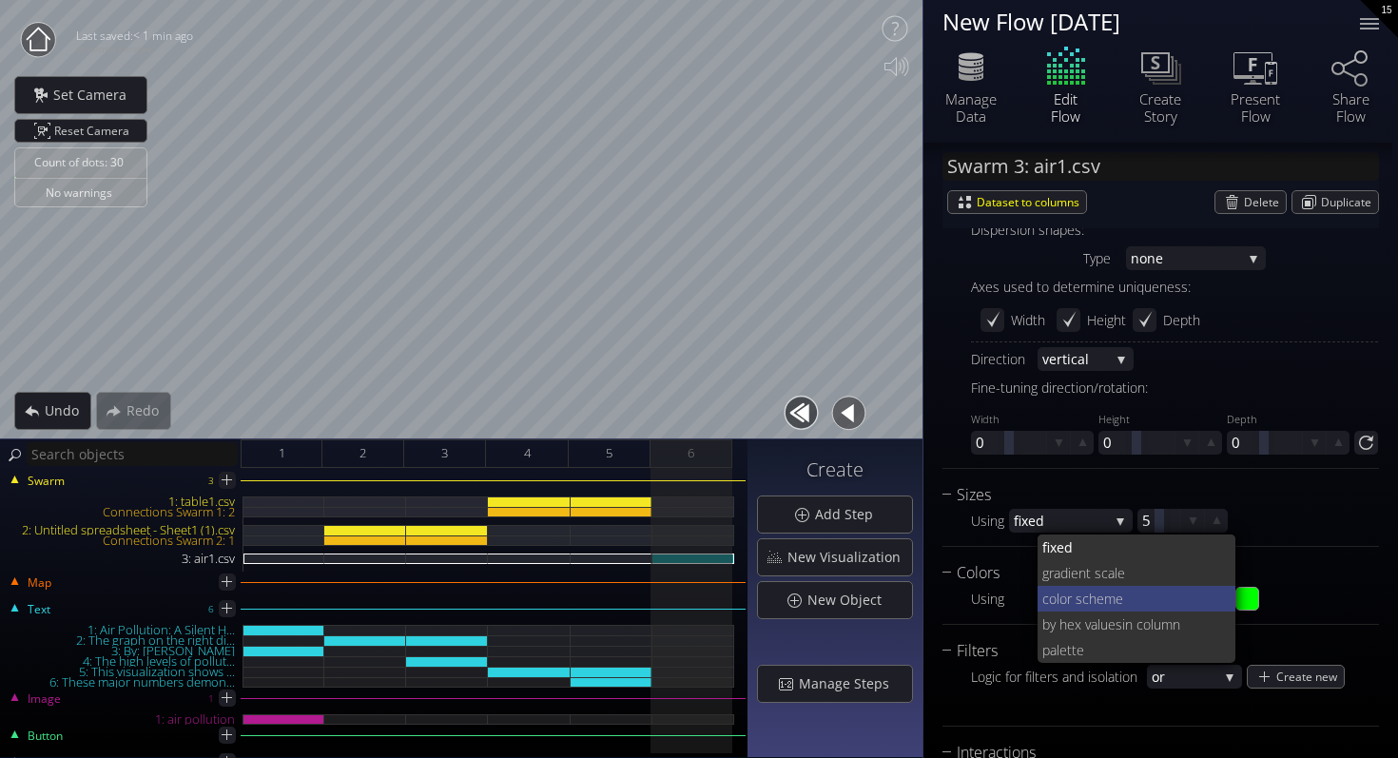
click at [1125, 596] on span "lor scheme" at bounding box center [1139, 599] width 165 height 26
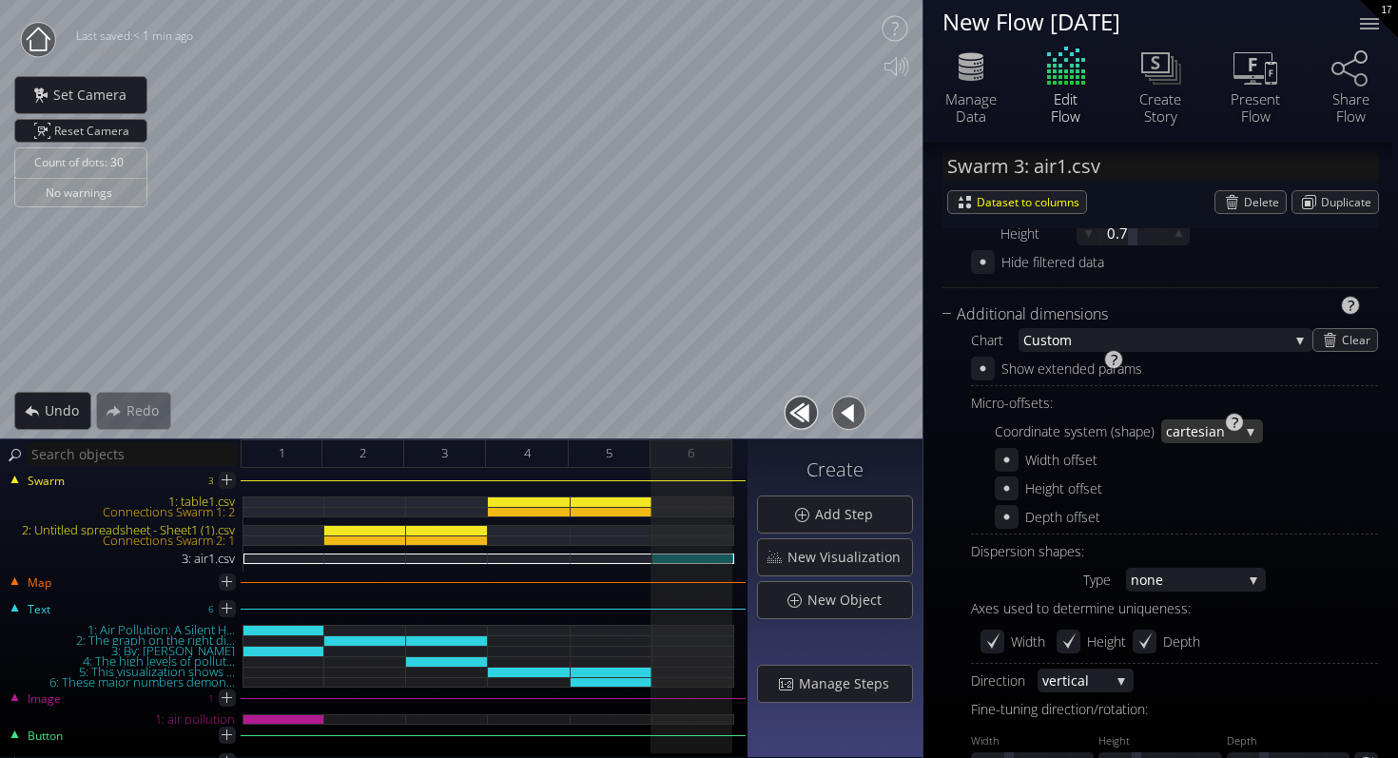
scroll to position [756, 0]
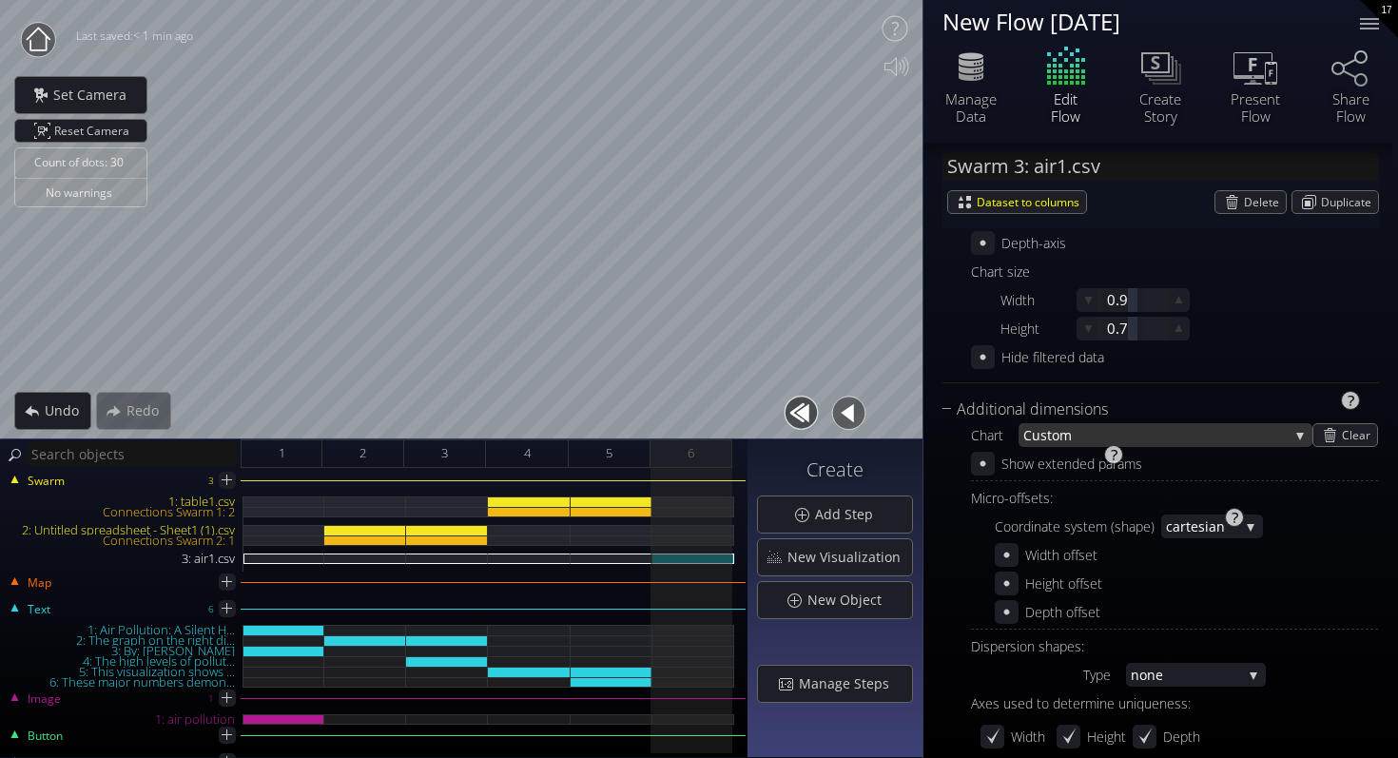
click at [1167, 437] on span "stom" at bounding box center [1165, 435] width 248 height 24
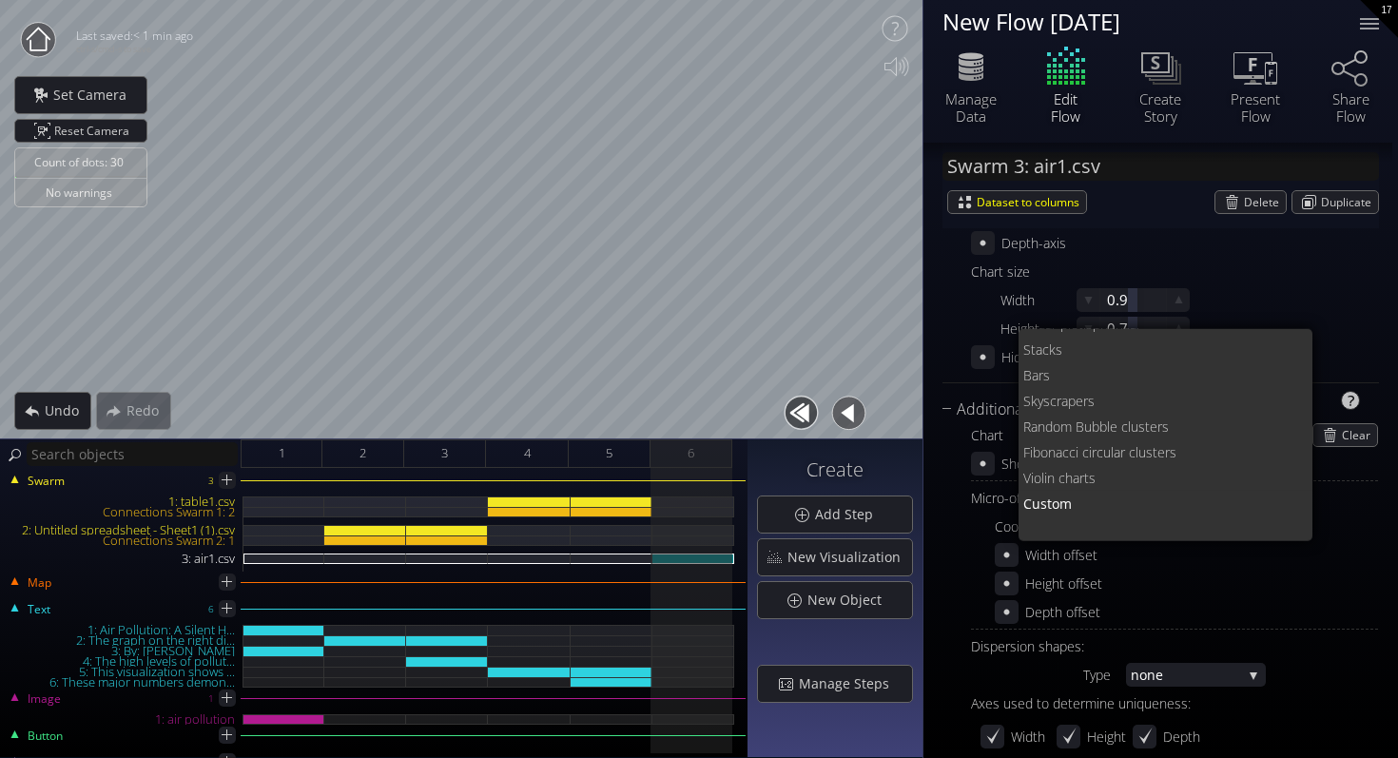
scroll to position [0, 0]
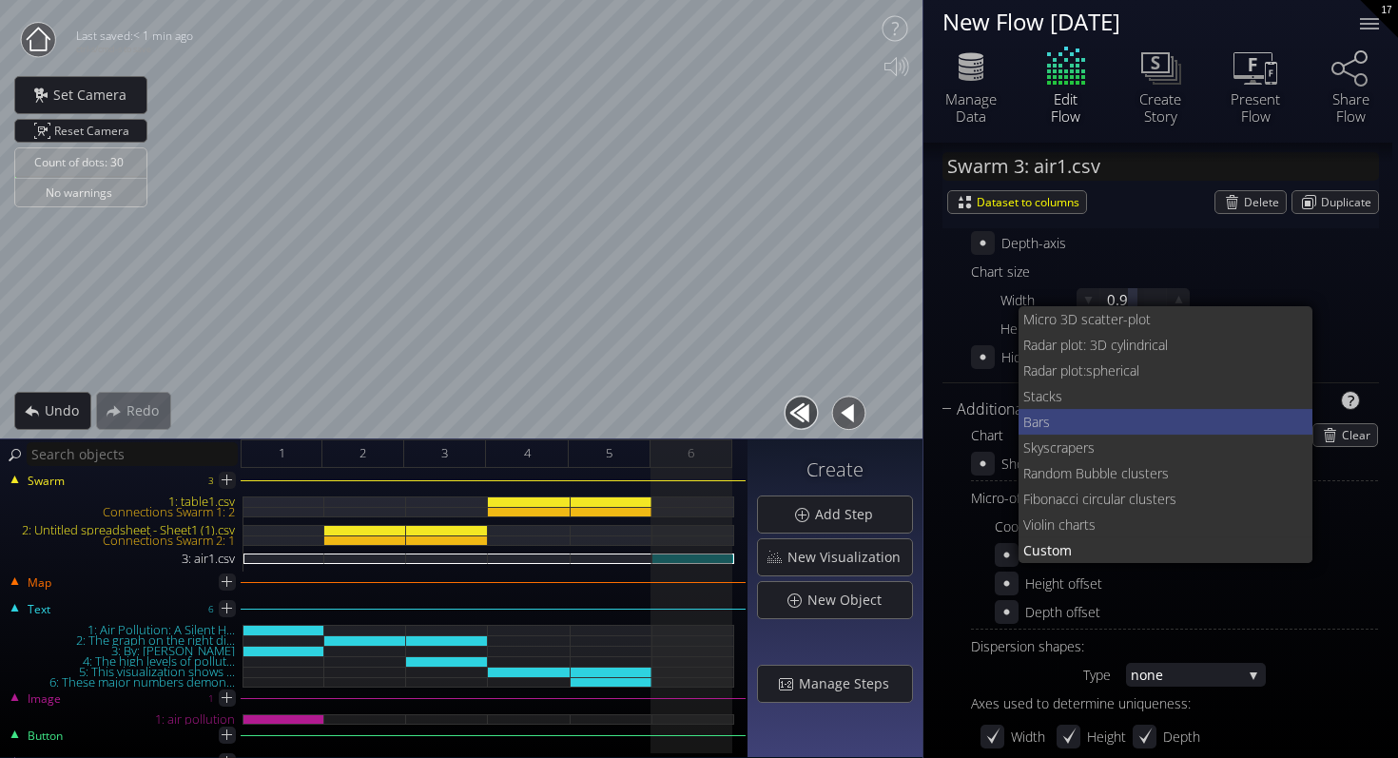
click at [1165, 417] on span "Bars" at bounding box center [1160, 422] width 275 height 26
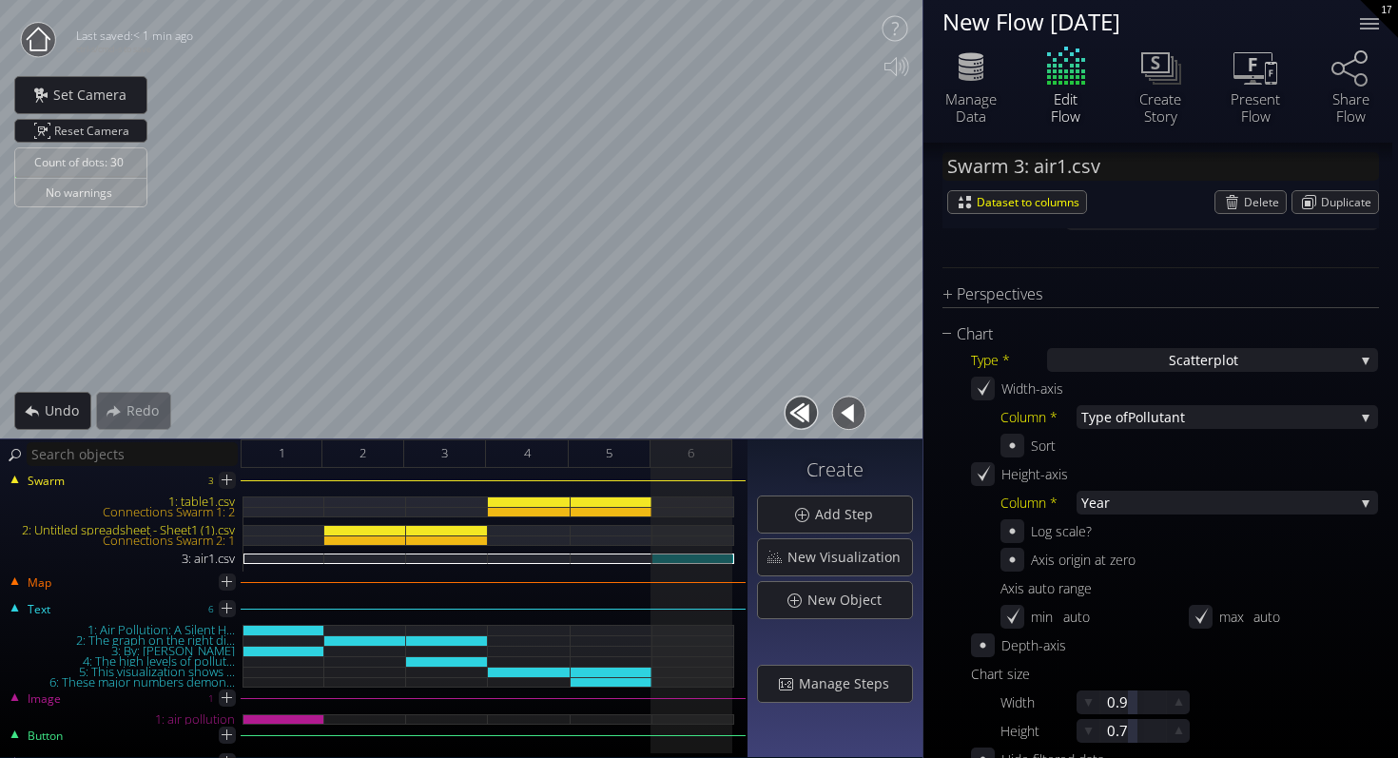
scroll to position [352, 0]
click at [1165, 419] on span "Pollutant" at bounding box center [1241, 419] width 226 height 24
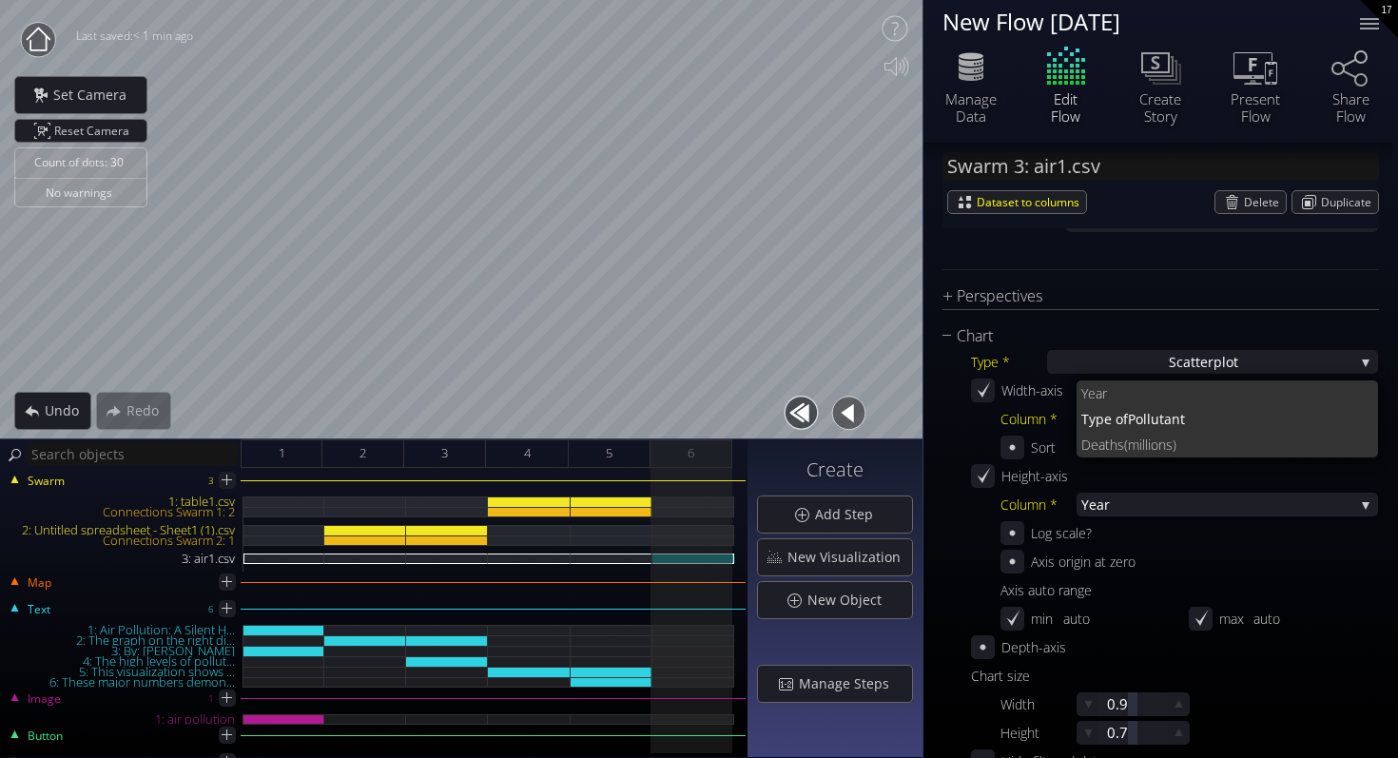
click at [1177, 458] on div "Sort" at bounding box center [1190, 448] width 378 height 24
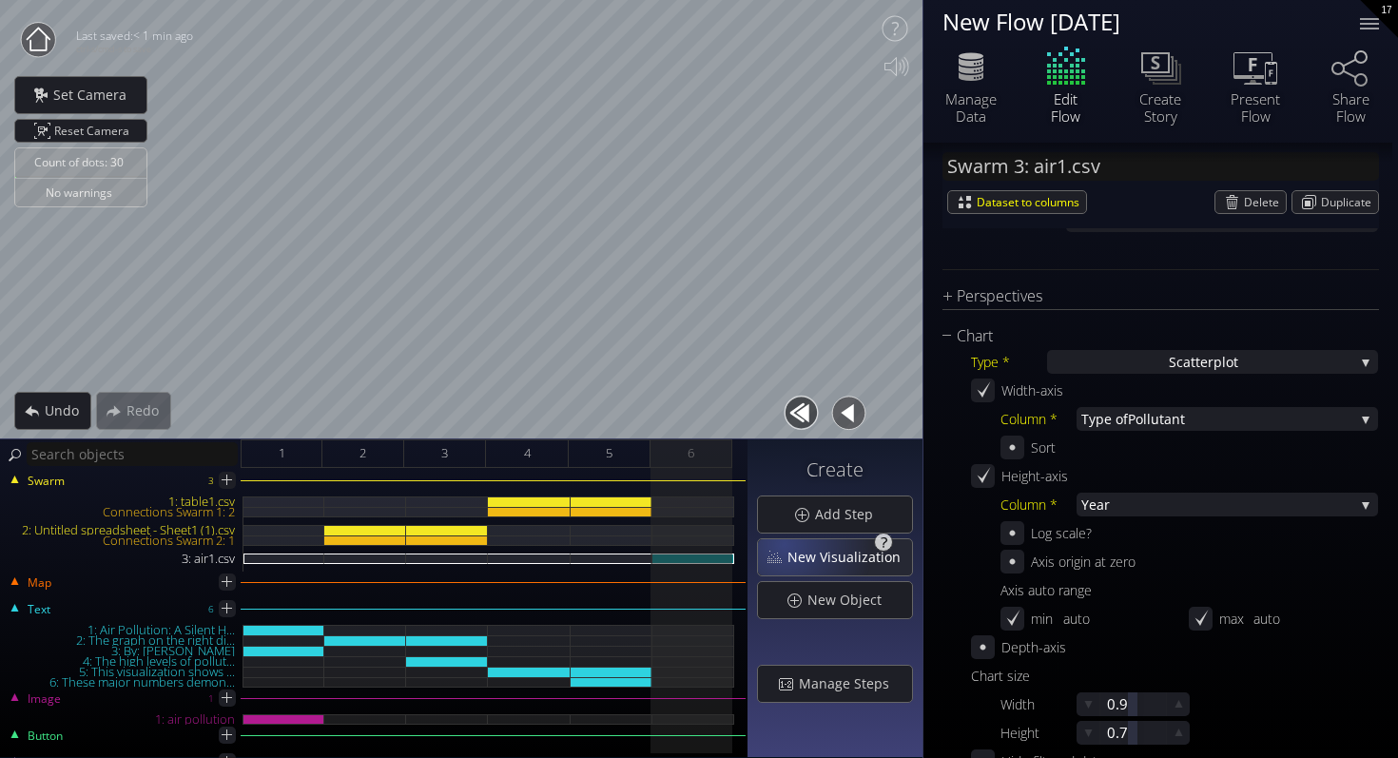
click at [794, 546] on div "New Visualization" at bounding box center [835, 557] width 154 height 36
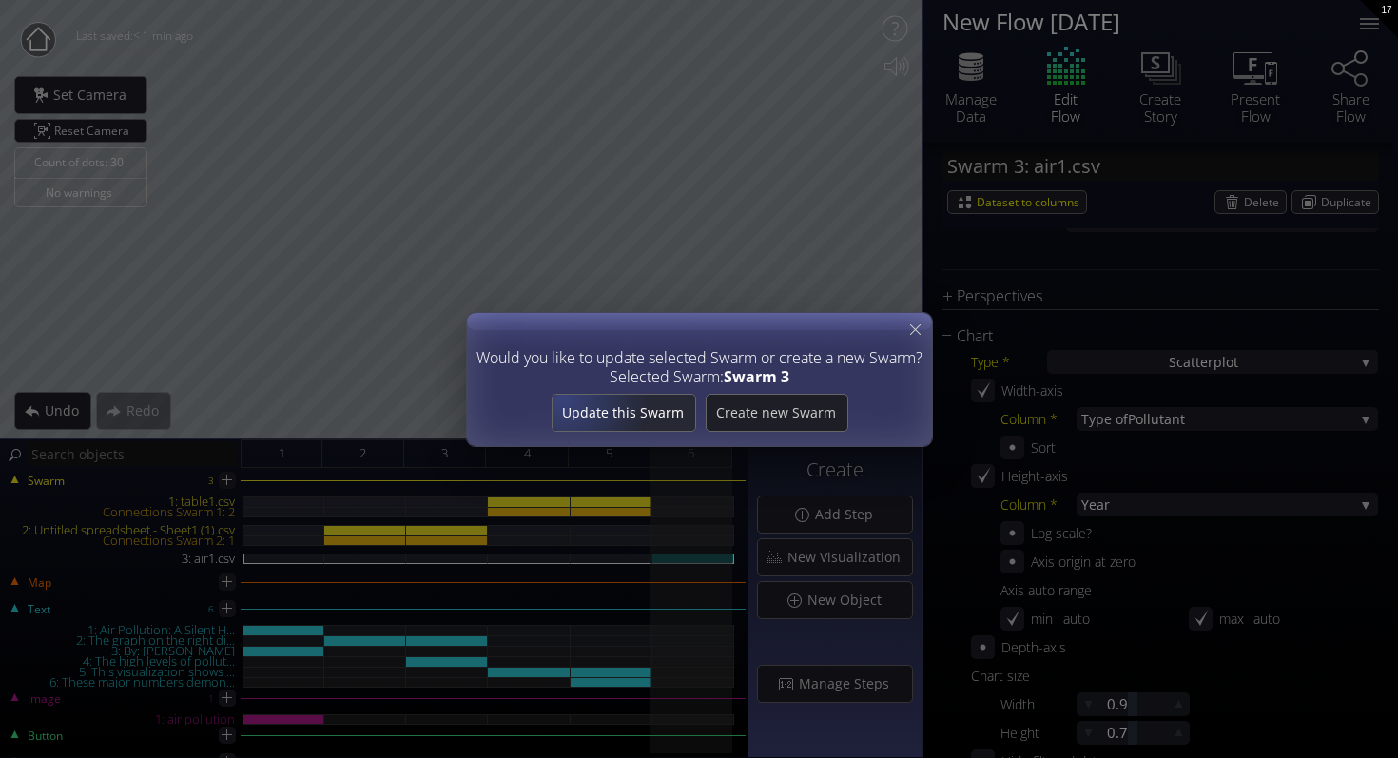
click at [597, 405] on span "Update this Swarm" at bounding box center [623, 412] width 143 height 19
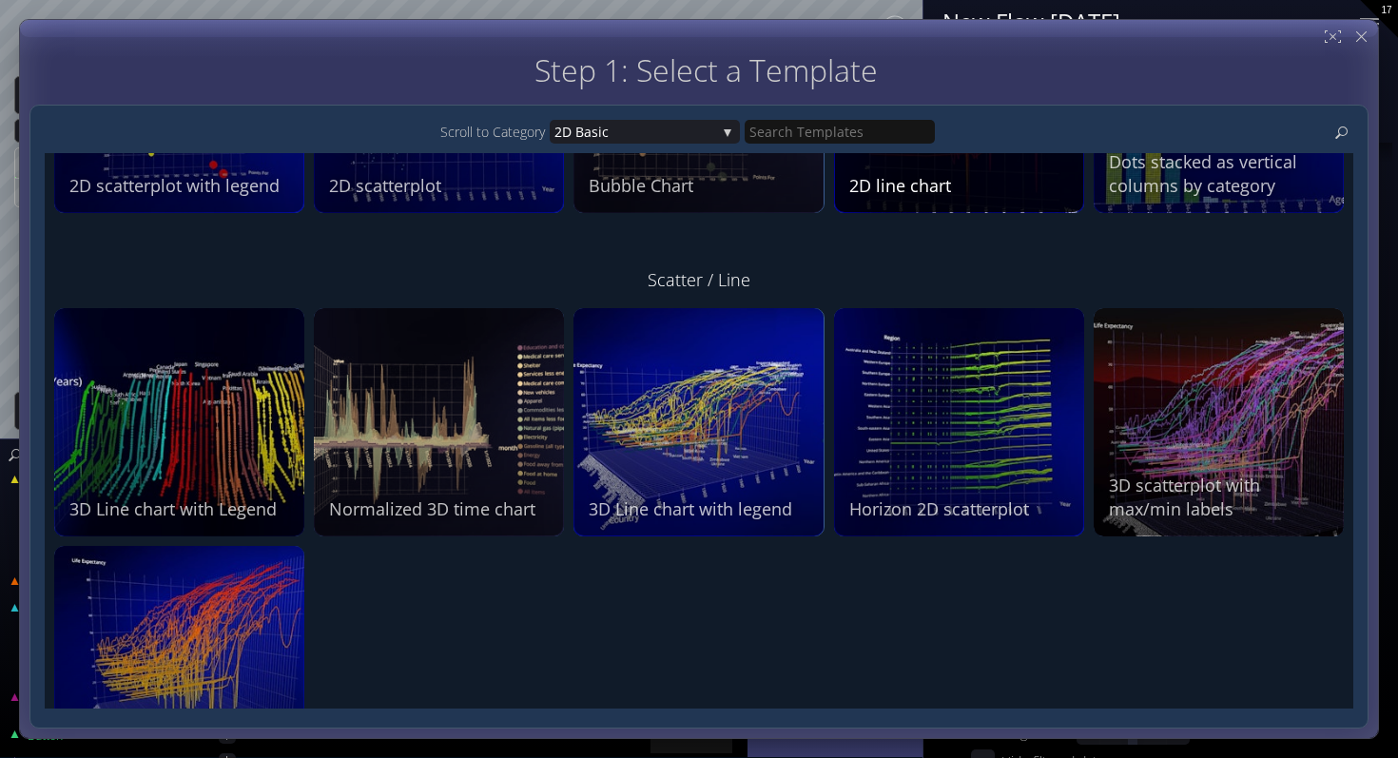
scroll to position [270, 0]
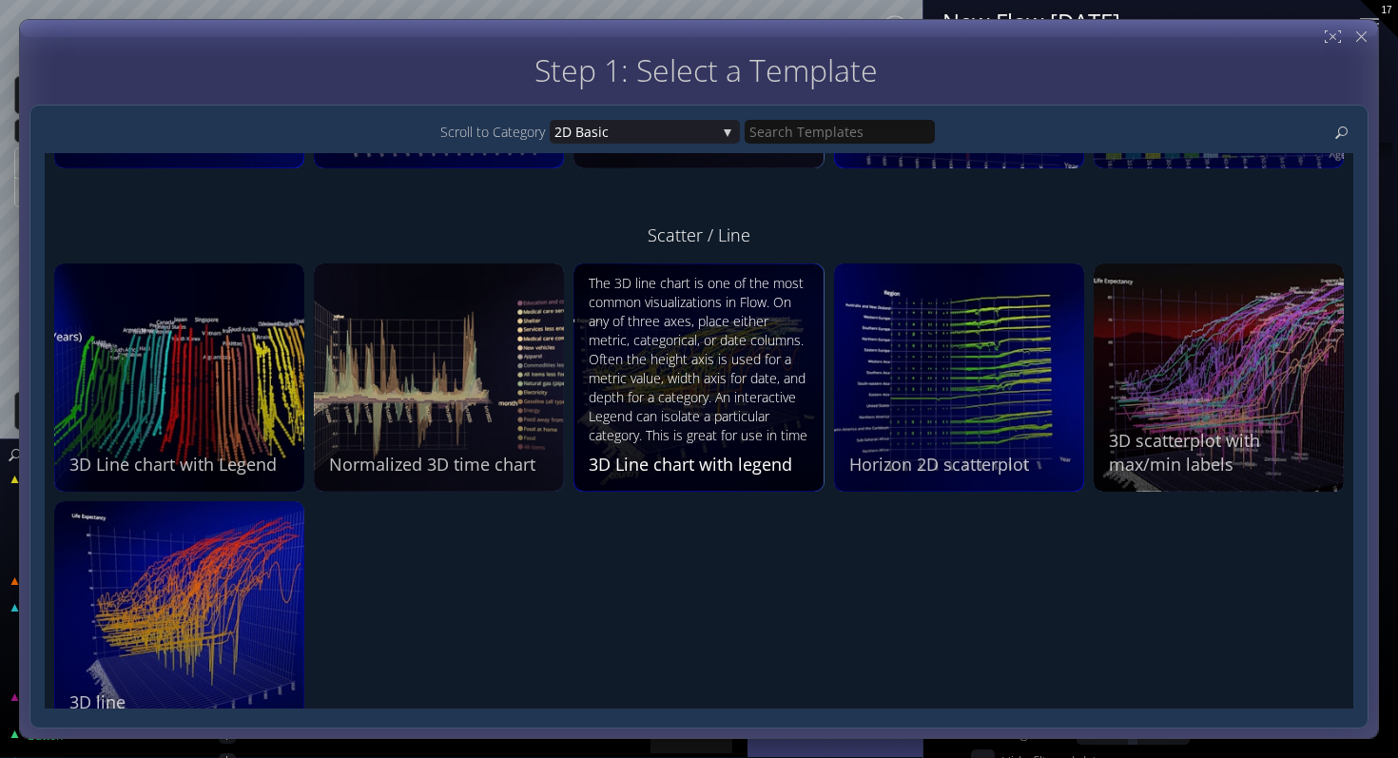
click at [720, 369] on div "The 3D line chart is one of the most common visualizations in Flow. On any of t…" at bounding box center [701, 361] width 224 height 174
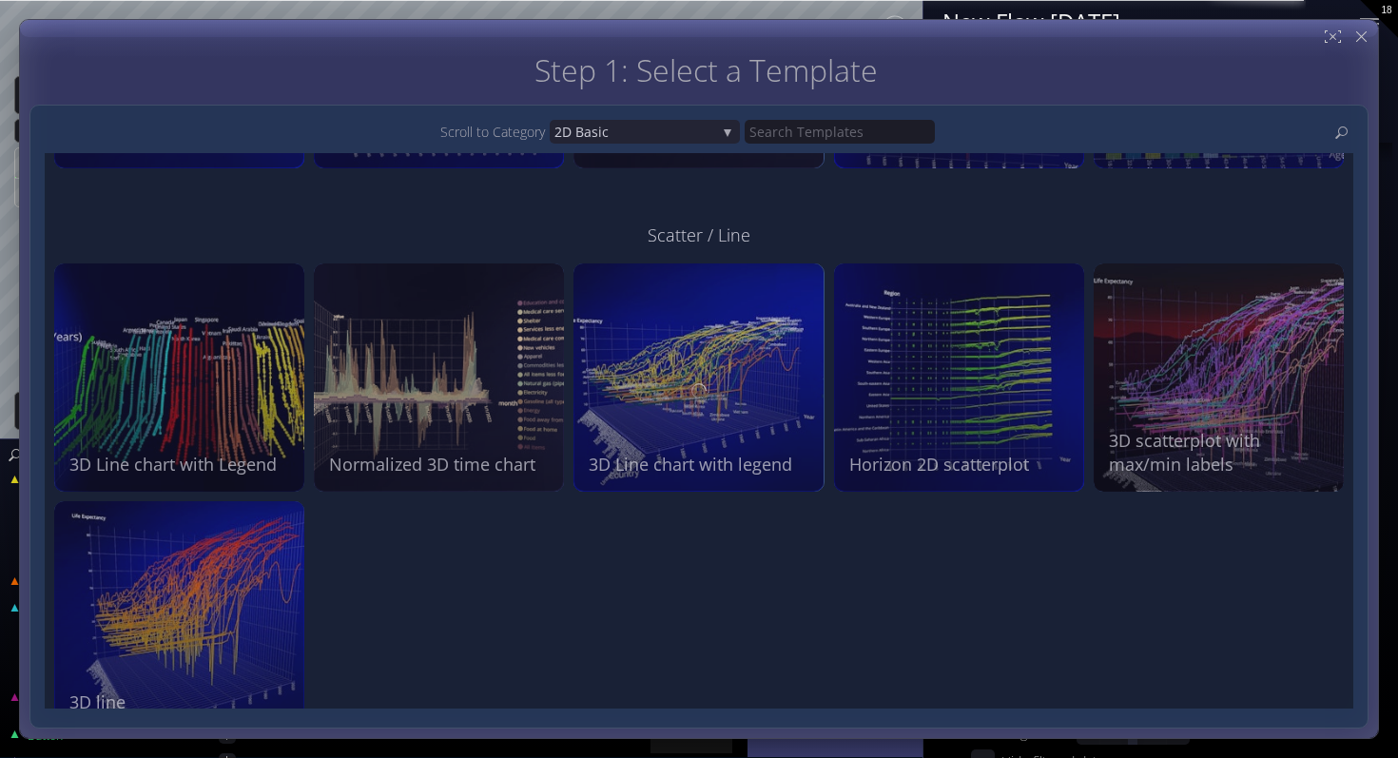
type input "#474794"
type input "#7373e6"
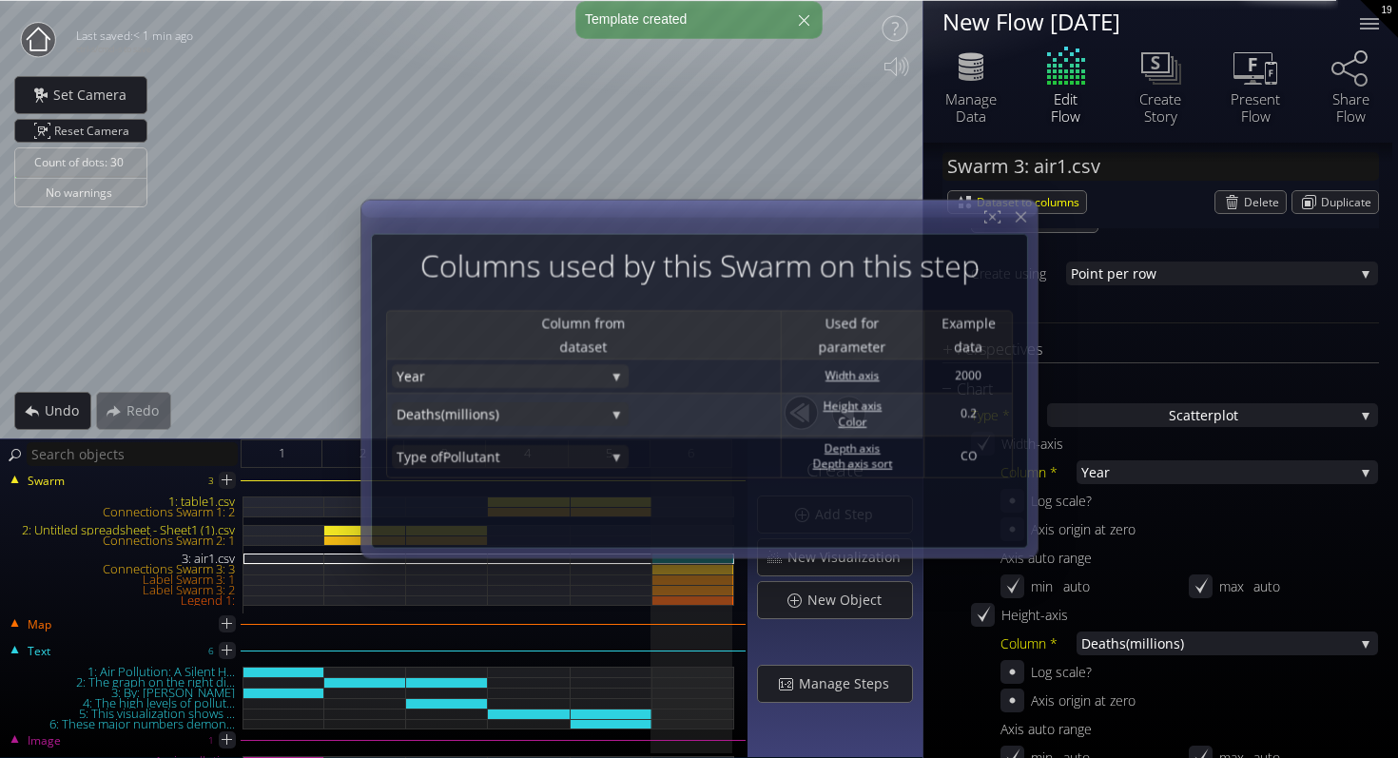
scroll to position [405, 0]
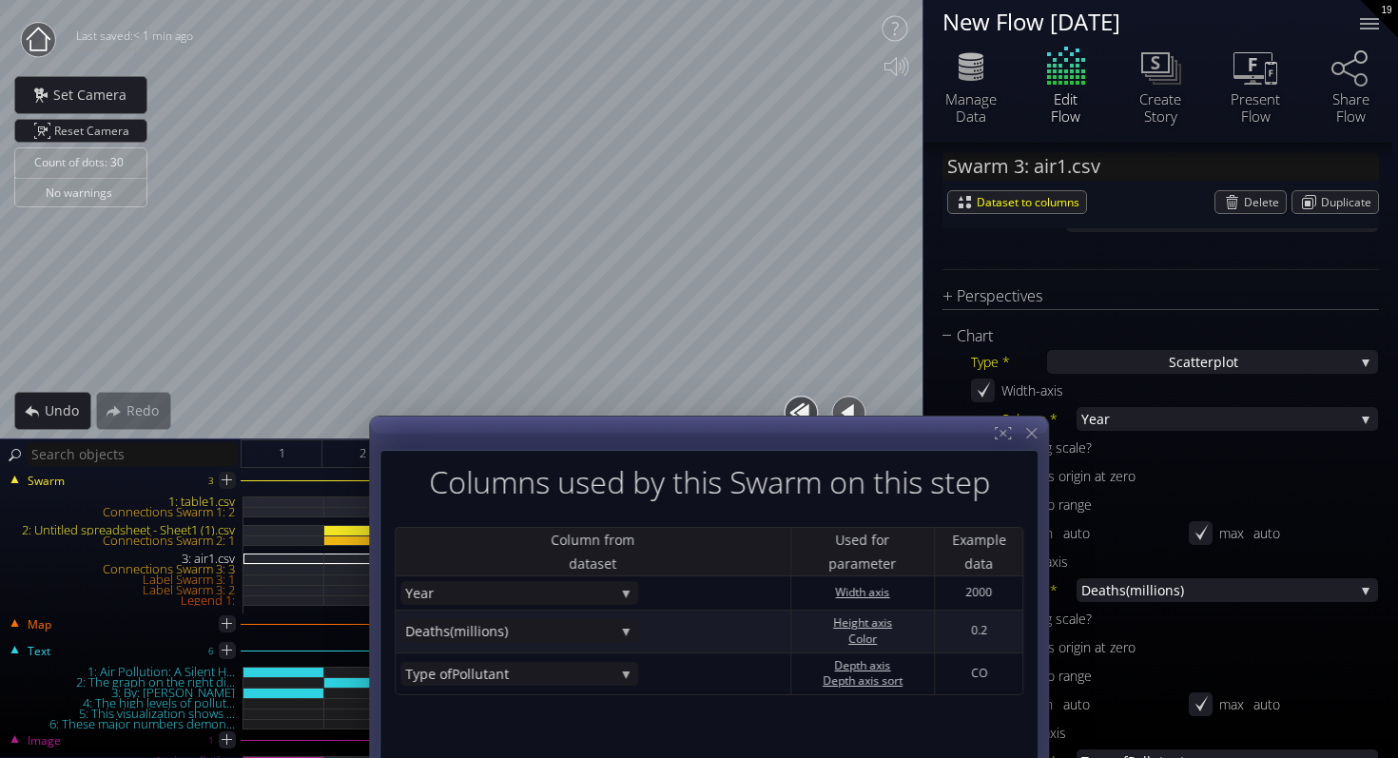
drag, startPoint x: 717, startPoint y: 210, endPoint x: 723, endPoint y: 467, distance: 256.9
click at [723, 467] on div at bounding box center [709, 596] width 678 height 359
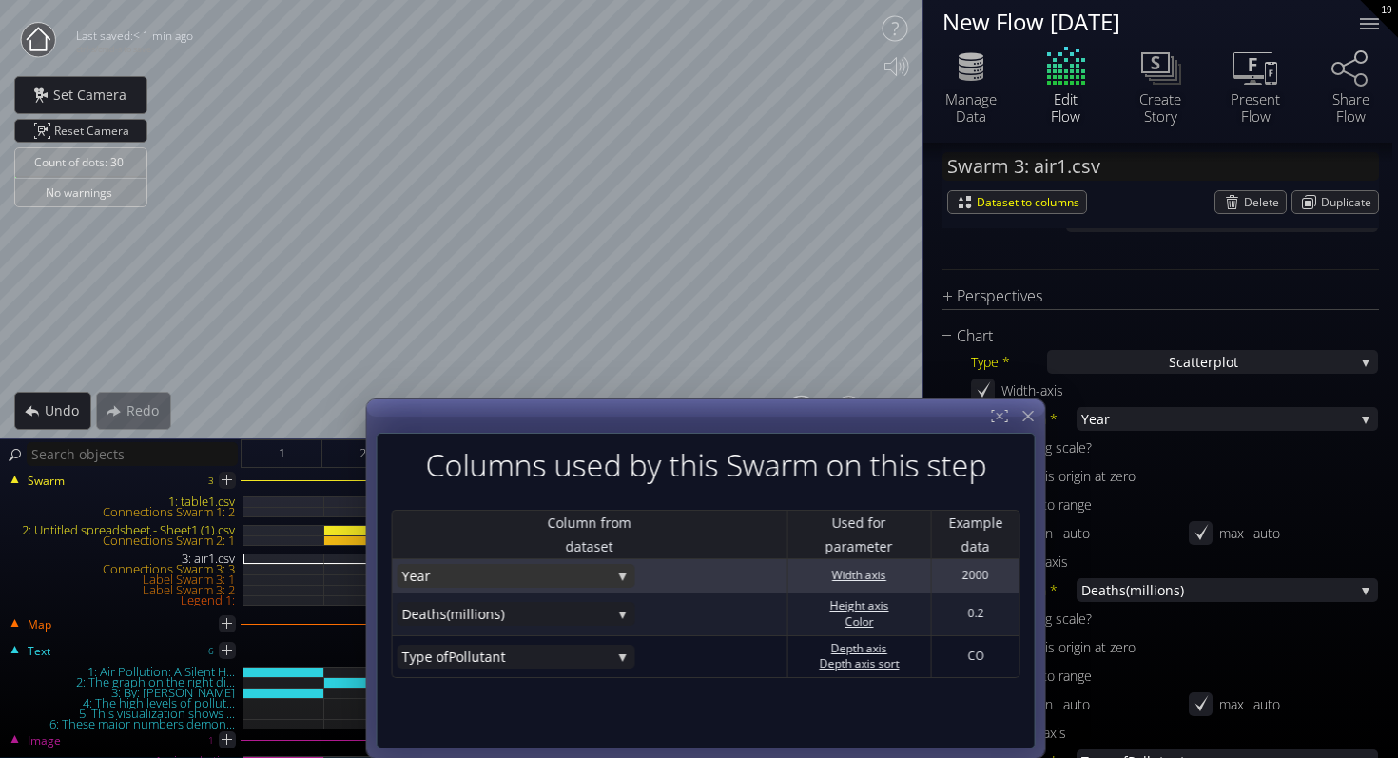
click at [550, 583] on span "Year" at bounding box center [505, 576] width 209 height 24
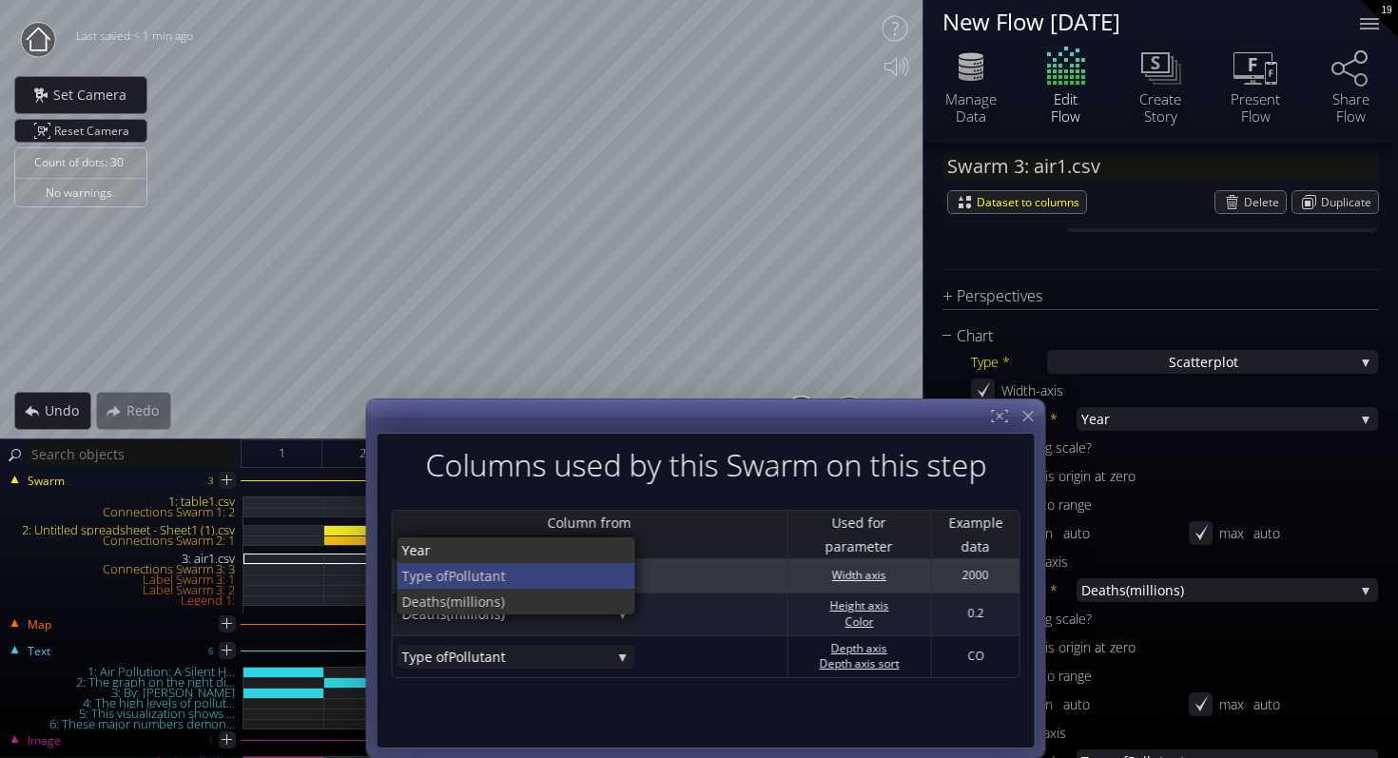
click at [549, 580] on span "Pollutant" at bounding box center [534, 576] width 172 height 26
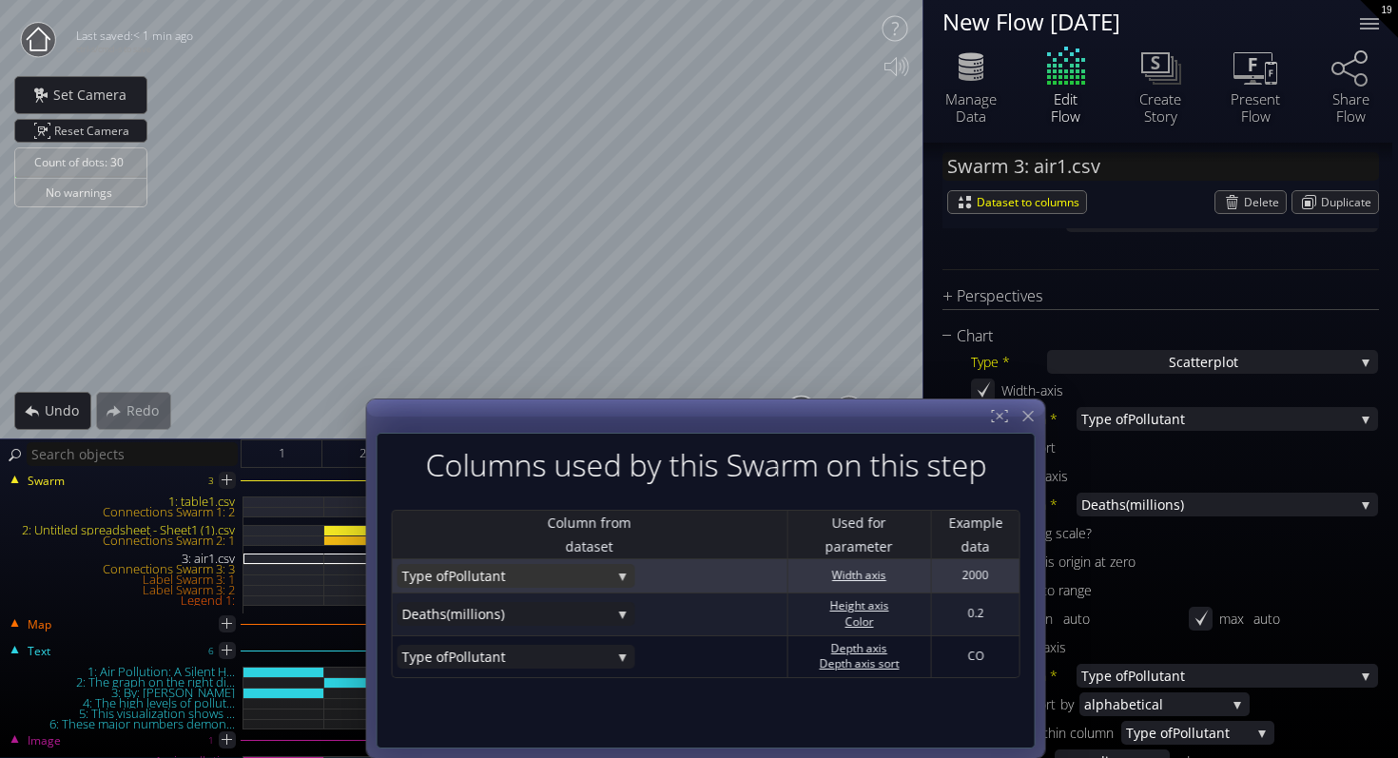
click at [549, 578] on span "Pollutant" at bounding box center [529, 576] width 163 height 24
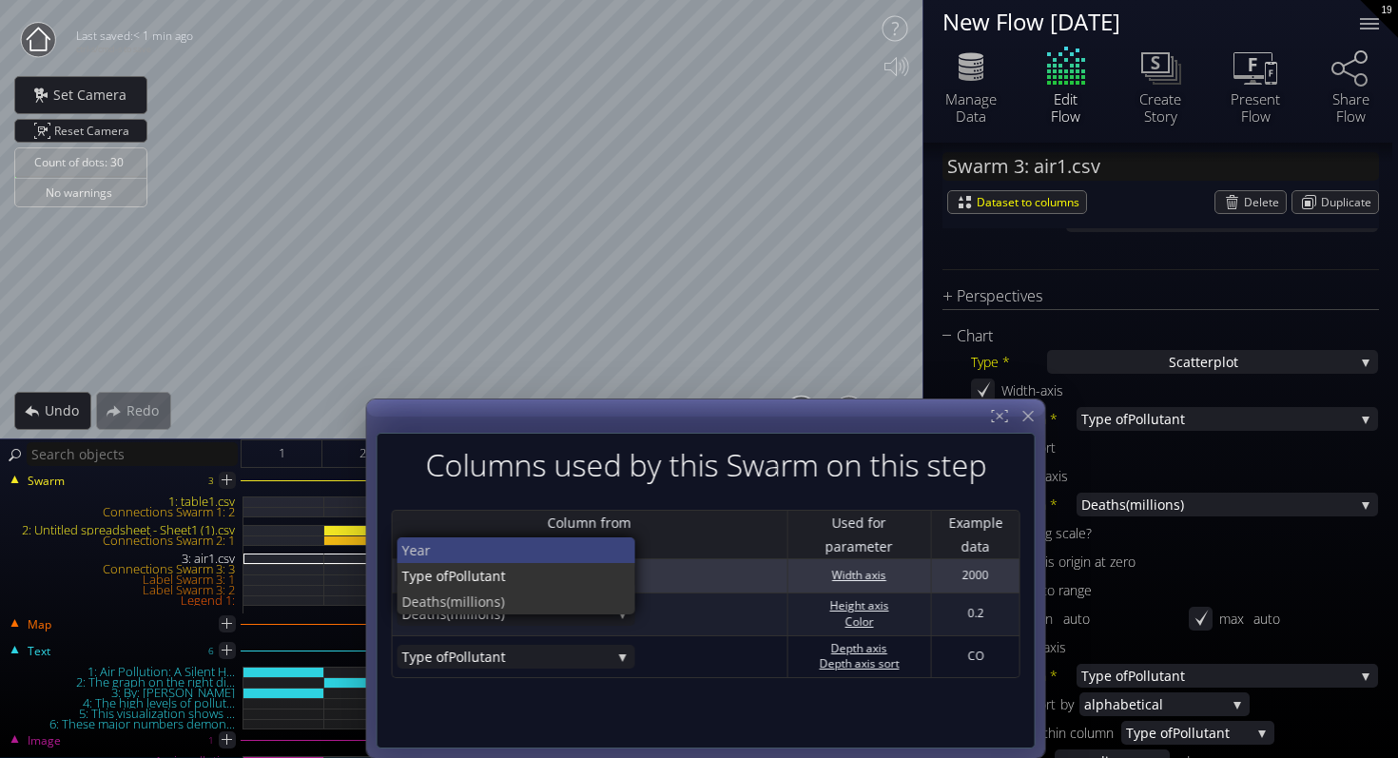
click at [544, 552] on span "Year" at bounding box center [510, 550] width 219 height 26
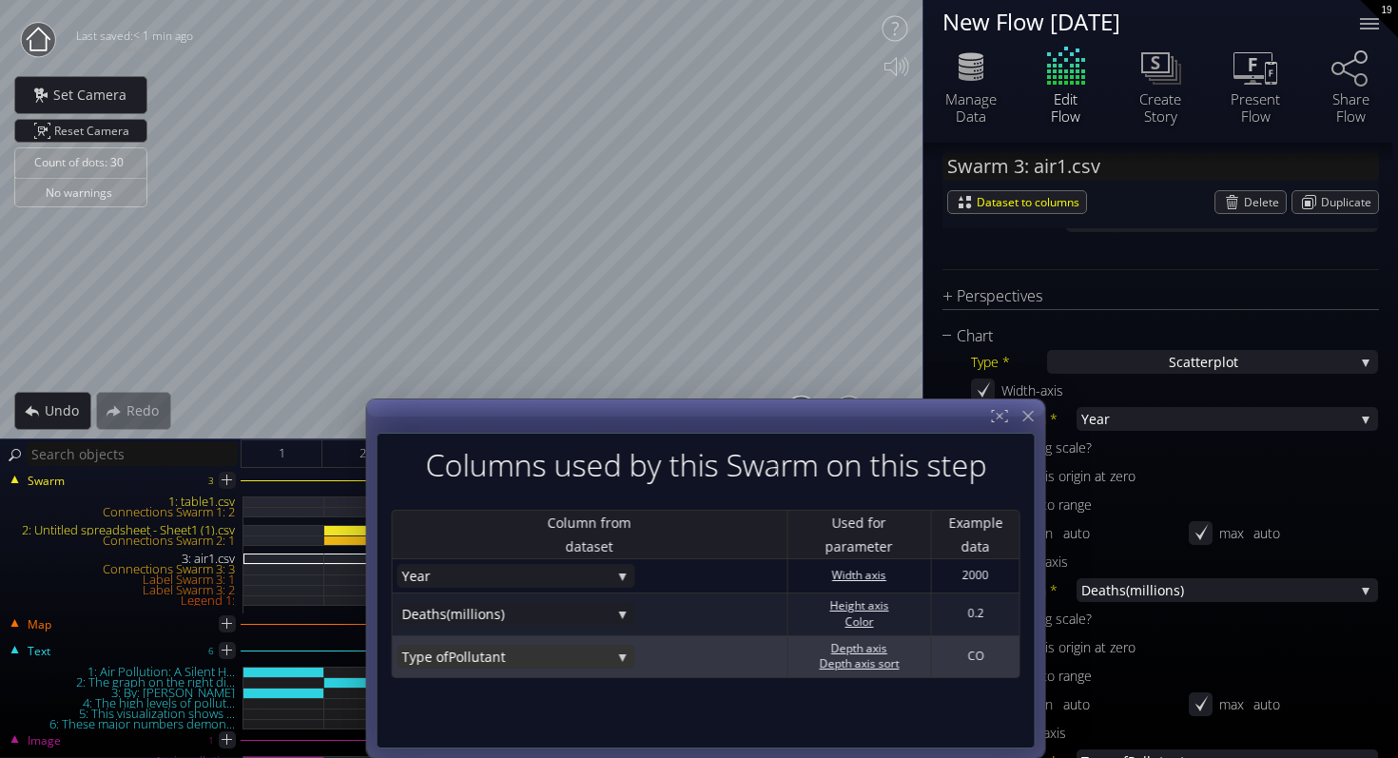
click at [547, 656] on span "Pollutant" at bounding box center [529, 657] width 163 height 24
click at [549, 650] on span "(millions)" at bounding box center [533, 656] width 174 height 26
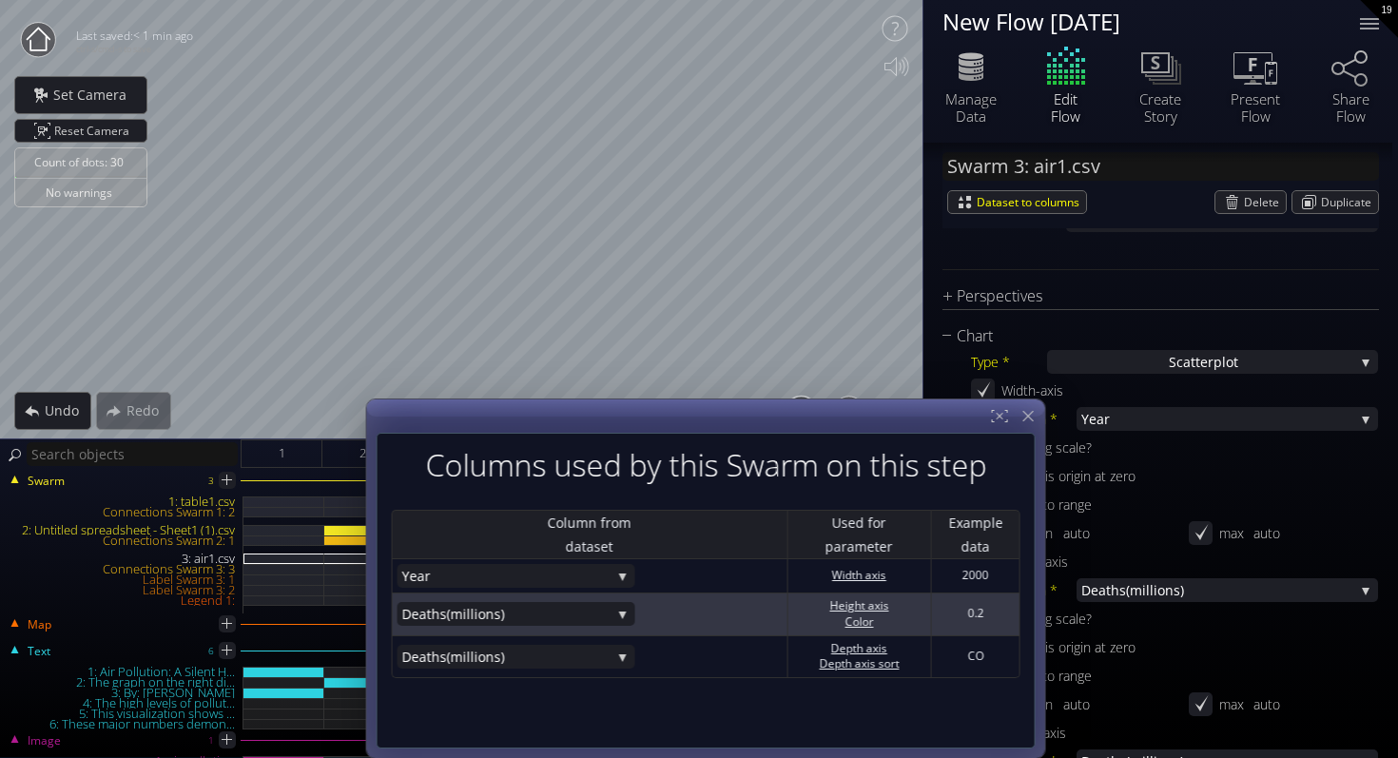
click at [553, 633] on td "Deaths (millions) Year Type of Pollutant Deaths (millions)" at bounding box center [589, 615] width 396 height 43
click at [550, 624] on span "(millions)" at bounding box center [528, 615] width 165 height 24
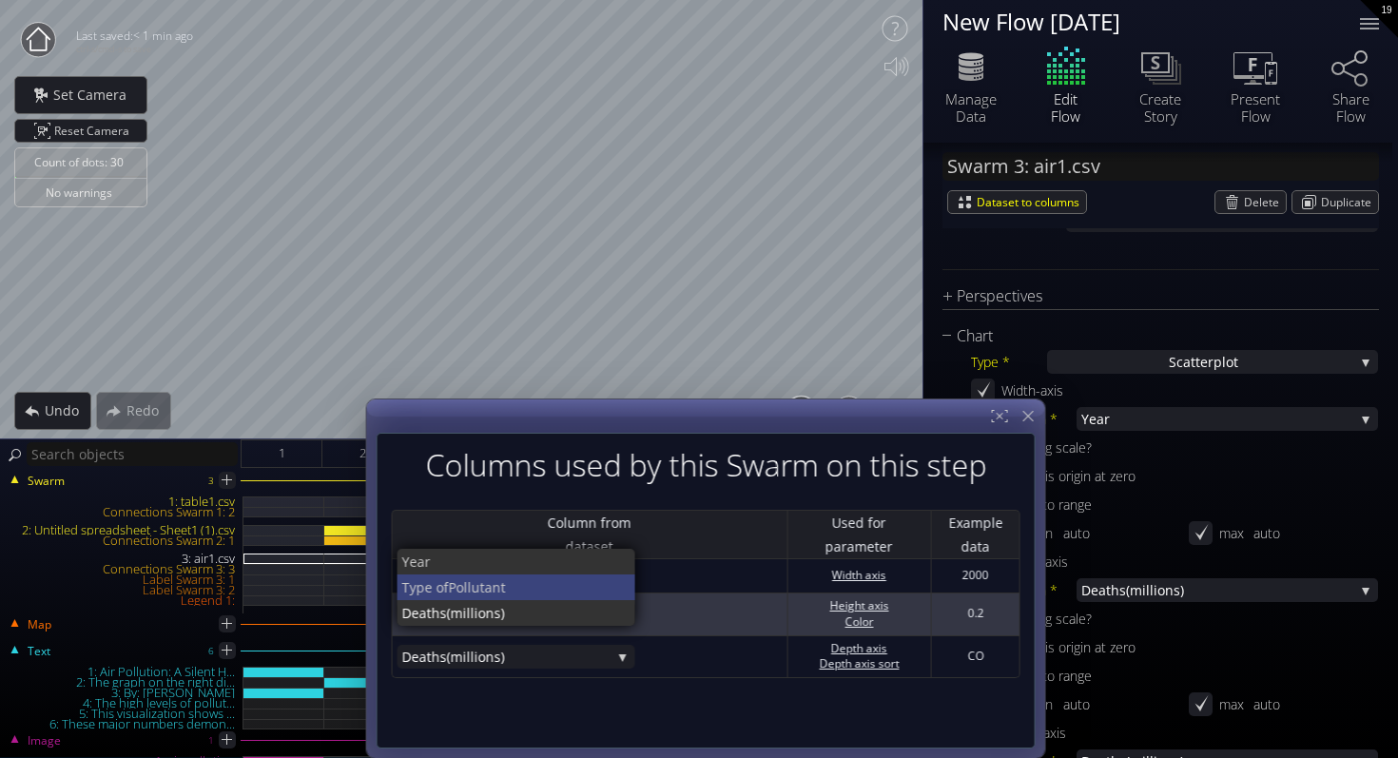
click at [532, 583] on span "Pollutant" at bounding box center [534, 588] width 172 height 26
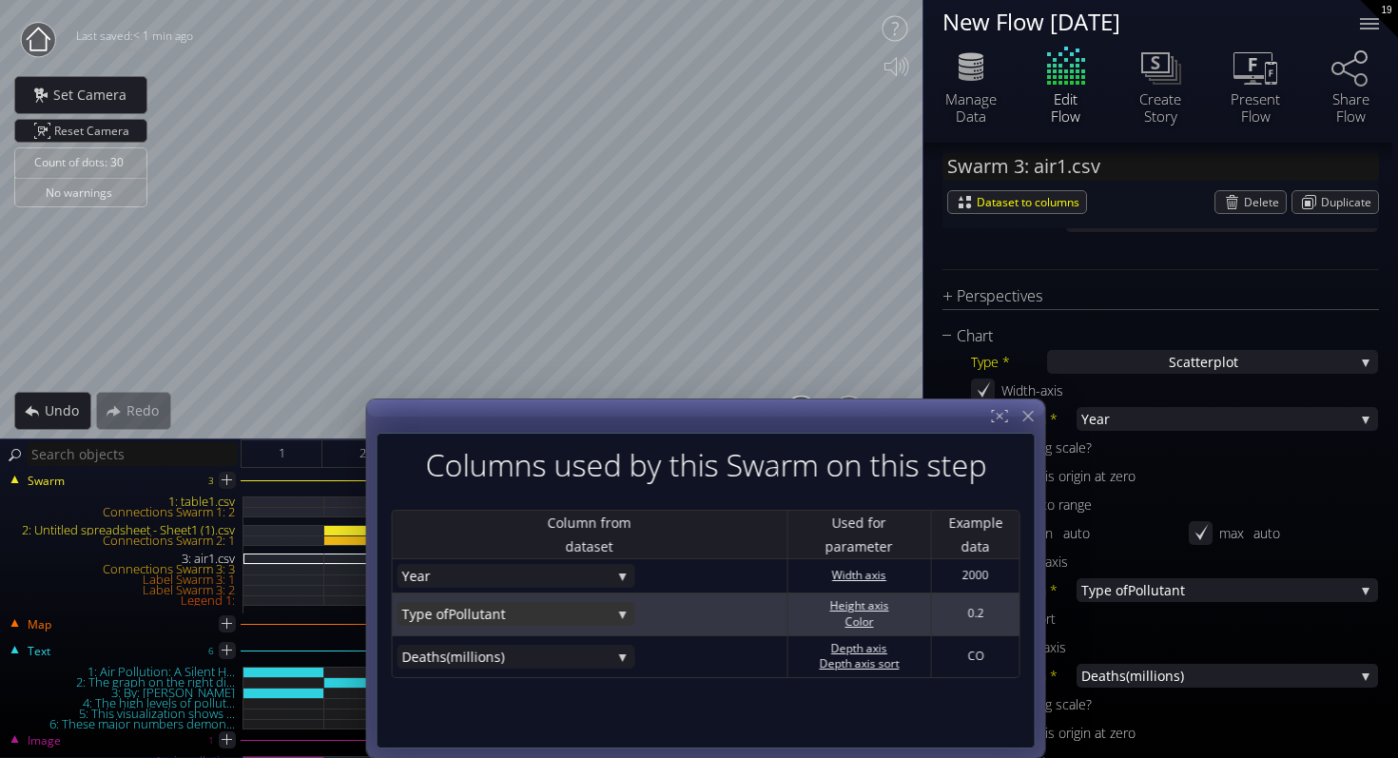
click at [539, 613] on span "Pollutant" at bounding box center [529, 615] width 163 height 24
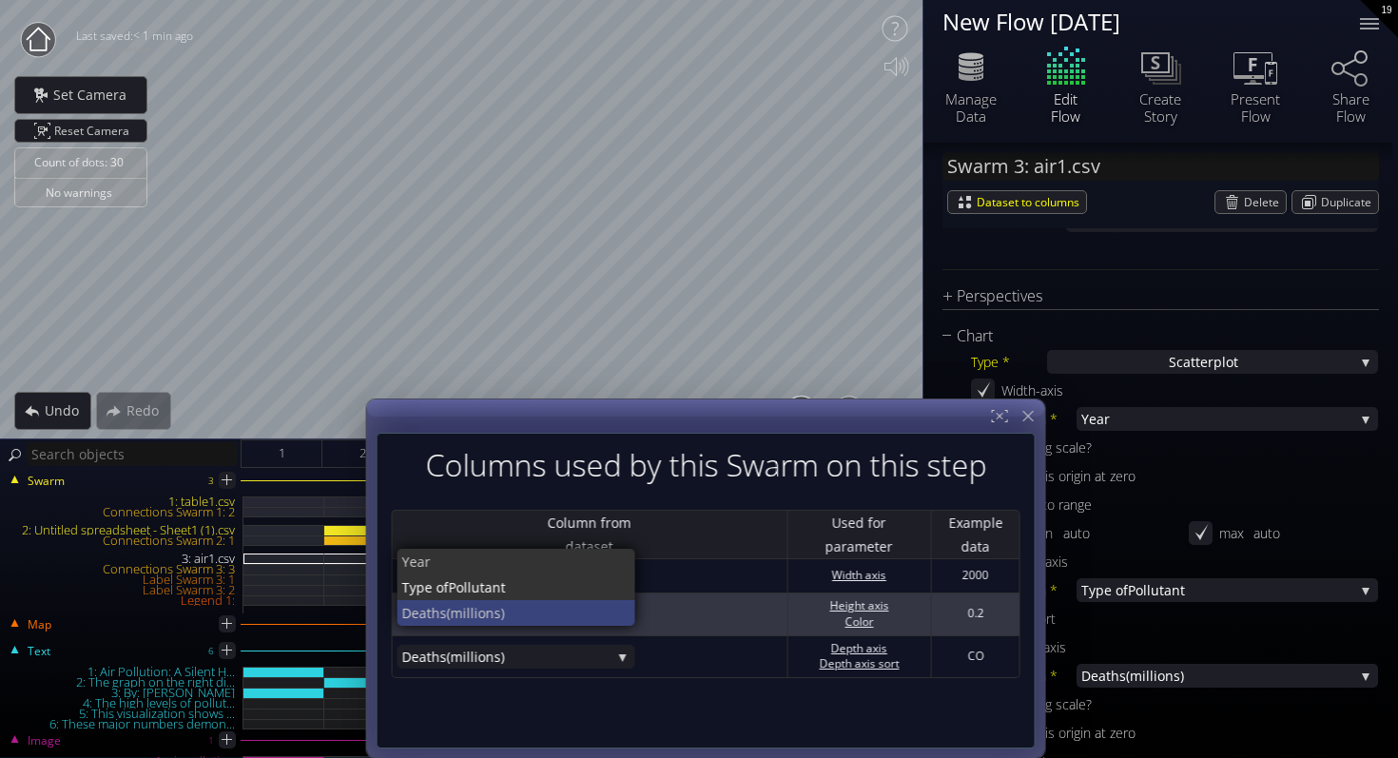
click at [540, 603] on span "(millions)" at bounding box center [533, 614] width 174 height 26
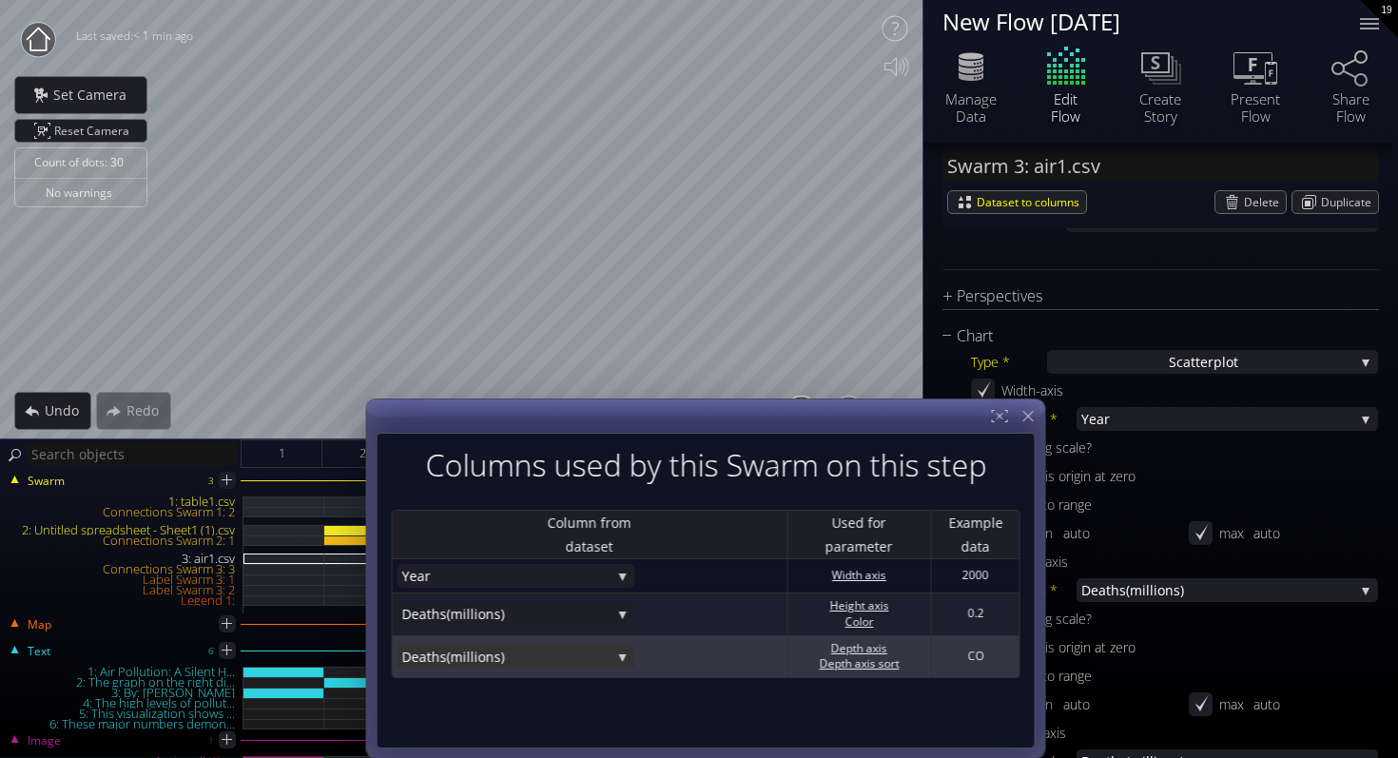
click at [553, 648] on span "(millions)" at bounding box center [528, 657] width 165 height 24
click at [555, 625] on span "Pollutant" at bounding box center [534, 630] width 172 height 26
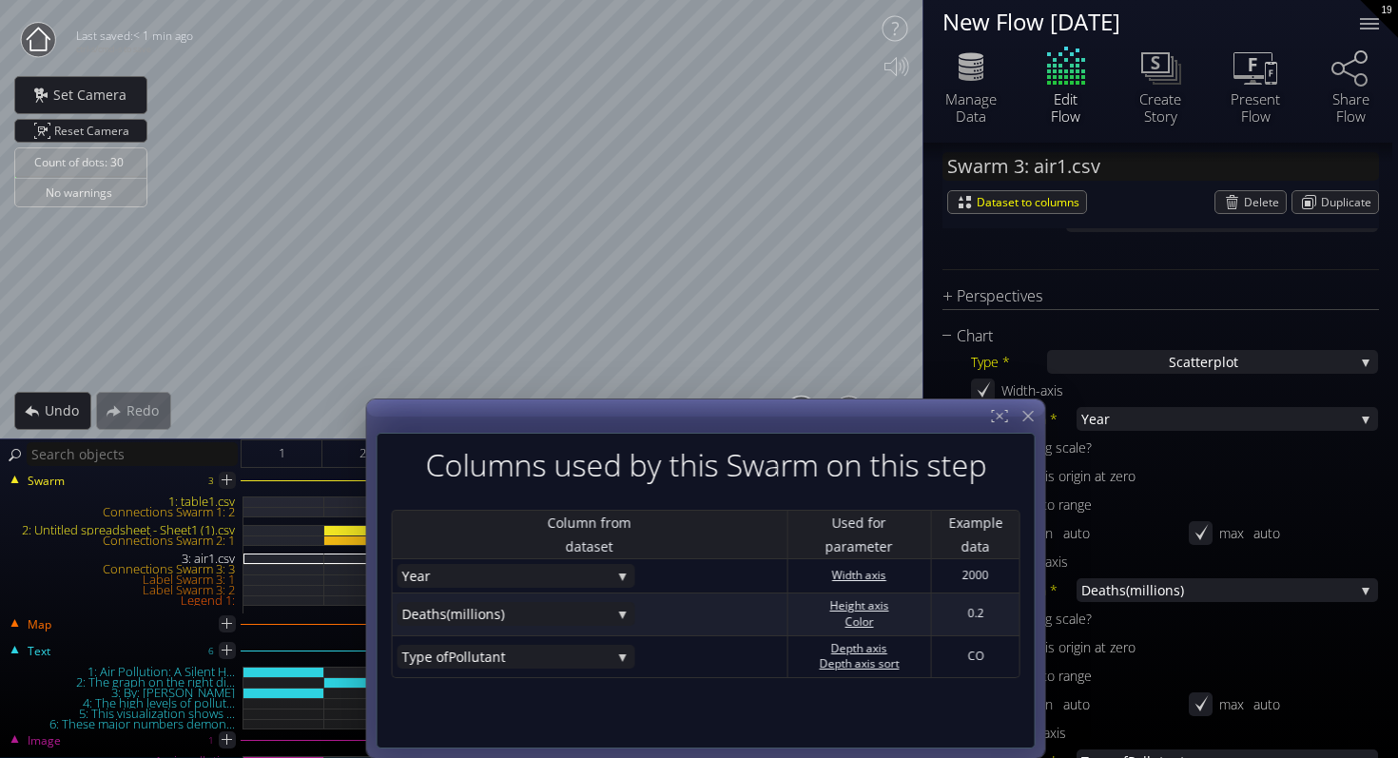
click at [614, 711] on div "Columns used by this Swarm on this step Column from dataset Used for parameter …" at bounding box center [705, 591] width 659 height 316
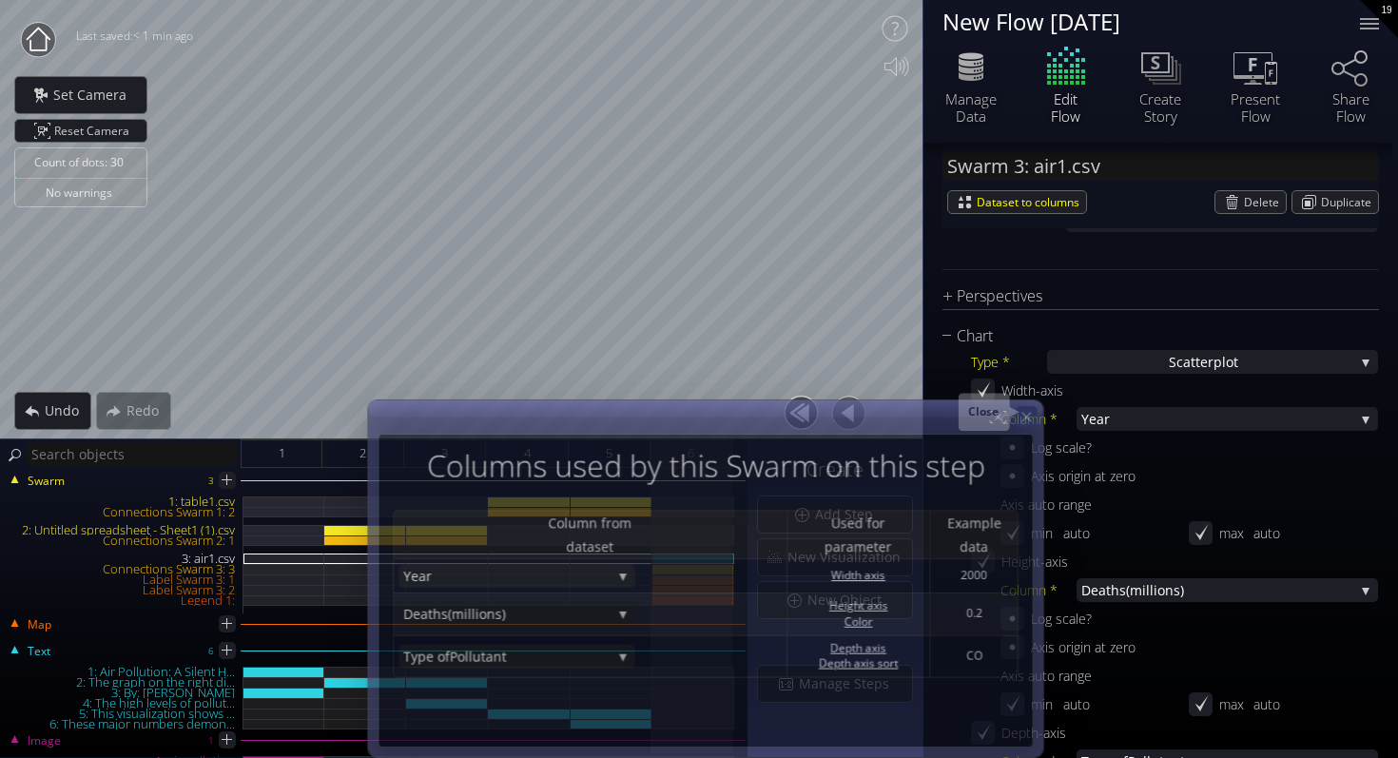
click at [1024, 415] on icon at bounding box center [1026, 417] width 16 height 16
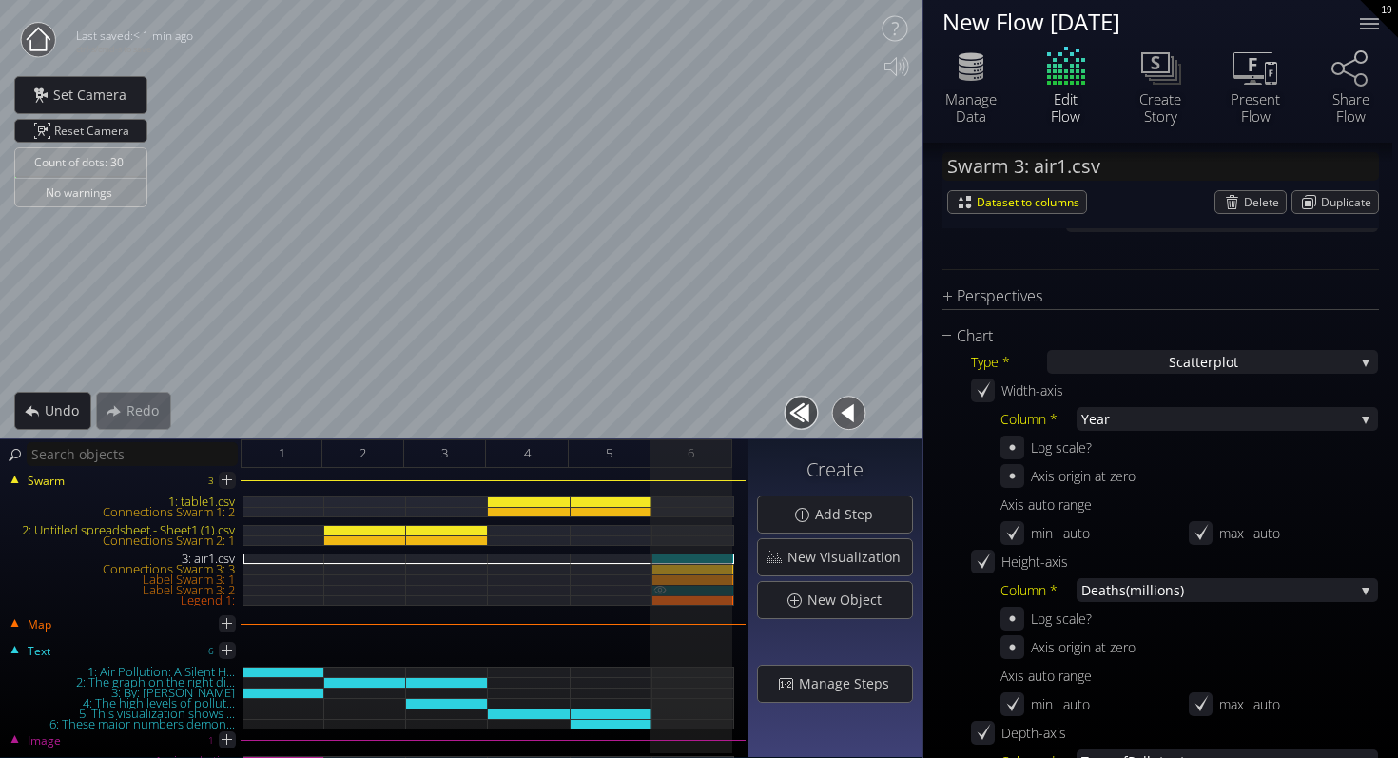
click at [727, 585] on div "Label Swarm 3: 2" at bounding box center [693, 590] width 82 height 10
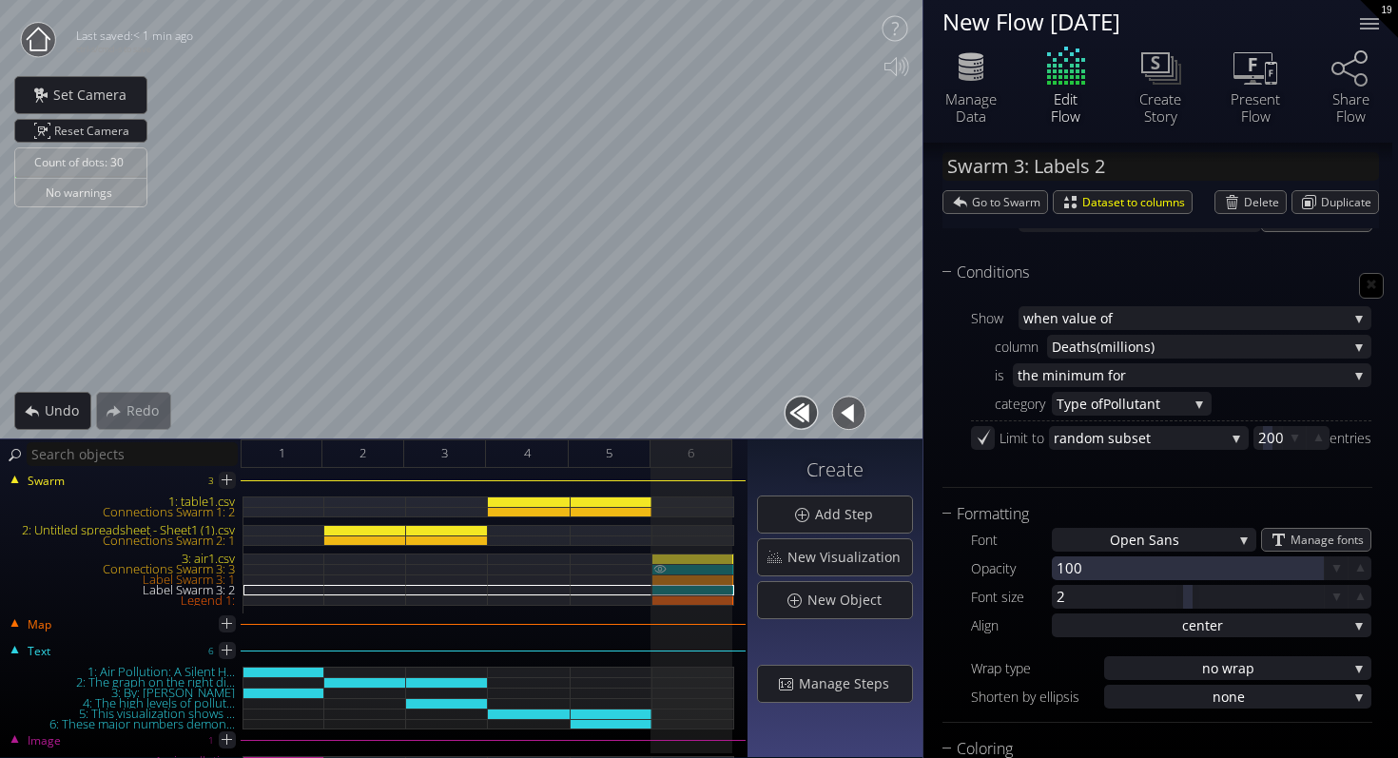
click at [700, 573] on div at bounding box center [693, 569] width 82 height 10
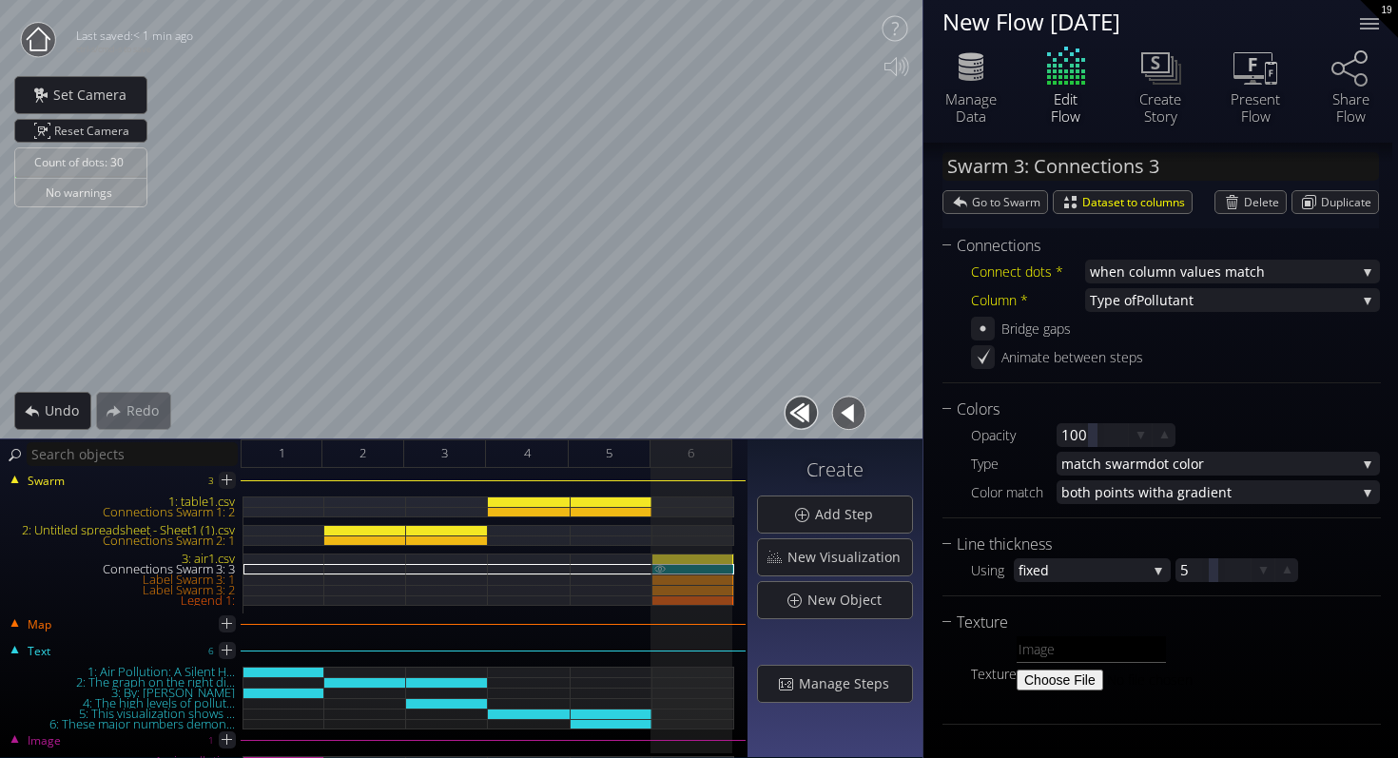
scroll to position [259, 0]
click at [700, 585] on div "Label Swarm 3: 2" at bounding box center [693, 590] width 82 height 10
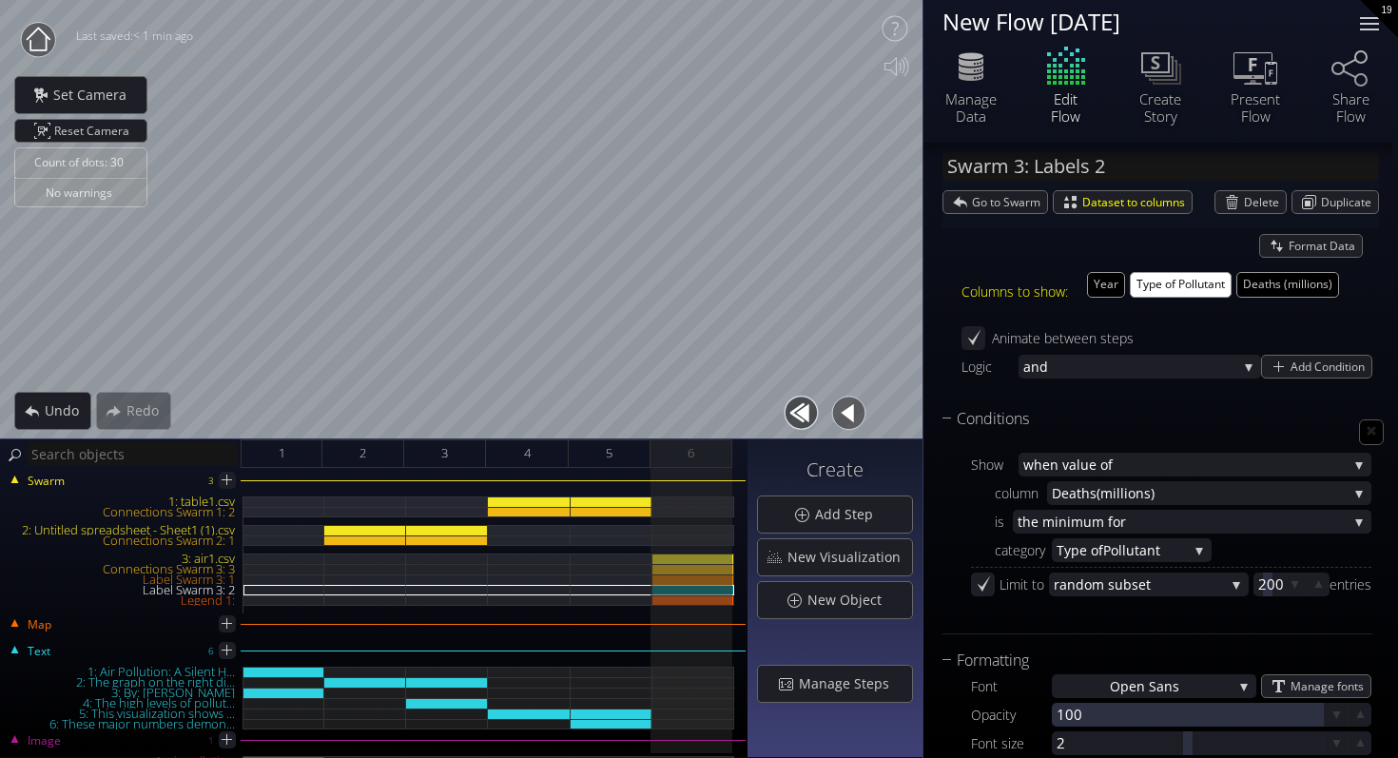
click at [1369, 15] on div at bounding box center [1370, 24] width 38 height 38
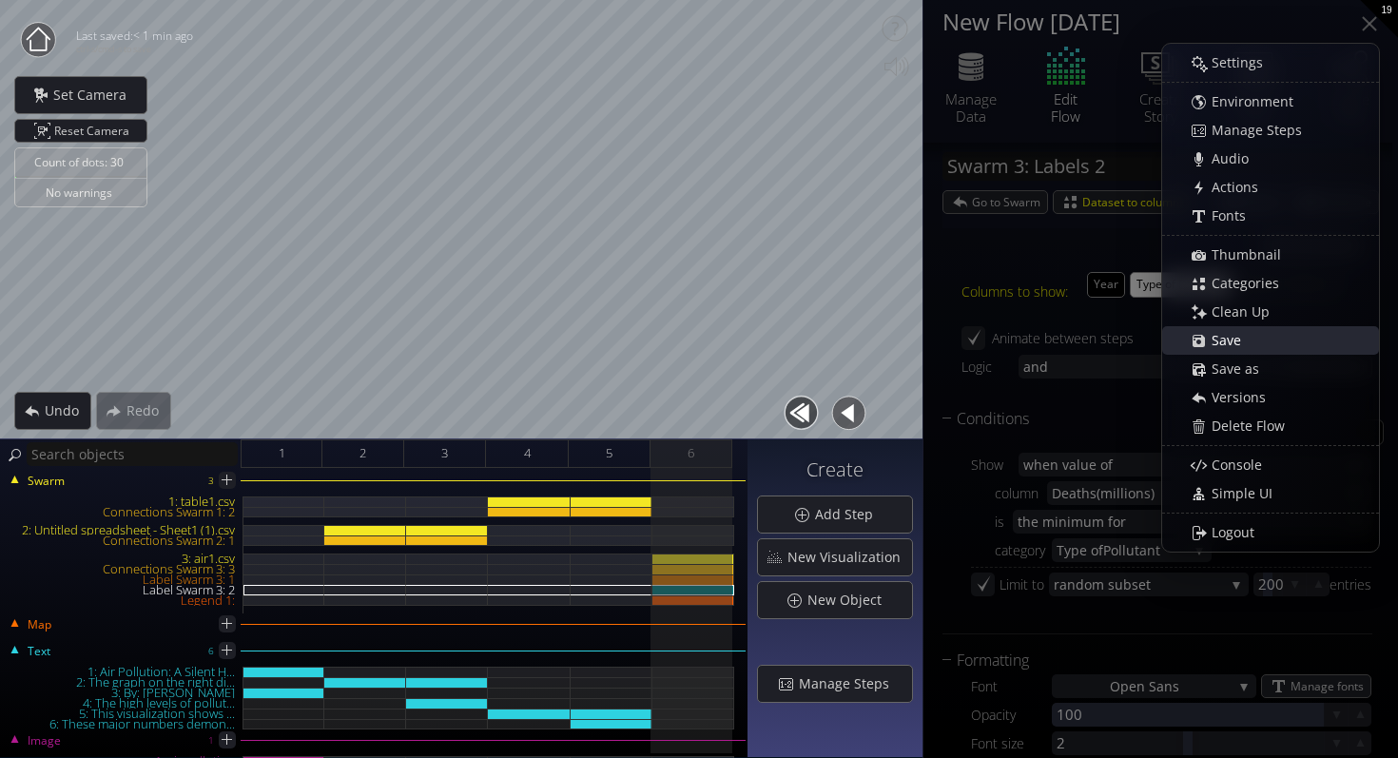
click at [1214, 351] on div "Save" at bounding box center [1280, 340] width 196 height 27
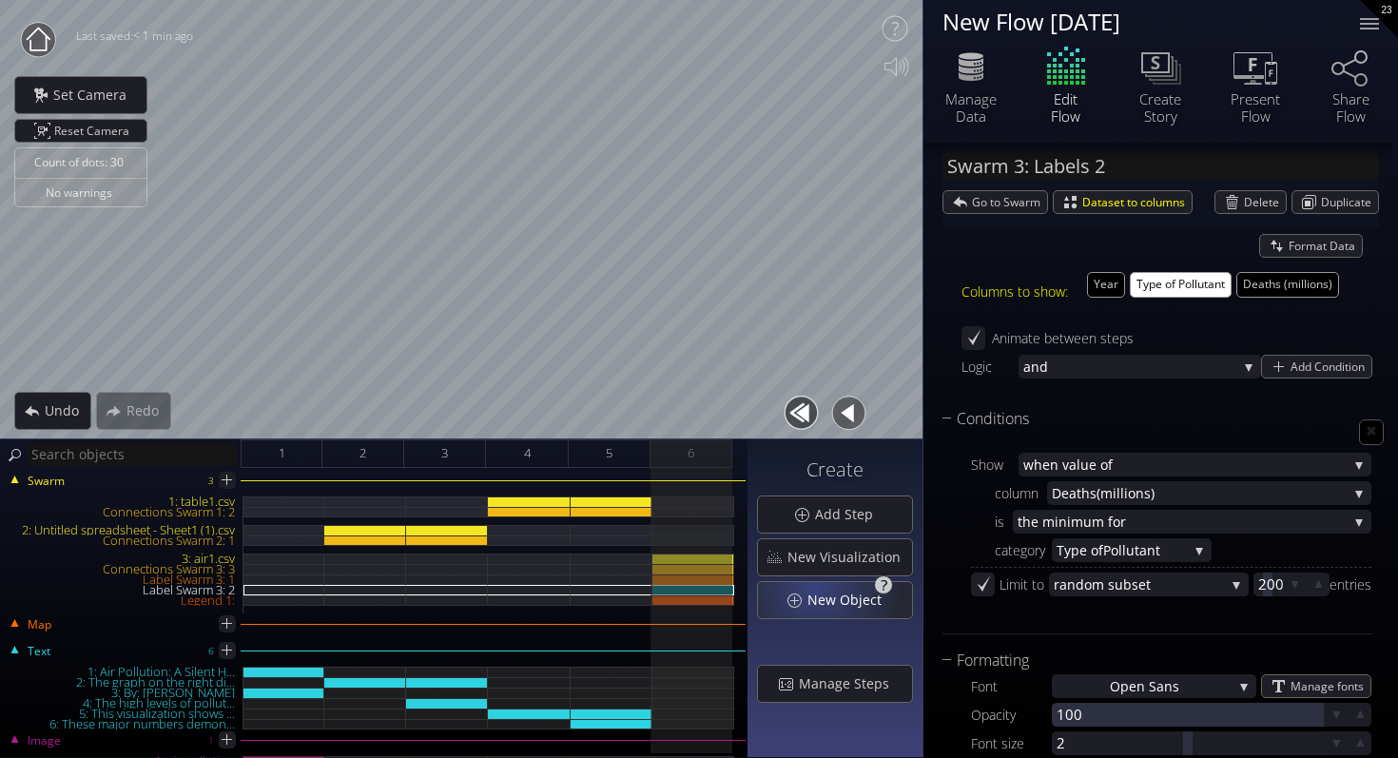
click at [820, 592] on span "New Object" at bounding box center [850, 600] width 87 height 19
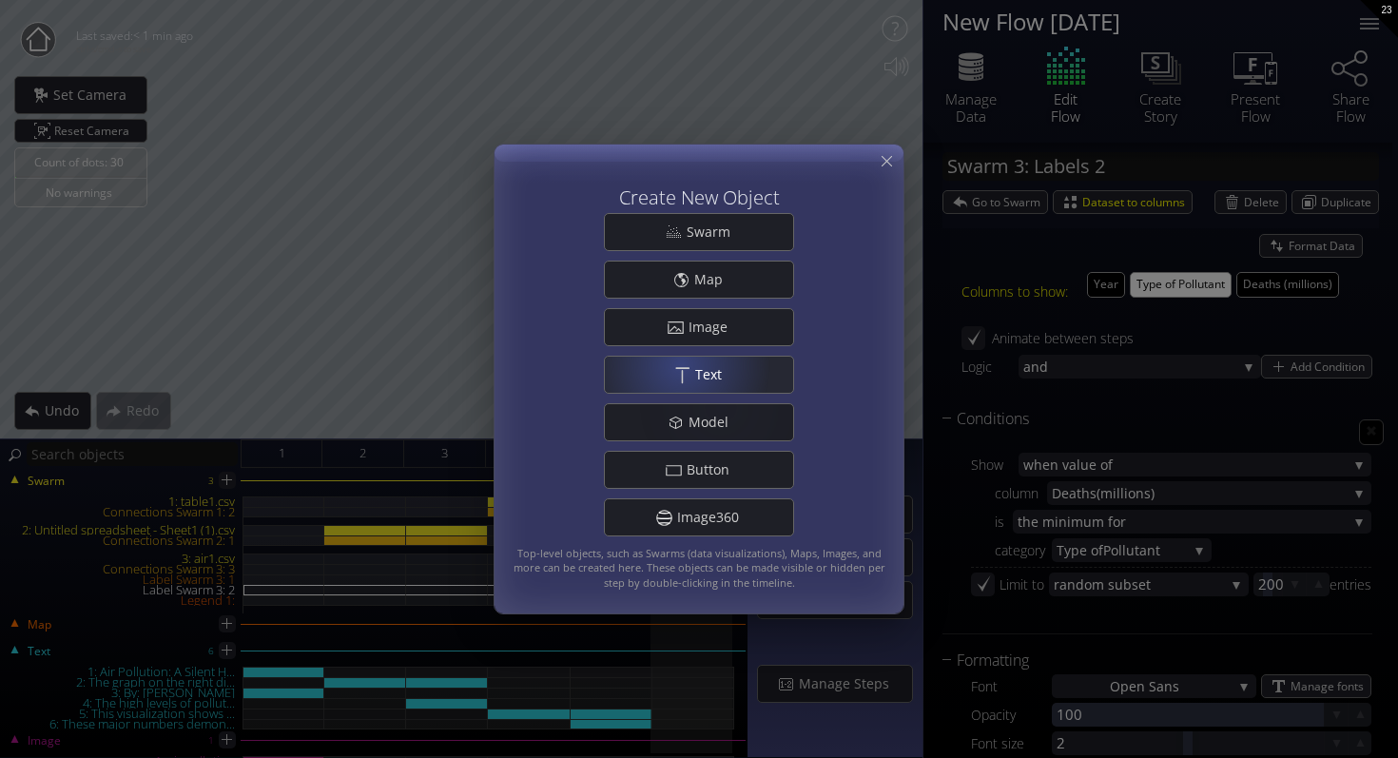
click at [677, 381] on div ".st0{fill:#FFFFFF;} Text" at bounding box center [699, 375] width 188 height 36
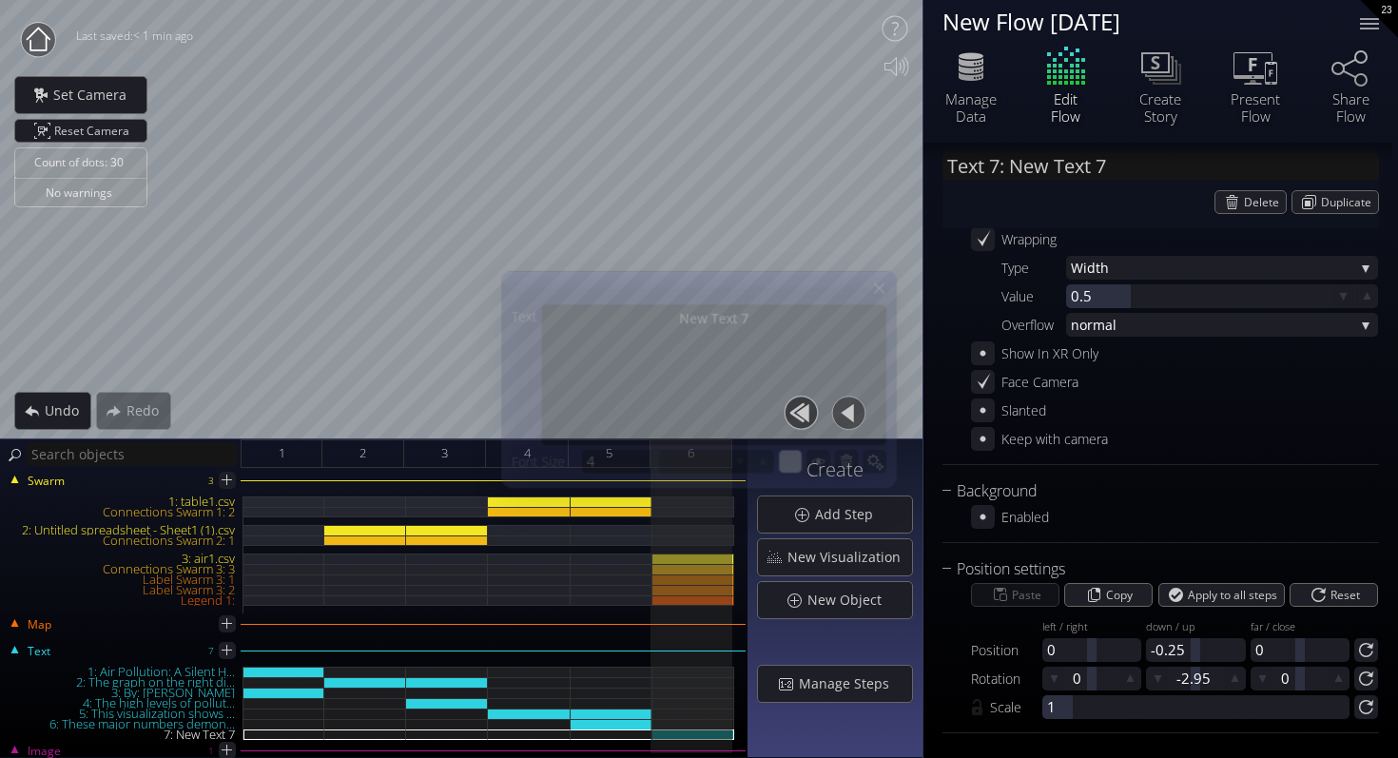
scroll to position [13, 0]
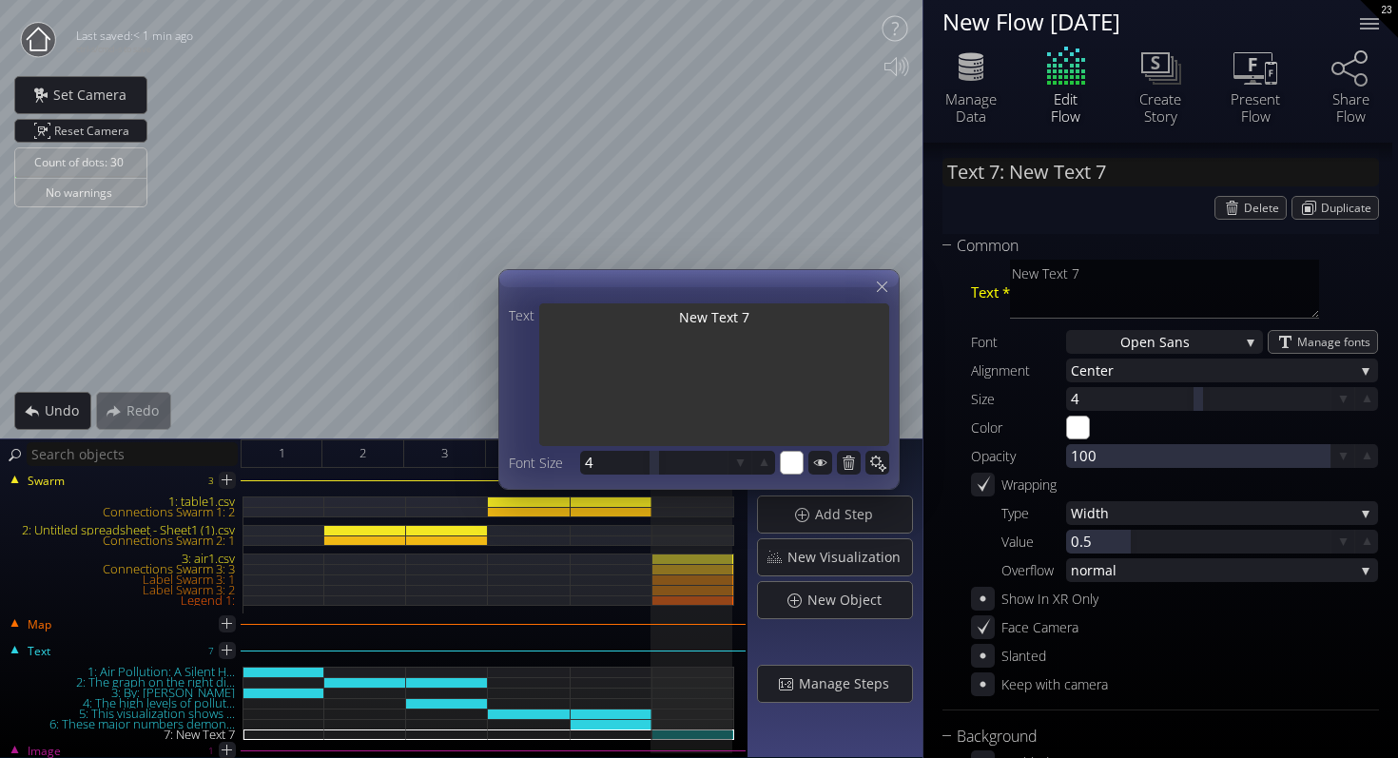
drag, startPoint x: 769, startPoint y: 332, endPoint x: 666, endPoint y: 325, distance: 102.9
click at [666, 325] on textarea "New Text 7" at bounding box center [714, 376] width 350 height 146
type input "Text 7: D"
type textarea "D"
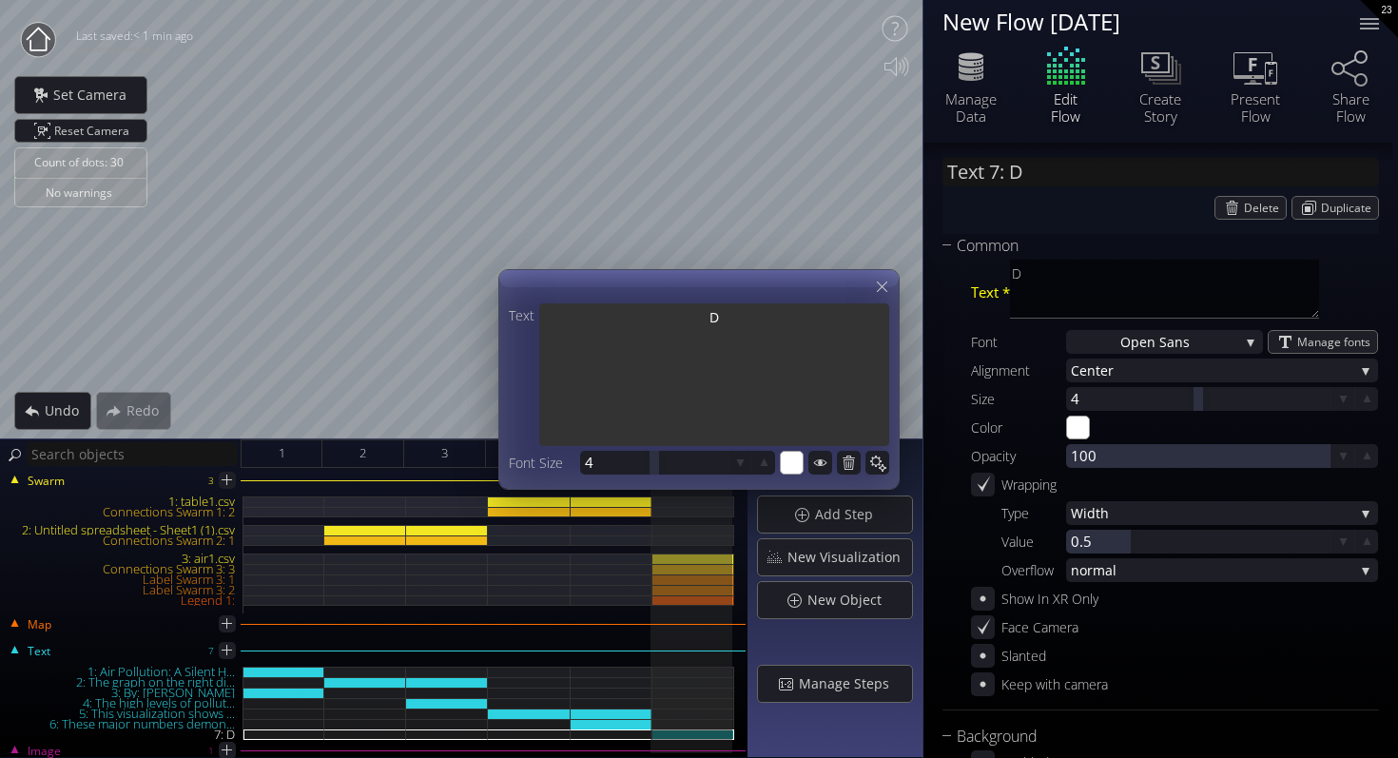
type input "Text 7: Di"
type textarea "Di"
type input "Text 7: Dif"
type textarea "Dif"
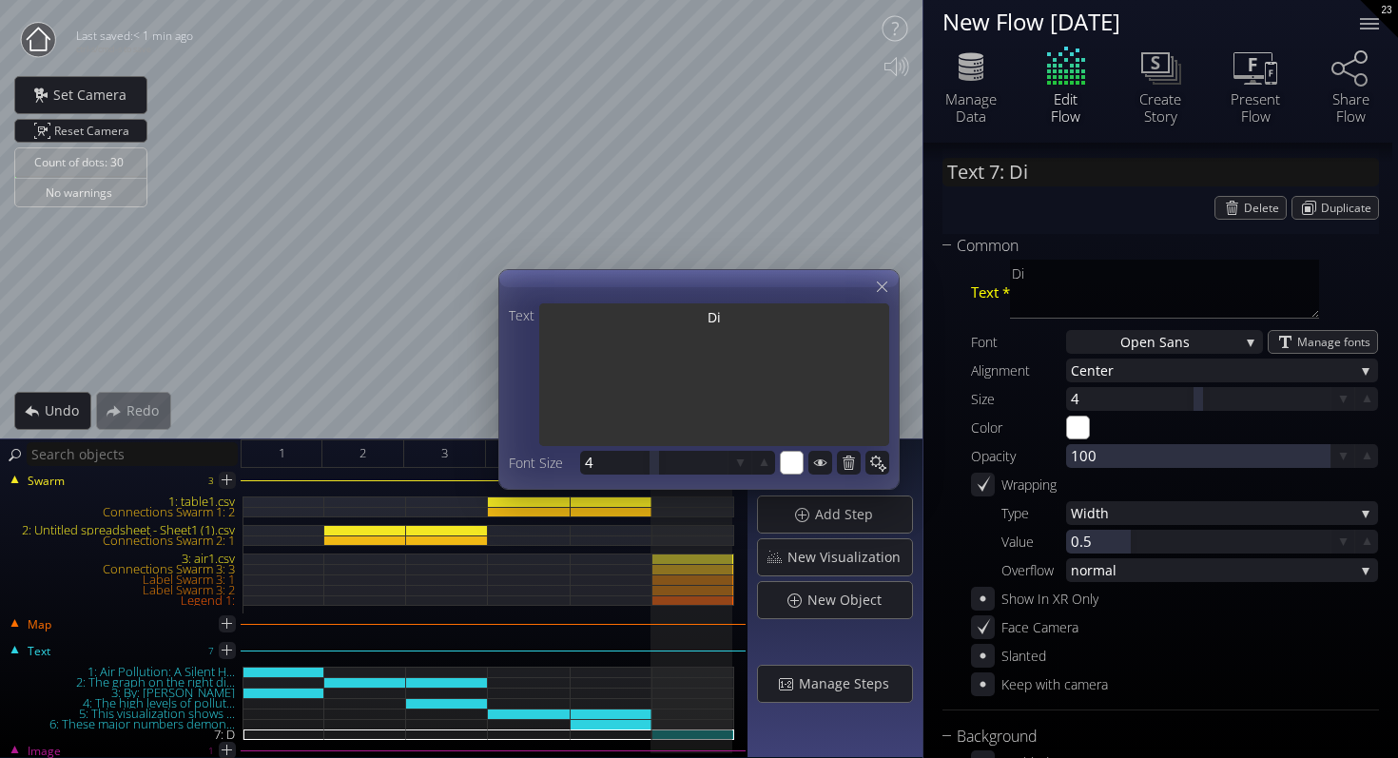
type textarea "Dif"
type input "Text 7: Diff"
type textarea "Diff"
type input "Text 7: Diffe"
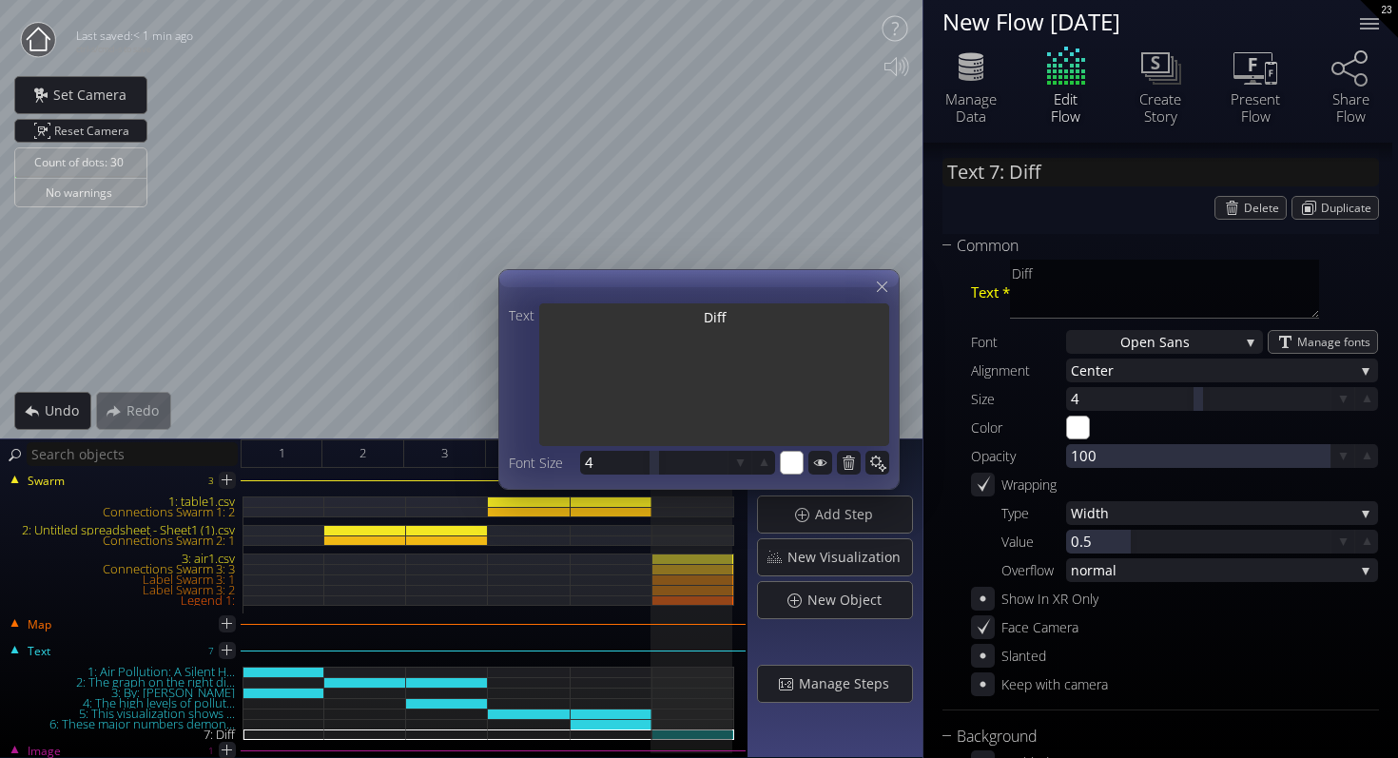
type textarea "Diffe"
type input "Text 7: Differ"
type textarea "Differ"
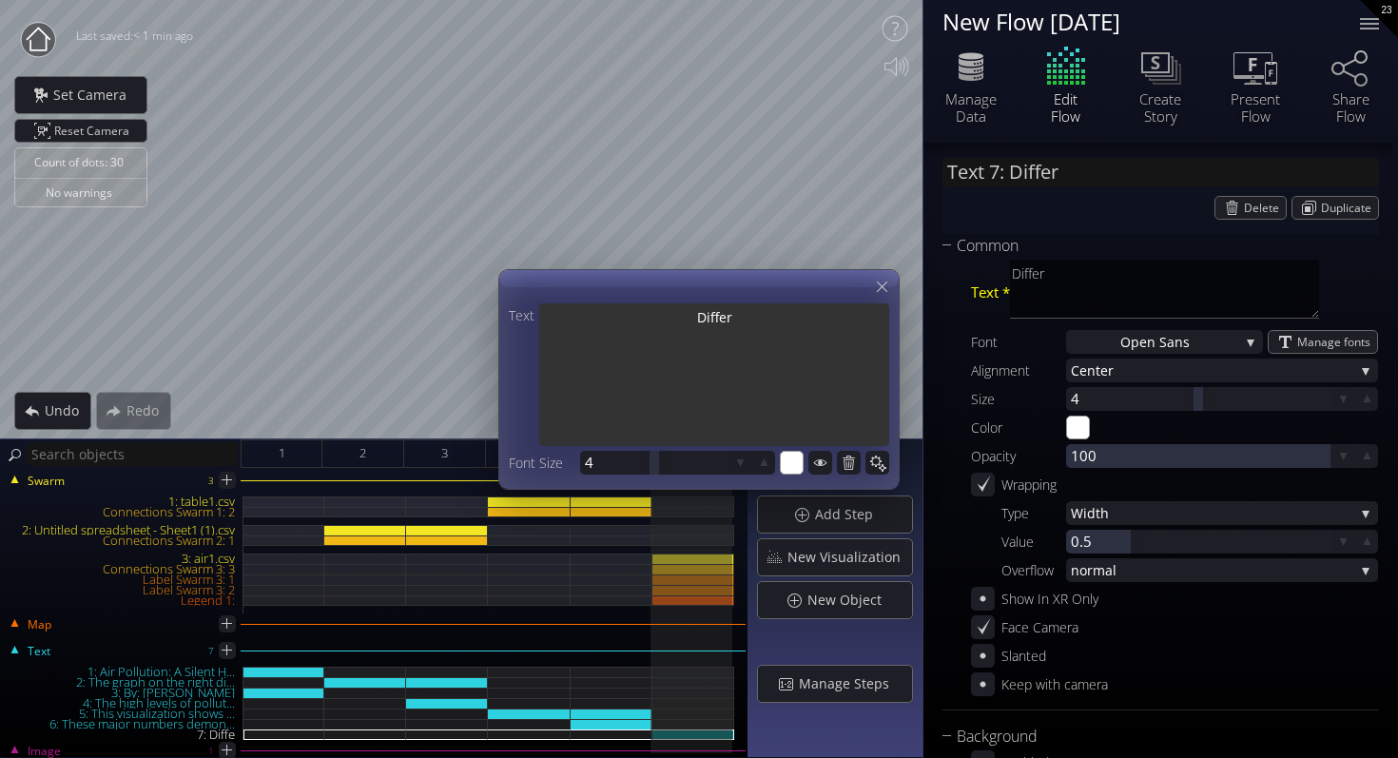
type input "Text 7: Differe"
type textarea "Differe"
type input "Text 7: Differen"
type textarea "Differen"
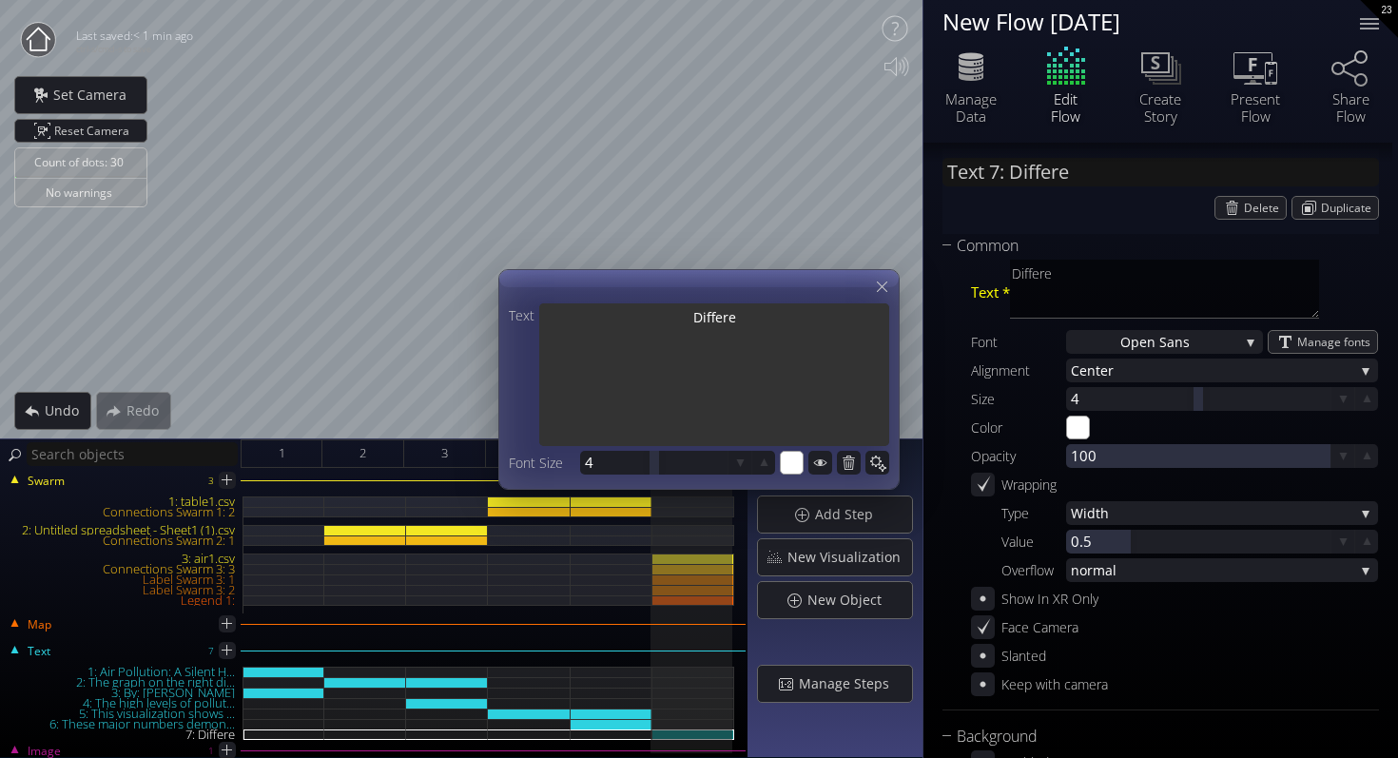
type textarea "Differen"
type input "Text 7: Different"
type textarea "Different"
type input "Text 7: Different"
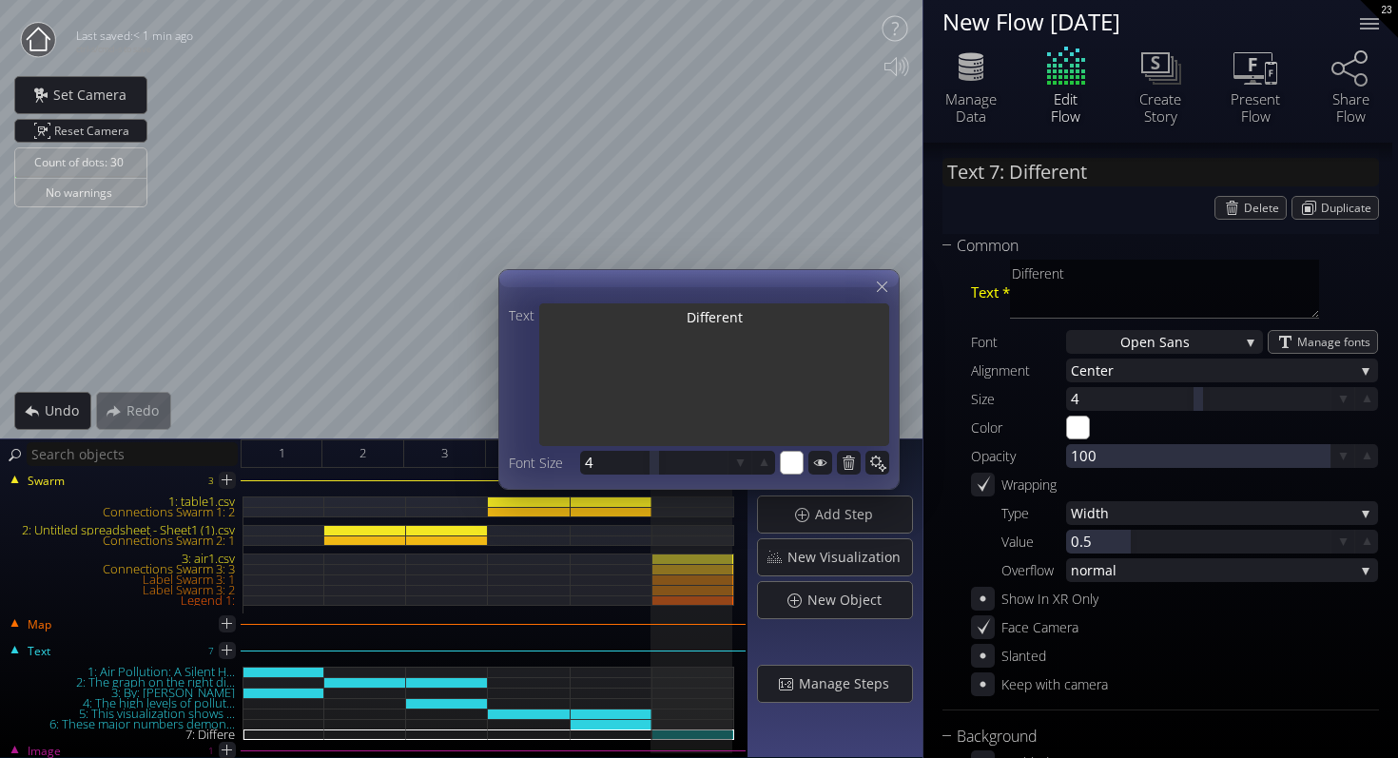
type textarea "Different"
type input "Text 7: Different K"
type textarea "Different K"
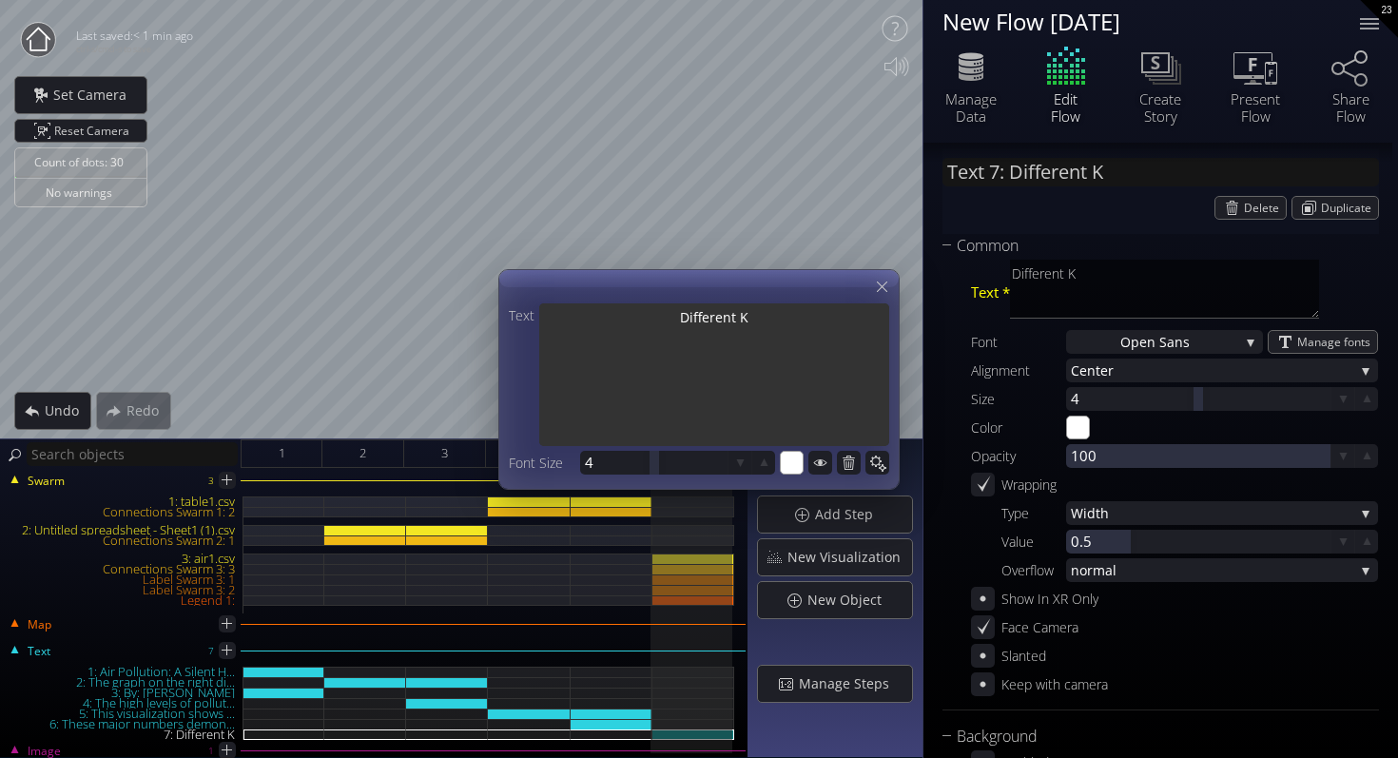
type input "Text 7: Different Ki"
type textarea "Different Ki"
type input "Text 7: Different Kin"
type textarea "Different Kin"
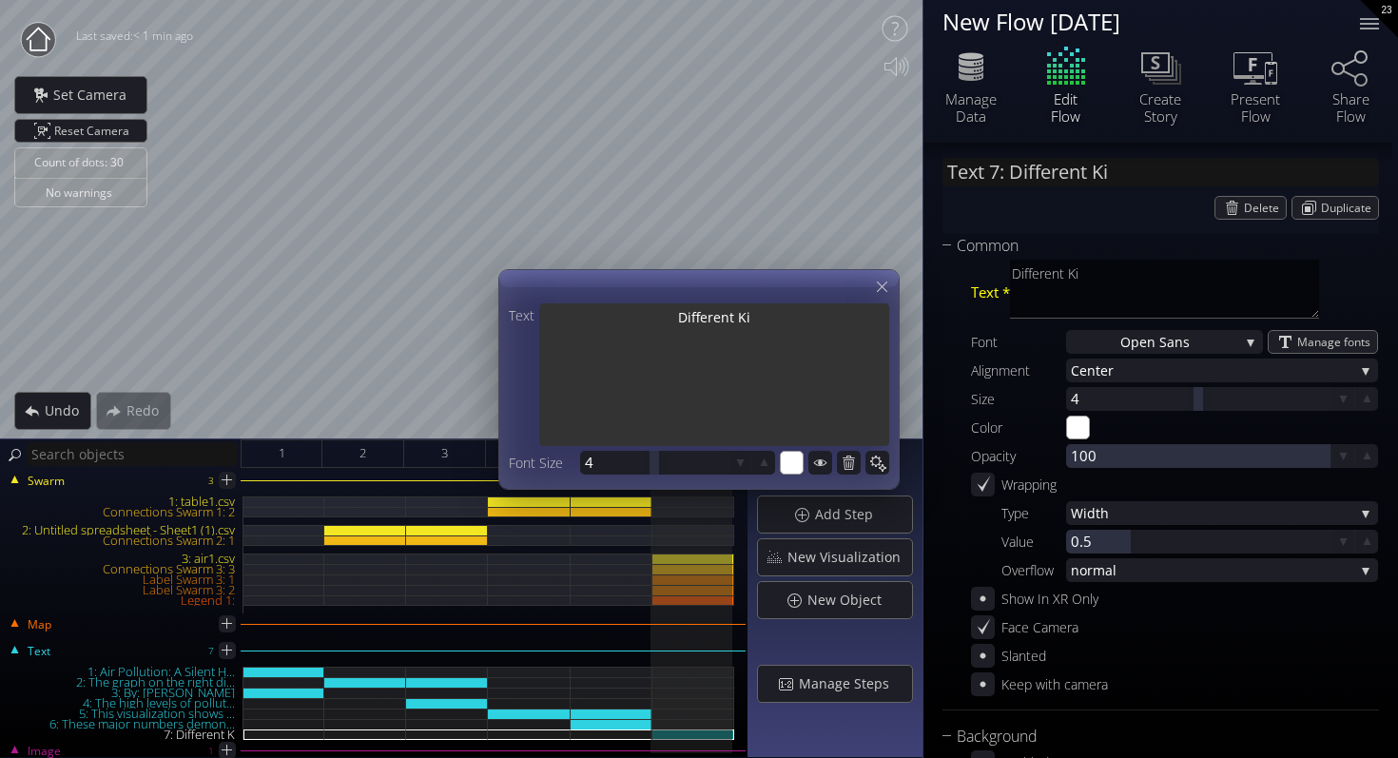
type textarea "Different Kin"
type input "Text 7: Different Kinf"
type textarea "Different Kinf"
type input "Text 7: Different Kinfs"
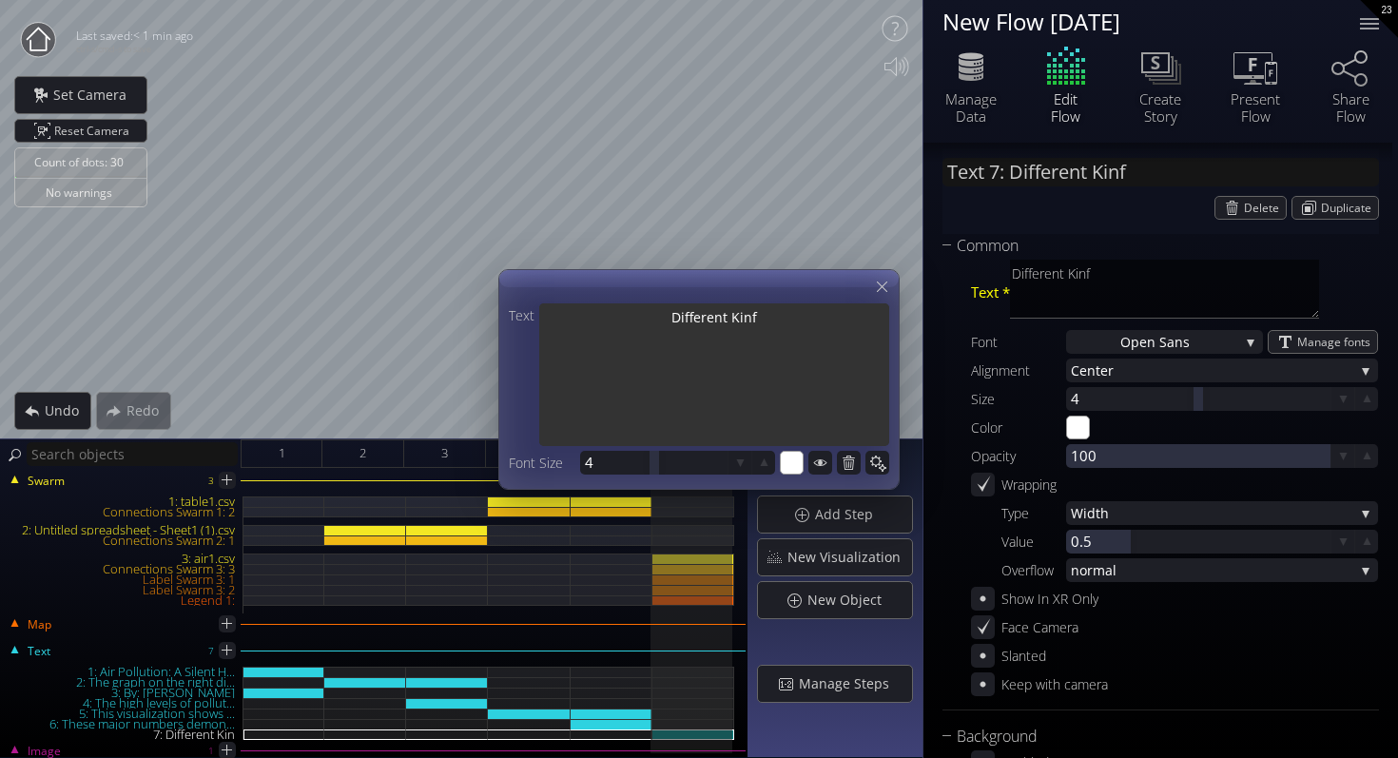
type textarea "Different Kinfs"
type input "Text 7: Different Kinfs"
type textarea "Different Kinfs"
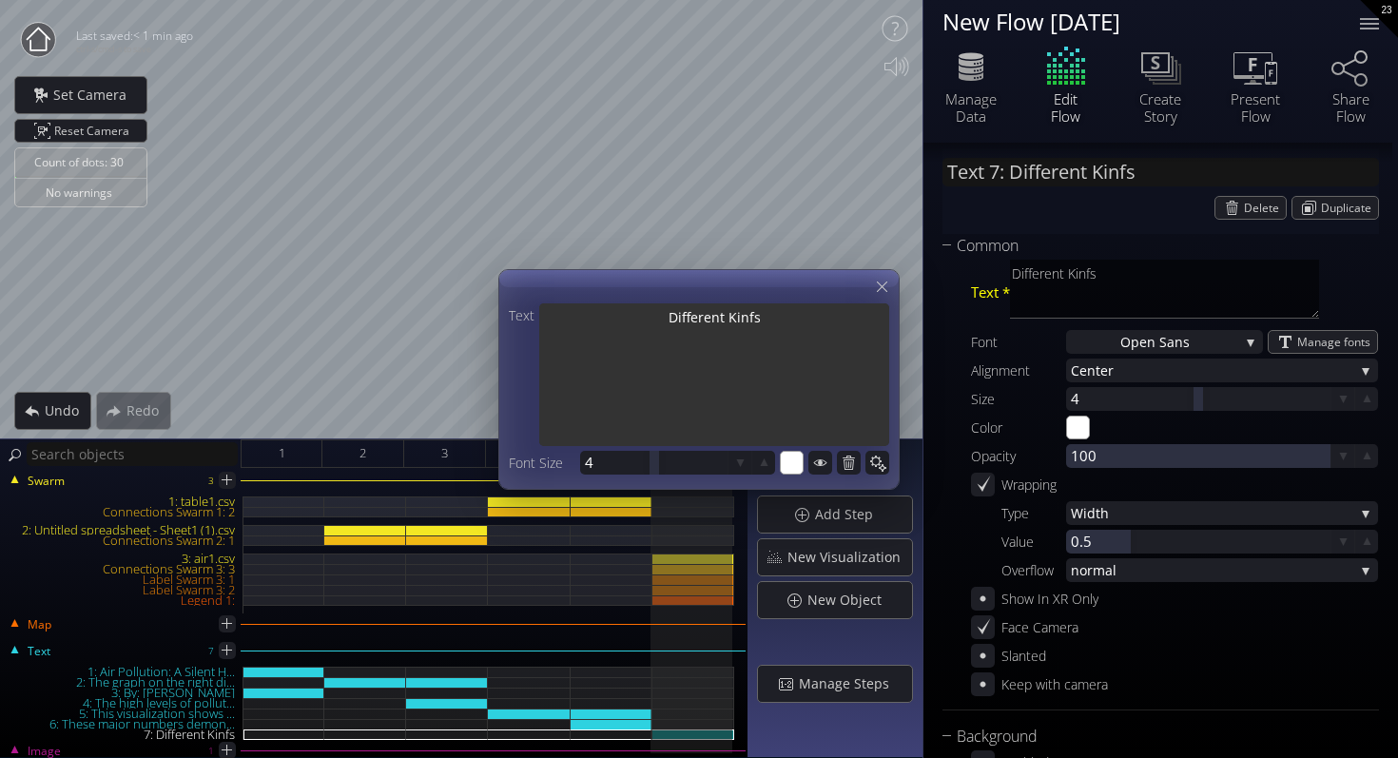
type input "Text 7: Different Kinfs o"
type textarea "Different Kinfs o"
type input "Text 7: Different Kinfs"
type textarea "Different Kinfs"
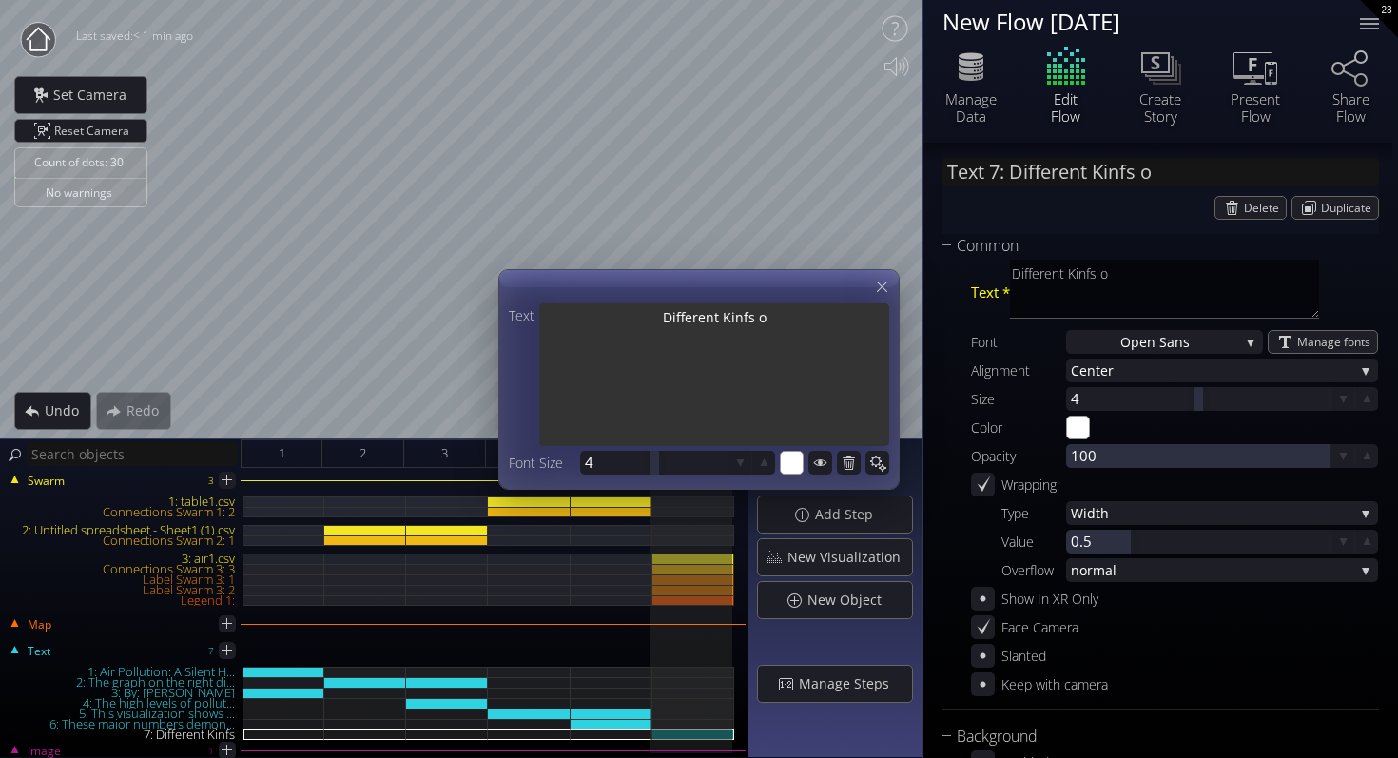
type textarea "Different Kinfs"
type input "Text 7: Different Kinfs"
type textarea "Different Kinfs"
type input "Text 7: Different Kinf"
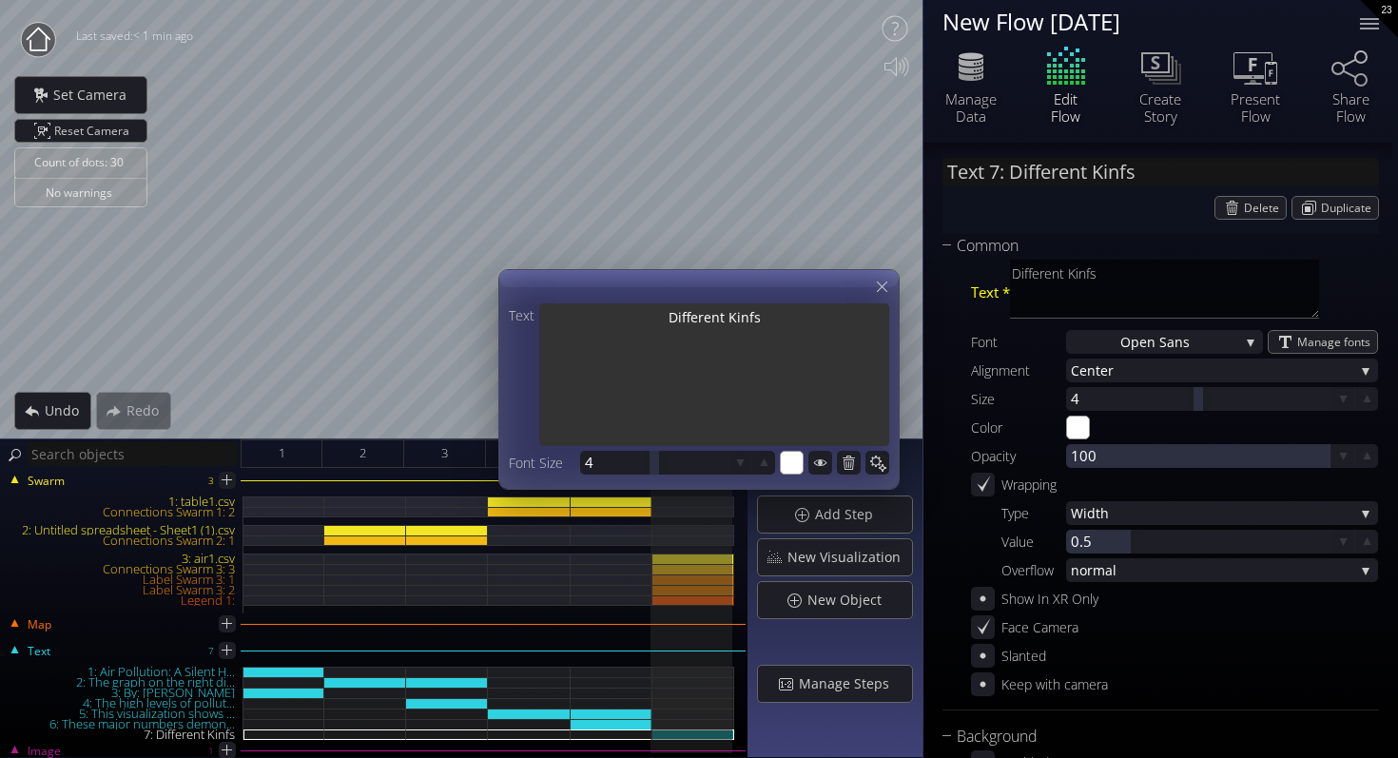
type textarea "Different Kinf"
type input "Text 7: Different Kin"
type textarea "Different Kin"
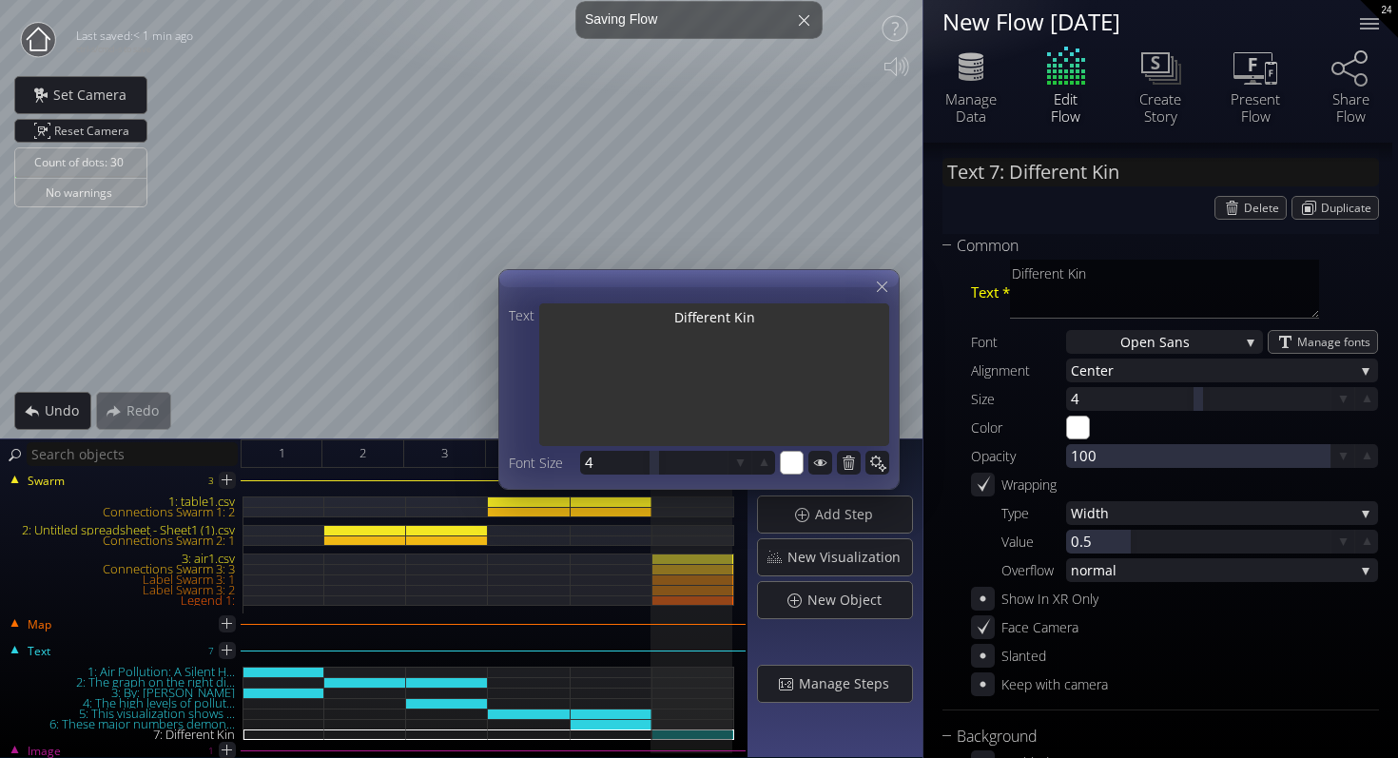
type input "Text 7: Different Kind"
type textarea "Different Kind"
type input "Text 7: Different Kinds"
type textarea "Different Kinds"
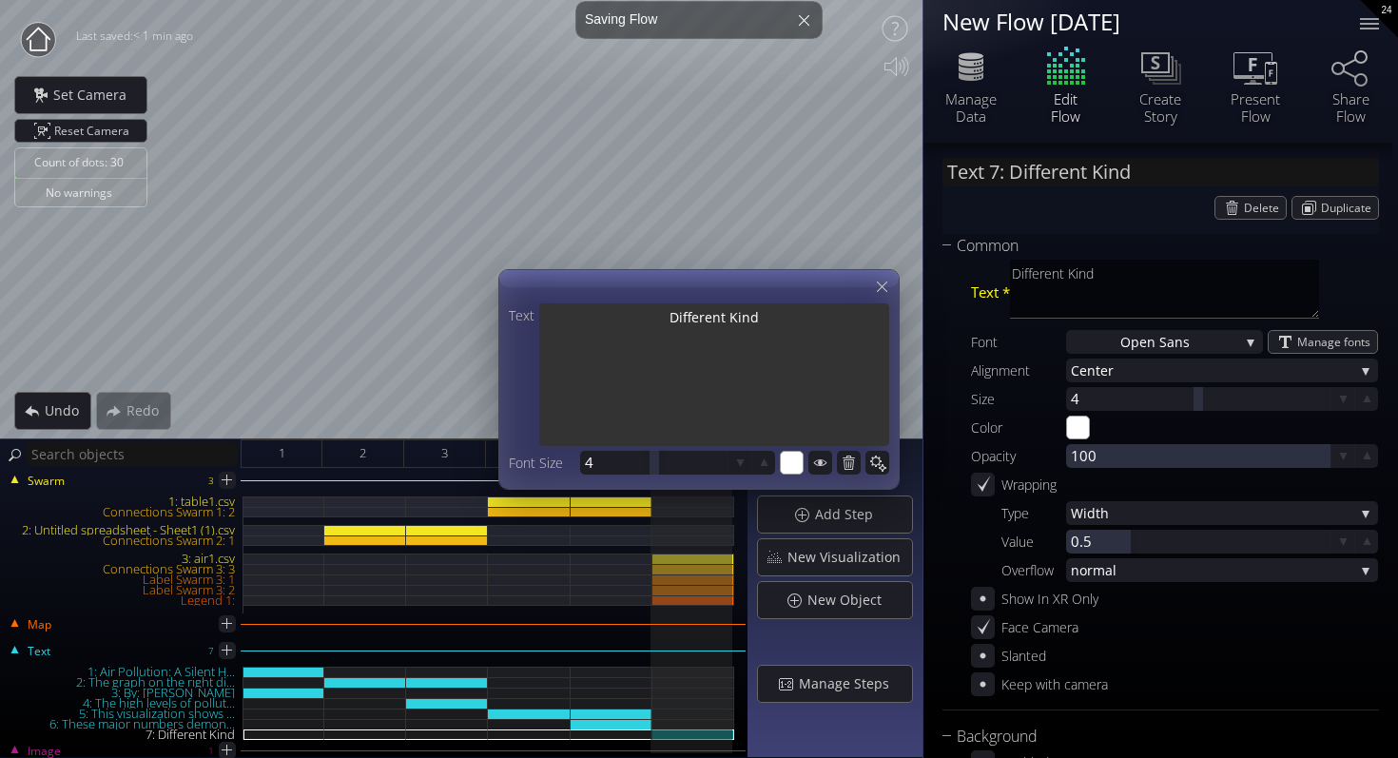
type textarea "Different Kinds"
type input "Text 7: Different Kinds"
type textarea "Different Kinds"
type input "Text 7: Different Kinds o"
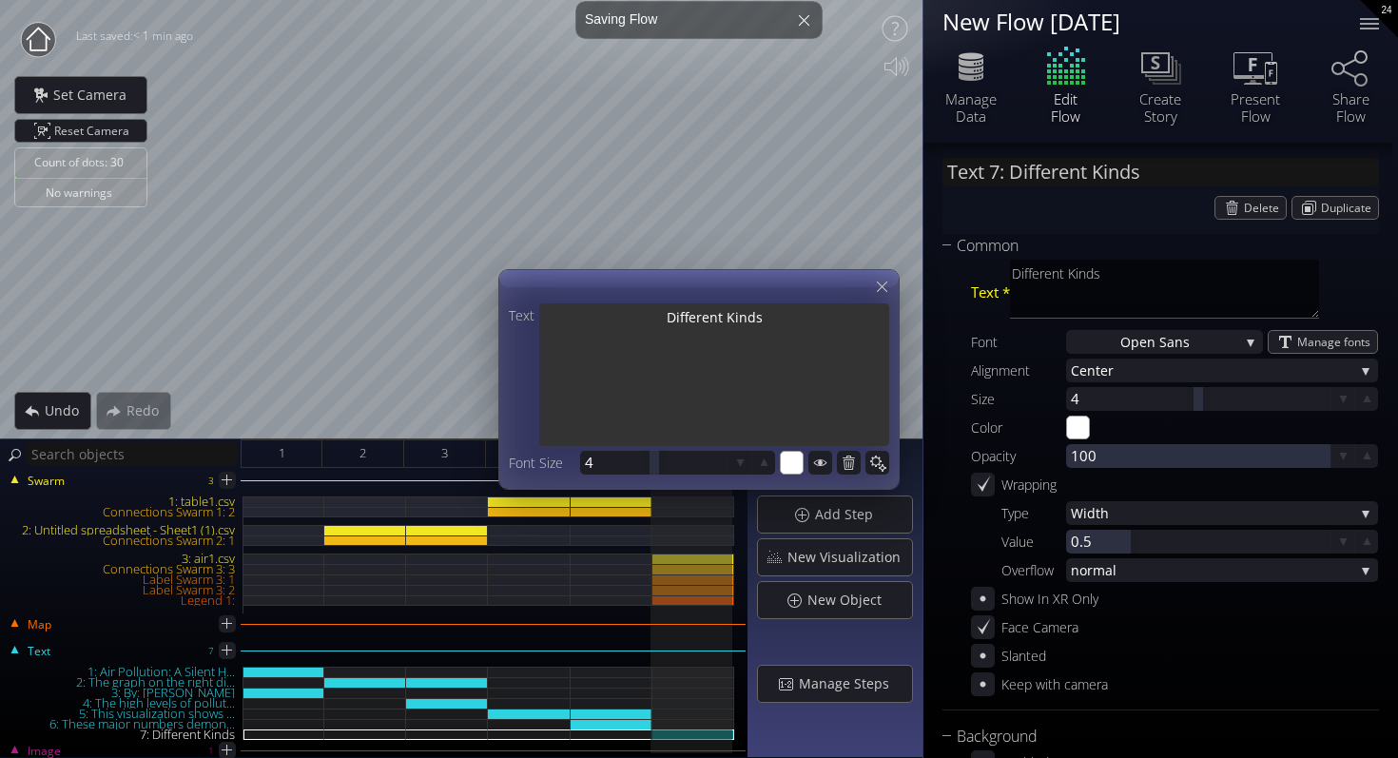
type textarea "Different Kinds o"
type textarea "Different Kinds of"
type input "Text 7: Different Kinds of"
type textarea "Different Kinds of"
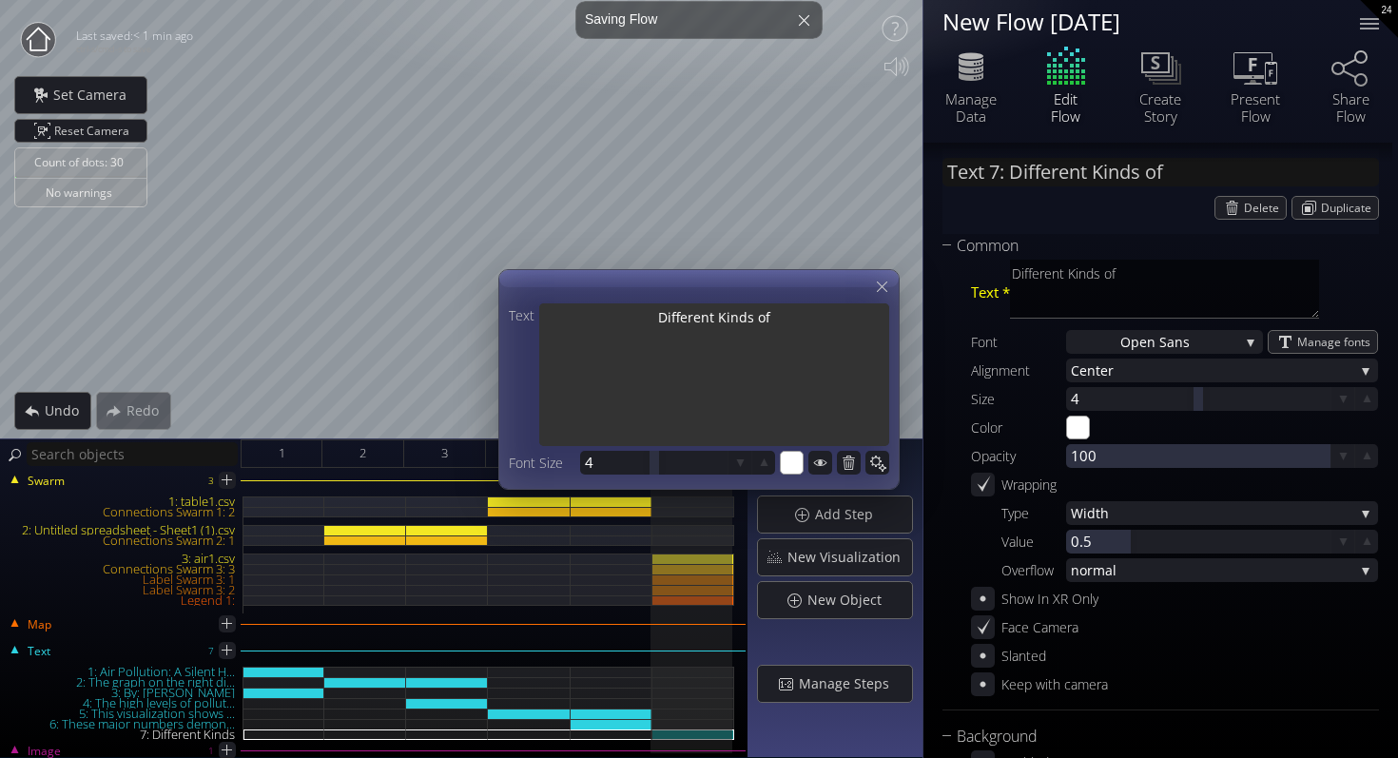
type input "Text 7: Different Kinds of"
type textarea "Different Kinds of"
type input "Text 7: Different Kinds of P"
type textarea "Different Kinds of P"
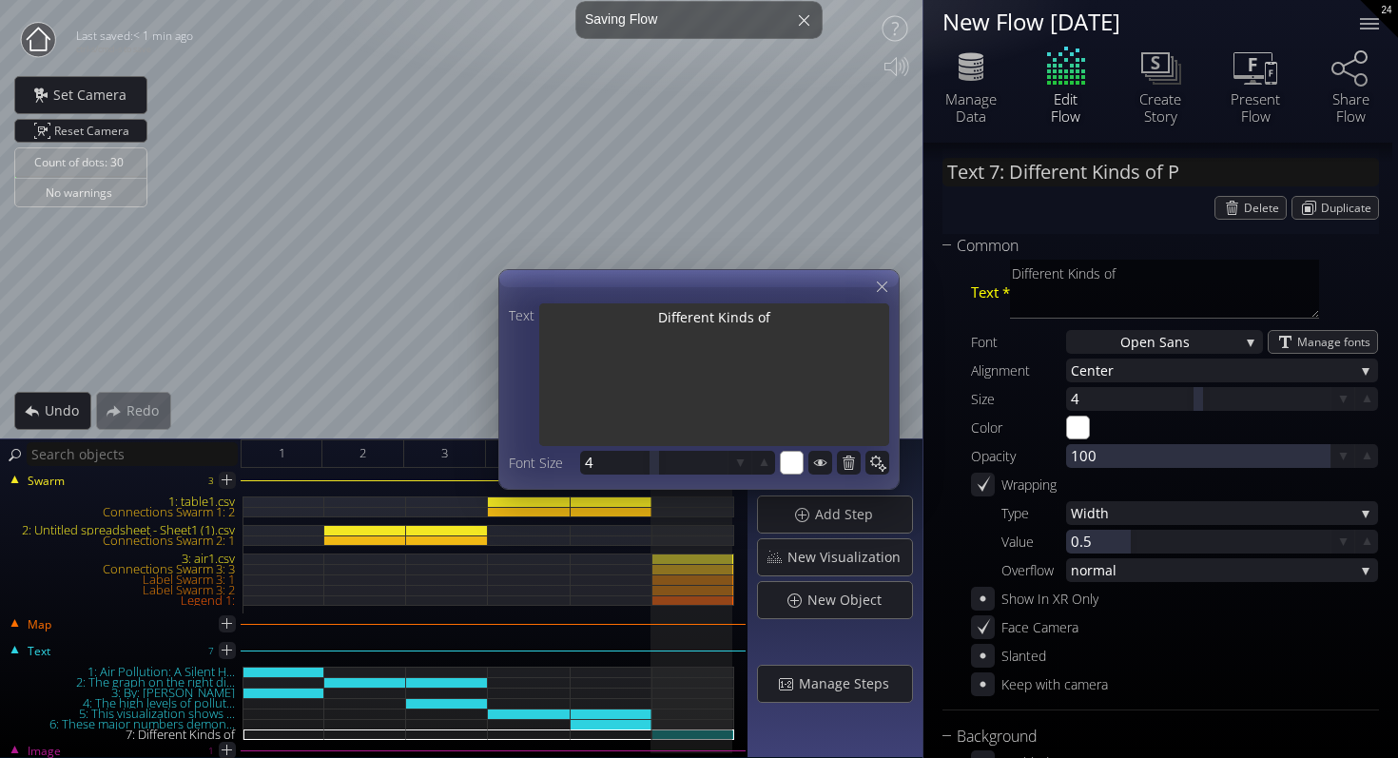
type textarea "Different Kinds of P"
type input "Text 7: Different Kinds of Po"
type textarea "Different Kinds of Po"
type input "Text 7: Different Kinds of Pol"
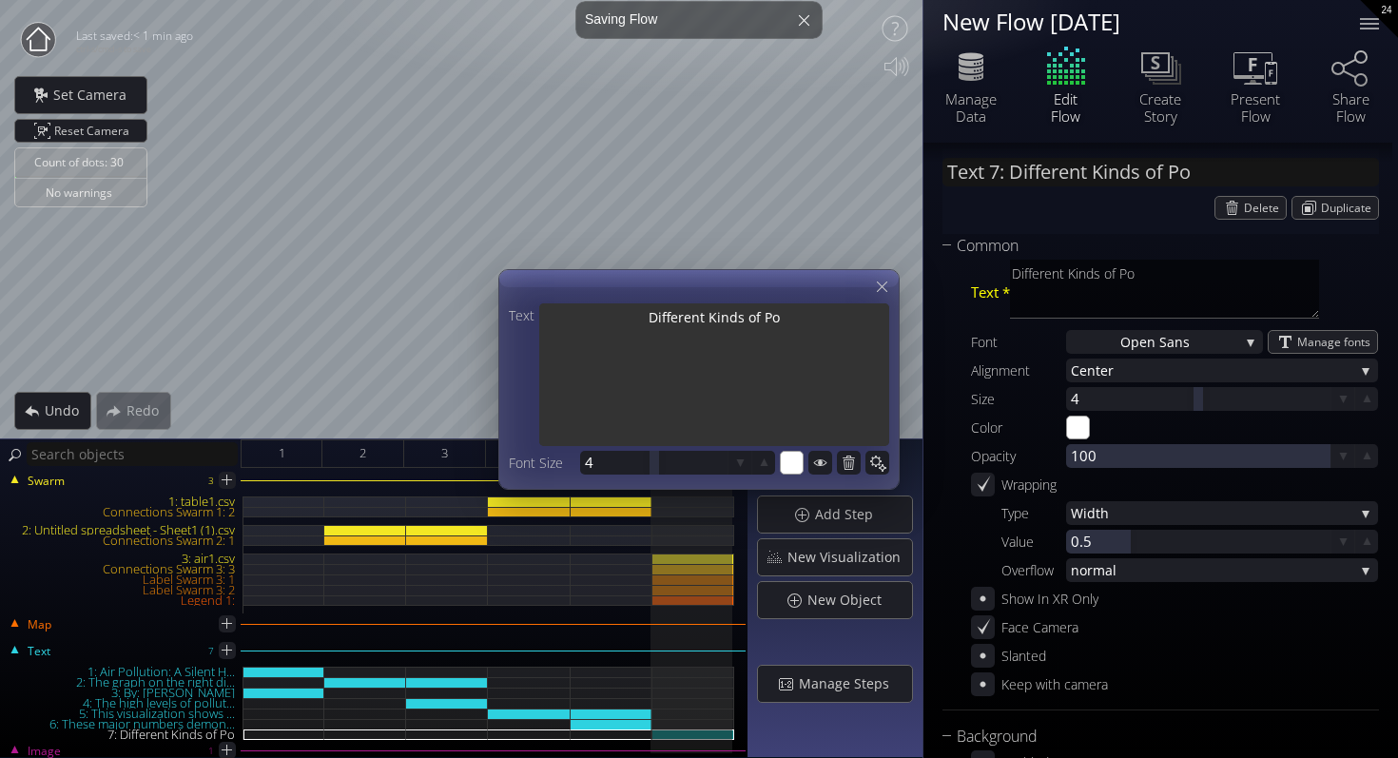
type textarea "Different Kinds of Pol"
type input "Text 7: Different Kinds of Poll"
type textarea "Different Kinds of Poll"
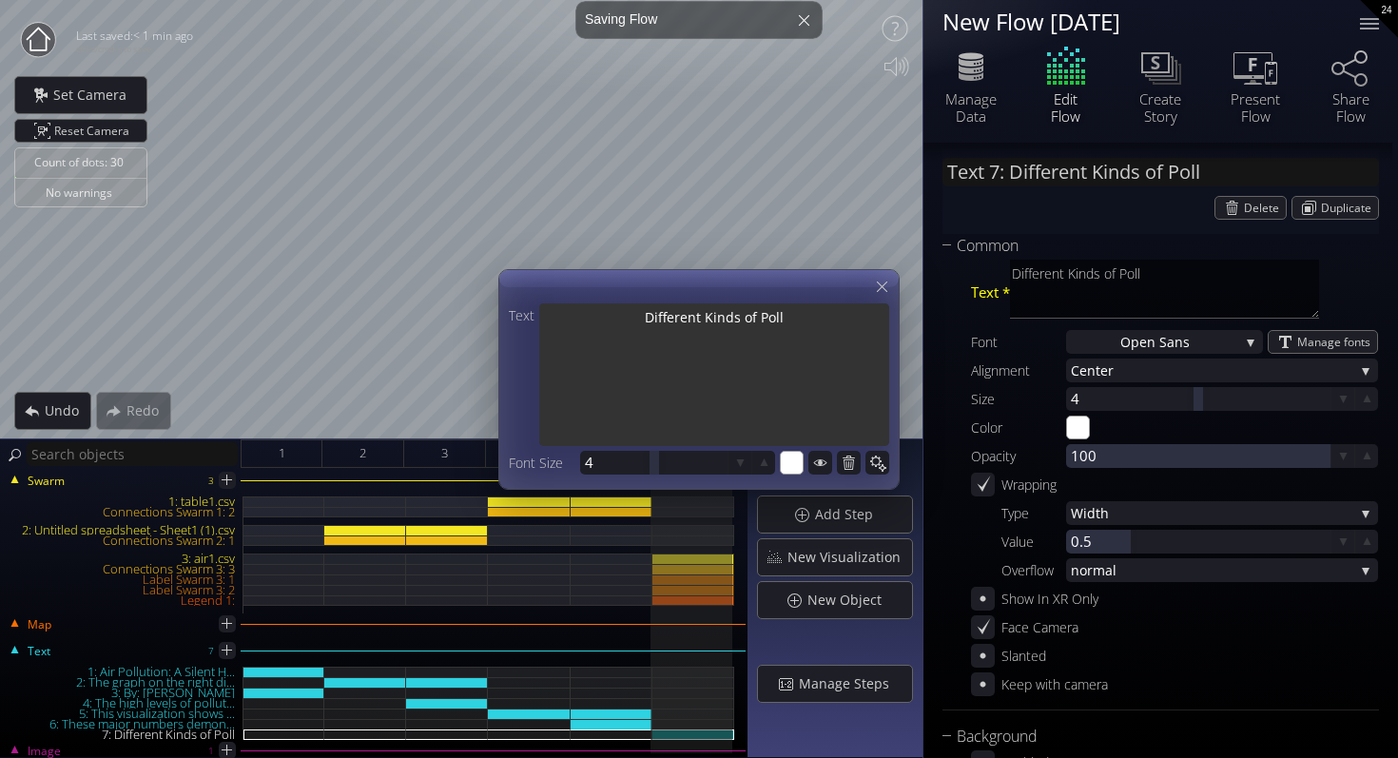
type input "Text 7: Different Kinds of Pollu"
type textarea "Different Kinds of Pollu"
type input "Text 7: Different Kinds of Pollut"
type textarea "Different Kinds of Pollut"
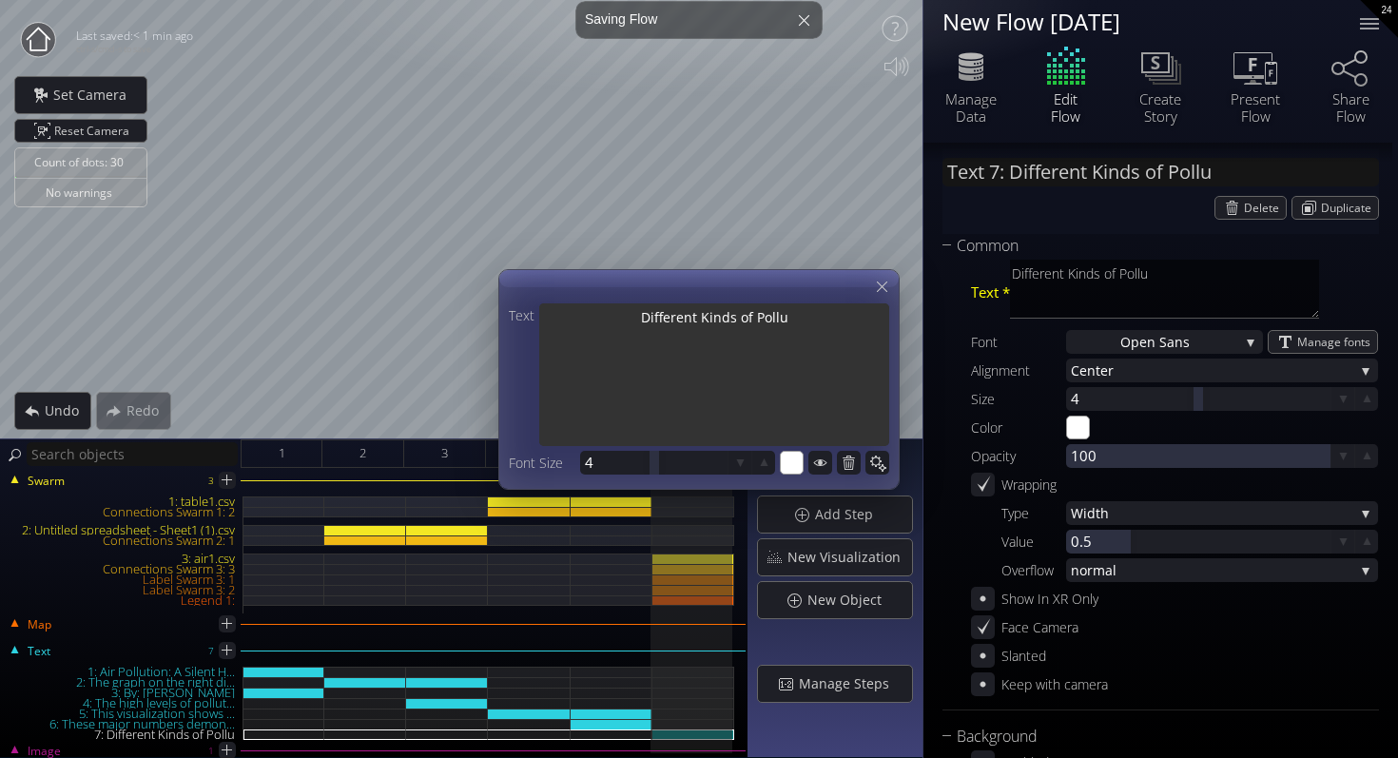
type textarea "Different Kinds of Pollut"
type input "Text 7: Different Kinds of Pollut..."
type textarea "Different Kinds of Polluta"
type textarea "Different Kinds of Pollutan"
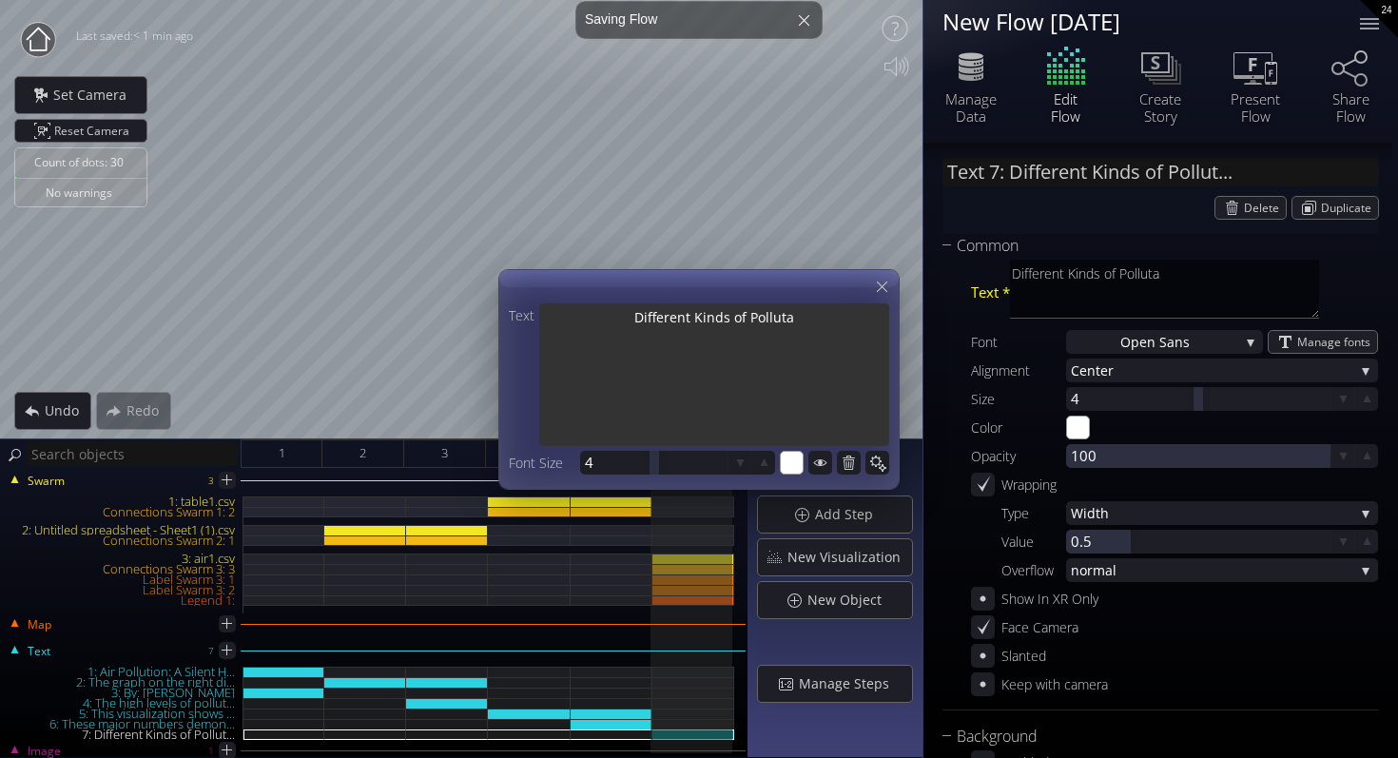
type textarea "Different Kinds of Pollutan"
type textarea "Different Kinds of Pollutant"
type textarea "Different Kinds of Pollutants"
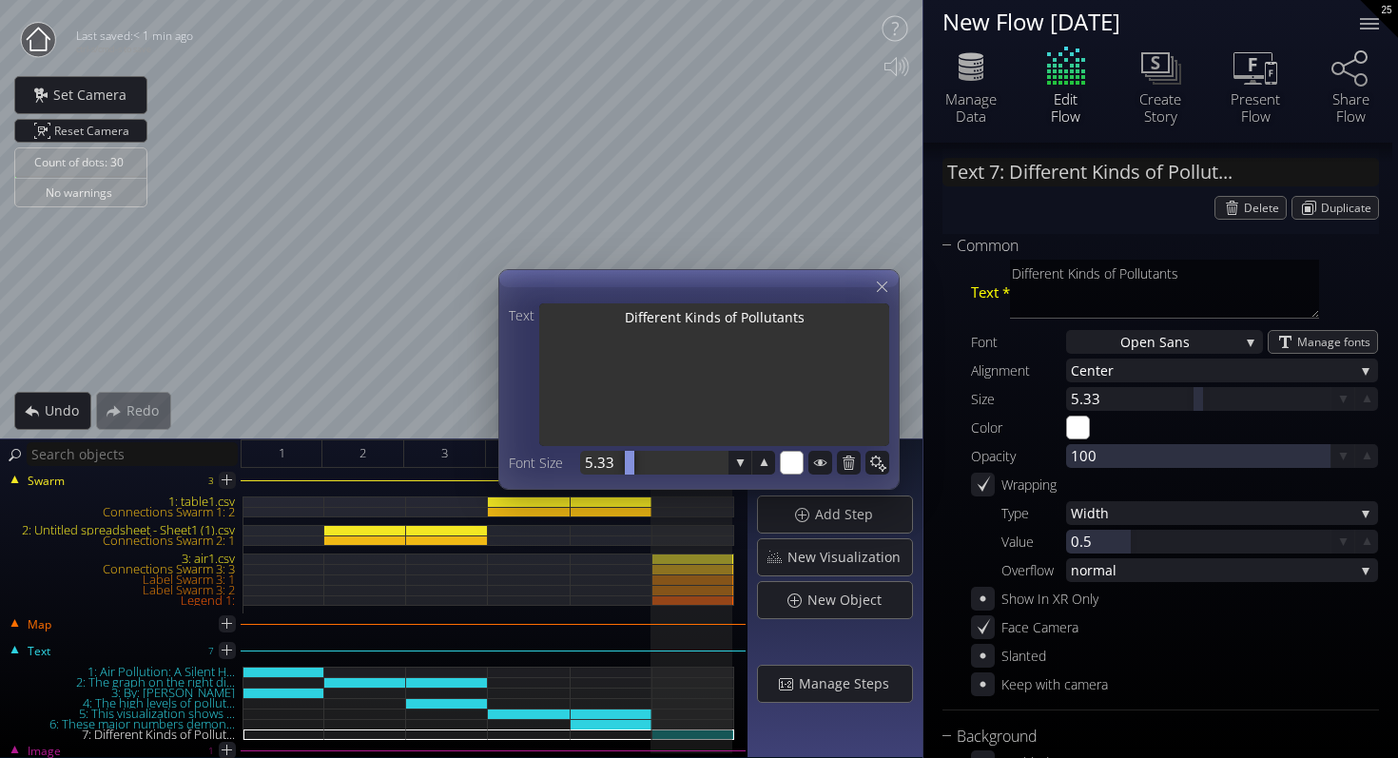
drag, startPoint x: 649, startPoint y: 462, endPoint x: 631, endPoint y: 457, distance: 19.0
click at [631, 457] on div at bounding box center [630, 463] width 10 height 24
drag, startPoint x: 653, startPoint y: 463, endPoint x: 676, endPoint y: 463, distance: 22.8
click at [676, 463] on div at bounding box center [678, 463] width 10 height 24
drag, startPoint x: 658, startPoint y: 465, endPoint x: 672, endPoint y: 465, distance: 14.3
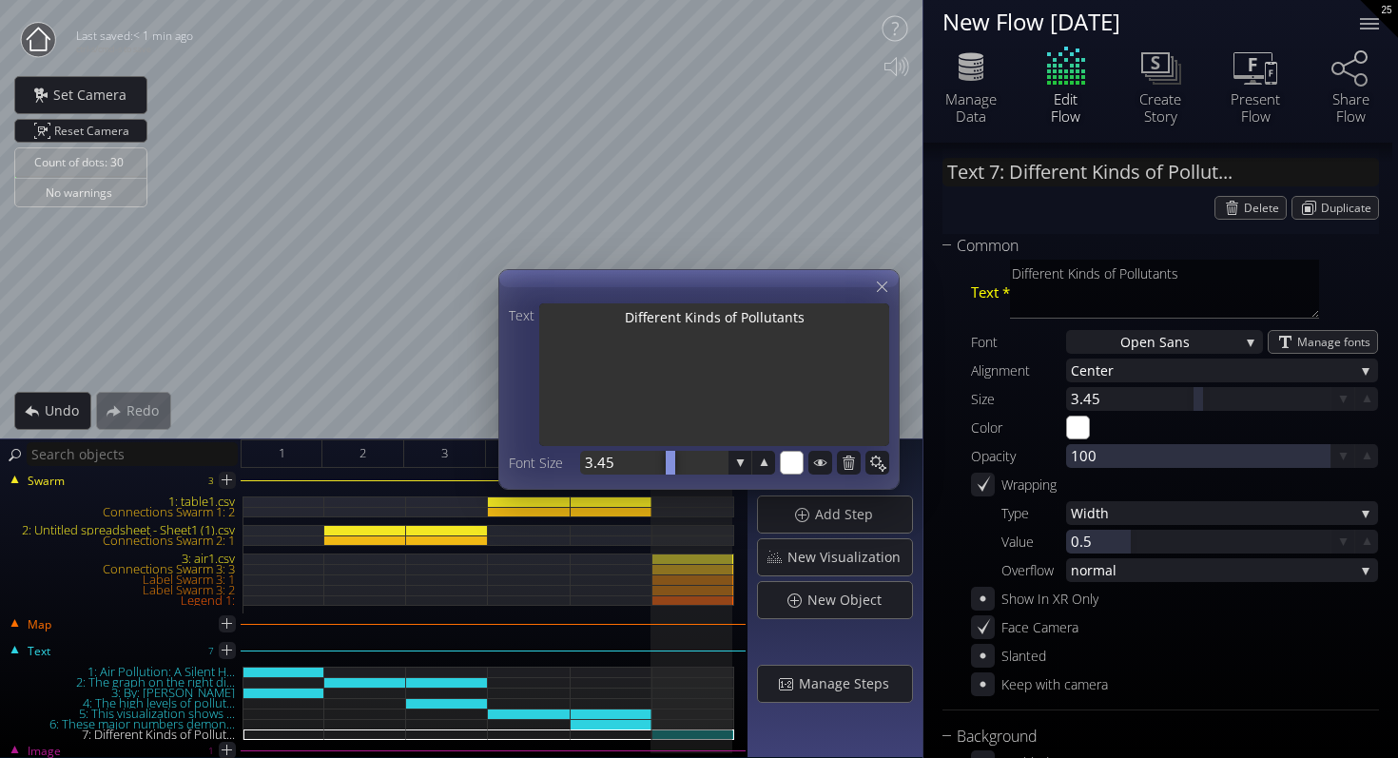
click at [672, 465] on div at bounding box center [653, 463] width 147 height 24
drag, startPoint x: 654, startPoint y: 466, endPoint x: 643, endPoint y: 466, distance: 11.4
click at [643, 466] on div at bounding box center [643, 463] width 10 height 24
type textarea "Different Kinds of Pollutants"
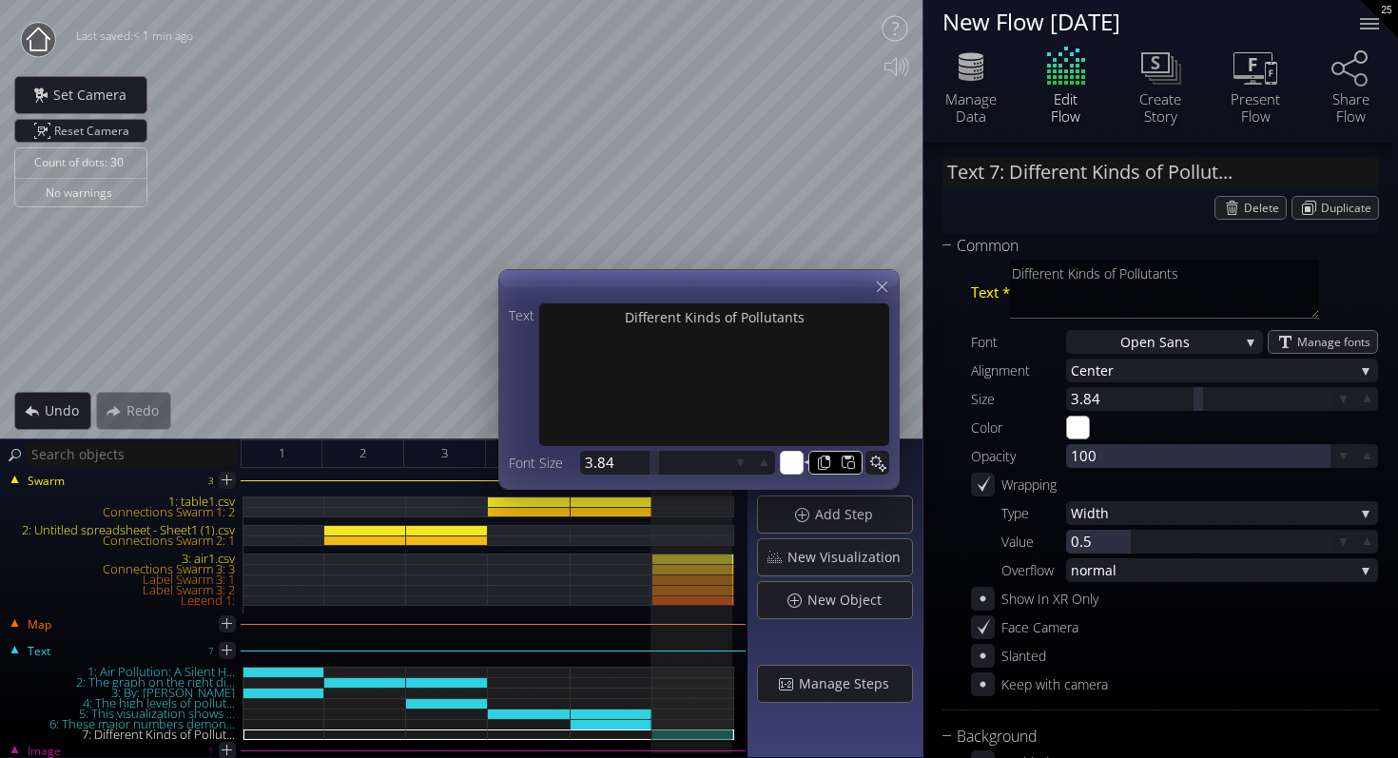
click at [792, 460] on input "#ffffff" at bounding box center [793, 464] width 24 height 24
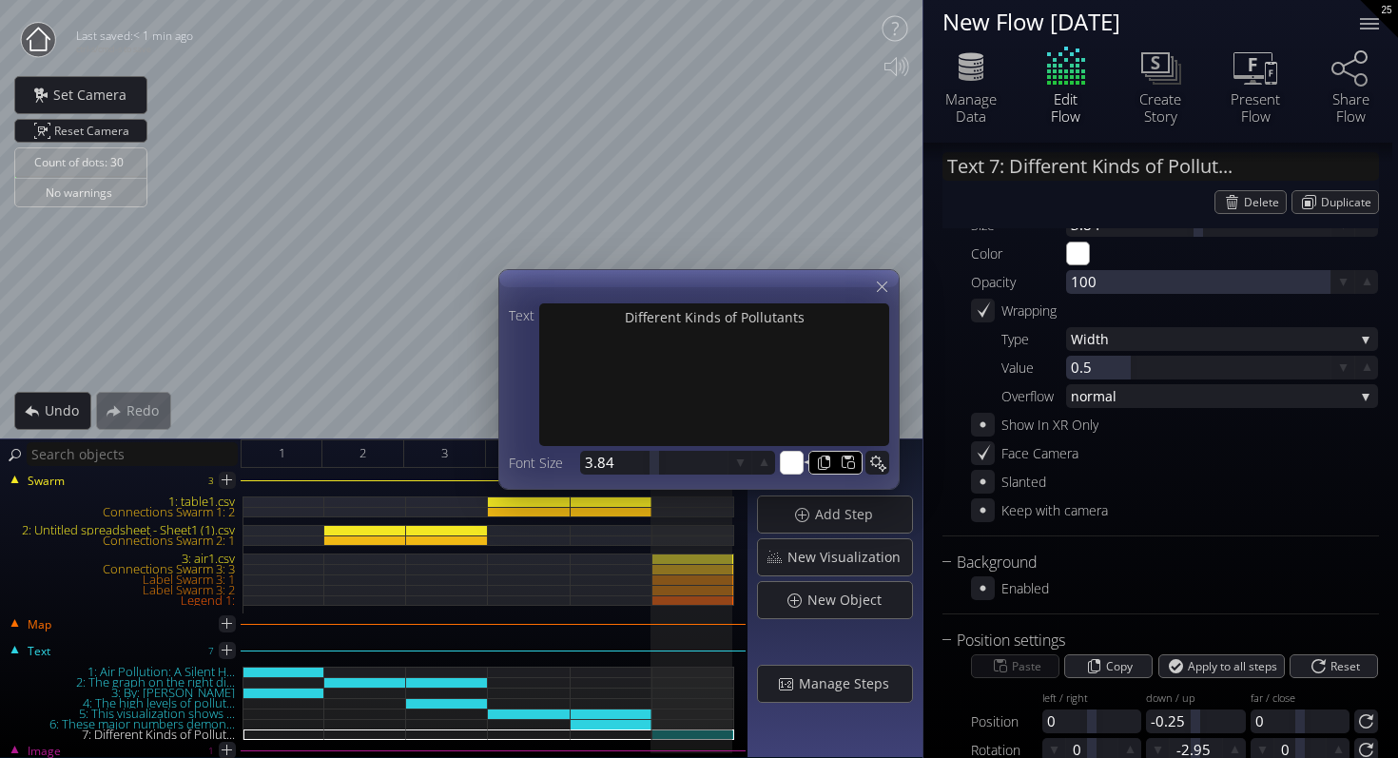
scroll to position [189, 0]
click at [972, 593] on div at bounding box center [983, 587] width 24 height 24
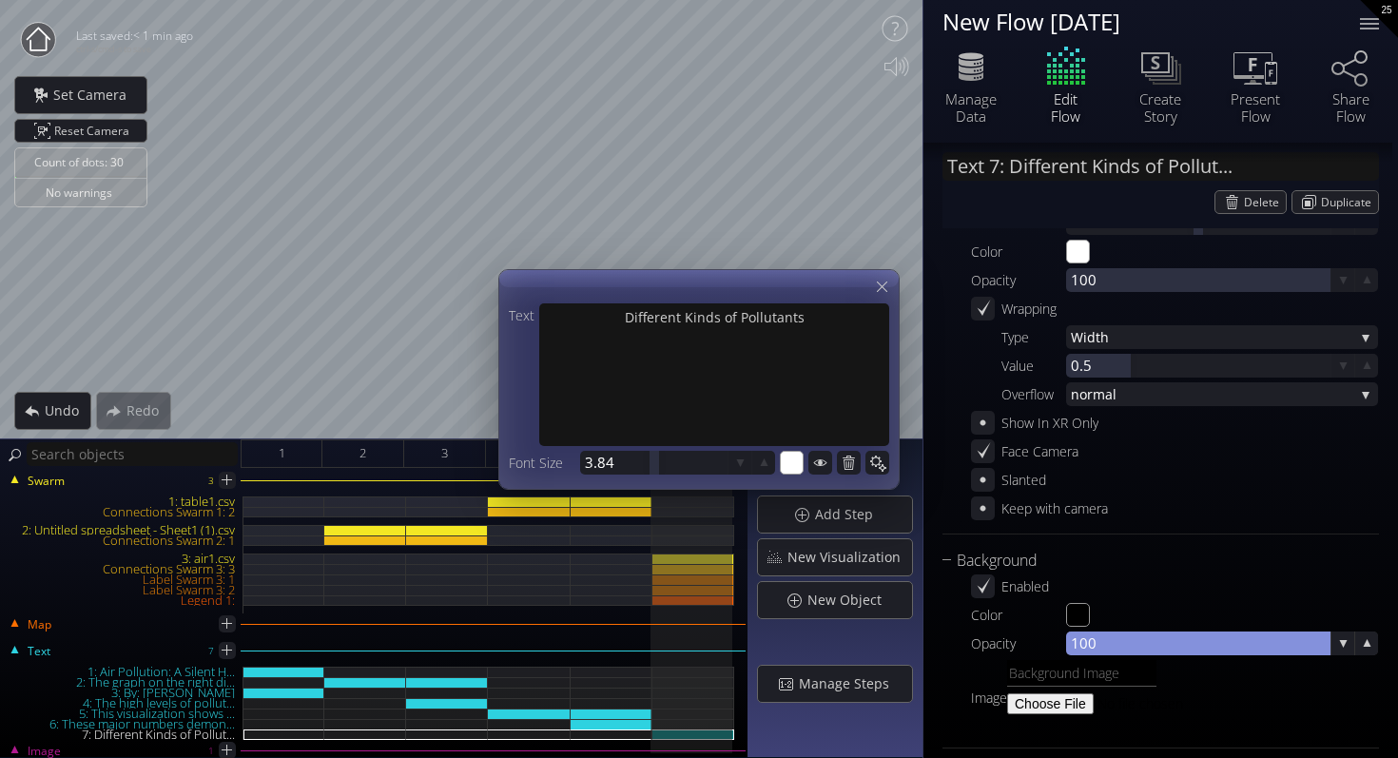
click at [1099, 643] on div at bounding box center [1198, 644] width 264 height 24
type input "100"
click at [1131, 649] on input "100" at bounding box center [1227, 644] width 312 height 24
drag, startPoint x: 1081, startPoint y: 642, endPoint x: 1103, endPoint y: 642, distance: 22.8
click at [1103, 642] on input "100" at bounding box center [1227, 644] width 312 height 24
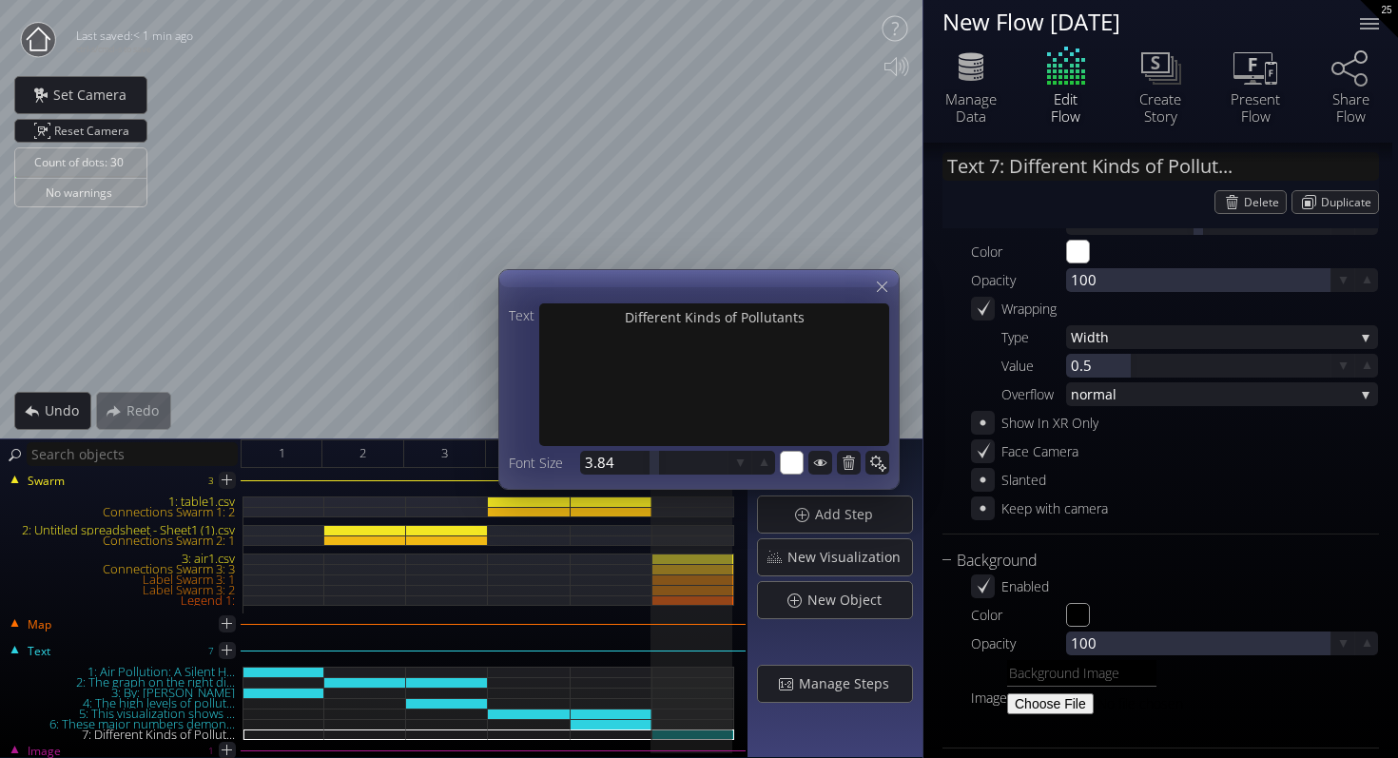
click at [1106, 608] on div "Color #000000" at bounding box center [1174, 615] width 407 height 24
drag, startPoint x: 1074, startPoint y: 641, endPoint x: 1383, endPoint y: 640, distance: 309.1
click at [1383, 641] on div "Text 7: Different Kinds of Pollut... Delete Duplicate Common Text * Different K…" at bounding box center [1161, 544] width 475 height 1182
drag, startPoint x: 1107, startPoint y: 639, endPoint x: 1397, endPoint y: 639, distance: 290.1
click at [1397, 639] on div "Text 7: Different Kinds of Pollut... Delete Duplicate Common Text * Different K…" at bounding box center [1161, 450] width 475 height 615
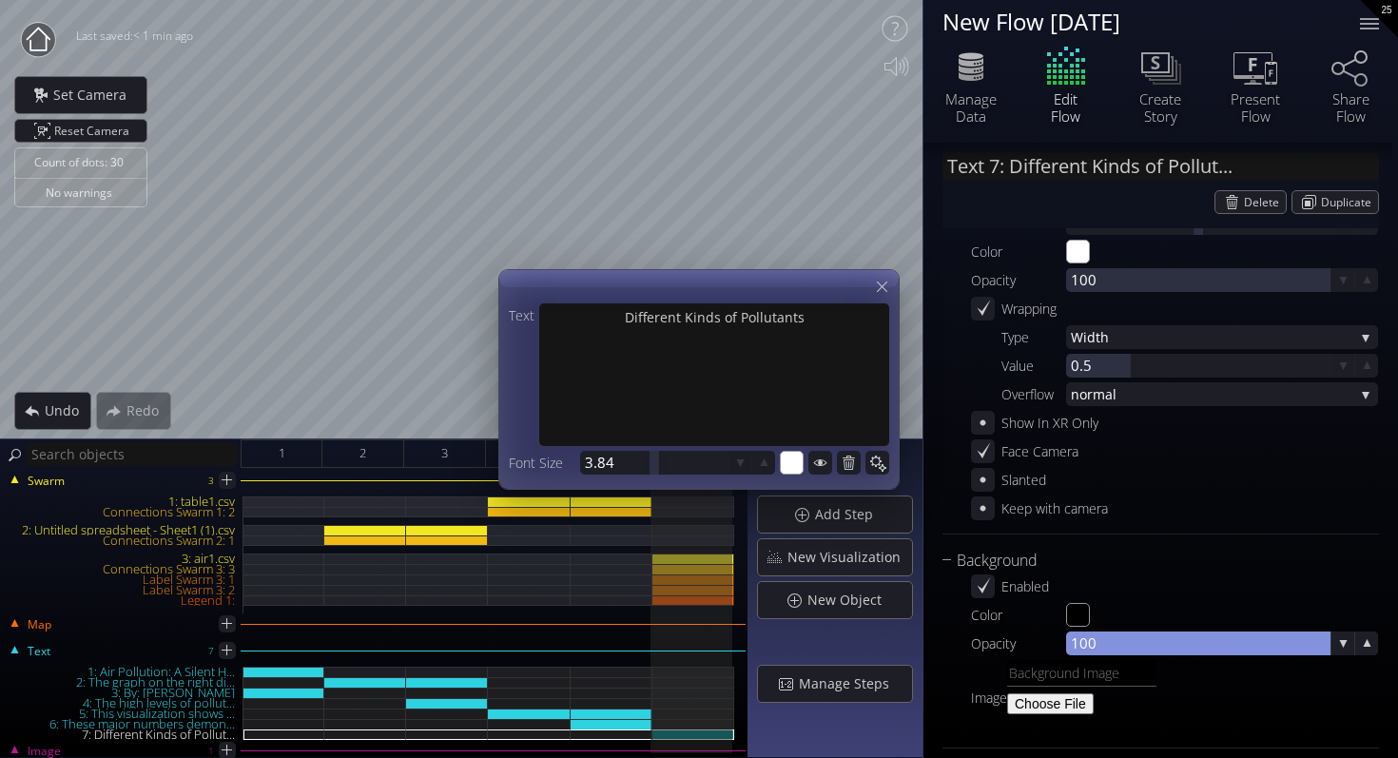
click at [1102, 651] on div at bounding box center [1198, 644] width 264 height 24
click at [795, 468] on input "#ffffff" at bounding box center [793, 464] width 24 height 24
click at [1077, 609] on input "#000000" at bounding box center [1079, 616] width 24 height 24
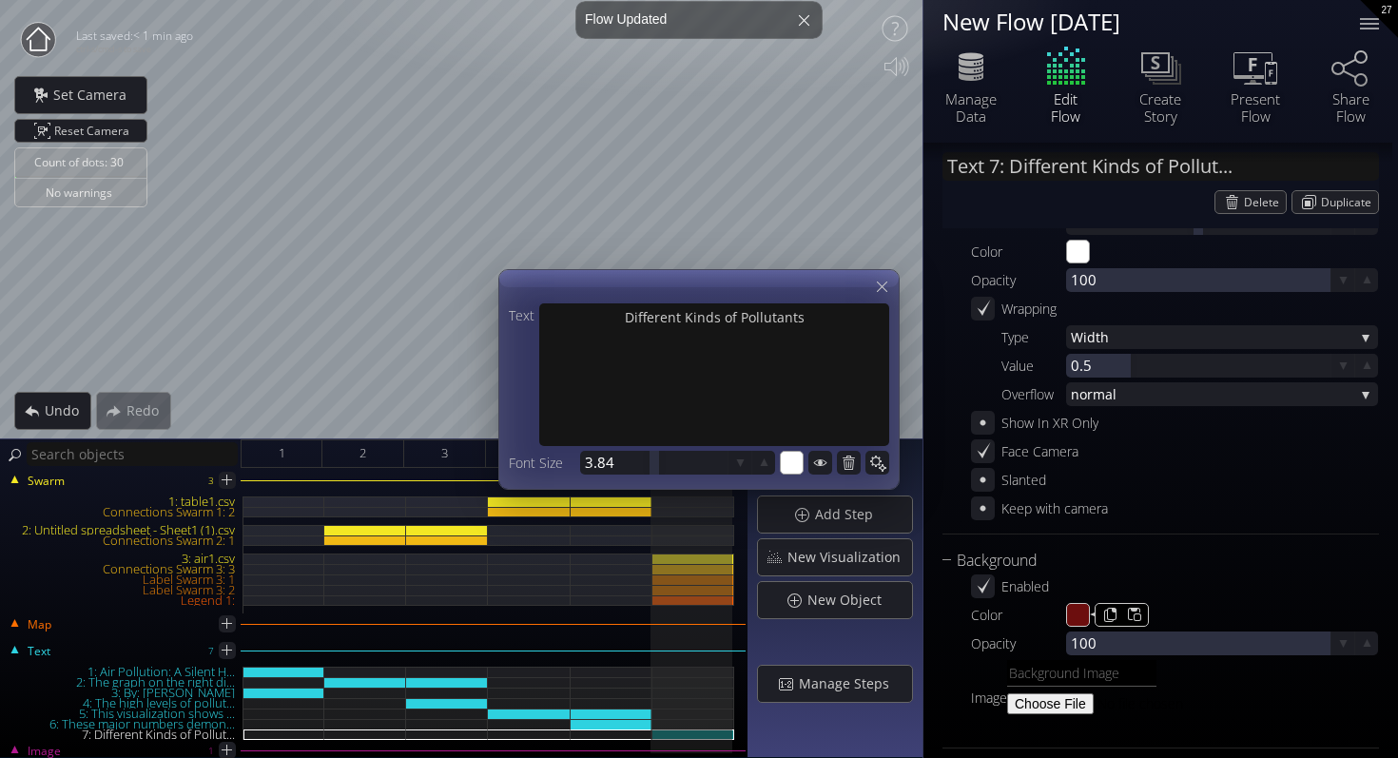
type input "#6c0e0e"
click at [1350, 511] on div "Keep with camera" at bounding box center [1174, 509] width 407 height 24
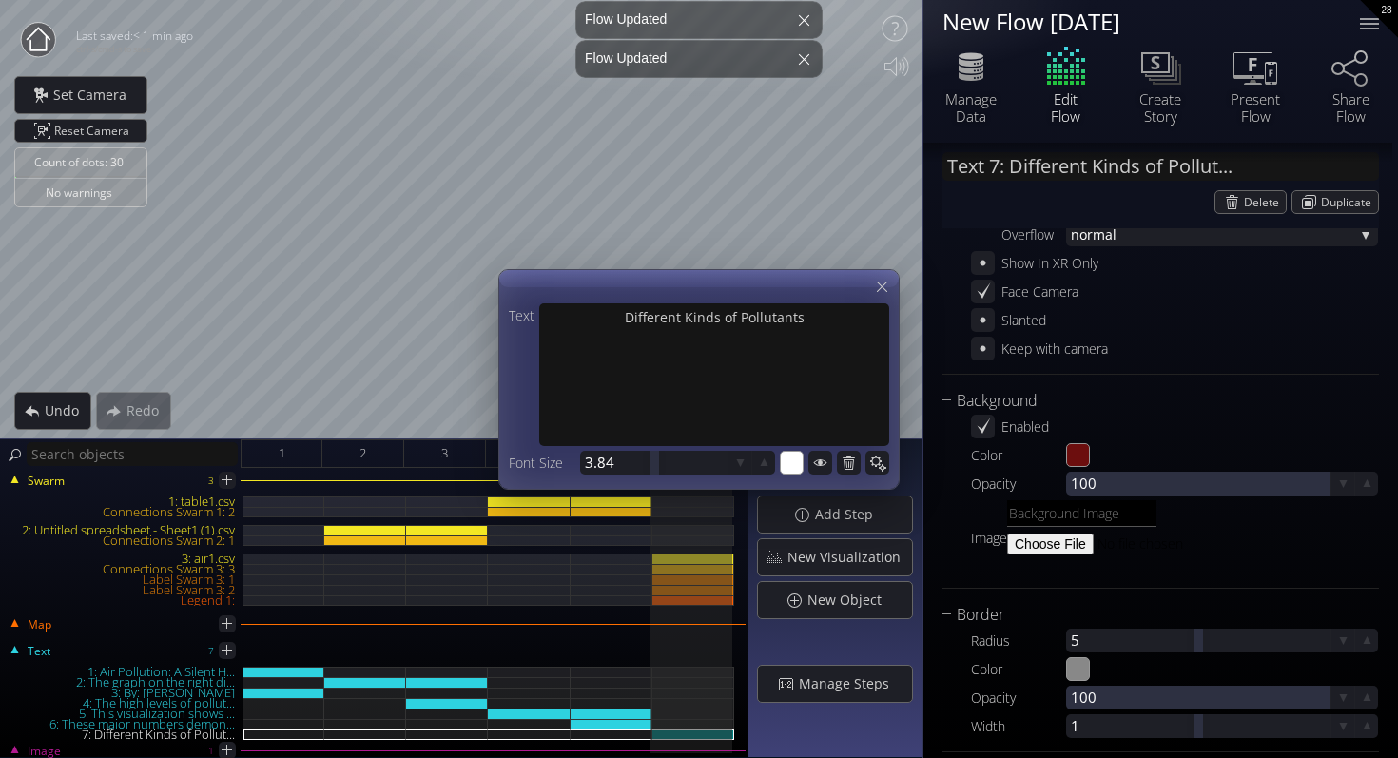
scroll to position [350, 0]
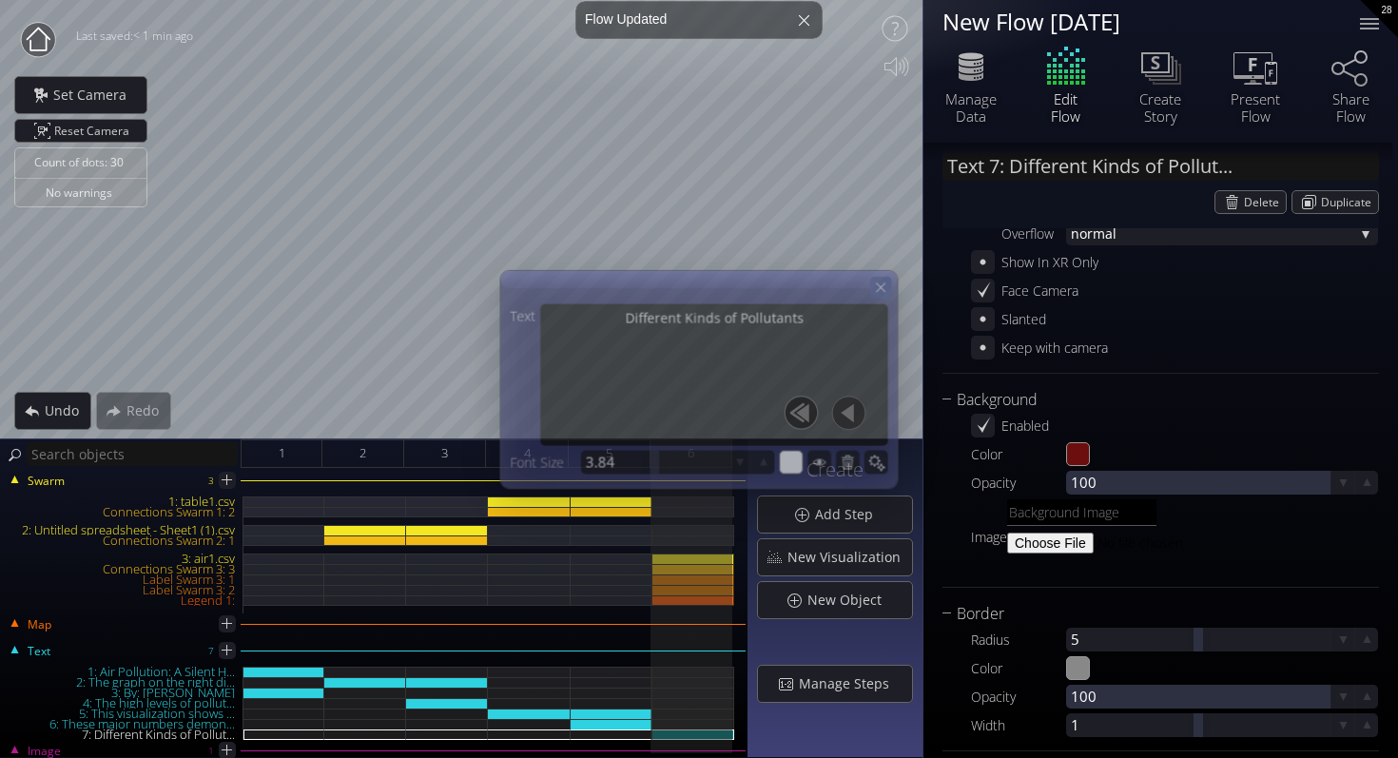
click at [883, 284] on icon at bounding box center [881, 287] width 16 height 16
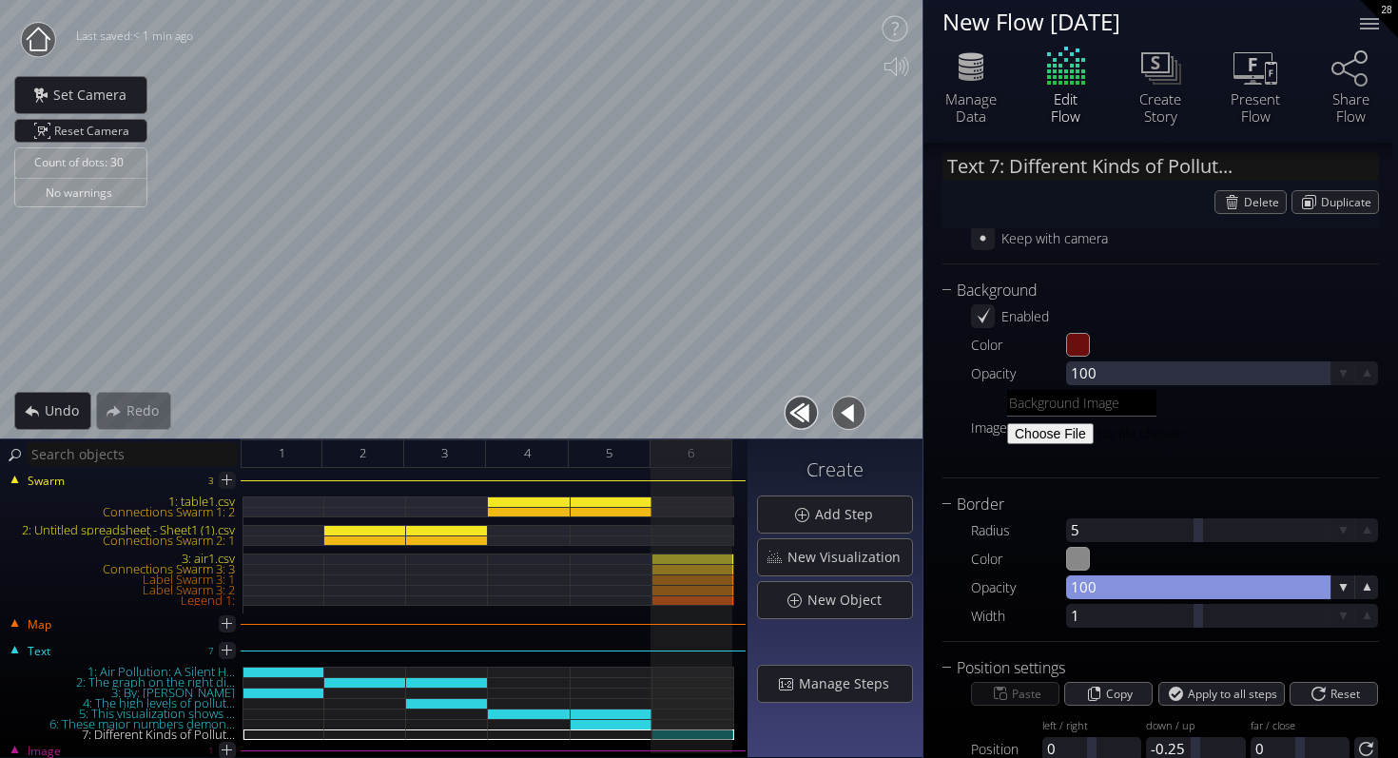
scroll to position [567, 0]
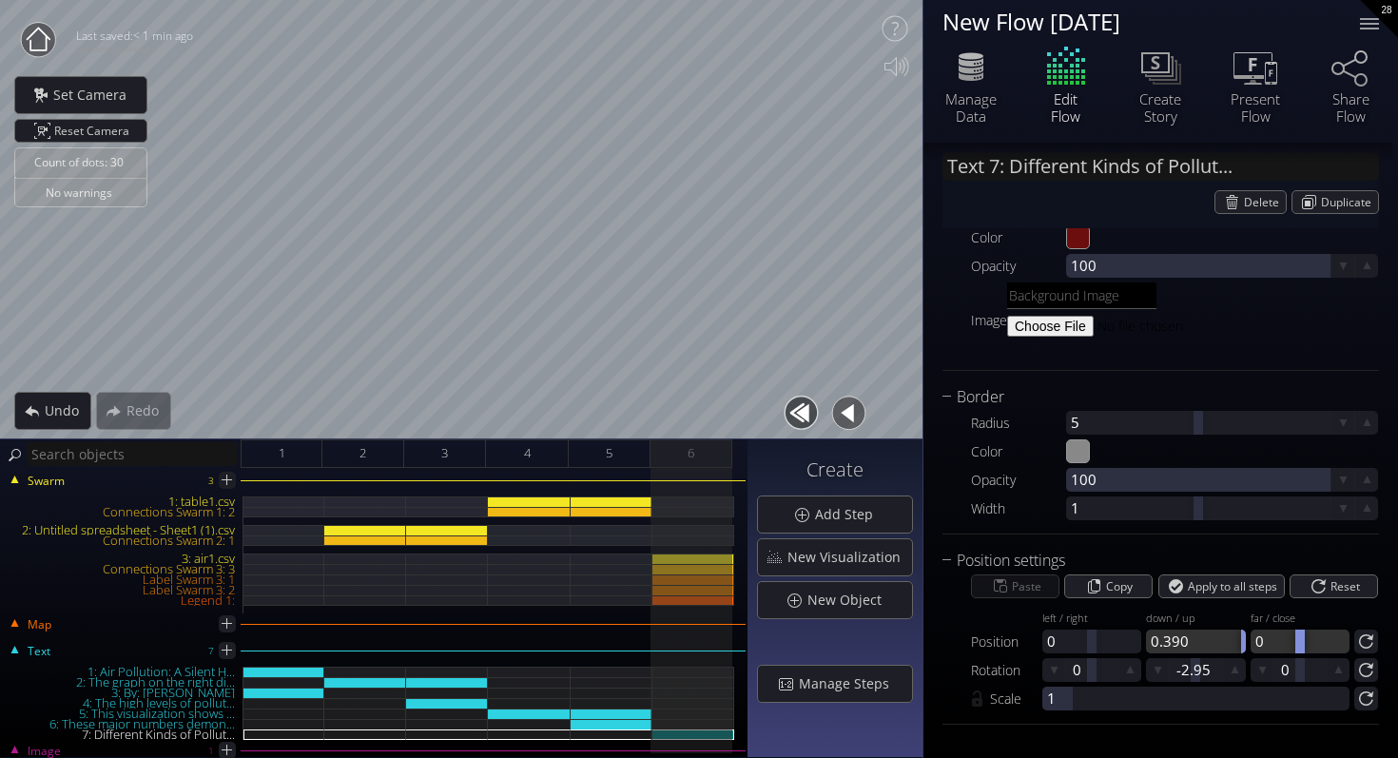
drag, startPoint x: 1197, startPoint y: 646, endPoint x: 1309, endPoint y: 641, distance: 112.3
click at [1309, 641] on div "Position left / right 0 down / up 0.390 far / close 0" at bounding box center [1174, 628] width 407 height 50
drag, startPoint x: 1198, startPoint y: 644, endPoint x: 1175, endPoint y: 644, distance: 22.8
click at [1175, 644] on div at bounding box center [1195, 642] width 99 height 24
drag, startPoint x: 1090, startPoint y: 641, endPoint x: 1121, endPoint y: 638, distance: 31.5
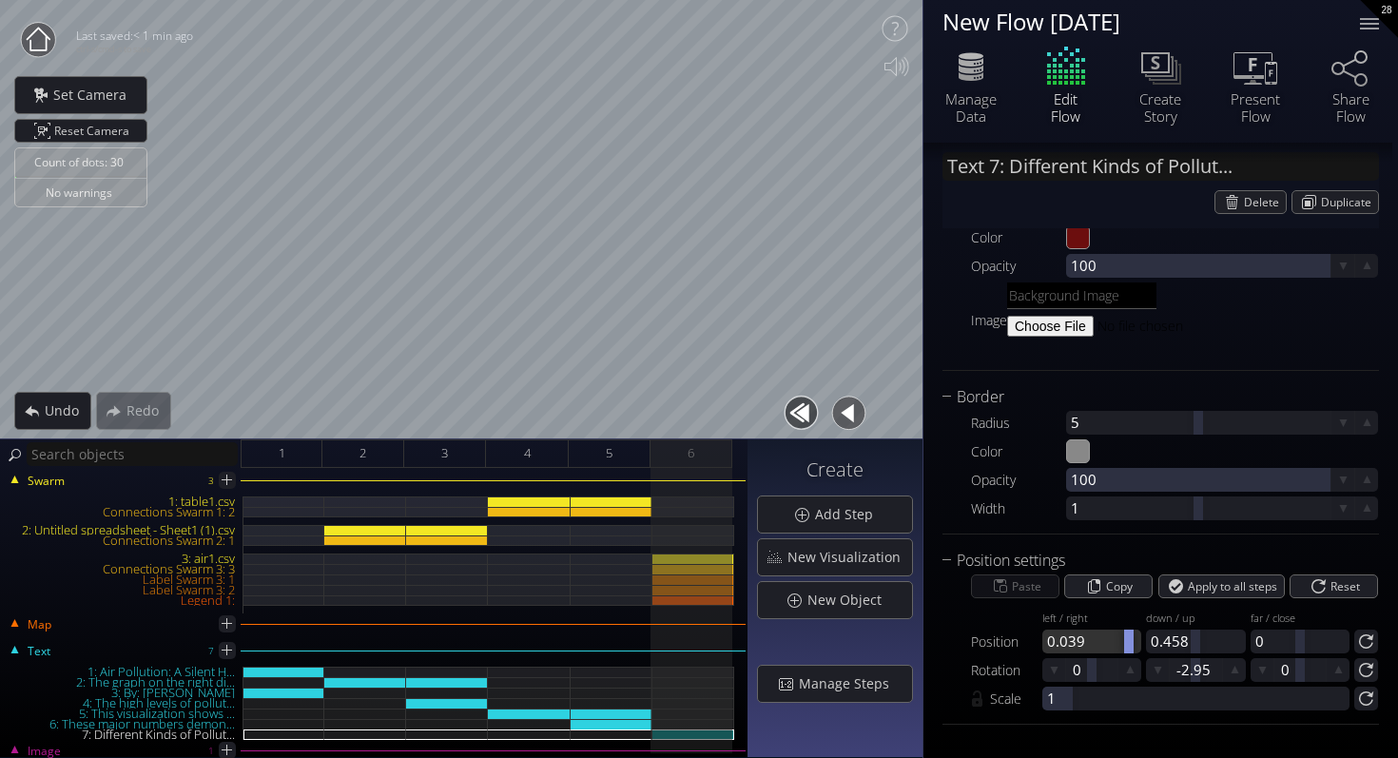
click at [1124, 639] on div at bounding box center [1129, 642] width 10 height 24
drag, startPoint x: 1089, startPoint y: 648, endPoint x: 1103, endPoint y: 648, distance: 14.3
click at [1103, 648] on div at bounding box center [1105, 642] width 10 height 24
drag, startPoint x: 1095, startPoint y: 643, endPoint x: 1081, endPoint y: 643, distance: 14.3
click at [1081, 643] on div at bounding box center [1082, 642] width 10 height 24
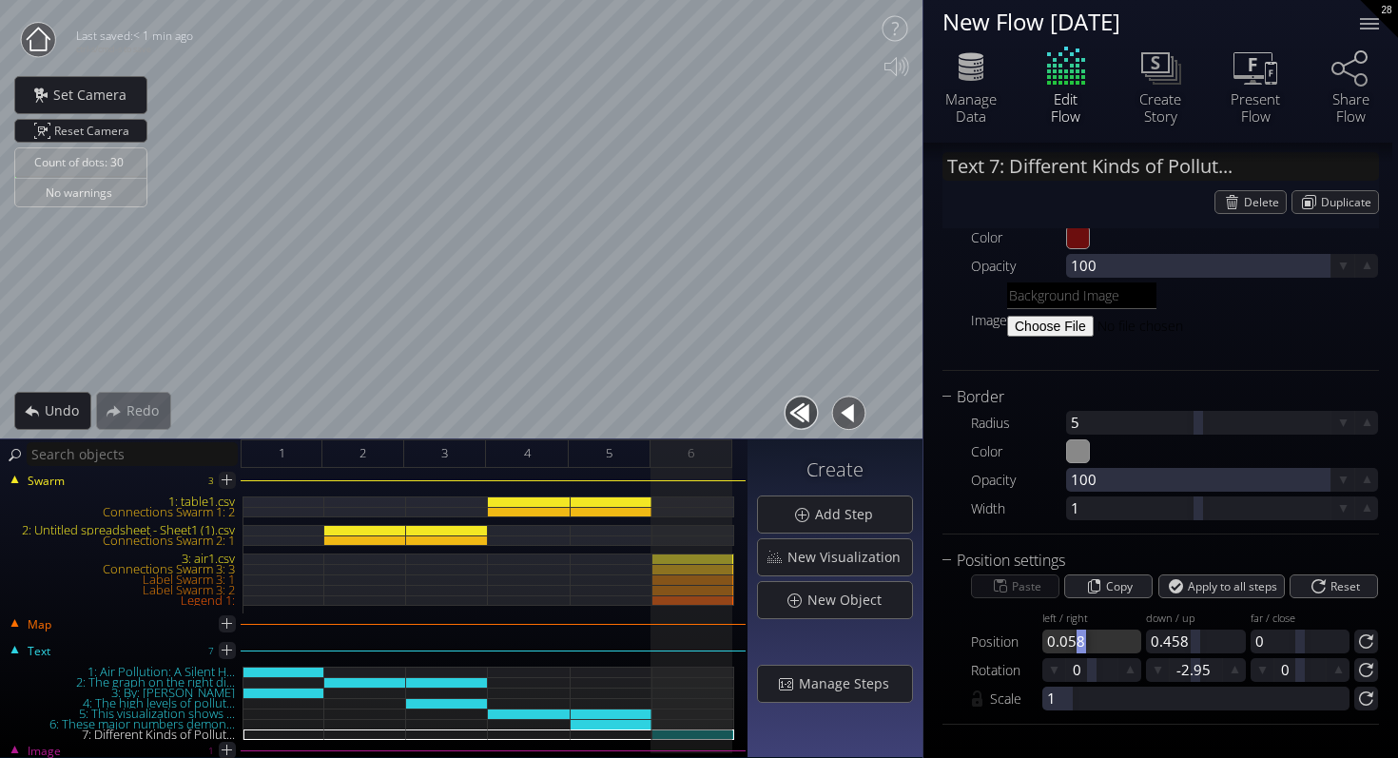
click at [1081, 643] on div at bounding box center [1091, 642] width 99 height 24
type input "0.055"
click at [812, 417] on button "button" at bounding box center [801, 413] width 43 height 43
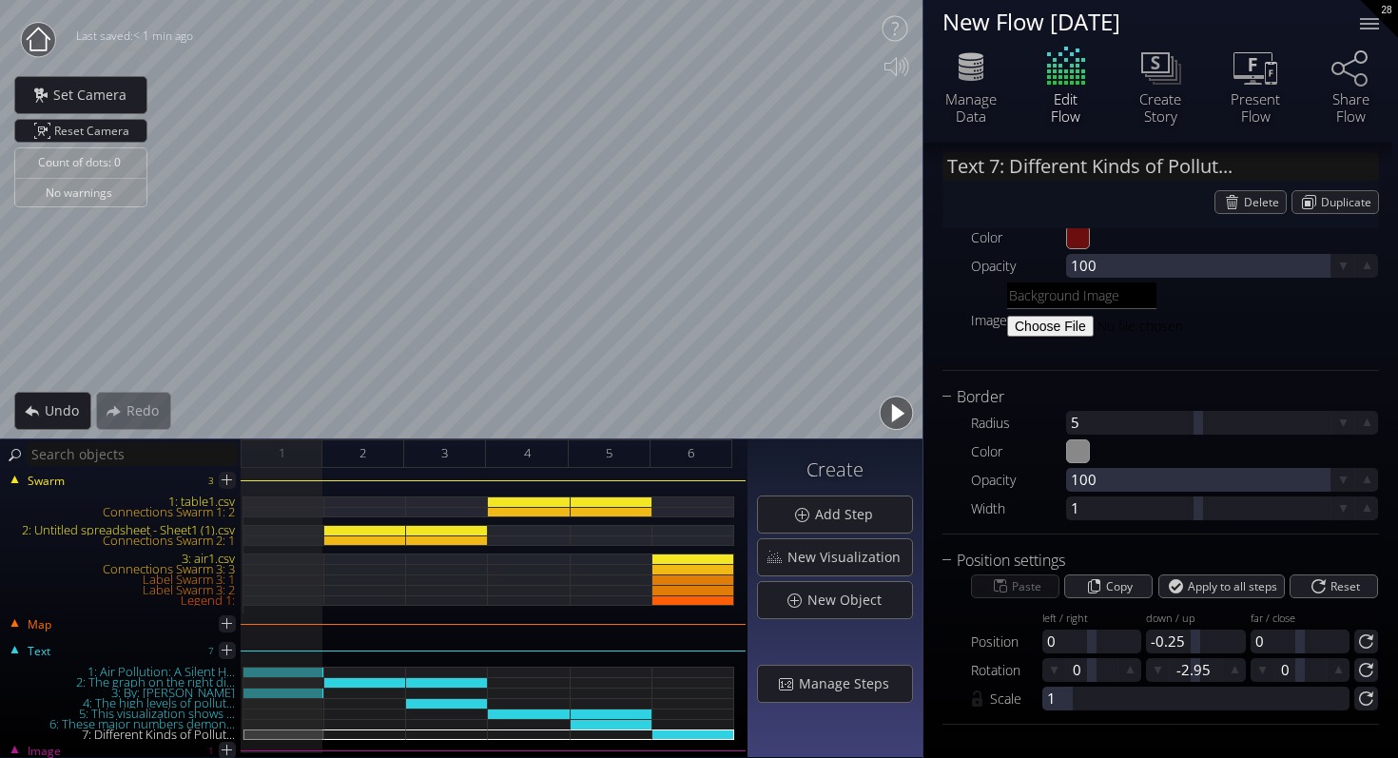
click at [890, 420] on button "button" at bounding box center [896, 413] width 43 height 43
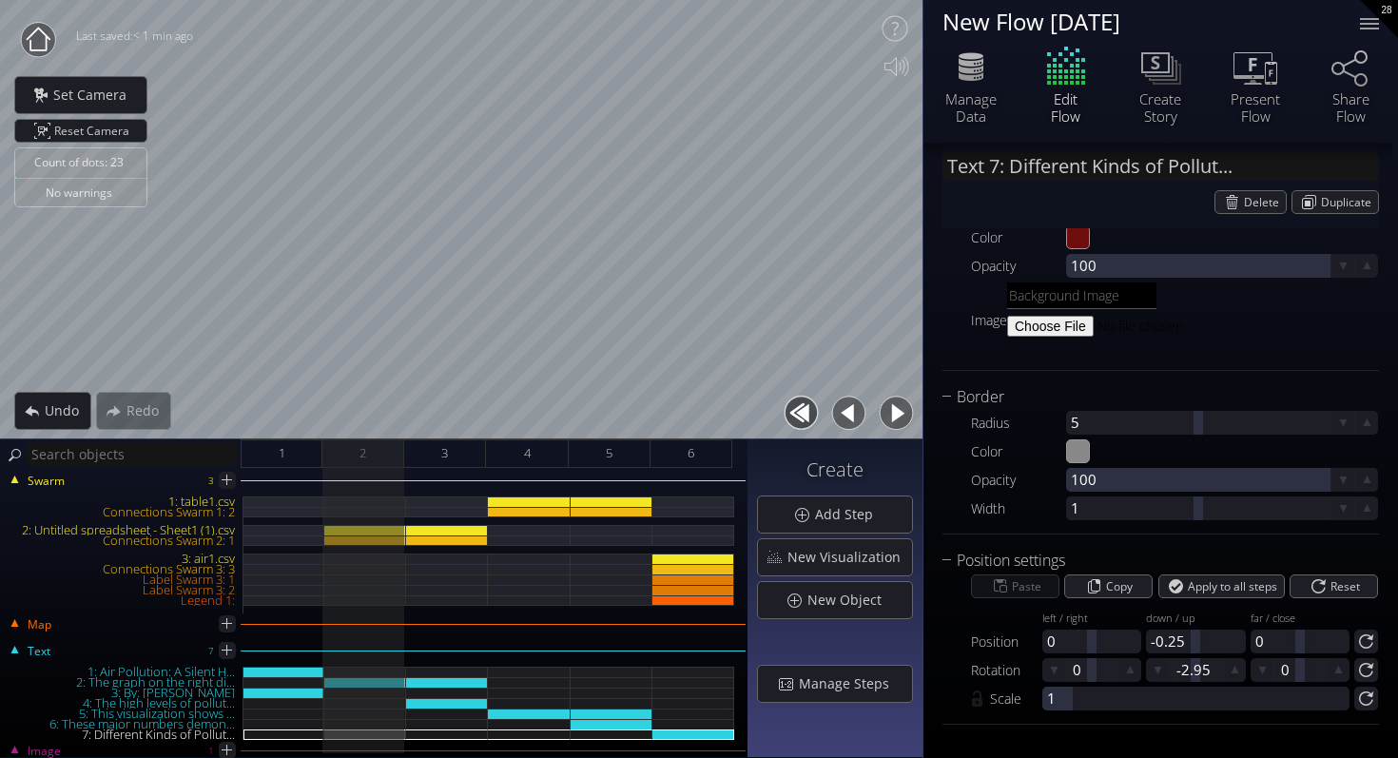
click at [890, 420] on button "button" at bounding box center [896, 413] width 43 height 43
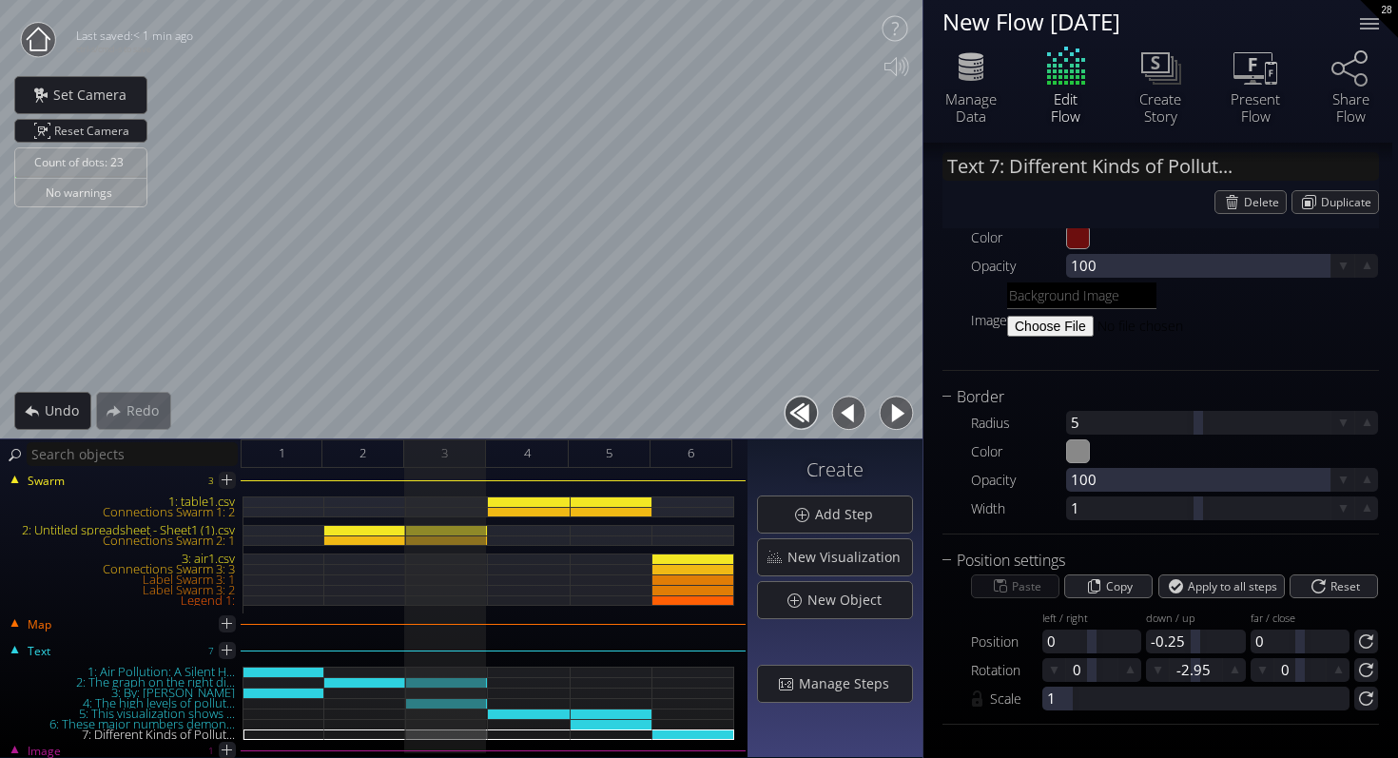
click at [890, 420] on button "button" at bounding box center [896, 413] width 43 height 43
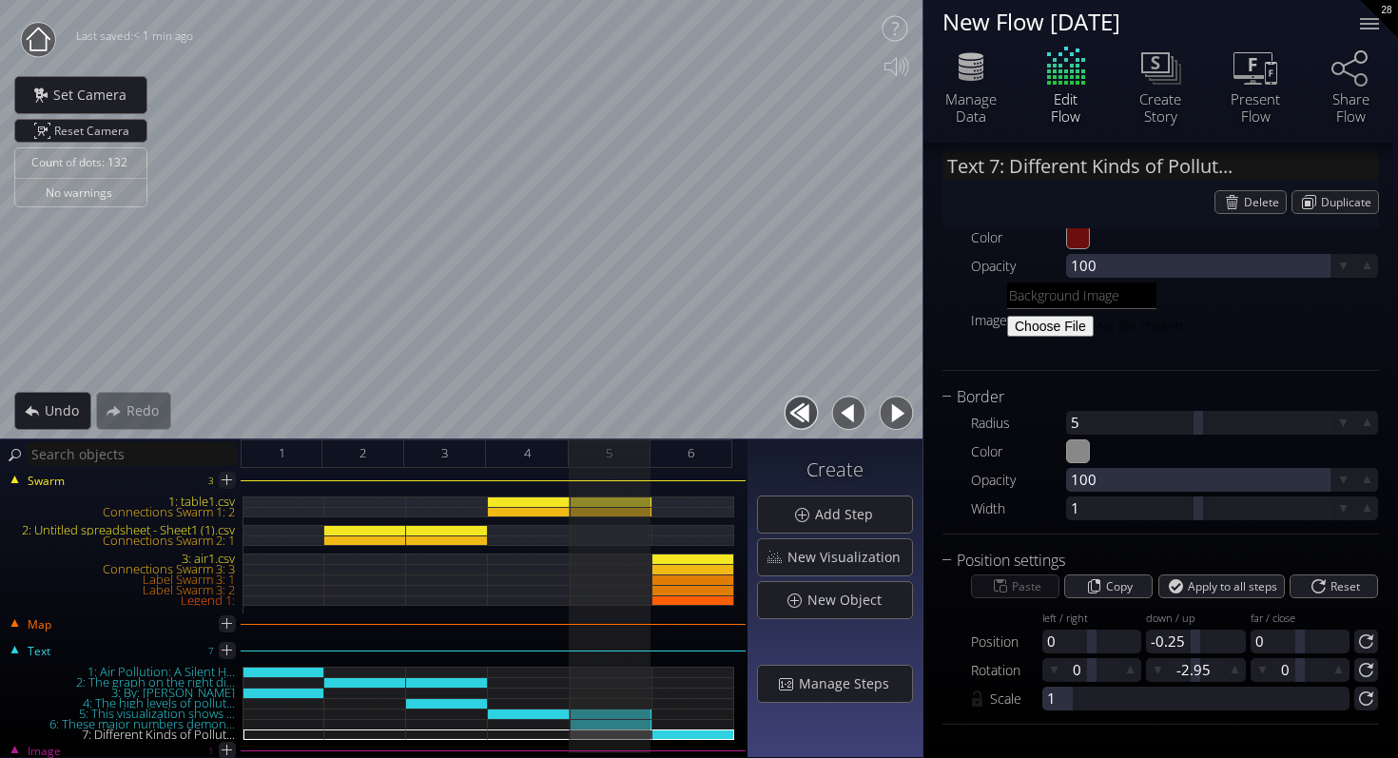
click at [890, 420] on button "button" at bounding box center [896, 413] width 43 height 43
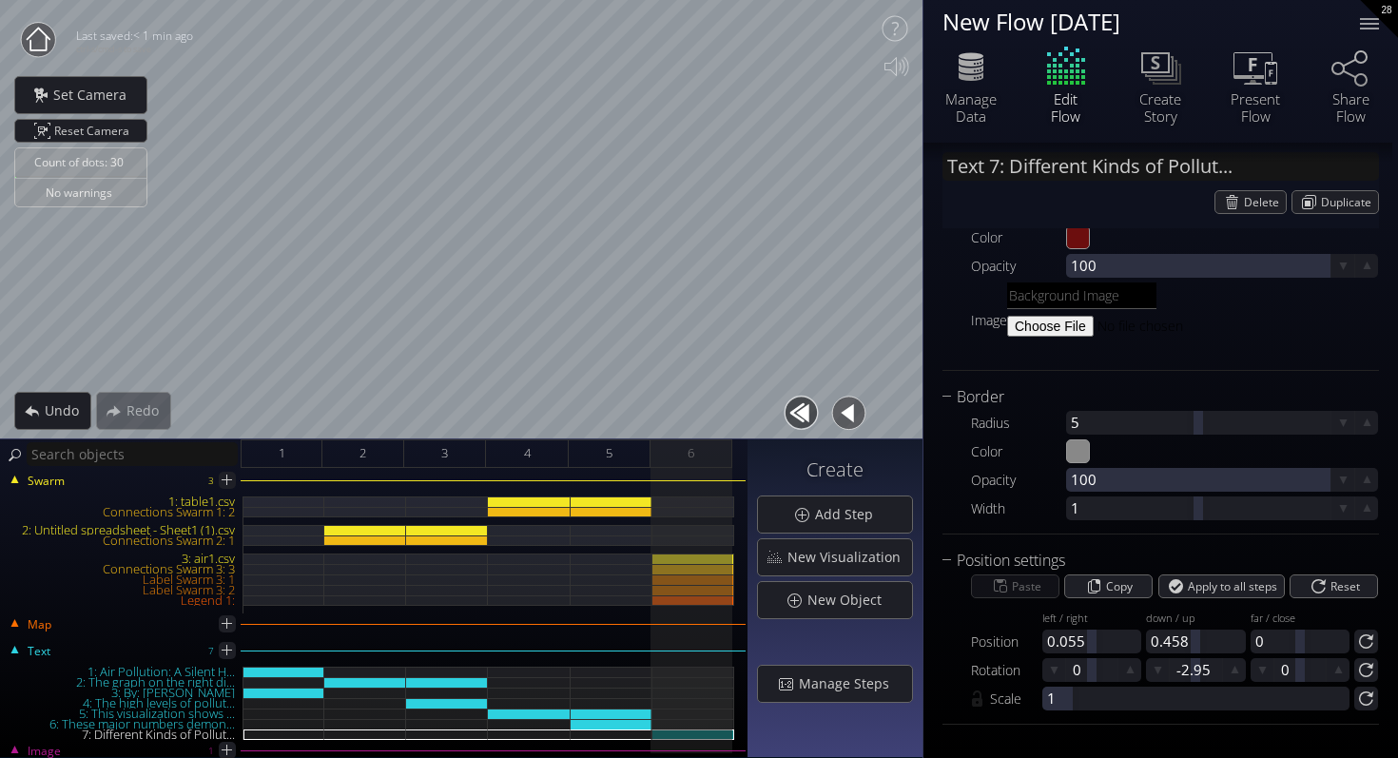
click at [838, 418] on button "button" at bounding box center [849, 413] width 43 height 43
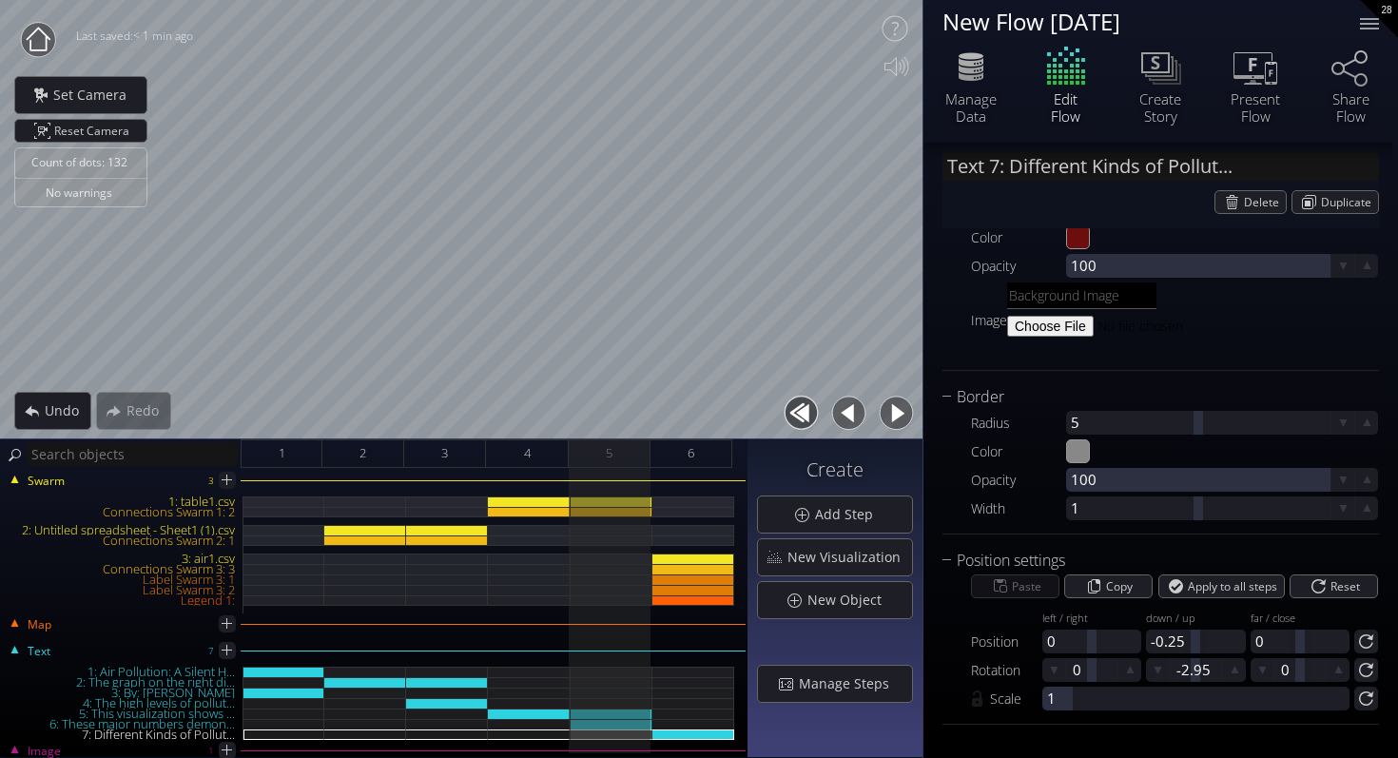
click at [898, 416] on button "button" at bounding box center [896, 413] width 43 height 43
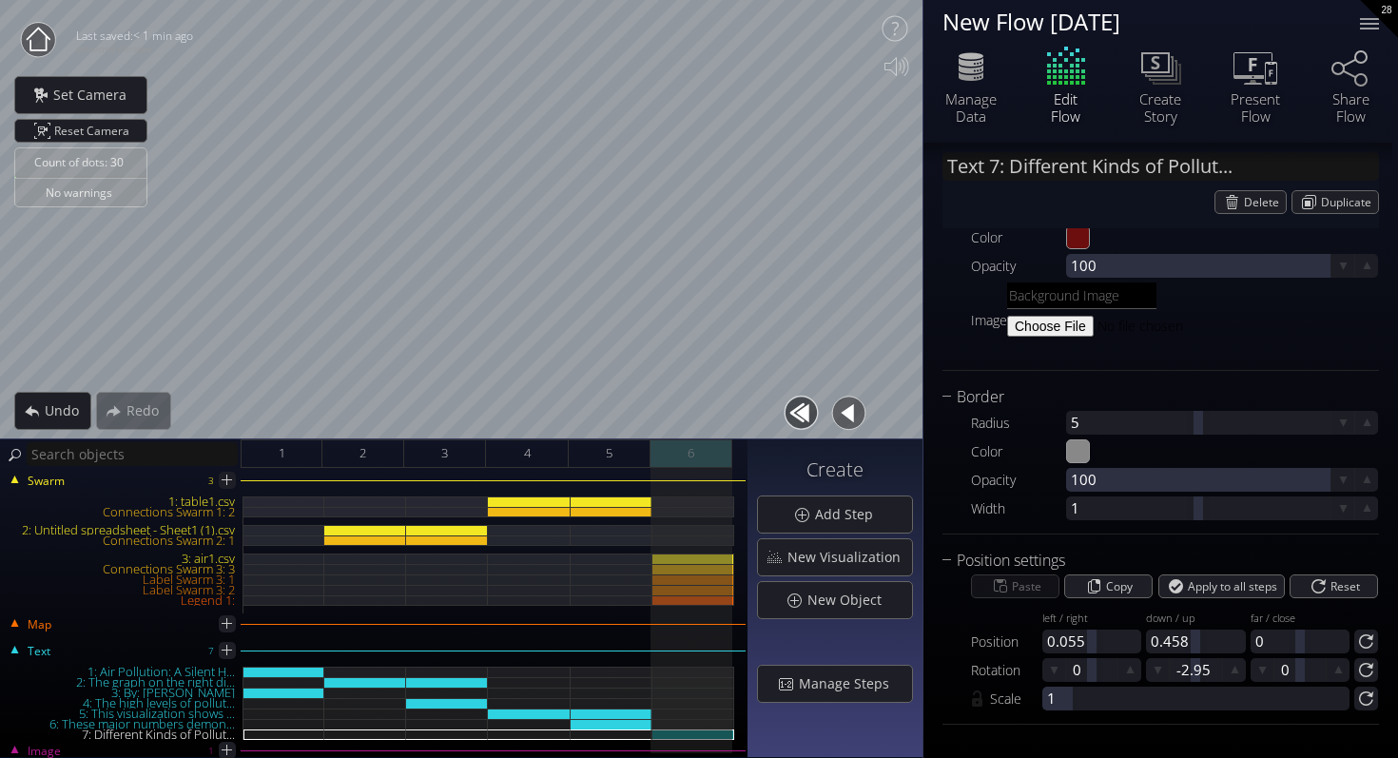
click at [711, 453] on div "6" at bounding box center [692, 453] width 82 height 29
click at [848, 521] on span "Add Step" at bounding box center [849, 514] width 70 height 19
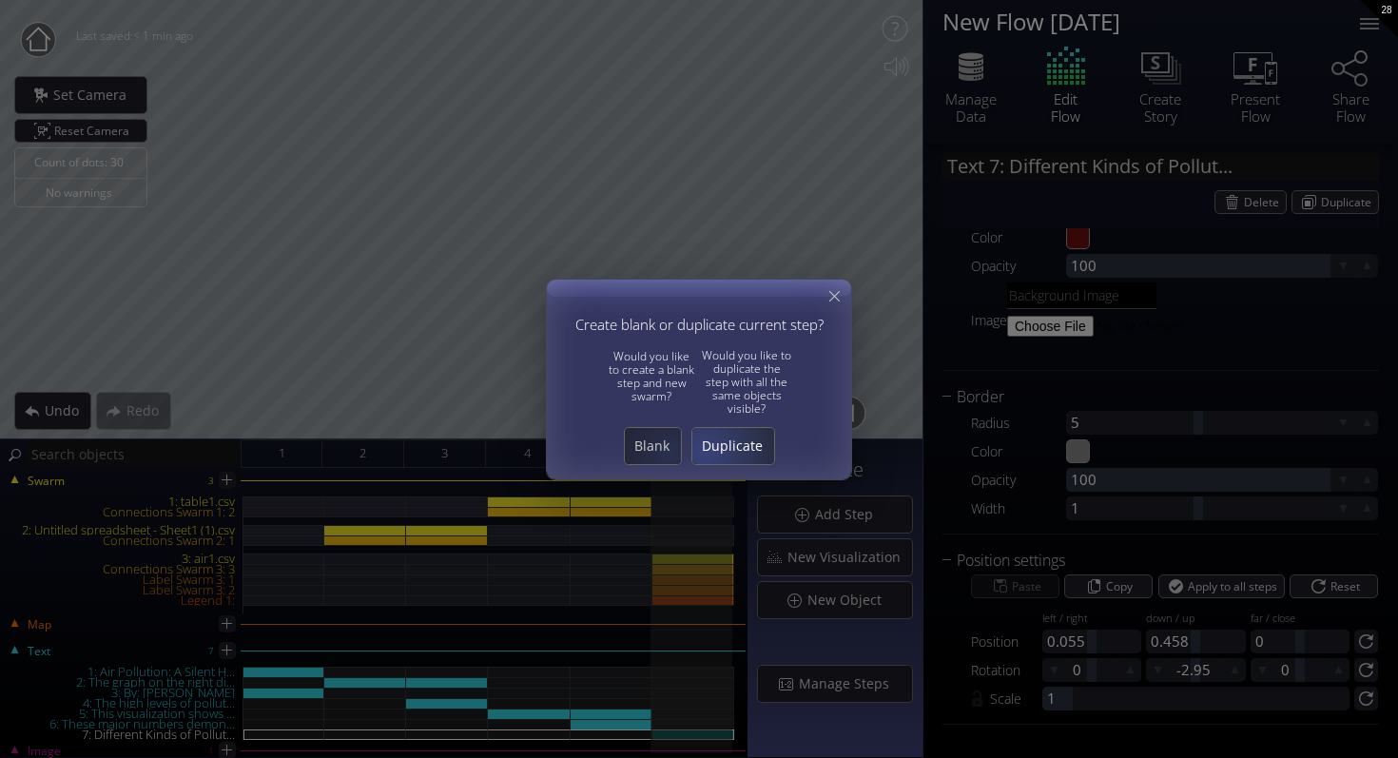
click at [727, 447] on span "Duplicate" at bounding box center [733, 446] width 82 height 19
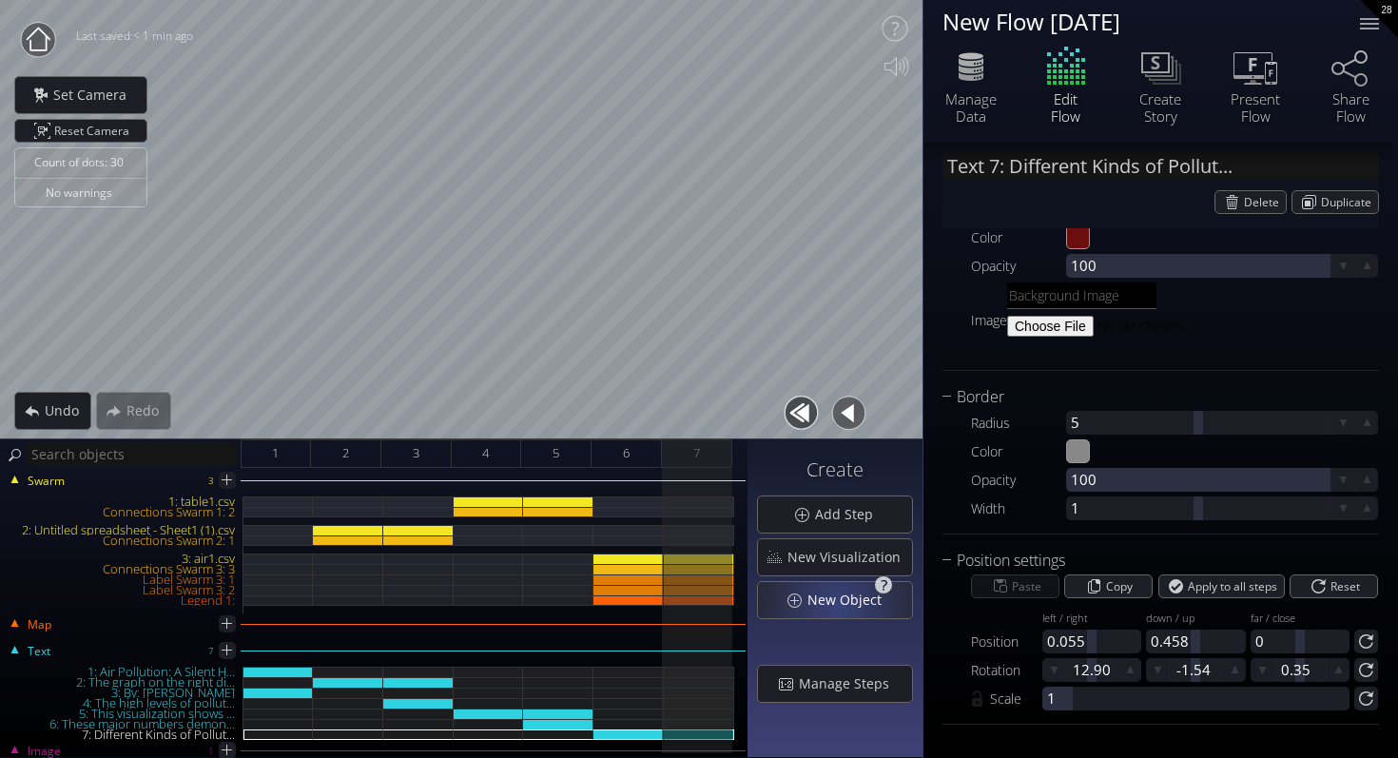
click at [842, 606] on span "New Object" at bounding box center [850, 600] width 87 height 19
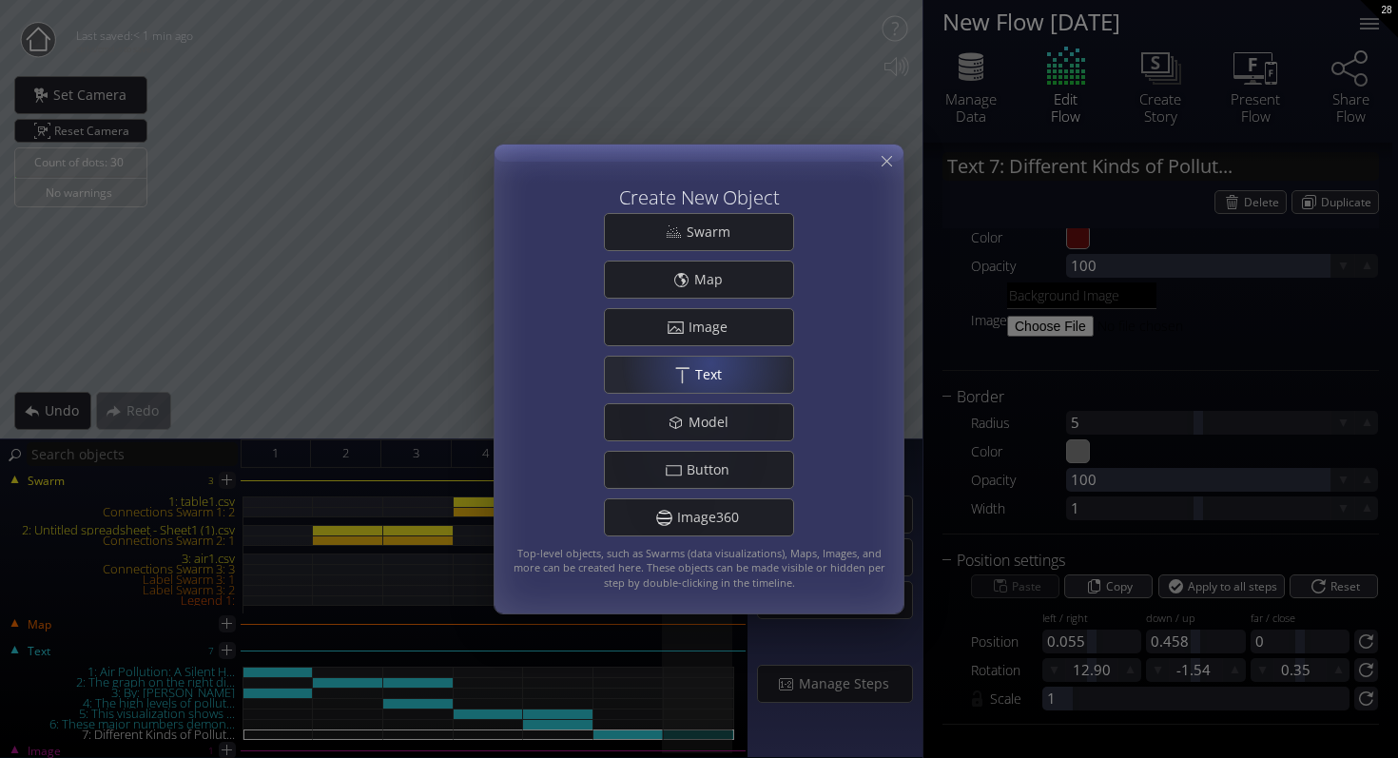
click at [714, 370] on span "Text" at bounding box center [713, 374] width 39 height 19
type input "Text 8: New Text 8"
type textarea "New Text 8"
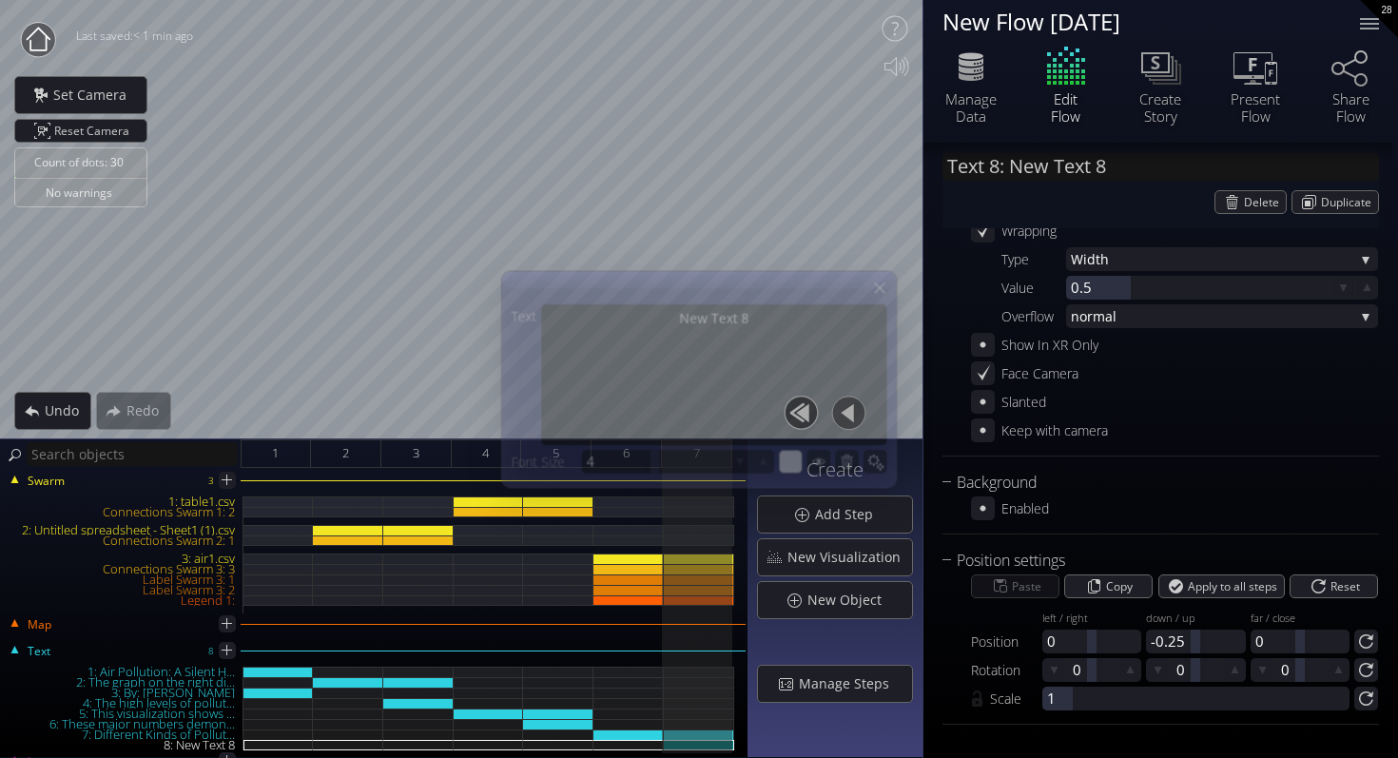
scroll to position [267, 0]
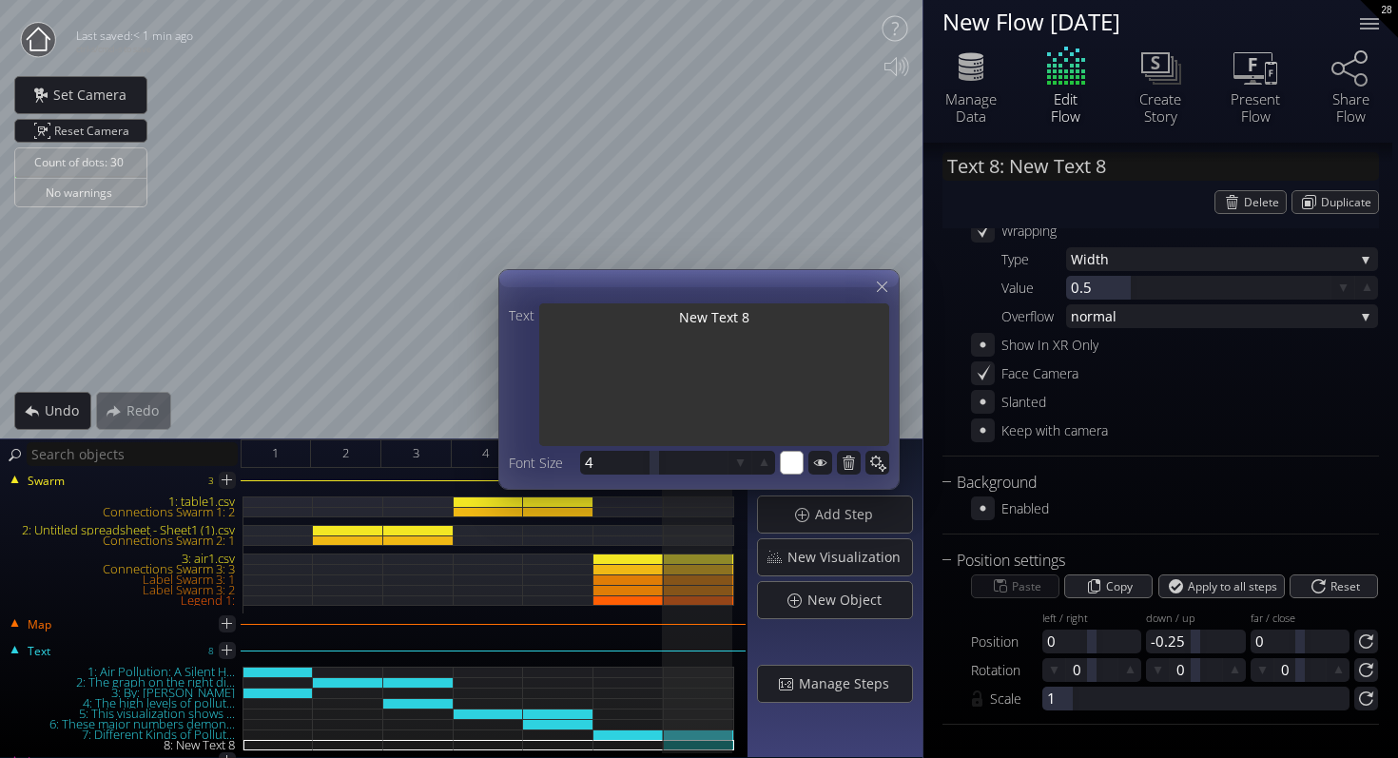
drag, startPoint x: 758, startPoint y: 311, endPoint x: 631, endPoint y: 308, distance: 127.5
click at [631, 308] on textarea "New Text 8" at bounding box center [714, 376] width 350 height 146
type input "Text 8: A"
type textarea "A"
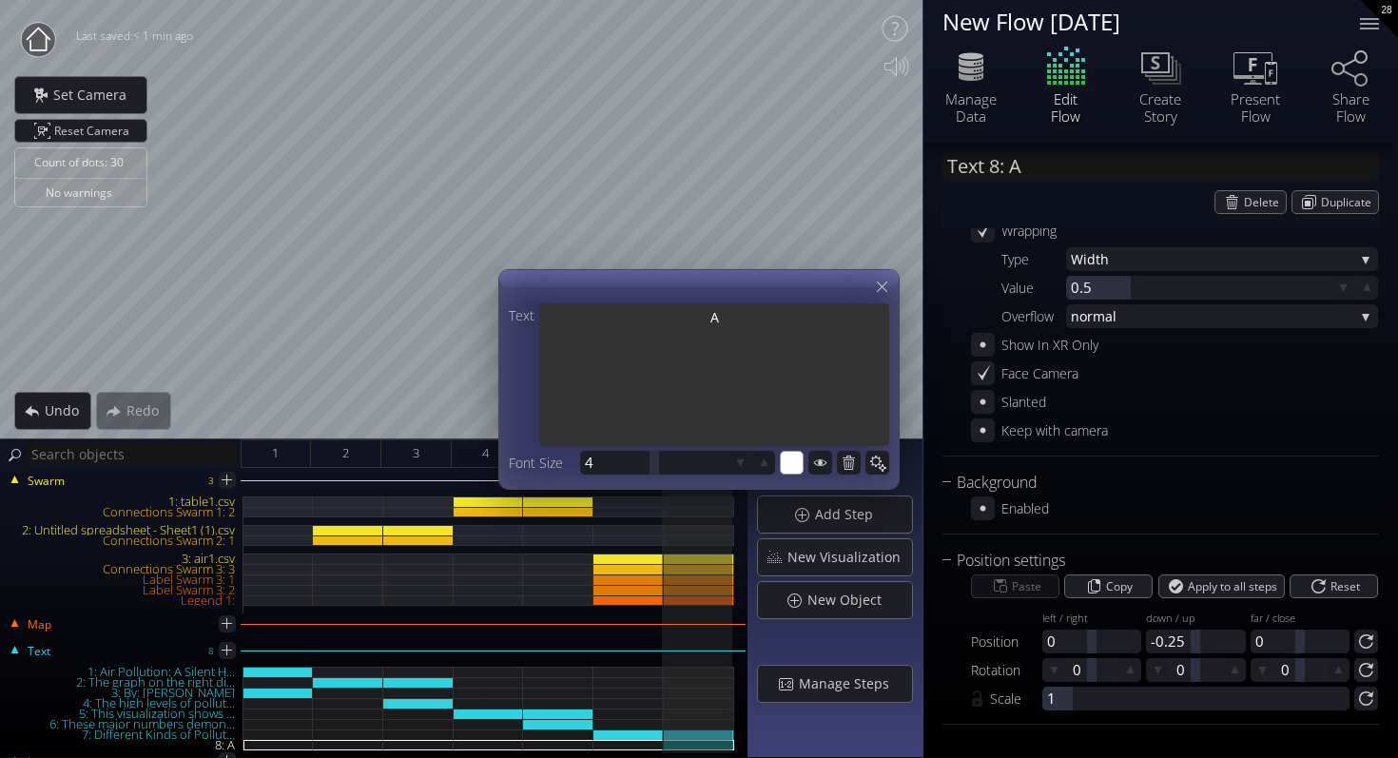
type input "Text 8: Ai"
type textarea "Ai"
type input "Text 8: Air"
type textarea "Air"
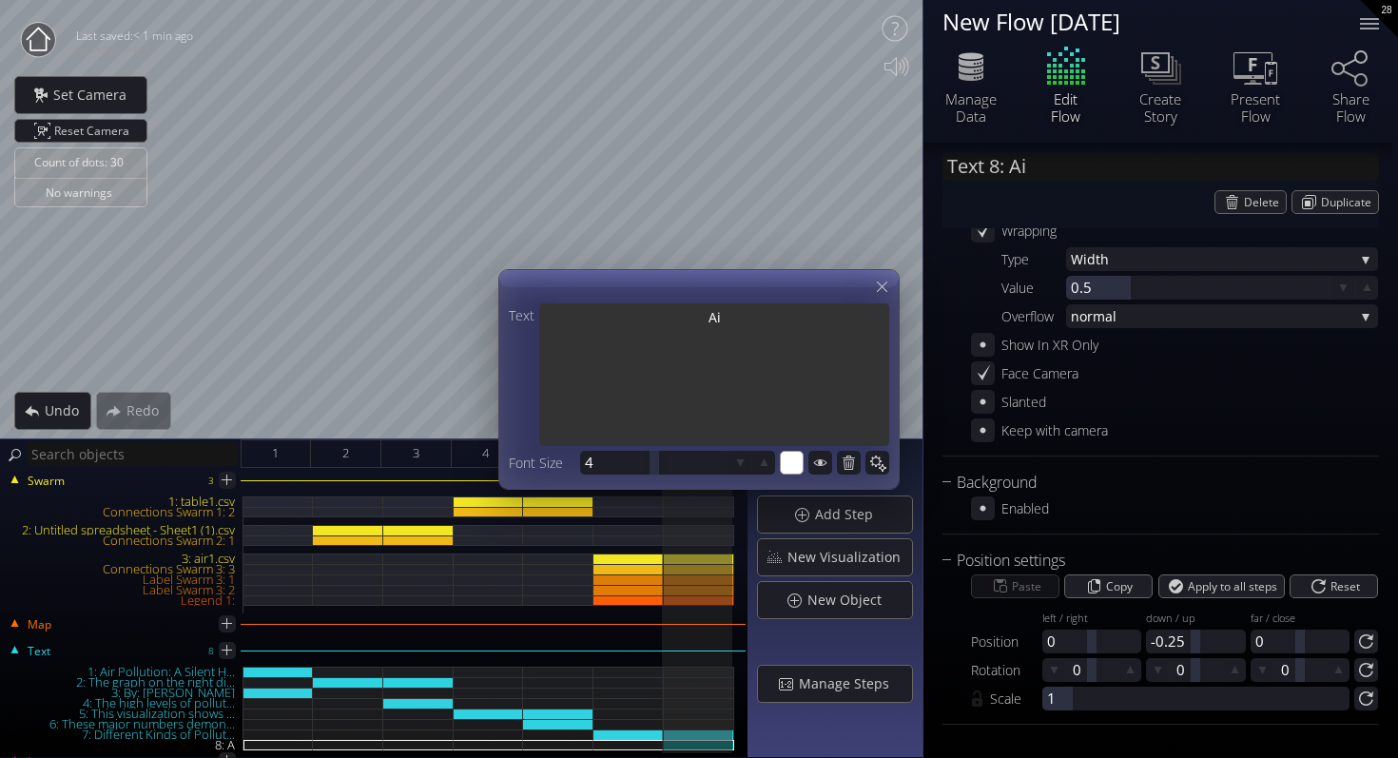
type textarea "Air"
type input "Text 8: Air"
type textarea "Air"
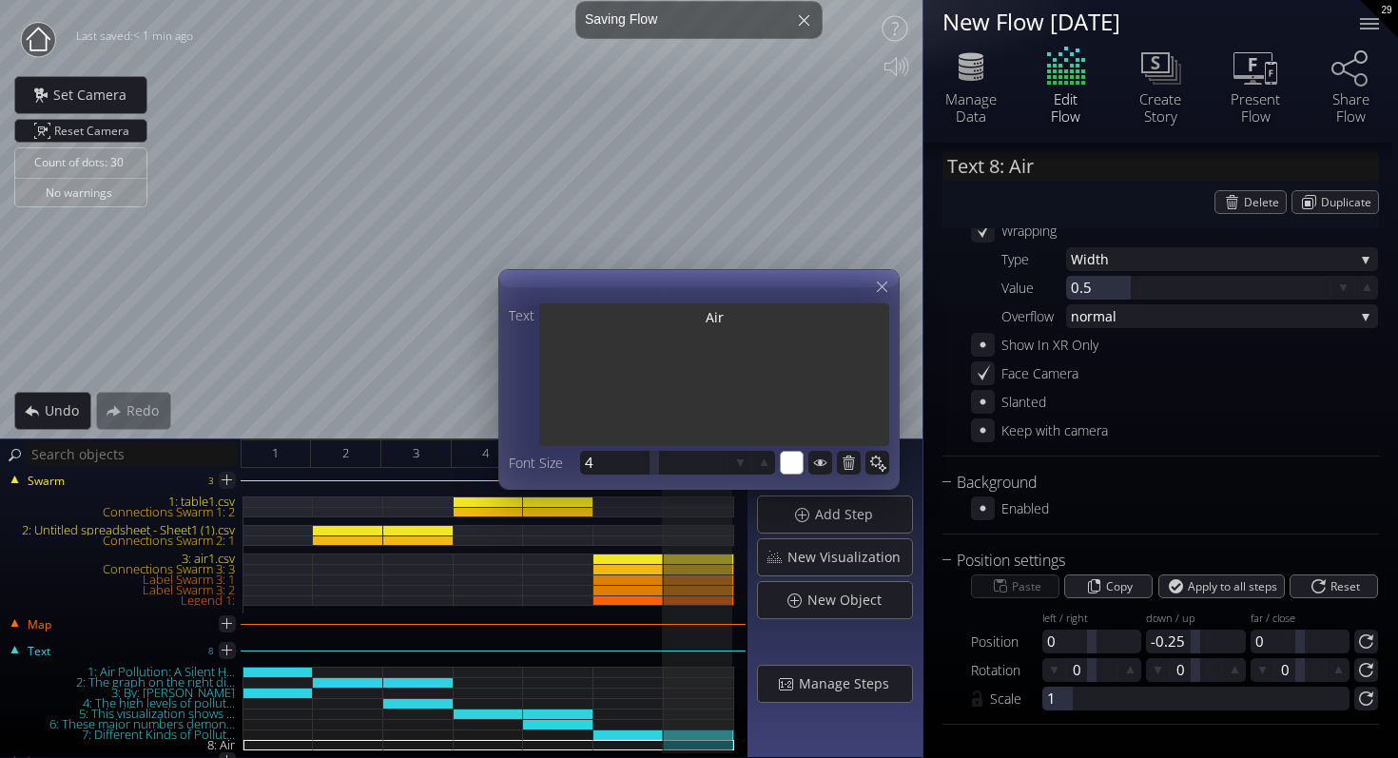
type input "Text 8: Air P"
type textarea "Air P"
type input "Text 8: Air Po"
type textarea "Air Po"
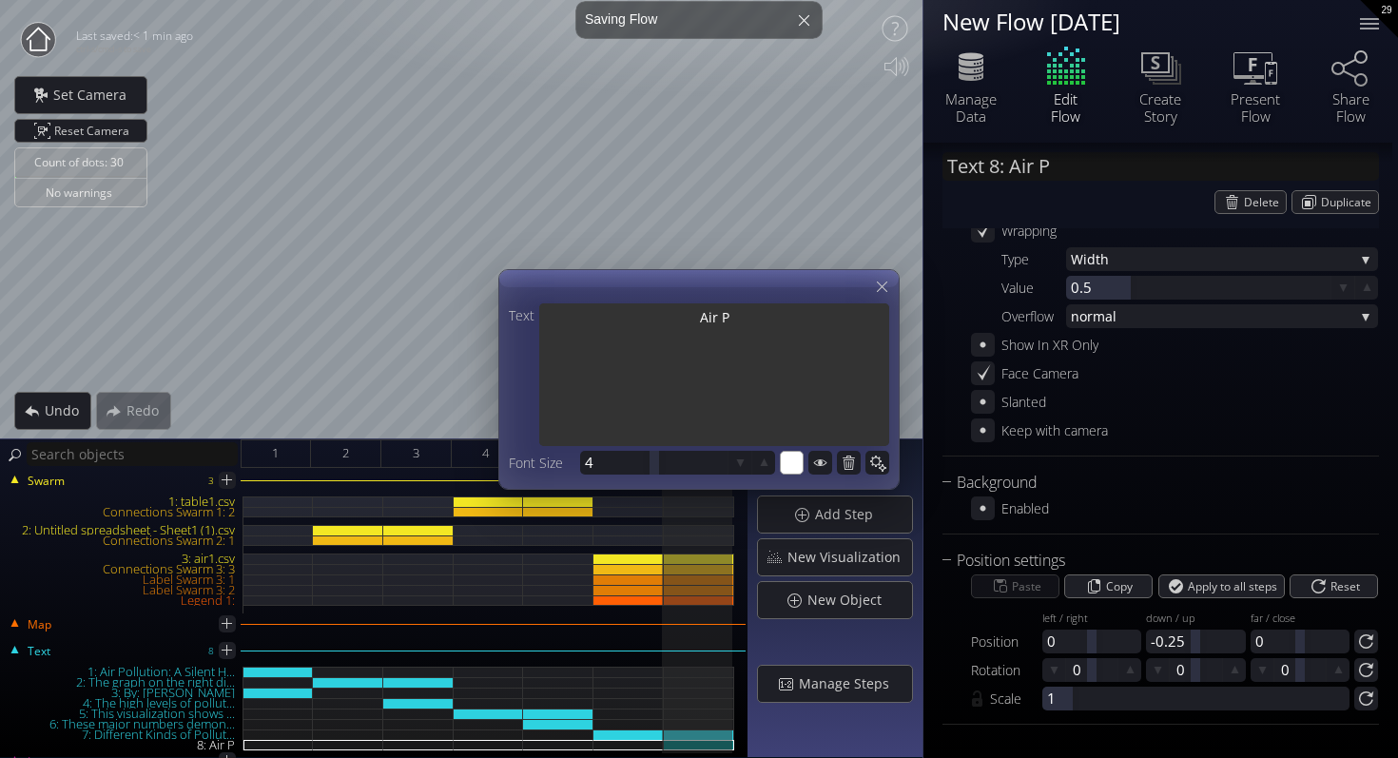
type textarea "Air Po"
type input "Text 8: Air Pol"
type textarea "Air Pol"
type input "Text 8: Air Poll"
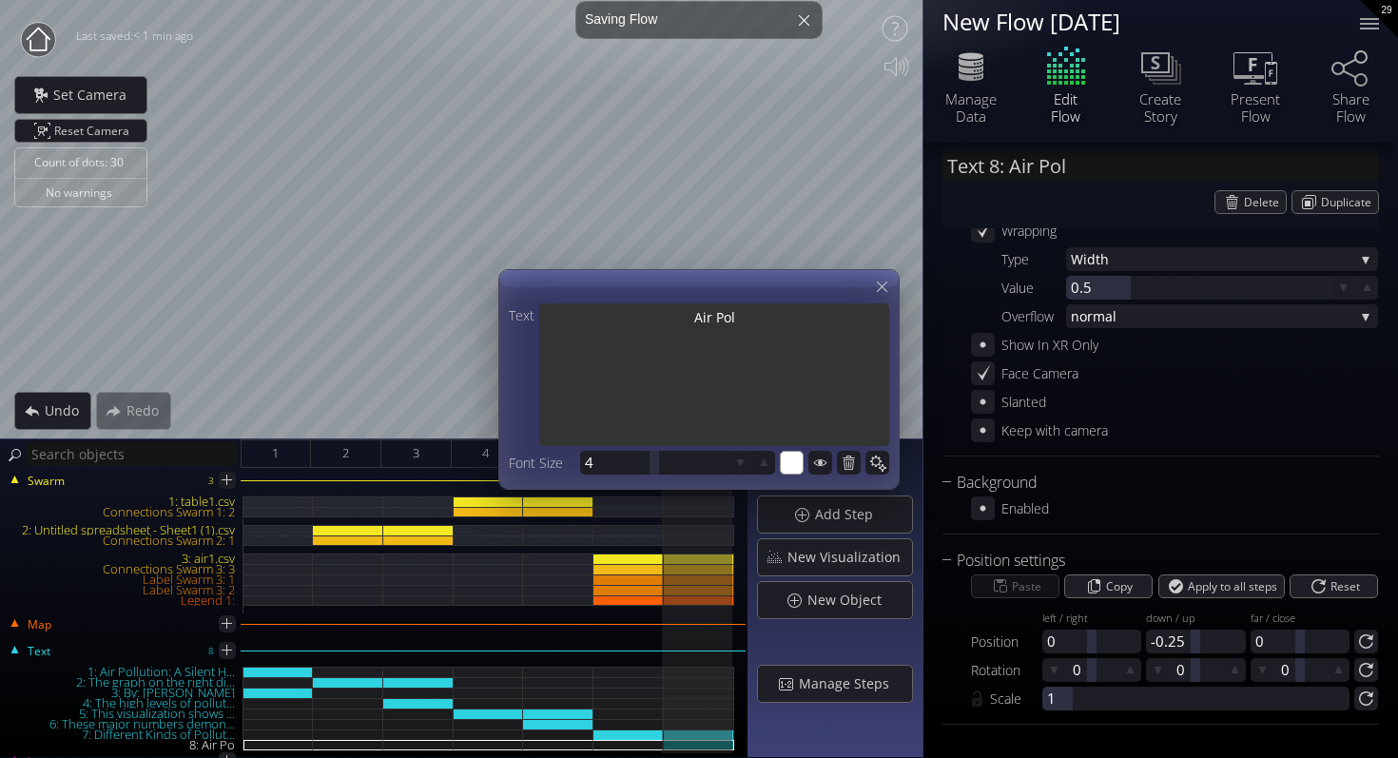
type textarea "Air Poll"
type input "Text 8: Air Pollu"
type textarea "Air Pollu"
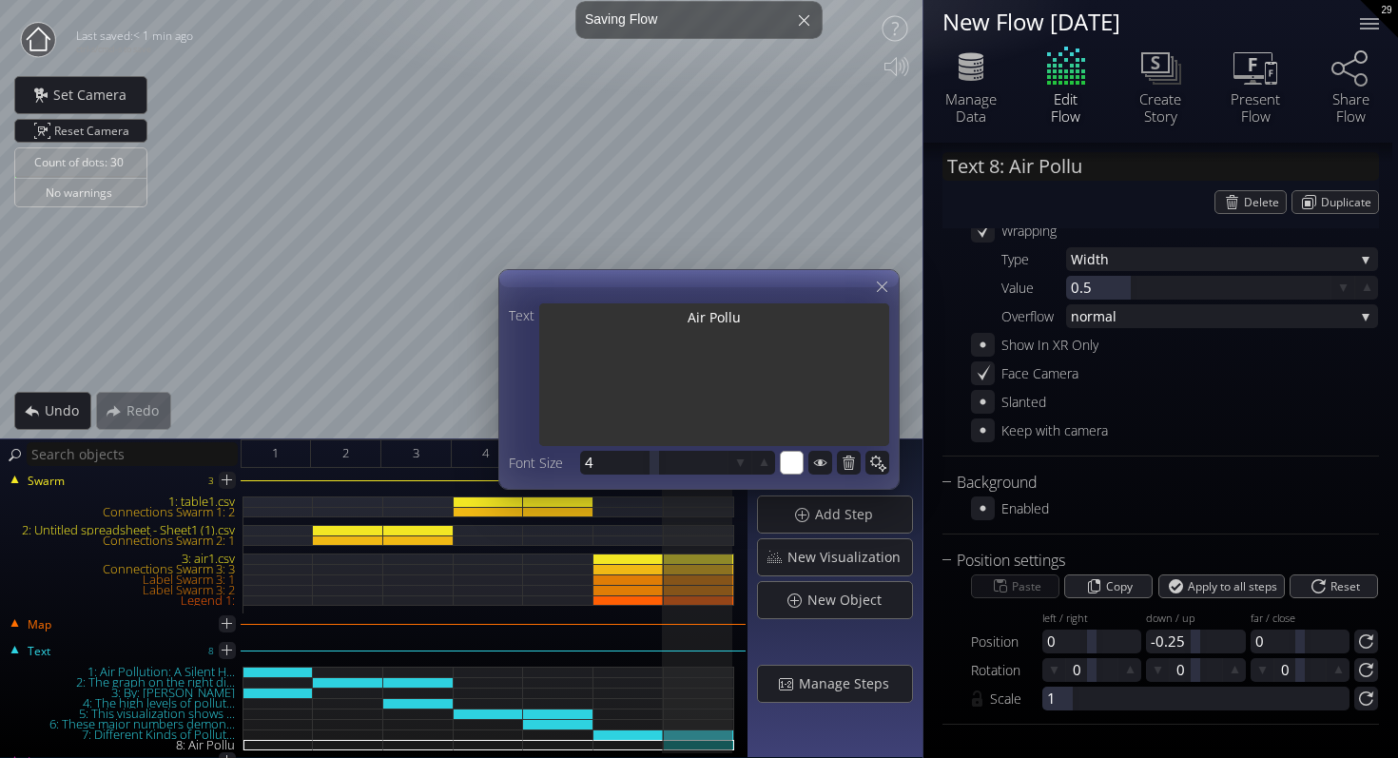
type input "Text 8: Air Pollut"
type textarea "Air Pollut"
type input "Text 8: Air Polluti"
type textarea "Air Polluti"
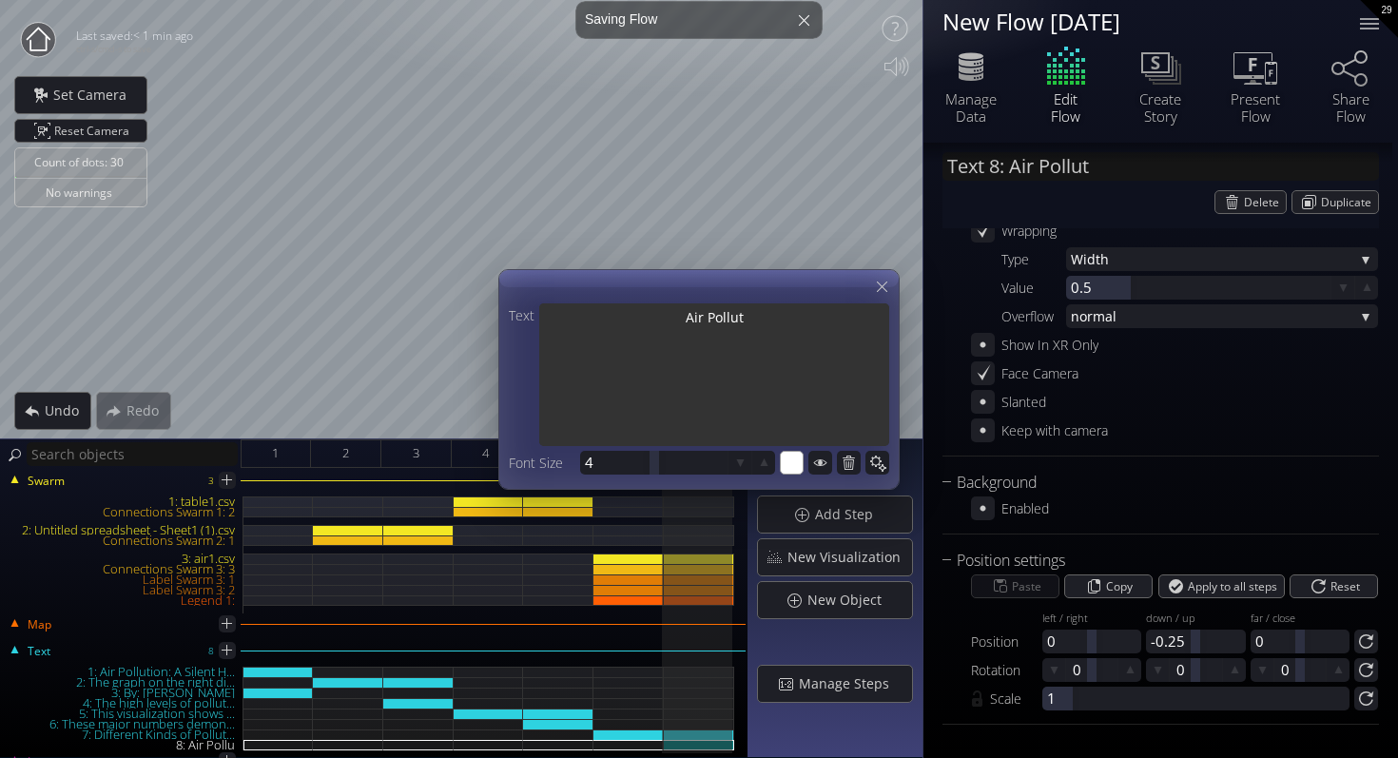
type textarea "Air Polluti"
drag, startPoint x: 766, startPoint y: 321, endPoint x: 626, endPoint y: 321, distance: 139.8
click at [626, 321] on textarea "Air Polluti" at bounding box center [714, 376] width 350 height 146
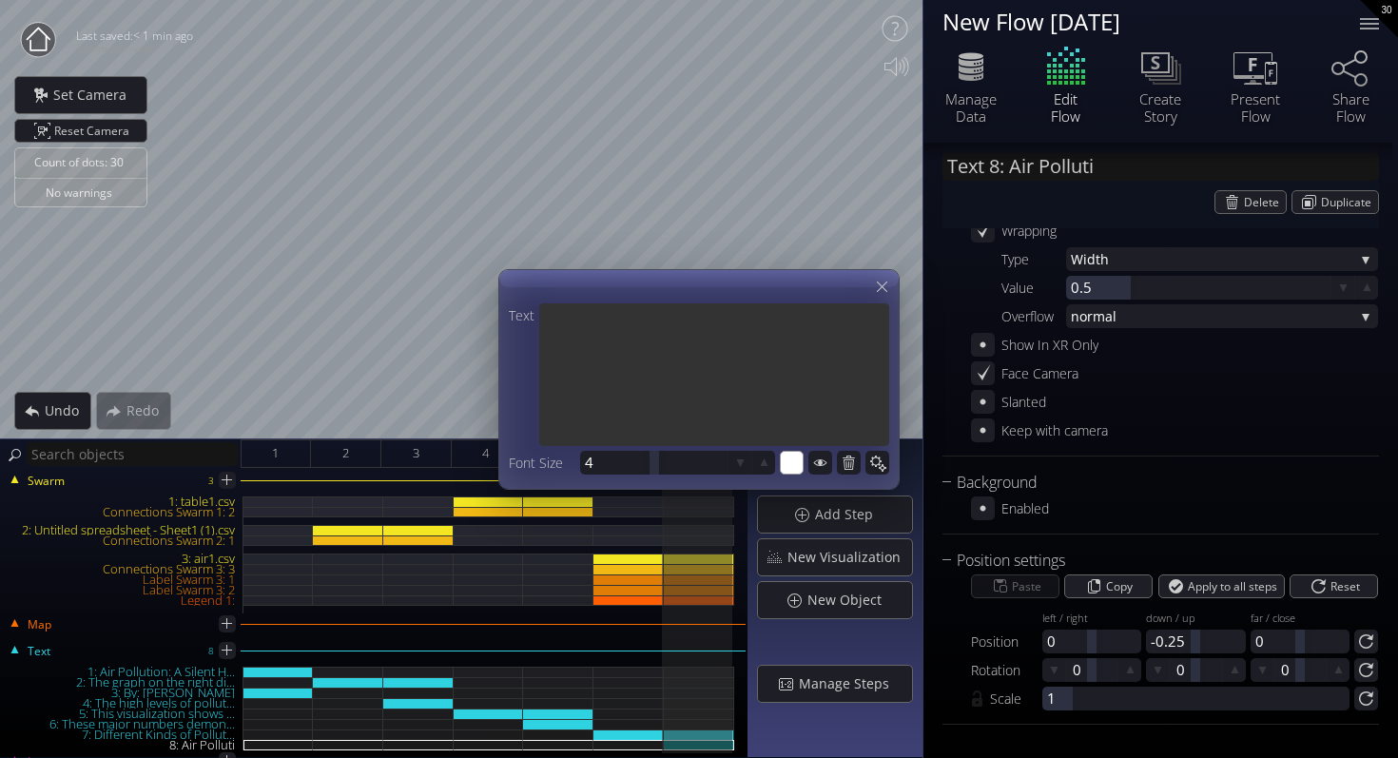
paste textarea "This chart shows the number of deaths caused by different types of air pollutan…"
type input "Text 8: This chart shows the numb..."
type textarea "This chart shows the number of deaths caused by different types of air pollutan…"
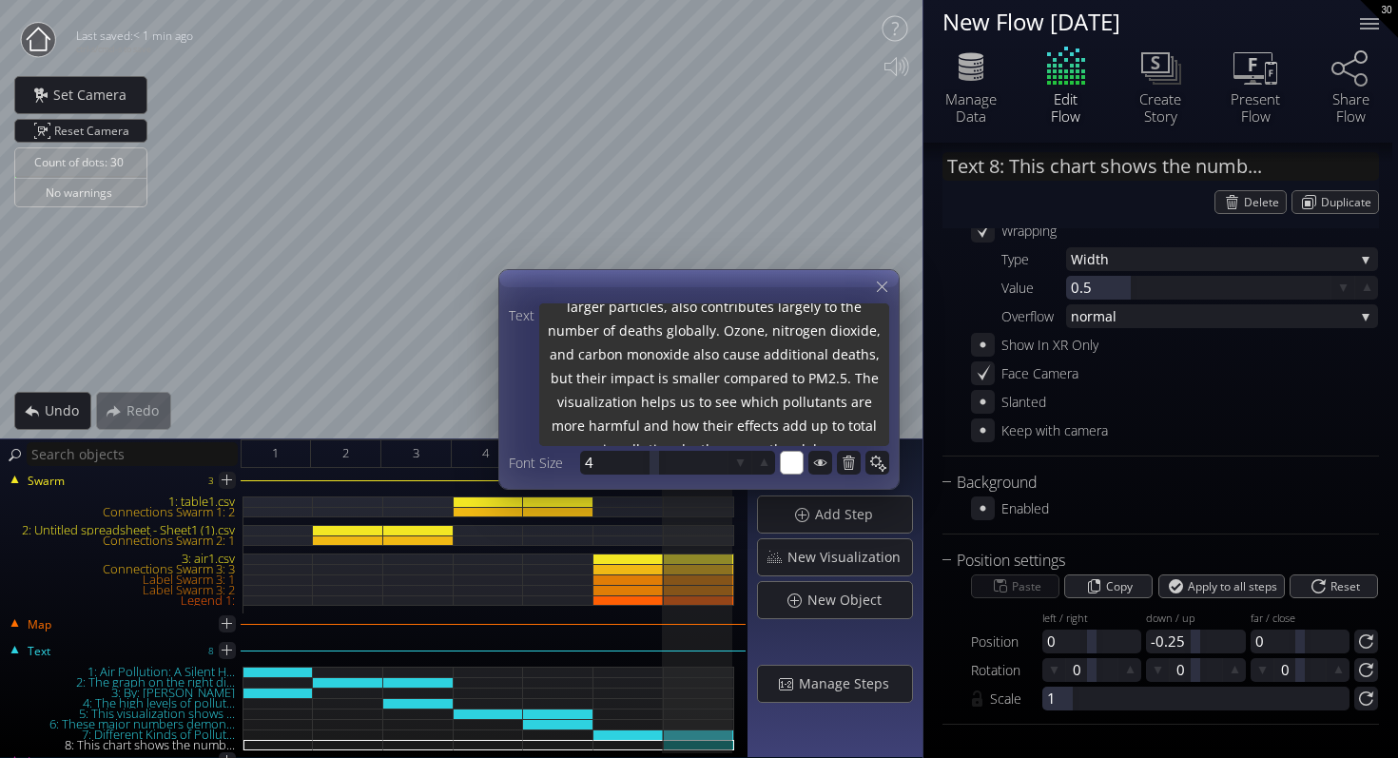
scroll to position [114, 0]
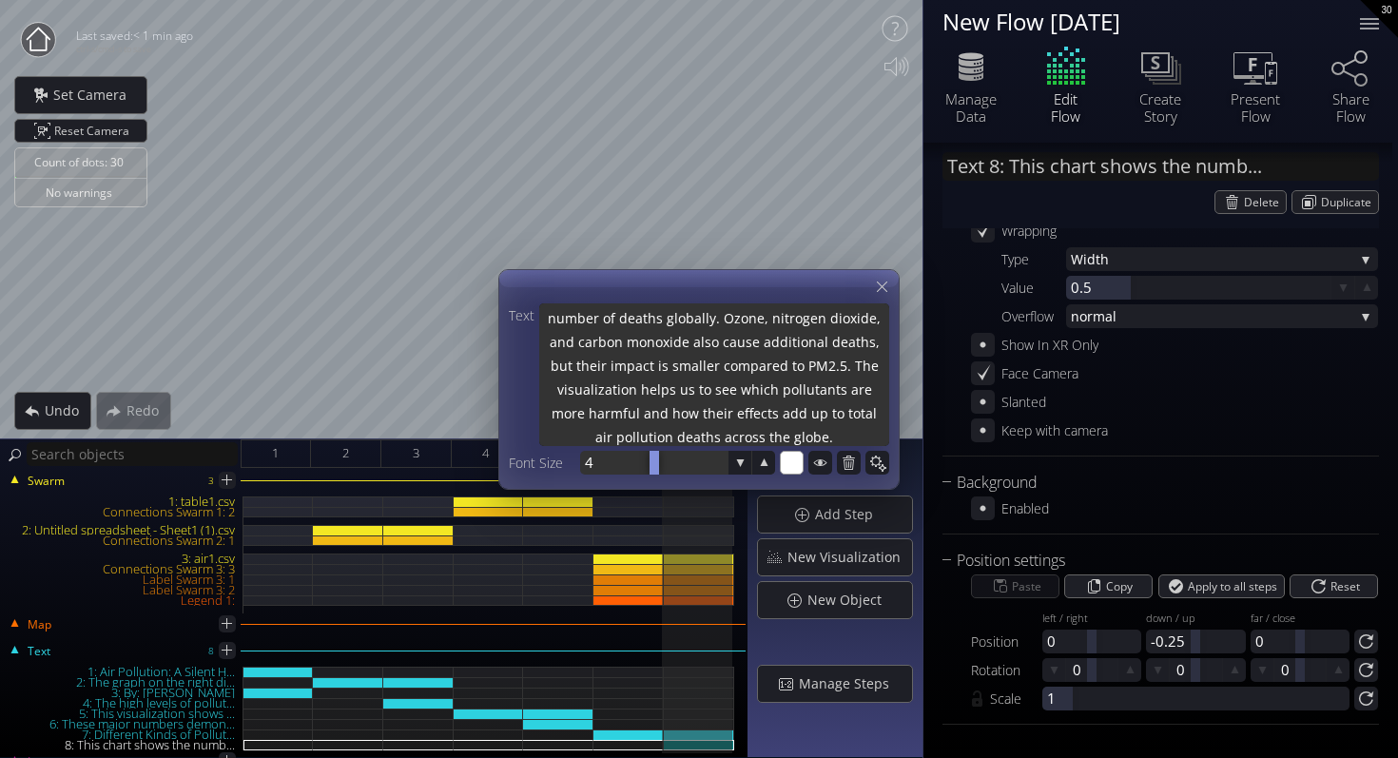
type textarea "This chart shows the number of deaths caused by different types of air pollutan…"
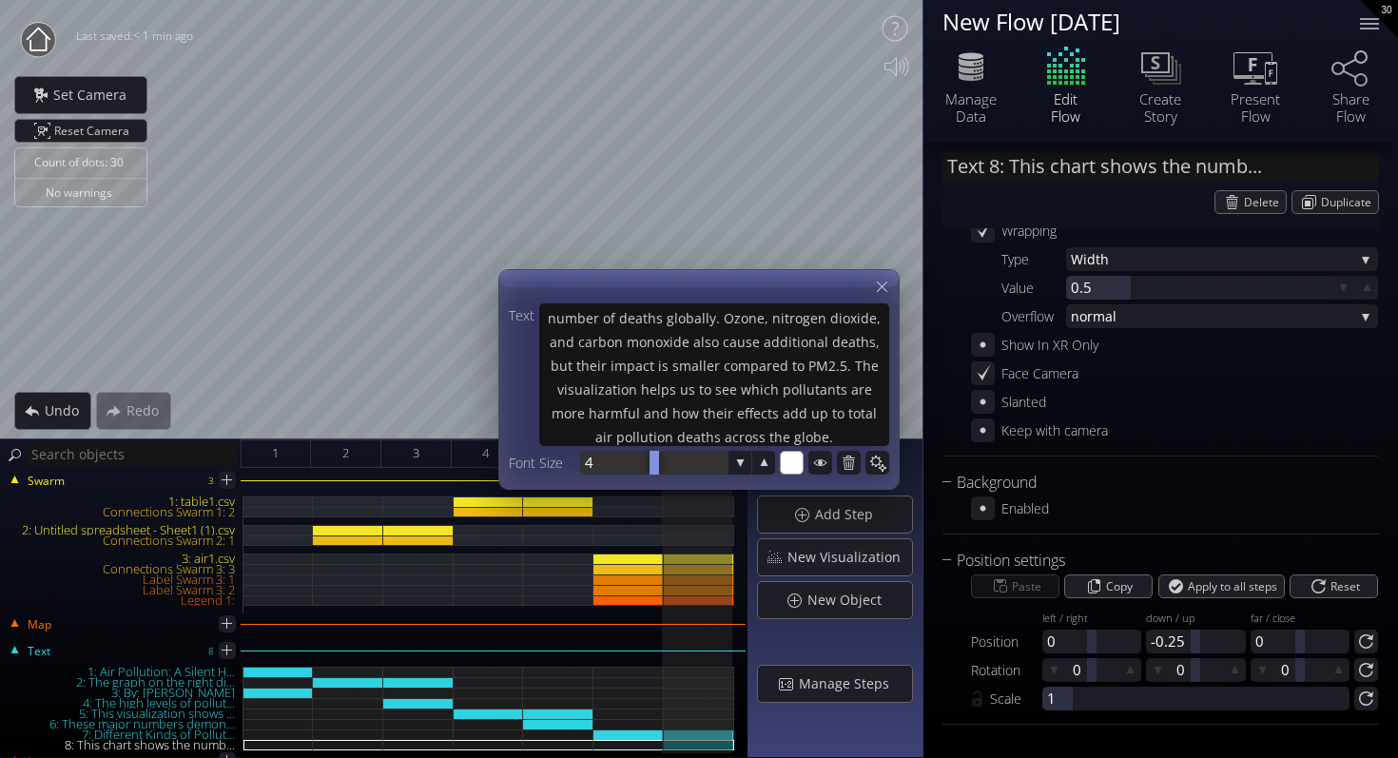
click at [606, 458] on div at bounding box center [653, 463] width 147 height 24
type input "3"
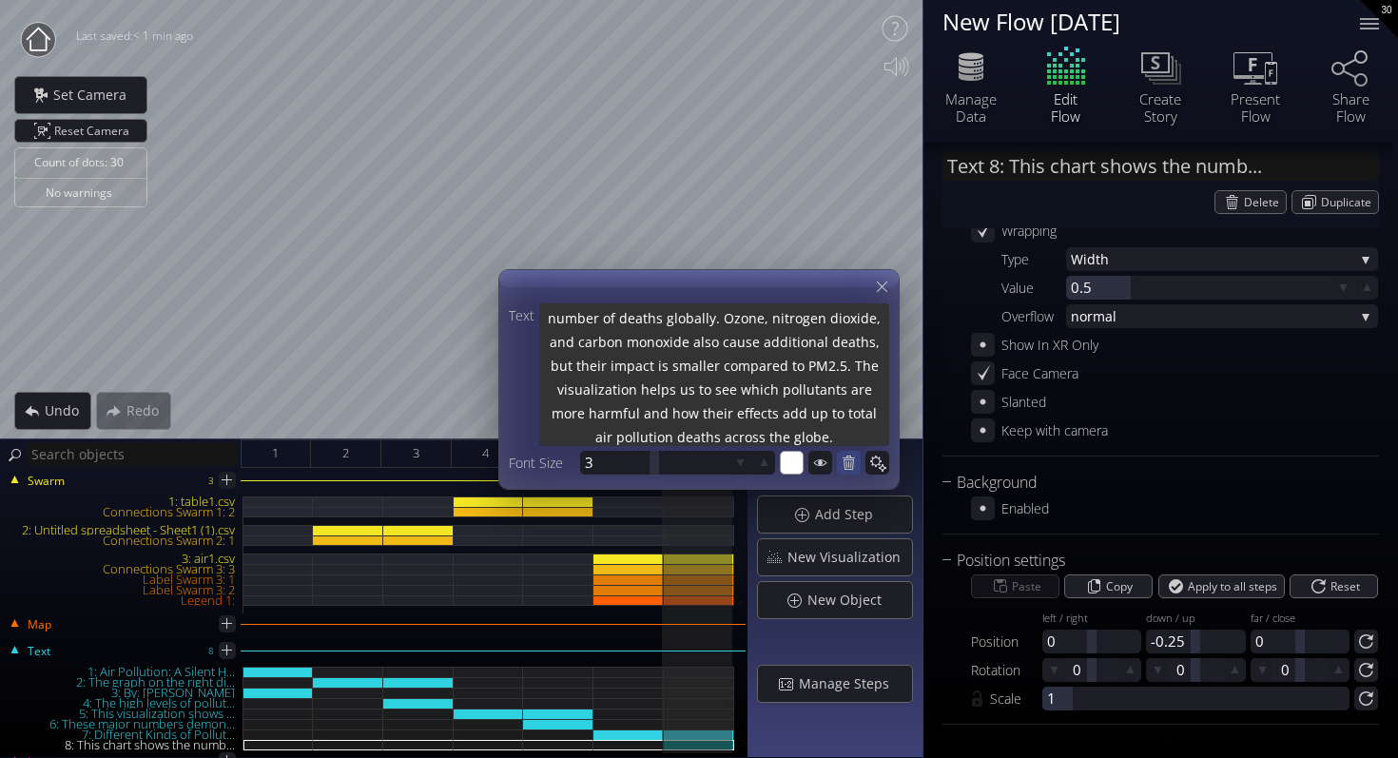
scroll to position [119, 0]
drag, startPoint x: 848, startPoint y: 366, endPoint x: 847, endPoint y: 449, distance: 82.8
click at [847, 450] on div "Text This chart shows the number of deaths caused by different types of air pol…" at bounding box center [699, 391] width 380 height 176
click at [635, 390] on textarea "This chart shows the number of deaths caused by different types of air pollutan…" at bounding box center [714, 373] width 350 height 146
click at [654, 384] on textarea "This chart shows the number of deaths caused by different types of air pollutan…" at bounding box center [714, 373] width 350 height 146
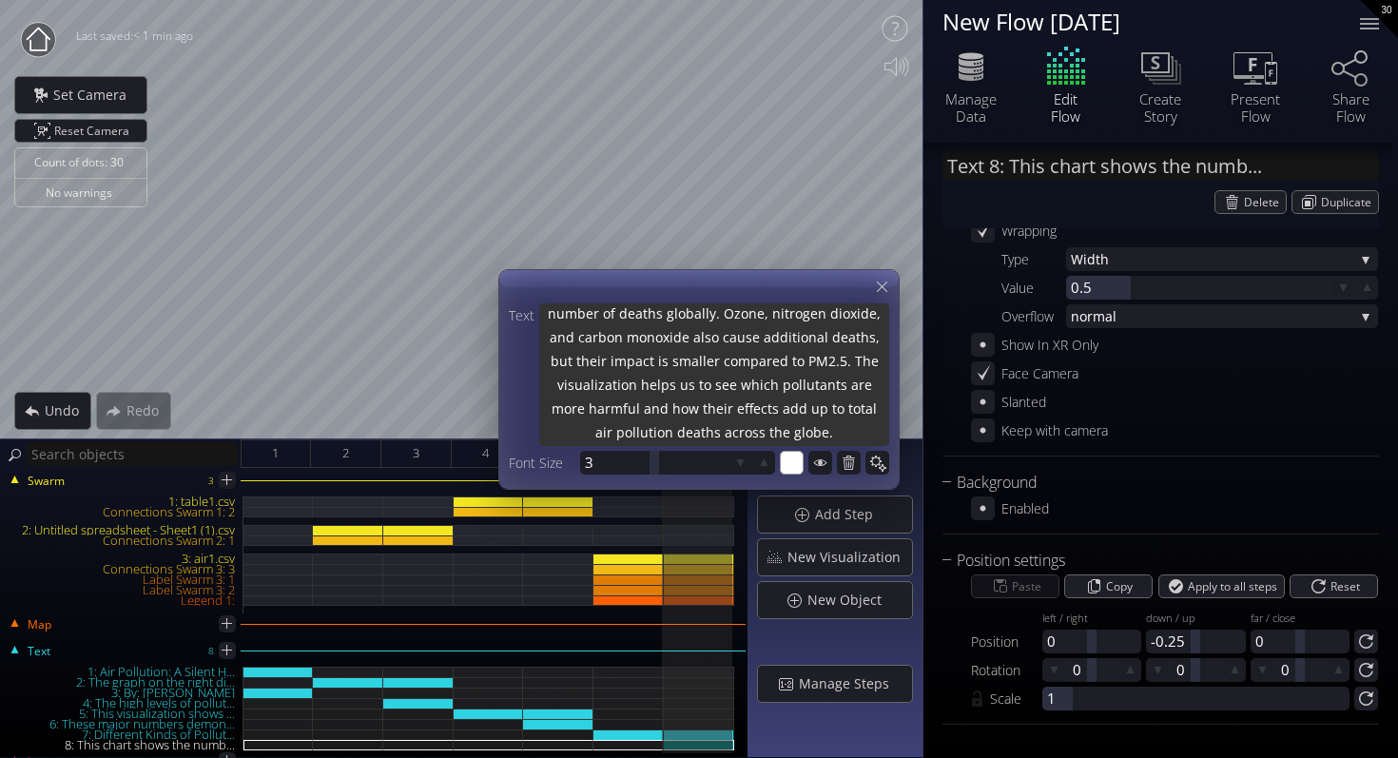
click at [654, 384] on textarea "This chart shows the number of deaths caused by different types of air pollutan…" at bounding box center [714, 373] width 350 height 146
type textarea "This chart shows the number of deaths caused by different types of air pollutan…"
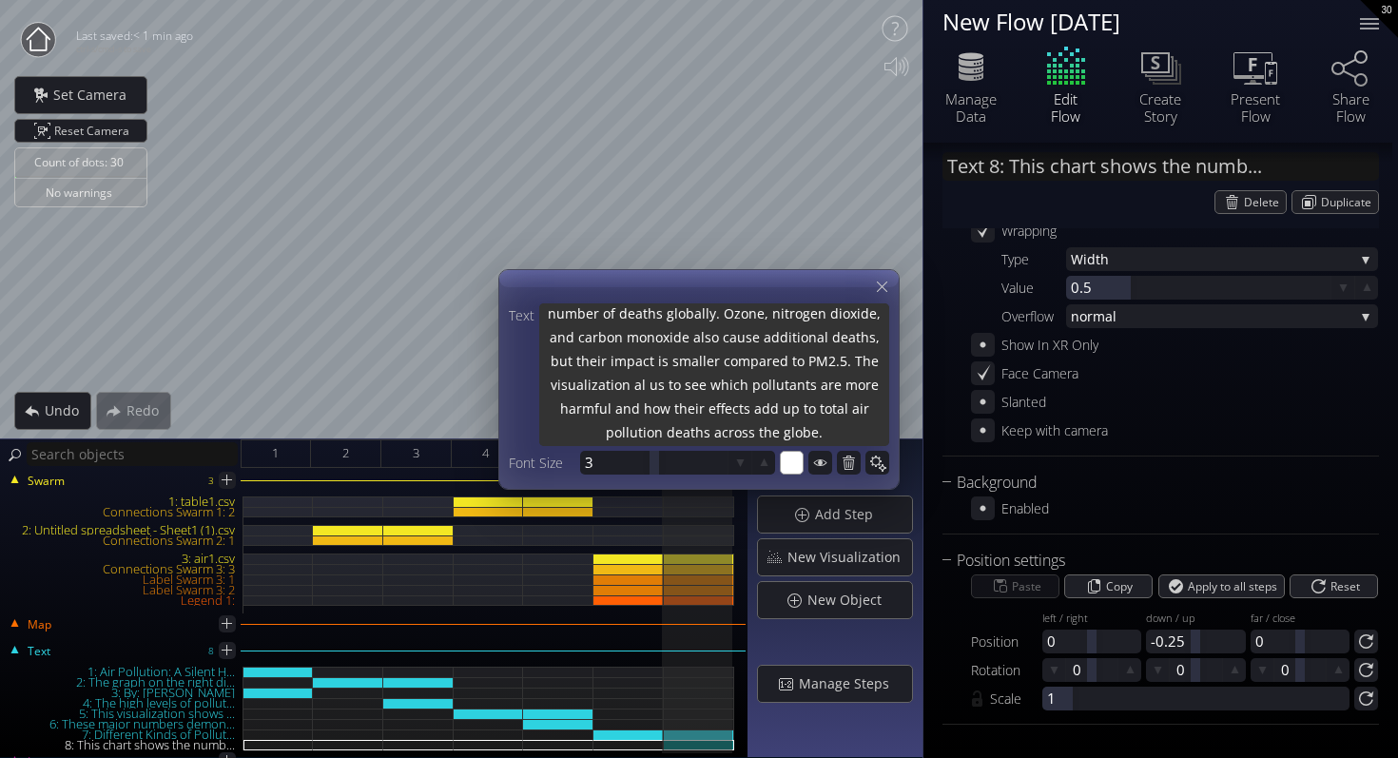
type textarea "This chart shows the number of deaths caused by different types of air pollutan…"
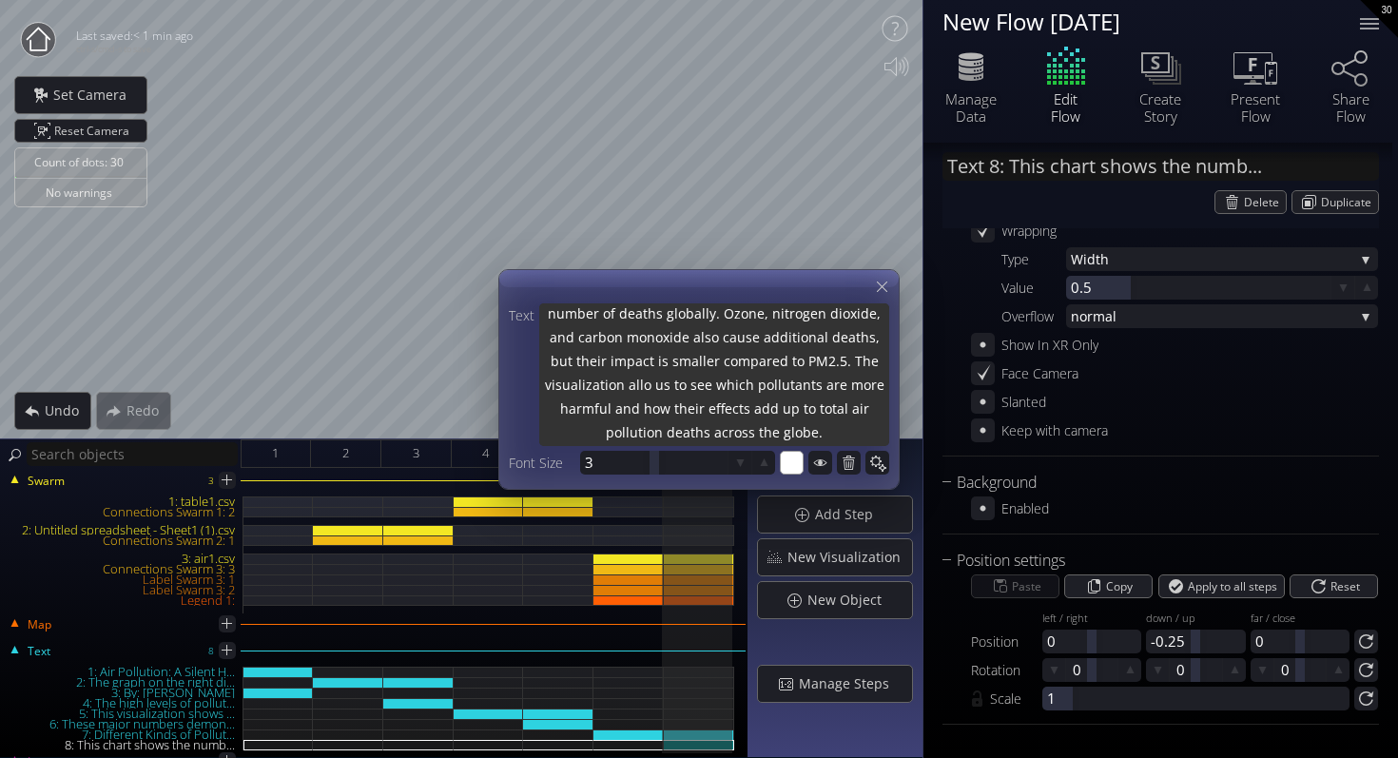
type textarea "This chart shows the number of deaths caused by different types of air pollutan…"
click at [802, 380] on textarea "This chart shows the number of deaths caused by different types of air pollutan…" at bounding box center [714, 373] width 350 height 146
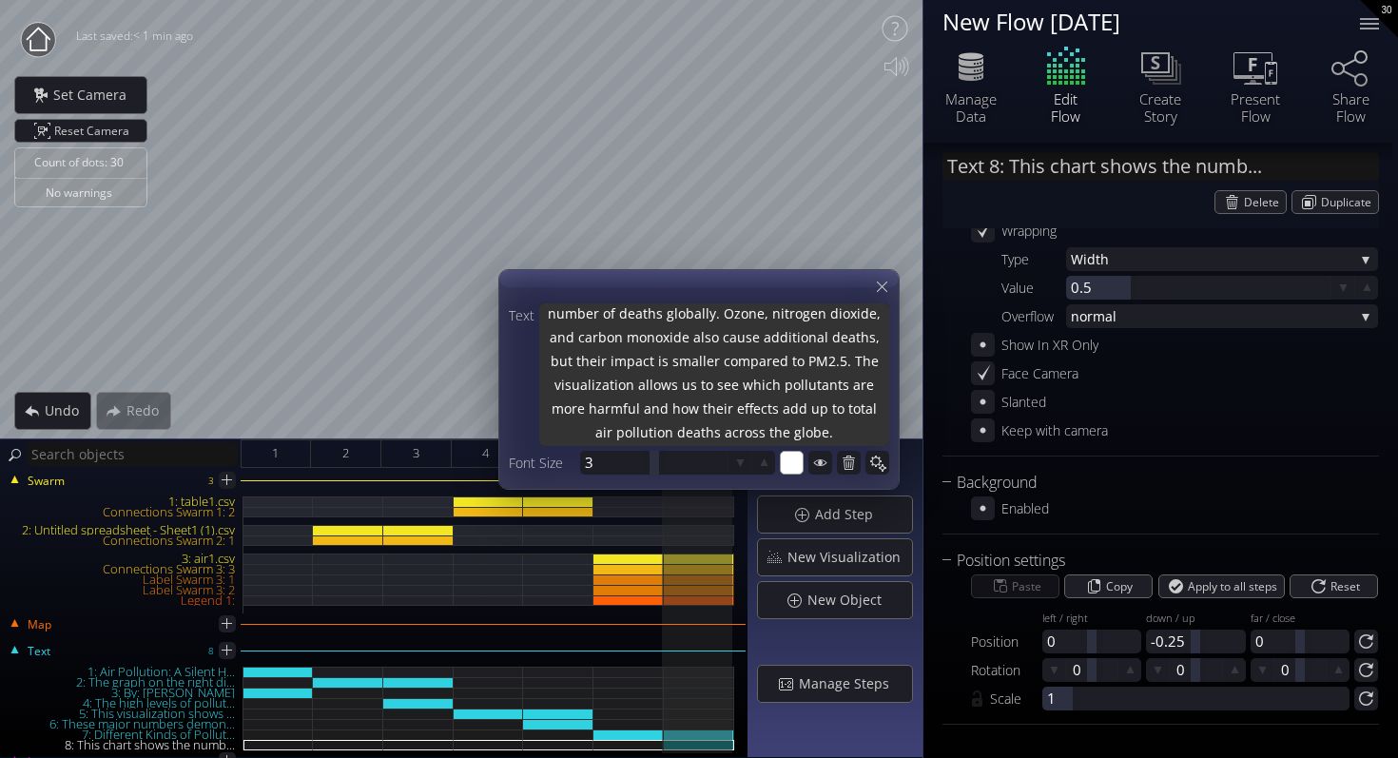
drag, startPoint x: 847, startPoint y: 363, endPoint x: 850, endPoint y: 485, distance: 121.8
click at [850, 485] on div "Text This chart shows the number of deaths caused by different types of air pol…" at bounding box center [698, 379] width 401 height 221
type textarea "This chart shows the number of deaths caused by different types of air pollutan…"
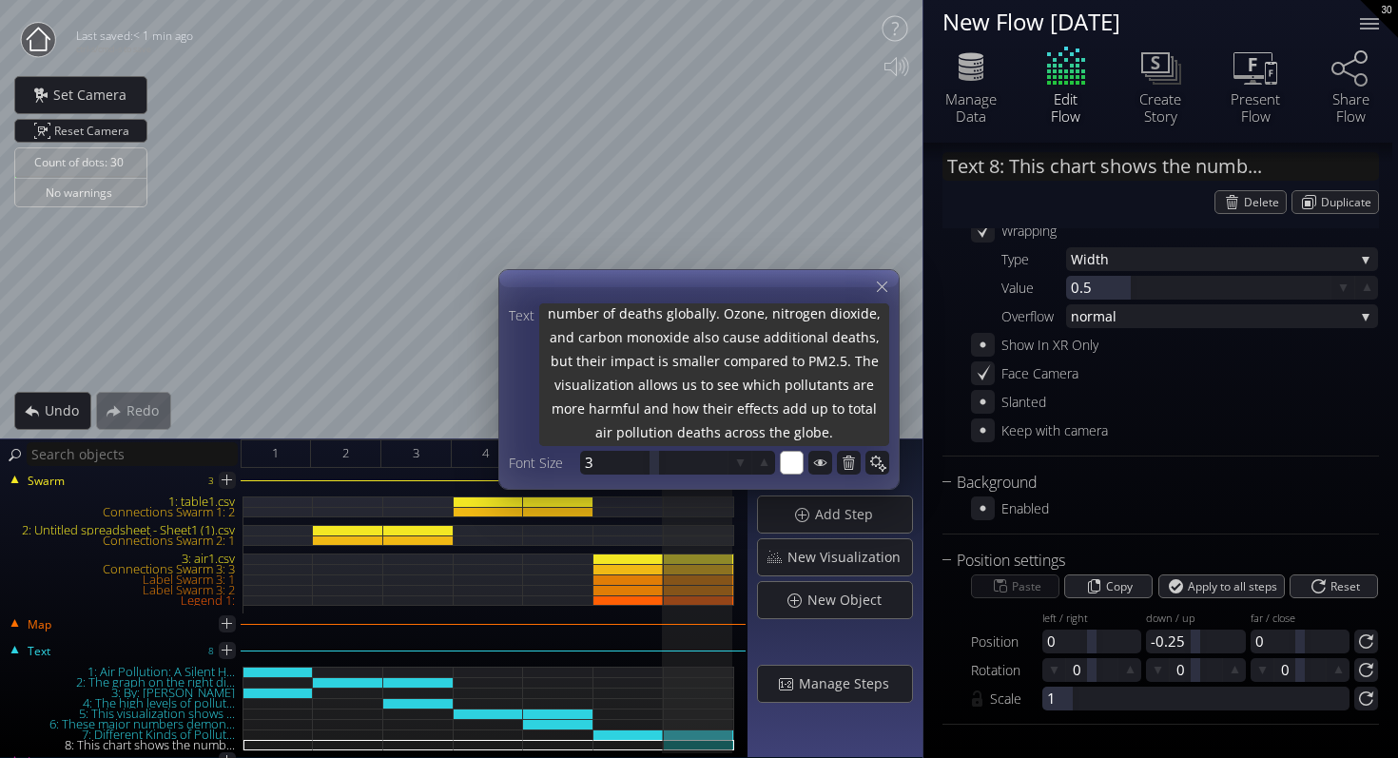
type textarea "This chart shows the number of deaths caused by different types of air pollutan…"
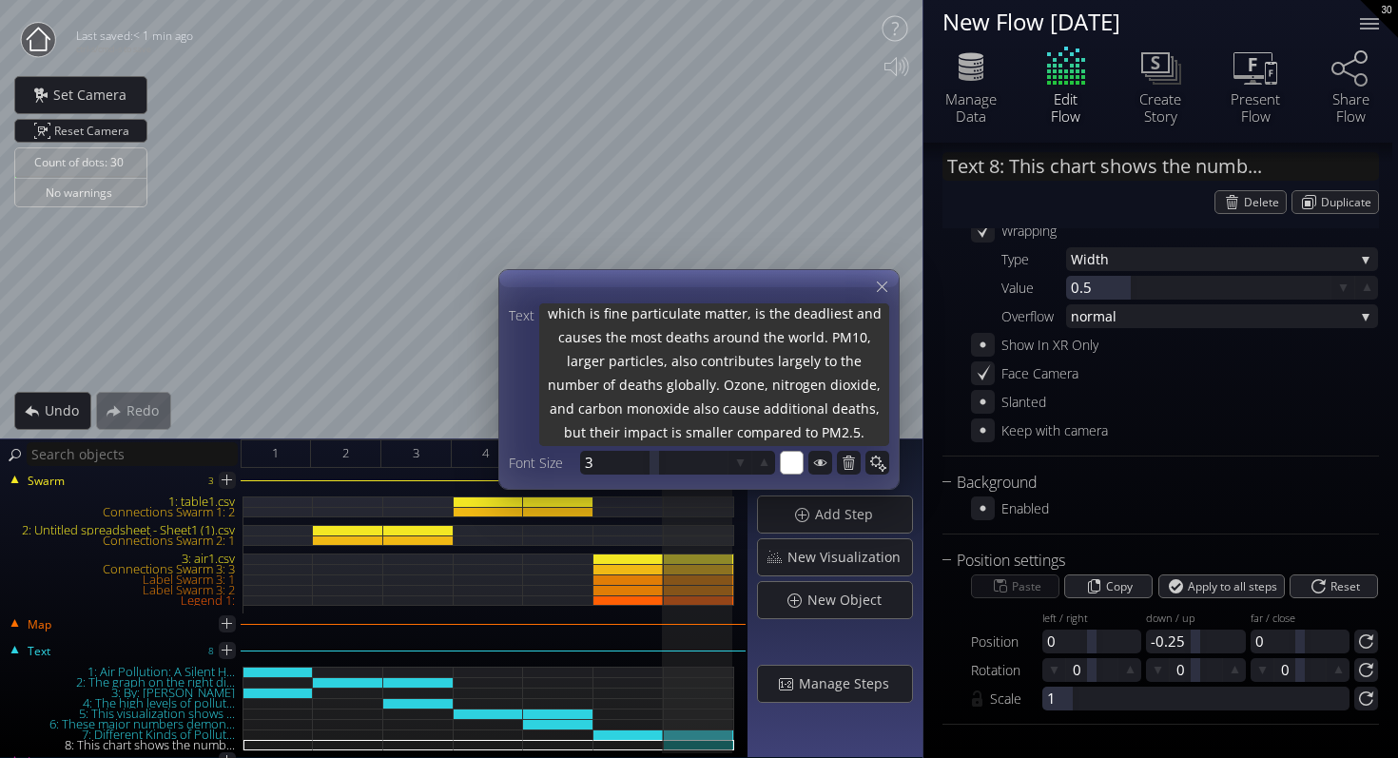
scroll to position [0, 0]
click at [587, 313] on textarea "This chart shows the number of deaths caused by different types of air pollutan…" at bounding box center [714, 373] width 350 height 146
type input "Text 8: Thischart shows the numbe..."
type textarea "Thischart shows the number of deaths caused by different types of air pollutant…"
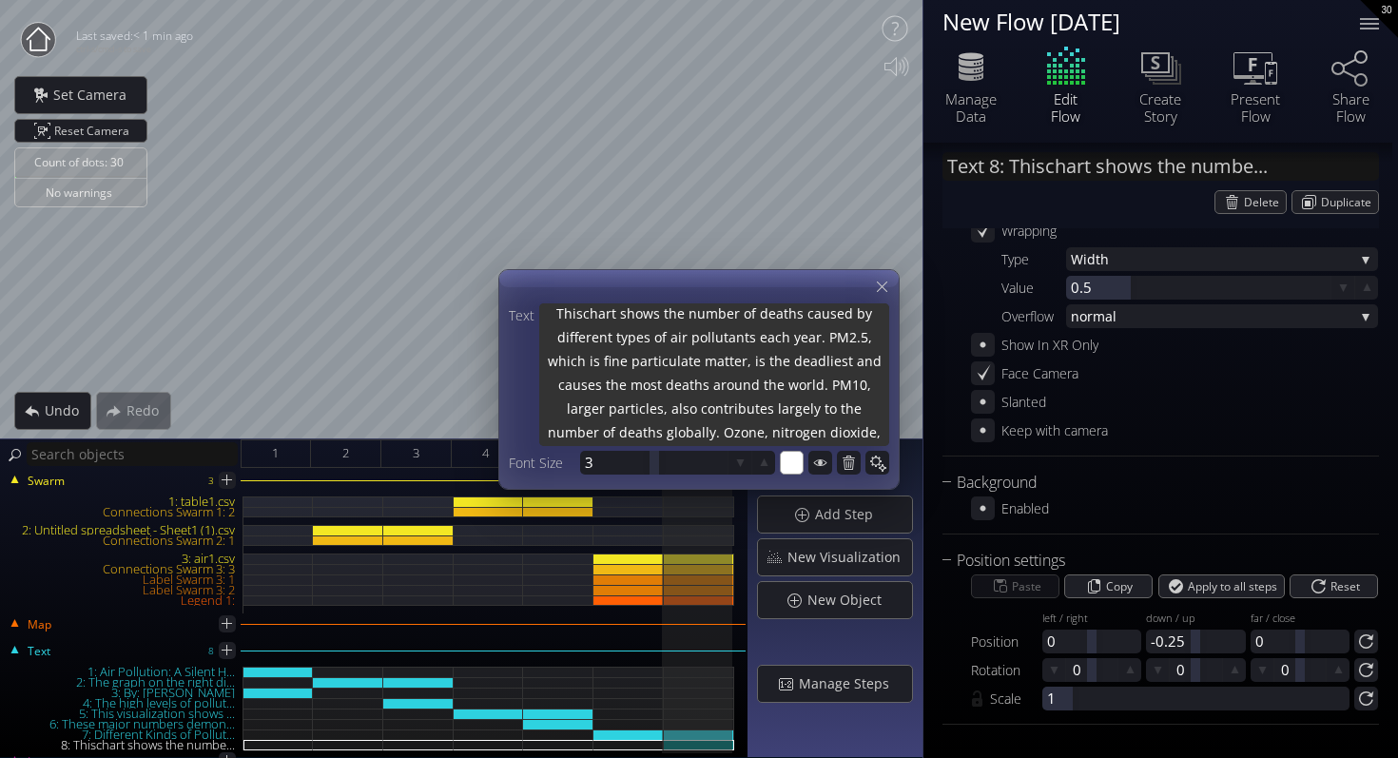
type input "Text 8: Thichart shows the number..."
type textarea "Thichart shows the number of deaths caused by different types of air pollutants…"
type input "Text 8: Thchart shows the number ..."
type textarea "Thchart shows the number of deaths caused by different types of air pollutants …"
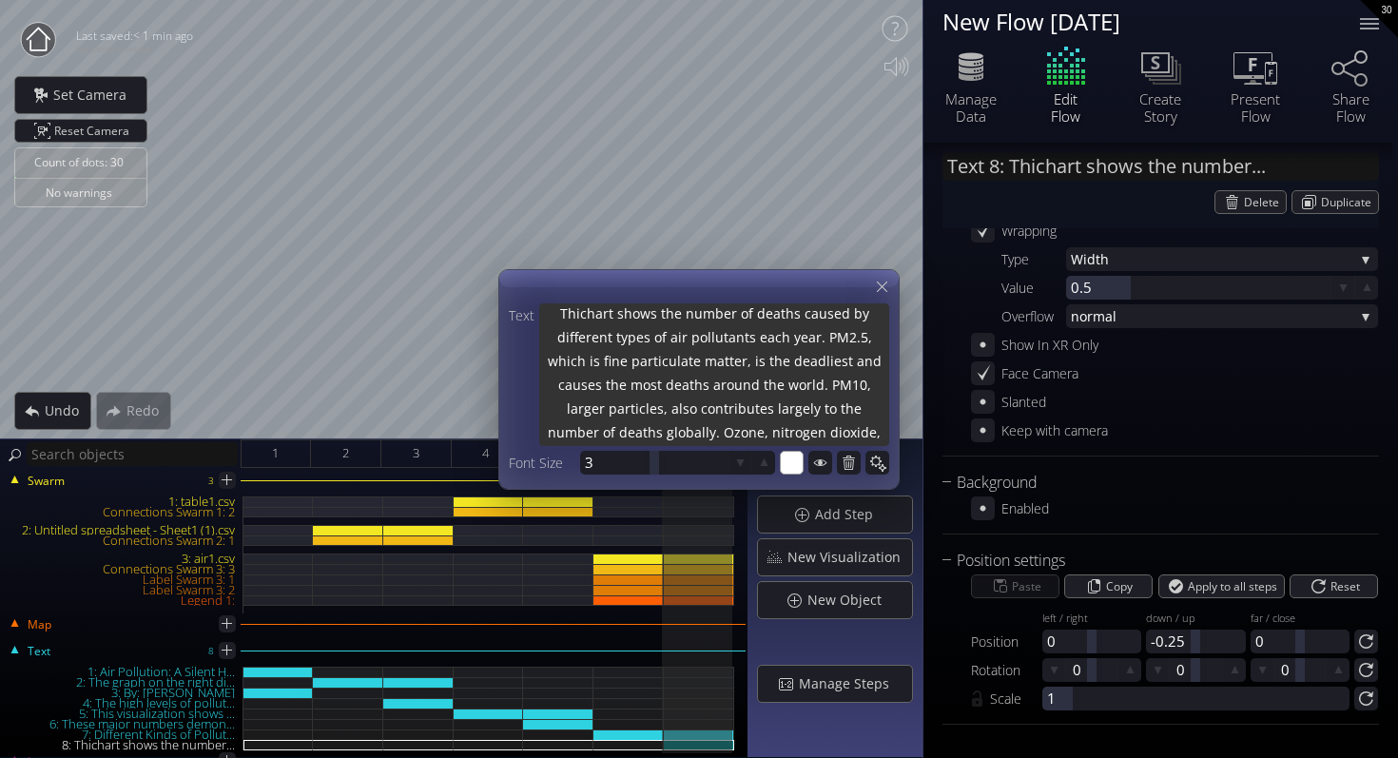
type textarea "Thchart shows the number of deaths caused by different types of air pollutants …"
type input "Text 8: Thechart shows the number..."
type textarea "Thechart shows the number of deaths caused by different types of air pollutants…"
type input "Text 8: The chart shows the numbe..."
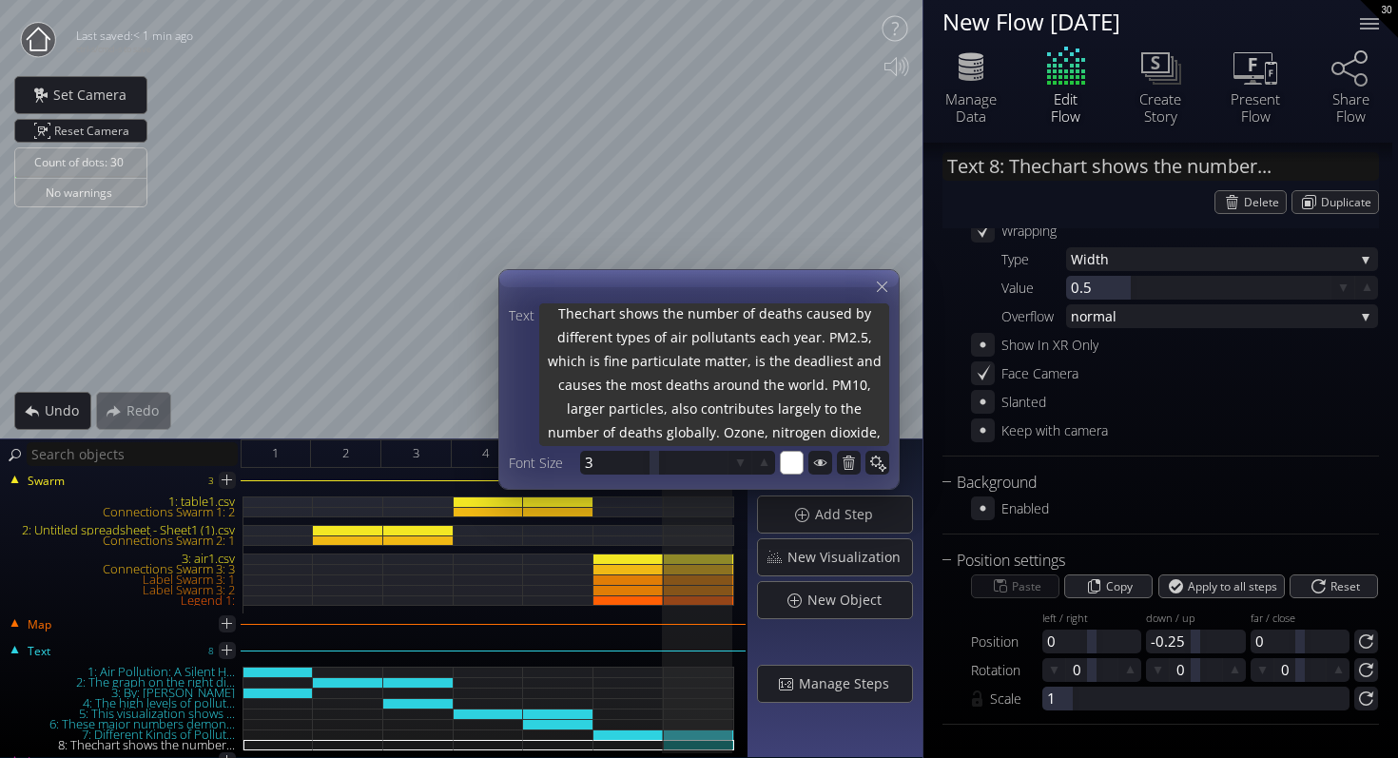
type textarea "The chart shows the number of deaths caused by different types of air pollutant…"
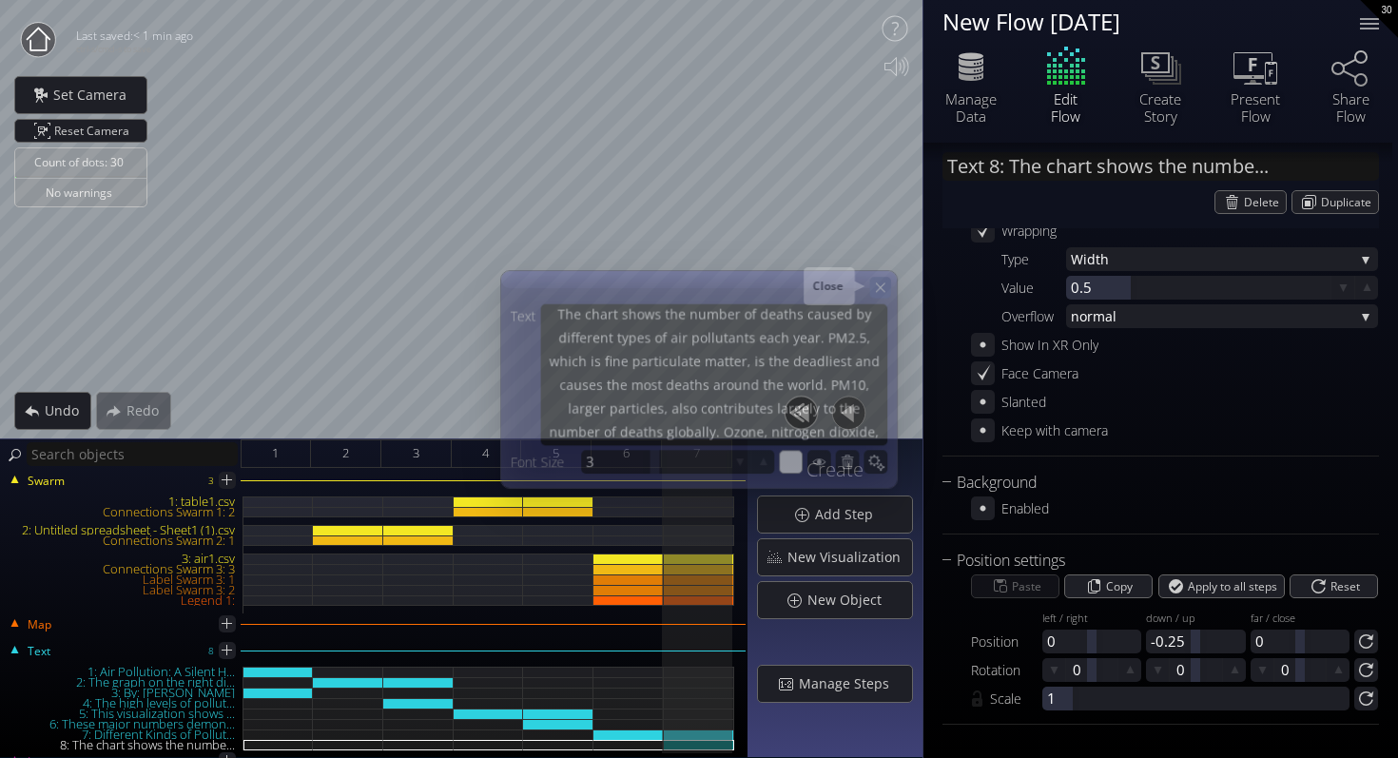
click at [879, 284] on icon at bounding box center [880, 287] width 16 height 16
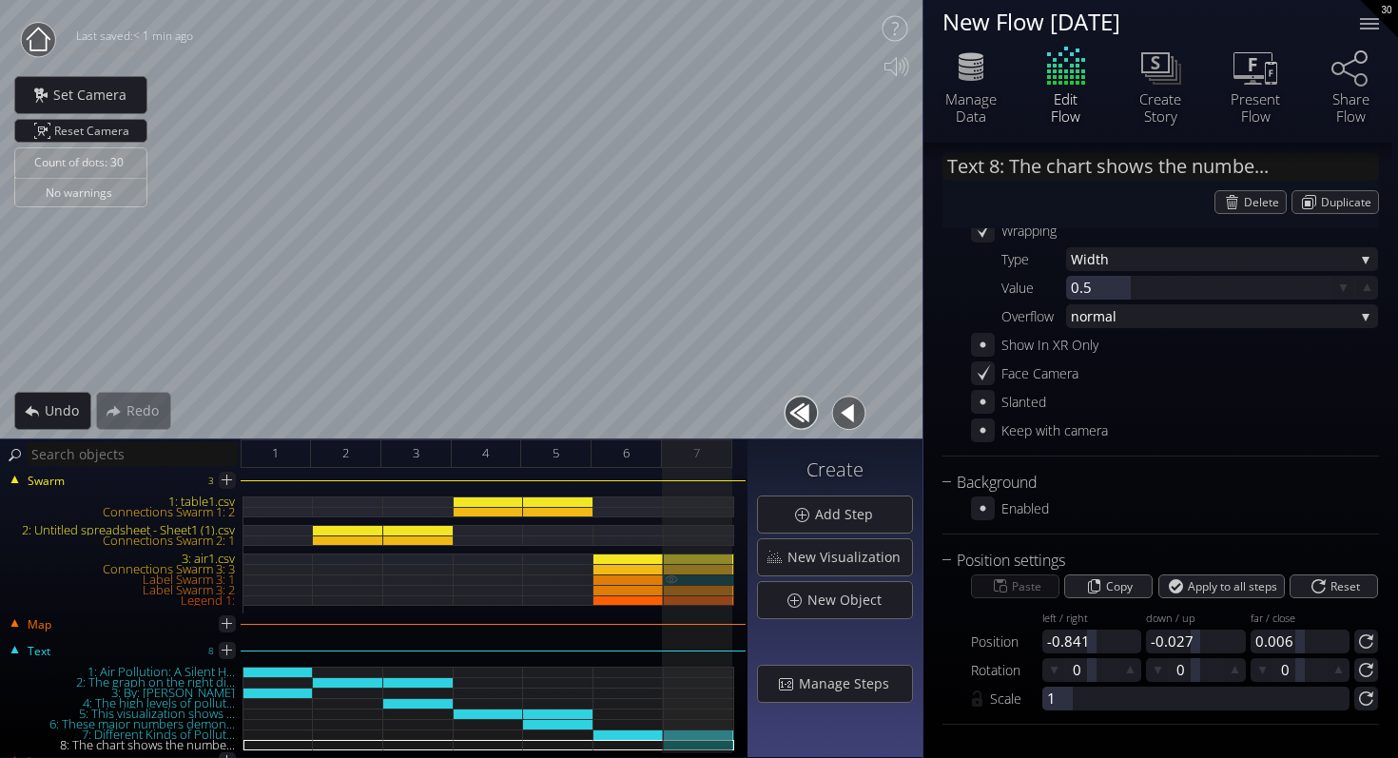
click at [703, 578] on div "Label Swarm 3: 1" at bounding box center [699, 580] width 70 height 10
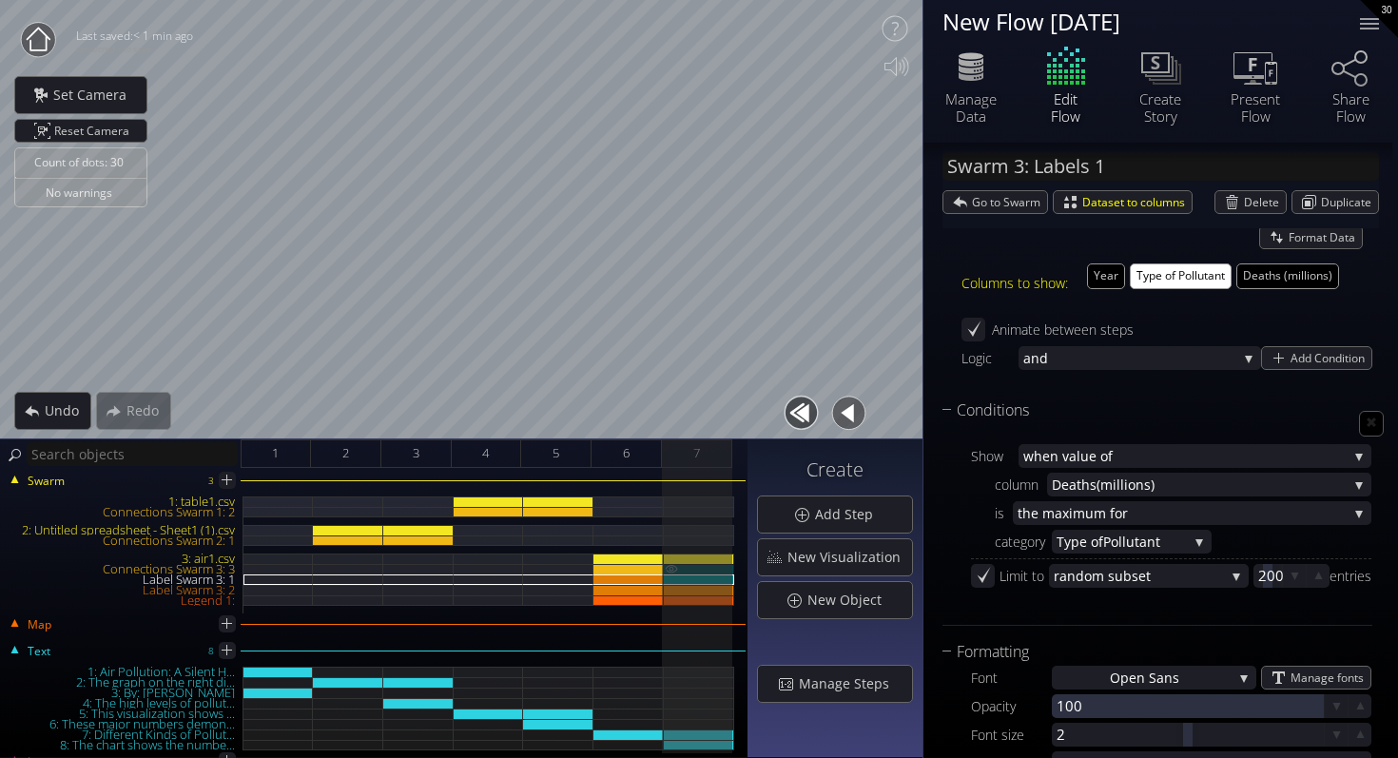
click at [702, 565] on div "Connections Swarm 3: 3" at bounding box center [699, 569] width 70 height 10
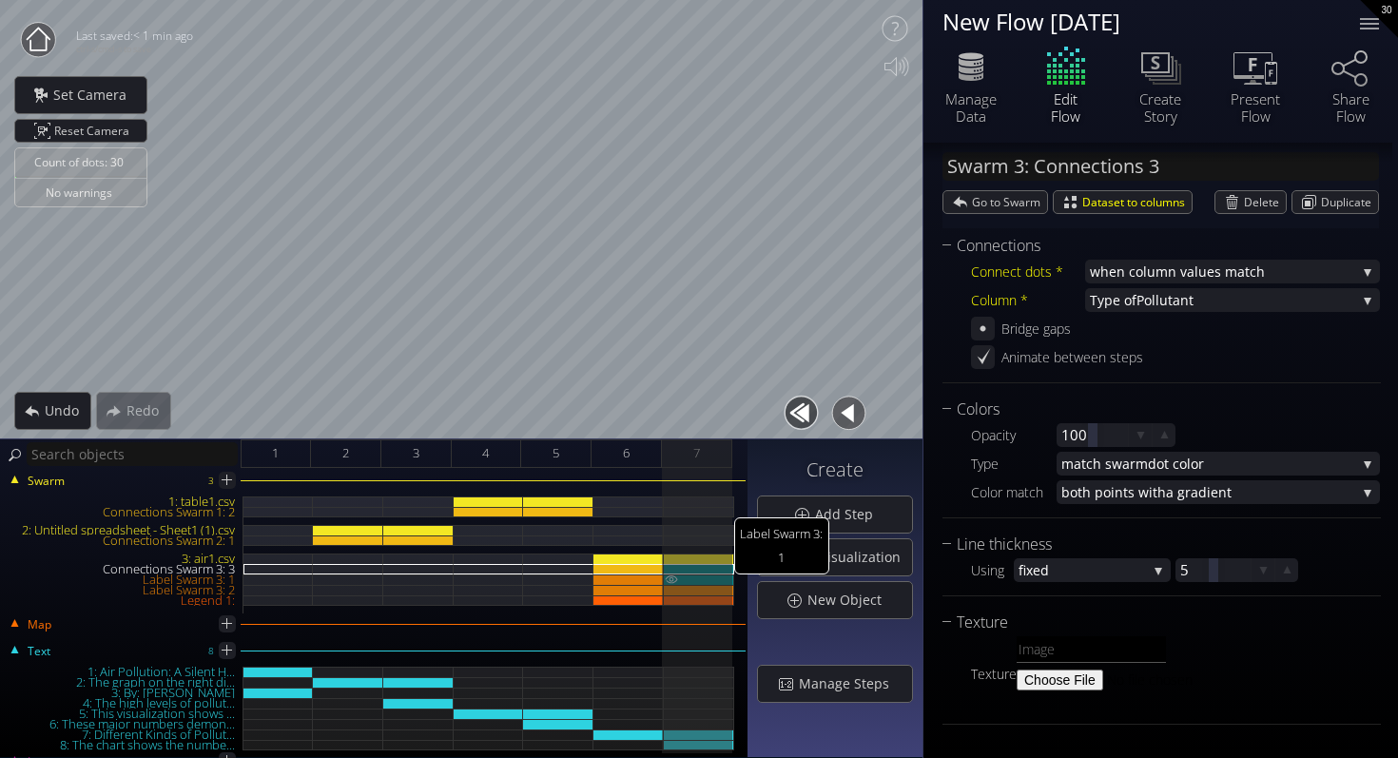
click at [704, 577] on div "Label Swarm 3: 1" at bounding box center [699, 580] width 70 height 10
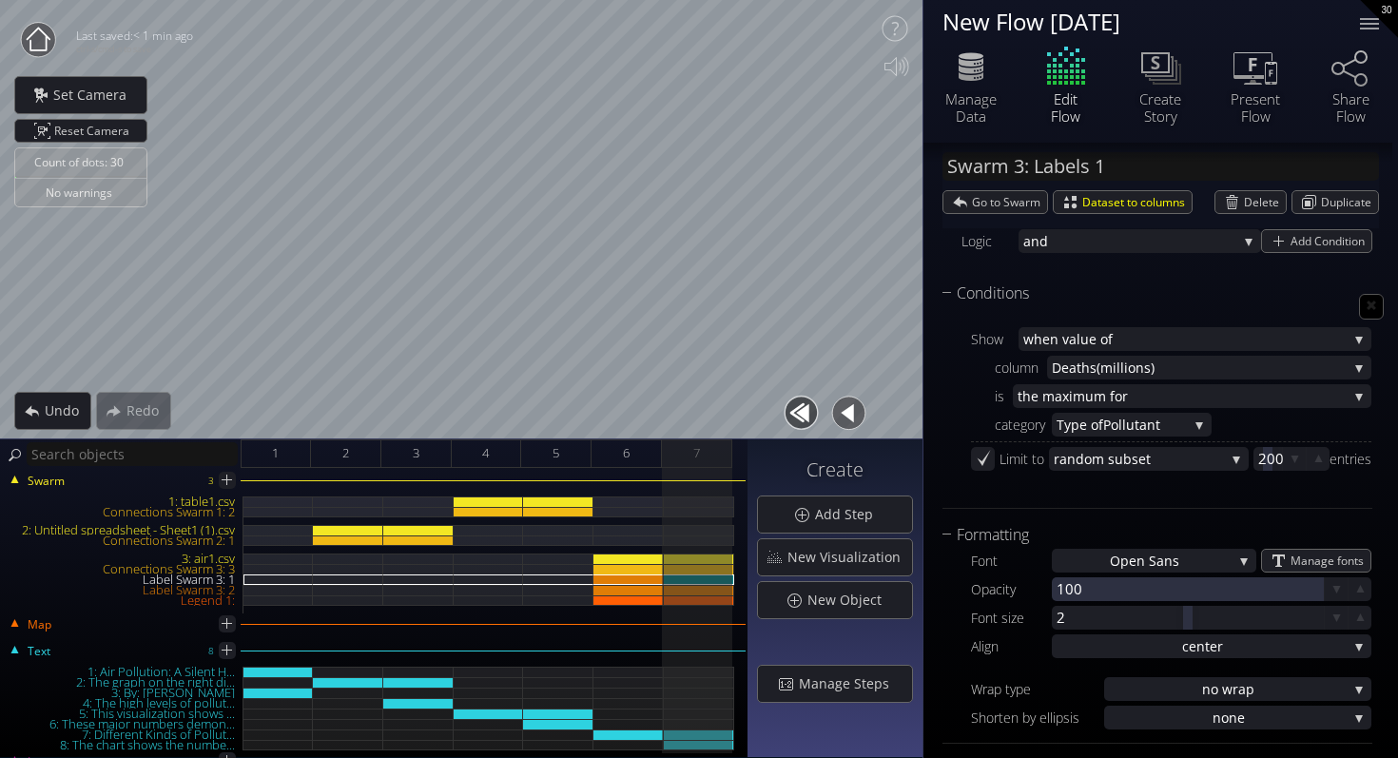
scroll to position [423, 0]
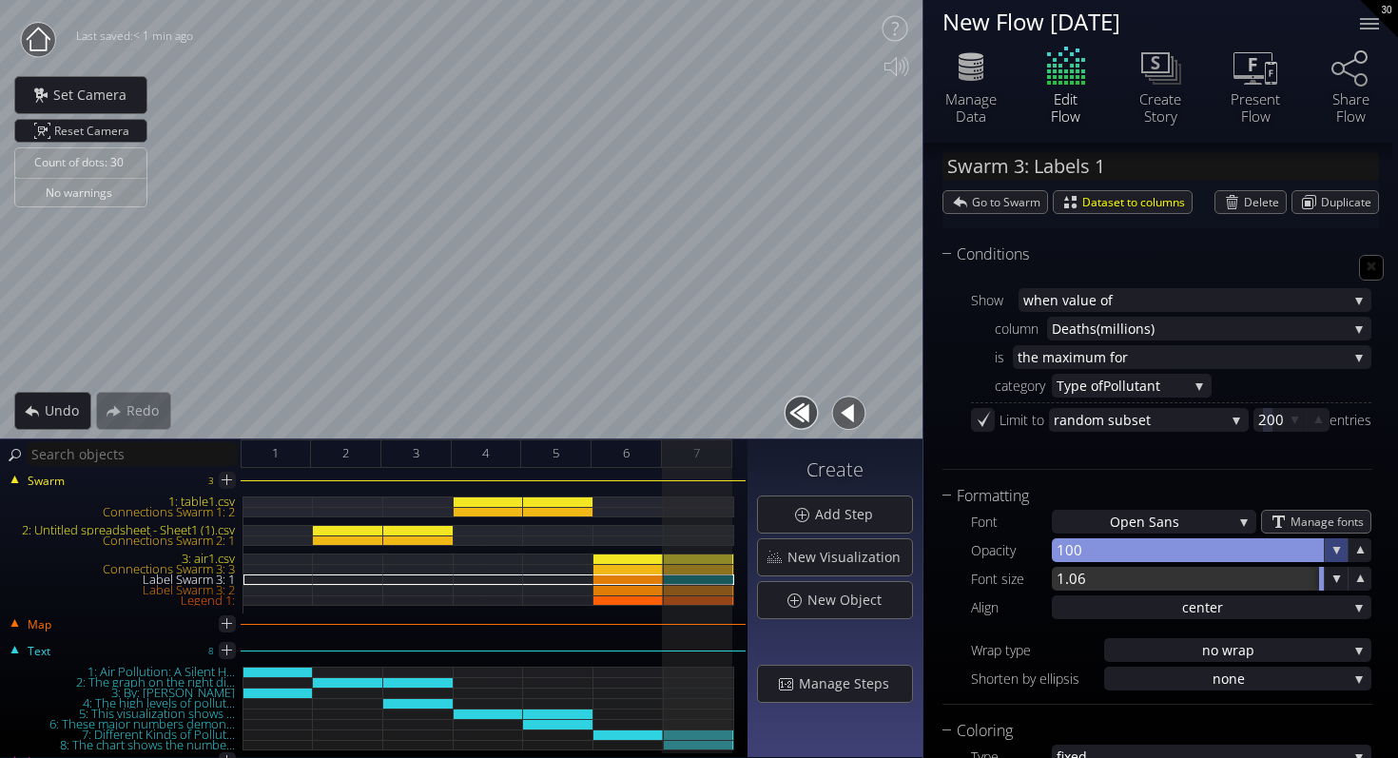
drag, startPoint x: 1191, startPoint y: 579, endPoint x: 1340, endPoint y: 548, distance: 152.6
click at [1342, 548] on div "Font Open San s Open San s Open Sans Light Open Sans Bold Manage fonts Opacity …" at bounding box center [1158, 599] width 430 height 183
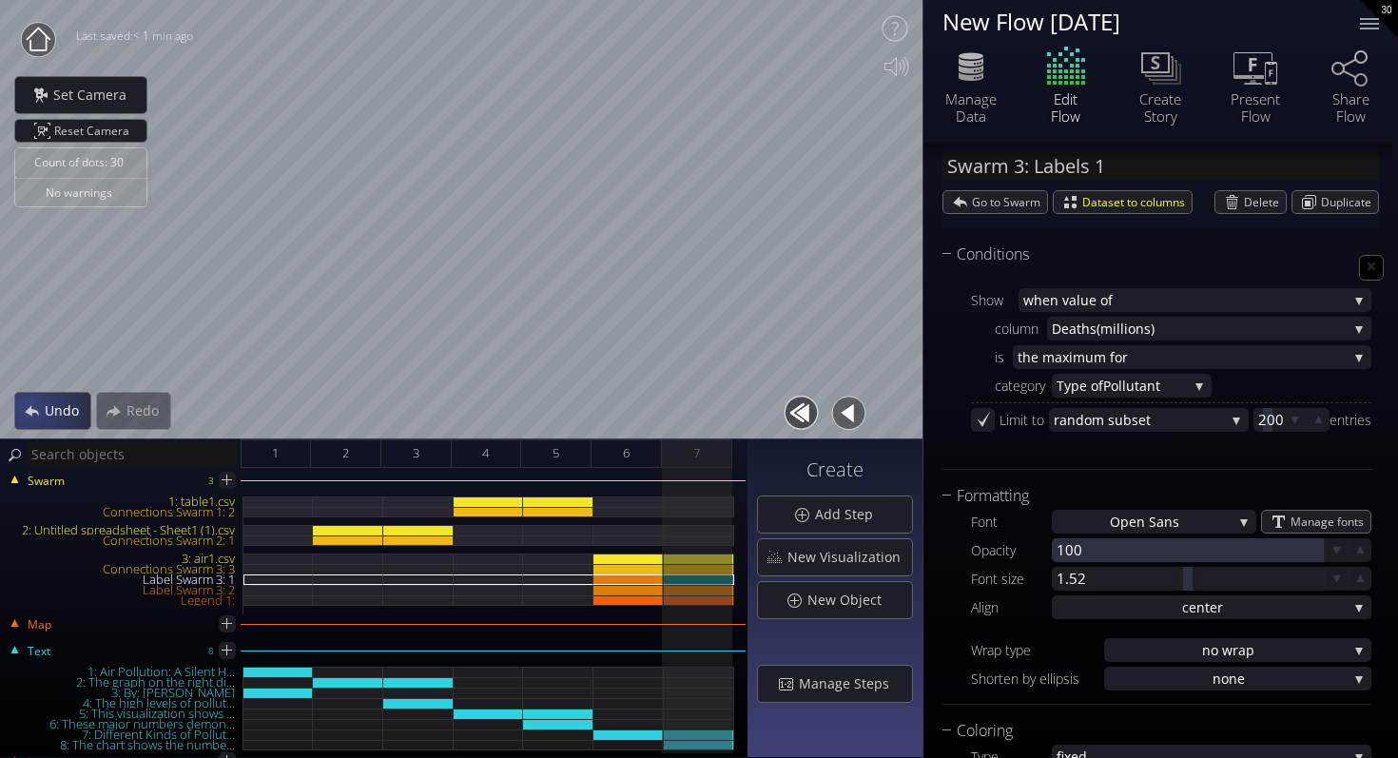
click at [39, 408] on div "Undo" at bounding box center [52, 411] width 75 height 36
click at [40, 405] on div "Undo" at bounding box center [52, 411] width 75 height 36
click at [137, 401] on span "Redo" at bounding box center [148, 410] width 45 height 19
click at [703, 558] on div "3: air1.csv" at bounding box center [699, 559] width 70 height 10
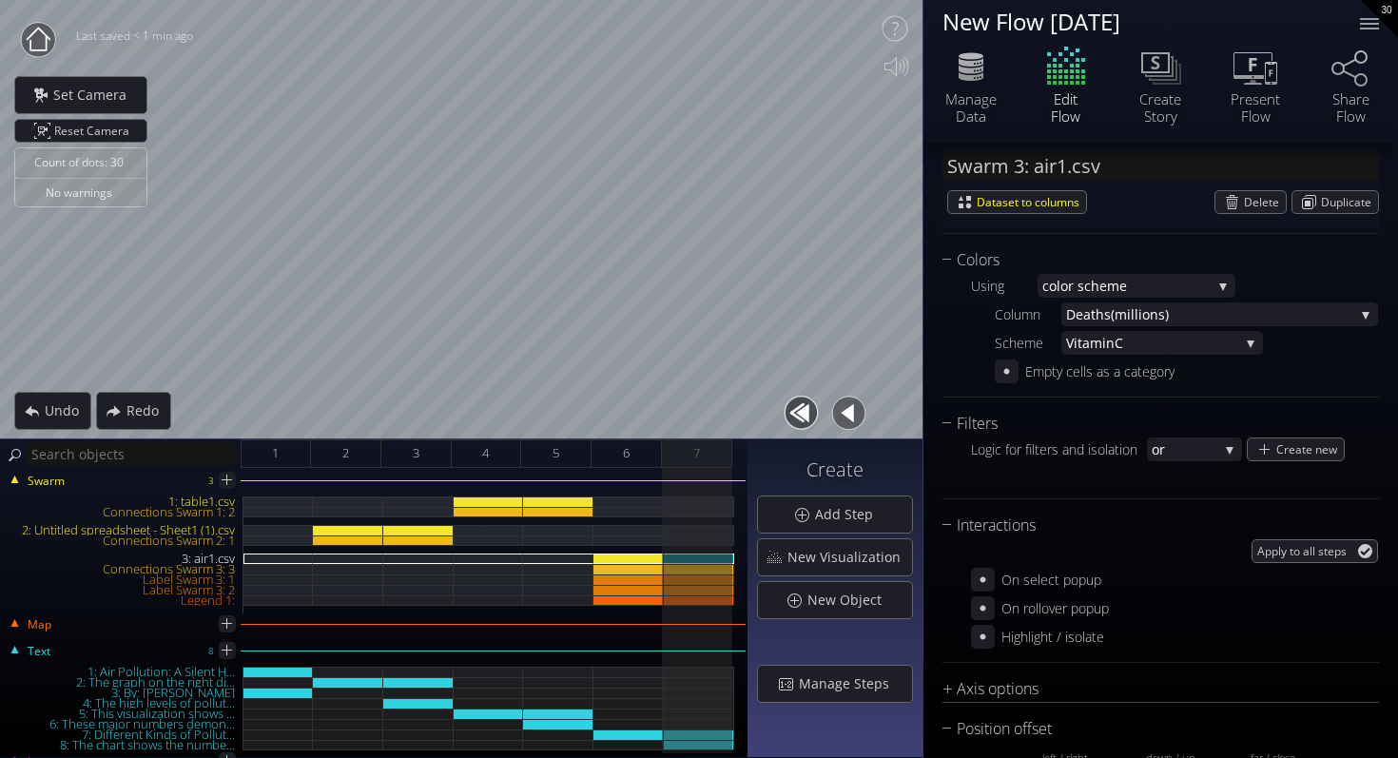
scroll to position [2332, 0]
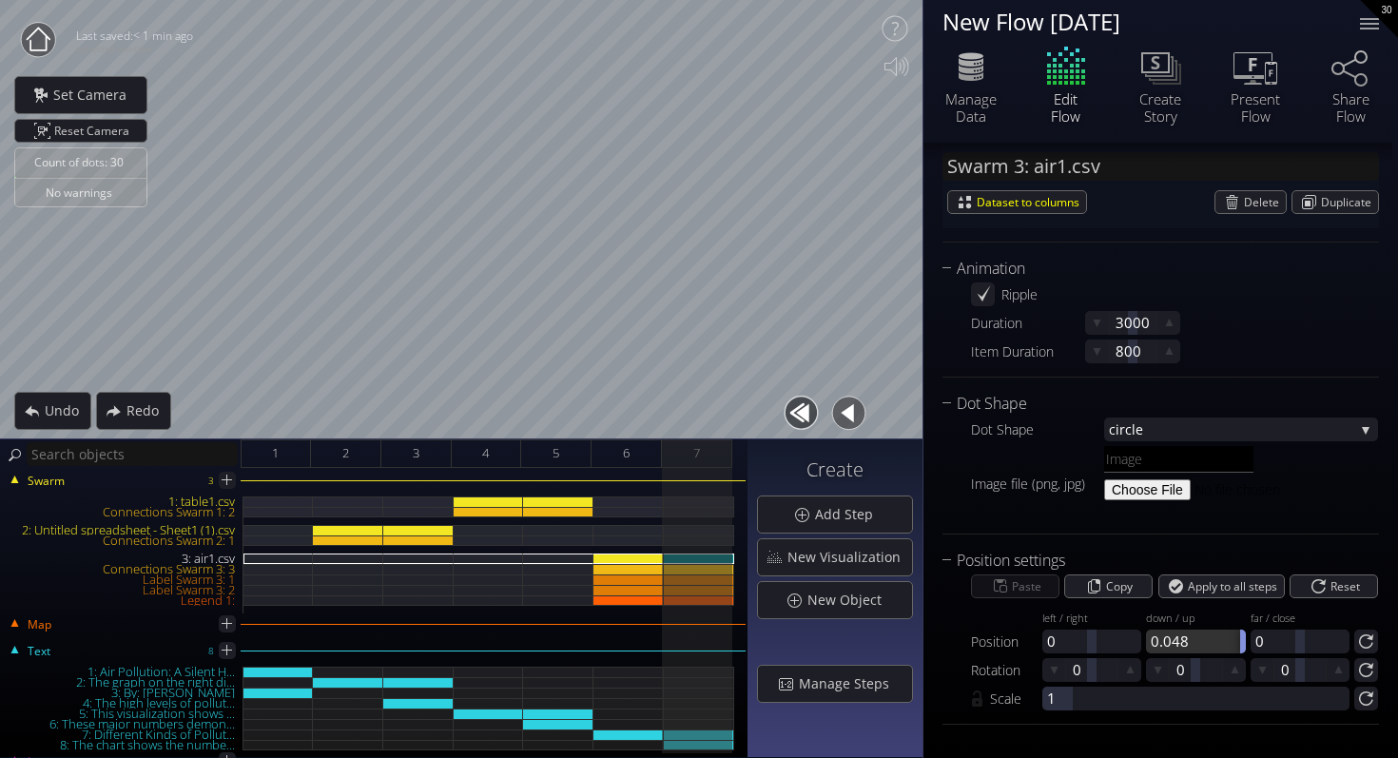
drag, startPoint x: 1199, startPoint y: 643, endPoint x: 1241, endPoint y: 643, distance: 41.9
click at [1241, 643] on div at bounding box center [1195, 642] width 99 height 24
click at [1182, 638] on div at bounding box center [1185, 642] width 10 height 24
drag, startPoint x: 1084, startPoint y: 644, endPoint x: 1107, endPoint y: 644, distance: 22.8
click at [1108, 644] on div at bounding box center [1091, 642] width 99 height 24
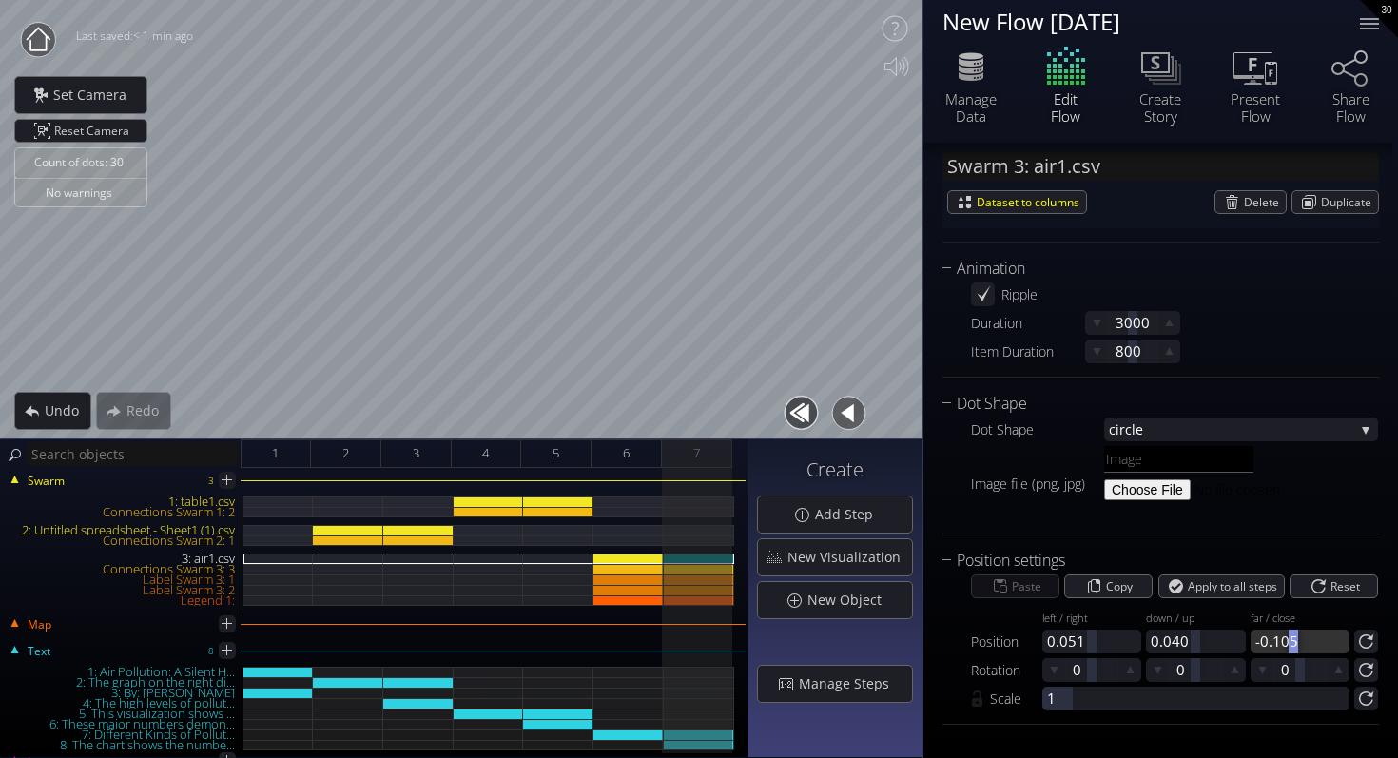
click at [1289, 644] on div at bounding box center [1294, 642] width 10 height 24
click at [705, 579] on div "Label Swarm 3: 1" at bounding box center [699, 580] width 70 height 10
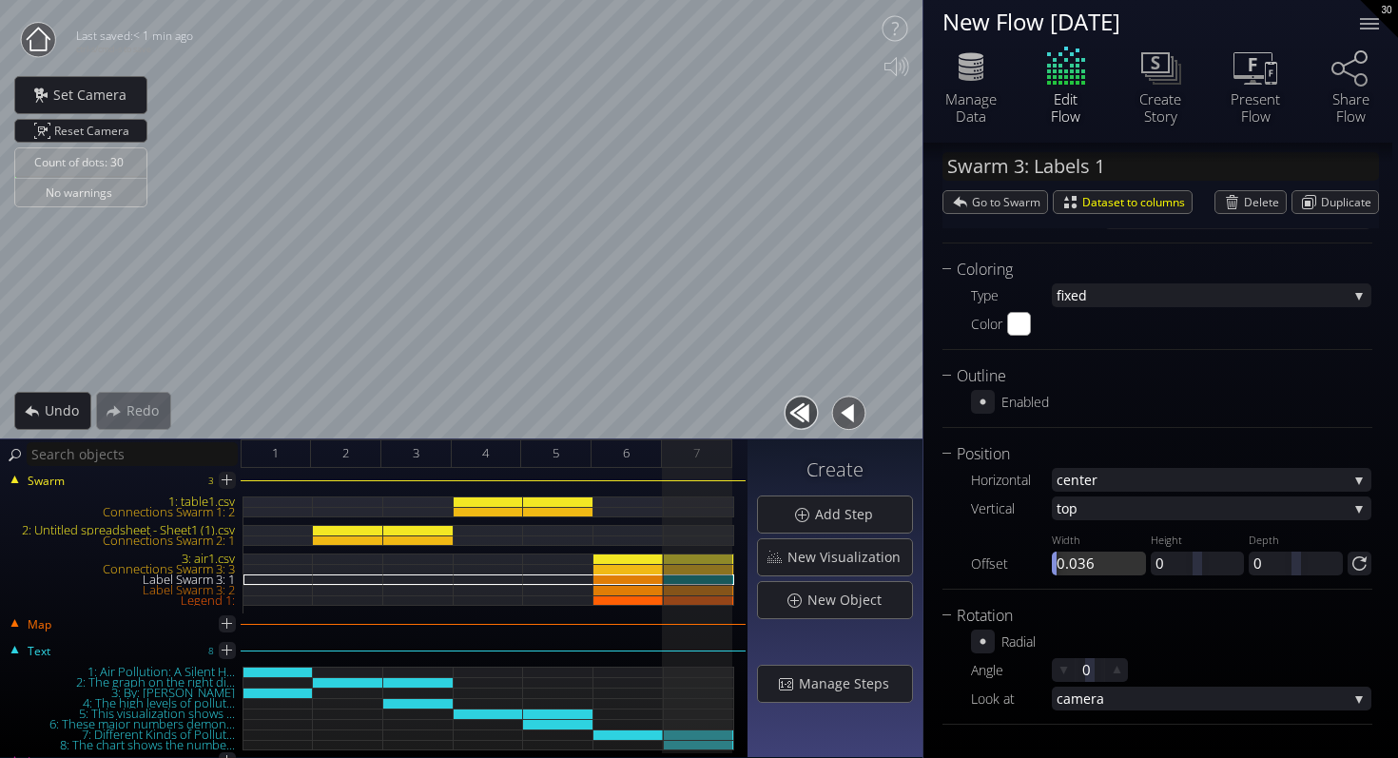
drag, startPoint x: 1100, startPoint y: 565, endPoint x: 1034, endPoint y: 565, distance: 65.6
click at [1034, 565] on div "Offset Width 0.036" at bounding box center [1058, 550] width 175 height 50
click at [71, 403] on span "Undo" at bounding box center [67, 410] width 47 height 19
click at [691, 599] on div "Legend 1:" at bounding box center [699, 600] width 70 height 10
type input "Legend 1:"
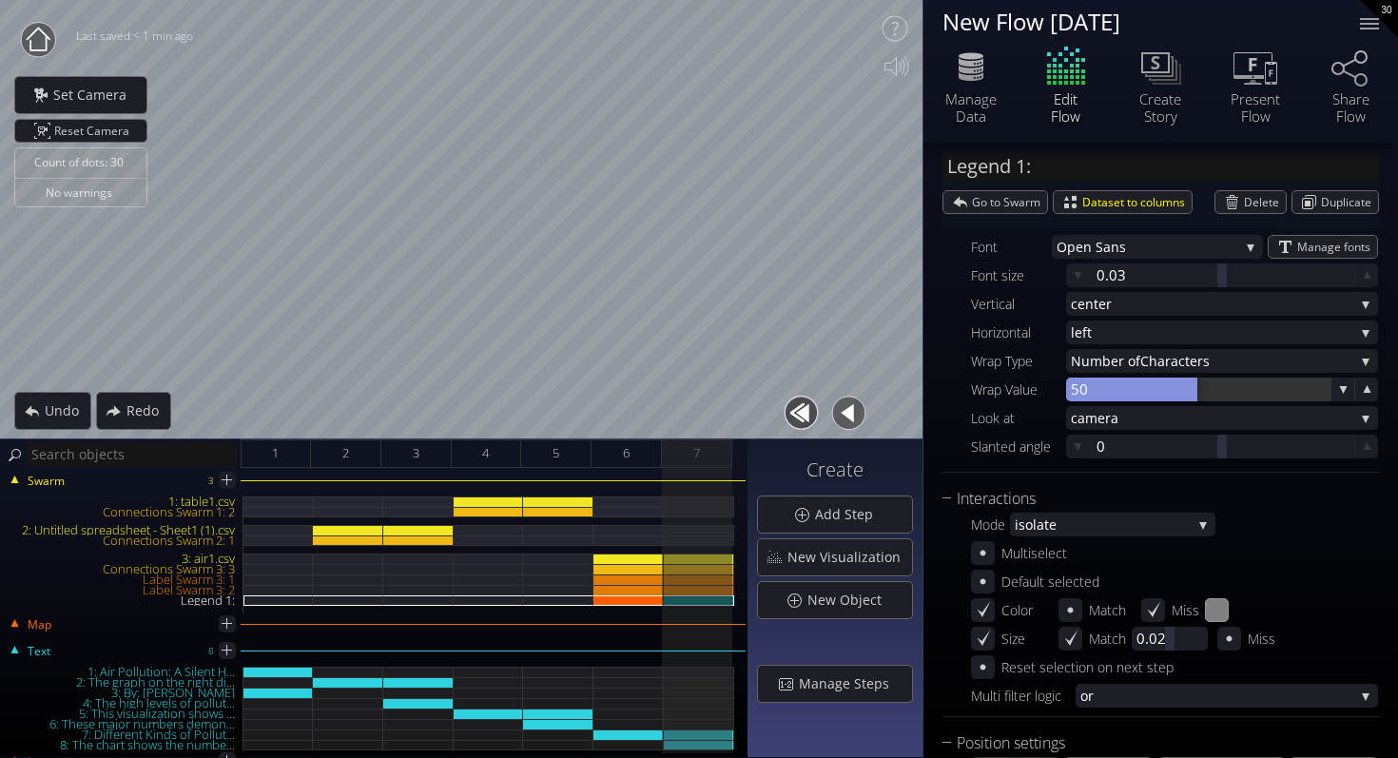
scroll to position [577, 0]
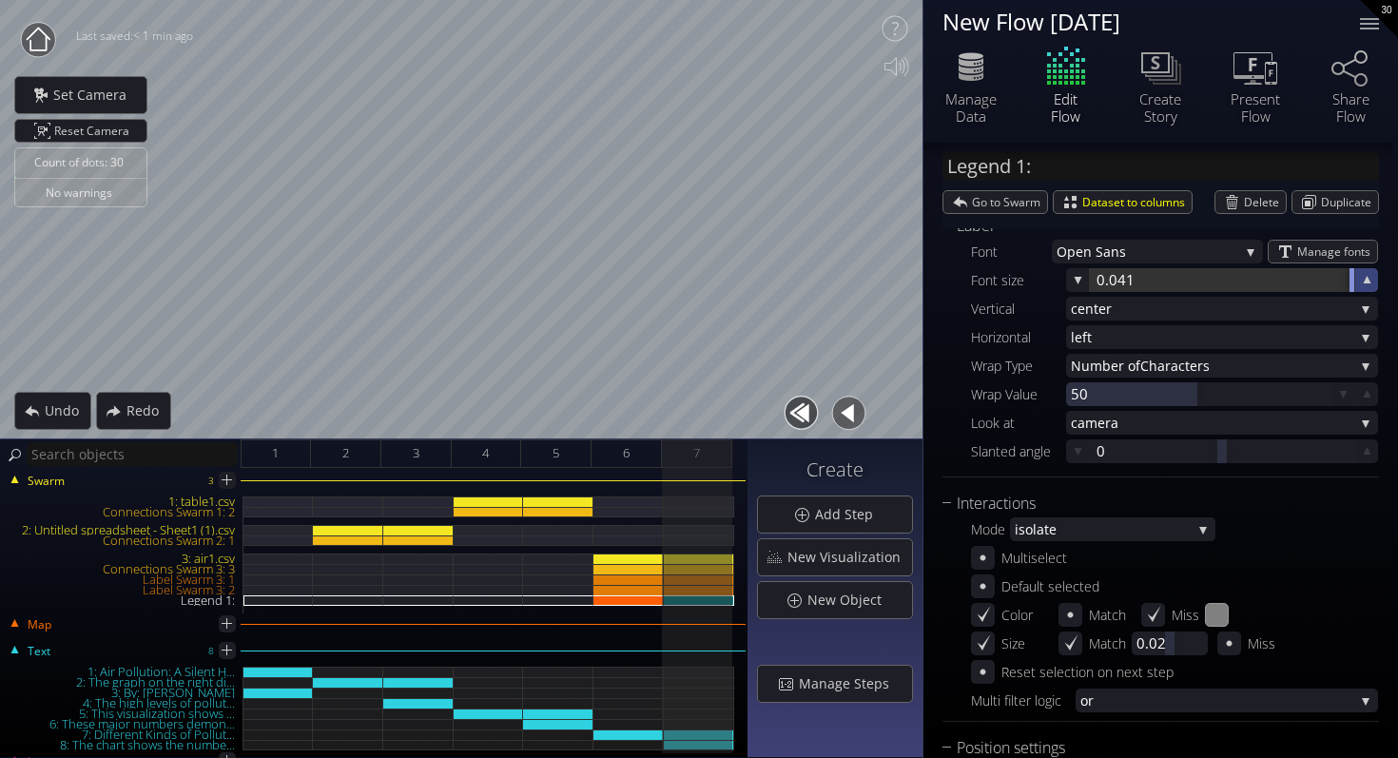
drag, startPoint x: 1218, startPoint y: 282, endPoint x: 1362, endPoint y: 286, distance: 143.7
click at [1362, 286] on div "0.041" at bounding box center [1222, 280] width 312 height 24
drag, startPoint x: 1209, startPoint y: 286, endPoint x: 1050, endPoint y: 285, distance: 158.8
click at [1050, 285] on div "Font size 0.033" at bounding box center [1174, 280] width 407 height 24
click at [1081, 285] on icon at bounding box center [1078, 280] width 18 height 18
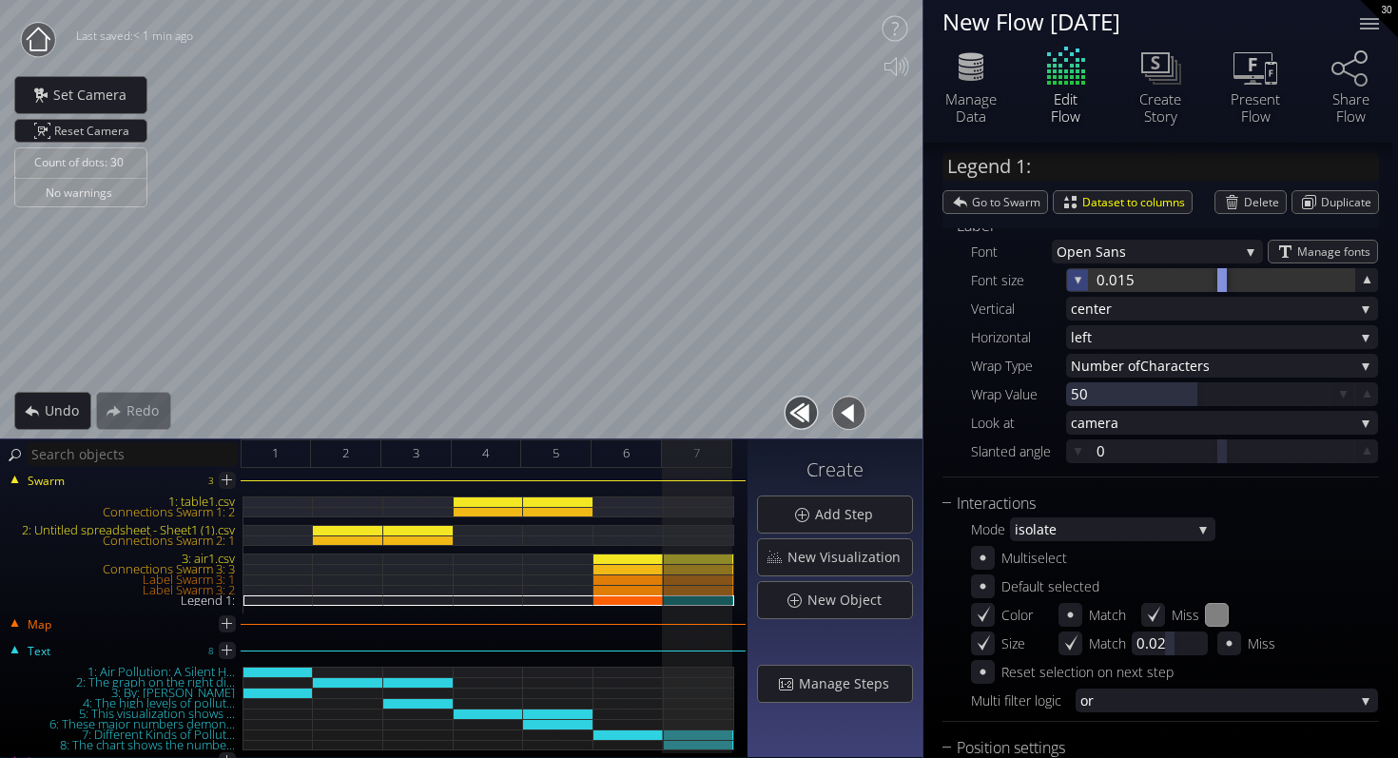
click at [1081, 285] on icon at bounding box center [1078, 280] width 16 height 16
click at [1358, 282] on icon at bounding box center [1367, 280] width 18 height 18
click at [1359, 282] on icon at bounding box center [1367, 280] width 16 height 16
click at [1070, 275] on icon at bounding box center [1078, 280] width 18 height 18
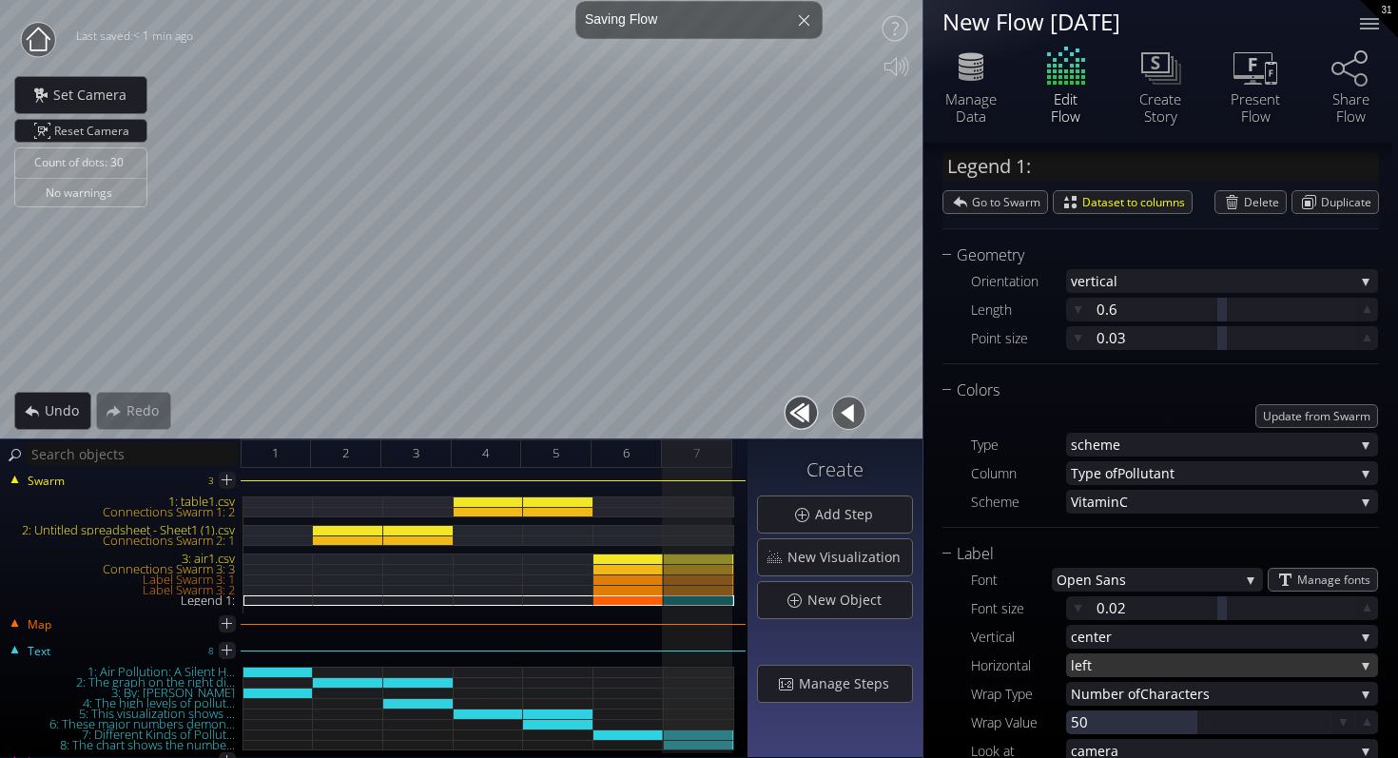
scroll to position [243, 0]
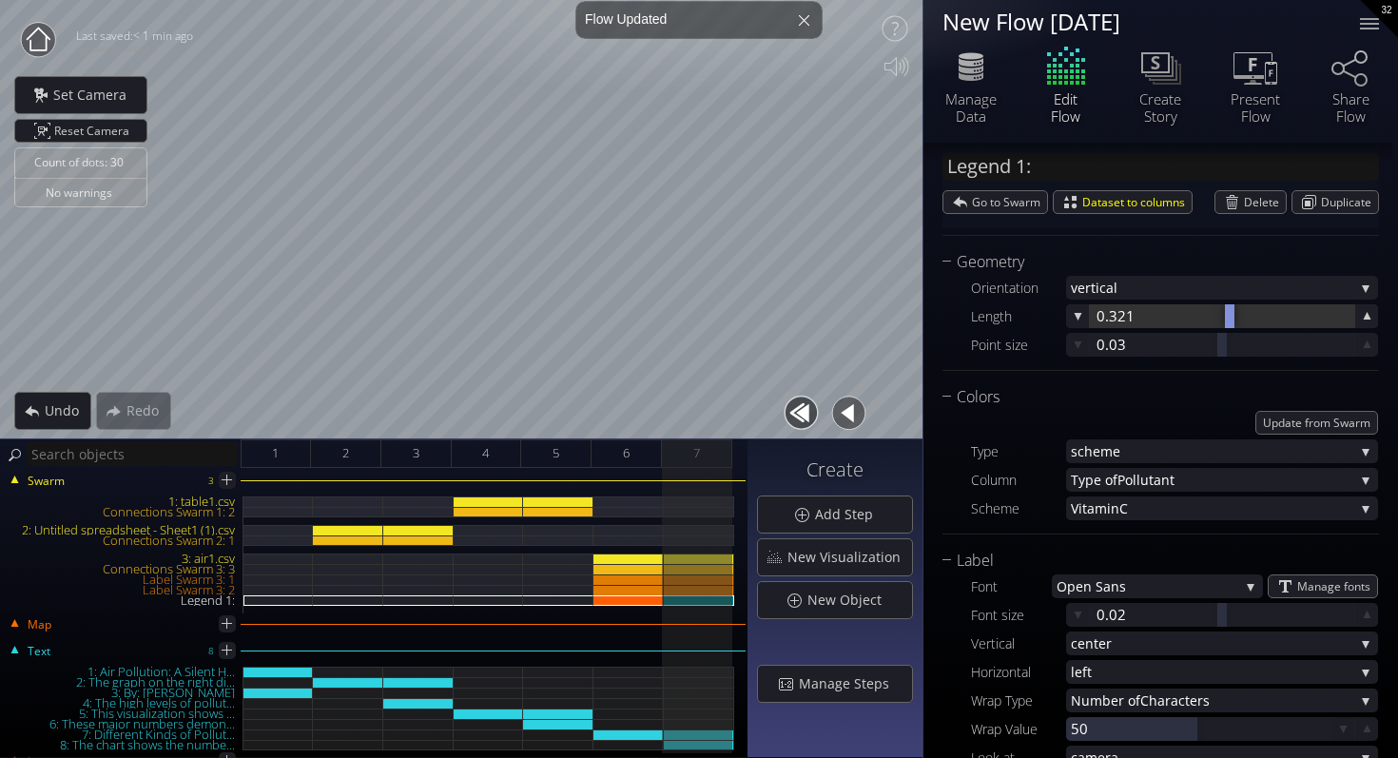
click at [1227, 323] on div at bounding box center [1230, 316] width 10 height 24
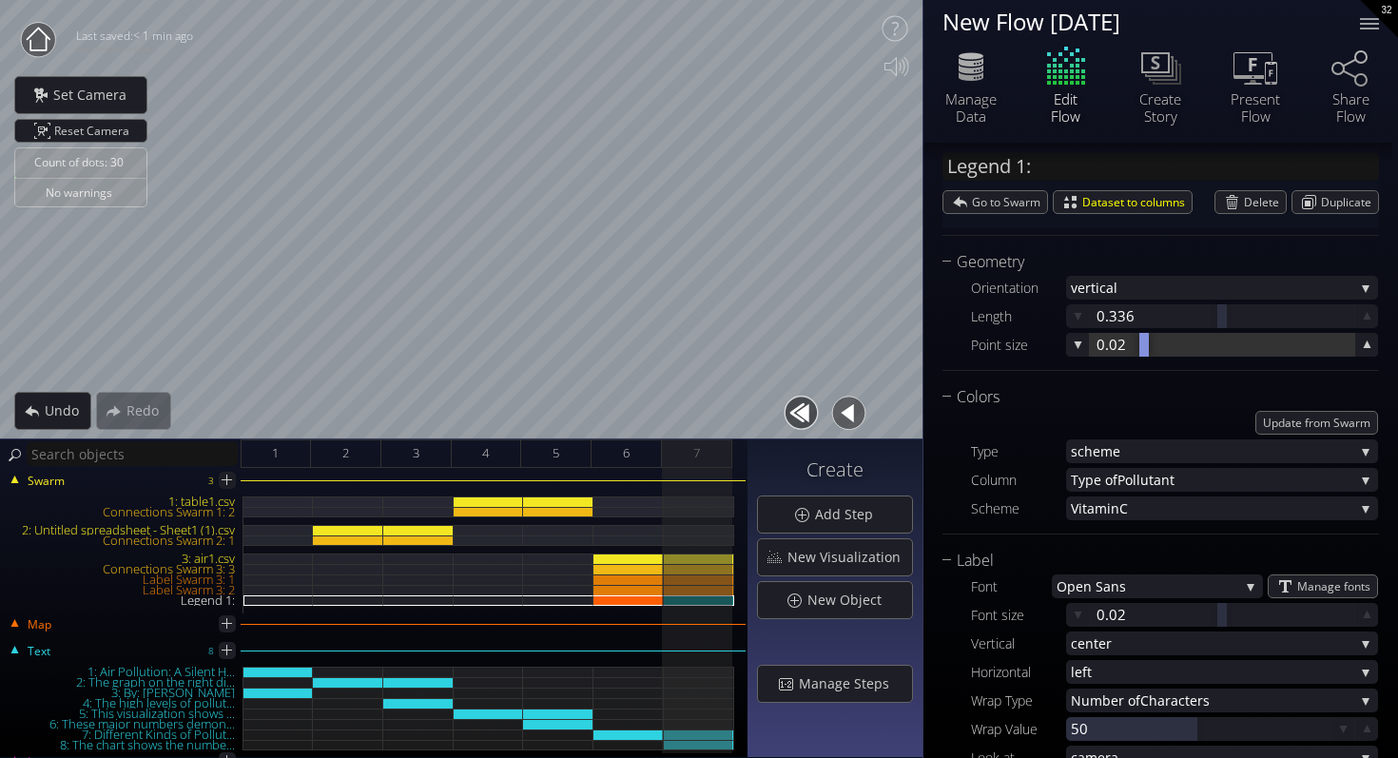
drag, startPoint x: 1218, startPoint y: 350, endPoint x: 1143, endPoint y: 361, distance: 76.0
click at [1143, 361] on div "Geometry Orientation vertic al vertic al horizontal Length 0.336 Point size 0.02" at bounding box center [1161, 310] width 437 height 121
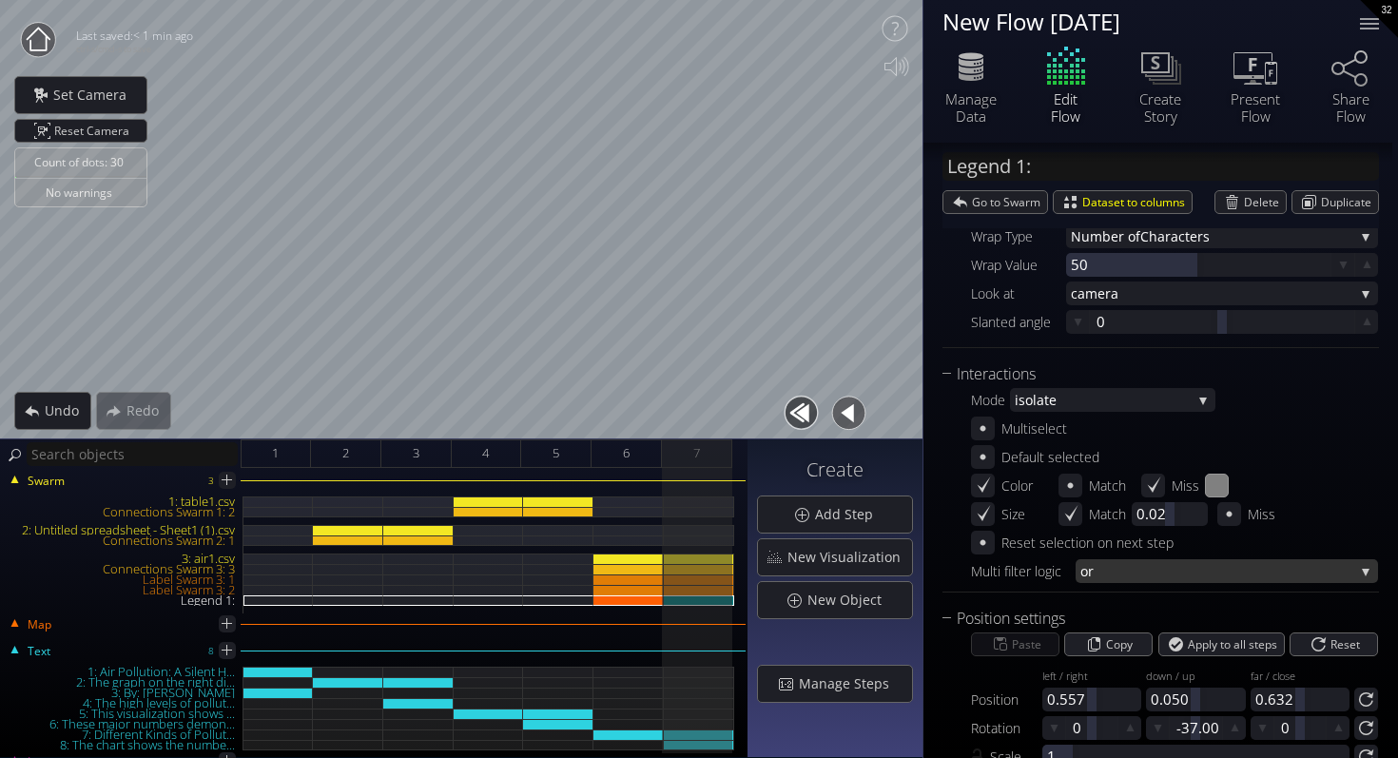
scroll to position [765, 0]
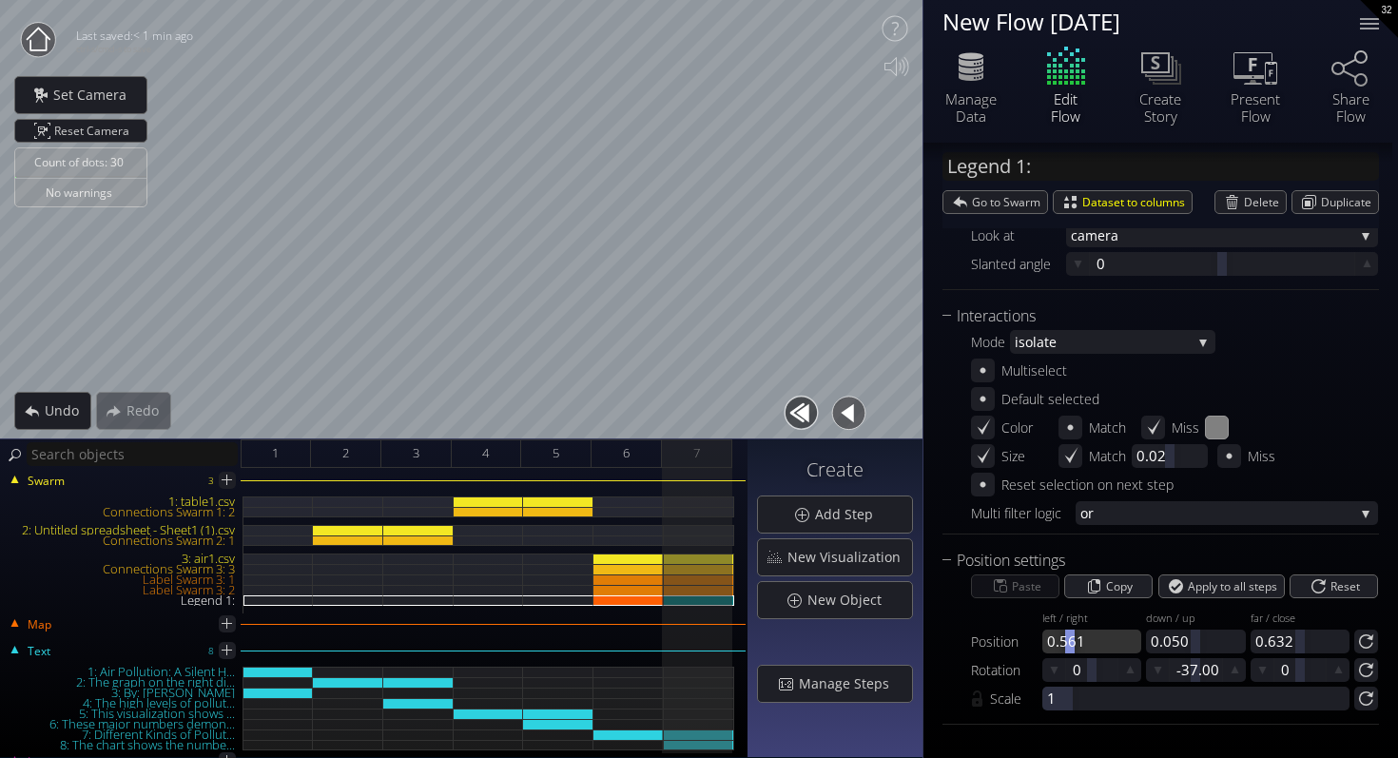
drag, startPoint x: 1082, startPoint y: 645, endPoint x: 1069, endPoint y: 648, distance: 13.6
click at [1069, 648] on div at bounding box center [1091, 642] width 99 height 24
drag, startPoint x: 1180, startPoint y: 645, endPoint x: 1159, endPoint y: 648, distance: 21.1
click at [1159, 648] on div at bounding box center [1195, 642] width 99 height 24
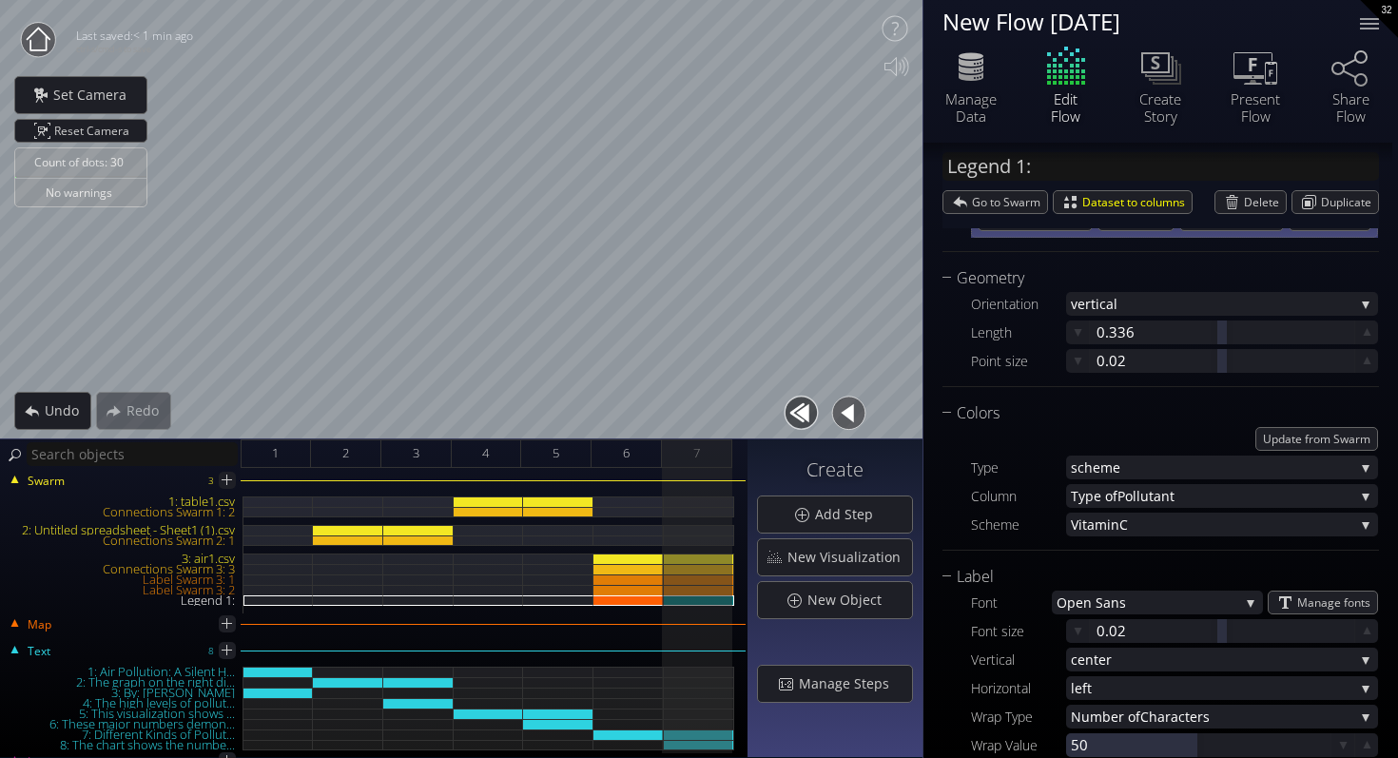
scroll to position [231, 0]
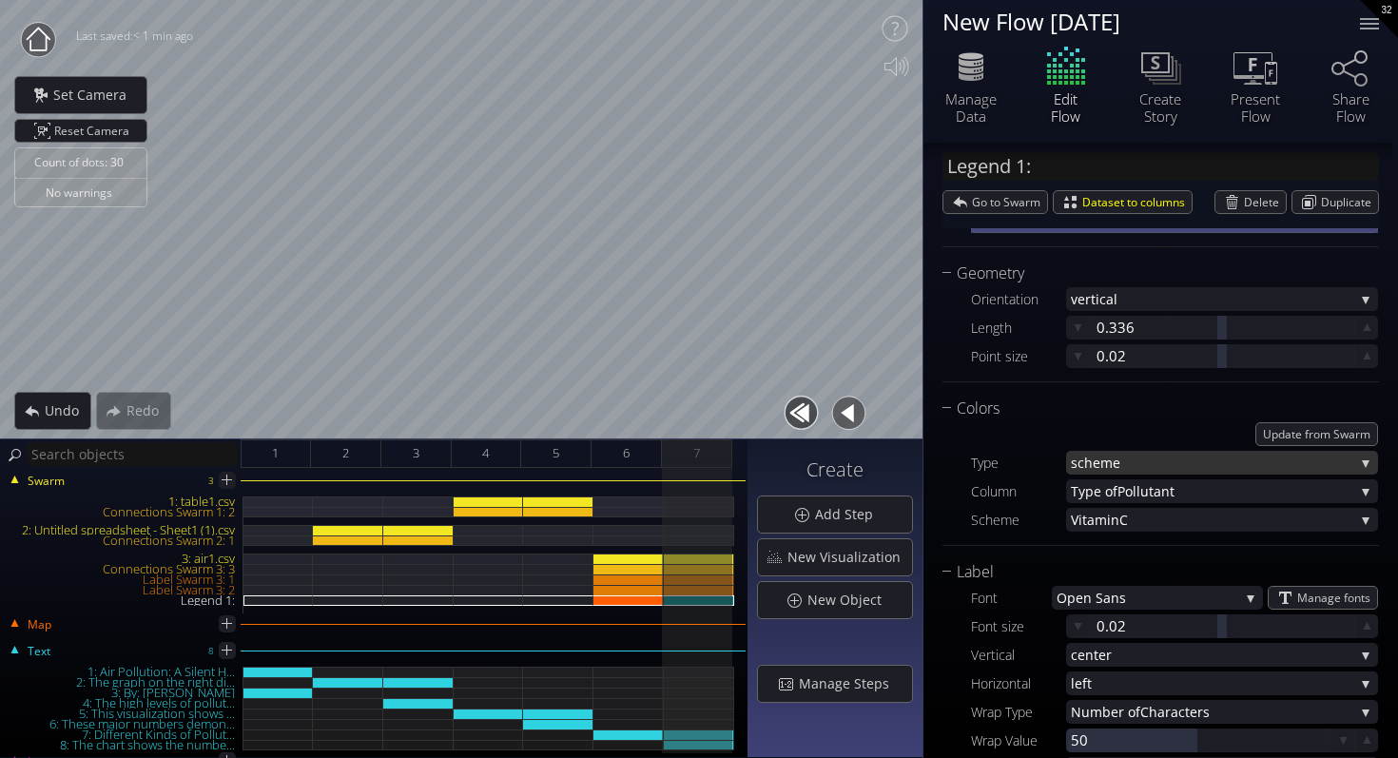
click at [1138, 460] on span "heme" at bounding box center [1219, 463] width 270 height 24
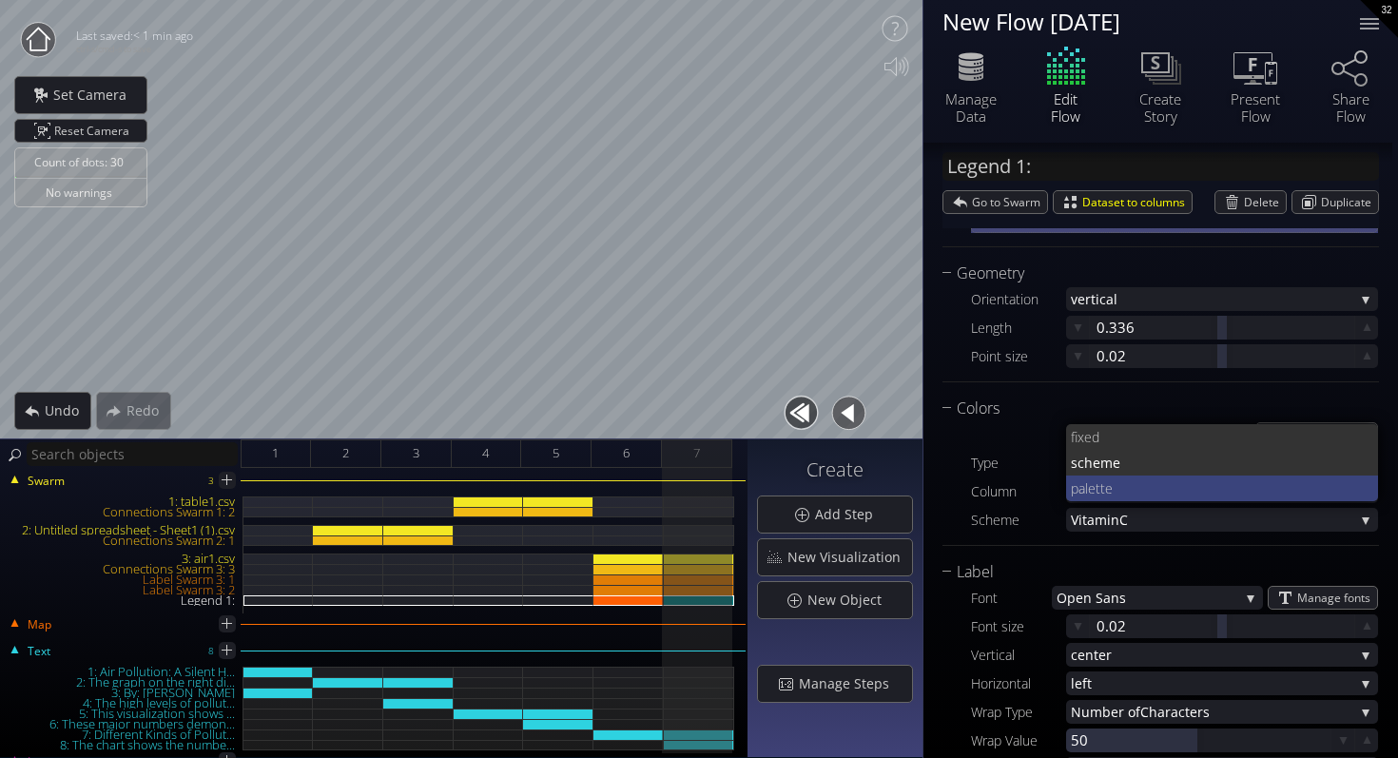
click at [1135, 481] on span "tte" at bounding box center [1230, 489] width 268 height 26
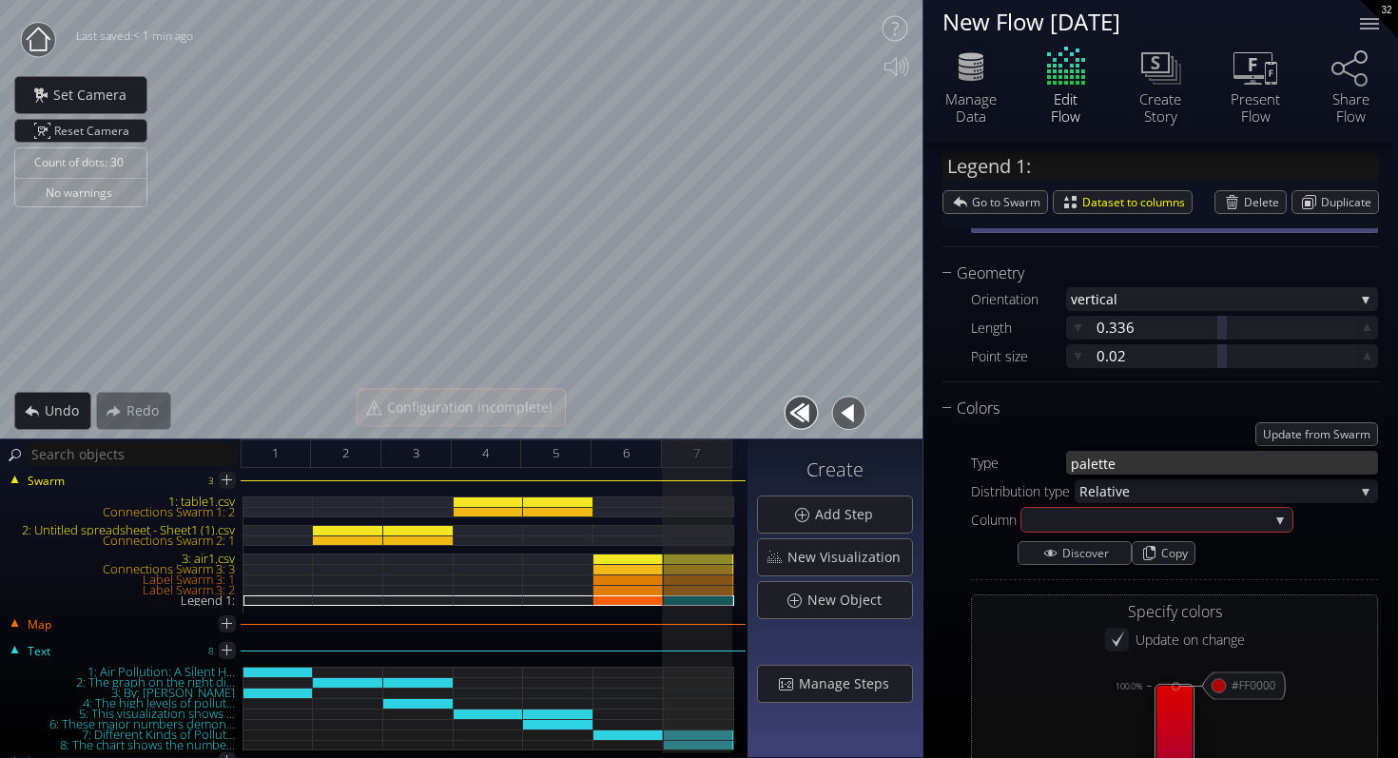
type input "#ff0000"
type input "#0000ff"
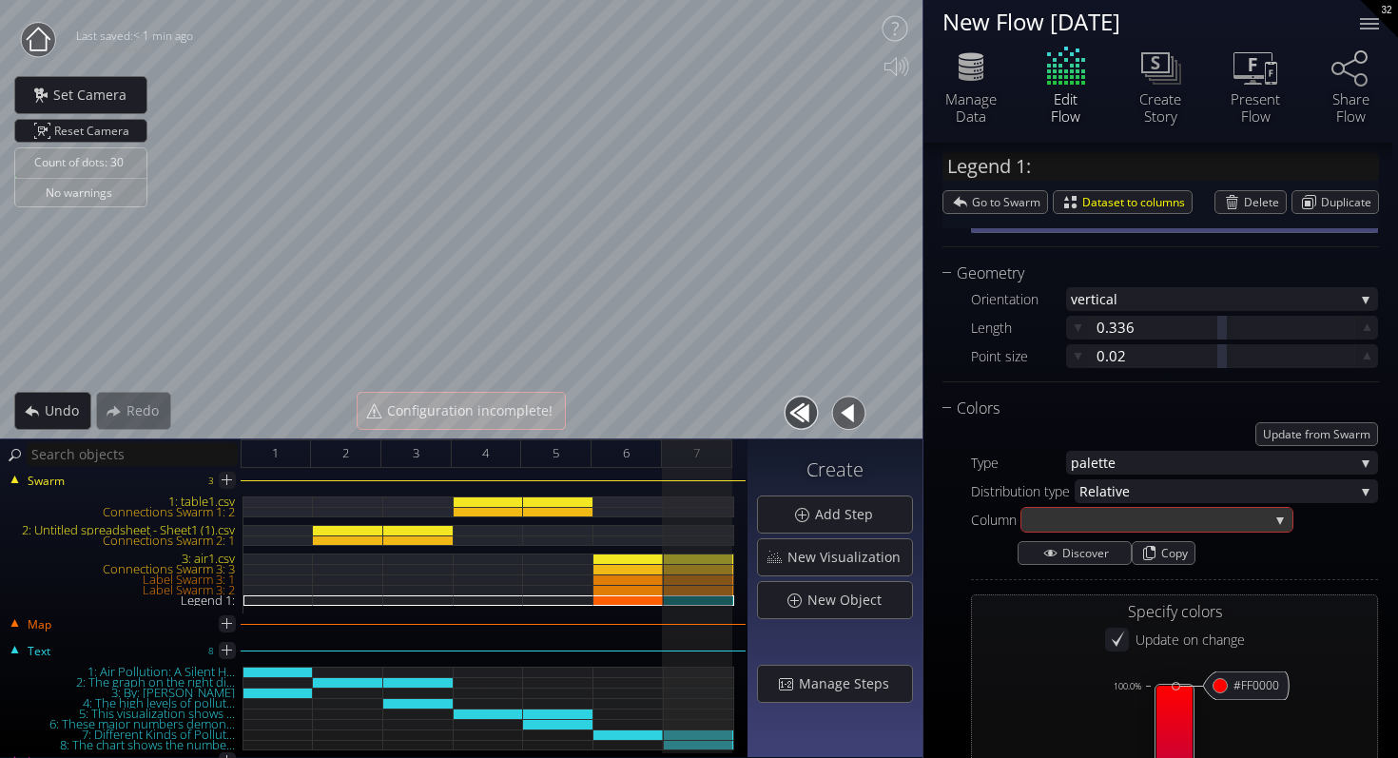
click at [1139, 517] on div at bounding box center [1147, 520] width 243 height 24
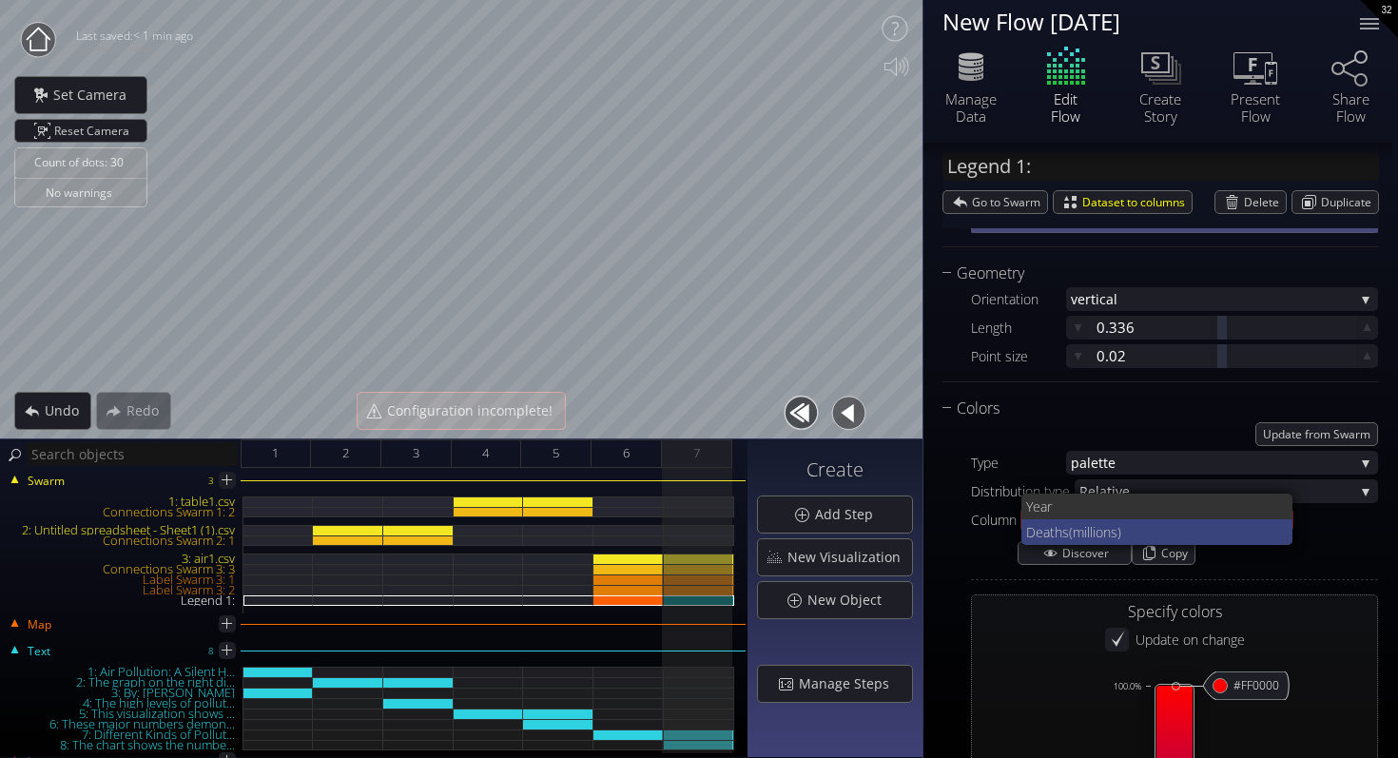
click at [1150, 526] on span "(millions)" at bounding box center [1173, 532] width 209 height 26
type input "#ff0000"
type input "#0000ff"
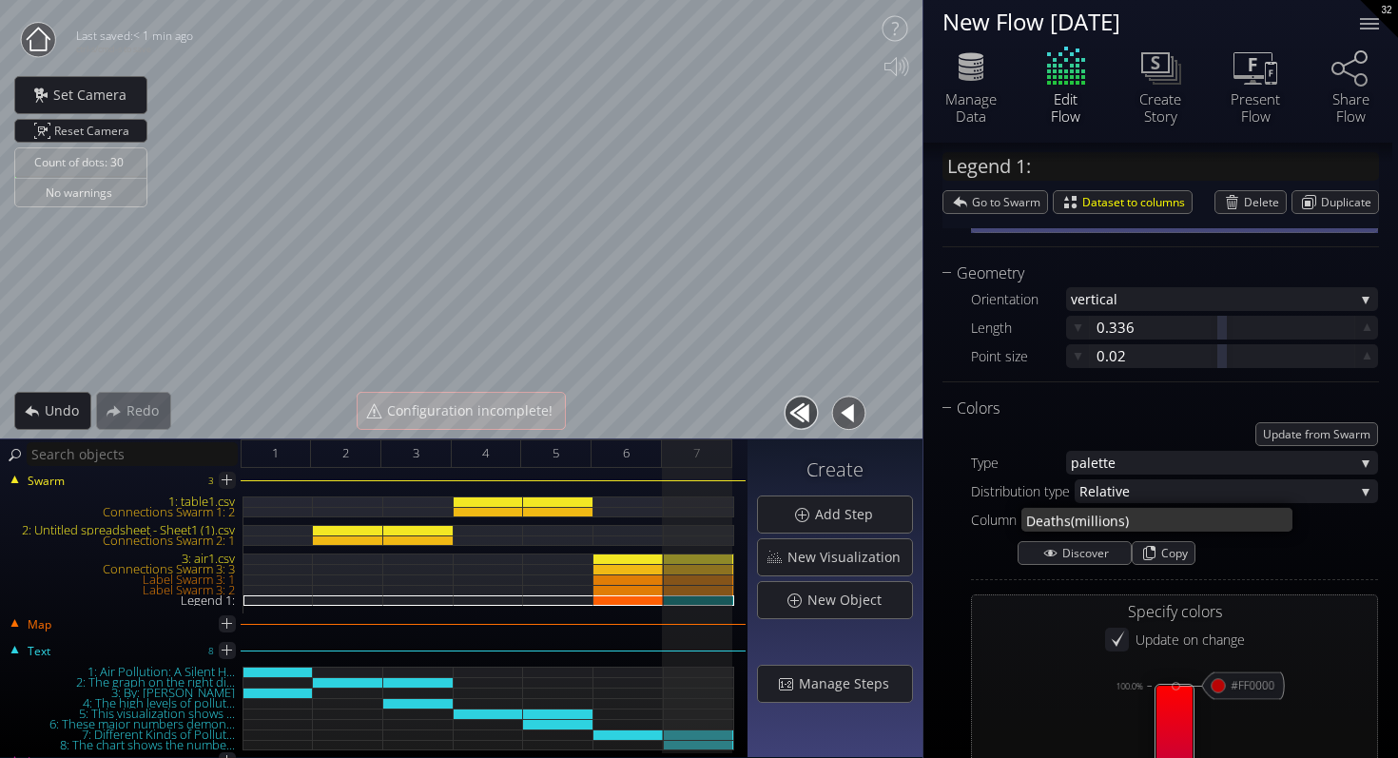
type input "#ff0000"
type input "#0000ff"
type input "#ff0000"
type input "#0000ff"
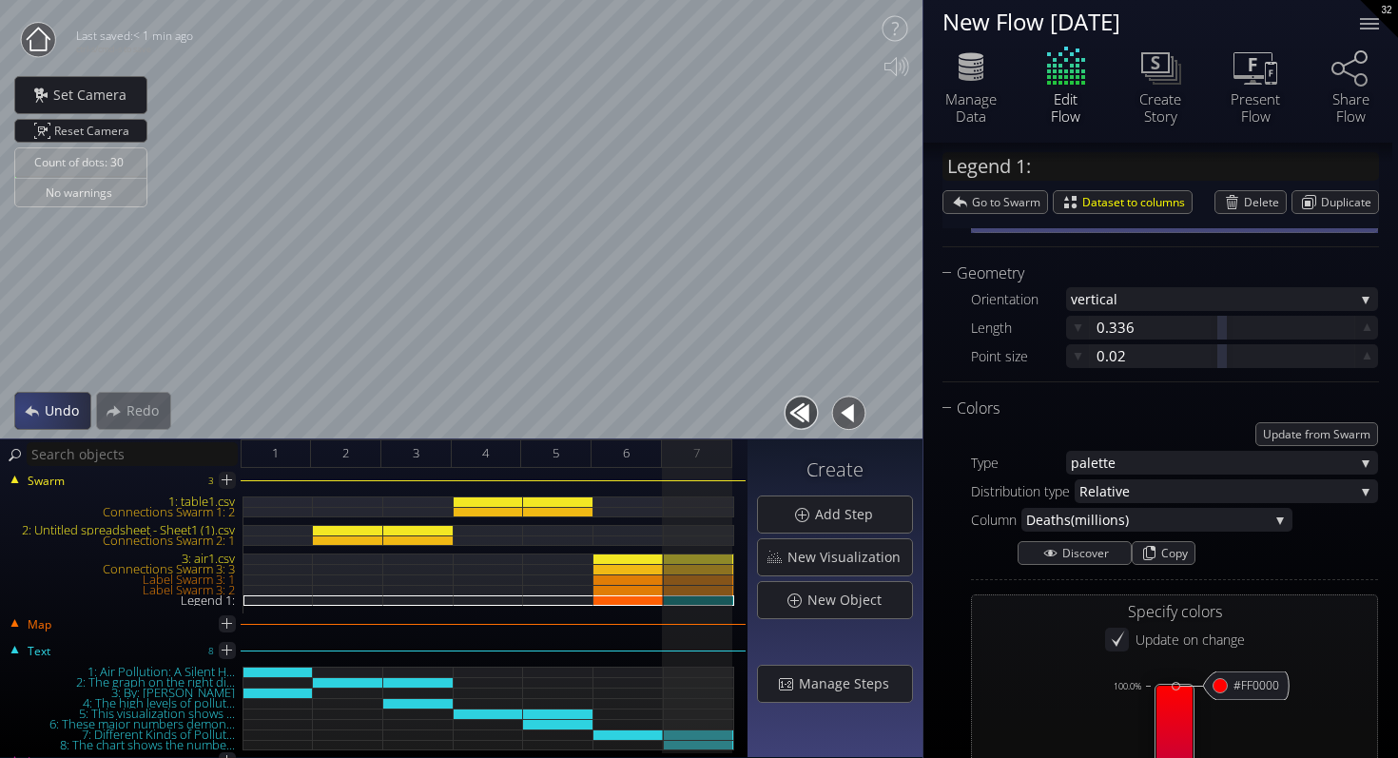
click at [16, 409] on div "Undo" at bounding box center [52, 411] width 75 height 36
click at [49, 407] on span "Undo" at bounding box center [67, 410] width 47 height 19
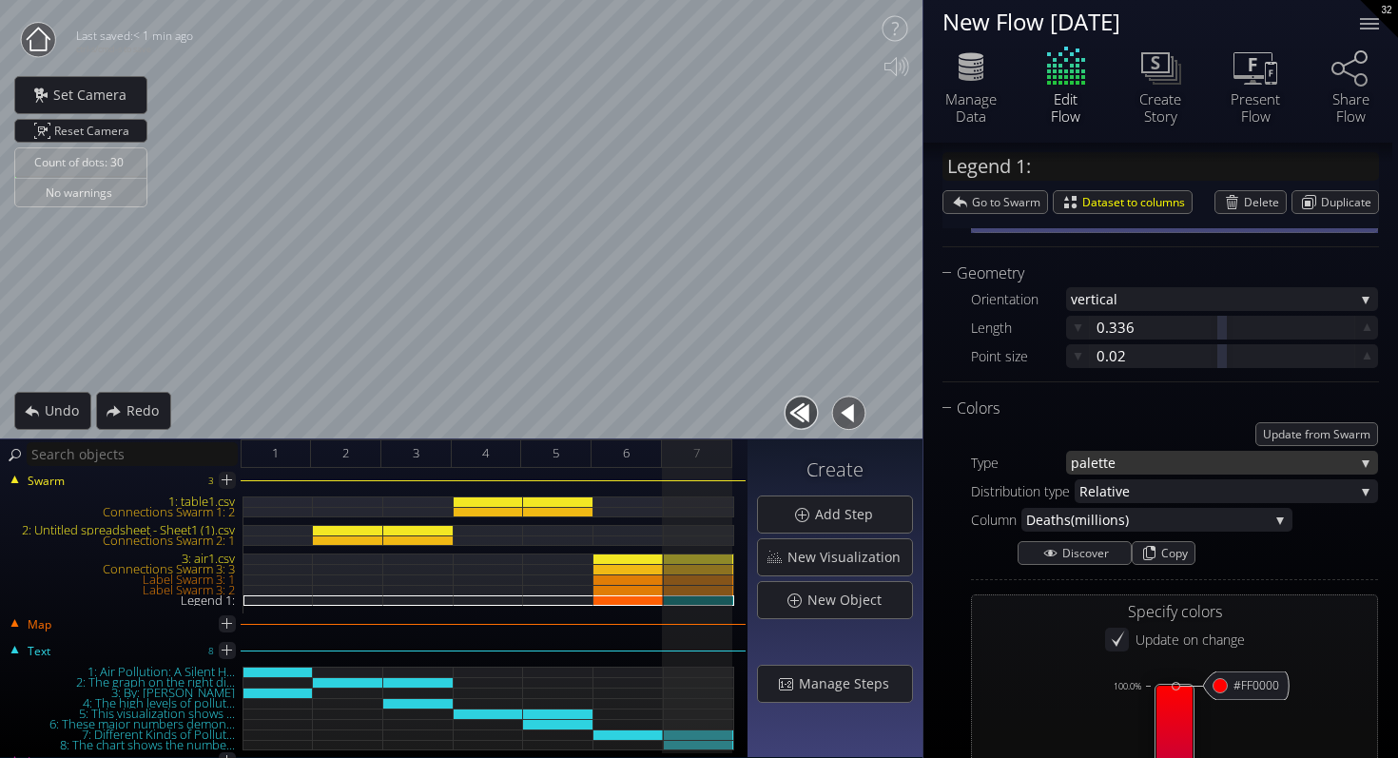
click at [1139, 458] on span "tte" at bounding box center [1227, 463] width 256 height 24
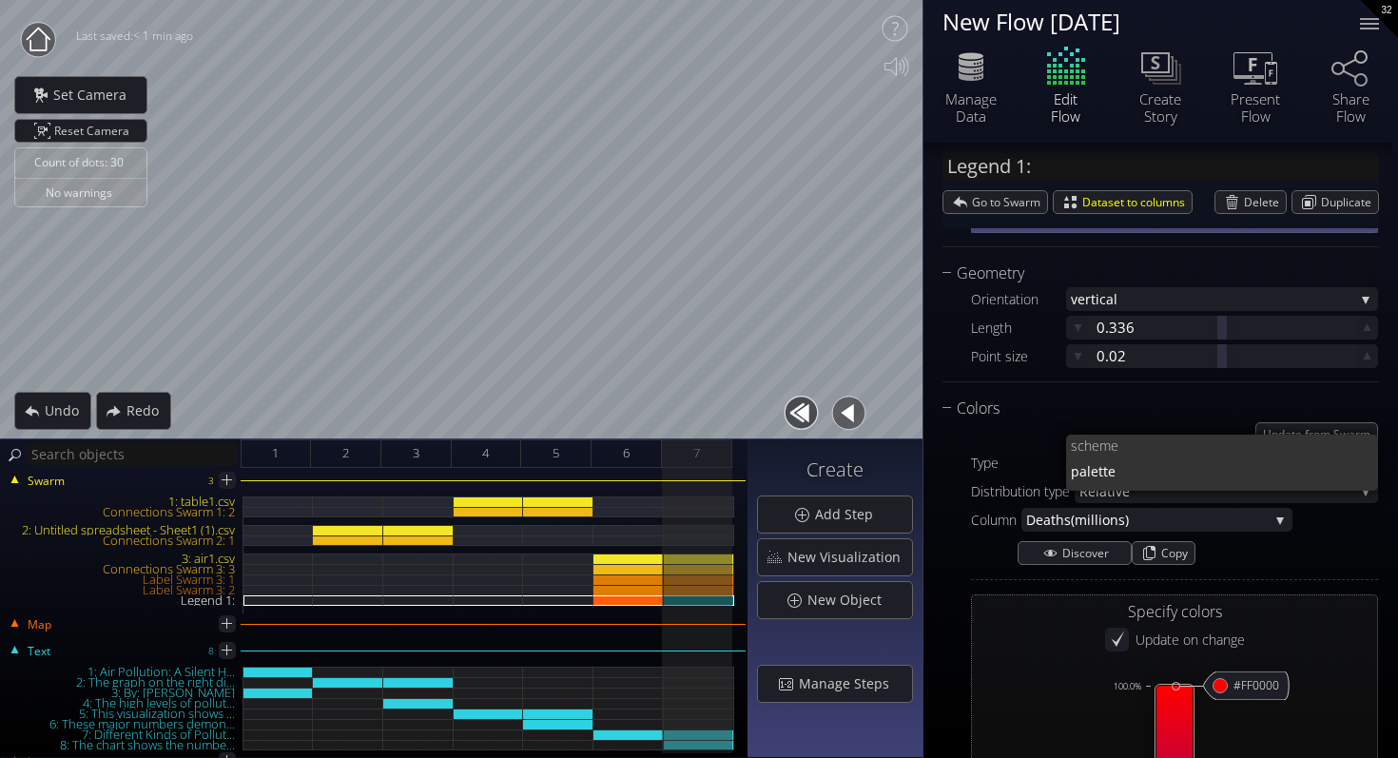
scroll to position [0, 0]
click at [1135, 439] on span "fixed" at bounding box center [1217, 437] width 293 height 26
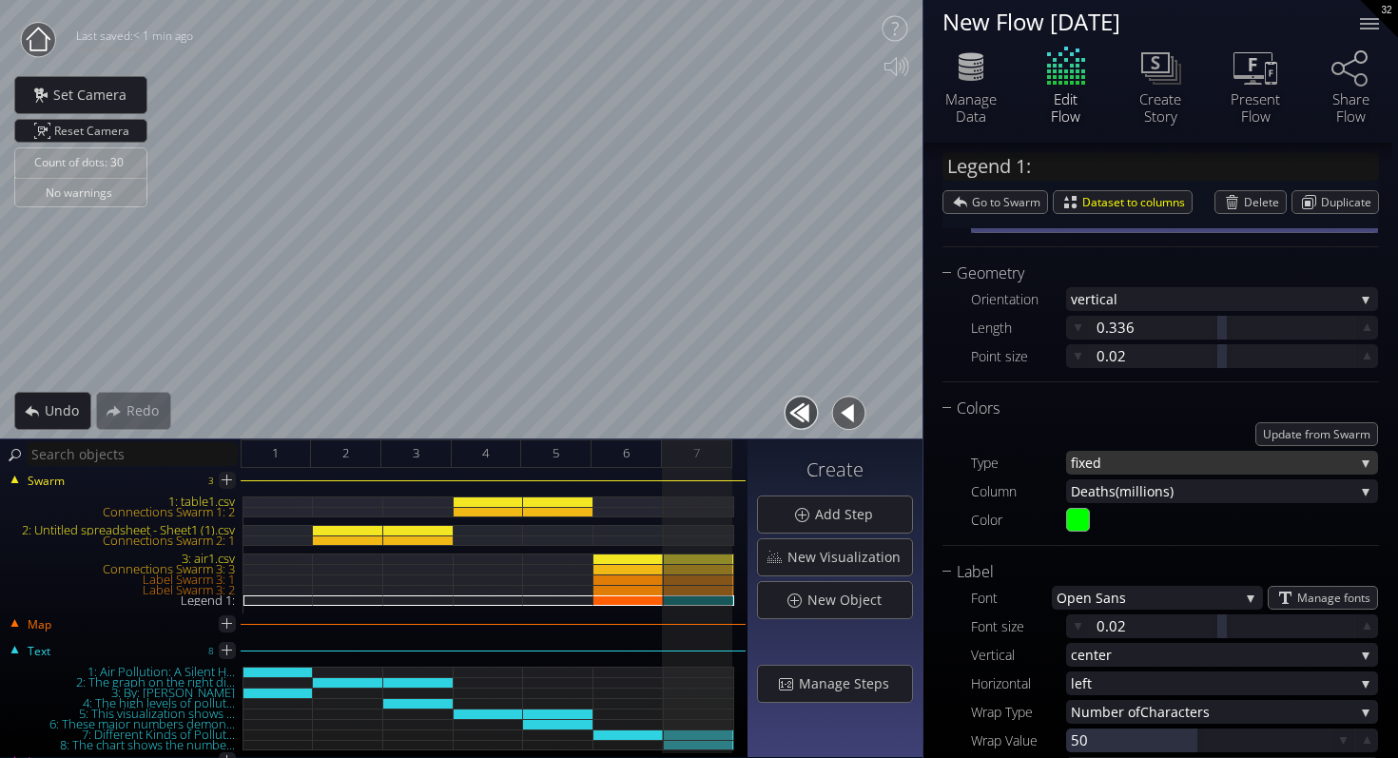
click at [1129, 467] on span "fixed" at bounding box center [1212, 463] width 283 height 24
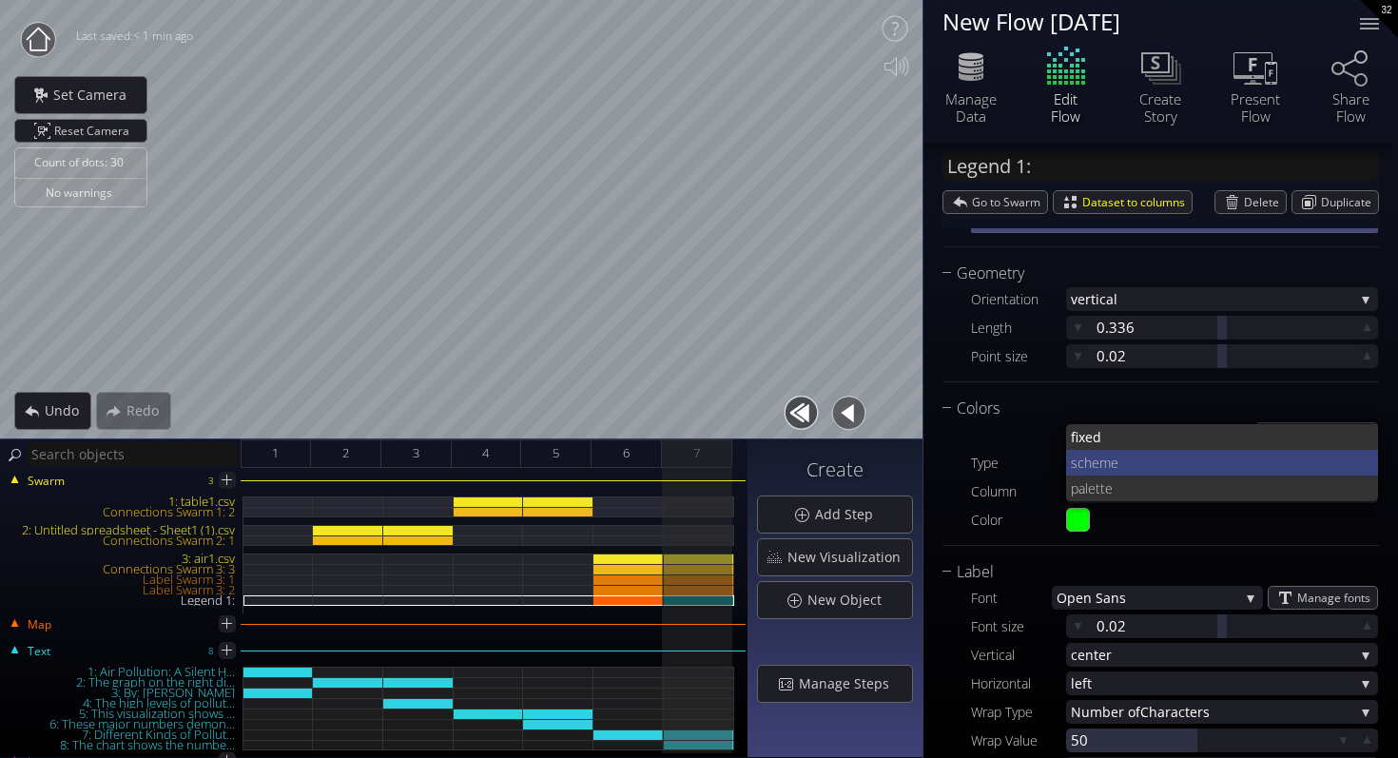
click at [1129, 456] on span "heme" at bounding box center [1224, 463] width 280 height 26
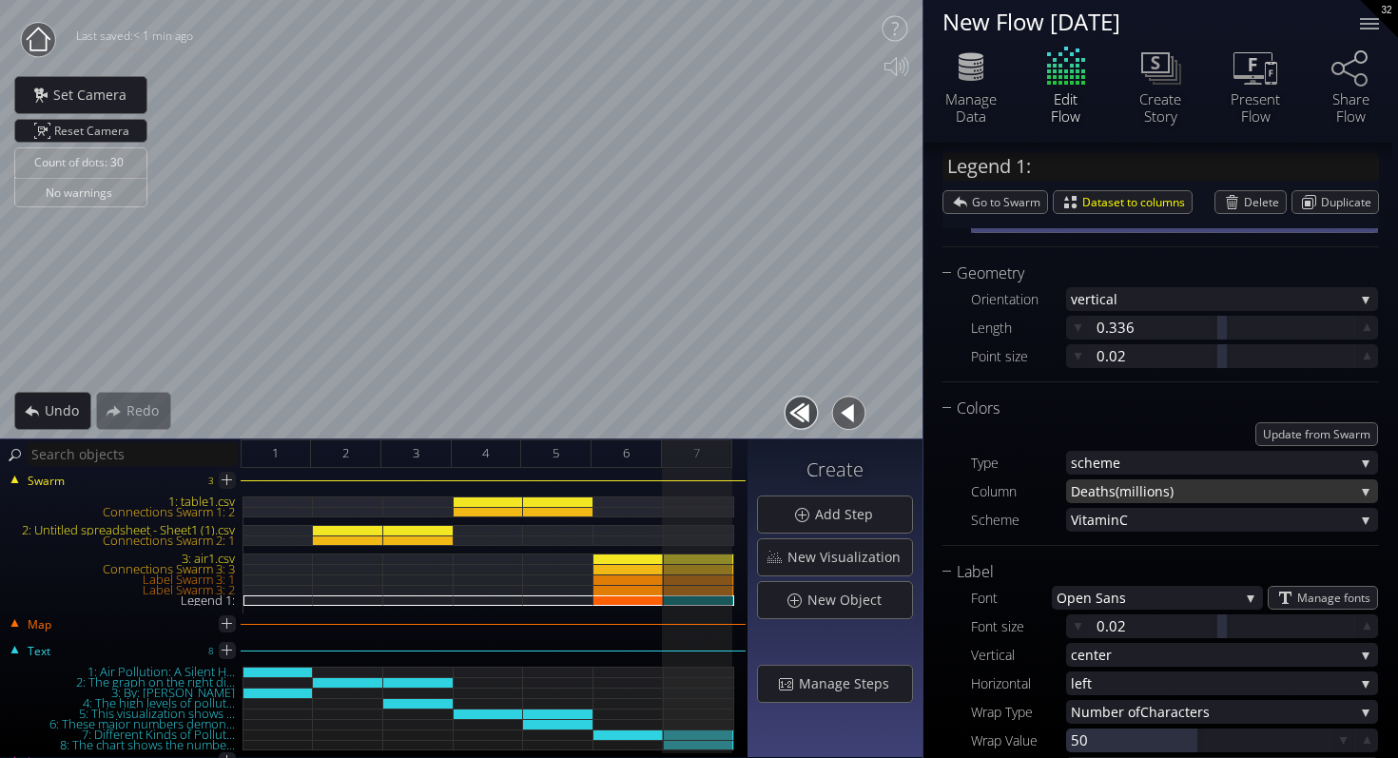
click at [1148, 490] on span "(millions)" at bounding box center [1235, 491] width 239 height 24
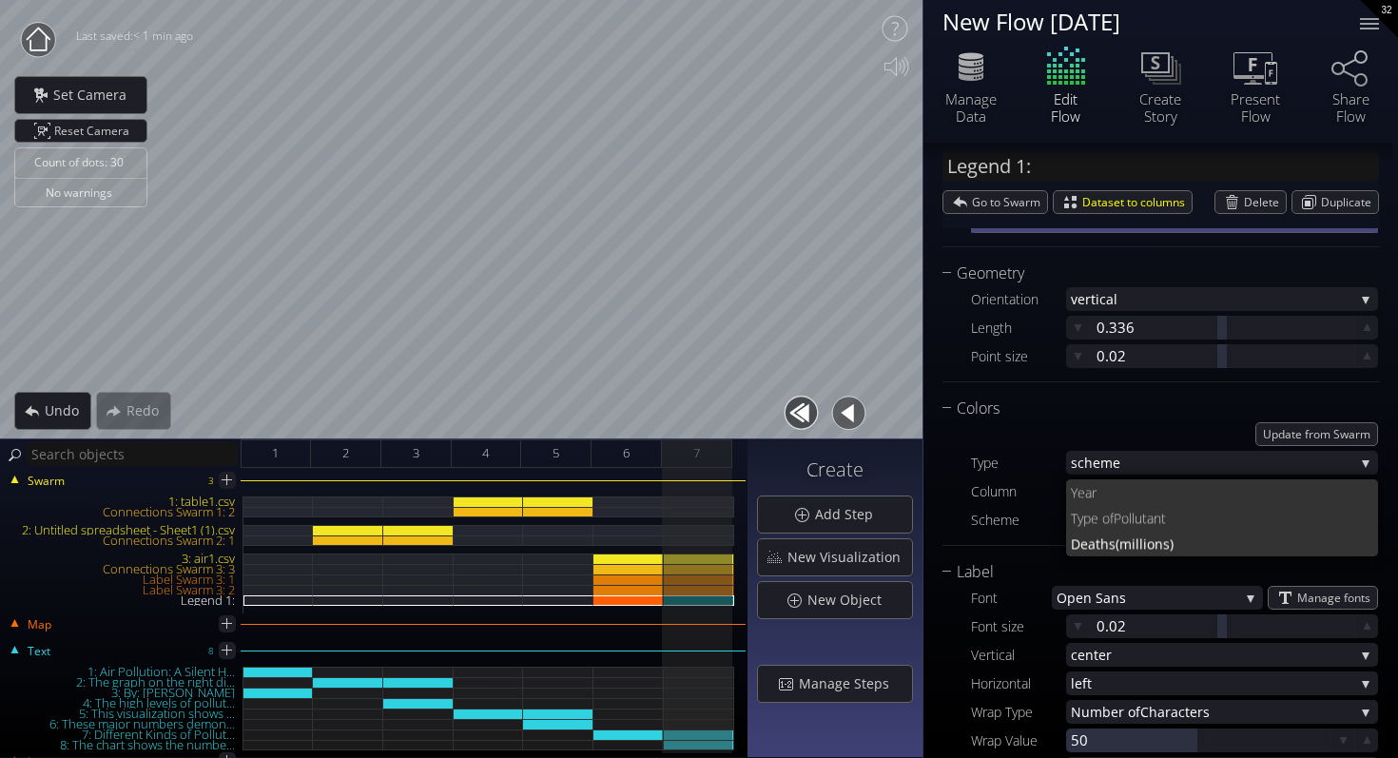
click at [1148, 490] on span "Year" at bounding box center [1217, 492] width 293 height 26
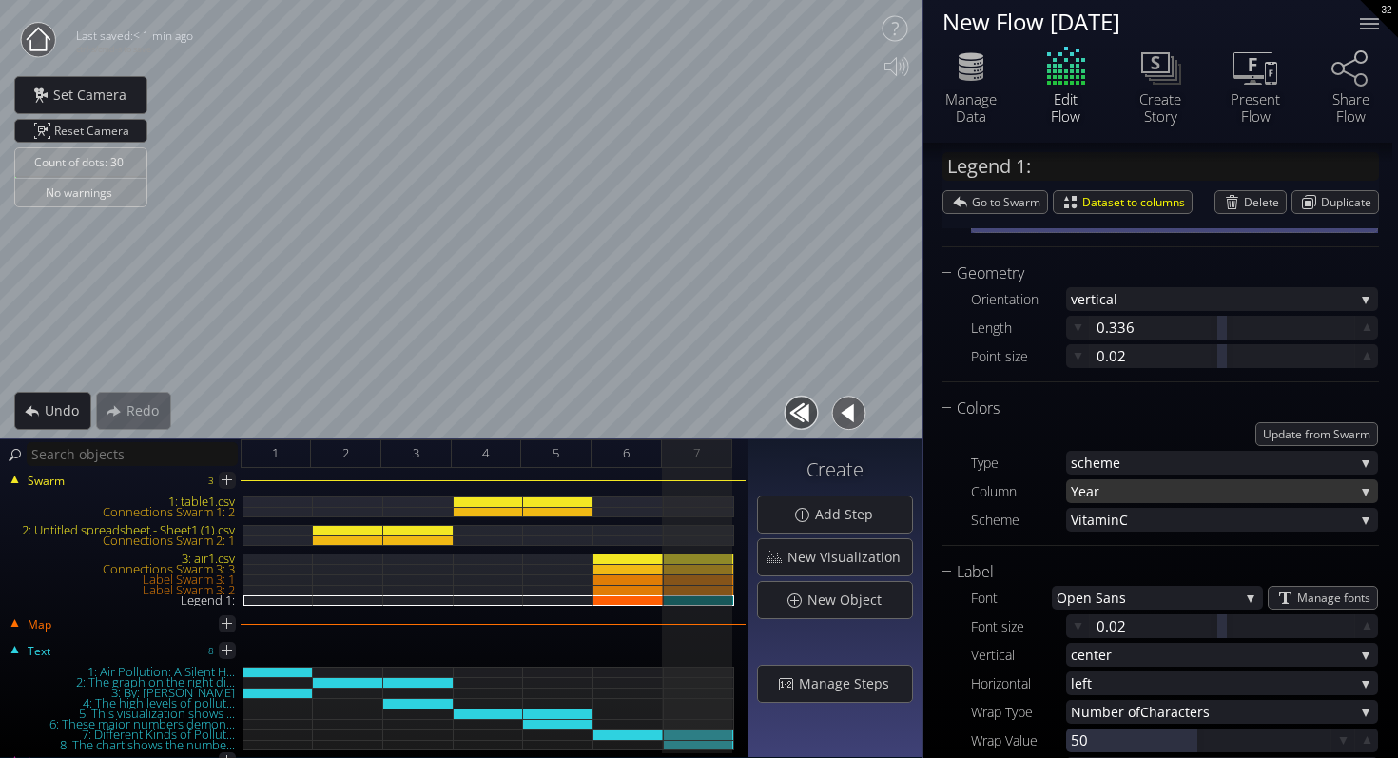
click at [1135, 494] on span "Year" at bounding box center [1212, 491] width 283 height 24
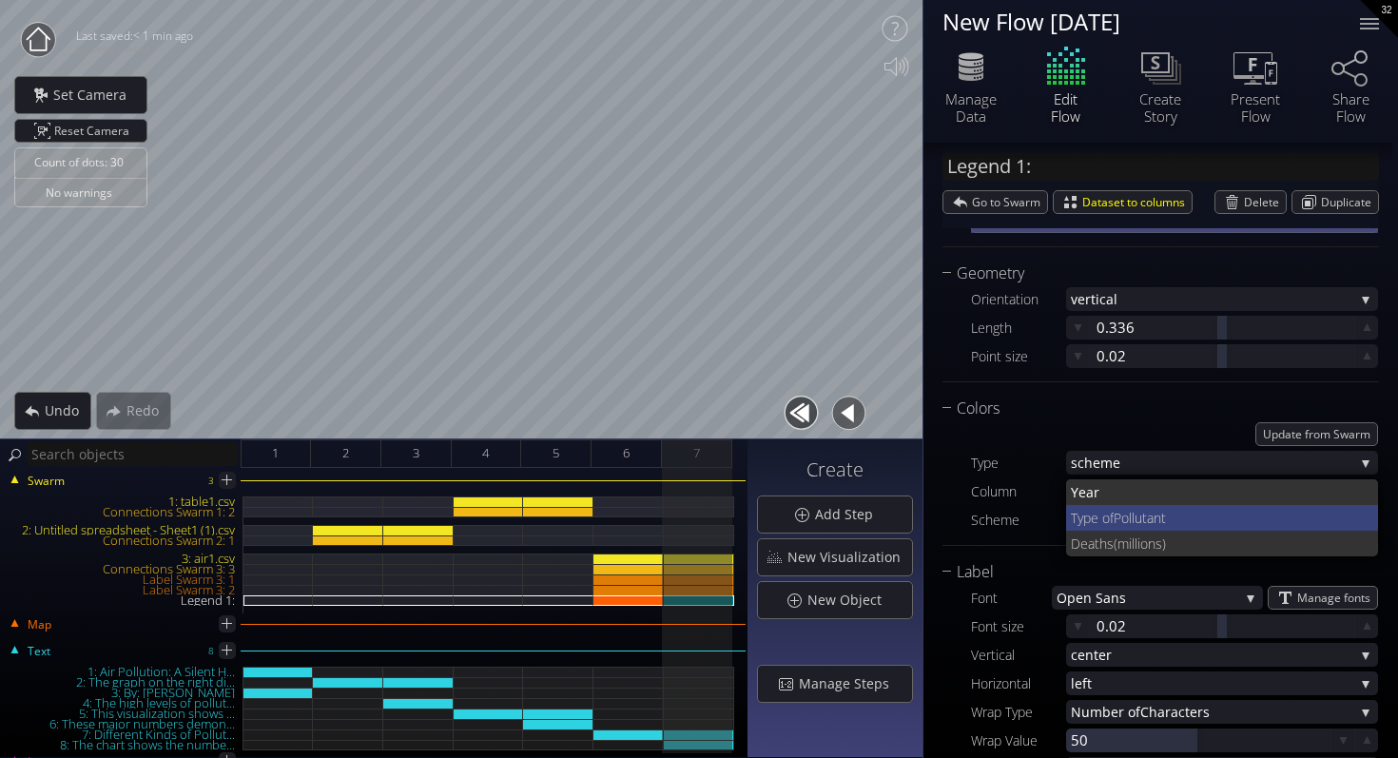
click at [1139, 525] on span "Pollutant" at bounding box center [1239, 518] width 250 height 26
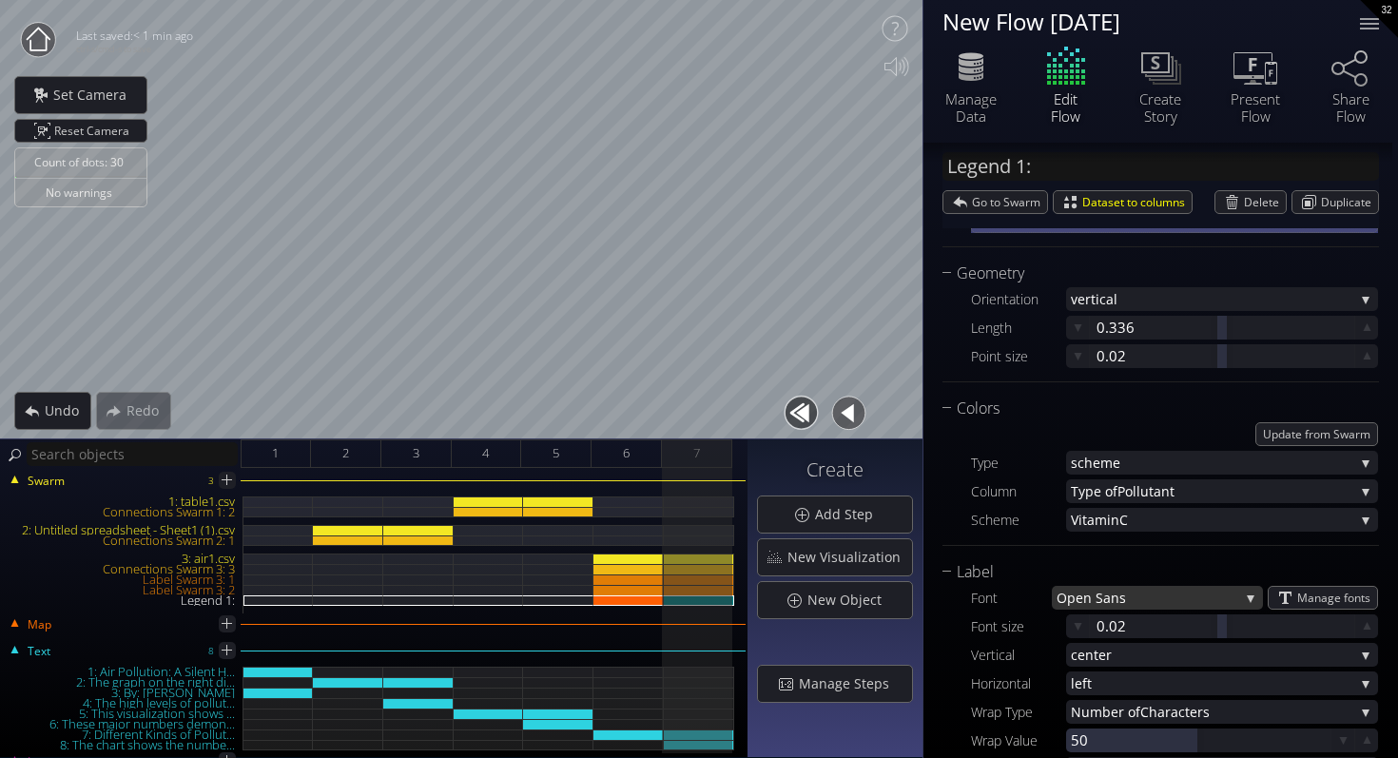
scroll to position [262, 0]
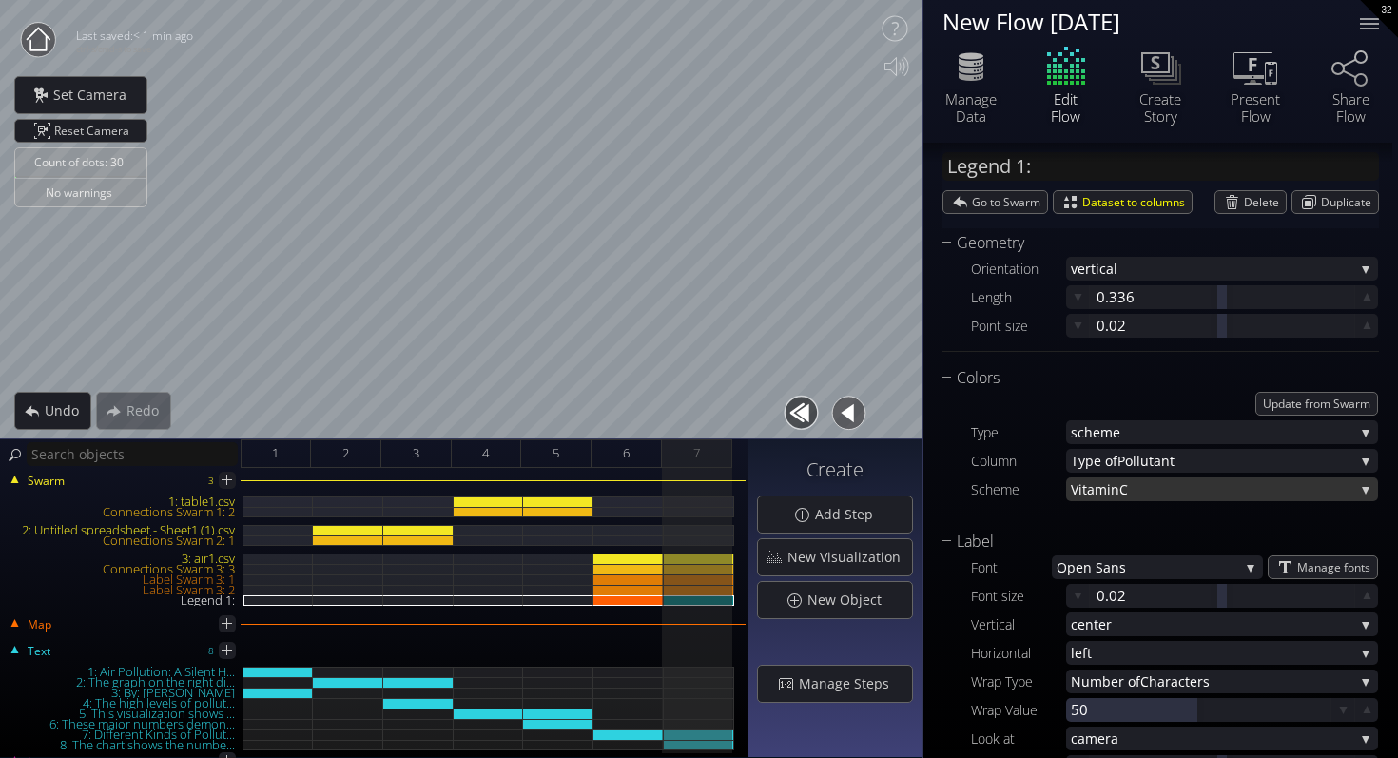
click at [1121, 489] on span "C" at bounding box center [1237, 489] width 235 height 24
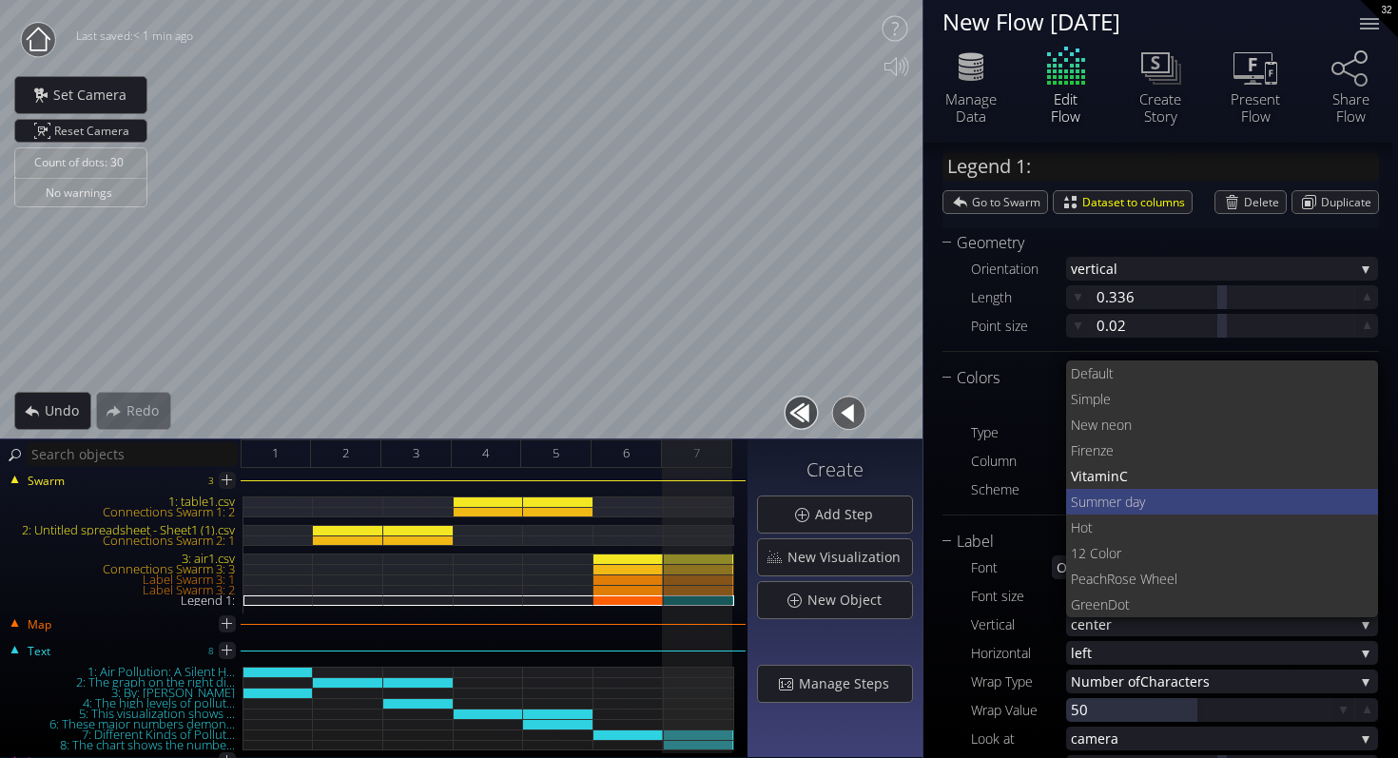
click at [1122, 498] on span "Summer day" at bounding box center [1217, 502] width 293 height 26
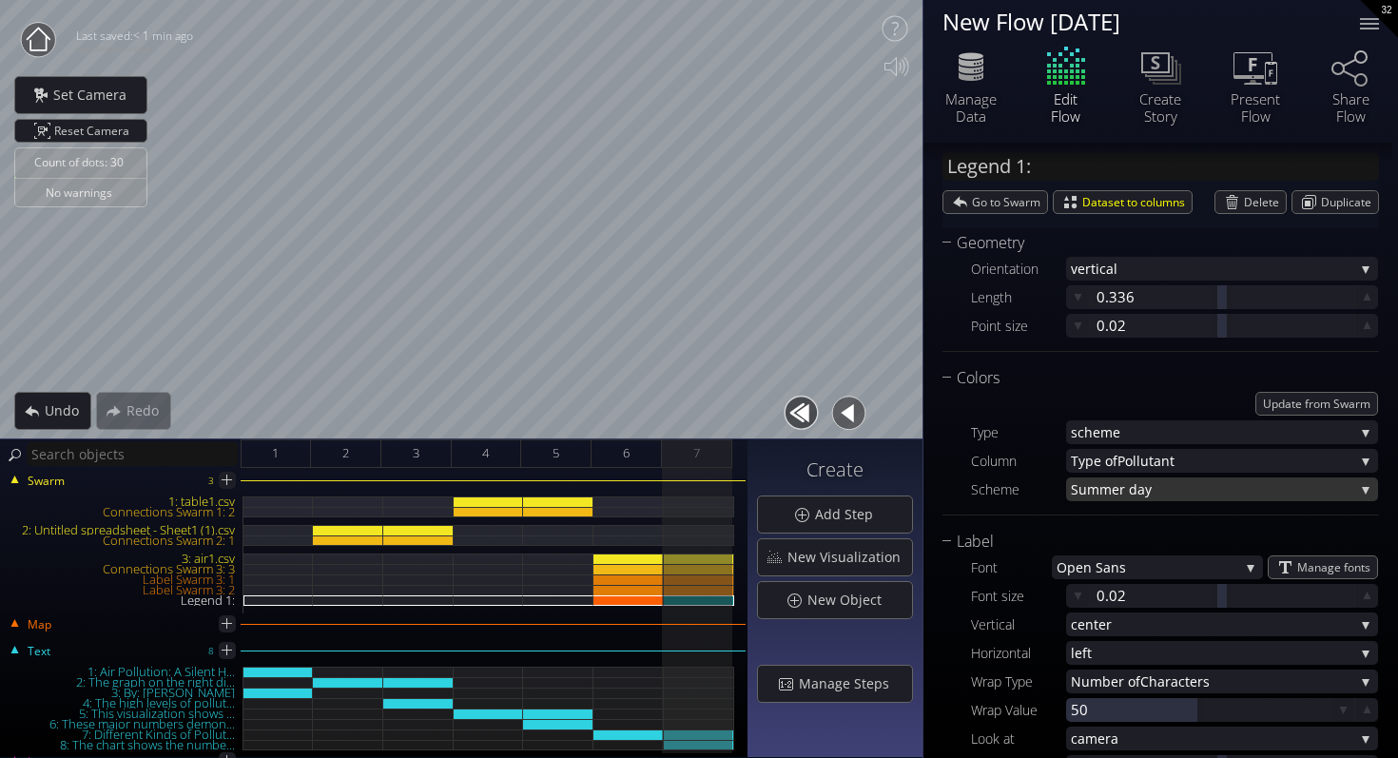
click at [1122, 493] on span "Summer day" at bounding box center [1212, 489] width 283 height 24
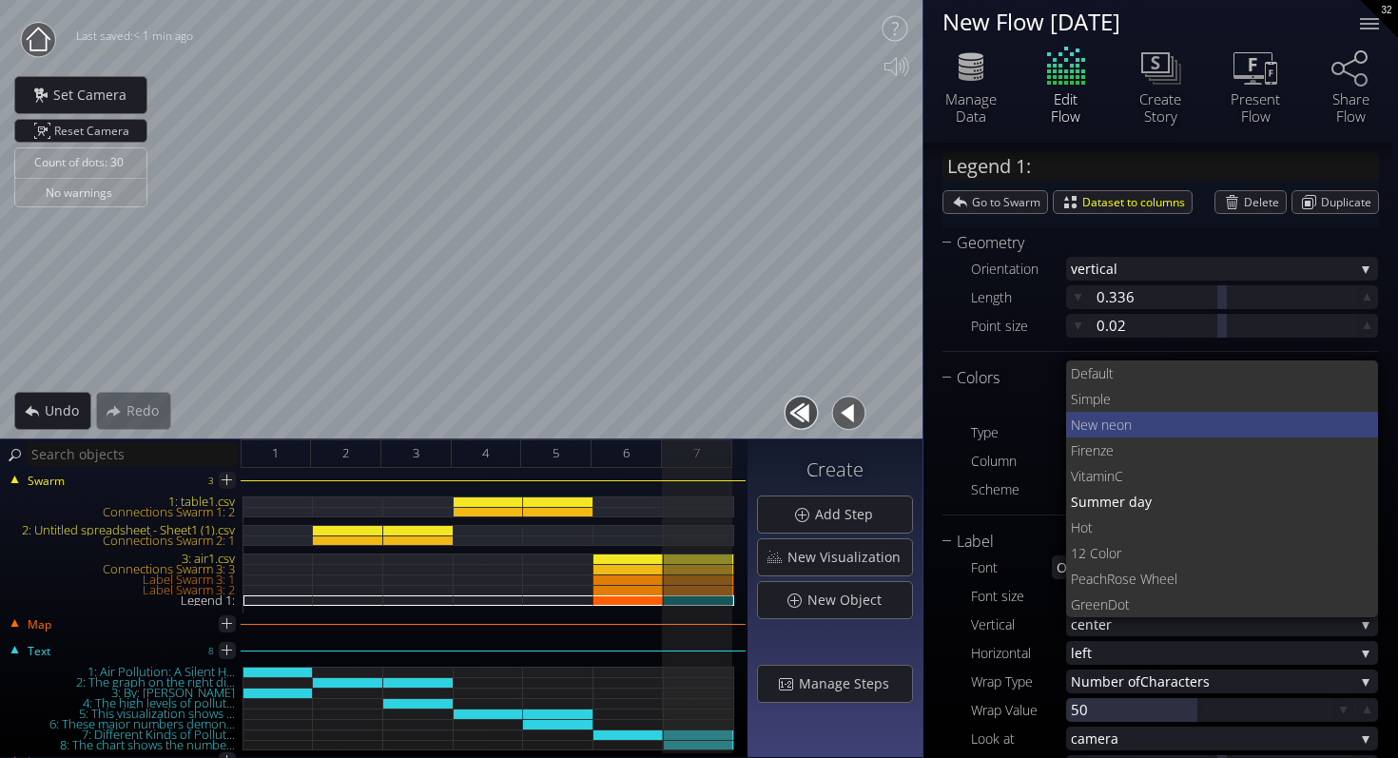
click at [1130, 419] on span "on" at bounding box center [1240, 425] width 247 height 26
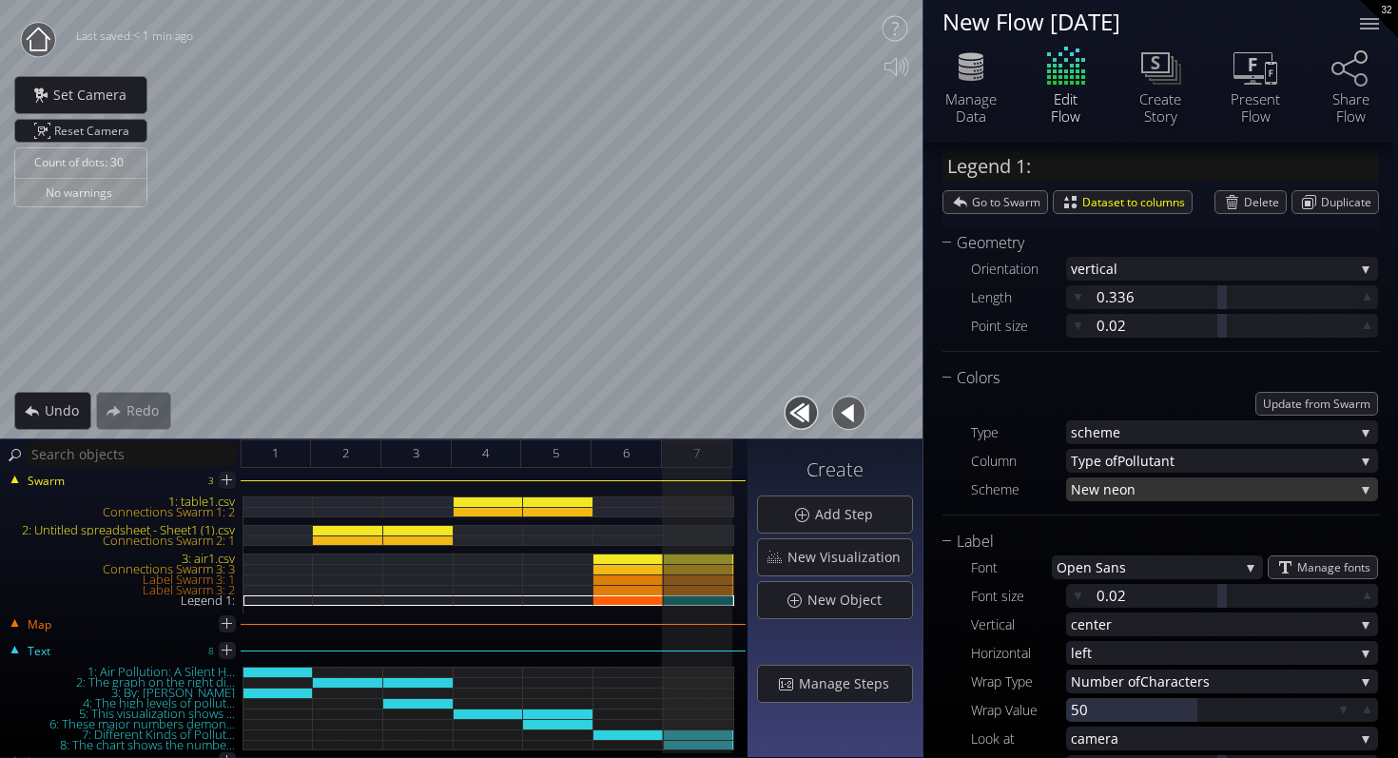
click at [1098, 492] on span "New ne" at bounding box center [1095, 489] width 49 height 24
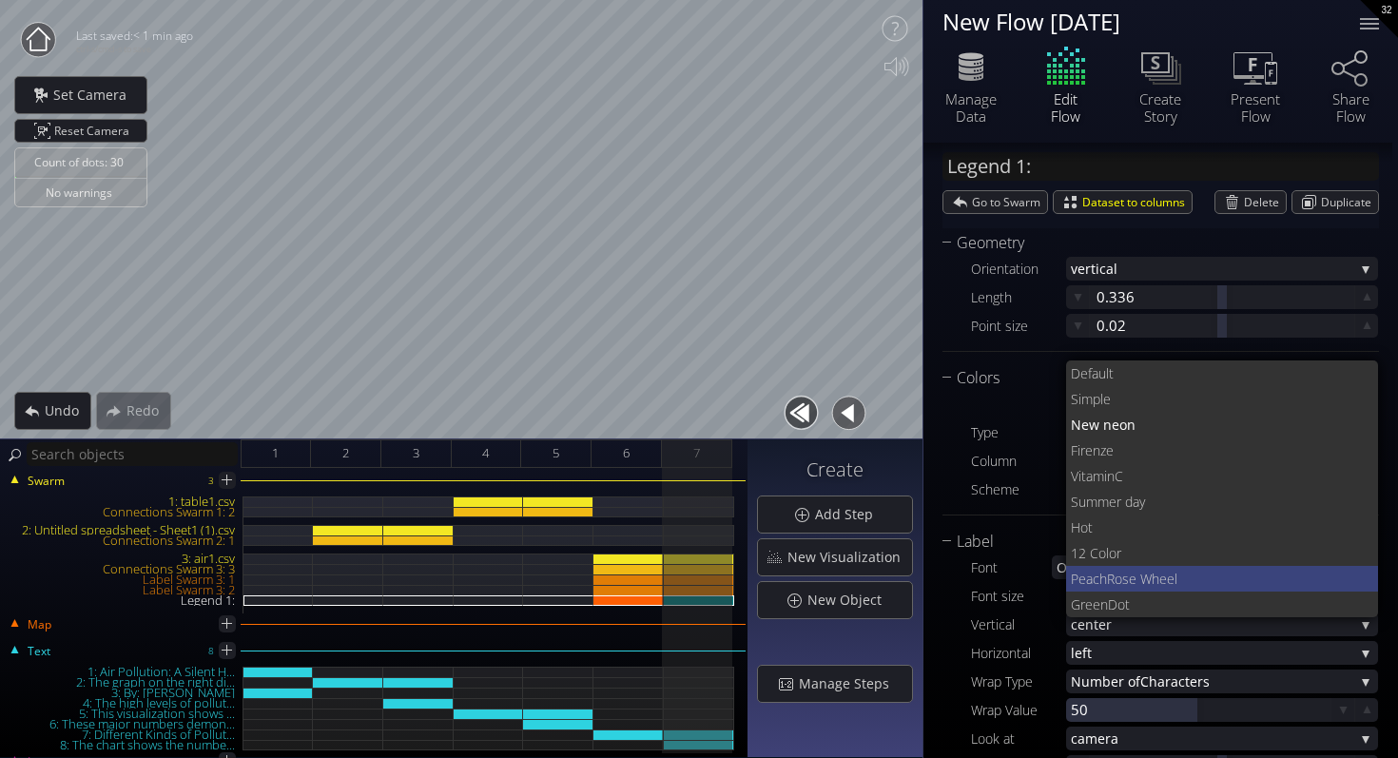
click at [1125, 572] on span "Rose Wheel" at bounding box center [1235, 579] width 257 height 26
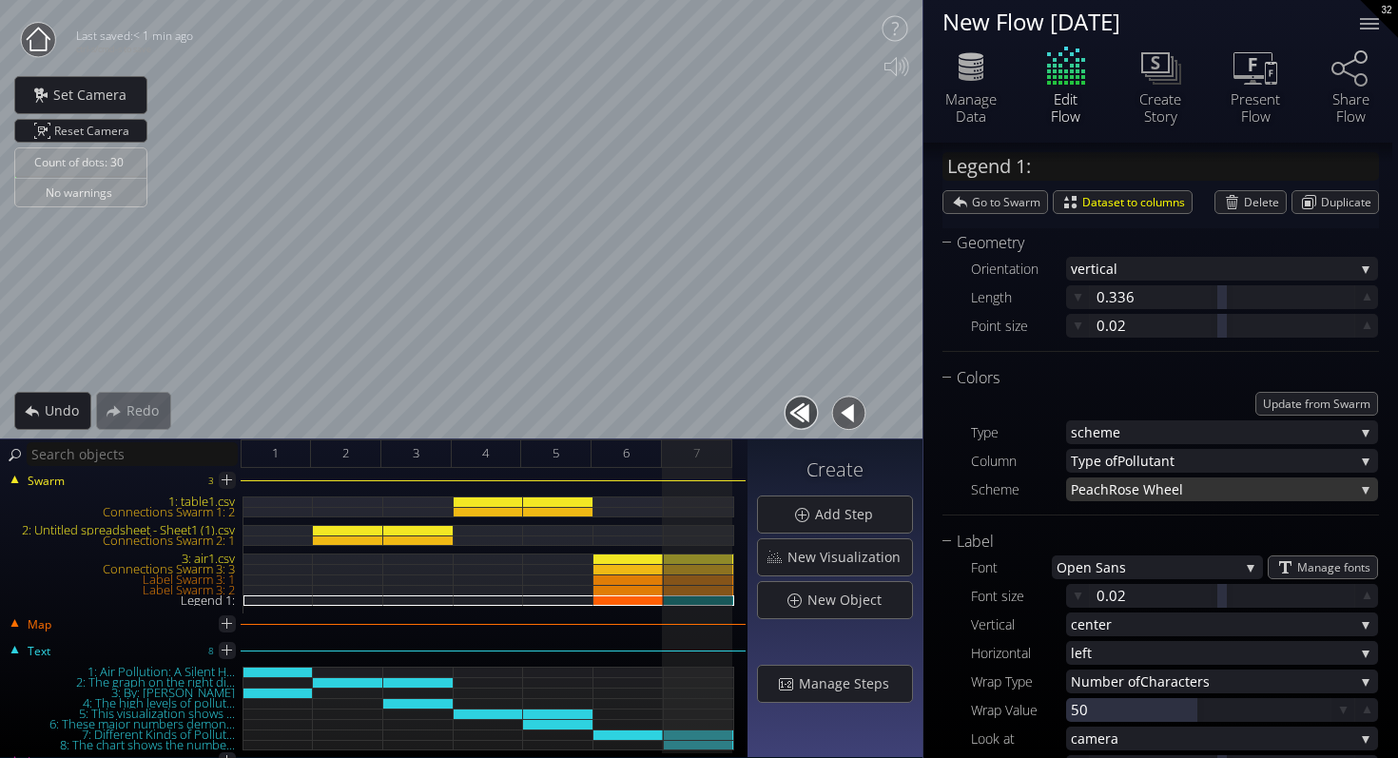
click at [1123, 498] on span "Rose Wheel" at bounding box center [1231, 489] width 245 height 24
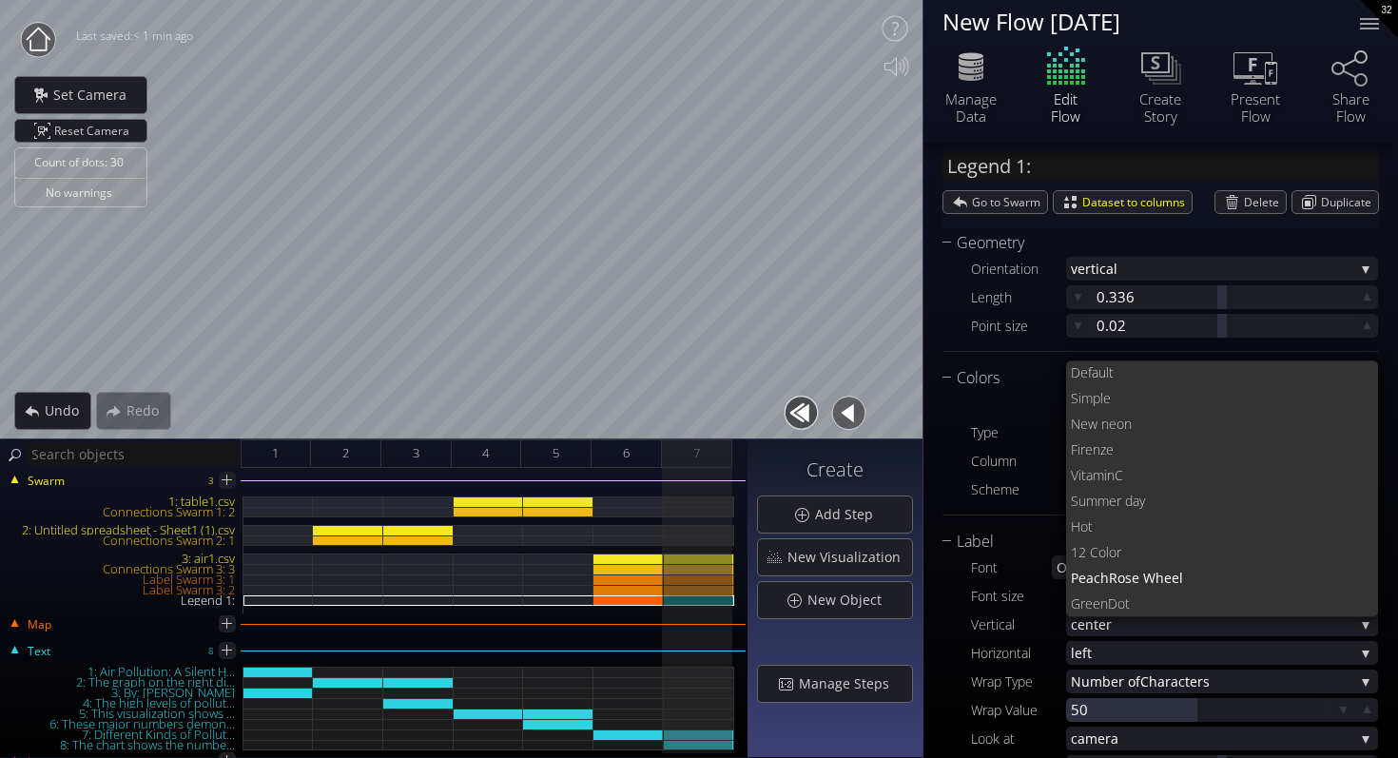
scroll to position [0, 0]
click at [1136, 540] on span "or" at bounding box center [1236, 553] width 255 height 26
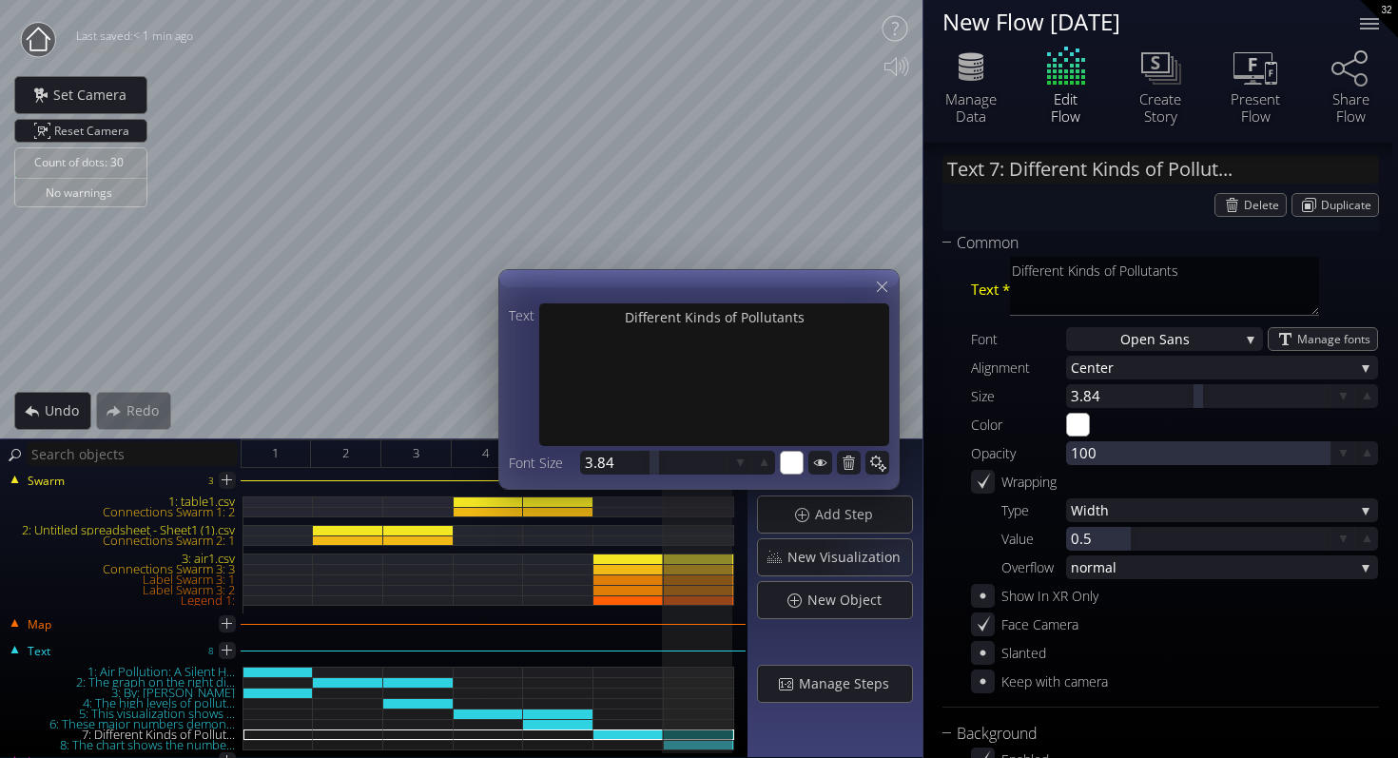
scroll to position [567, 0]
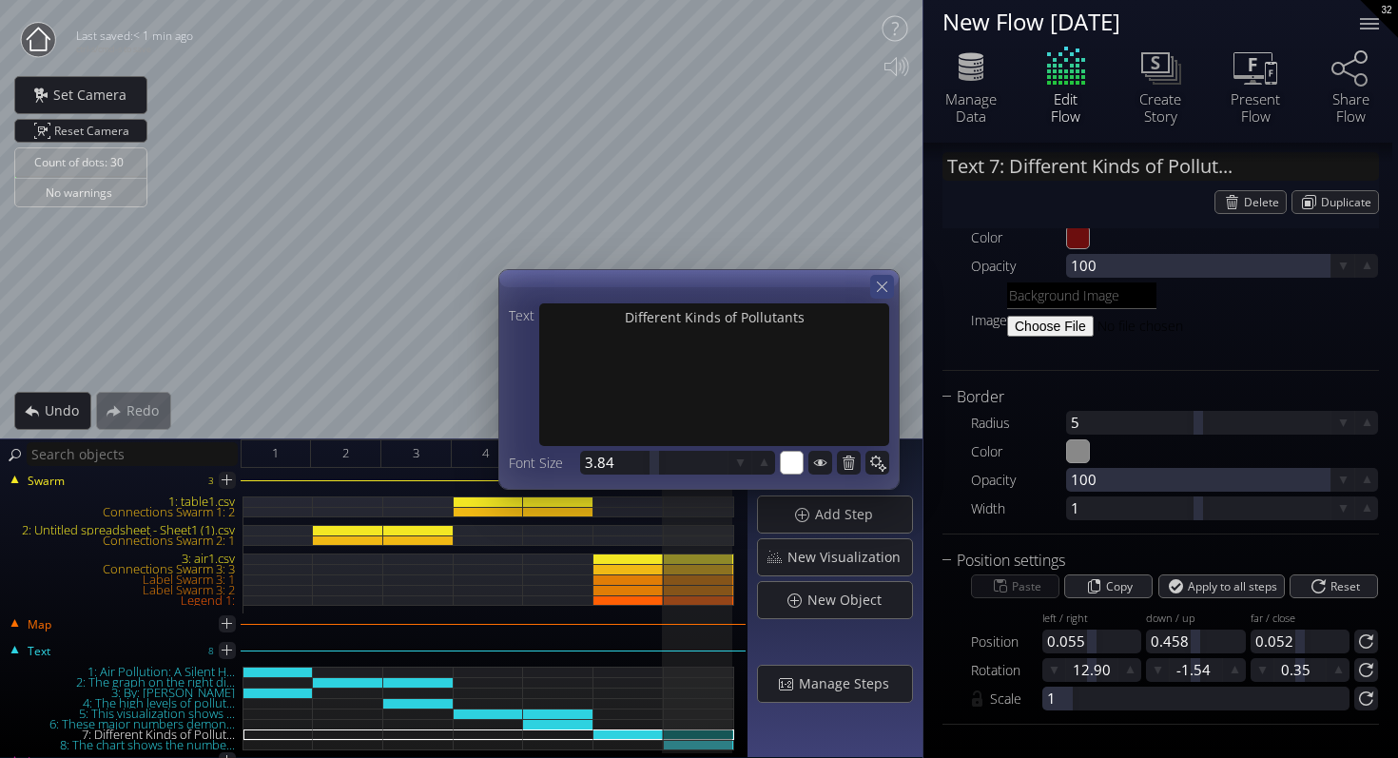
click at [879, 288] on icon at bounding box center [882, 287] width 18 height 18
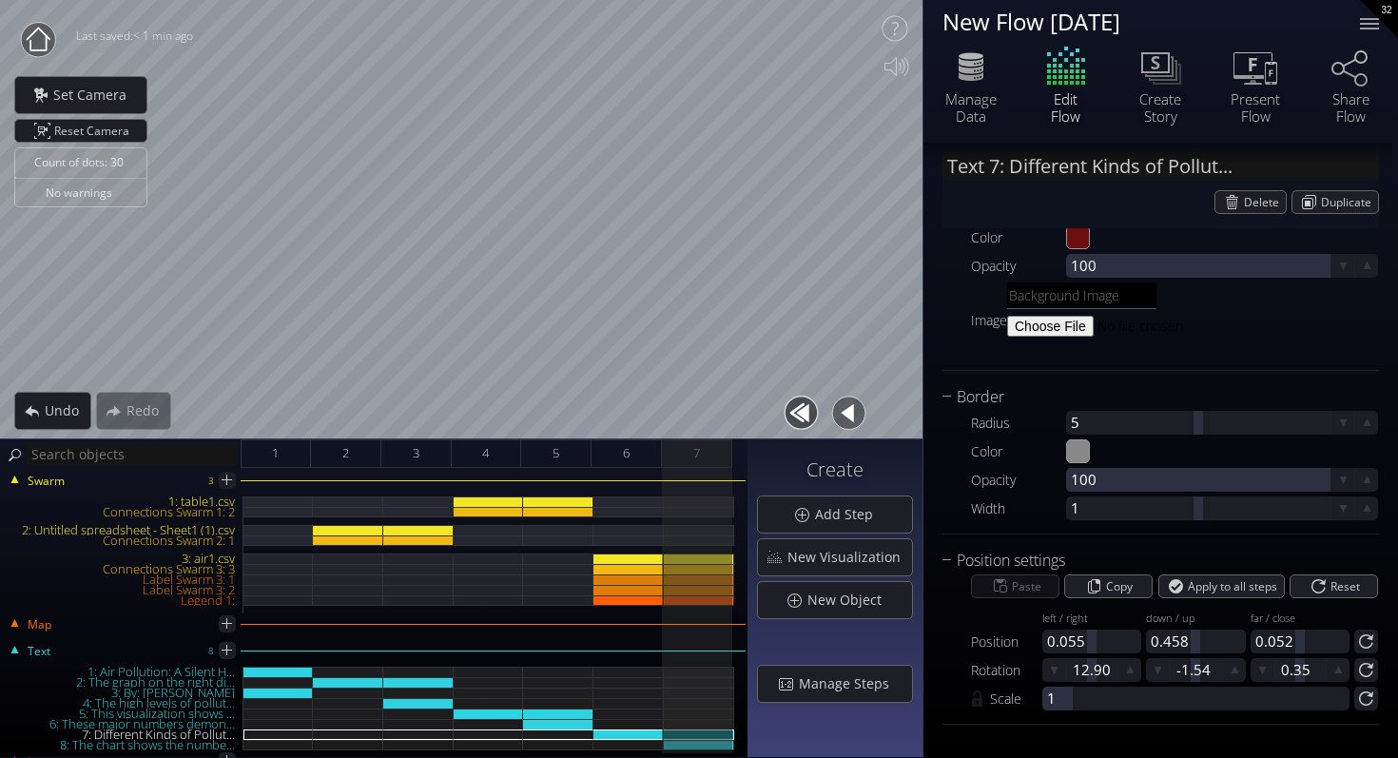
click at [850, 398] on button "button" at bounding box center [849, 413] width 43 height 43
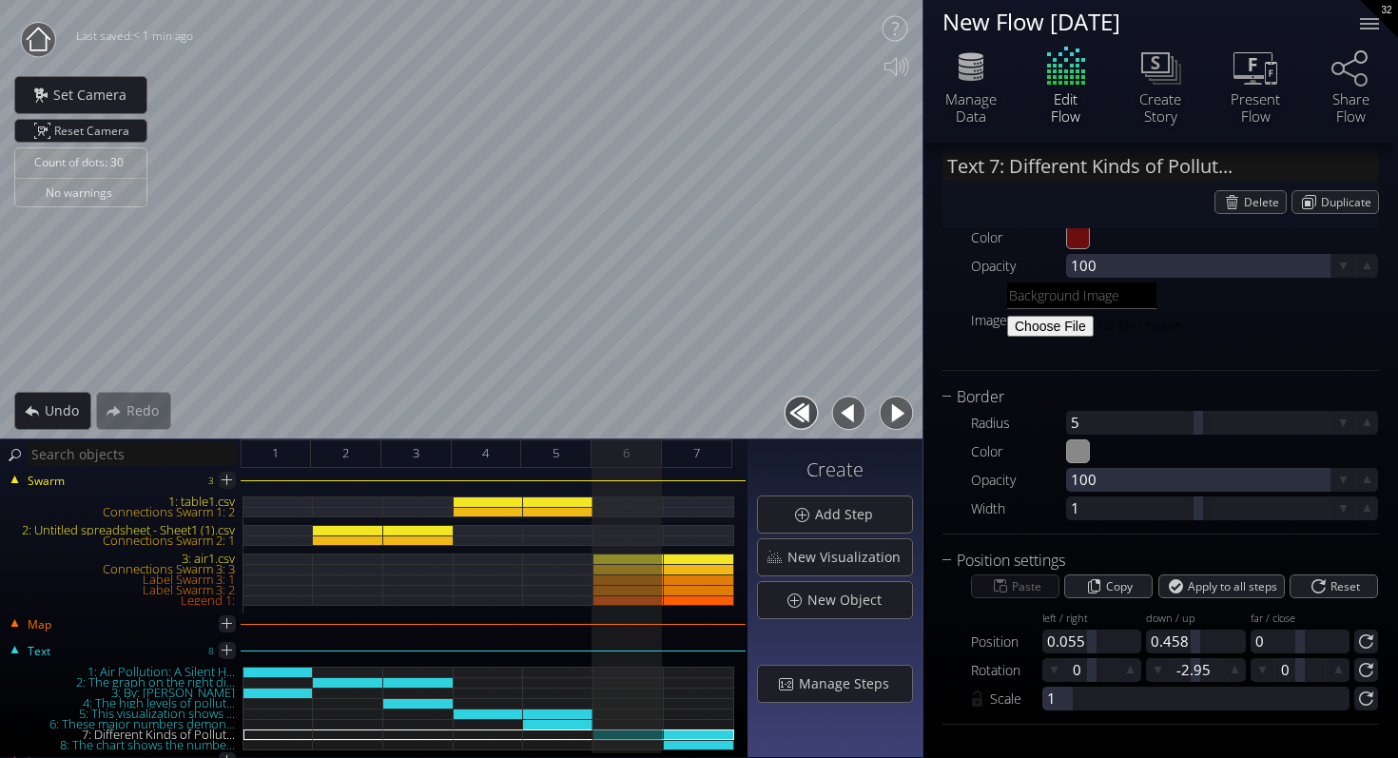
click at [896, 415] on button "button" at bounding box center [896, 413] width 43 height 43
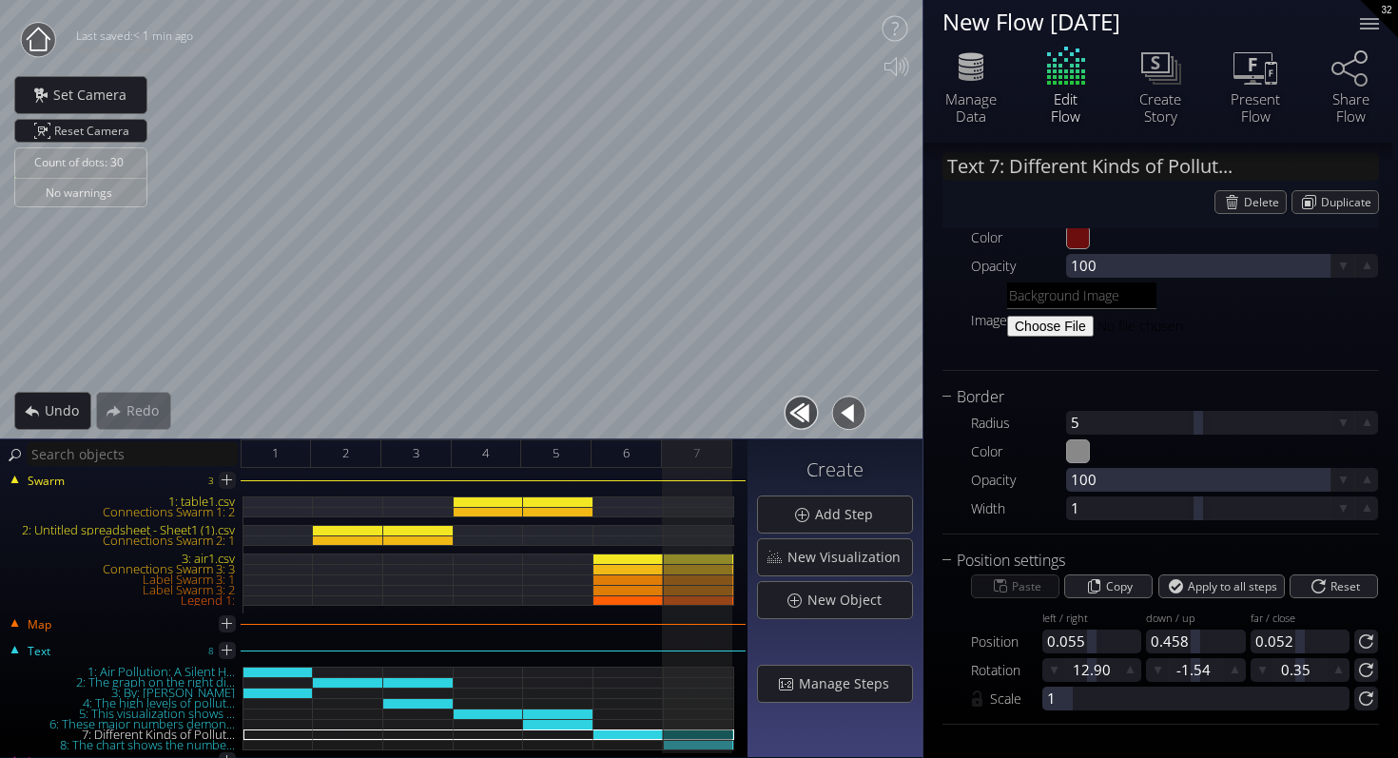
click at [850, 413] on button "button" at bounding box center [849, 413] width 43 height 43
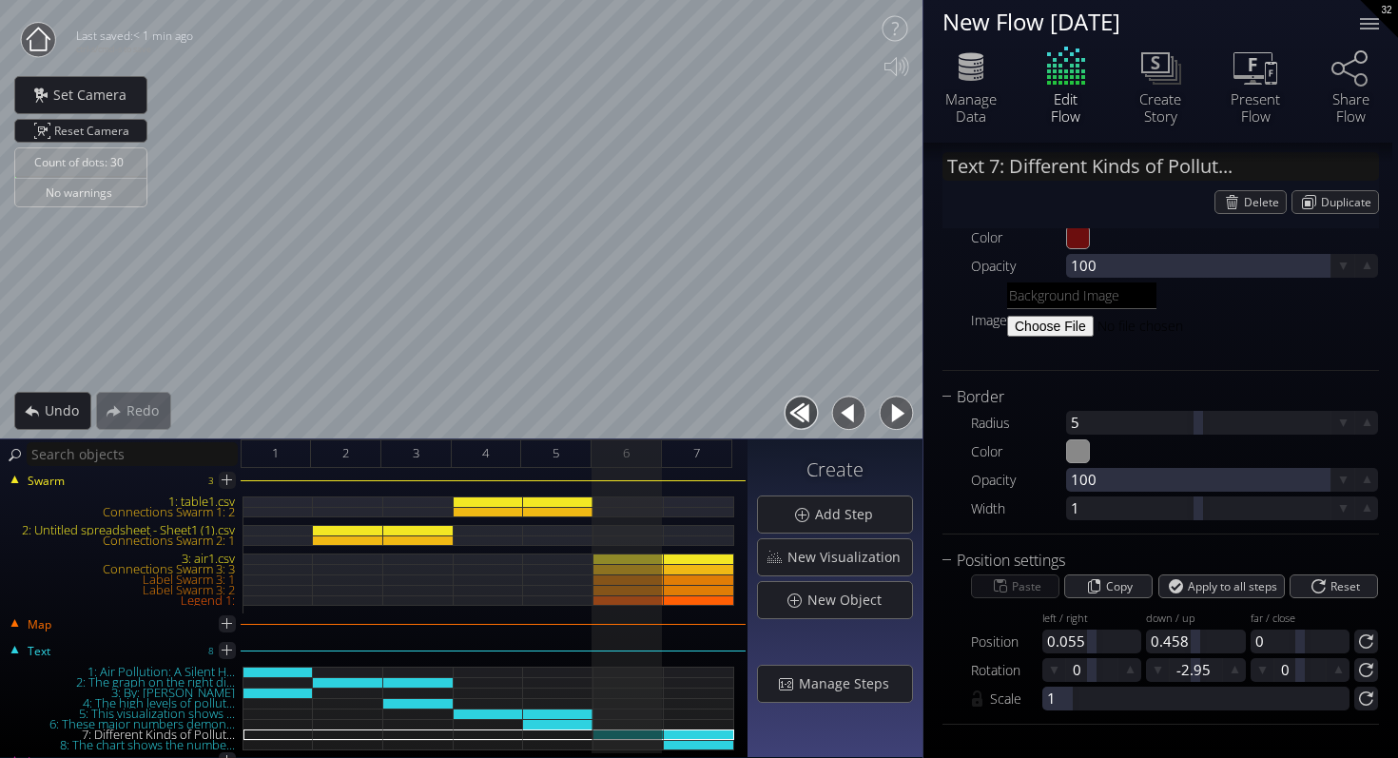
click at [893, 407] on button "button" at bounding box center [896, 413] width 43 height 43
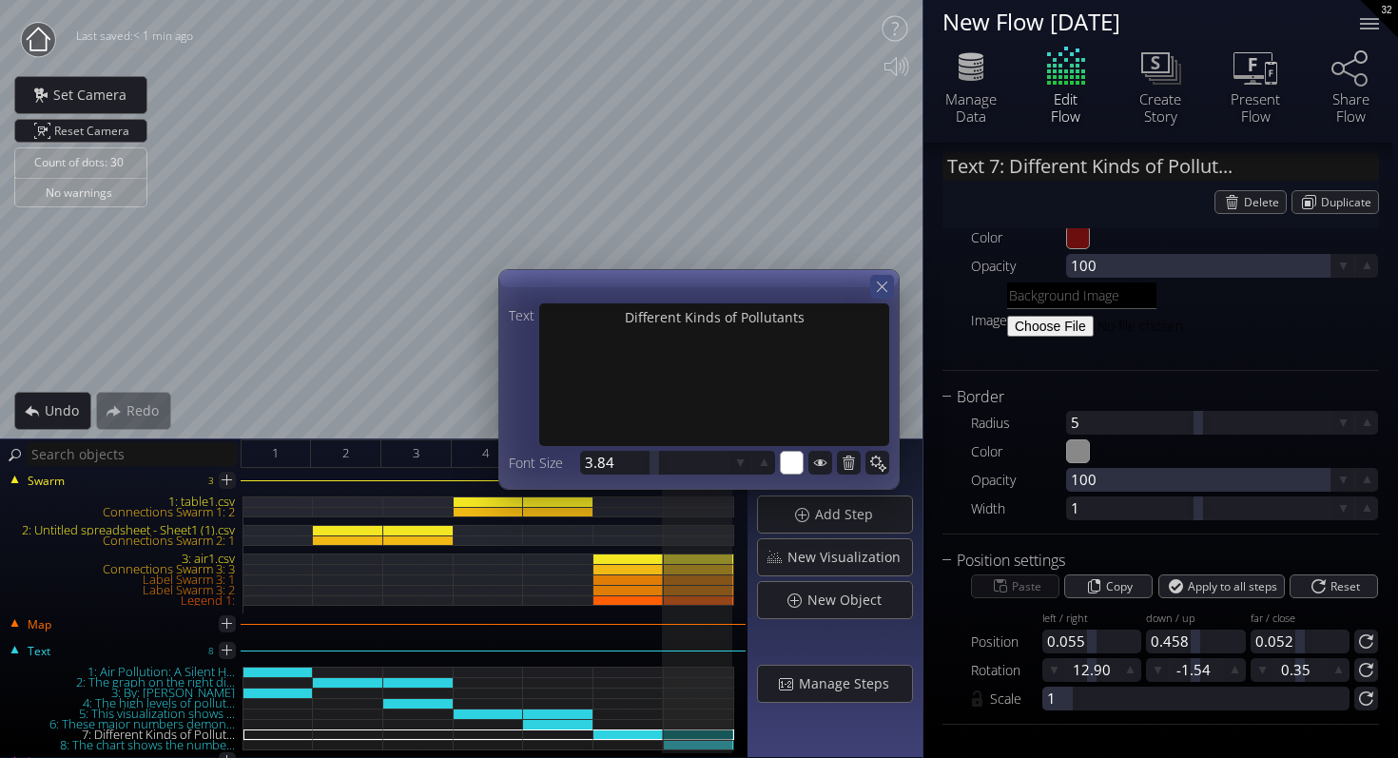
click at [883, 290] on icon at bounding box center [882, 287] width 18 height 18
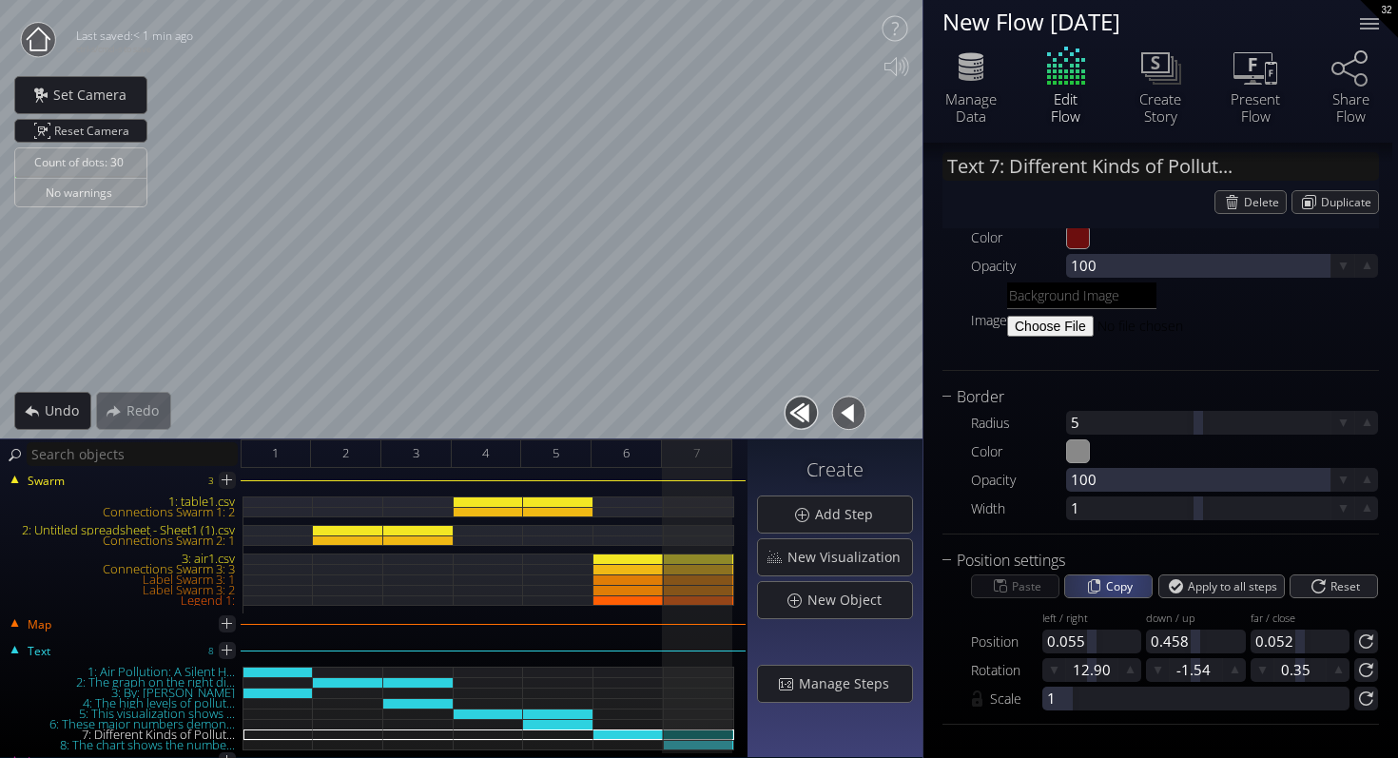
click at [1116, 581] on span "Copy" at bounding box center [1122, 586] width 33 height 22
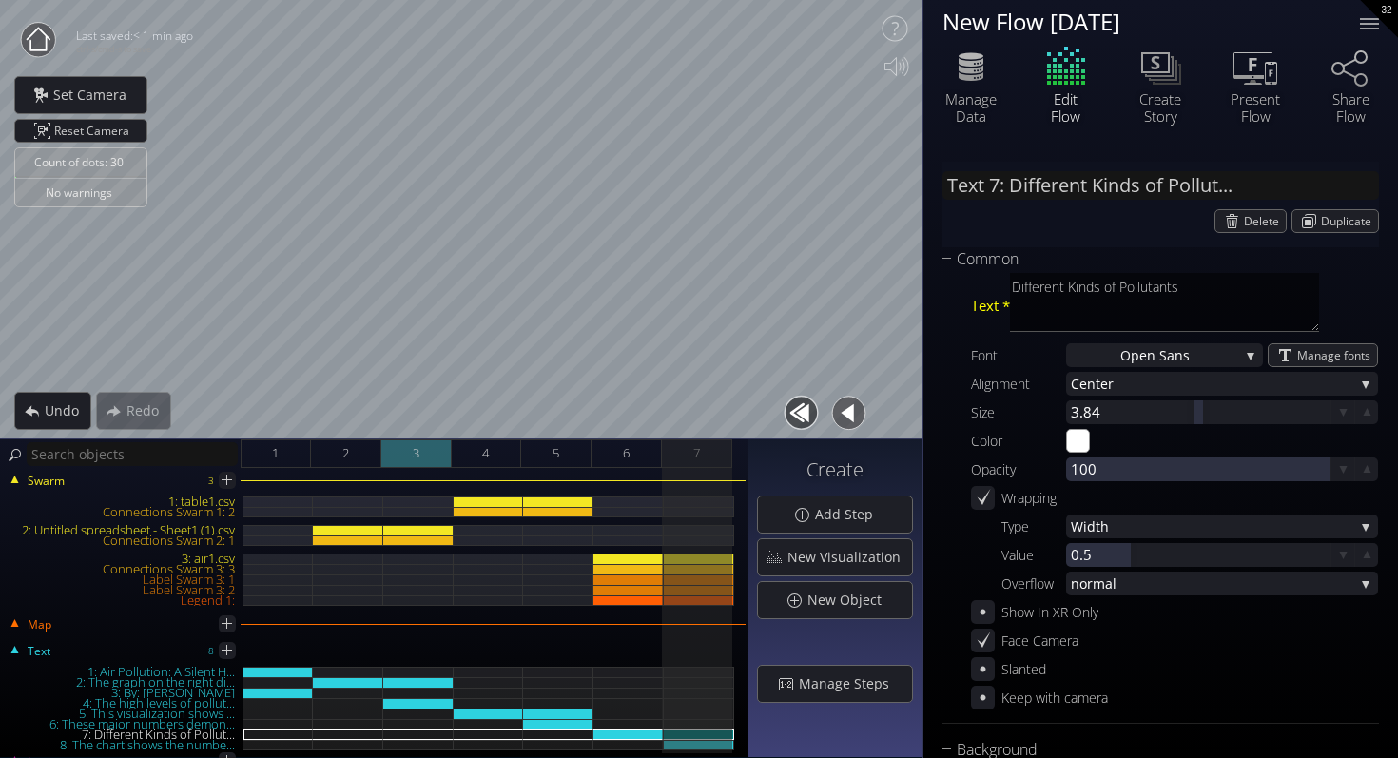
click at [433, 458] on div "3" at bounding box center [416, 453] width 70 height 29
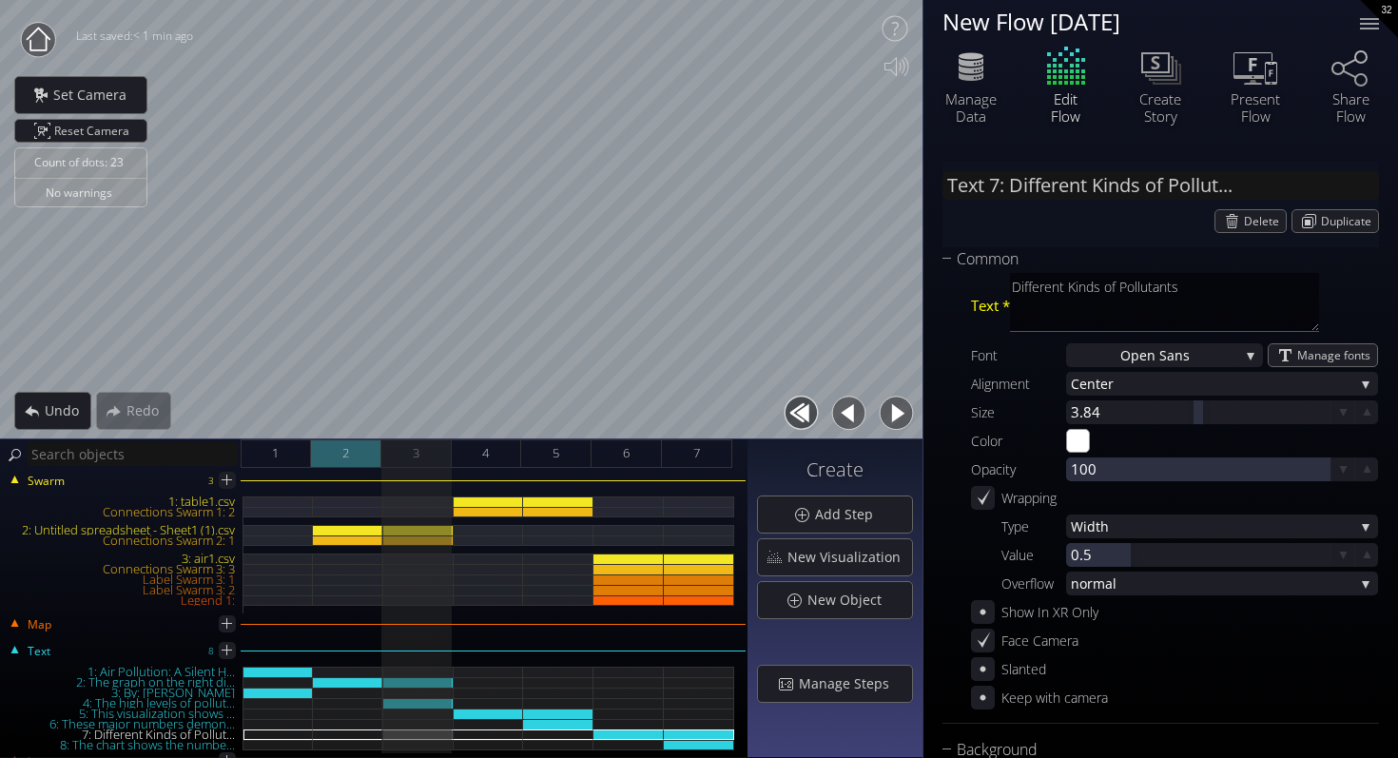
click at [346, 456] on span "2" at bounding box center [345, 453] width 7 height 24
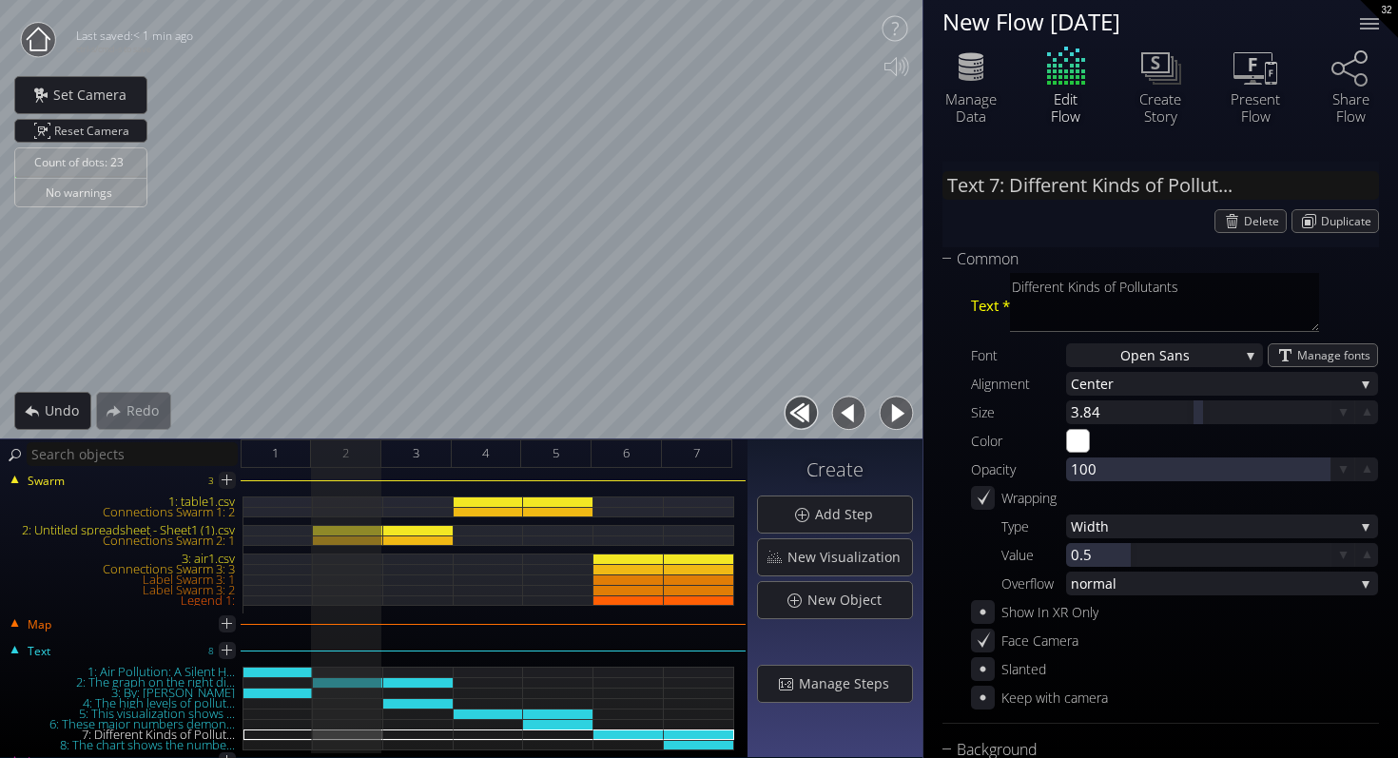
click at [851, 413] on button "button" at bounding box center [849, 413] width 43 height 43
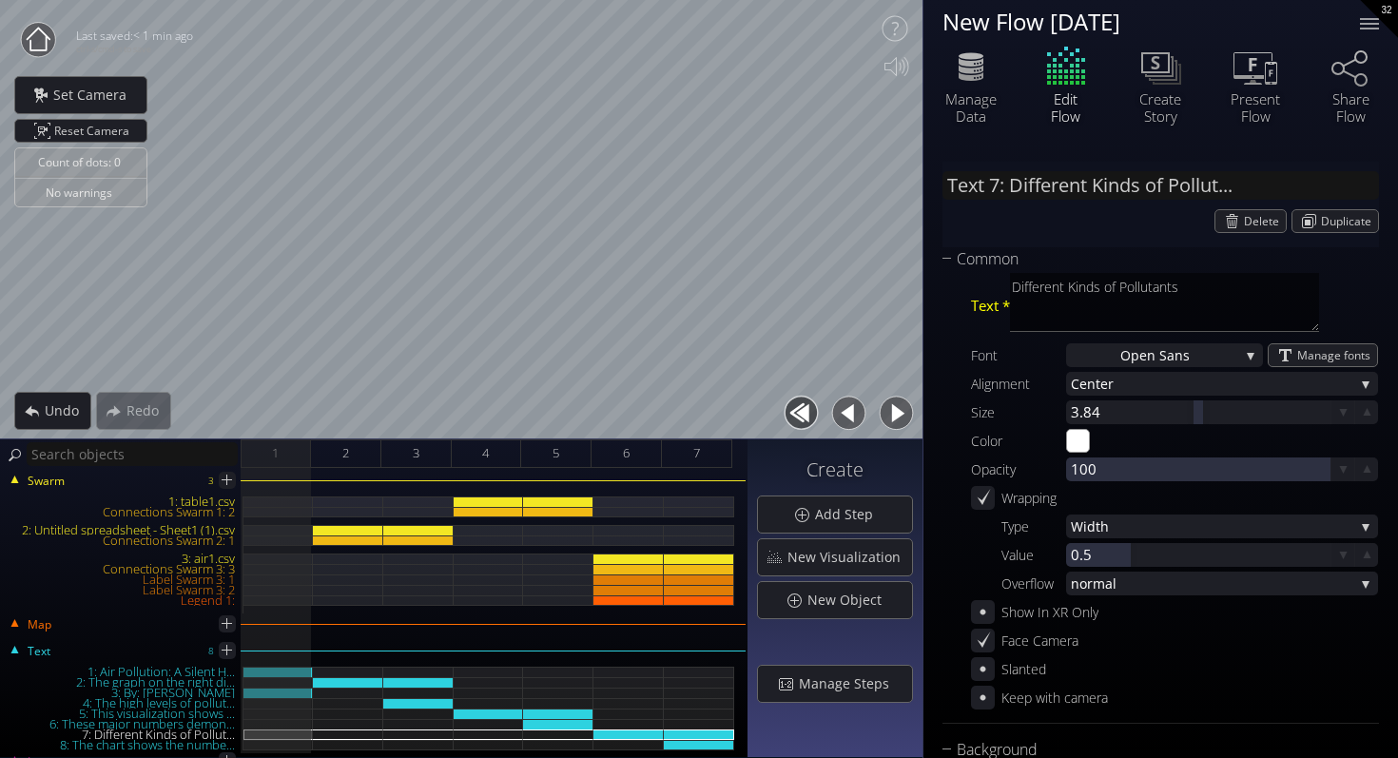
click at [904, 416] on button "button" at bounding box center [896, 413] width 43 height 43
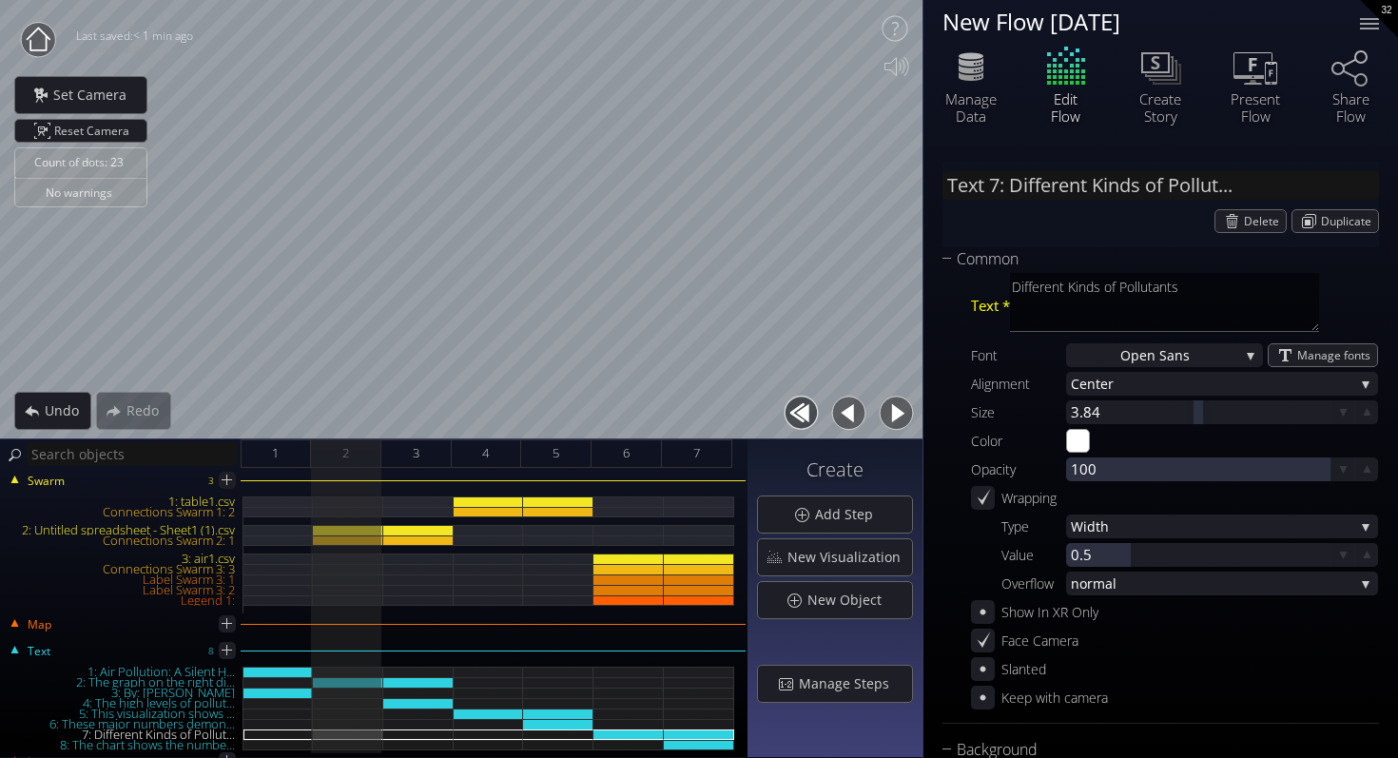
click at [904, 416] on button "button" at bounding box center [896, 413] width 43 height 43
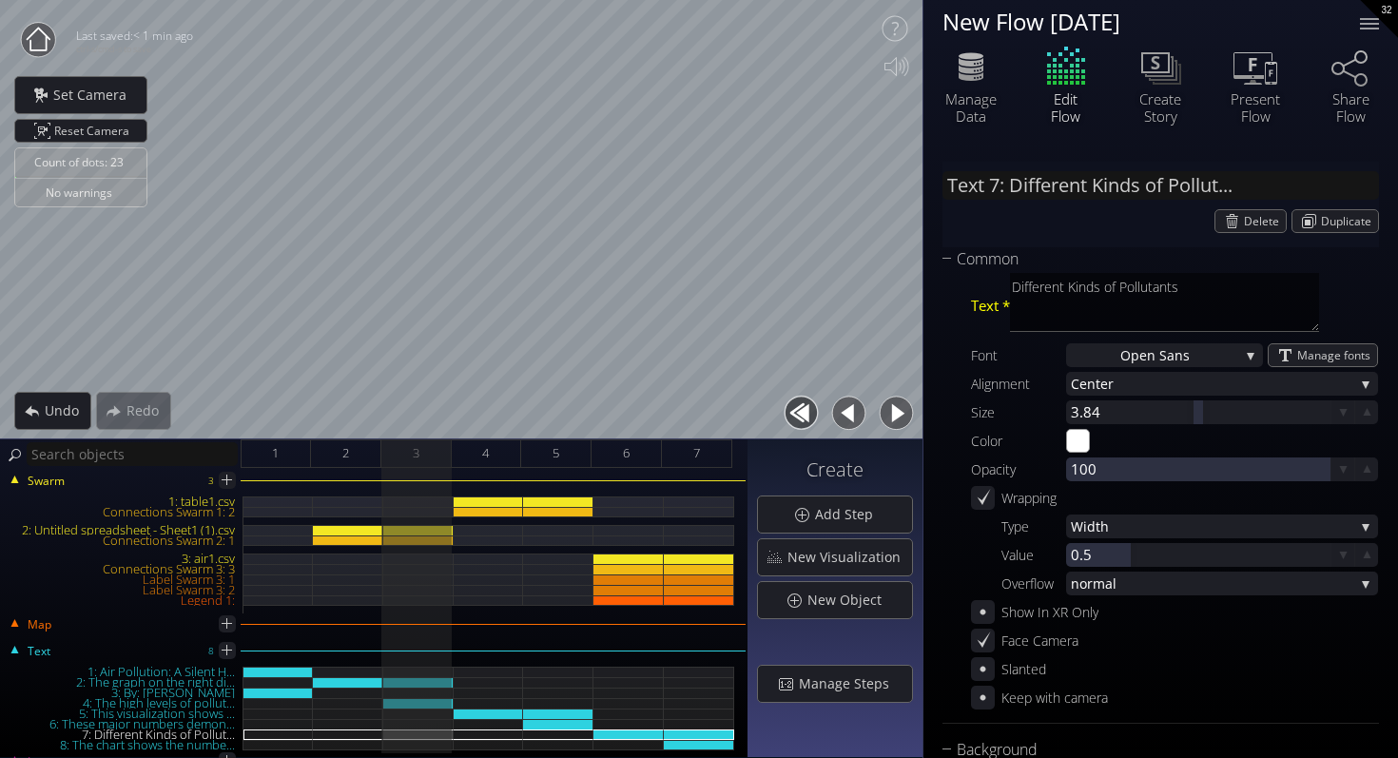
click at [904, 416] on button "button" at bounding box center [896, 413] width 43 height 43
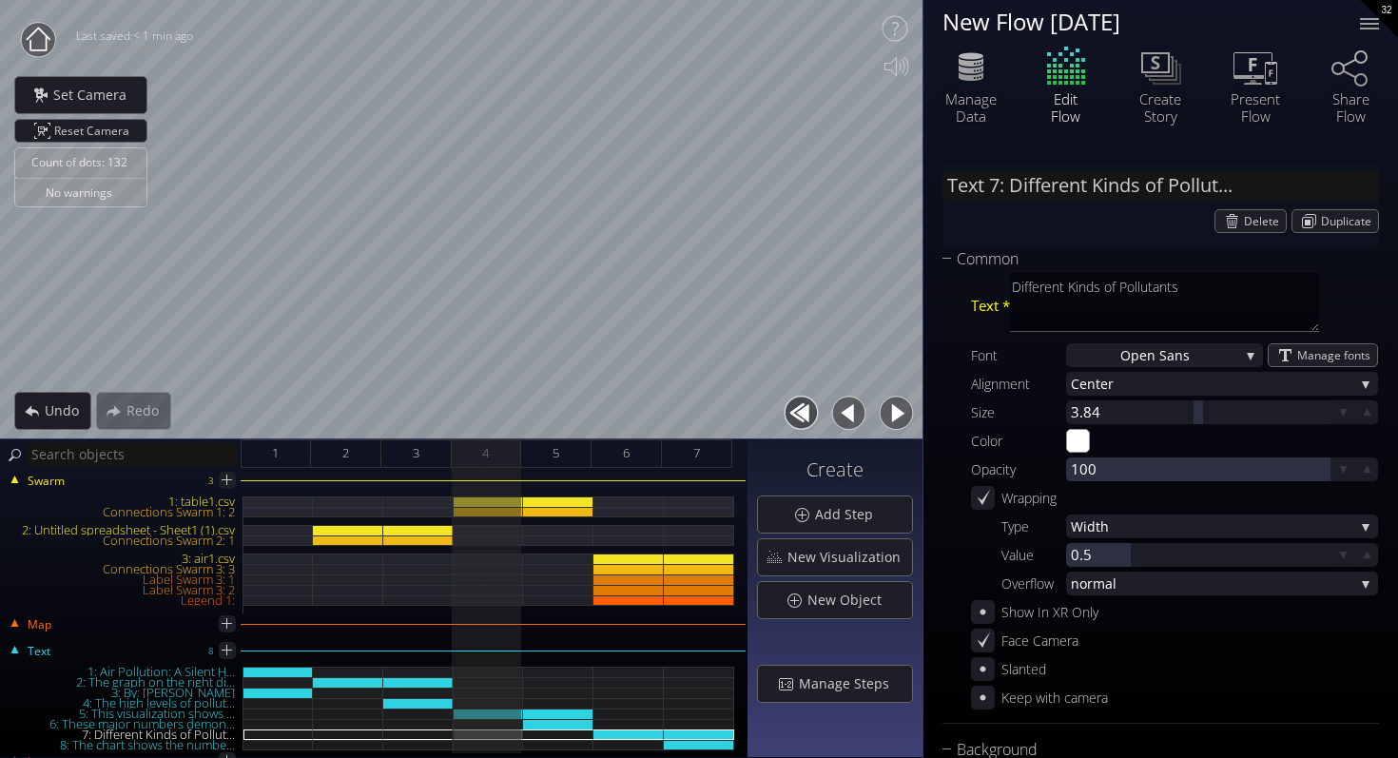
click at [904, 416] on button "button" at bounding box center [896, 413] width 43 height 43
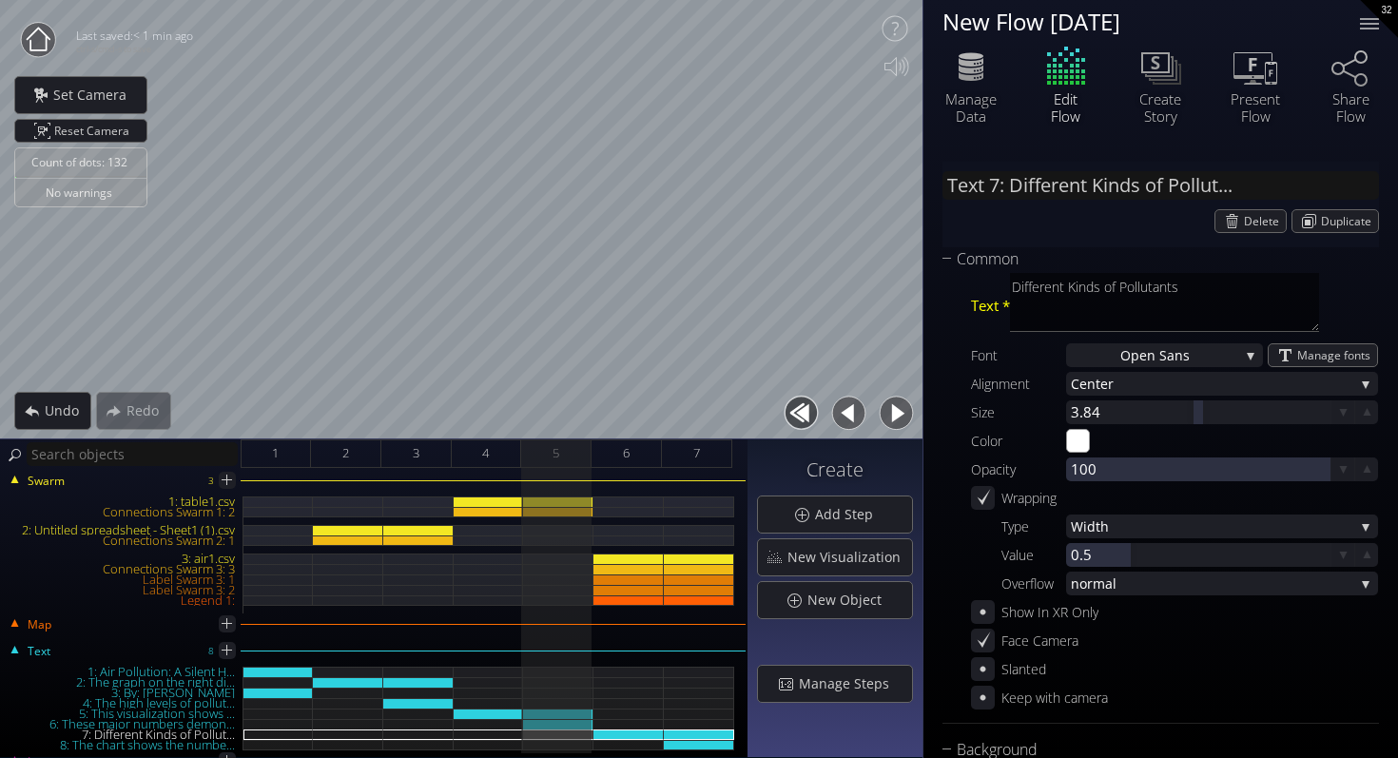
click at [844, 418] on button "button" at bounding box center [849, 413] width 43 height 43
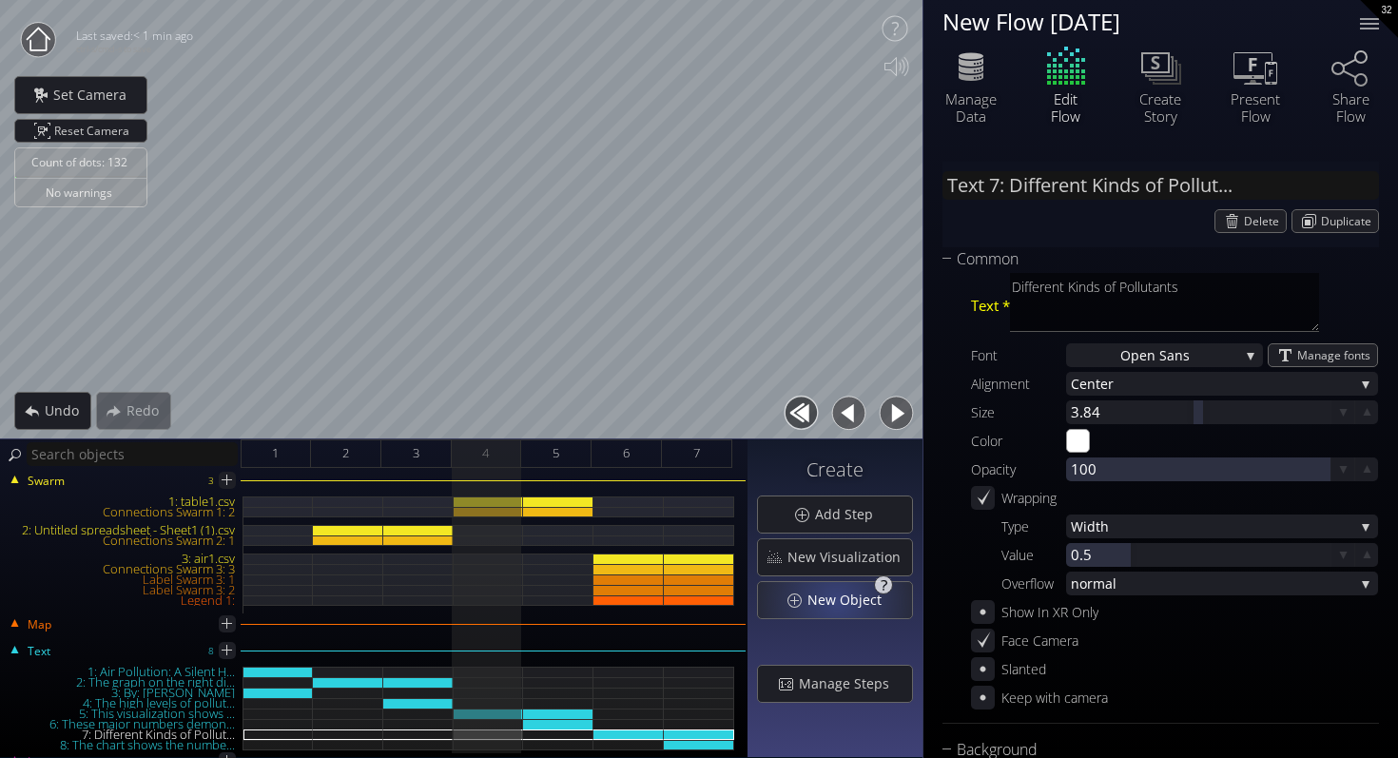
click at [830, 599] on span "New Object" at bounding box center [850, 600] width 87 height 19
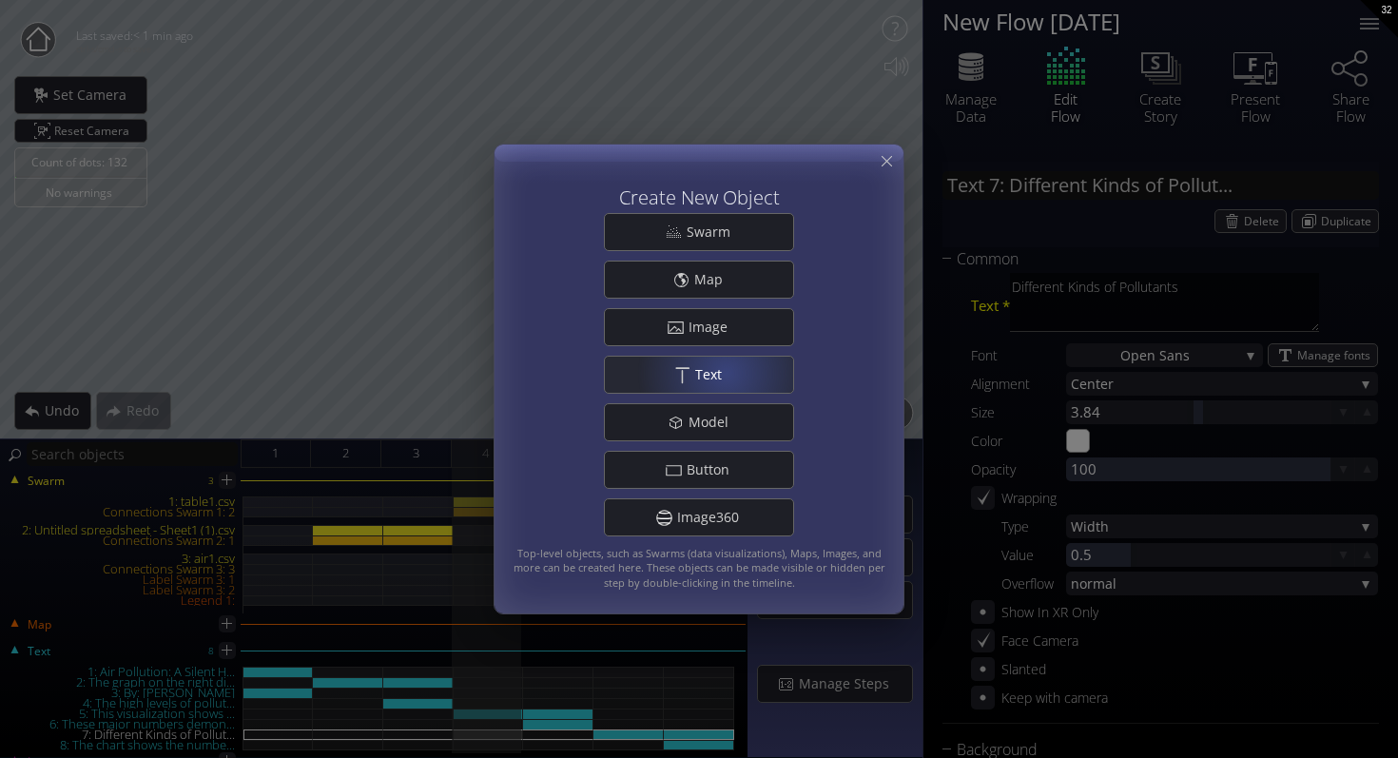
click at [726, 372] on span "Text" at bounding box center [713, 374] width 39 height 19
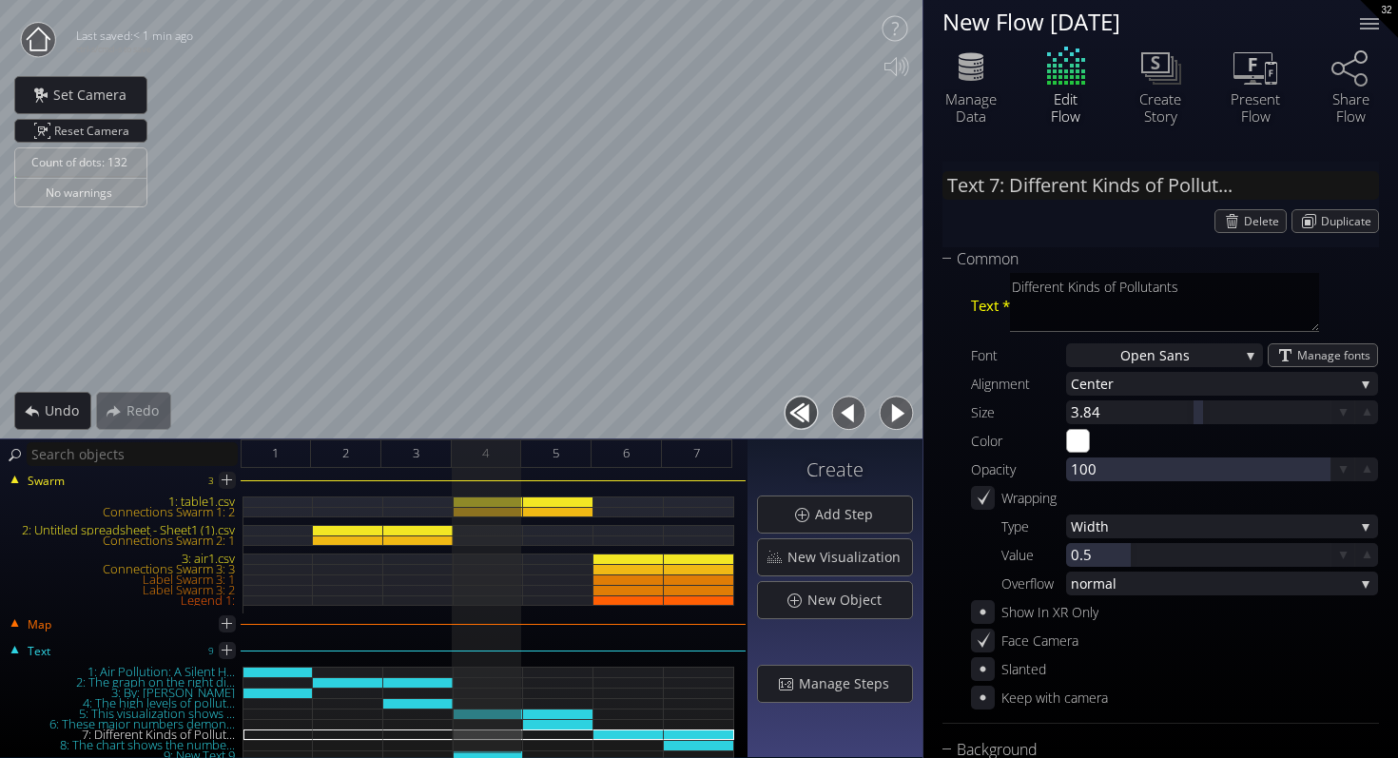
type input "Text 9: New Text 9"
type textarea "New Text 9"
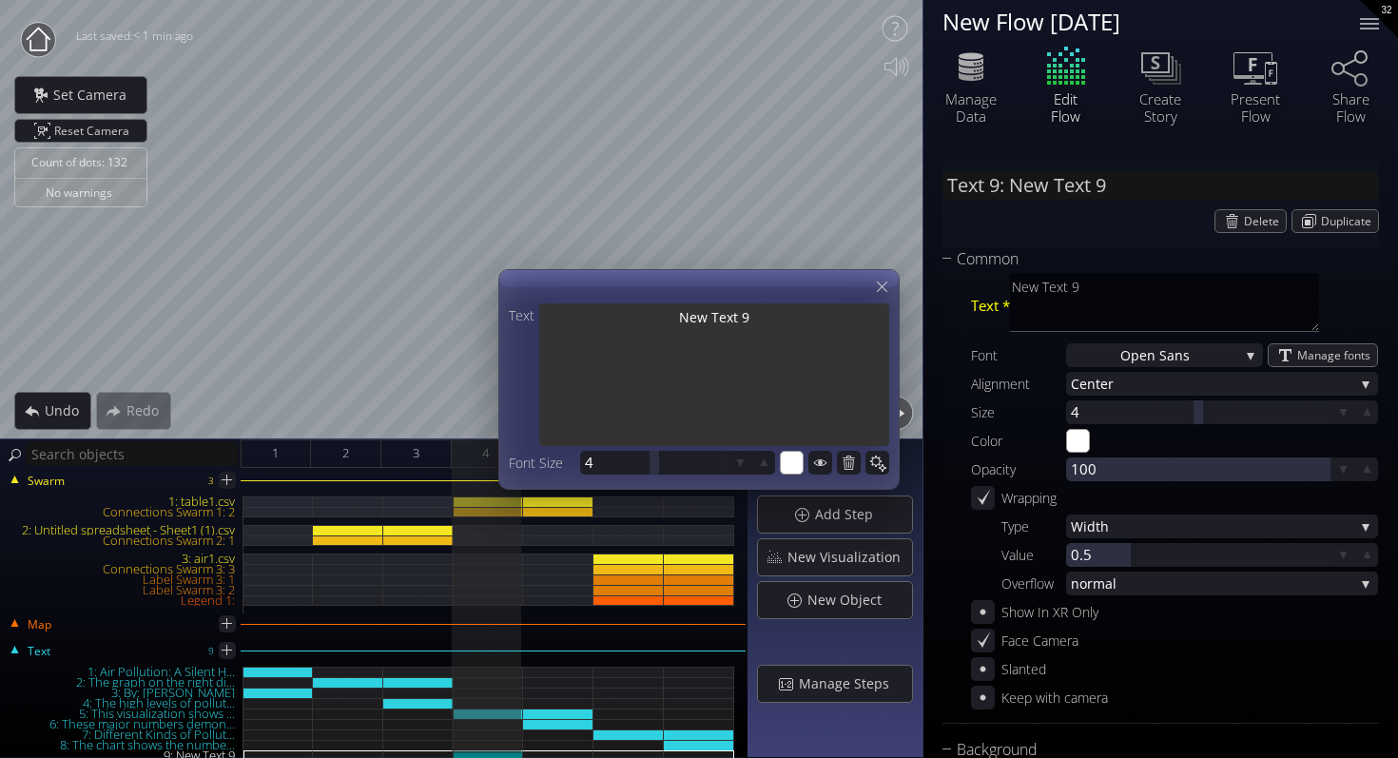
drag, startPoint x: 731, startPoint y: 326, endPoint x: 623, endPoint y: 326, distance: 108.4
click at [623, 326] on textarea "New Text 9" at bounding box center [714, 376] width 350 height 146
type input "Text 9: N"
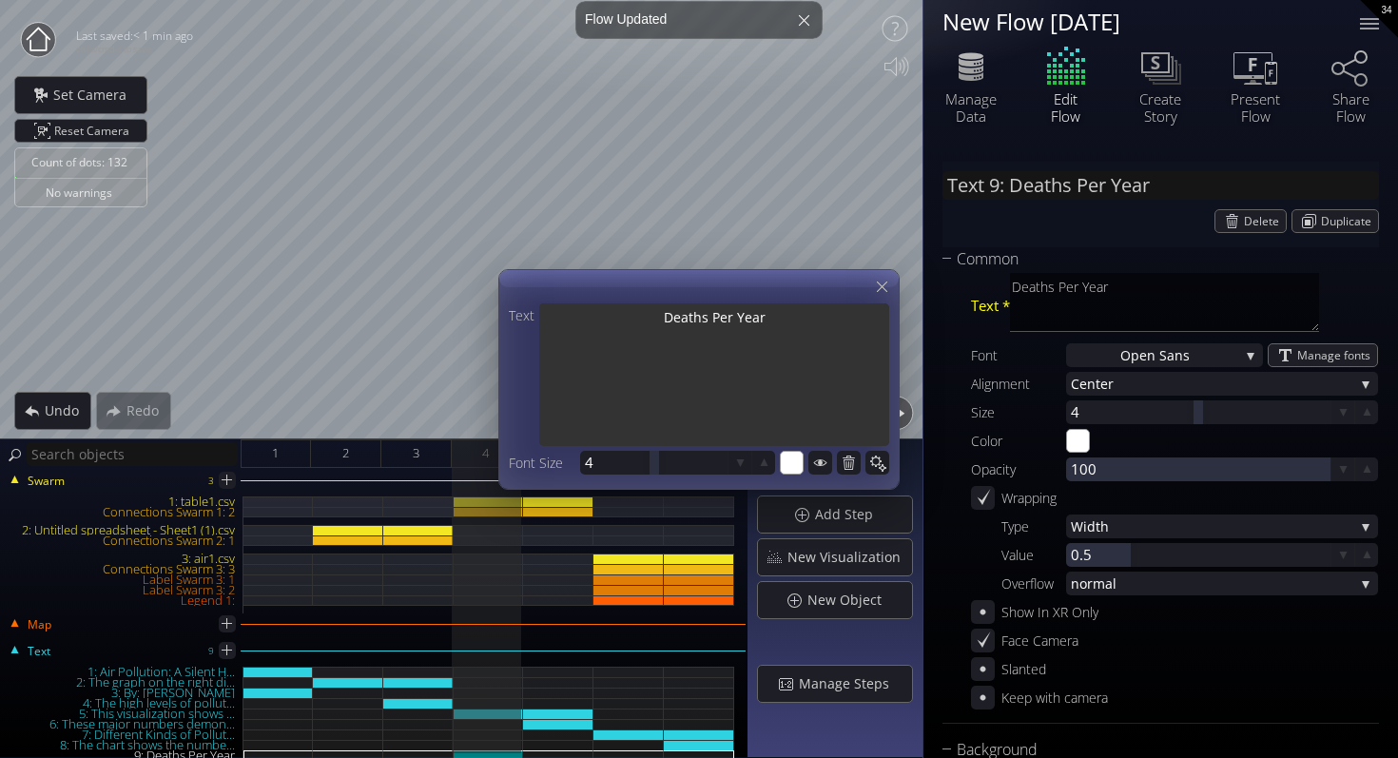
click at [662, 318] on textarea "Deaths Per Year" at bounding box center [714, 376] width 350 height 146
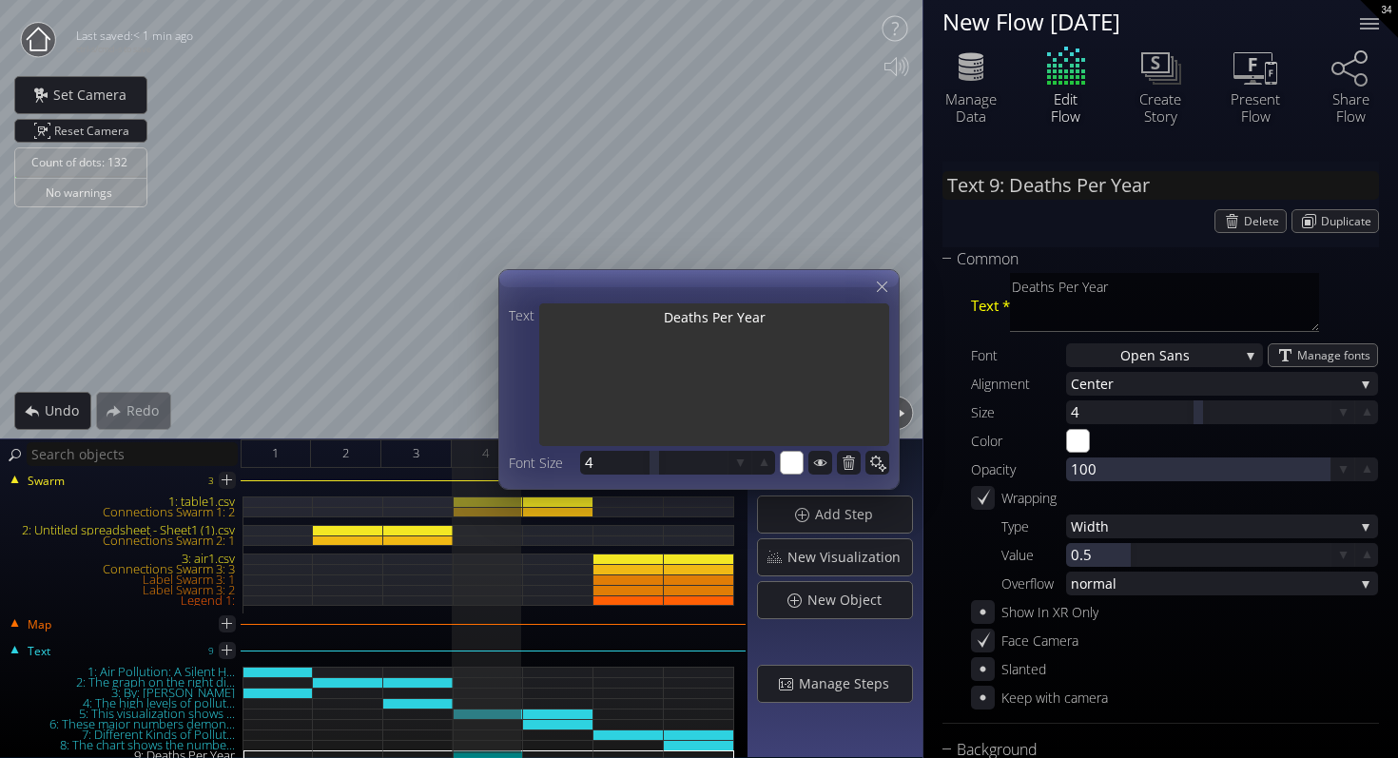
click at [775, 322] on textarea "Deaths Per Year" at bounding box center [714, 376] width 350 height 146
drag, startPoint x: 871, startPoint y: 318, endPoint x: 780, endPoint y: 319, distance: 91.3
click at [780, 319] on textarea "Deaths Per Year Due to Air Pollution (by Country)" at bounding box center [714, 376] width 350 height 146
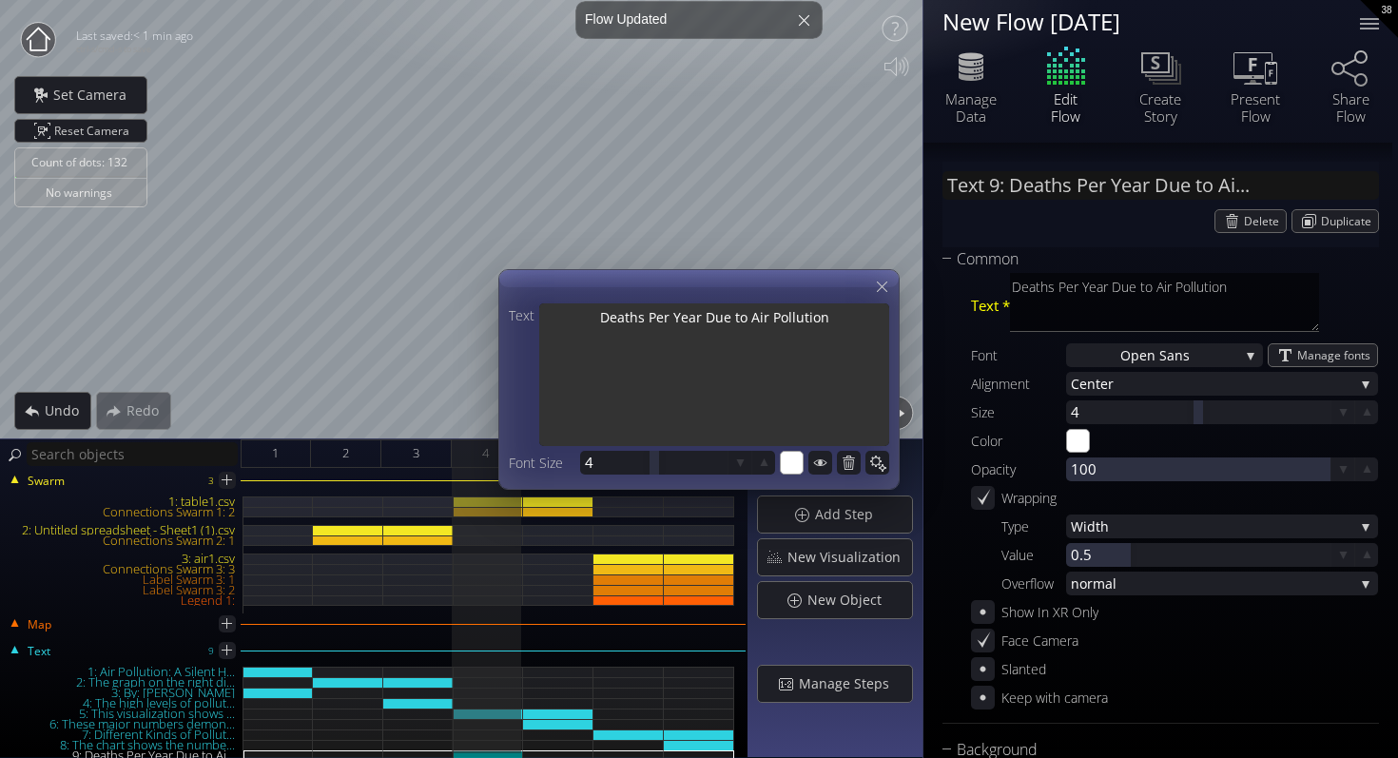
scroll to position [210, 0]
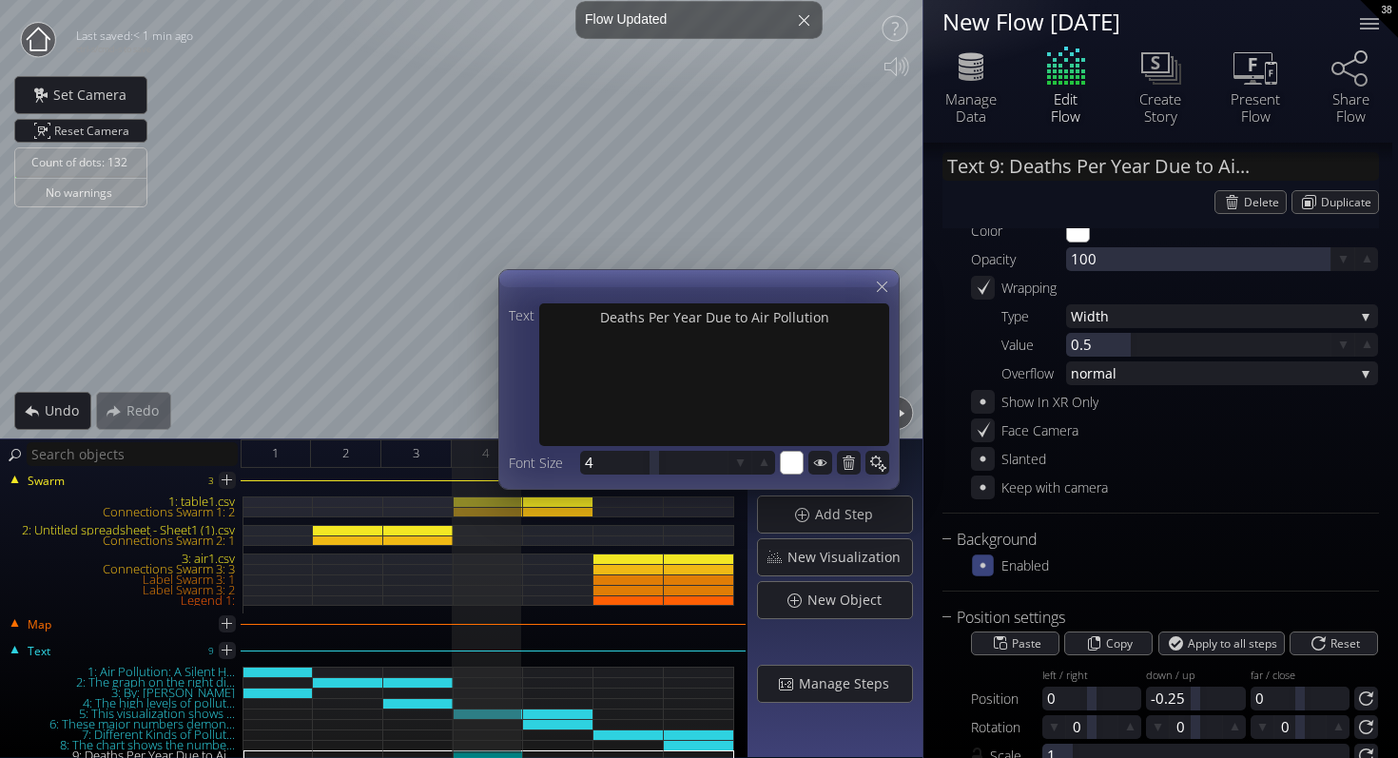
click at [982, 571] on icon at bounding box center [983, 565] width 16 height 16
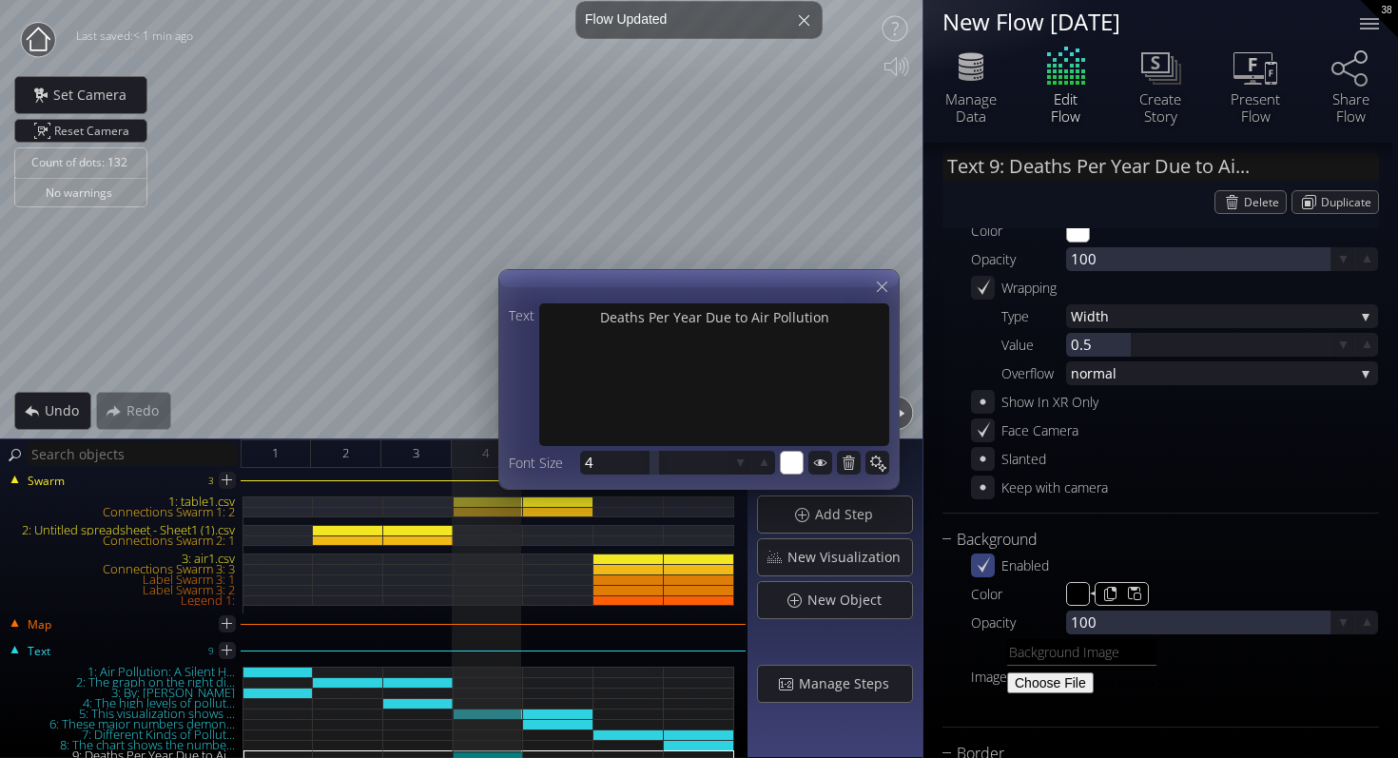
click at [1081, 589] on input "#000000" at bounding box center [1079, 595] width 24 height 24
click at [881, 287] on icon at bounding box center [882, 287] width 18 height 18
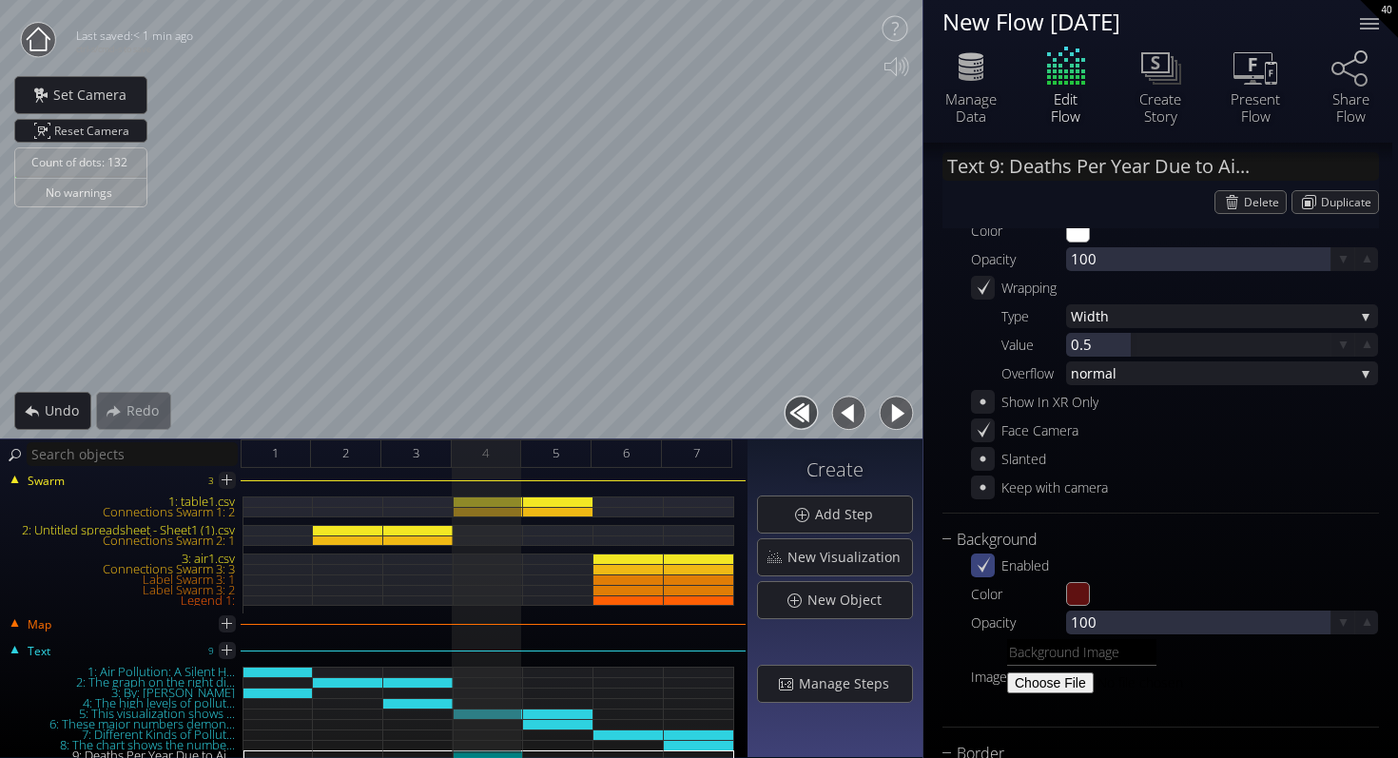
click at [839, 419] on button "button" at bounding box center [849, 413] width 43 height 43
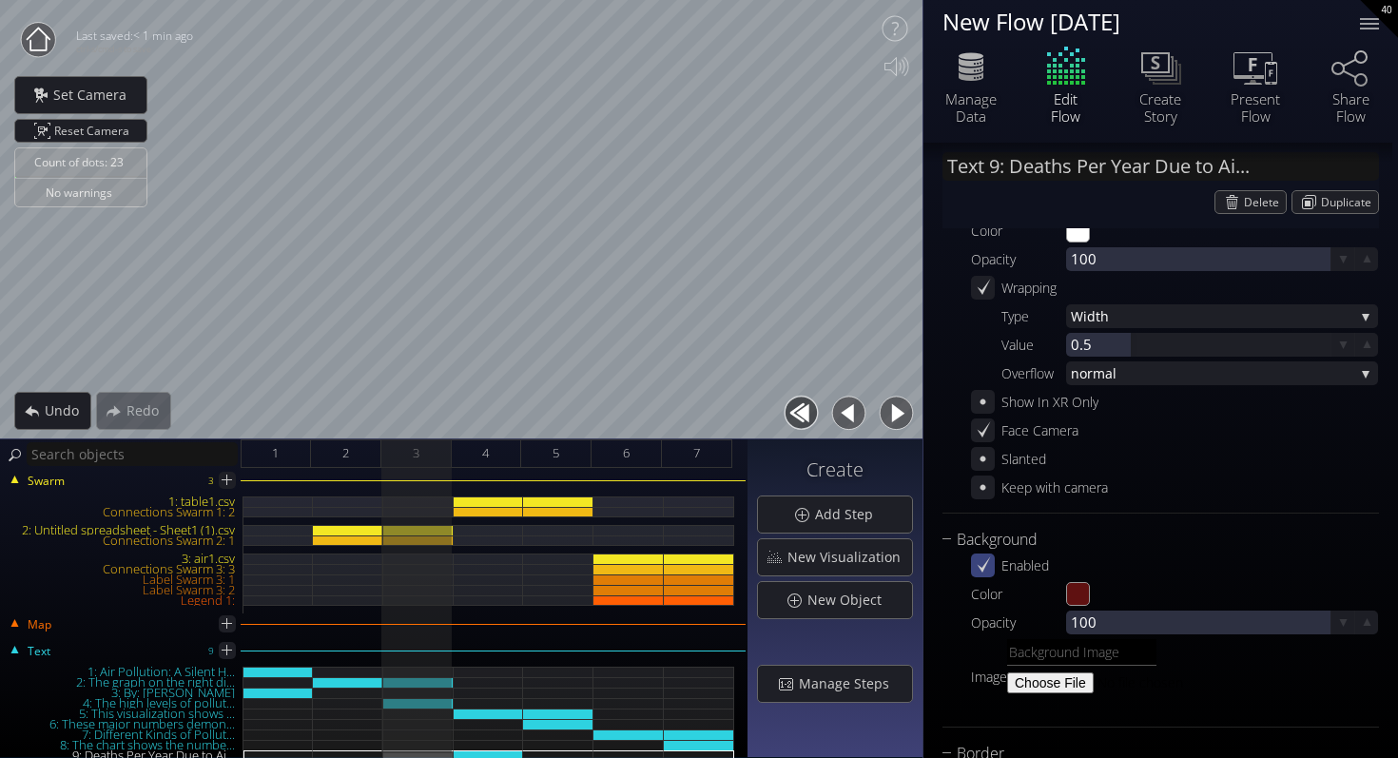
click at [867, 416] on button "button" at bounding box center [849, 413] width 43 height 43
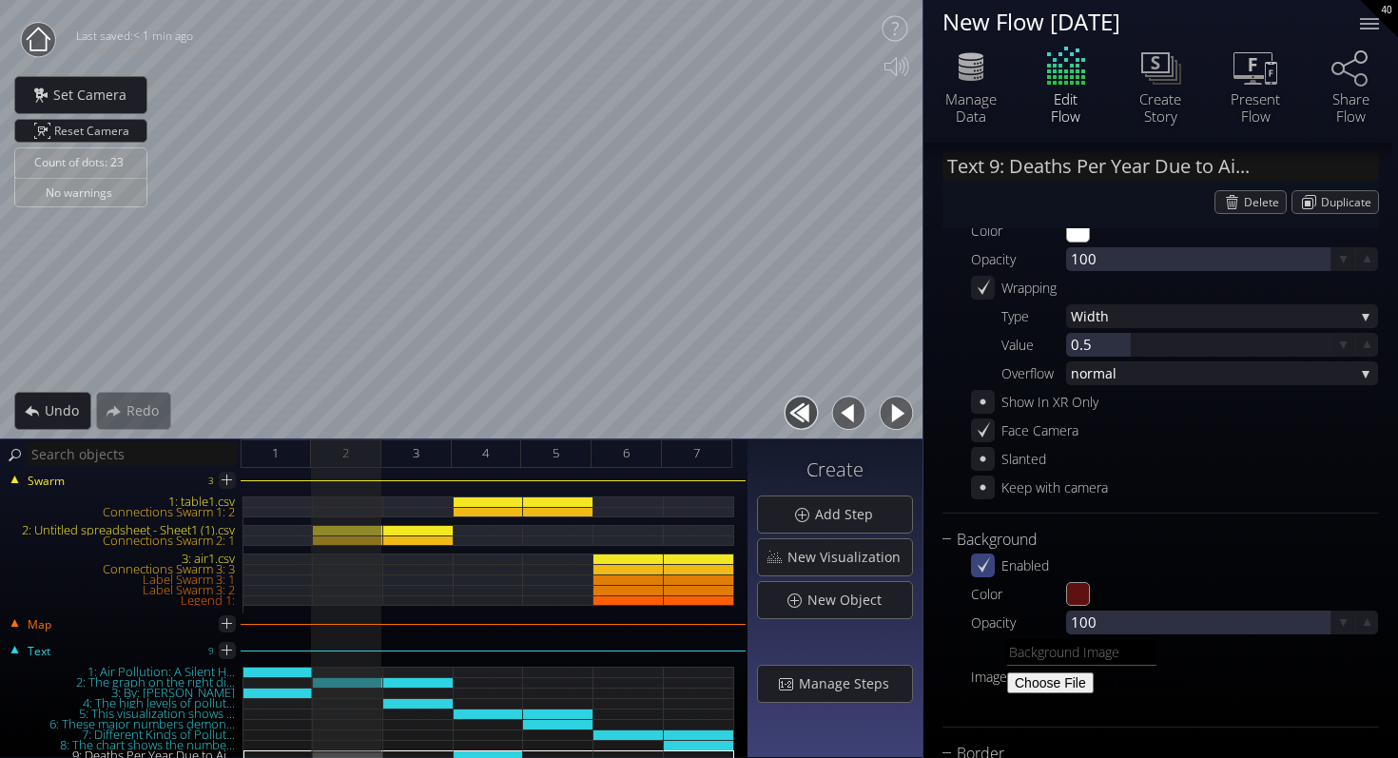
click at [882, 415] on button "button" at bounding box center [896, 413] width 43 height 43
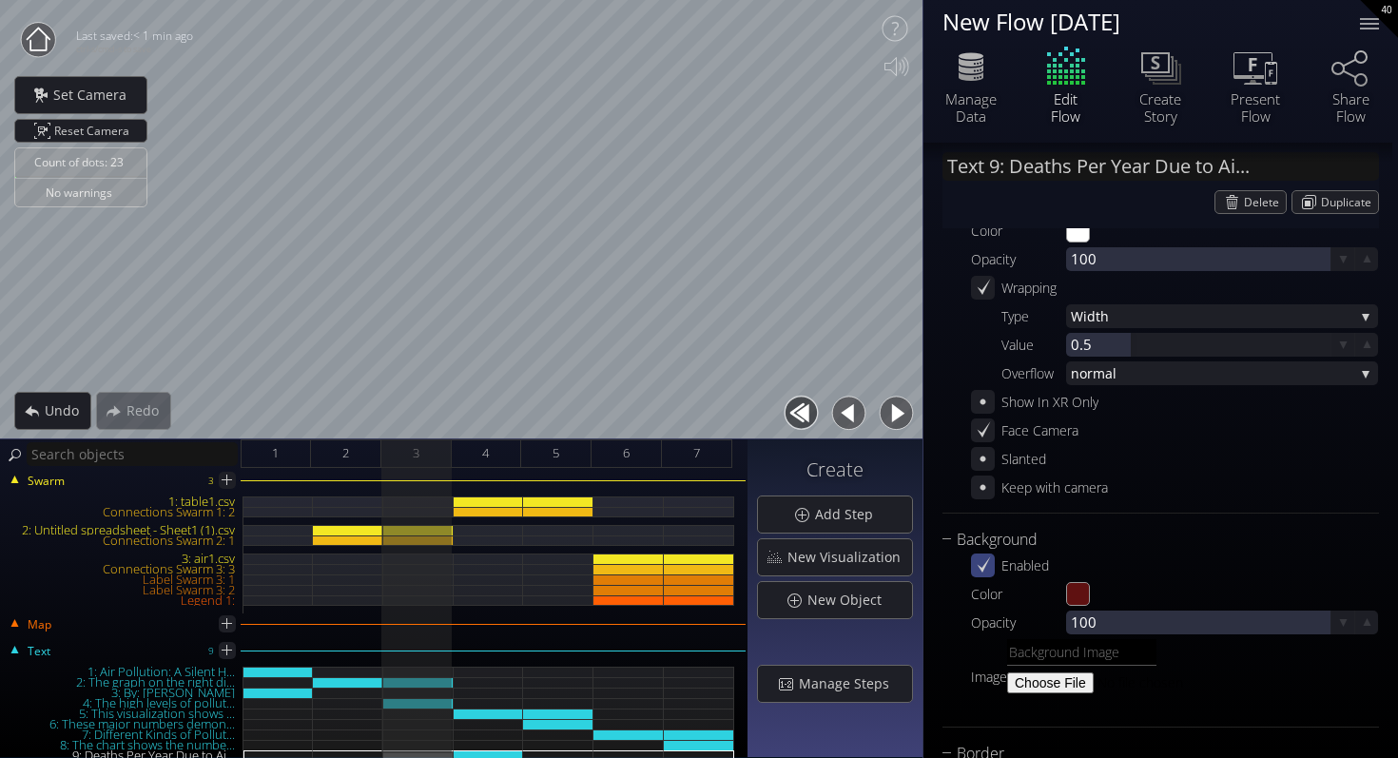
click at [882, 415] on button "button" at bounding box center [896, 413] width 43 height 43
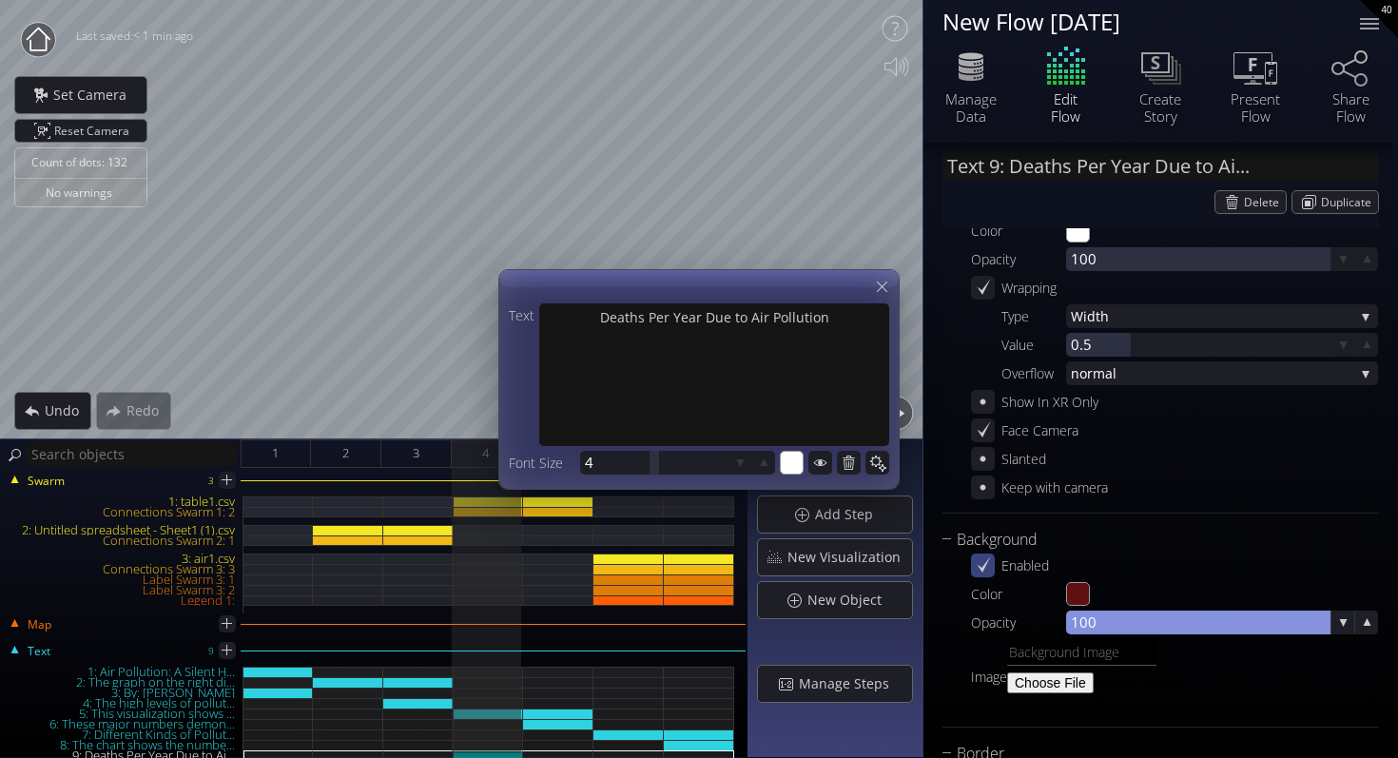
scroll to position [567, 0]
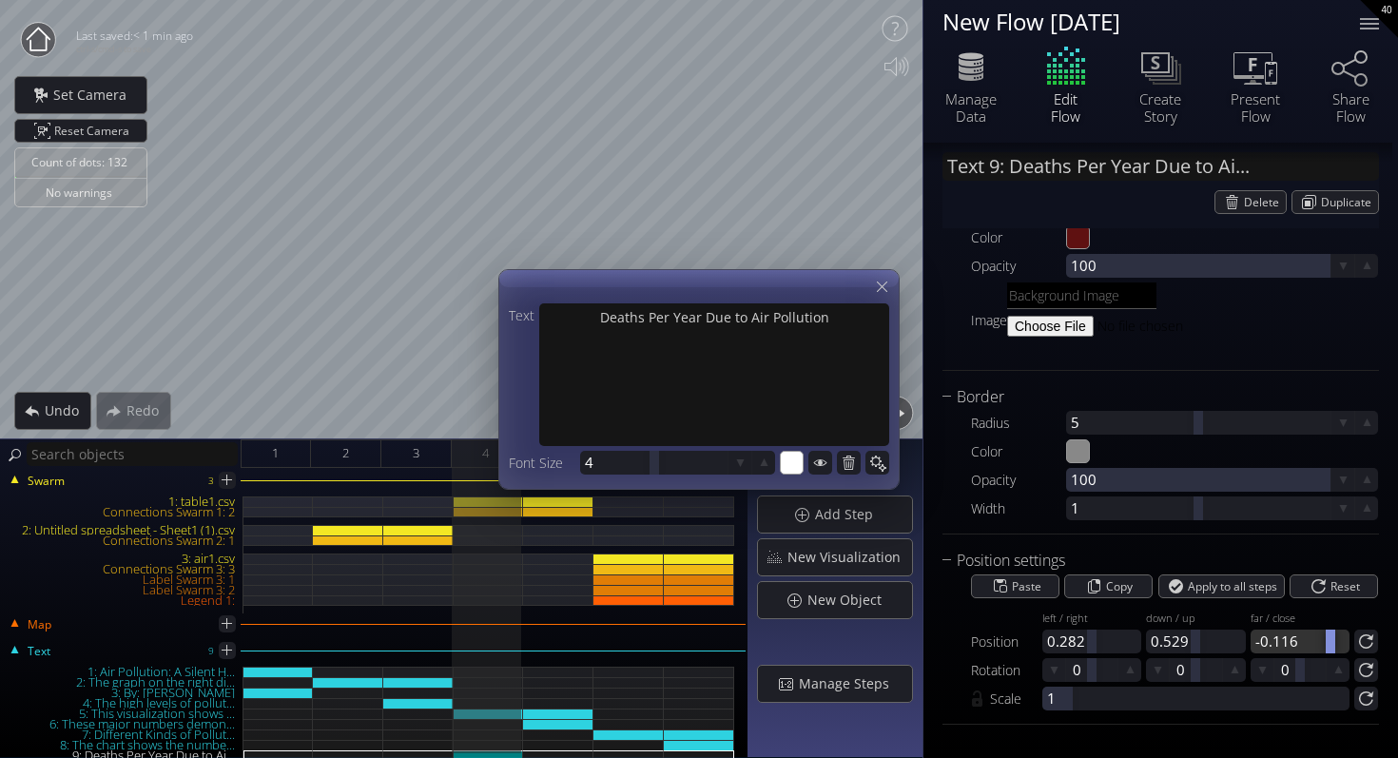
drag, startPoint x: 1291, startPoint y: 640, endPoint x: 1325, endPoint y: 645, distance: 34.6
click at [1326, 645] on div at bounding box center [1331, 642] width 10 height 24
drag, startPoint x: 653, startPoint y: 470, endPoint x: 672, endPoint y: 470, distance: 19.0
click at [672, 470] on div at bounding box center [673, 463] width 10 height 24
click at [608, 462] on div at bounding box center [653, 463] width 147 height 24
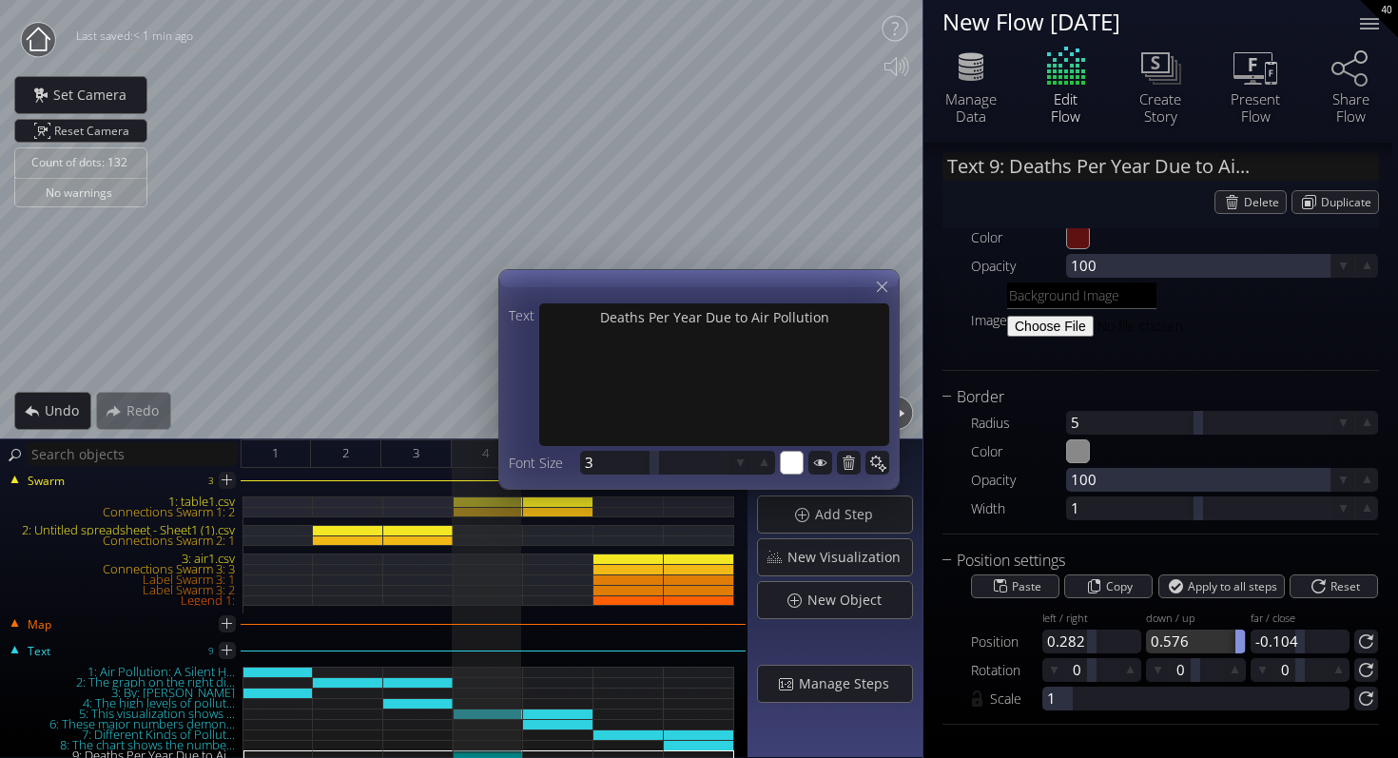
drag, startPoint x: 1187, startPoint y: 640, endPoint x: 1237, endPoint y: 633, distance: 49.9
click at [1237, 633] on div at bounding box center [1195, 642] width 99 height 24
click at [1190, 641] on div at bounding box center [1193, 642] width 10 height 24
click at [1099, 646] on div at bounding box center [1100, 642] width 10 height 24
click at [882, 285] on icon at bounding box center [882, 287] width 10 height 10
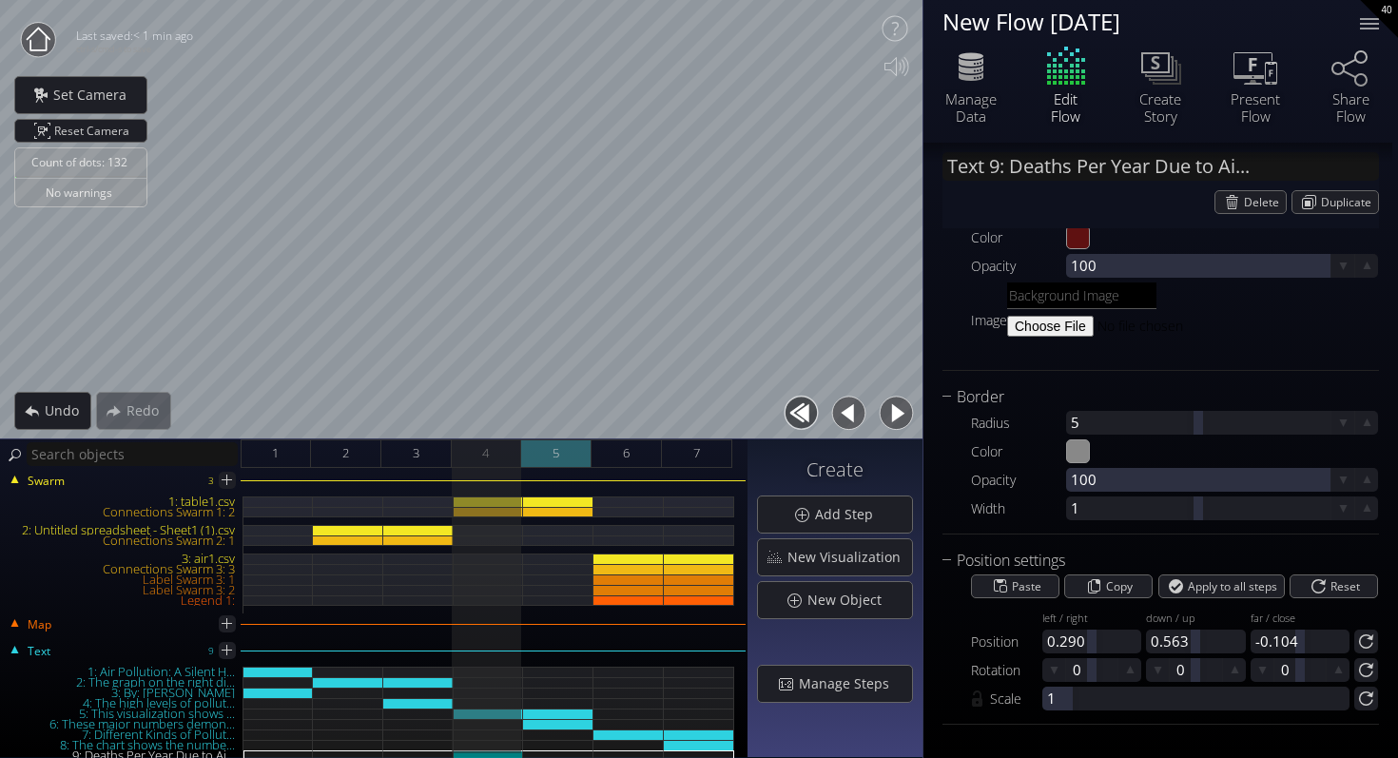
click at [570, 455] on div "5" at bounding box center [556, 453] width 70 height 29
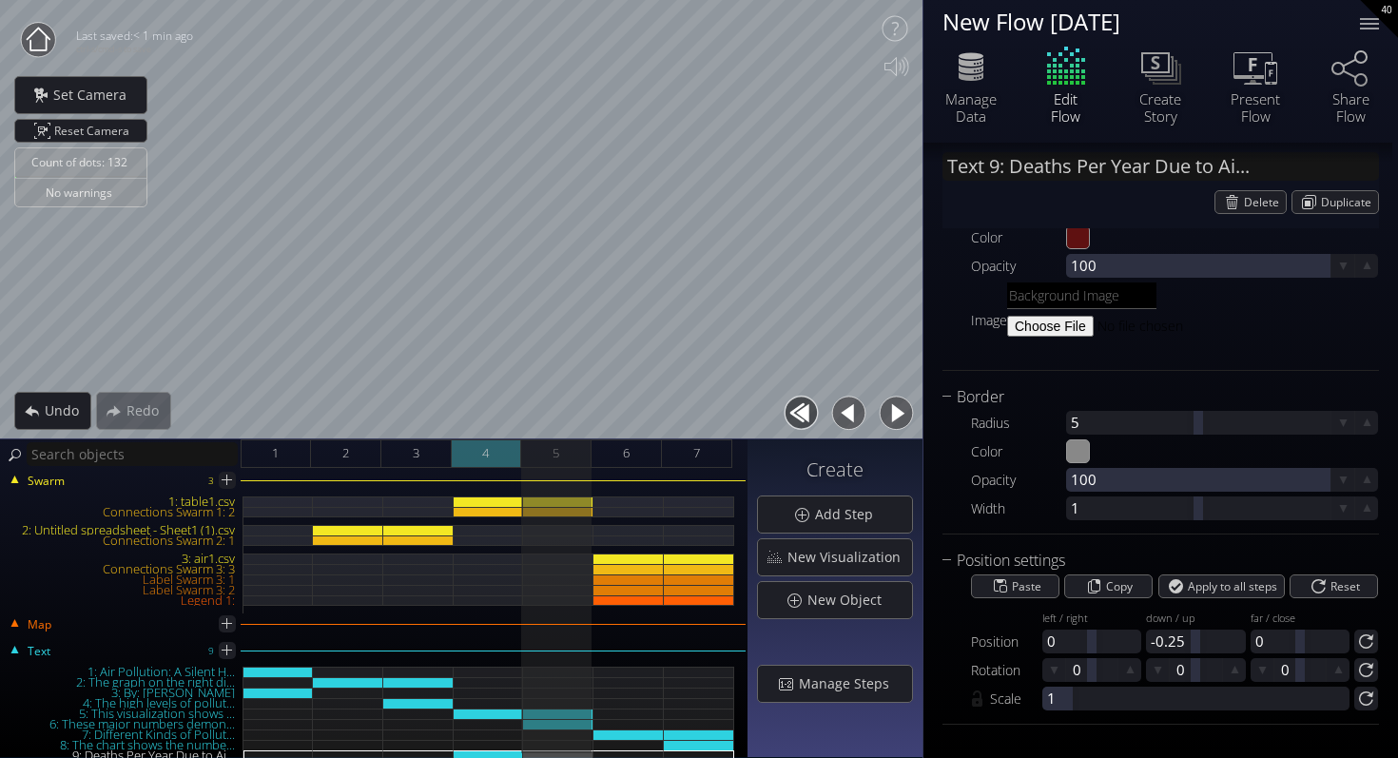
click at [505, 452] on div "4" at bounding box center [487, 453] width 70 height 29
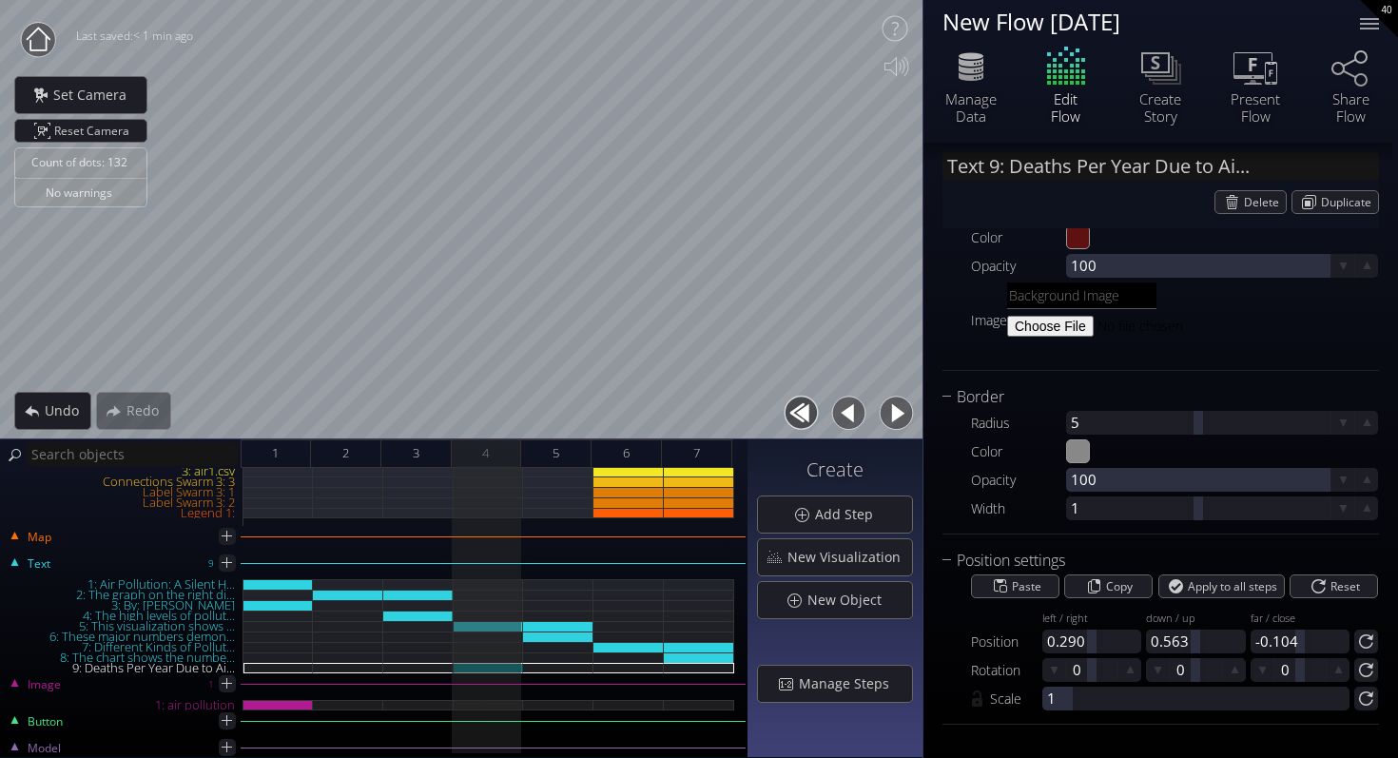
scroll to position [126, 0]
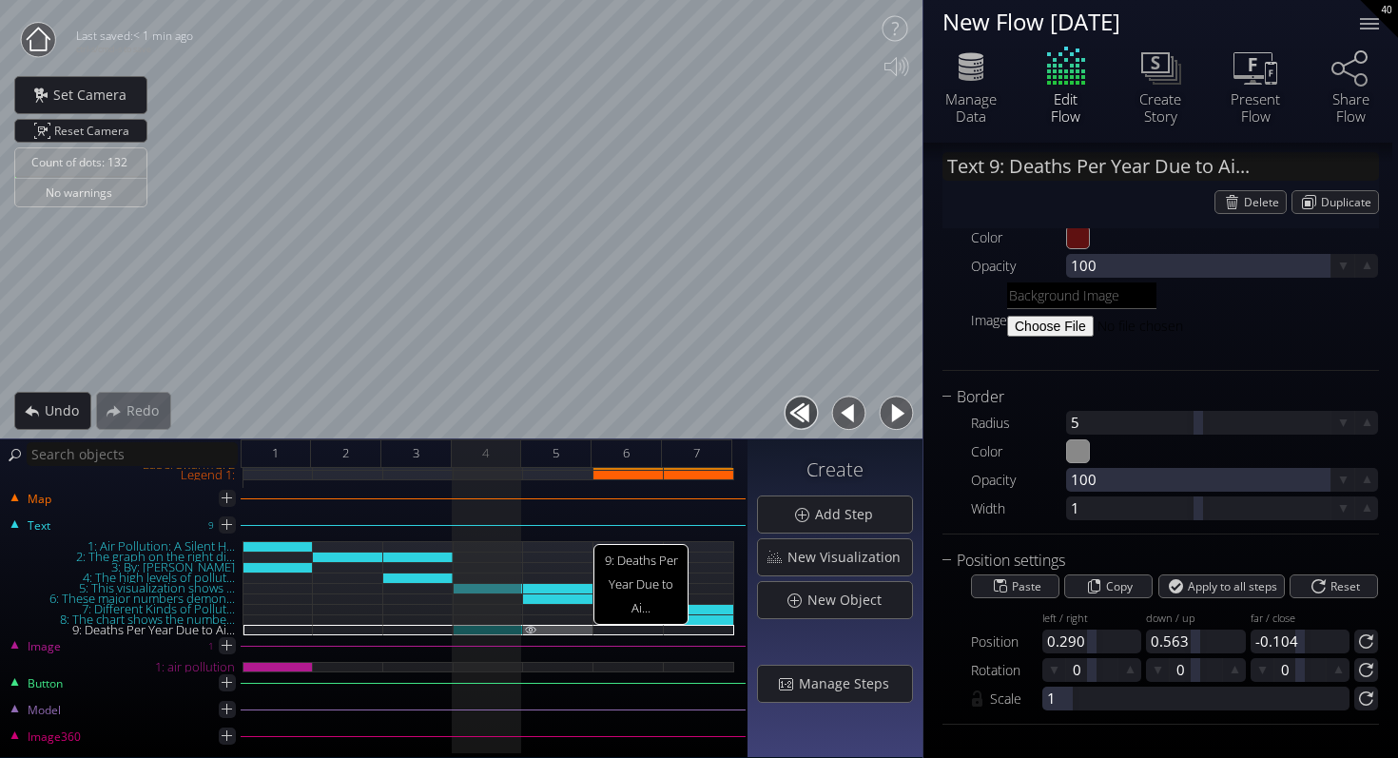
click at [528, 626] on img at bounding box center [530, 629] width 15 height 9
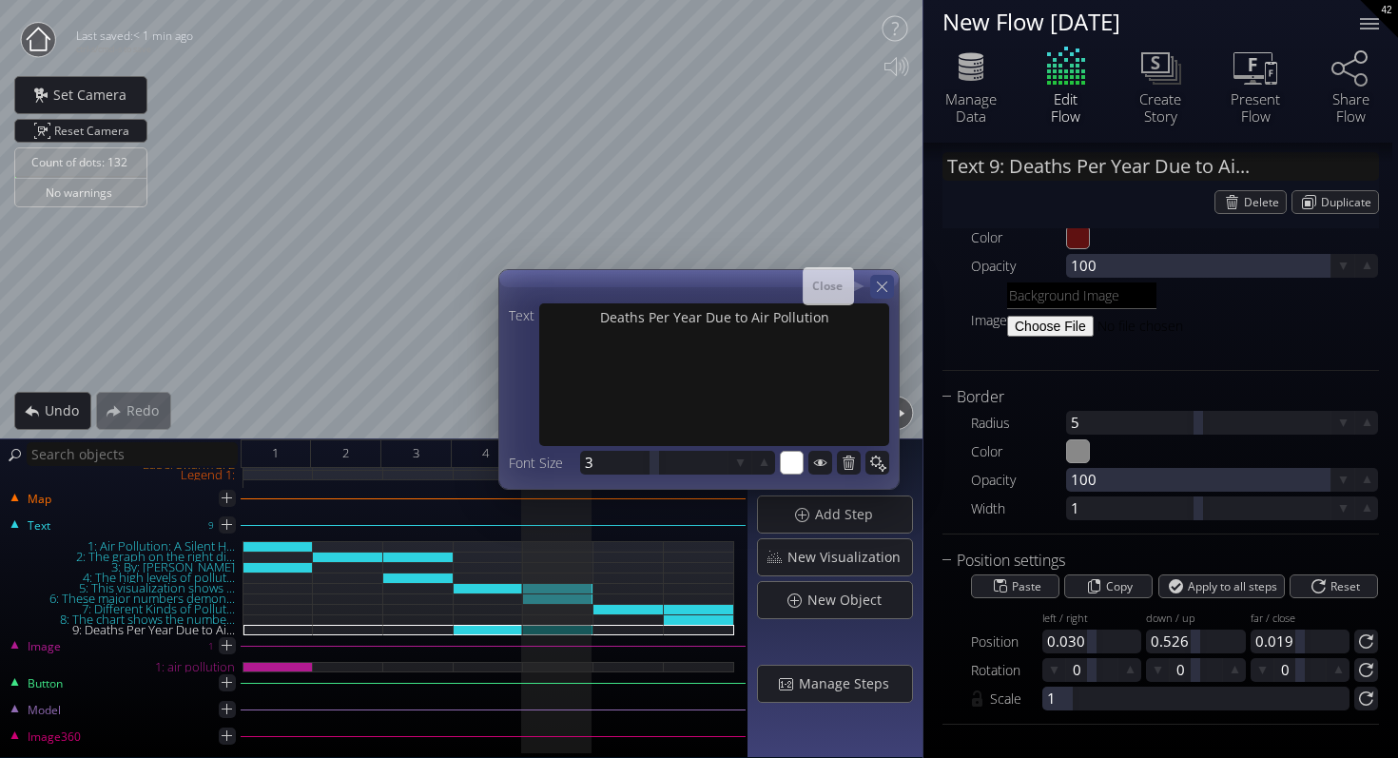
click at [882, 288] on icon at bounding box center [882, 287] width 18 height 18
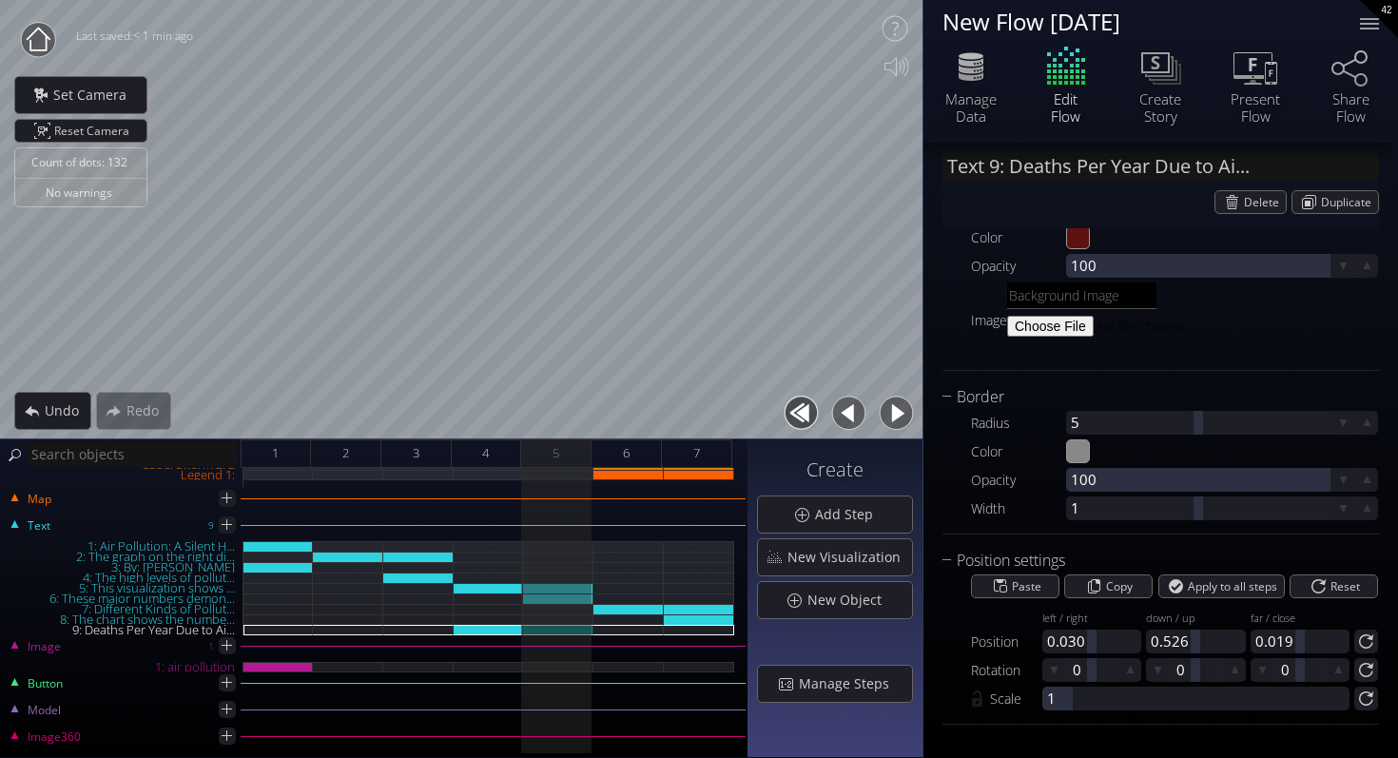
click at [855, 410] on button "button" at bounding box center [849, 413] width 43 height 43
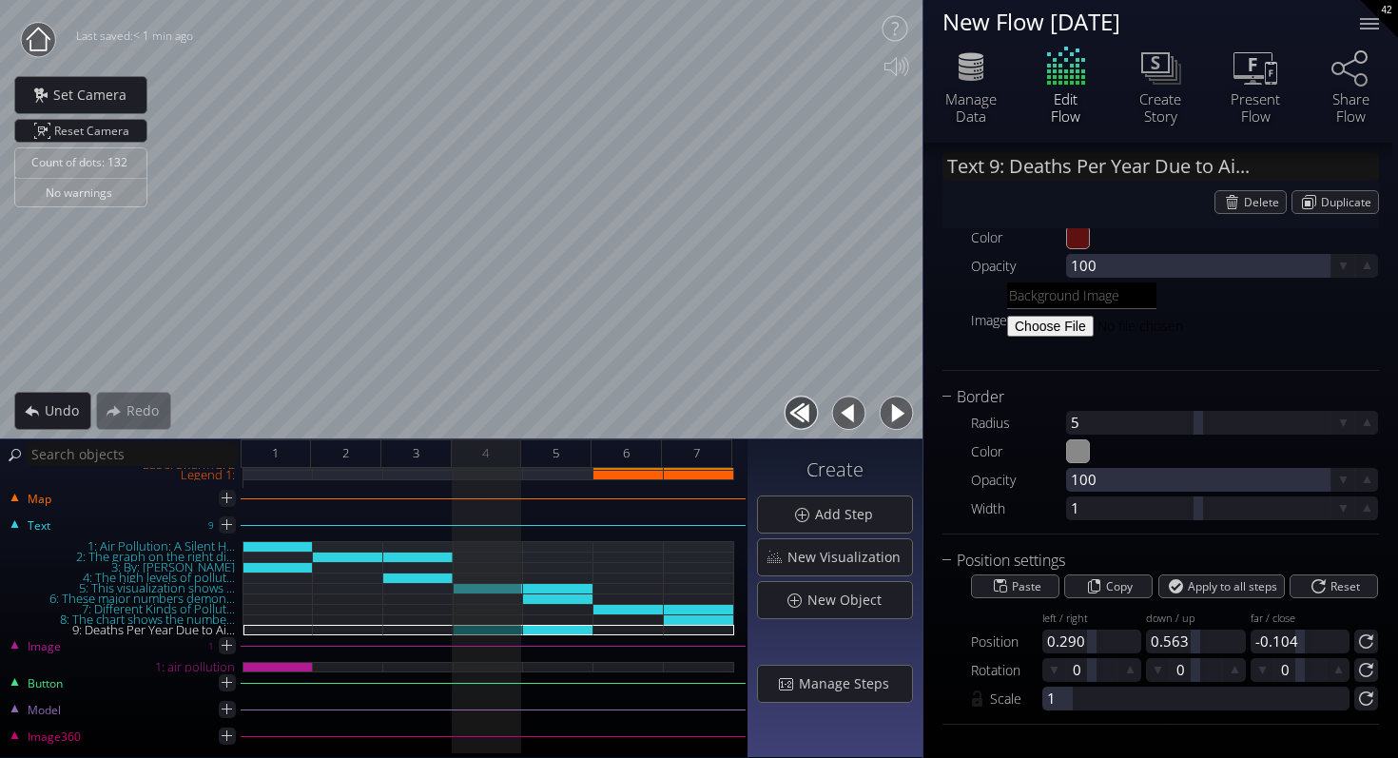
click at [892, 410] on button "button" at bounding box center [896, 413] width 43 height 43
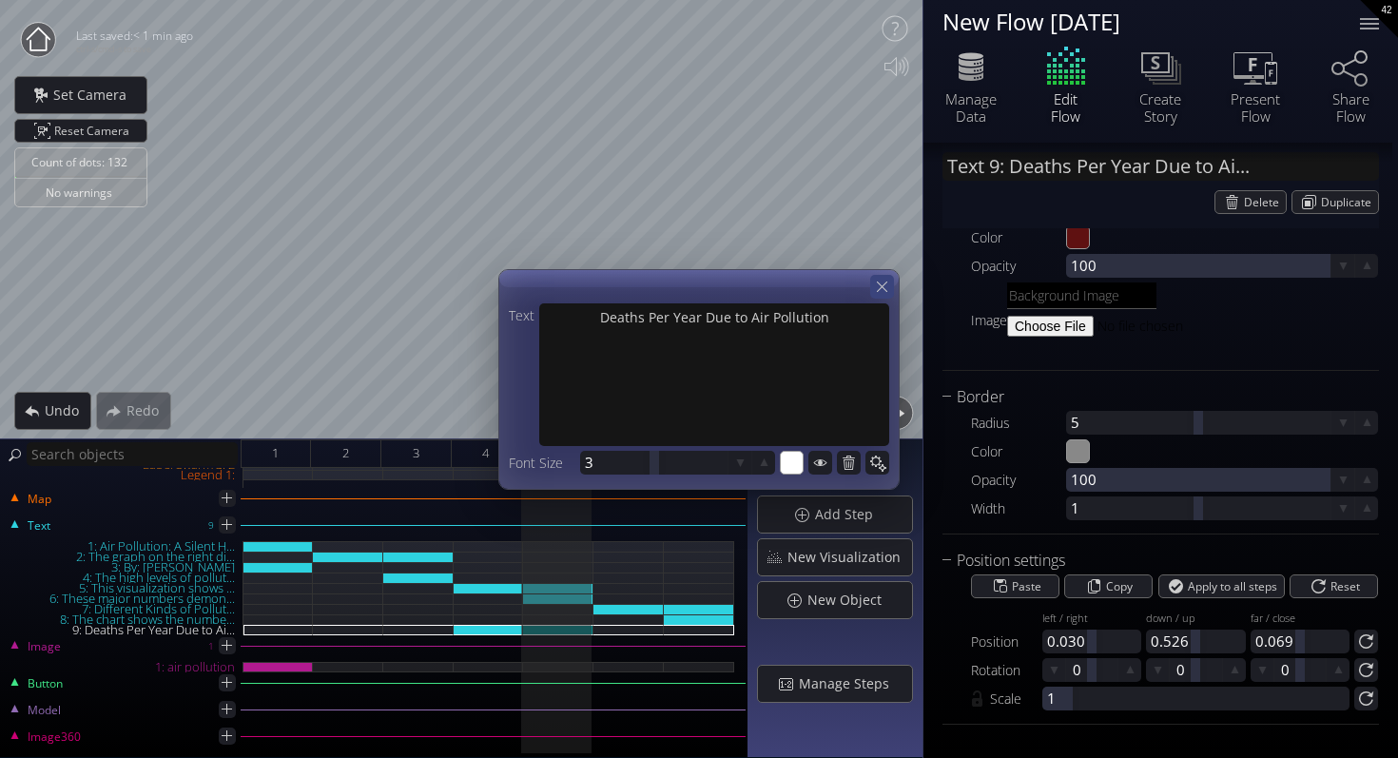
click at [878, 284] on icon at bounding box center [882, 287] width 18 height 18
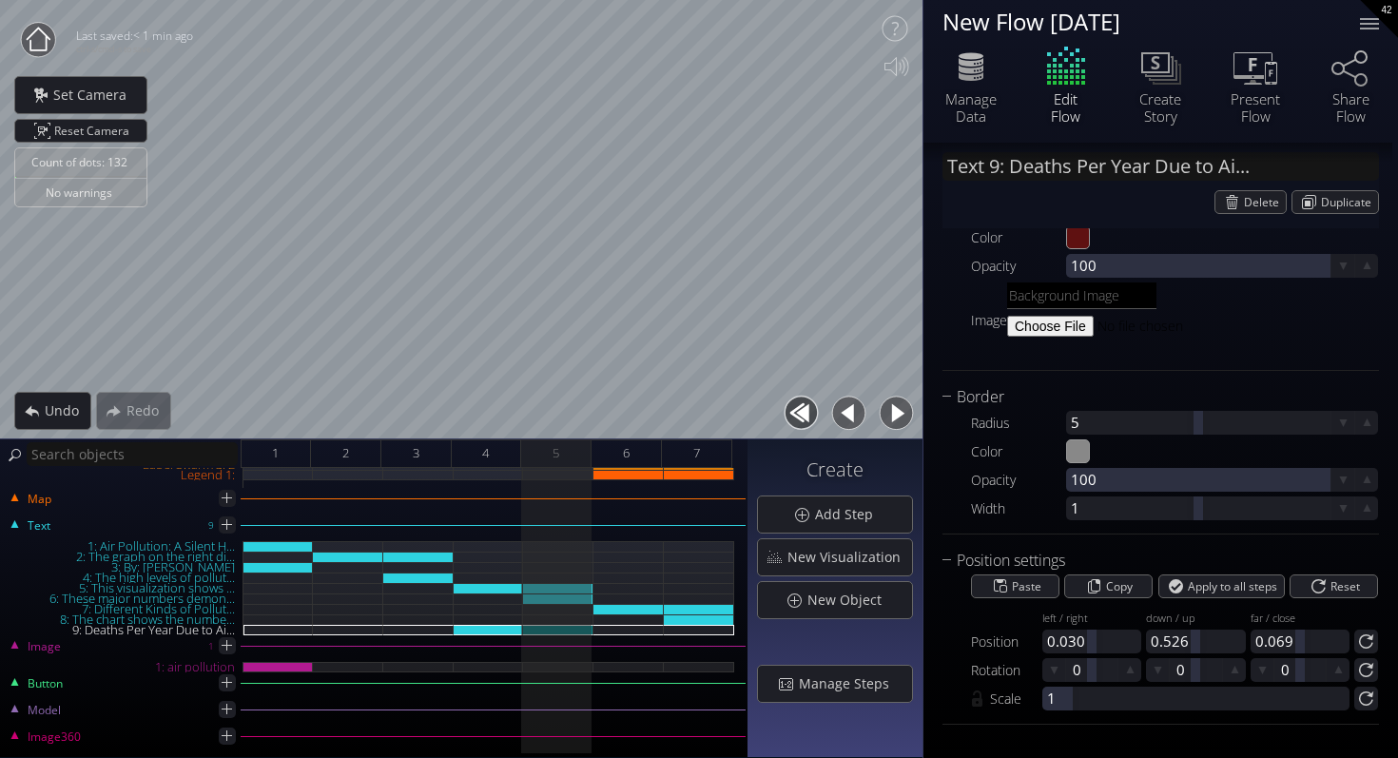
click at [812, 419] on button "button" at bounding box center [801, 413] width 43 height 43
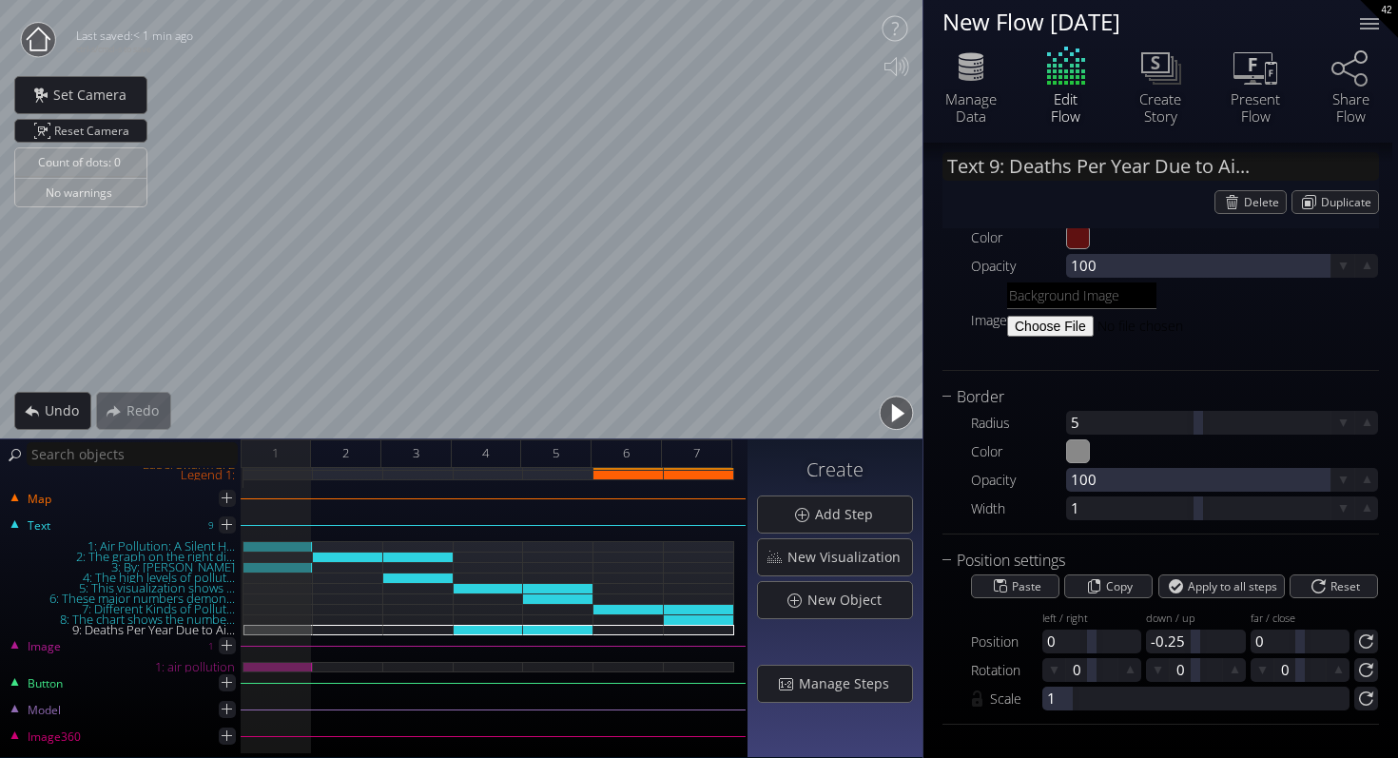
click at [878, 416] on button "button" at bounding box center [896, 413] width 43 height 43
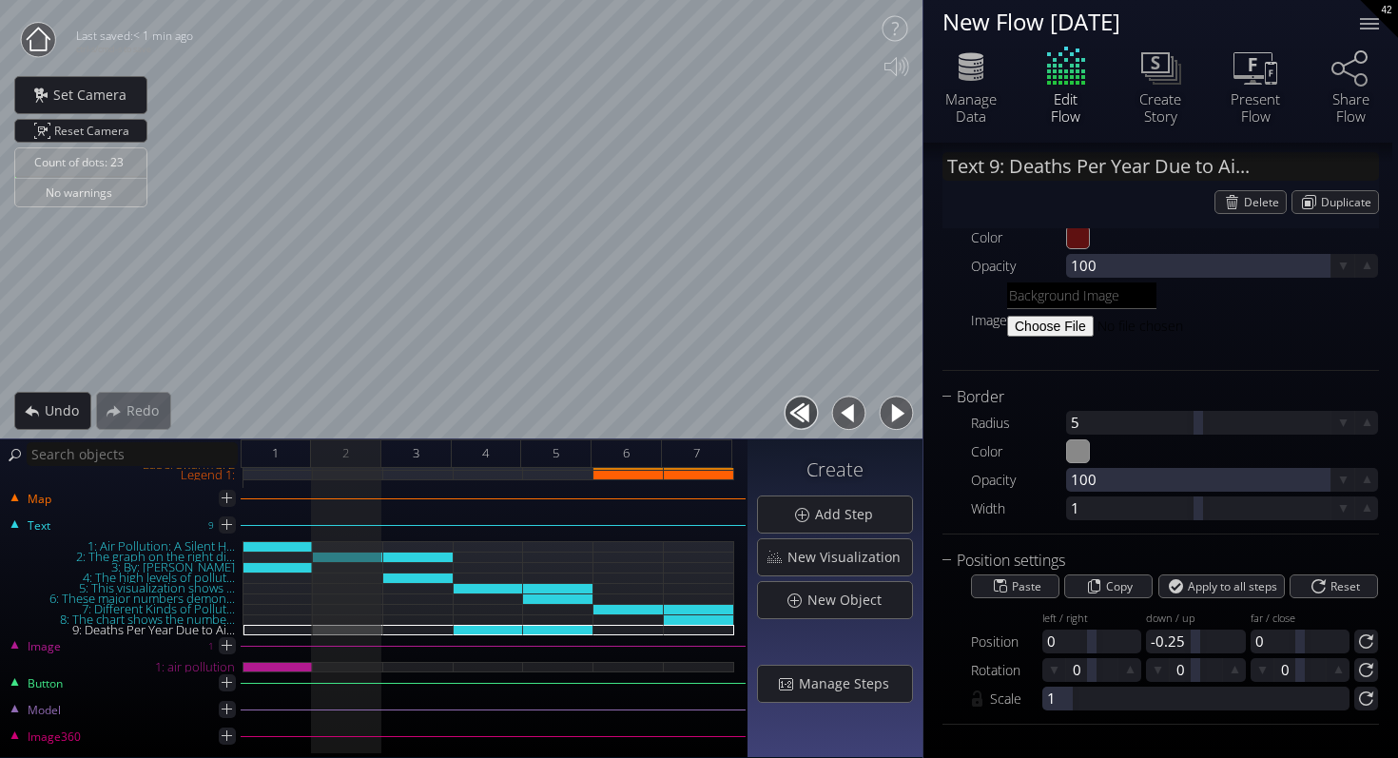
click at [886, 418] on button "button" at bounding box center [896, 413] width 43 height 43
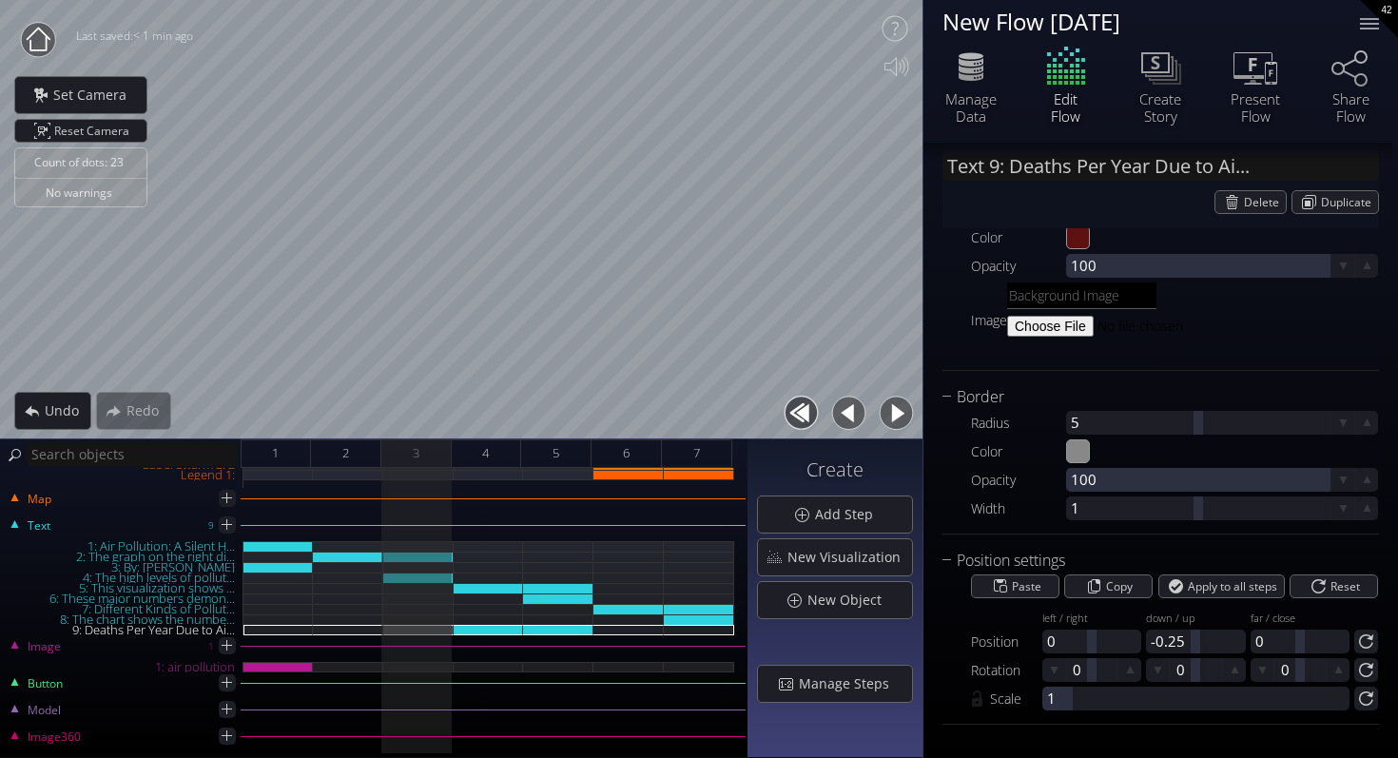
click at [886, 418] on button "button" at bounding box center [896, 413] width 43 height 43
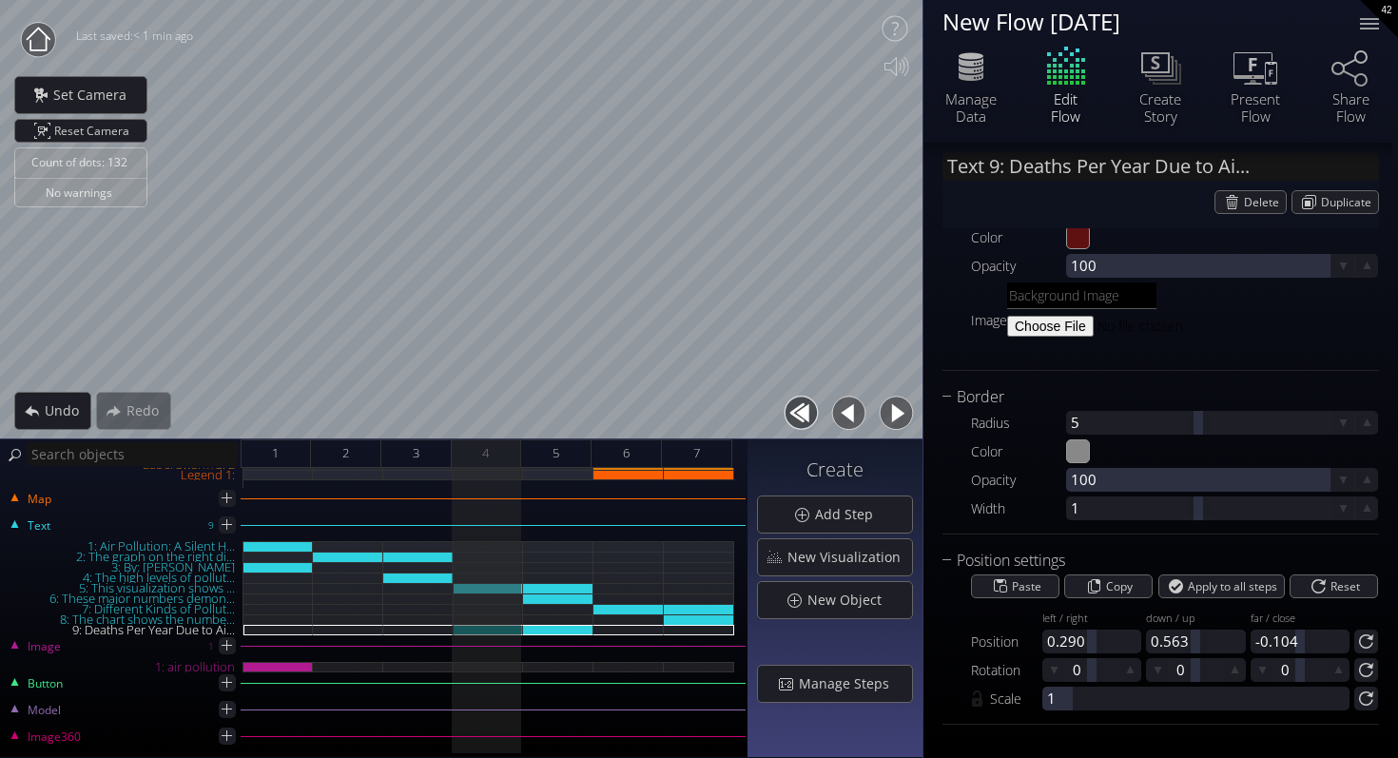
click at [886, 418] on button "button" at bounding box center [896, 413] width 43 height 43
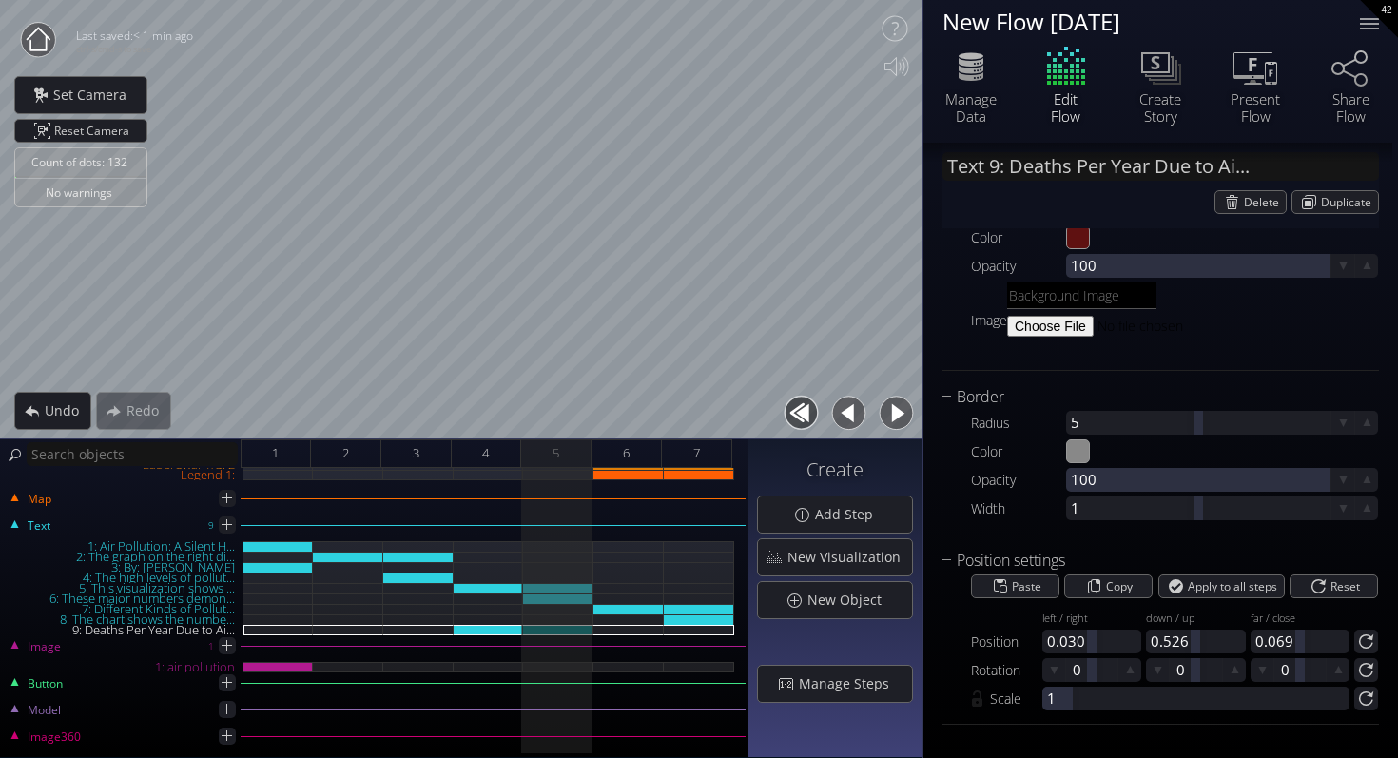
click at [886, 418] on button "button" at bounding box center [896, 413] width 43 height 43
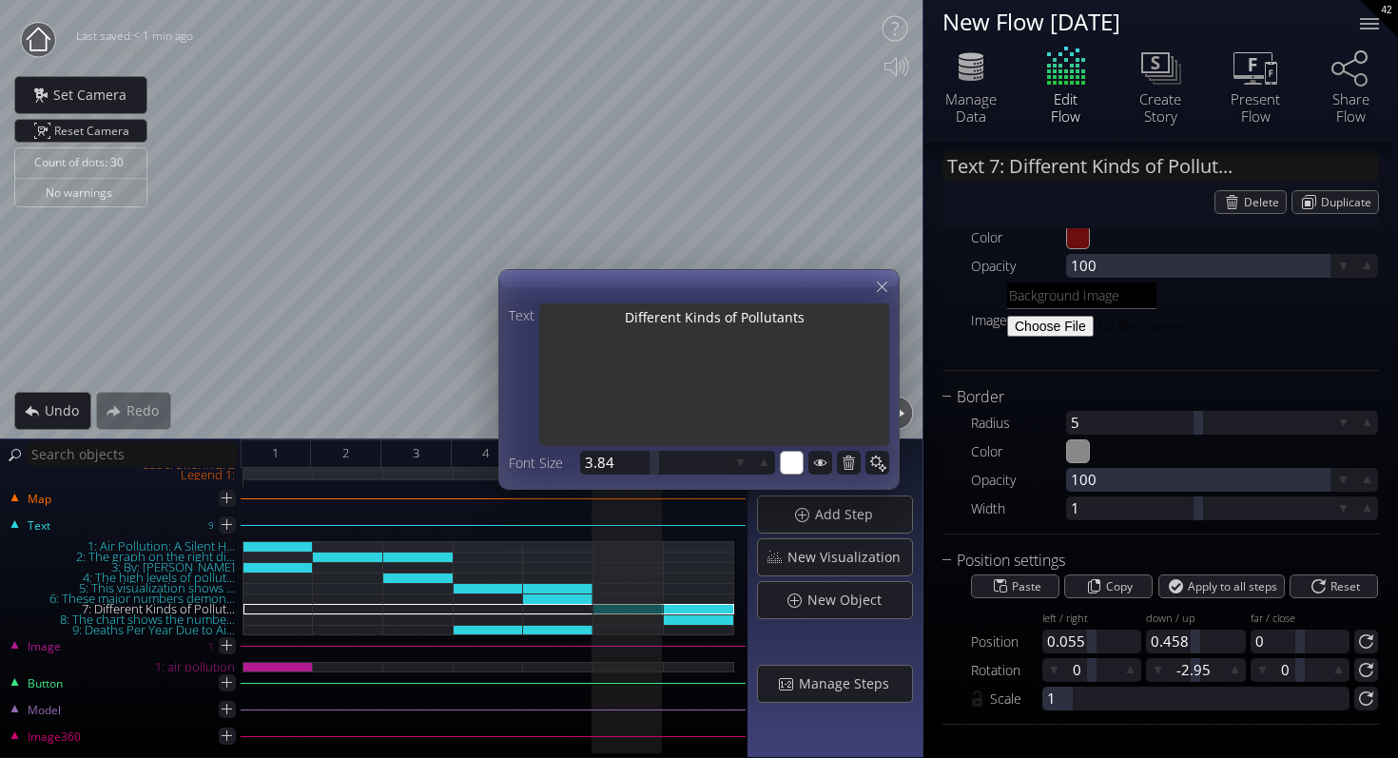
click at [663, 321] on textarea "Different Kinds of Pollutants" at bounding box center [714, 376] width 350 height 146
click at [688, 314] on textarea "Number of Beaths Kinds of Pollutants" at bounding box center [714, 376] width 350 height 146
click at [732, 324] on textarea "Number of Deaths Kinds of Pollutants" at bounding box center [714, 376] width 350 height 146
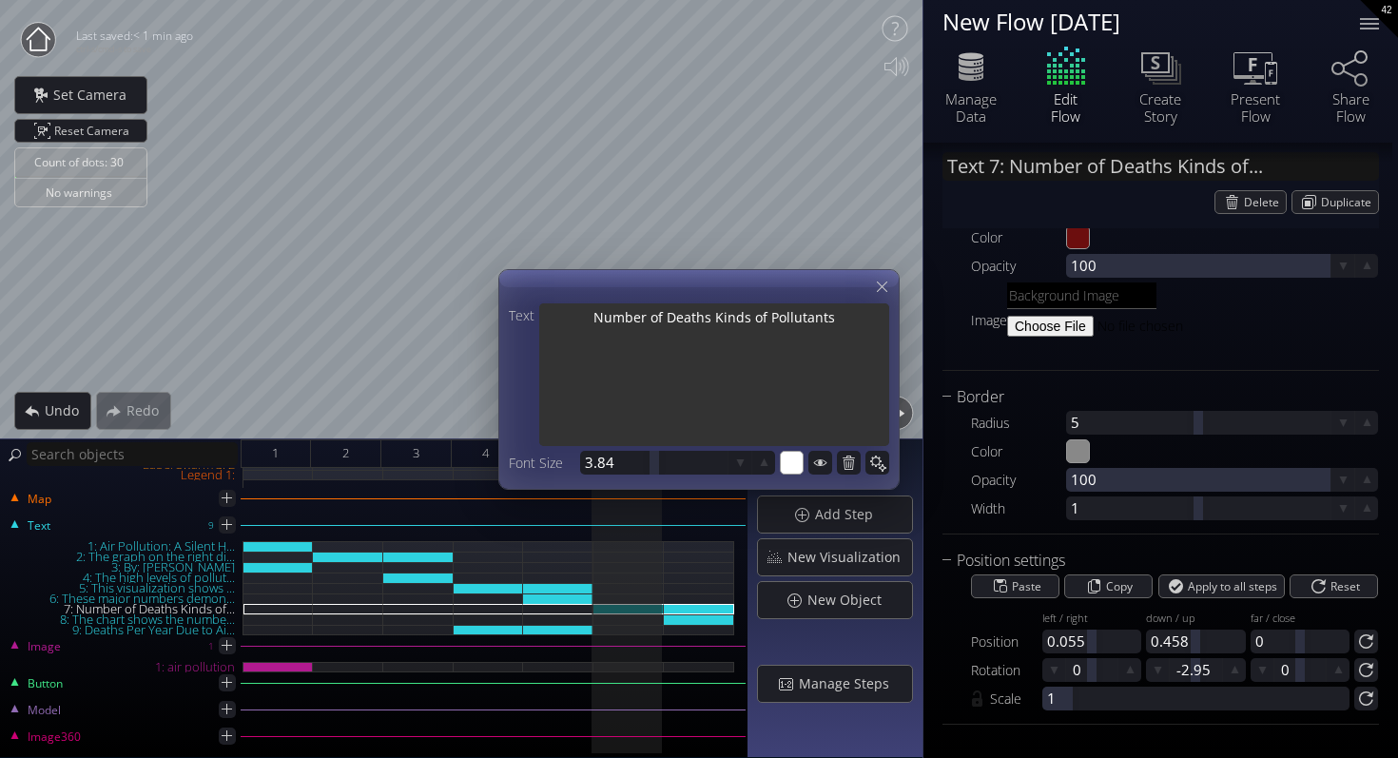
click at [732, 324] on textarea "Number of Deaths Kinds of Pollutants" at bounding box center [714, 376] width 350 height 146
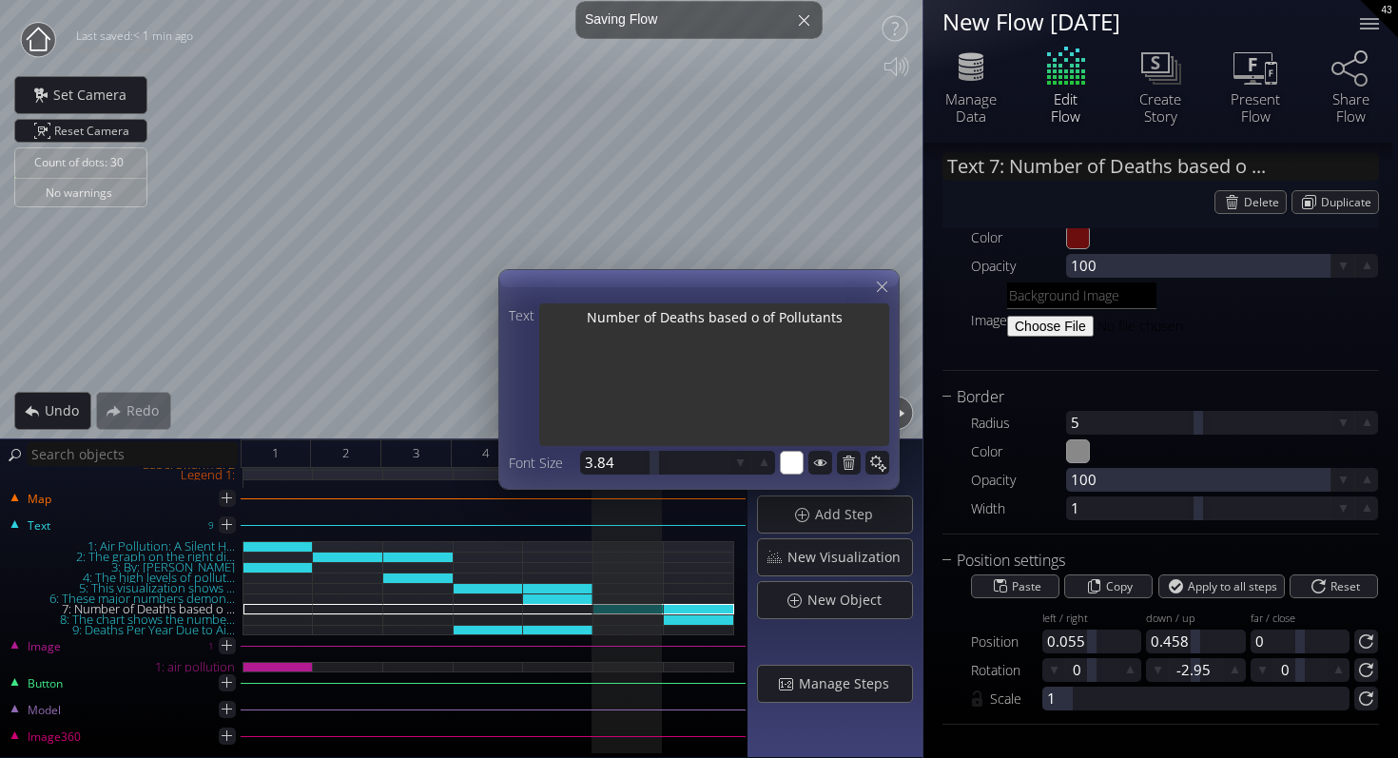
click at [839, 321] on textarea "Number of Deaths based o of Pollutants" at bounding box center [714, 376] width 350 height 146
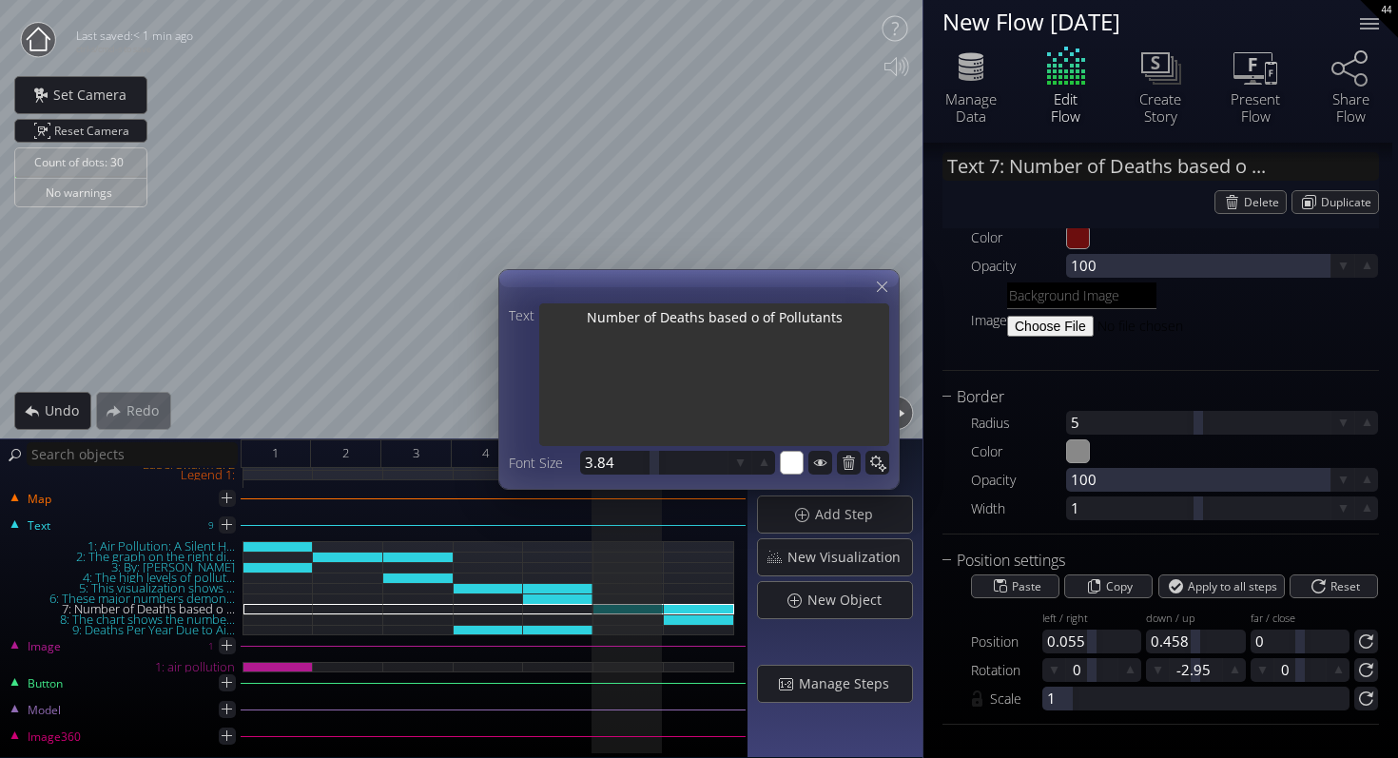
drag, startPoint x: 841, startPoint y: 320, endPoint x: 594, endPoint y: 303, distance: 247.8
click at [594, 303] on textarea "Number of Deaths based o of Pollutants" at bounding box center [714, 376] width 350 height 146
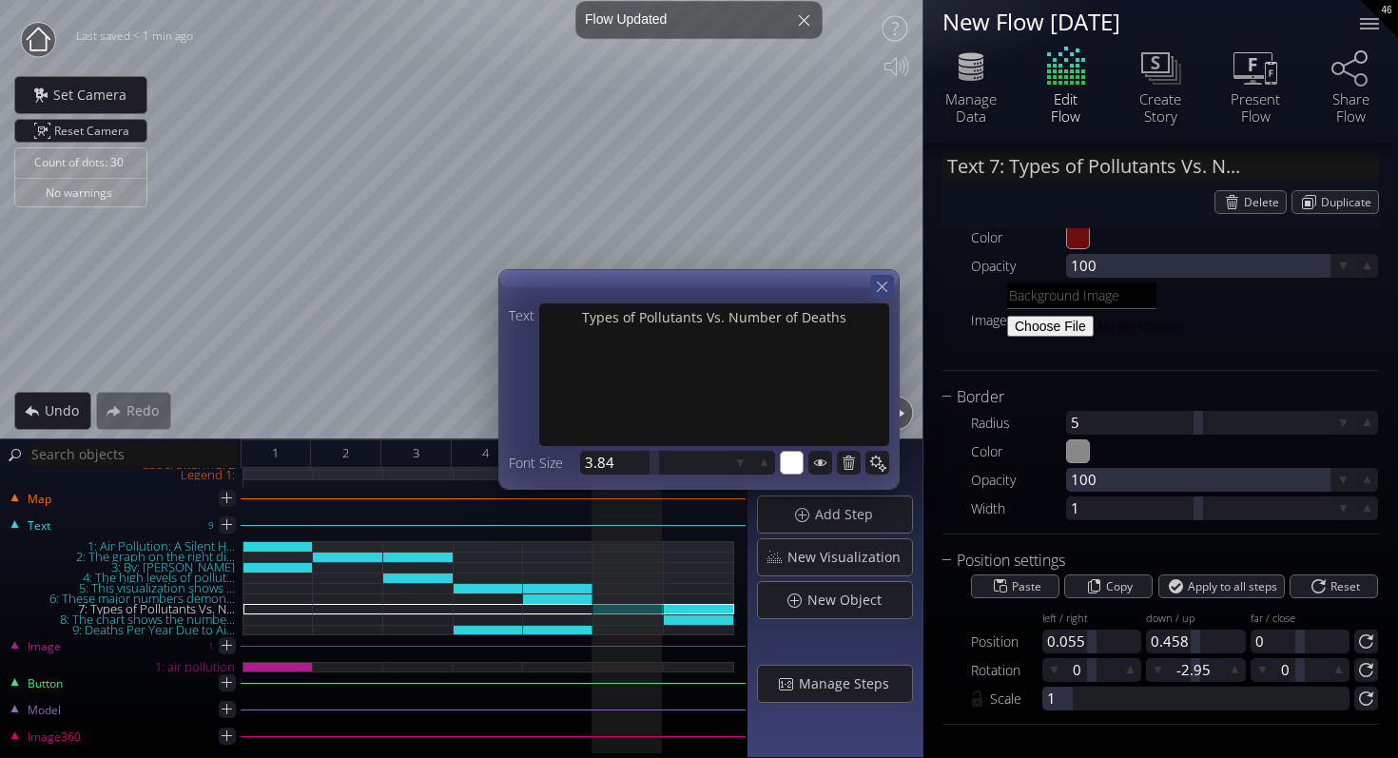
click at [884, 284] on icon at bounding box center [882, 287] width 10 height 10
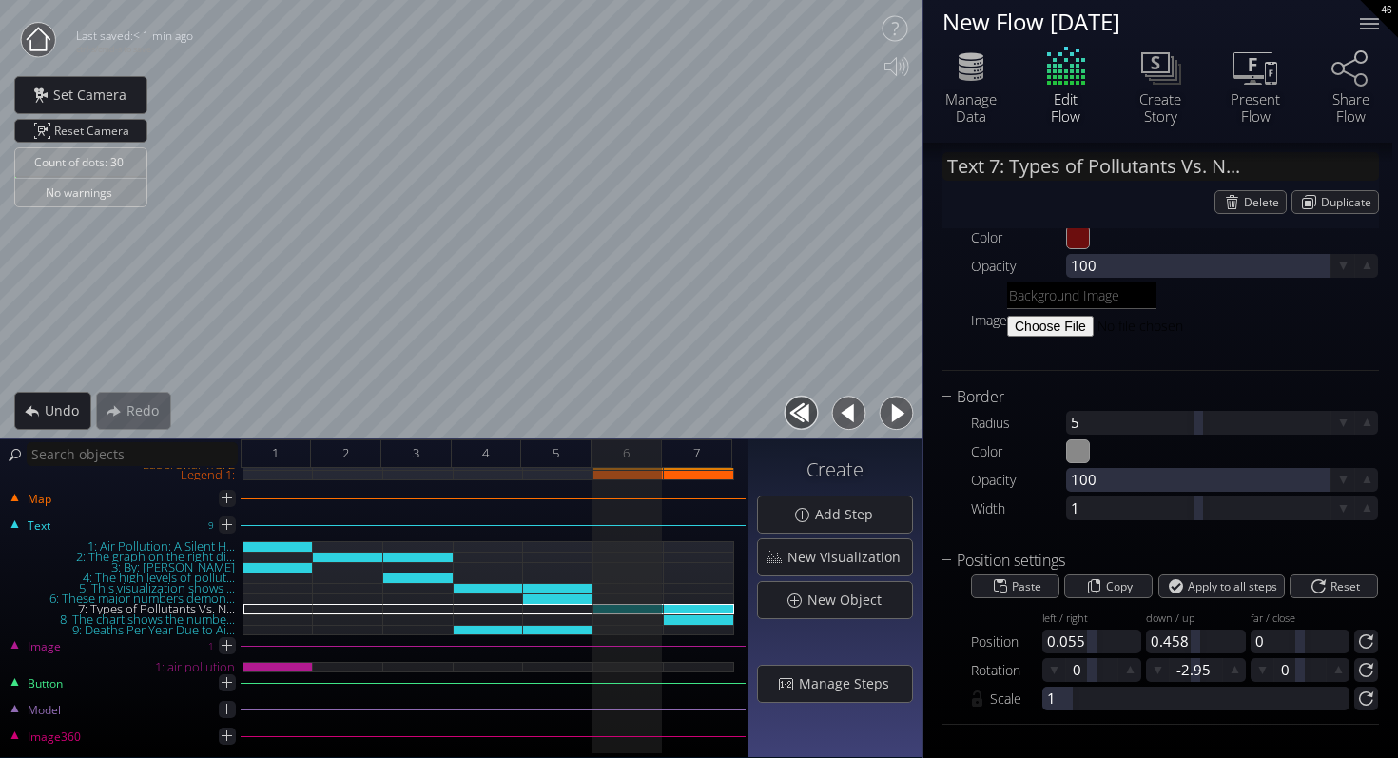
click at [892, 406] on button "button" at bounding box center [896, 413] width 43 height 43
